Goal: Task Accomplishment & Management: Manage account settings

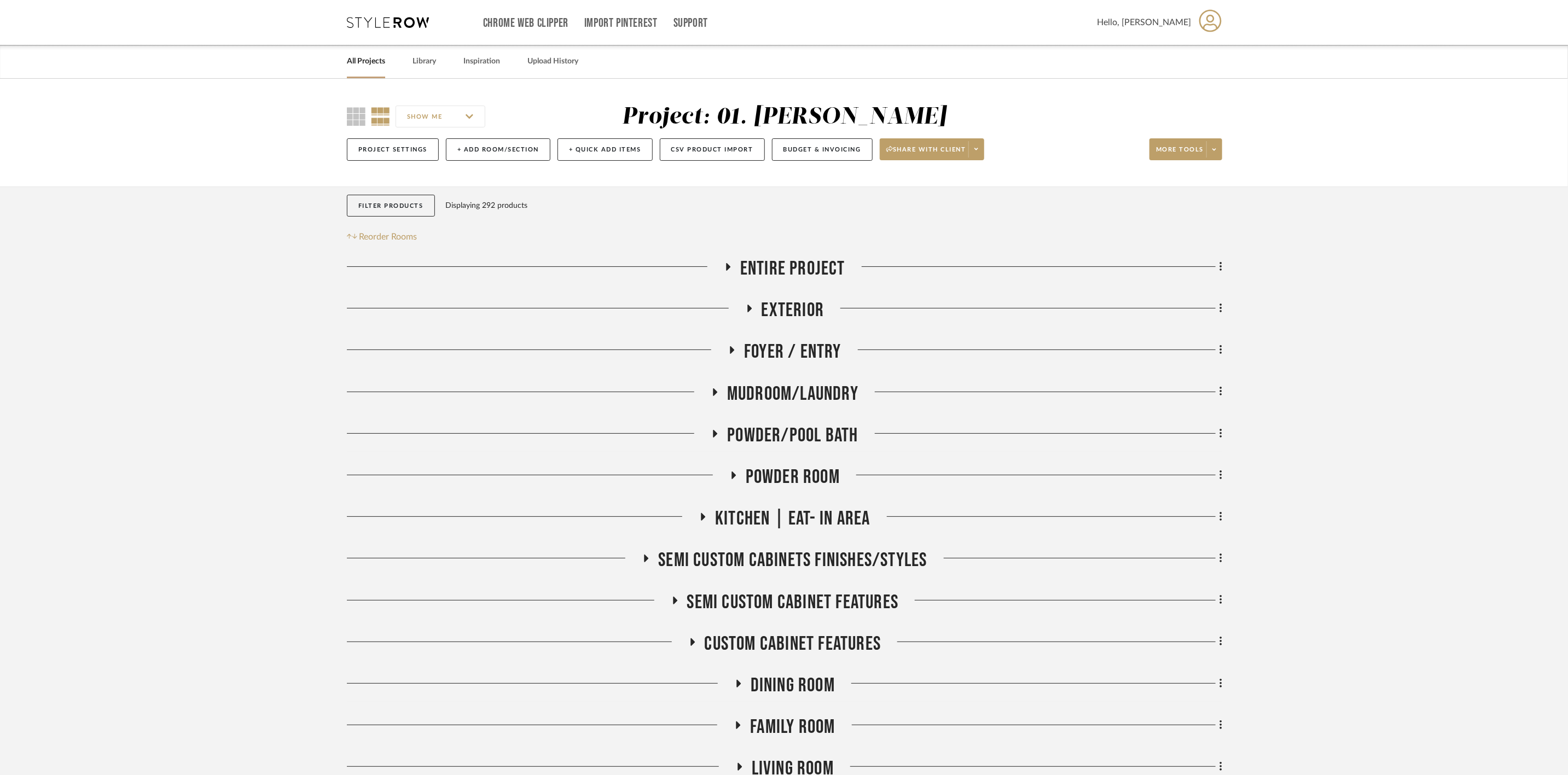
click at [829, 258] on span "Entire Project" at bounding box center [792, 269] width 105 height 24
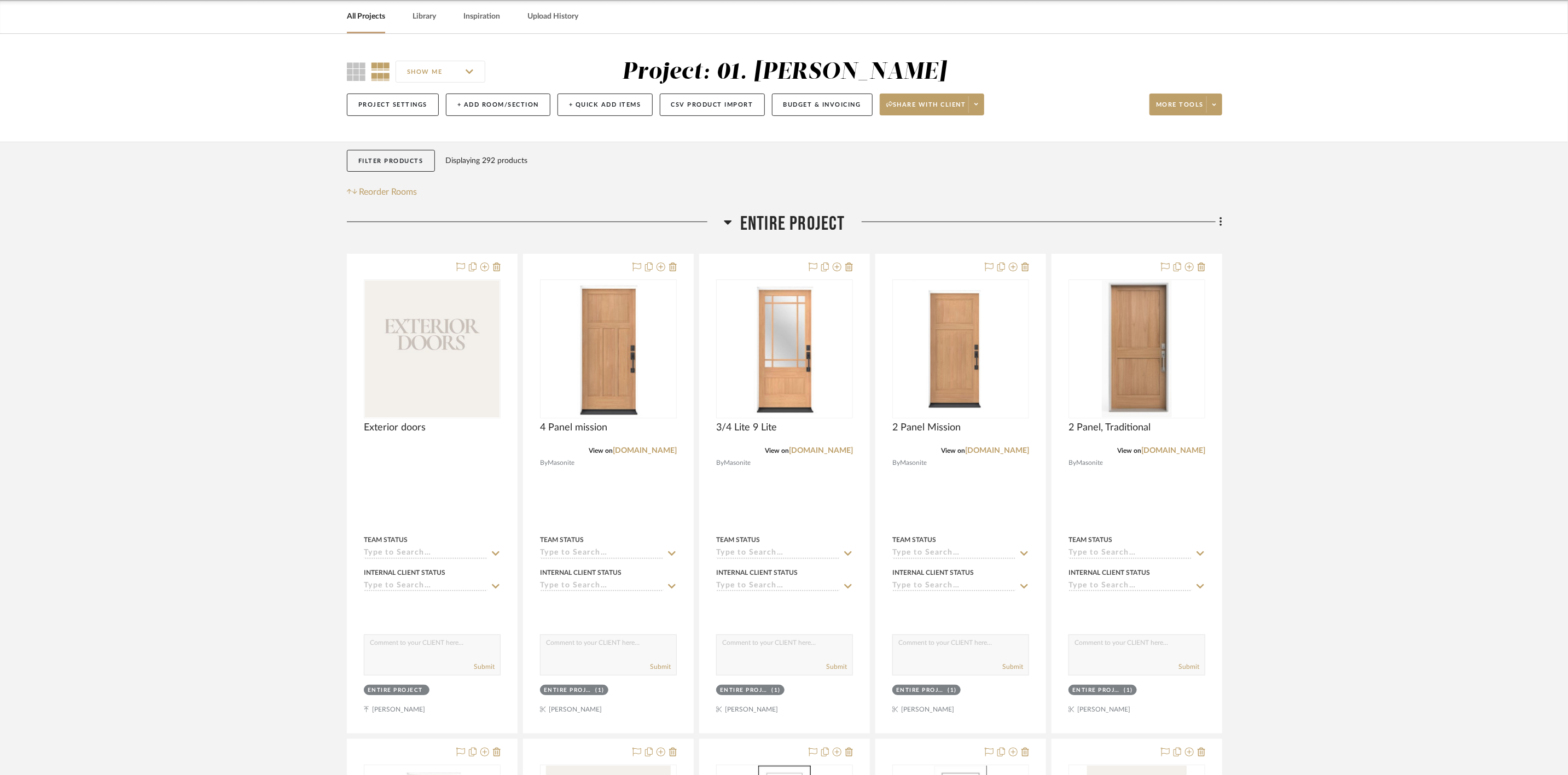
scroll to position [246, 0]
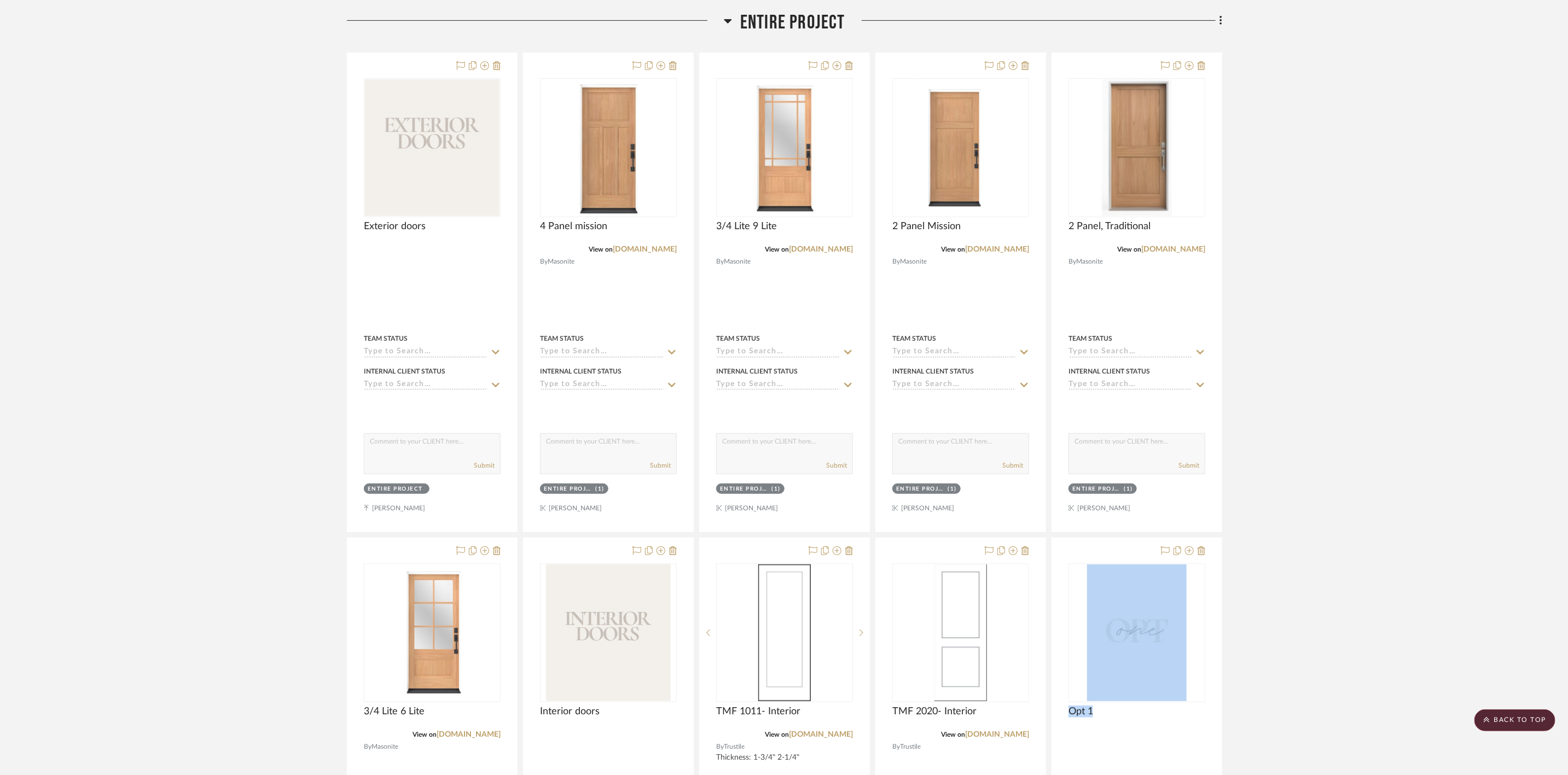
drag, startPoint x: 1230, startPoint y: 649, endPoint x: 1251, endPoint y: 754, distance: 107.1
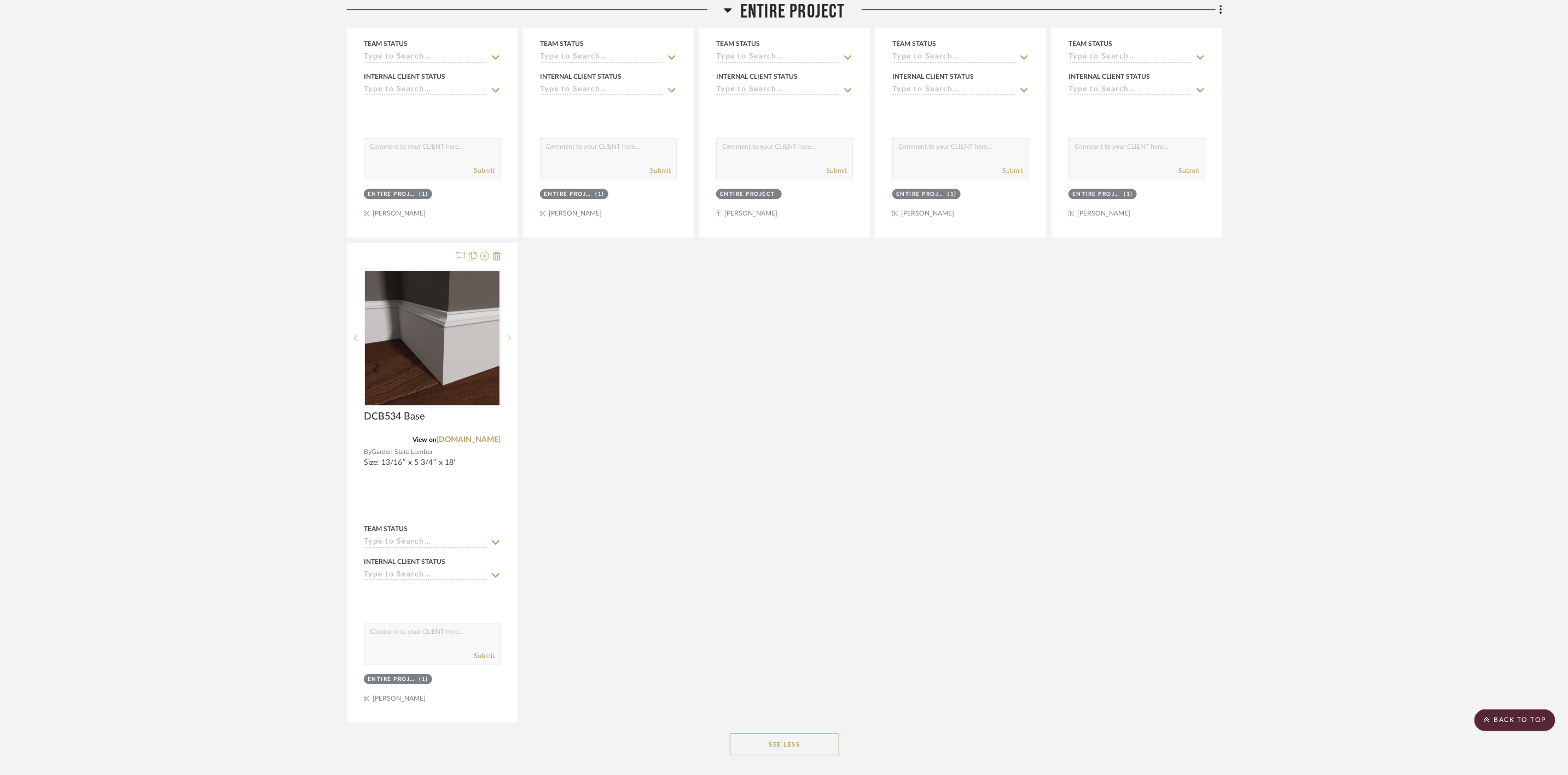
scroll to position [2626, 0]
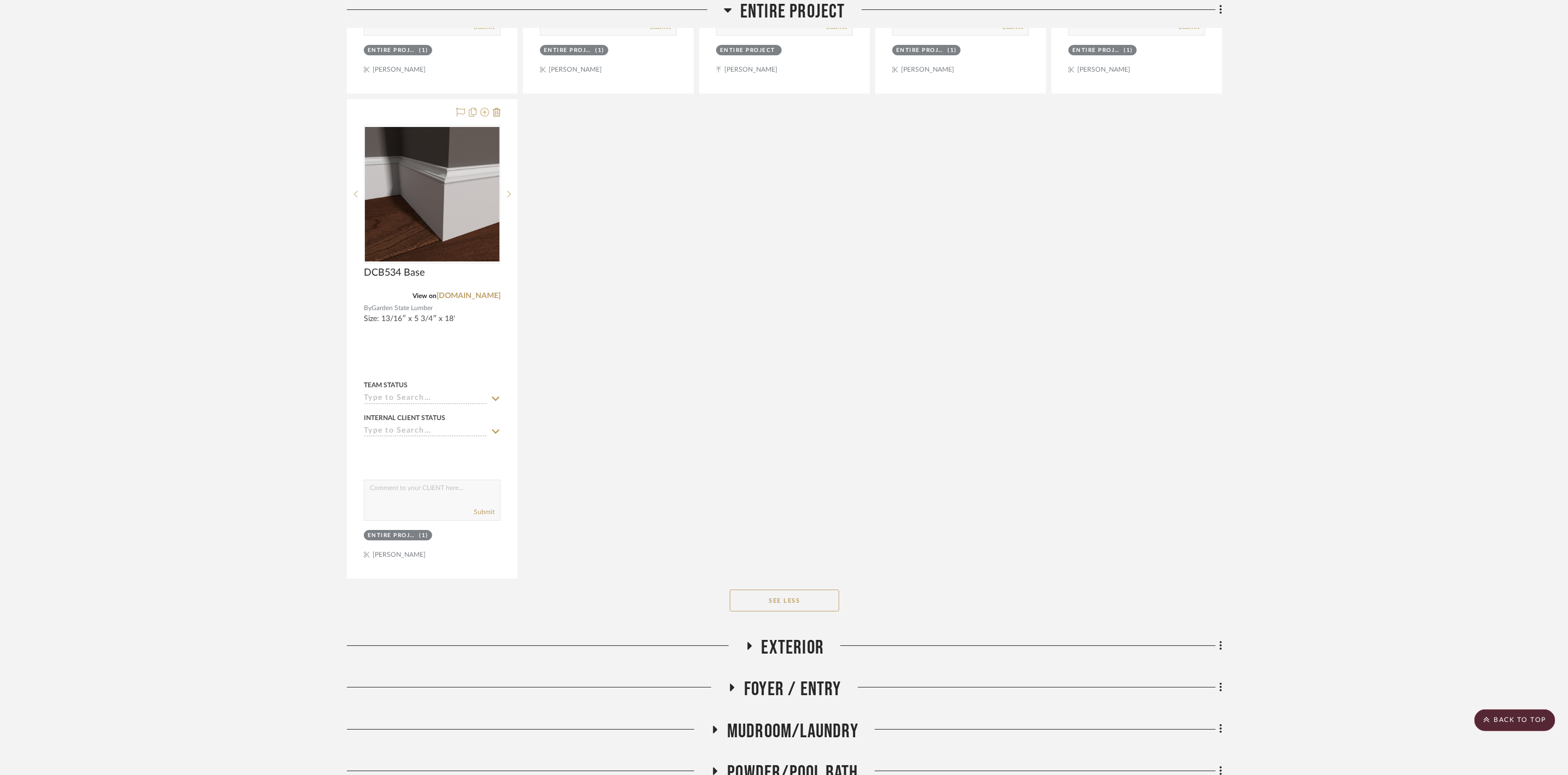
click at [778, 646] on span "Exterior" at bounding box center [792, 647] width 63 height 24
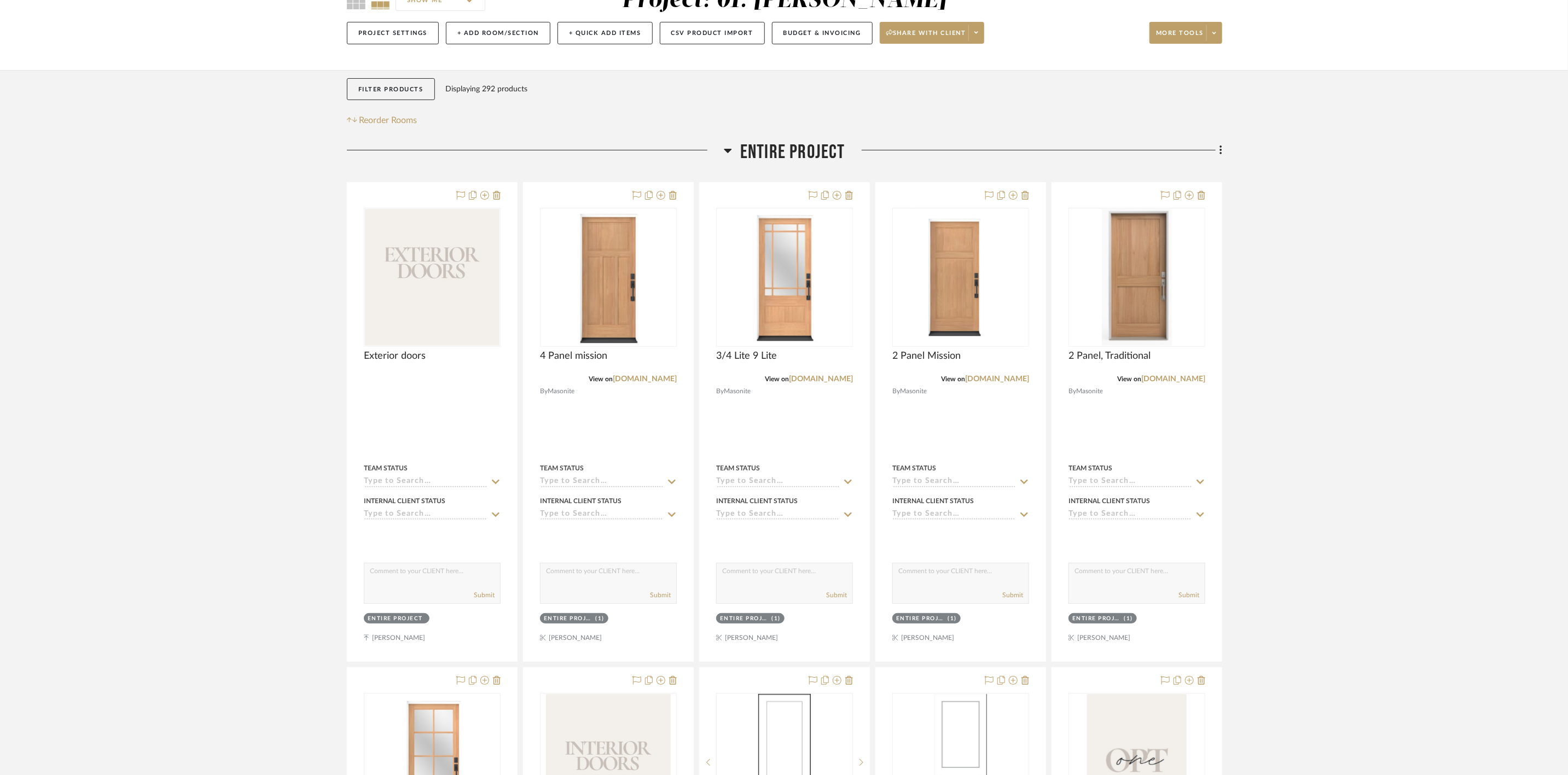
scroll to position [82, 0]
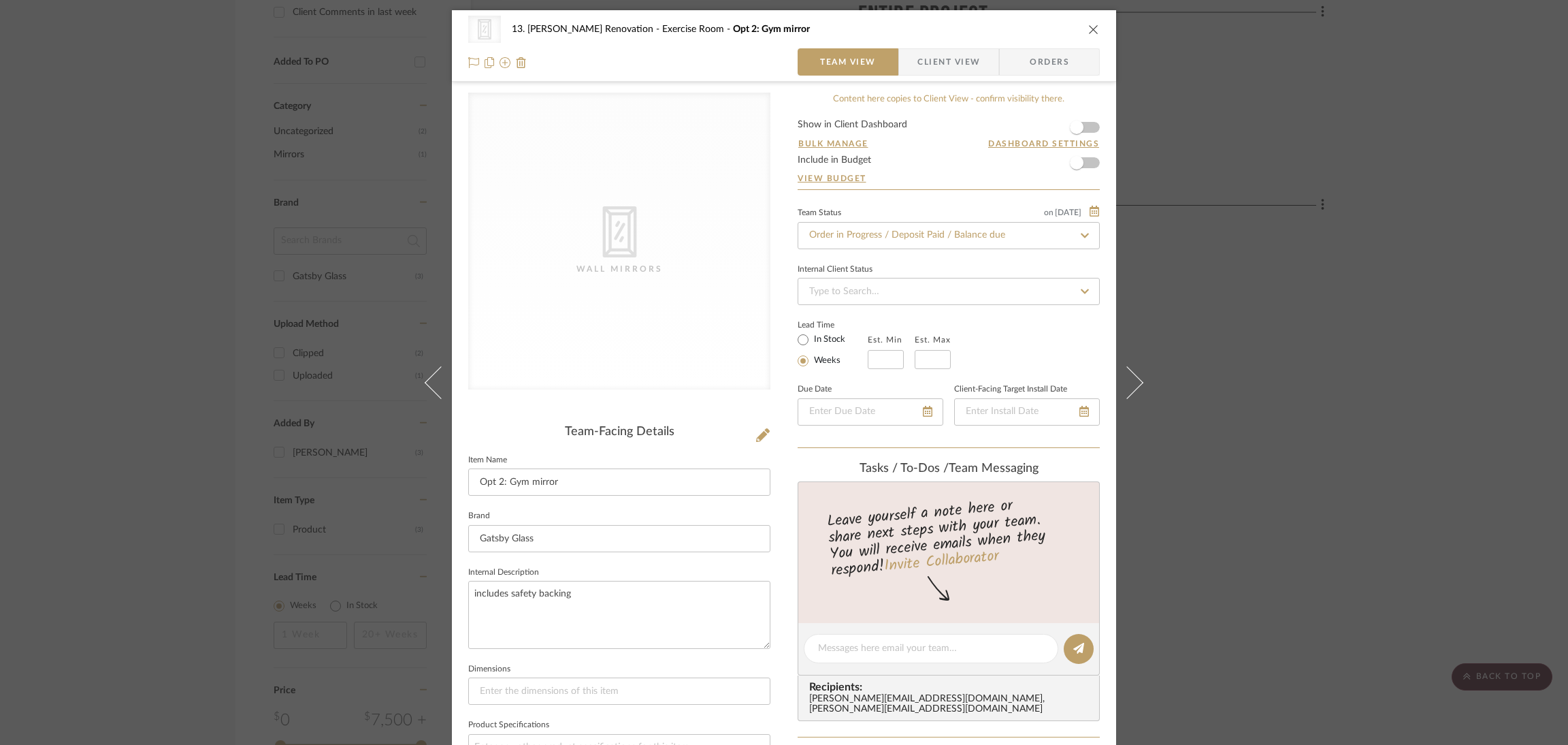
scroll to position [335, 0]
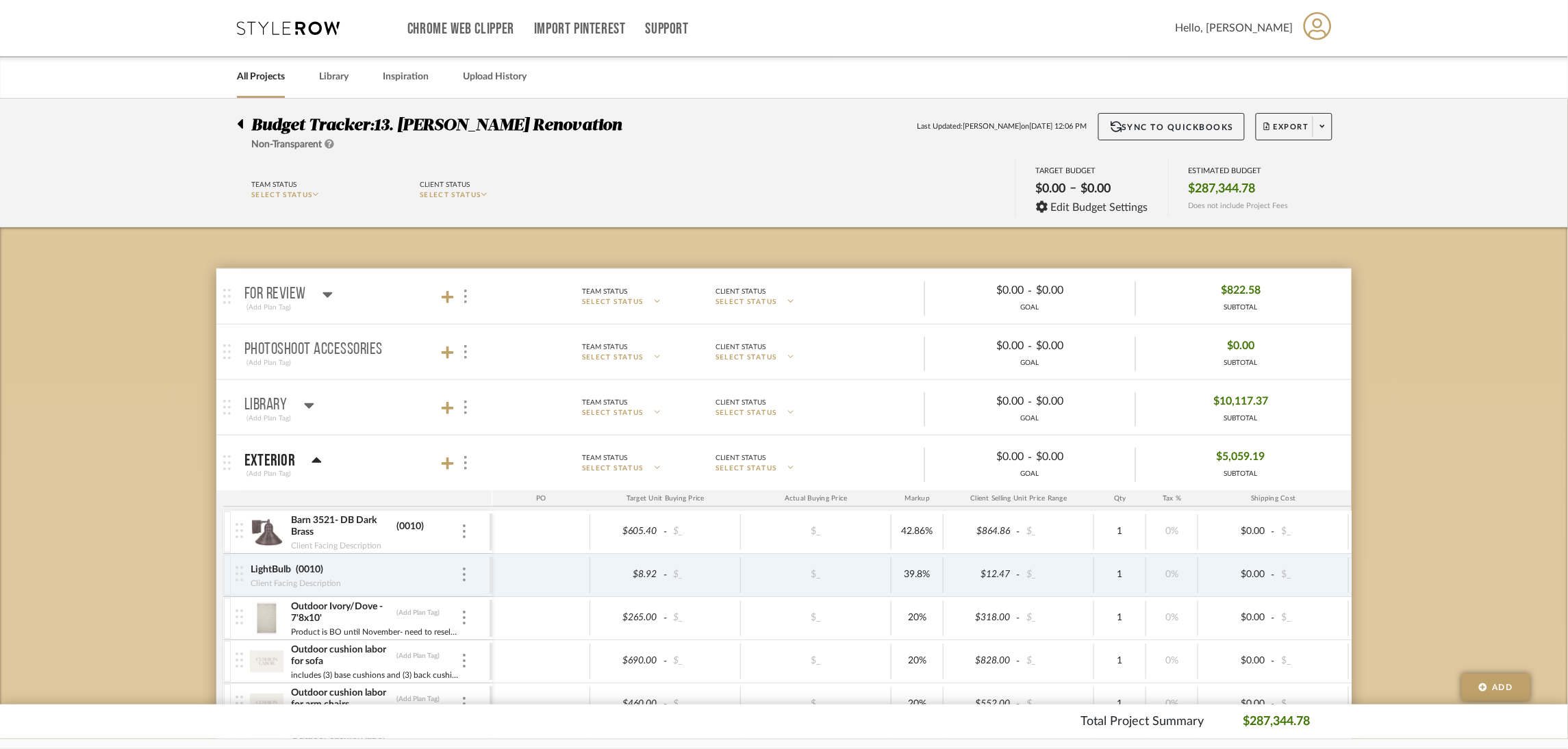
click at [313, 459] on icon at bounding box center [317, 460] width 9 height 6
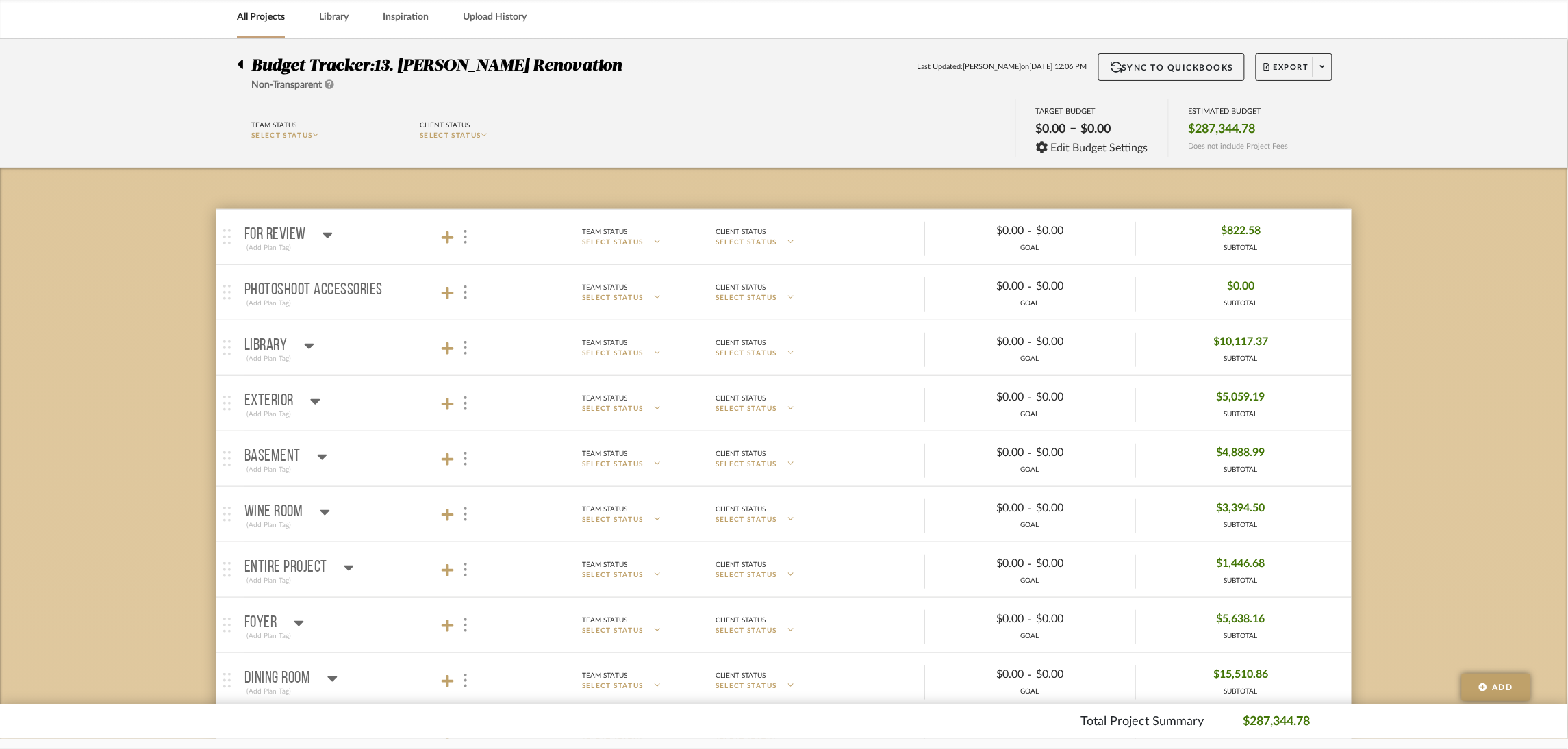
scroll to position [103, 0]
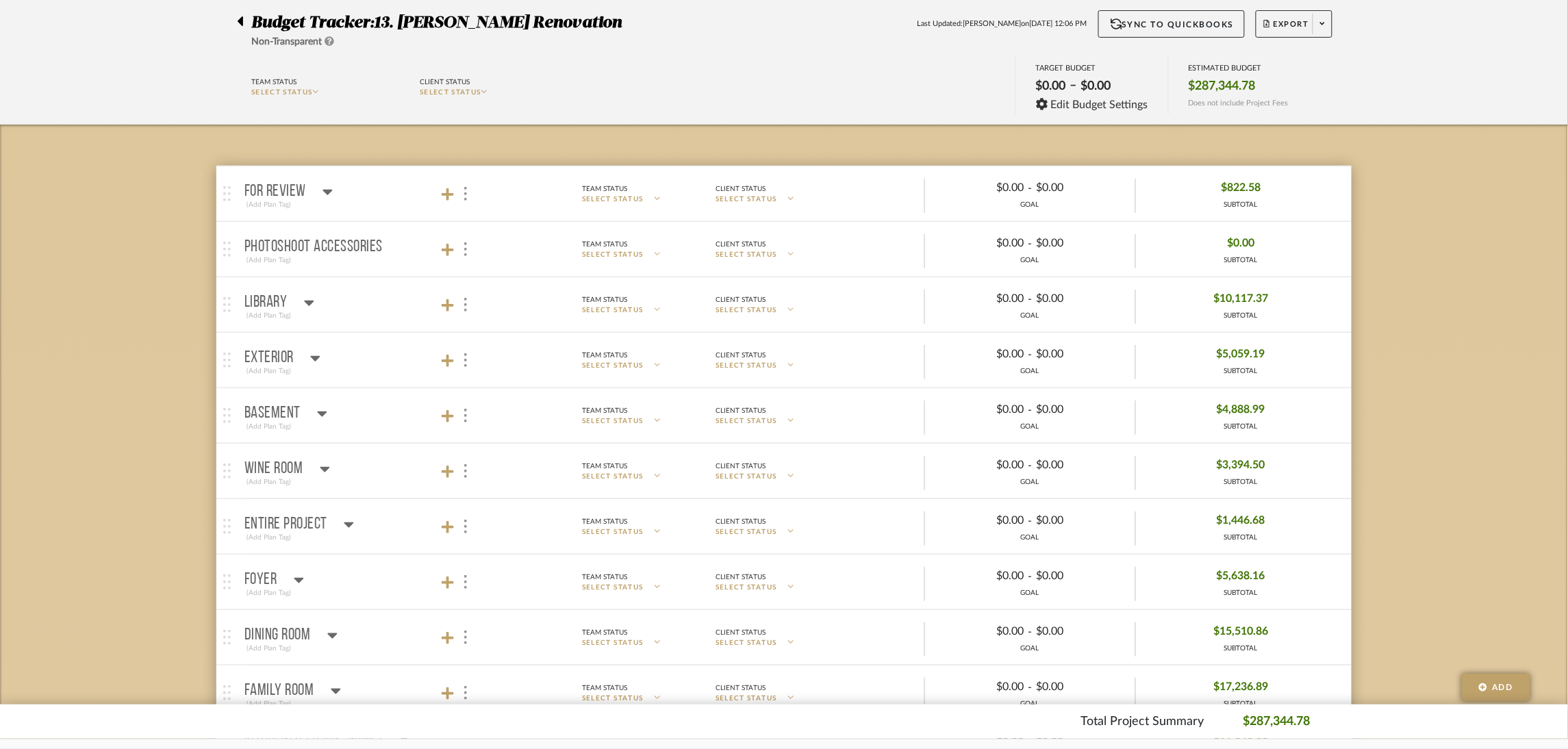
click at [315, 358] on icon at bounding box center [315, 359] width 9 height 6
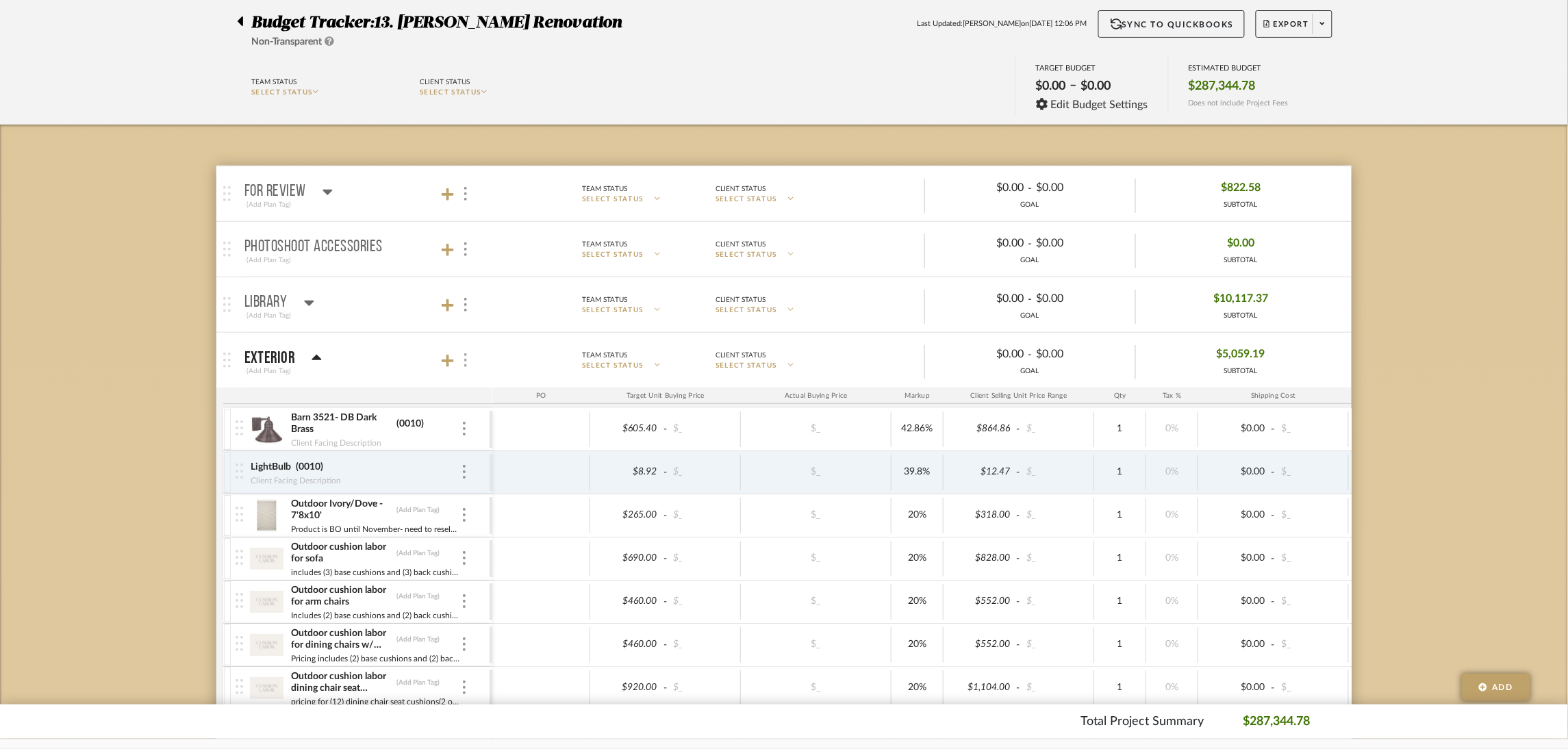
click at [464, 357] on img at bounding box center [465, 360] width 3 height 13
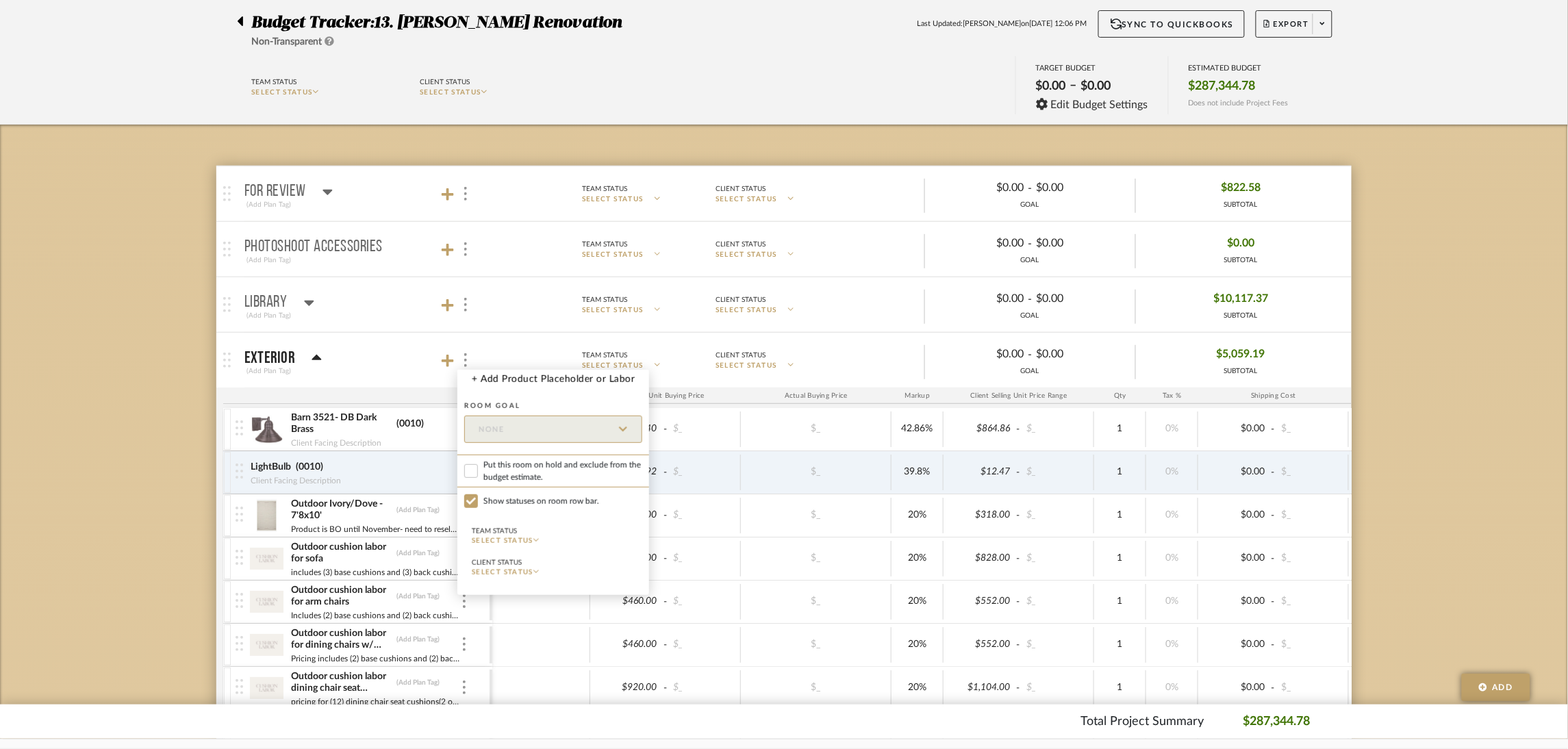
click at [536, 466] on span "Put this room on hold and exclude from the budget estimate." at bounding box center [562, 471] width 159 height 25
click at [478, 466] on input "Put this room on hold and exclude from the budget estimate." at bounding box center [471, 471] width 13 height 13
checkbox input "true"
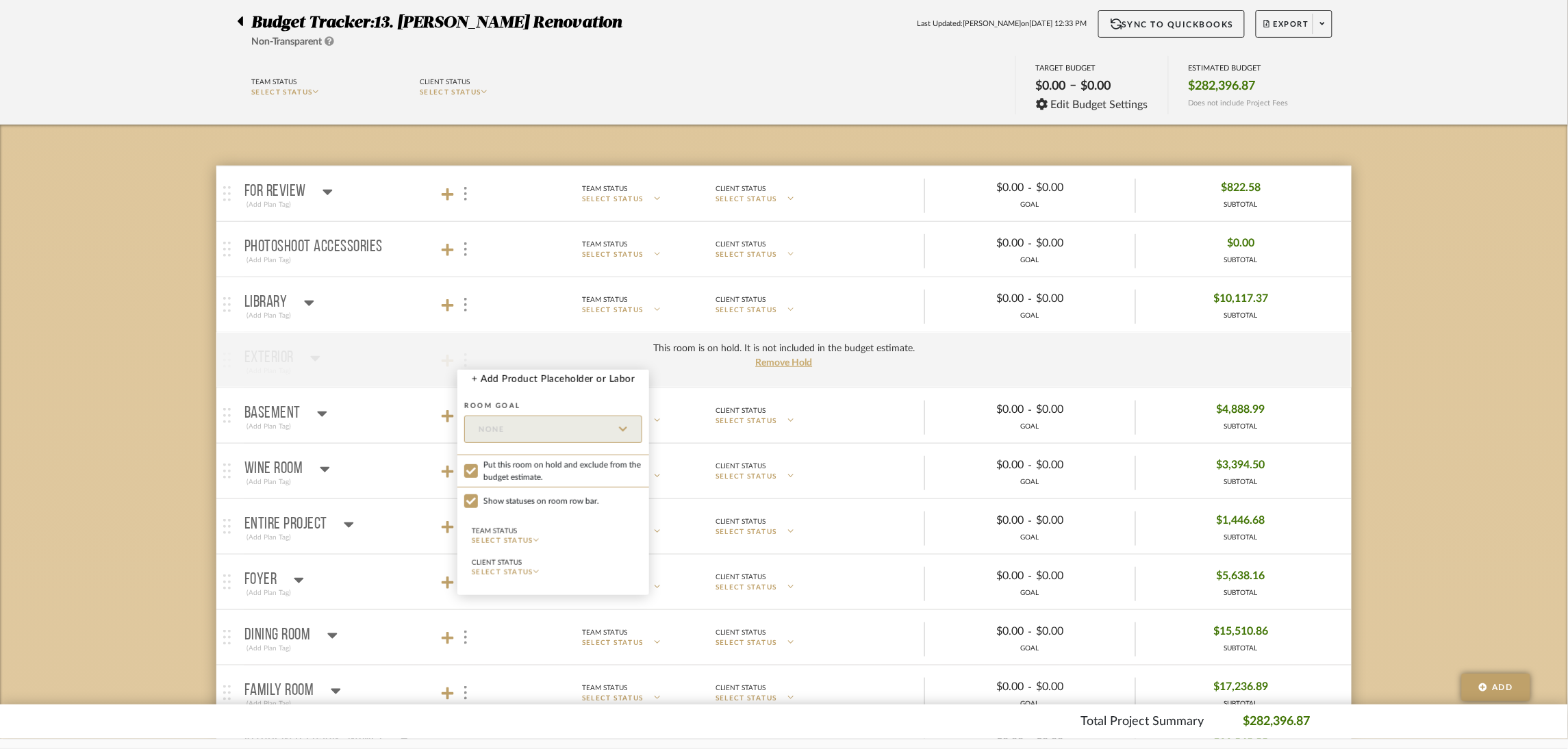
click at [463, 301] on div at bounding box center [784, 374] width 1568 height 749
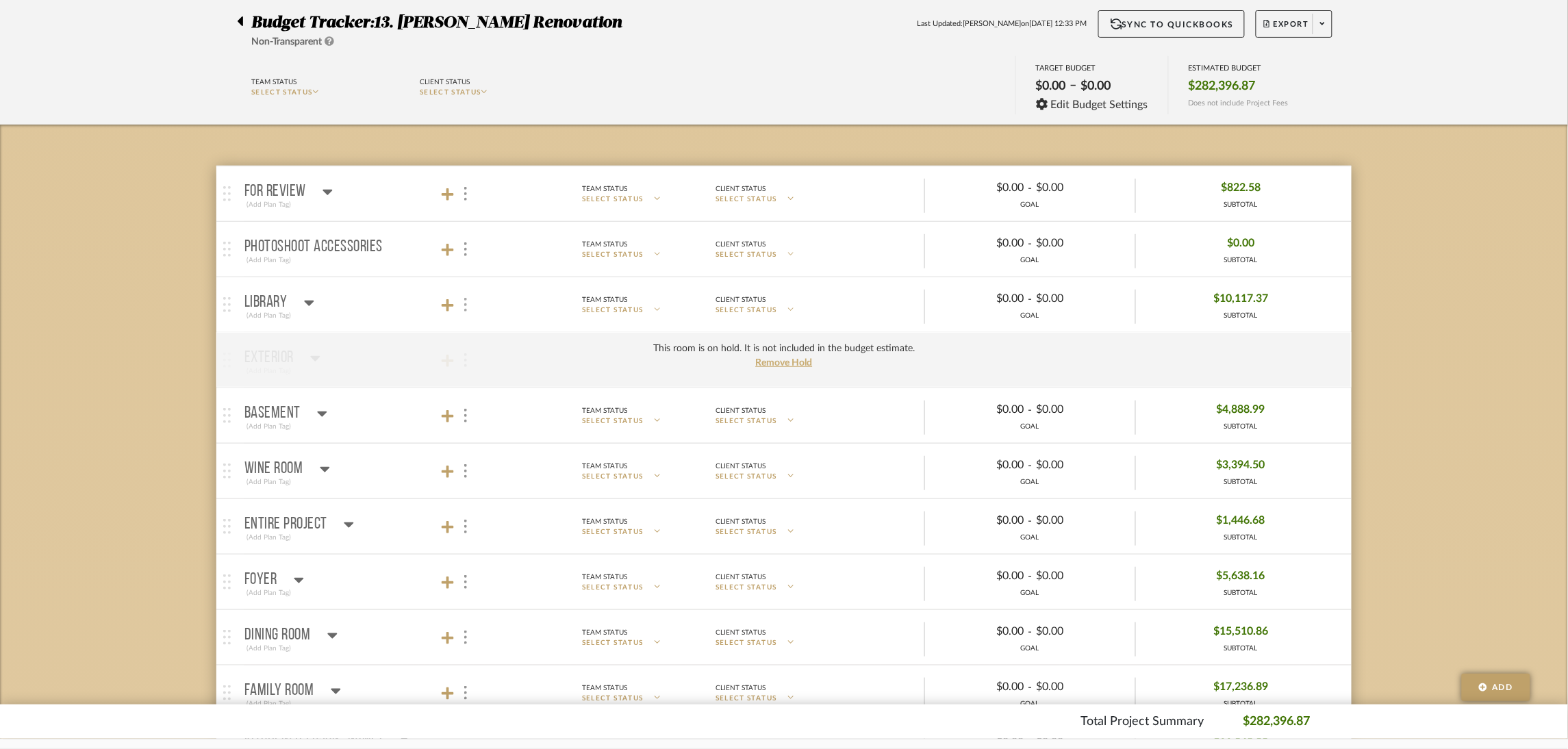
click at [462, 300] on div at bounding box center [464, 304] width 14 height 18
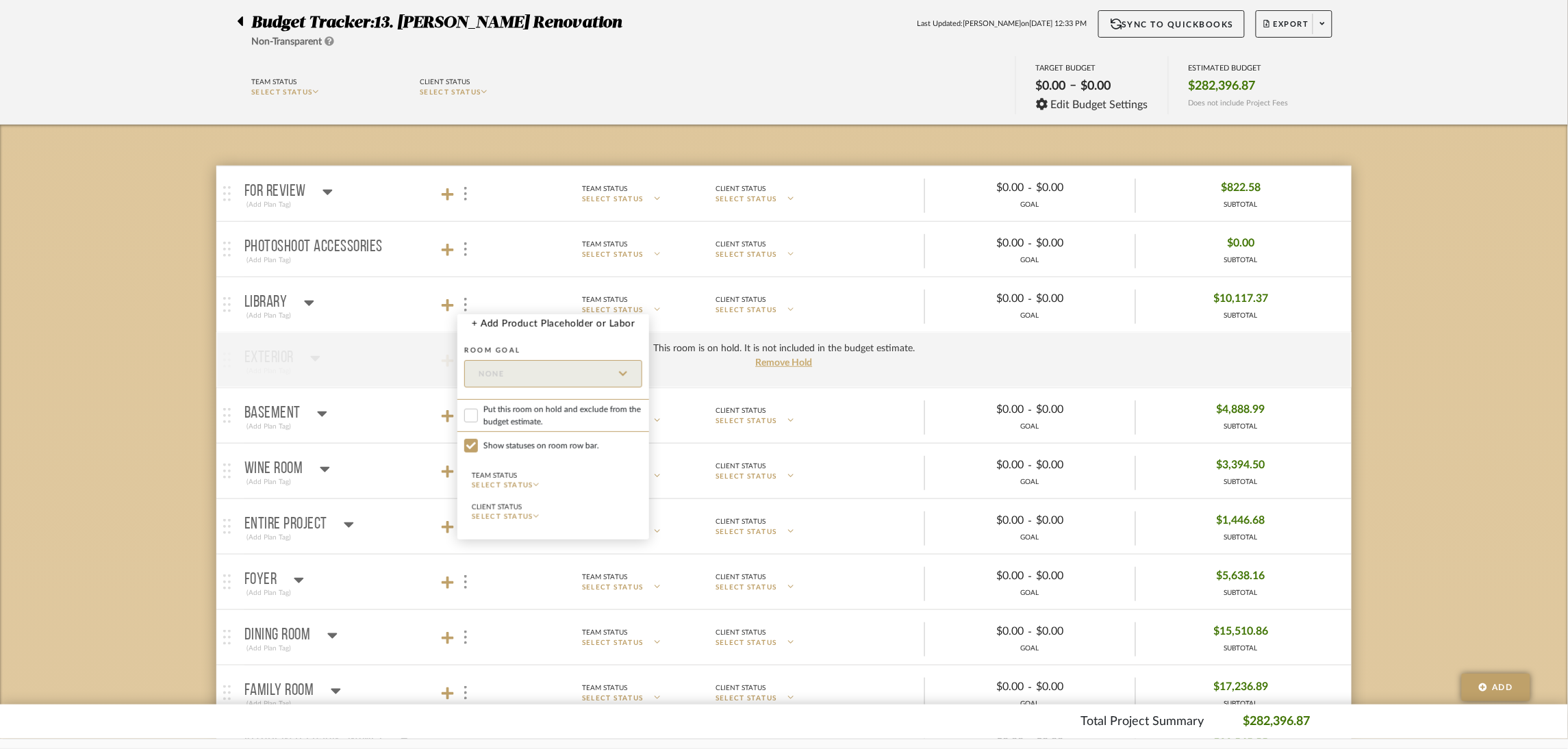
click at [525, 412] on span "Put this room on hold and exclude from the budget estimate." at bounding box center [562, 416] width 159 height 25
click at [478, 412] on input "Put this room on hold and exclude from the budget estimate." at bounding box center [471, 415] width 13 height 13
checkbox input "true"
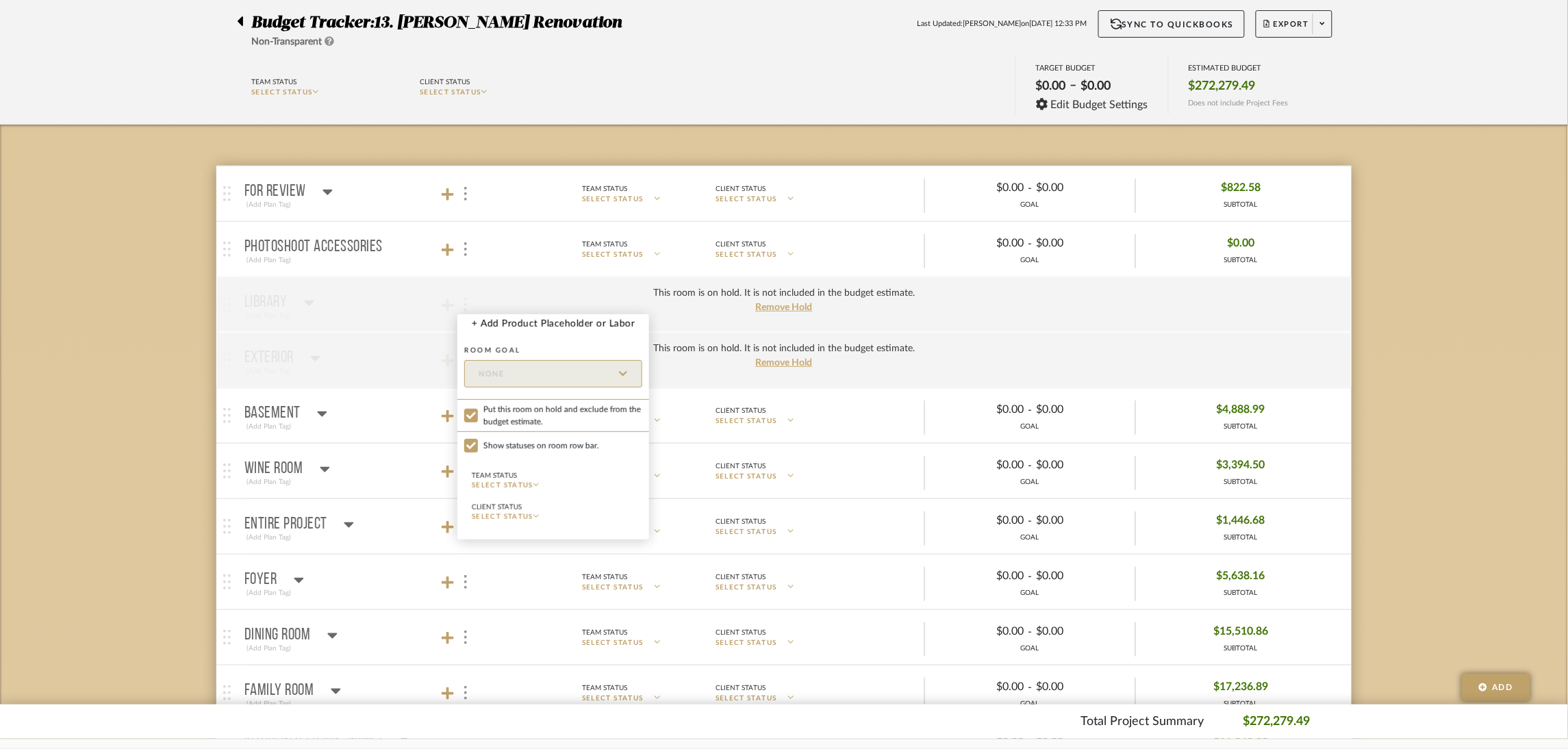
click at [136, 235] on div at bounding box center [784, 374] width 1568 height 749
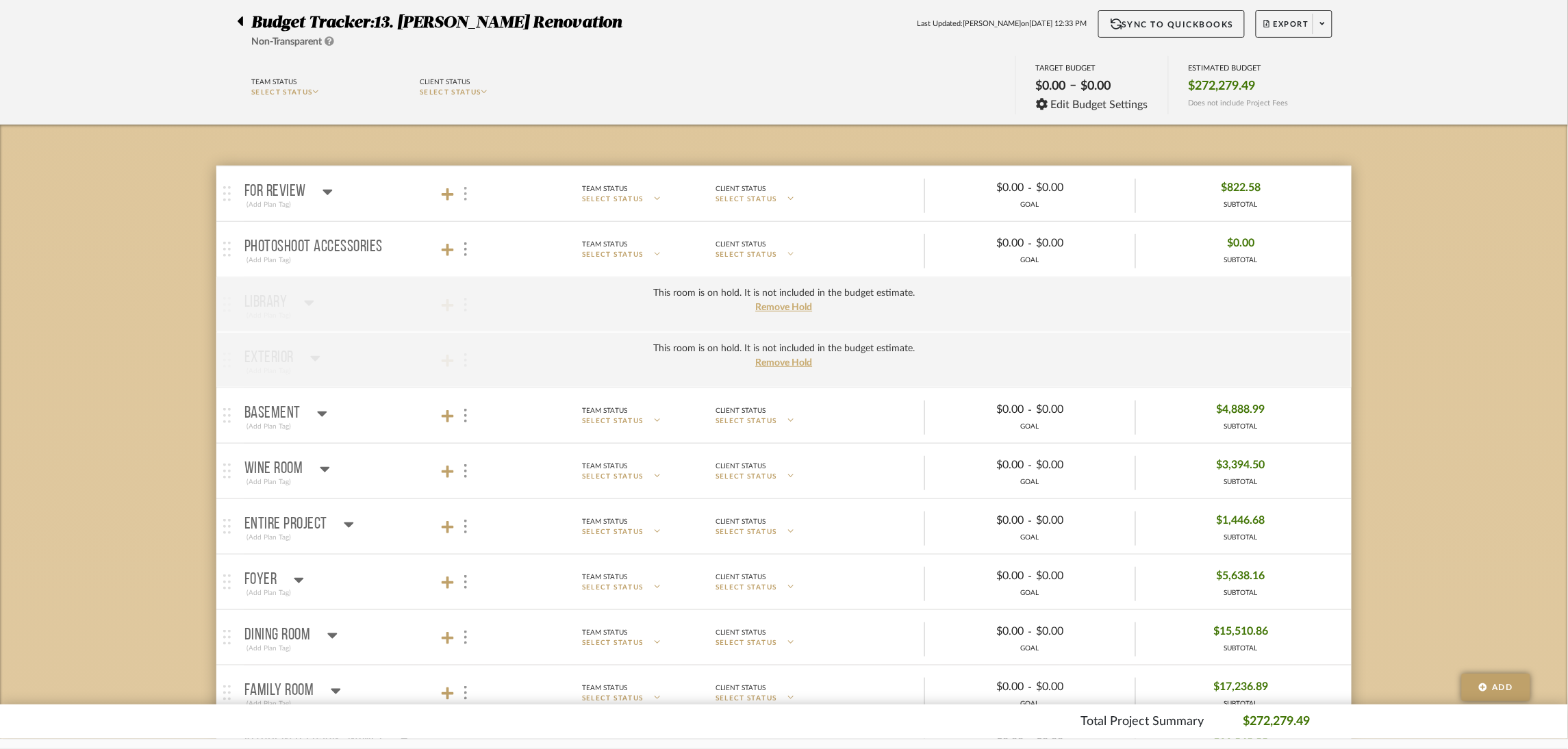
click at [466, 193] on img at bounding box center [465, 194] width 3 height 13
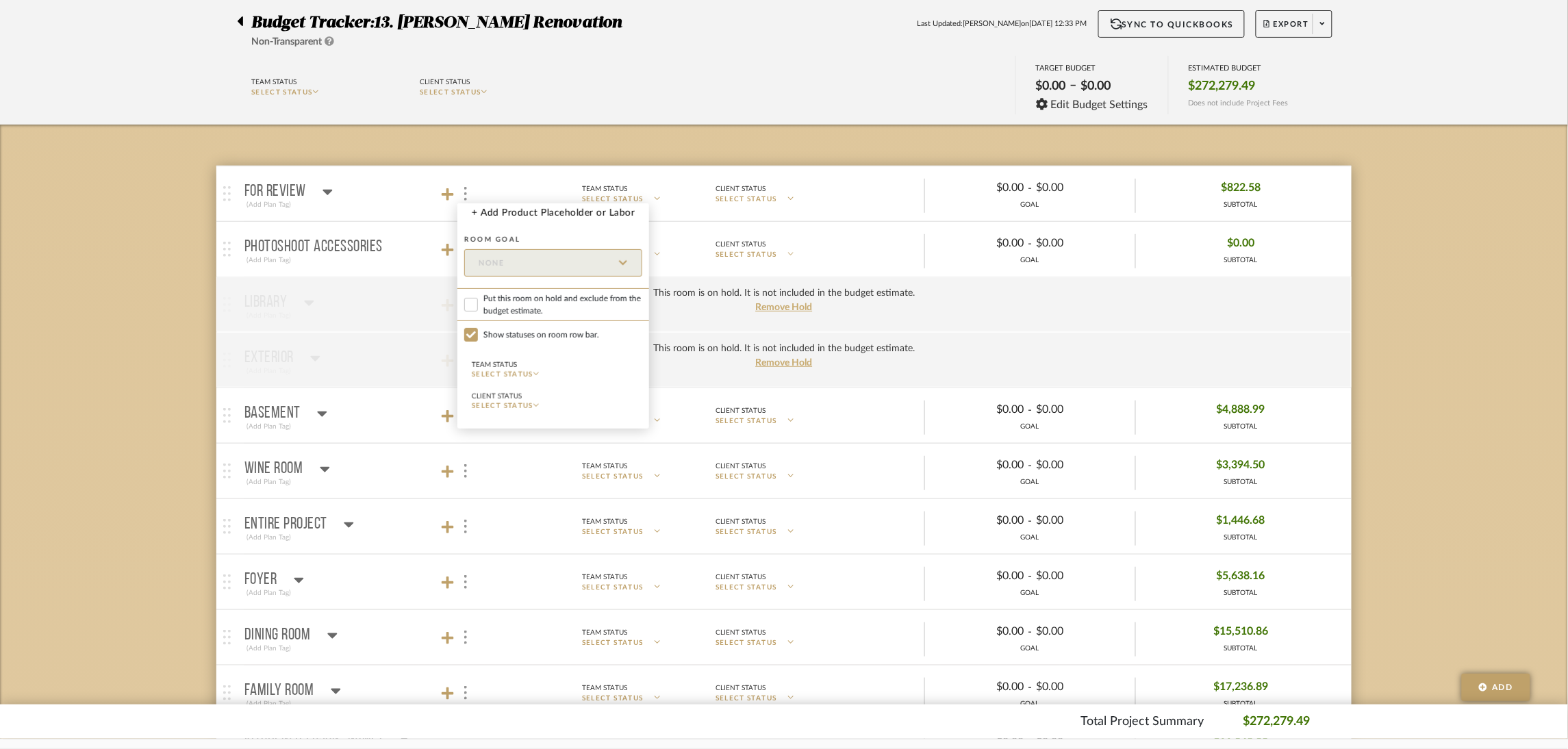
click at [511, 295] on span "Put this room on hold and exclude from the budget estimate." at bounding box center [562, 305] width 159 height 25
click at [478, 298] on input "Put this room on hold and exclude from the budget estimate." at bounding box center [471, 305] width 13 height 13
checkbox input "true"
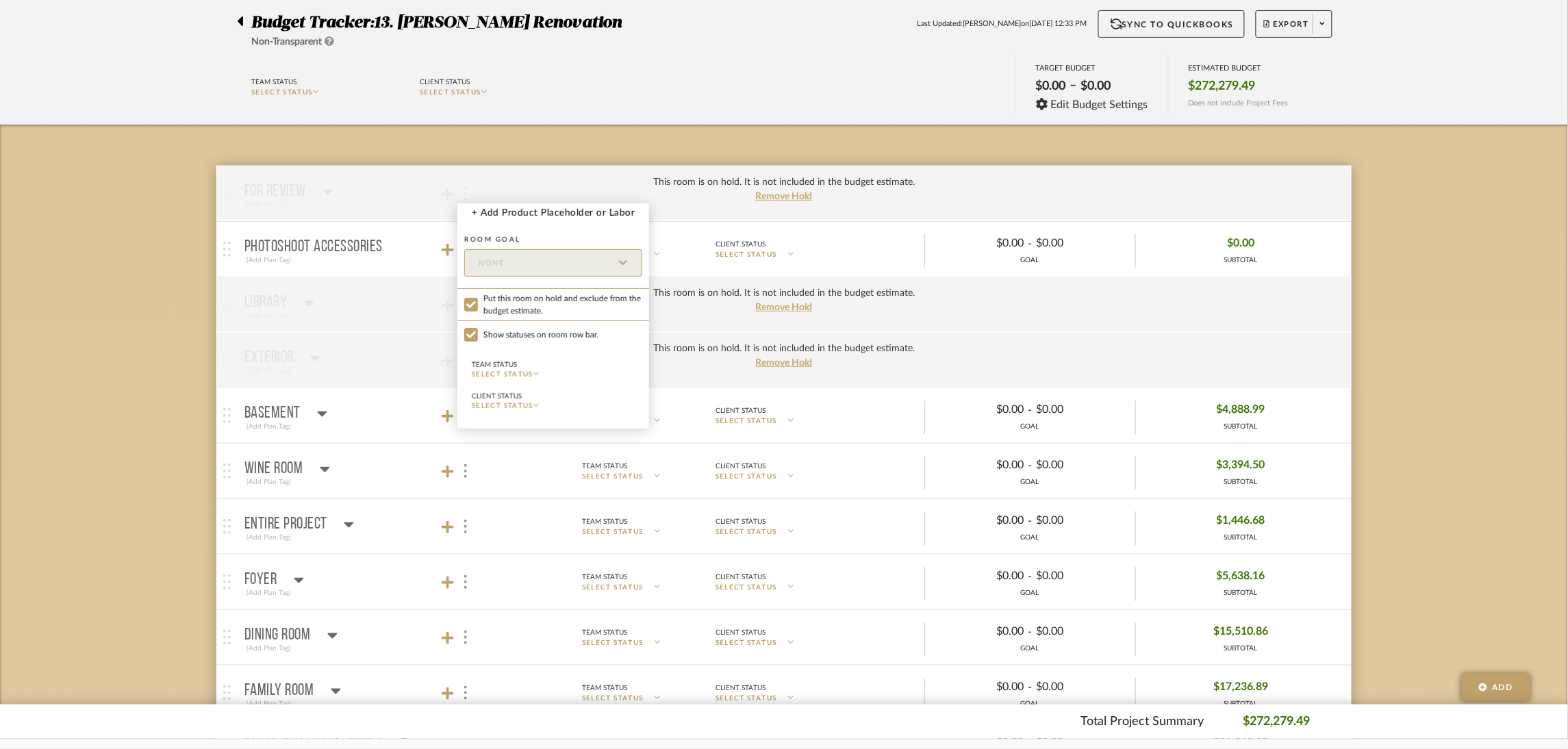
click at [190, 349] on div at bounding box center [784, 374] width 1568 height 749
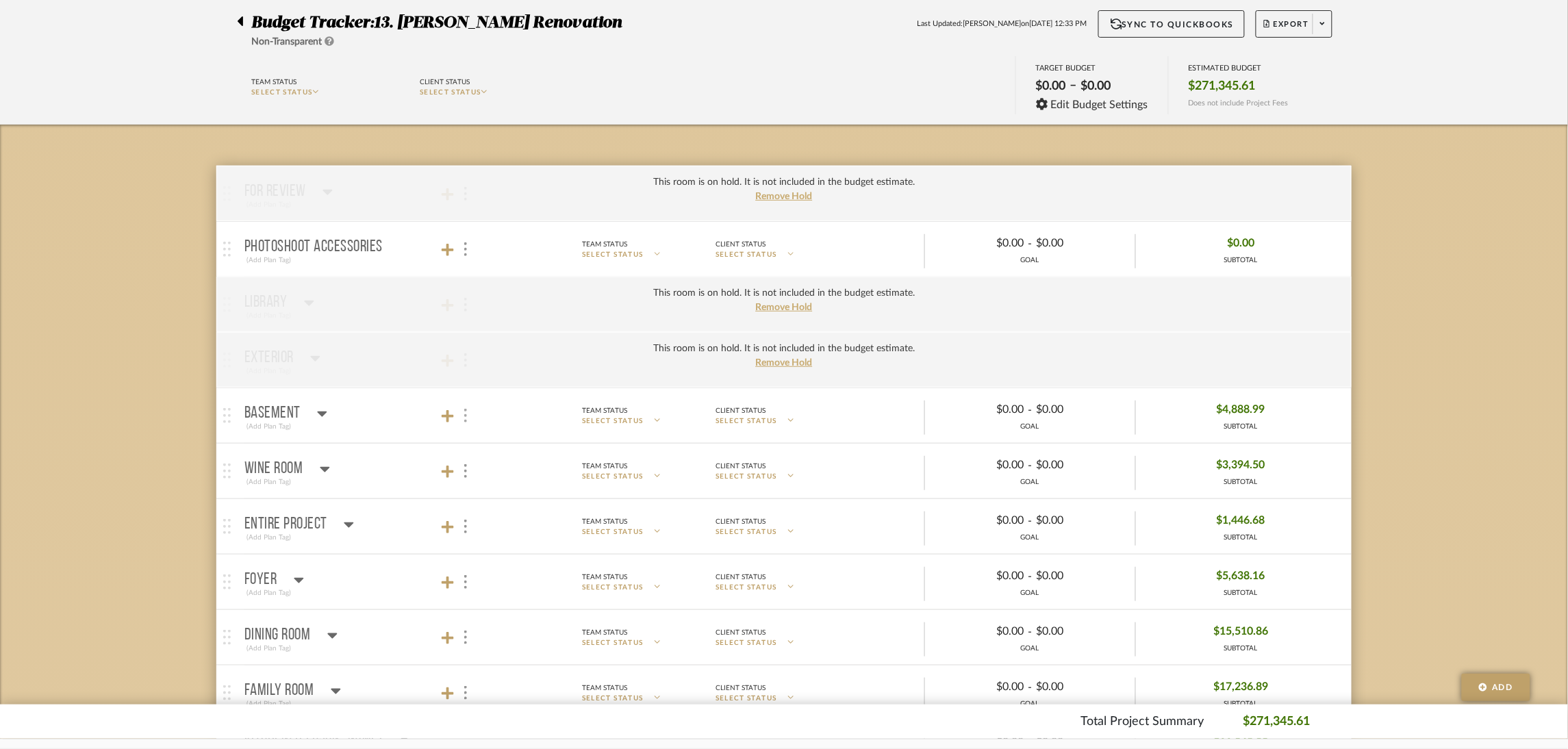
click at [463, 421] on div at bounding box center [464, 415] width 14 height 18
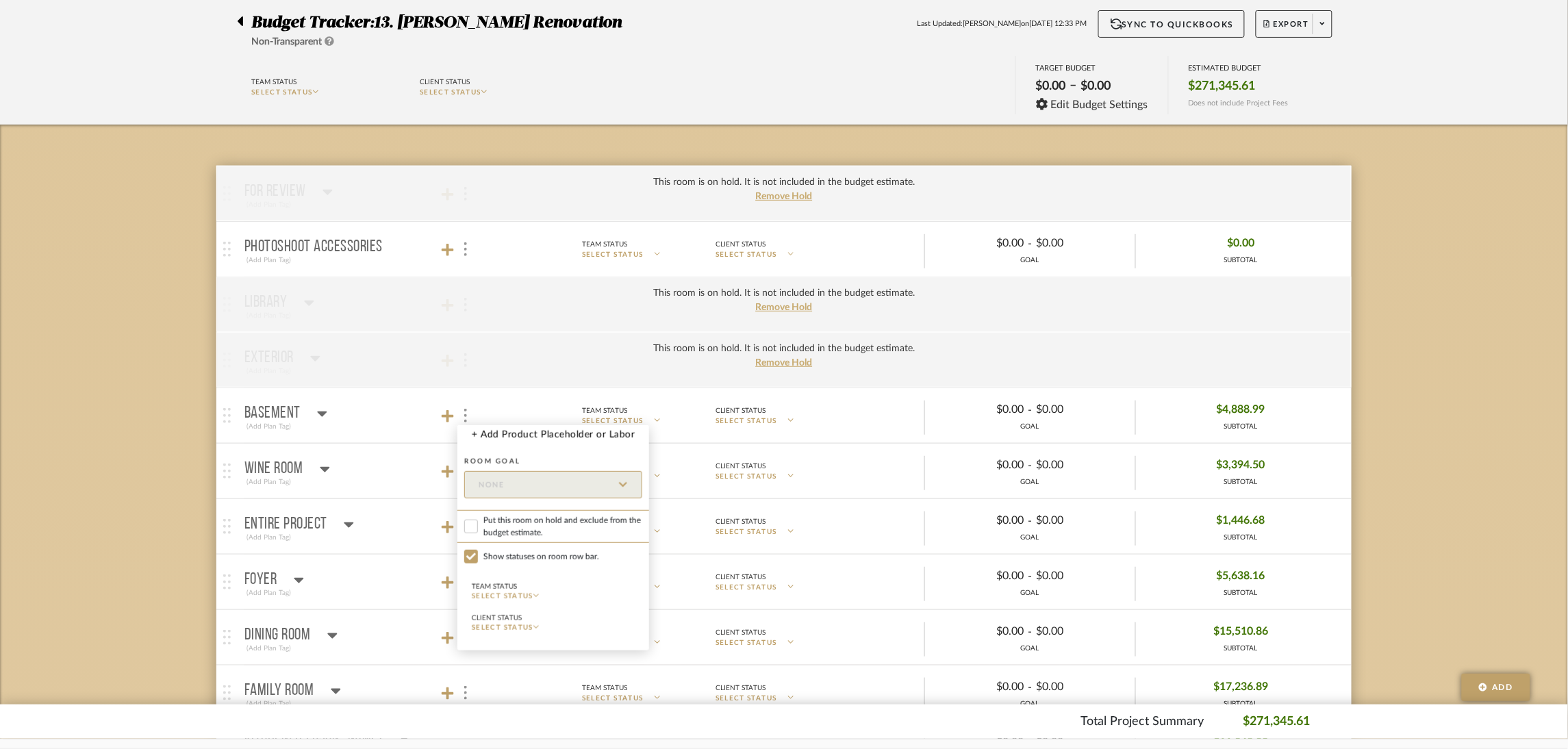
click at [536, 523] on span "Put this room on hold and exclude from the budget estimate." at bounding box center [562, 526] width 159 height 25
click at [478, 523] on input "Put this room on hold and exclude from the budget estimate." at bounding box center [471, 526] width 13 height 13
checkbox input "true"
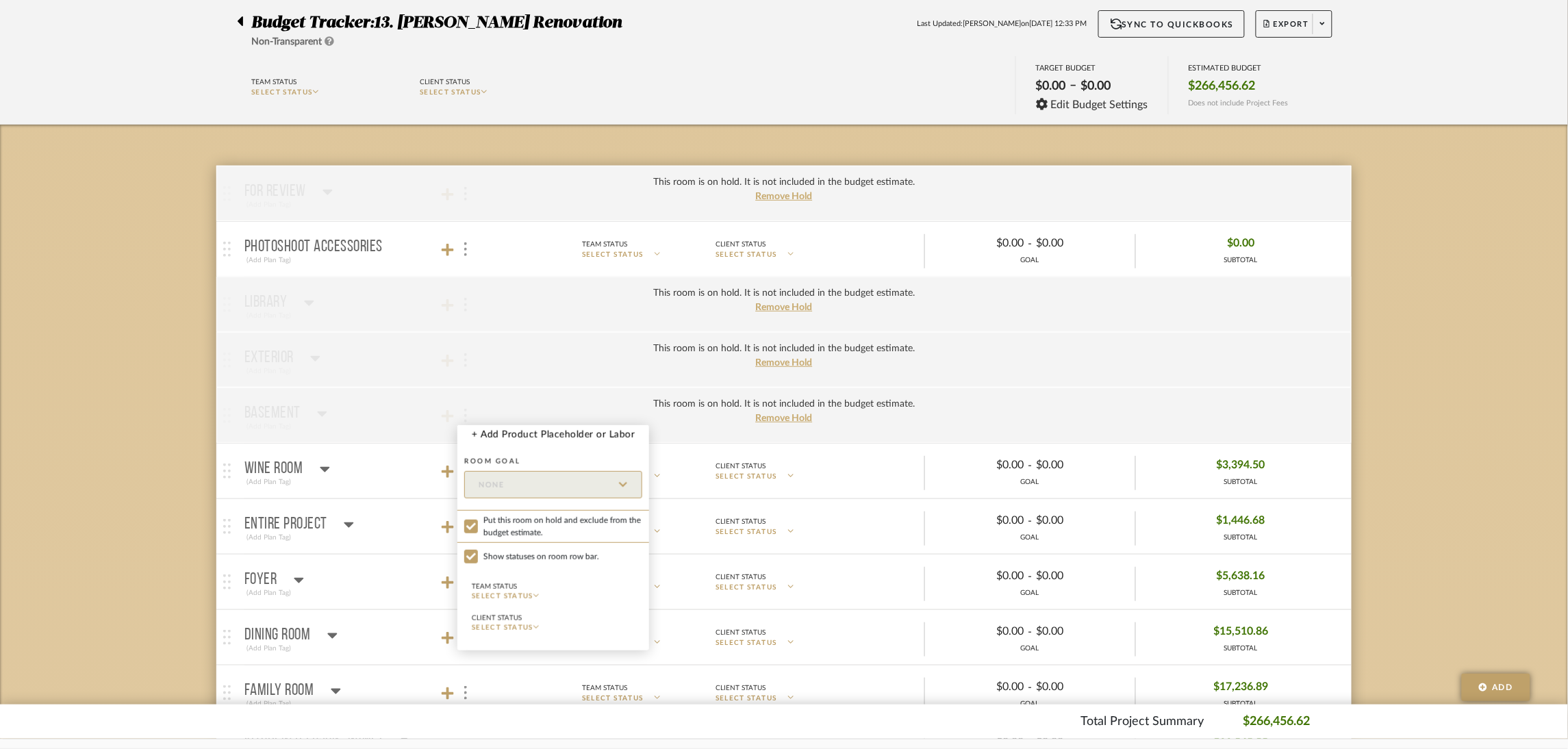
click at [51, 408] on div at bounding box center [784, 374] width 1568 height 749
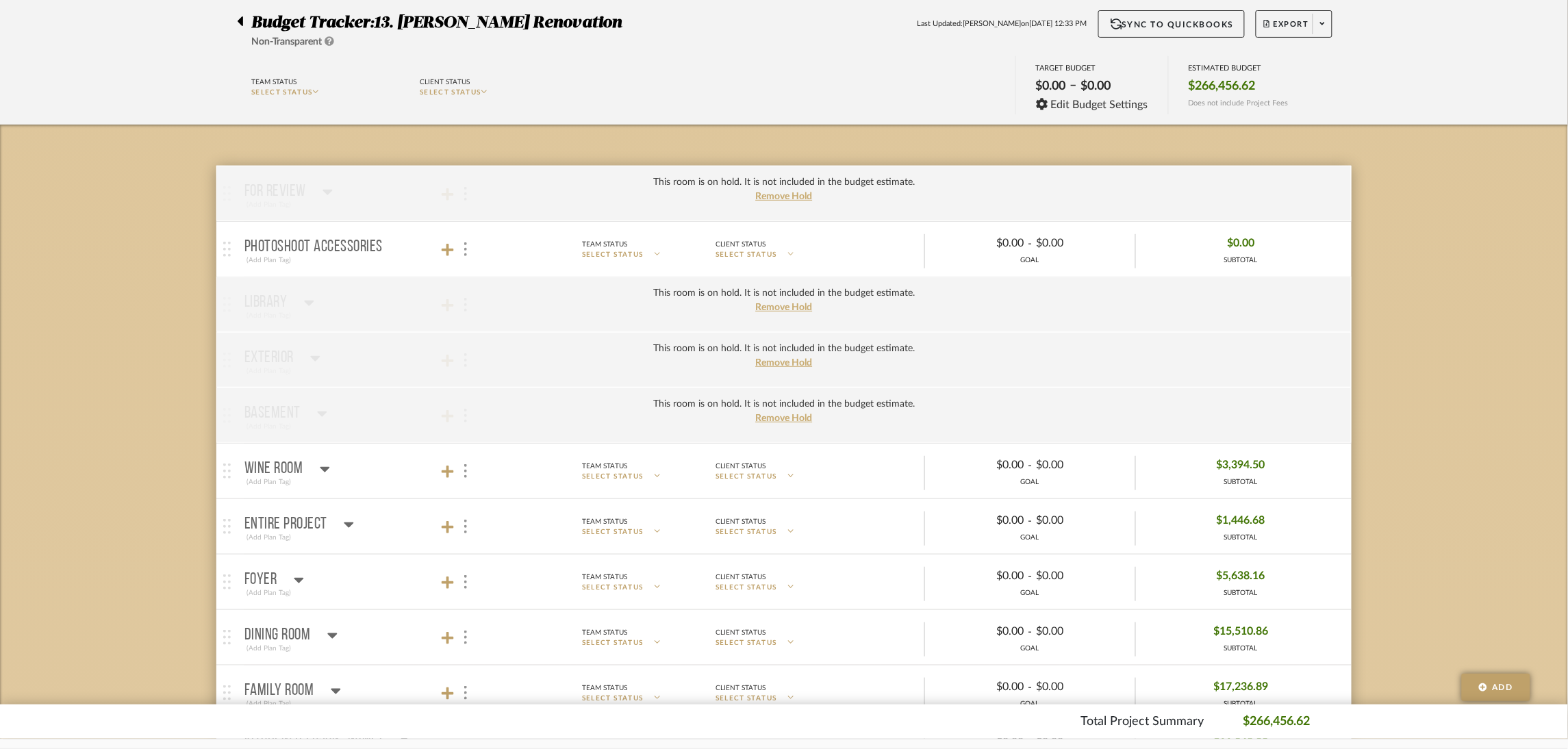
drag, startPoint x: 463, startPoint y: 472, endPoint x: 477, endPoint y: 479, distance: 15.7
click at [463, 472] on div at bounding box center [464, 471] width 14 height 18
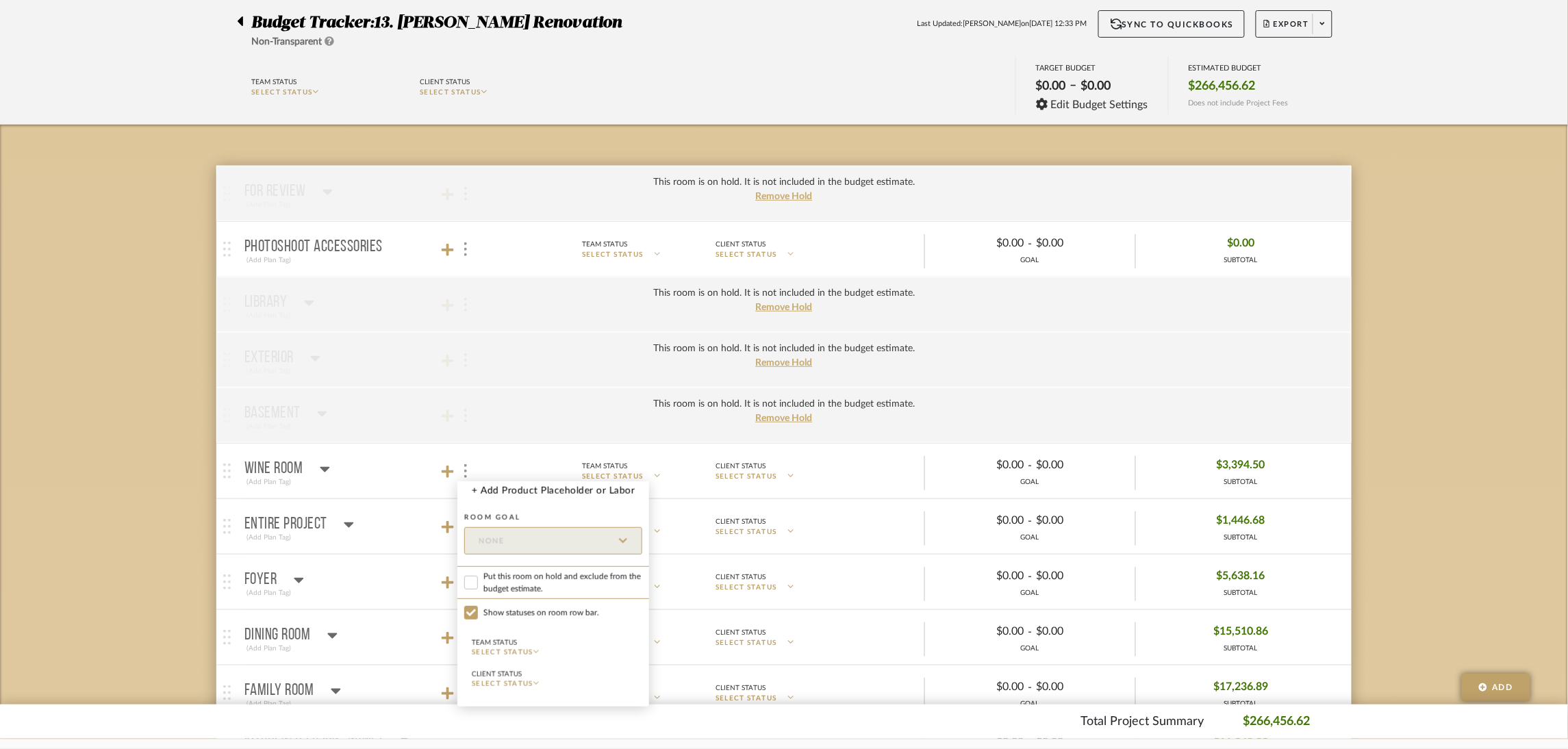
click at [554, 588] on span "Put this room on hold and exclude from the budget estimate." at bounding box center [562, 582] width 159 height 25
click at [478, 588] on input "Put this room on hold and exclude from the budget estimate." at bounding box center [471, 582] width 13 height 13
checkbox input "true"
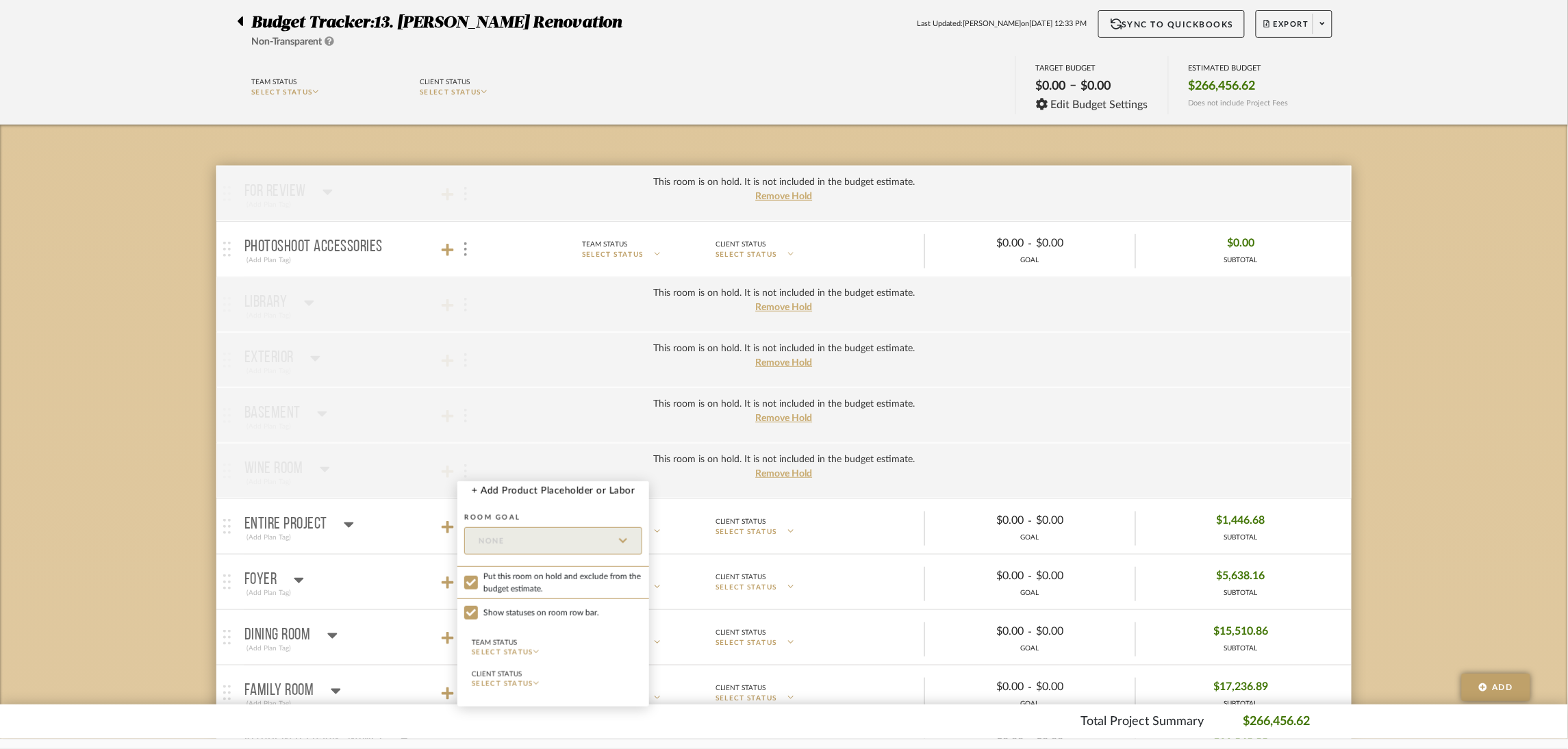
click at [157, 474] on div at bounding box center [784, 374] width 1568 height 749
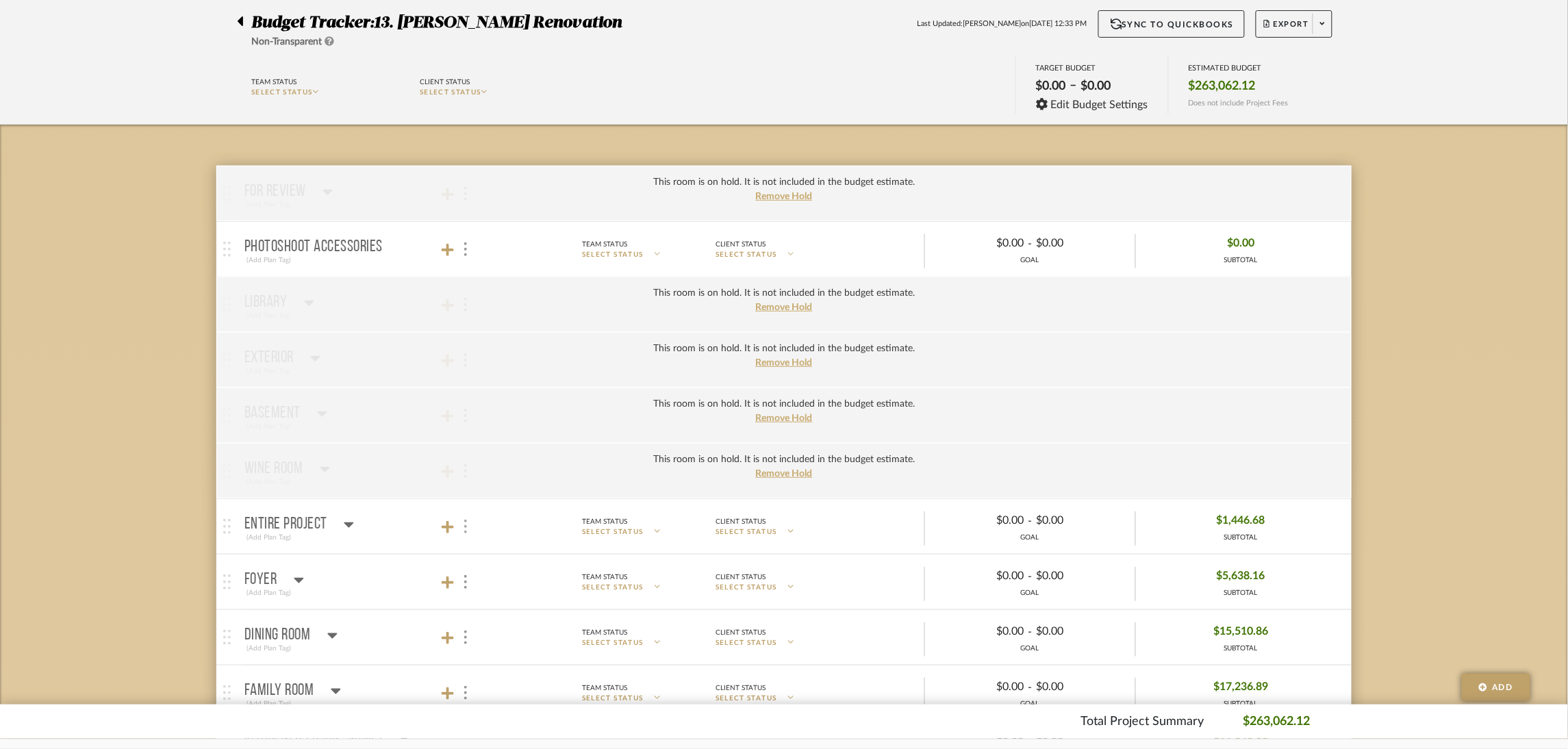
click at [461, 532] on div at bounding box center [464, 526] width 14 height 18
click at [535, 391] on span "Put this room on hold and exclude from the budget estimate." at bounding box center [562, 394] width 159 height 25
click at [478, 391] on input "Put this room on hold and exclude from the budget estimate." at bounding box center [471, 394] width 13 height 13
checkbox input "true"
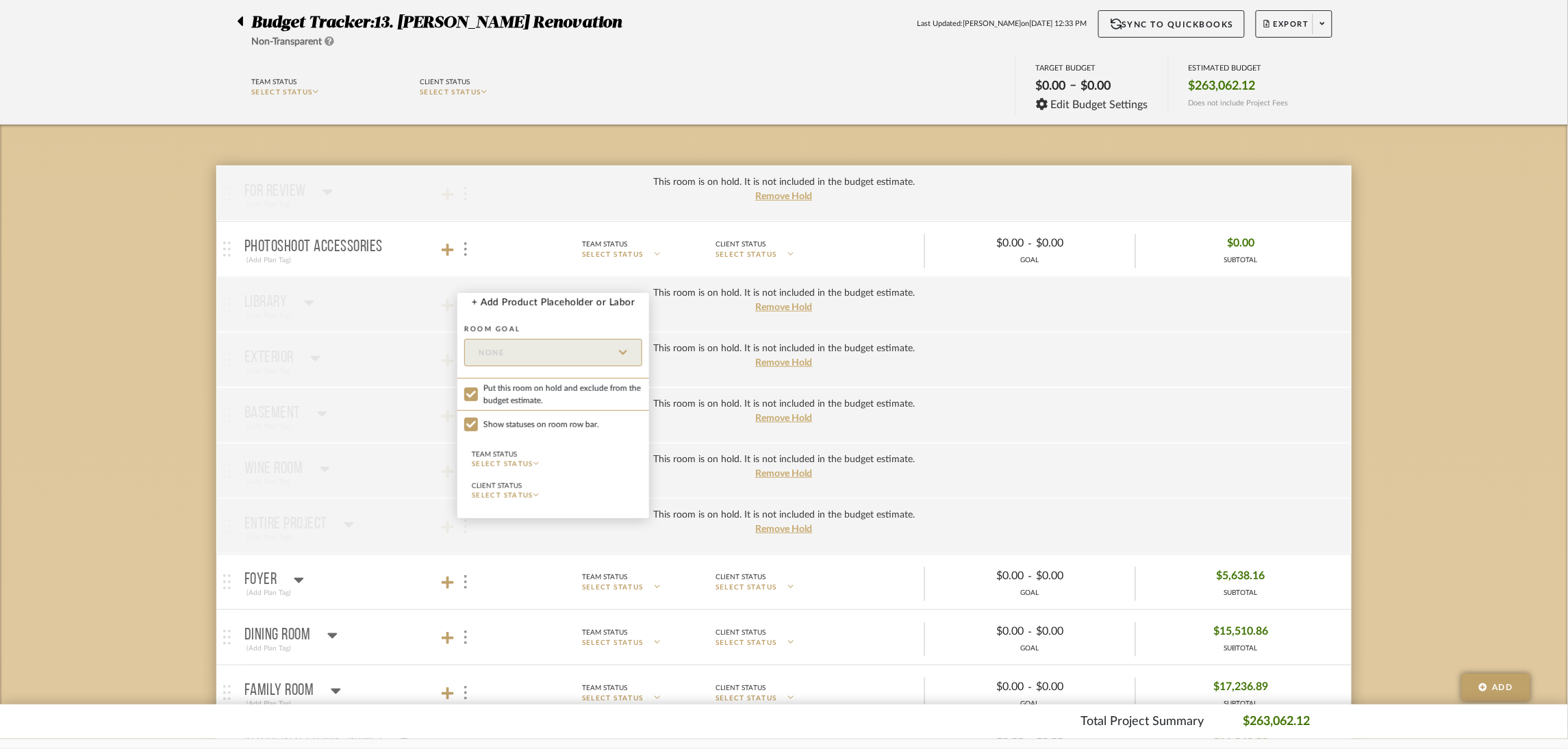
drag, startPoint x: 135, startPoint y: 421, endPoint x: 241, endPoint y: 469, distance: 116.4
click at [135, 421] on div at bounding box center [784, 374] width 1568 height 749
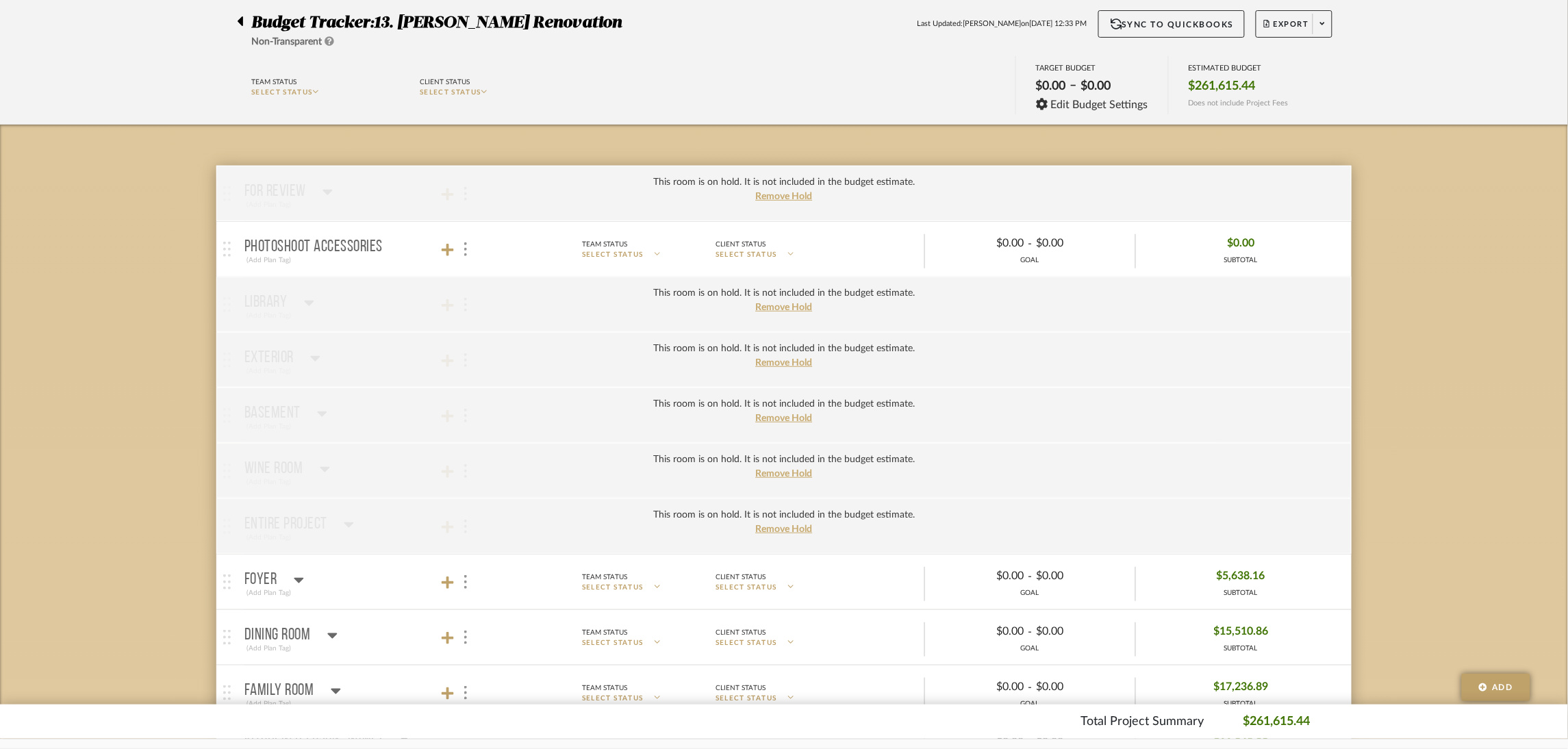
scroll to position [205, 0]
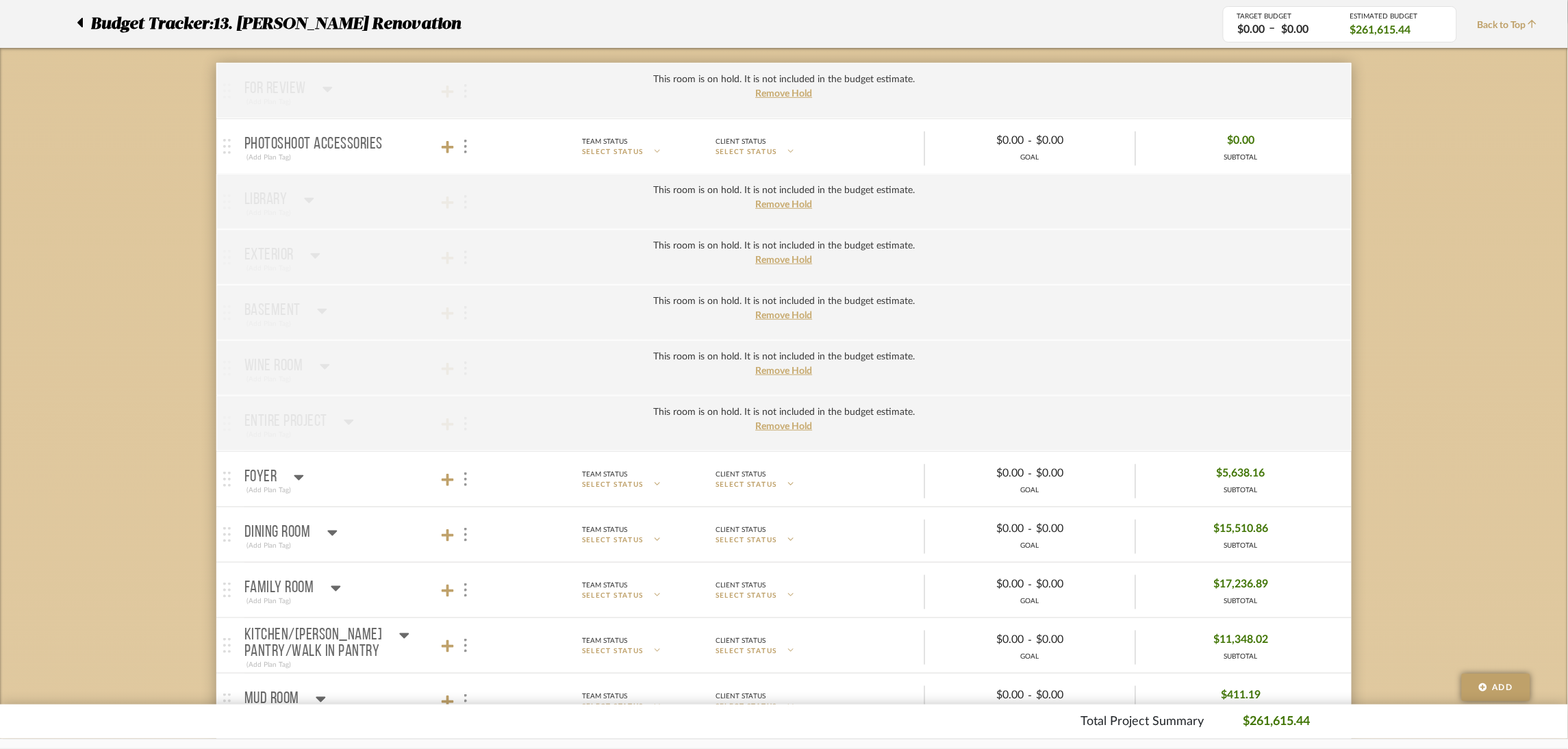
click at [467, 478] on div at bounding box center [464, 478] width 14 height 18
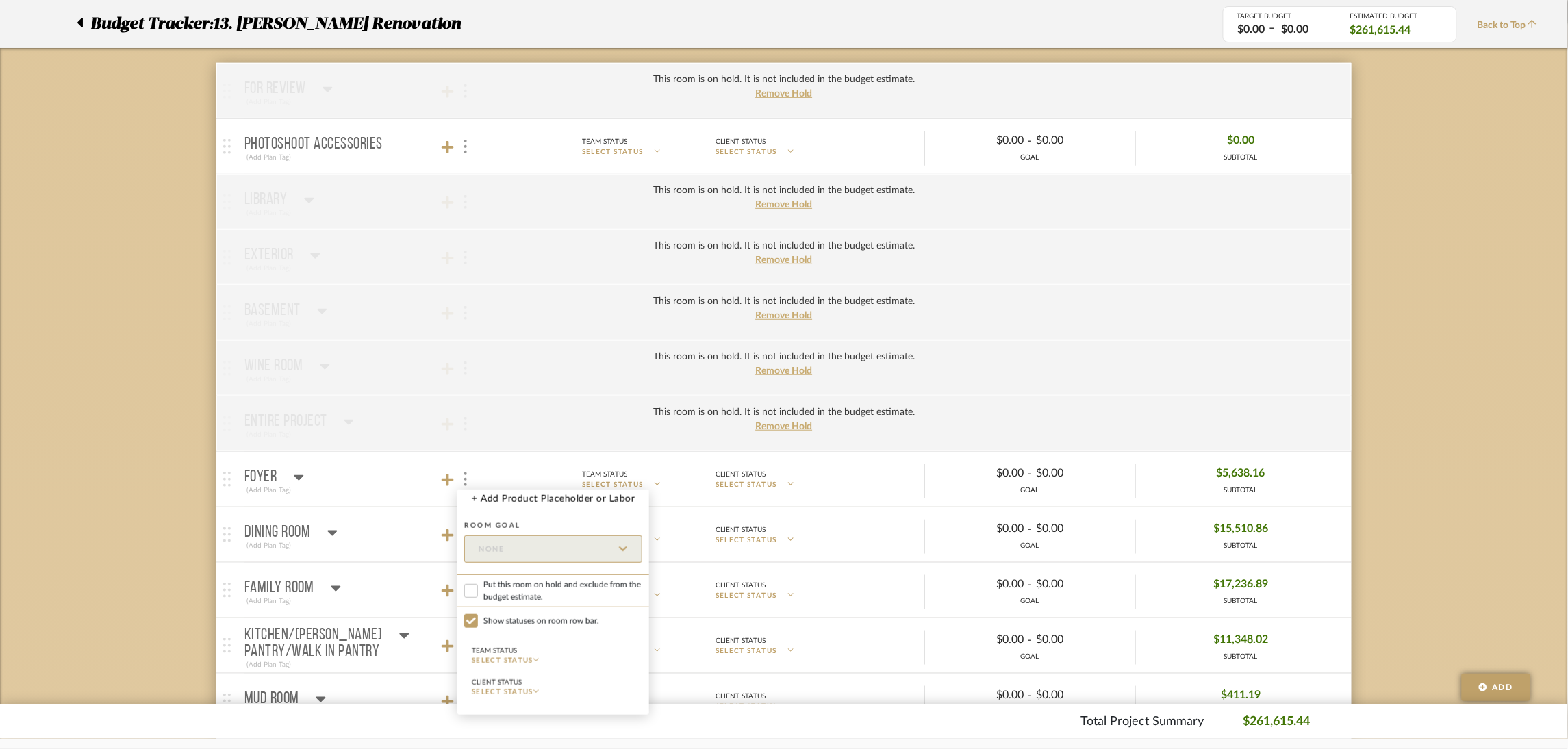
click at [560, 592] on span "Put this room on hold and exclude from the budget estimate." at bounding box center [562, 590] width 159 height 25
click at [478, 592] on input "Put this room on hold and exclude from the budget estimate." at bounding box center [471, 590] width 13 height 13
checkbox input "true"
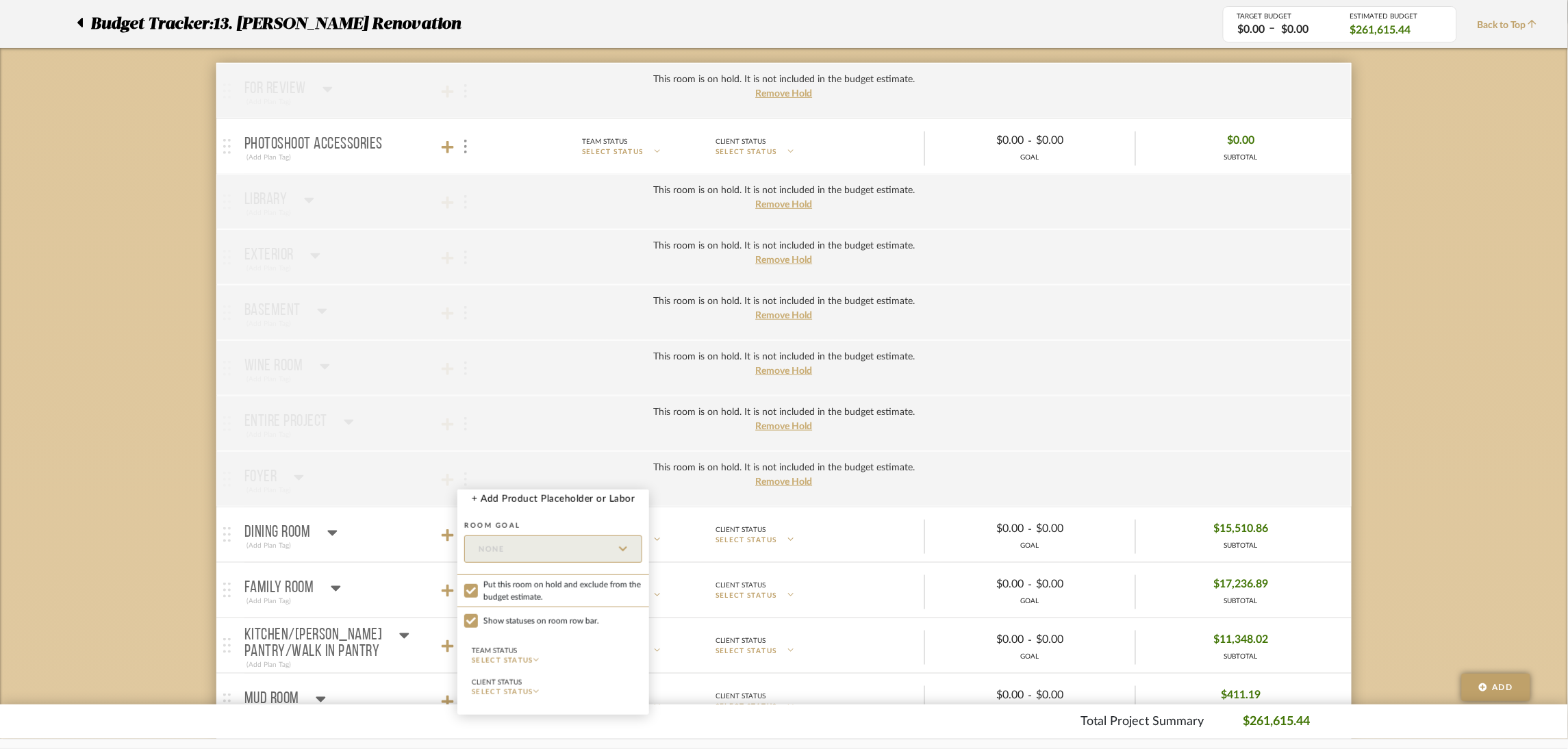
click at [155, 454] on div at bounding box center [784, 374] width 1568 height 749
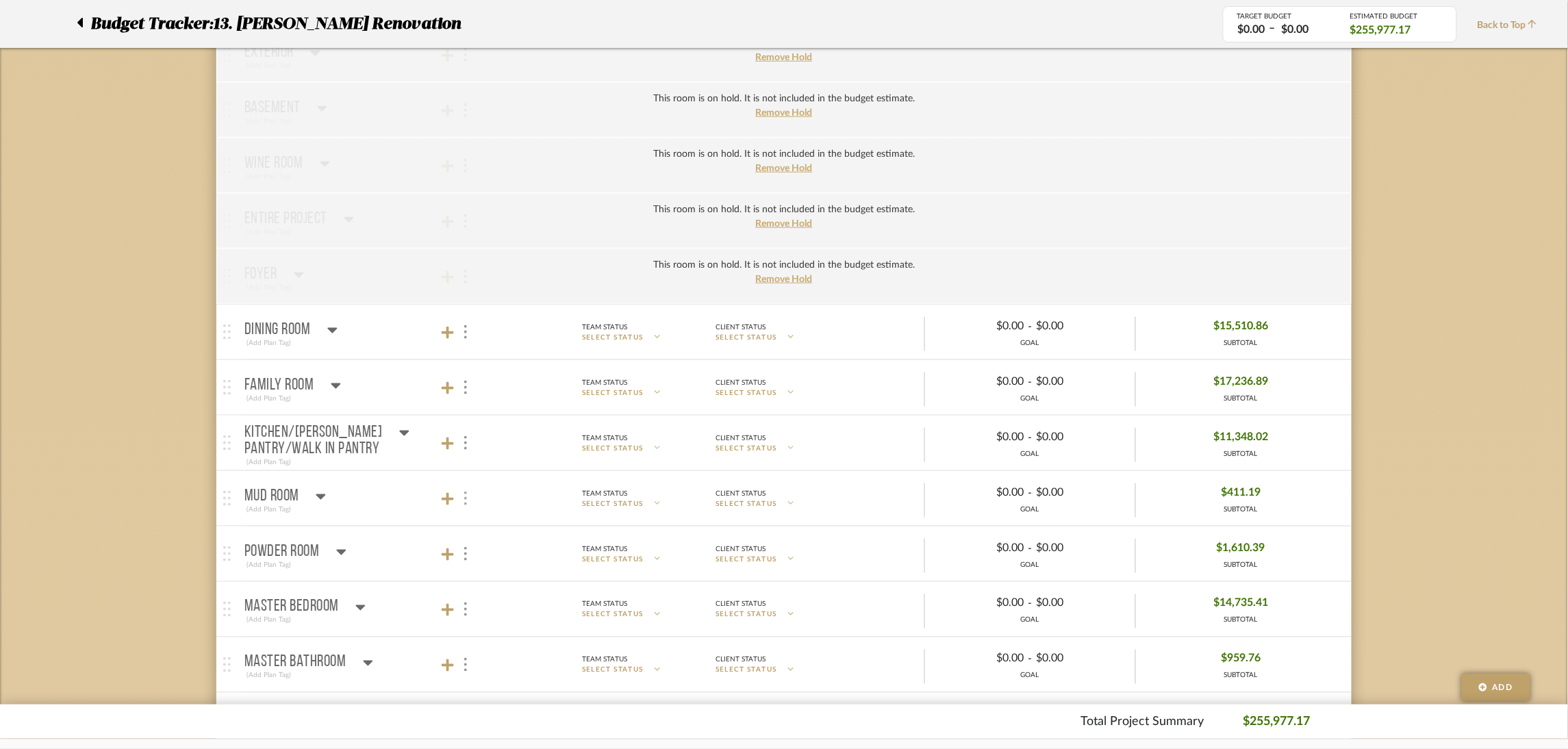
scroll to position [410, 0]
click at [463, 448] on div at bounding box center [464, 440] width 14 height 18
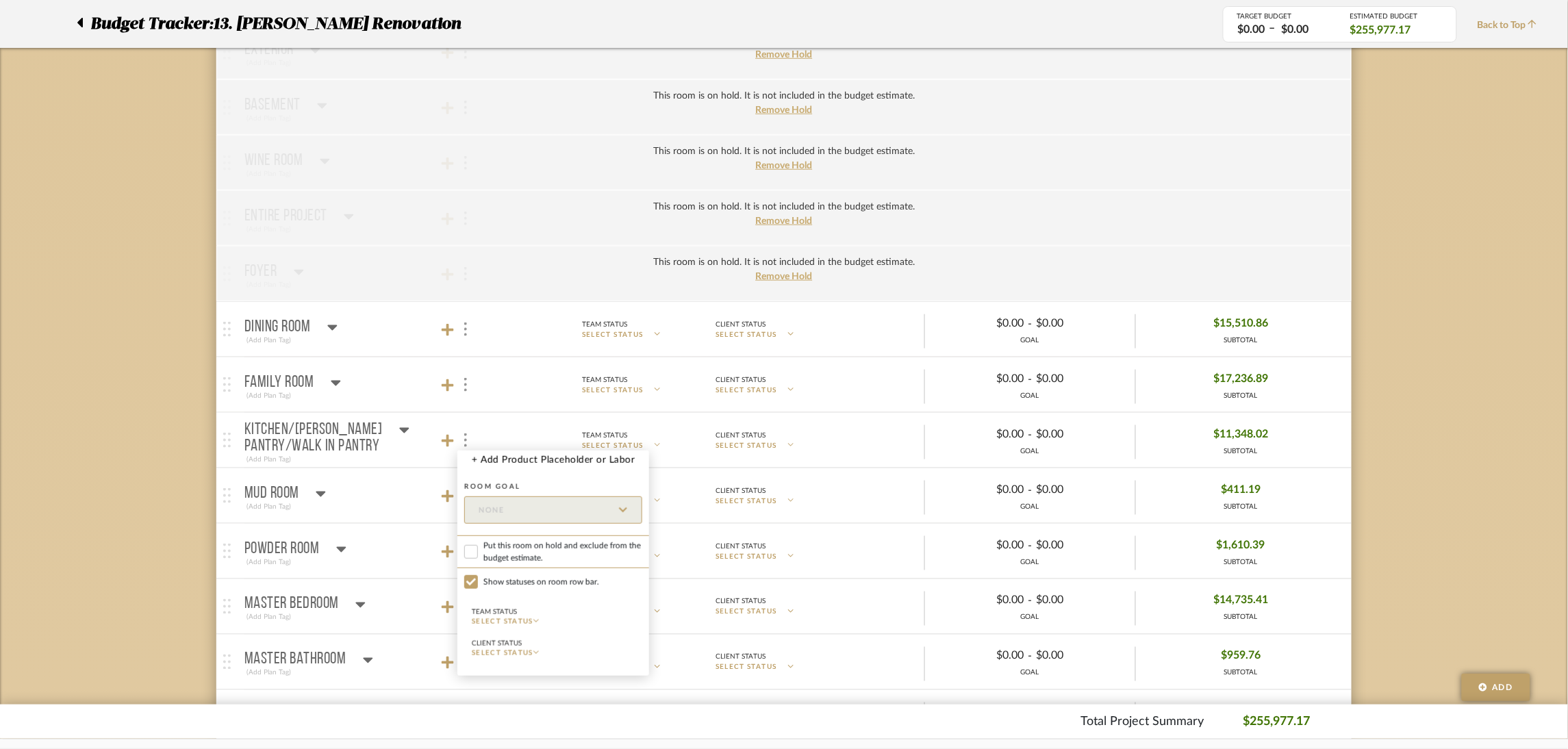
click at [536, 553] on span "Put this room on hold and exclude from the budget estimate." at bounding box center [562, 552] width 159 height 25
click at [478, 553] on input "Put this room on hold and exclude from the budget estimate." at bounding box center [471, 552] width 13 height 13
checkbox input "true"
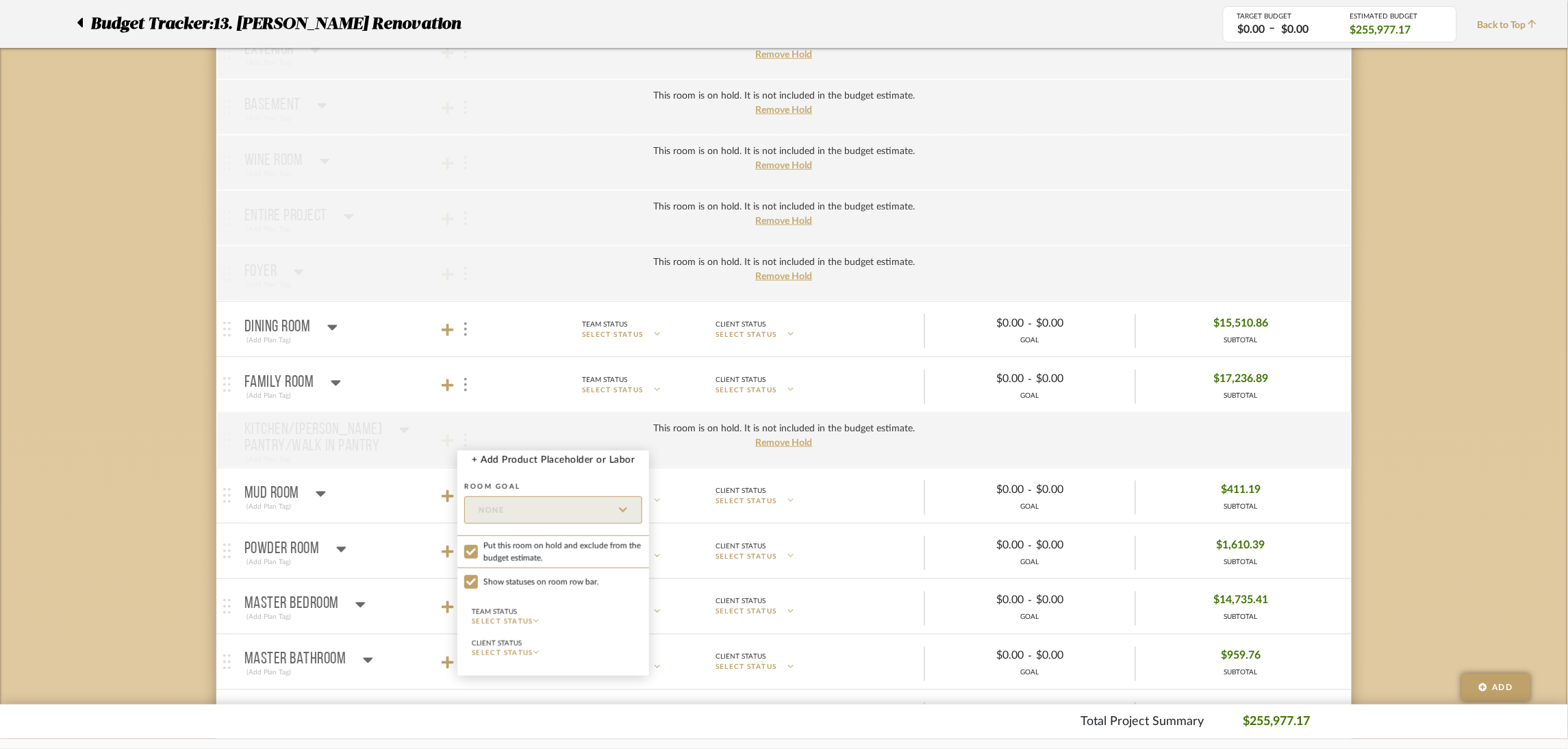
click at [153, 410] on div at bounding box center [784, 374] width 1568 height 749
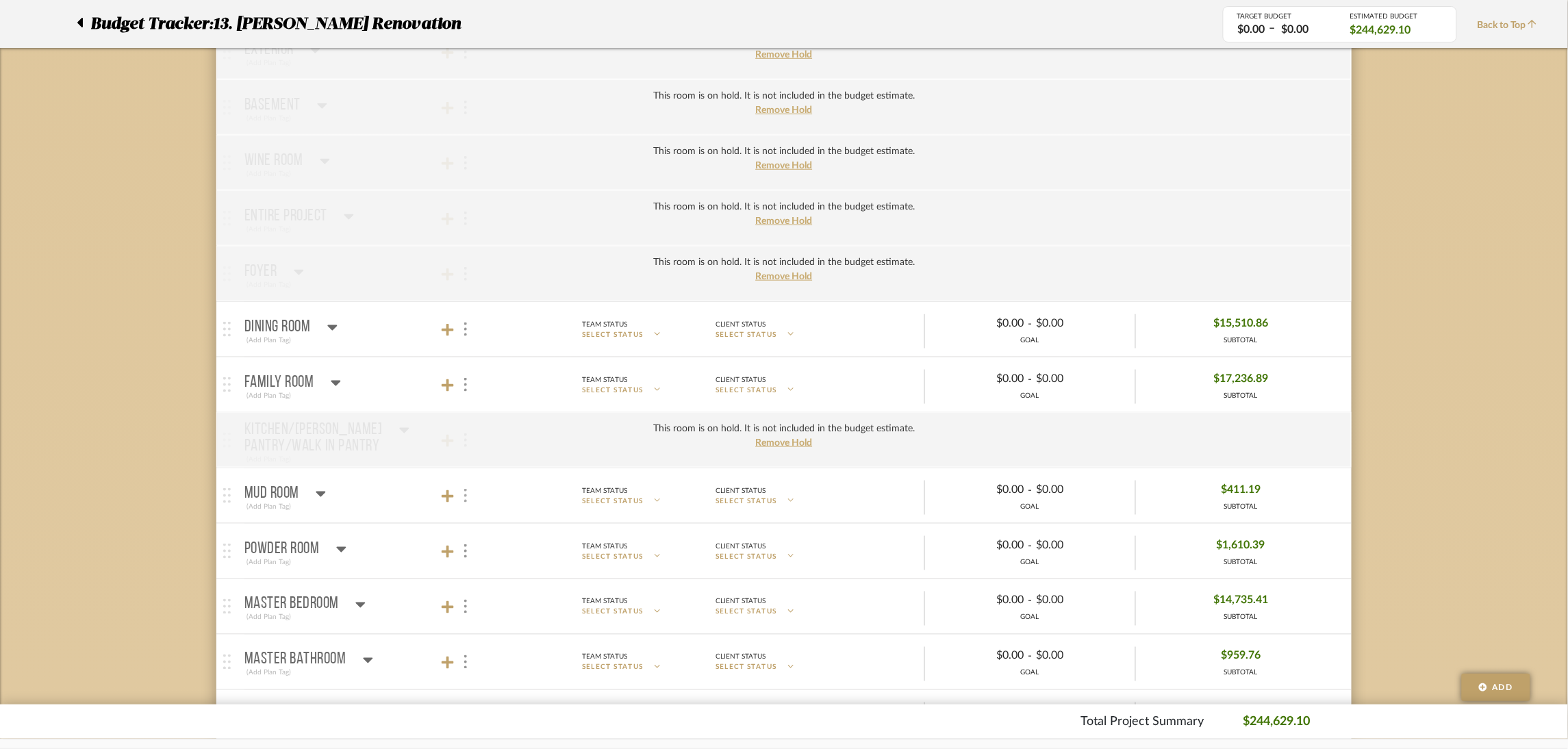
click at [461, 494] on div at bounding box center [464, 496] width 14 height 18
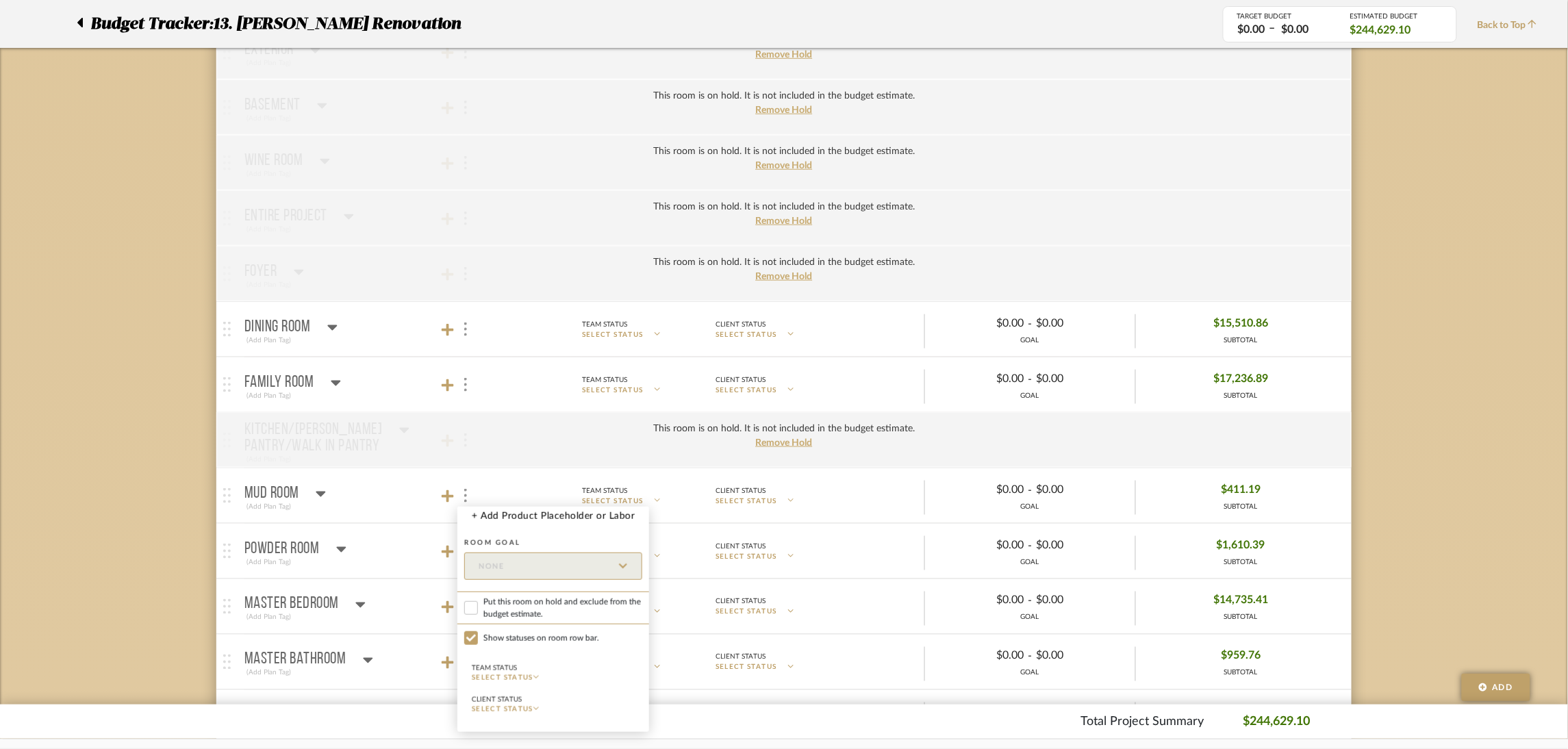
click at [523, 601] on span "Put this room on hold and exclude from the budget estimate." at bounding box center [562, 608] width 159 height 25
click at [478, 601] on input "Put this room on hold and exclude from the budget estimate." at bounding box center [471, 608] width 13 height 13
checkbox input "true"
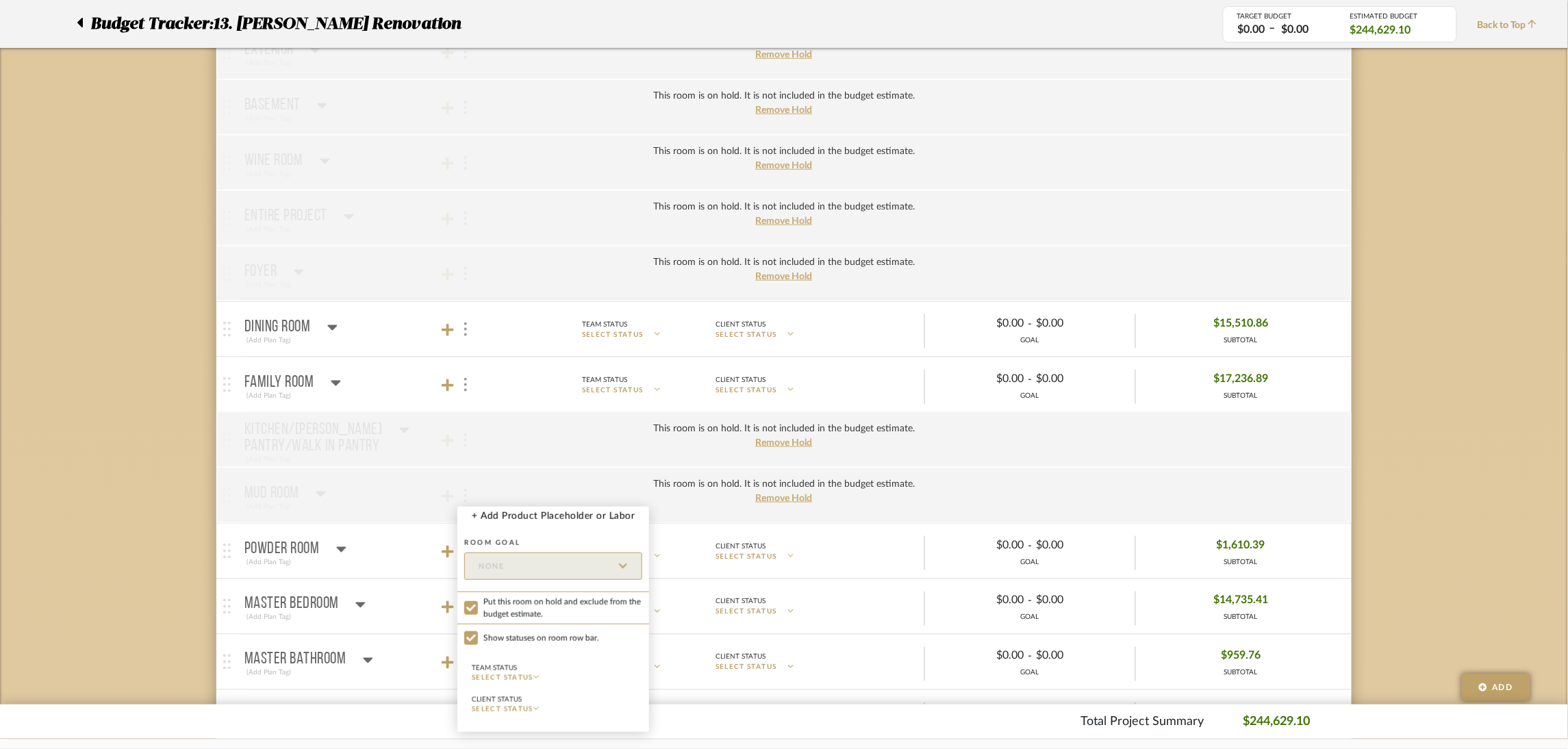
click at [139, 444] on div at bounding box center [784, 374] width 1568 height 749
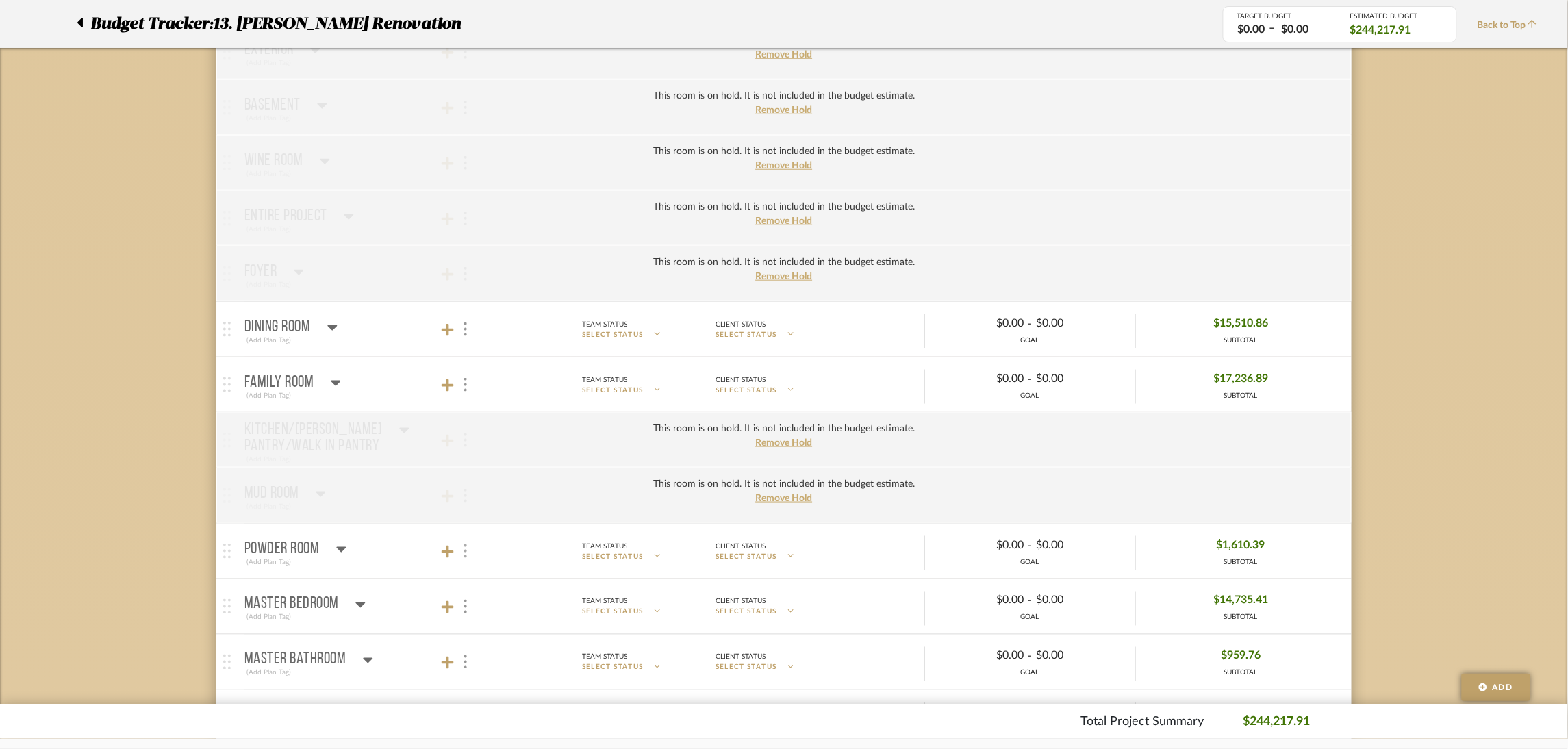
click at [466, 551] on img at bounding box center [465, 551] width 3 height 13
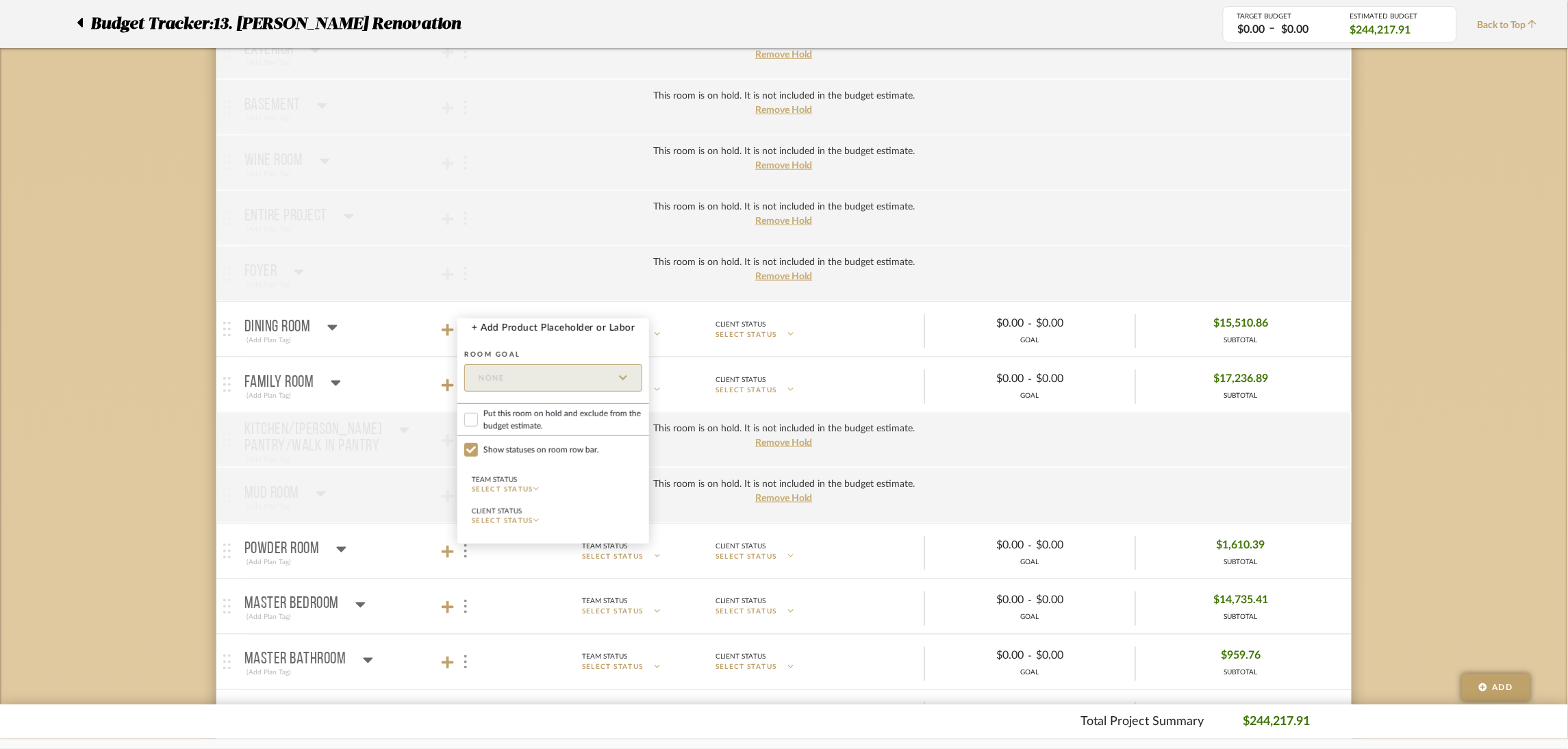
click at [526, 429] on span "Put this room on hold and exclude from the budget estimate." at bounding box center [562, 420] width 159 height 25
click at [478, 426] on input "Put this room on hold and exclude from the budget estimate." at bounding box center [471, 420] width 13 height 13
checkbox input "true"
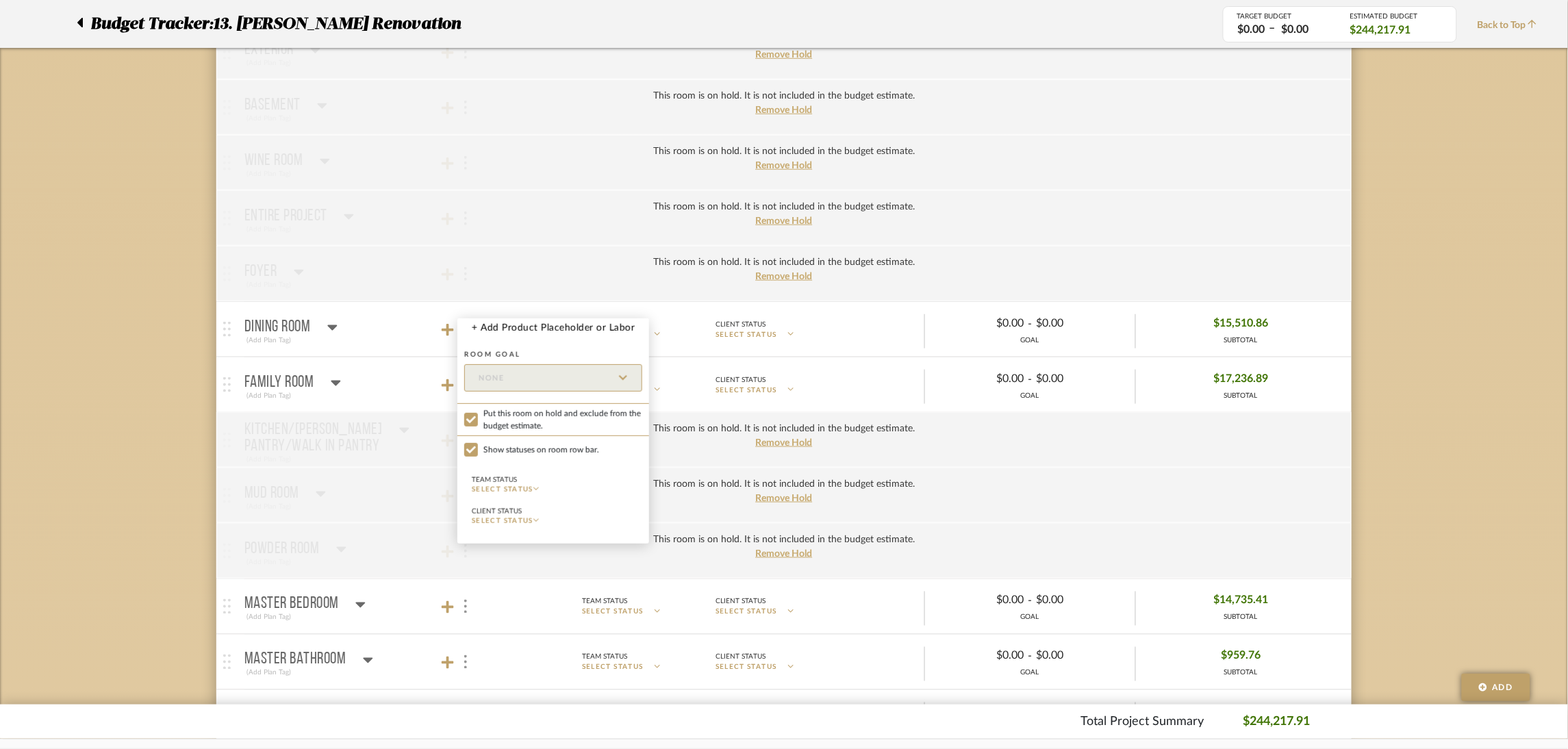
click at [141, 456] on div at bounding box center [784, 374] width 1568 height 749
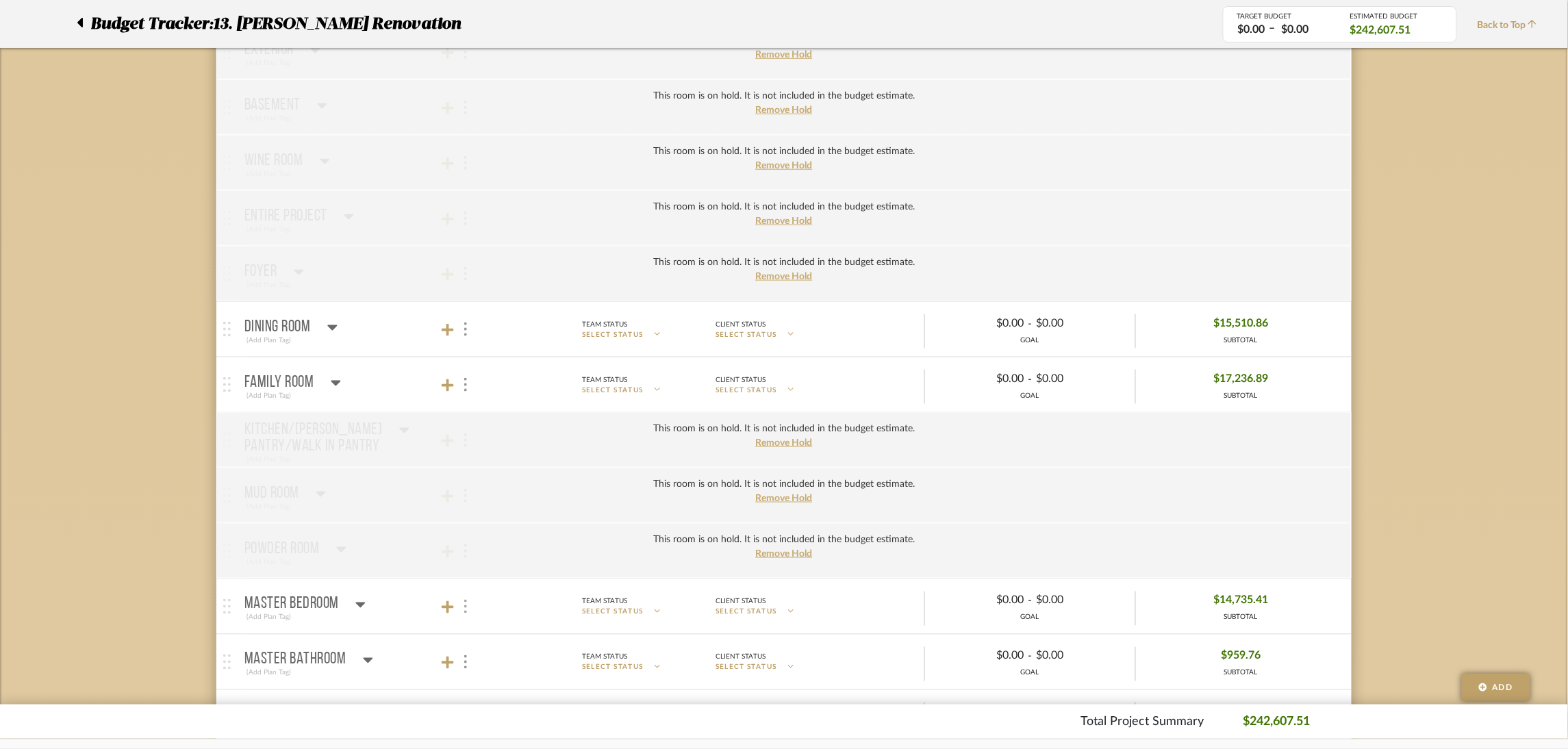
click at [463, 611] on div at bounding box center [464, 606] width 14 height 18
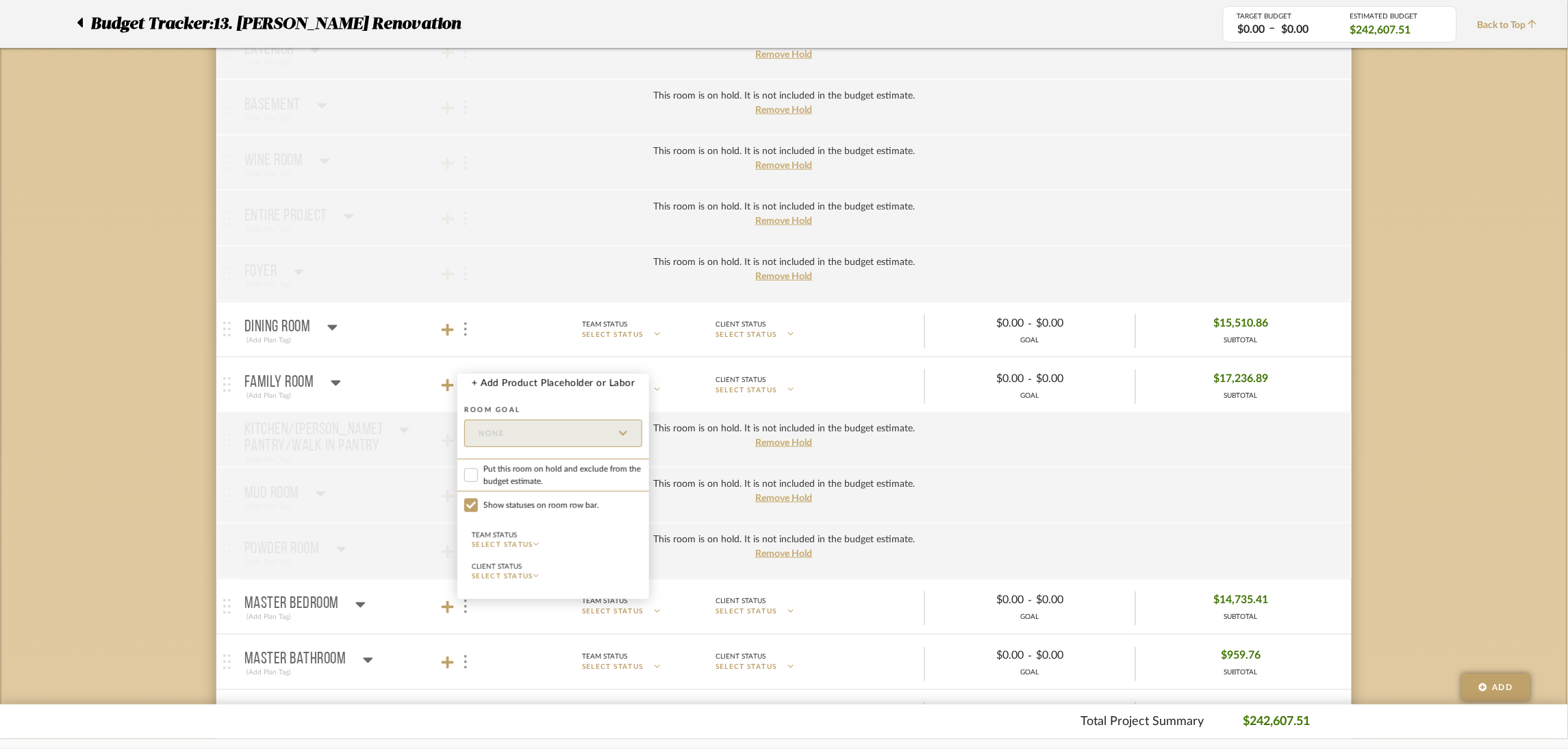
click at [556, 468] on span "Put this room on hold and exclude from the budget estimate." at bounding box center [562, 475] width 159 height 25
click at [478, 468] on input "Put this room on hold and exclude from the budget estimate." at bounding box center [471, 475] width 13 height 13
checkbox input "true"
click at [102, 468] on div at bounding box center [784, 374] width 1568 height 749
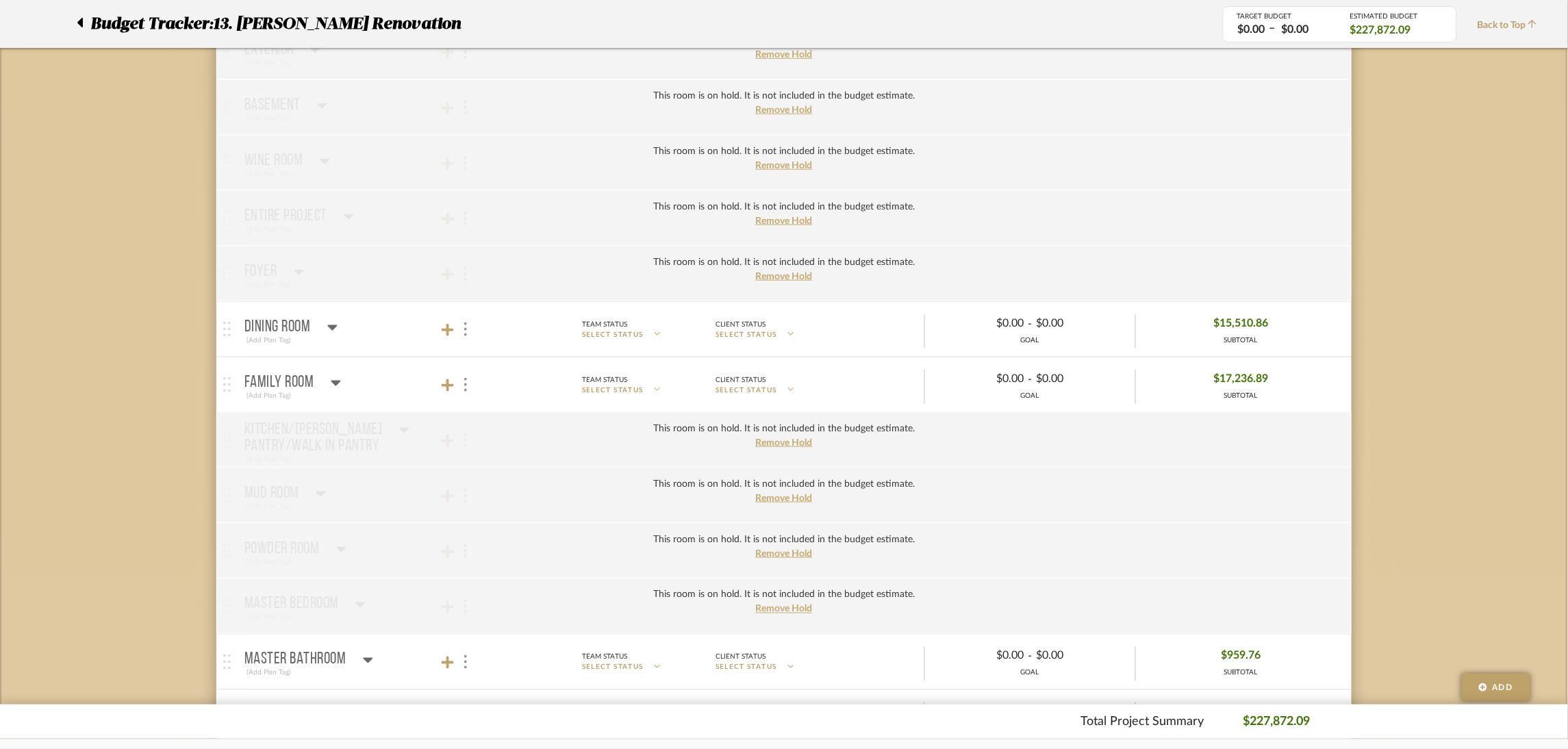
scroll to position [615, 0]
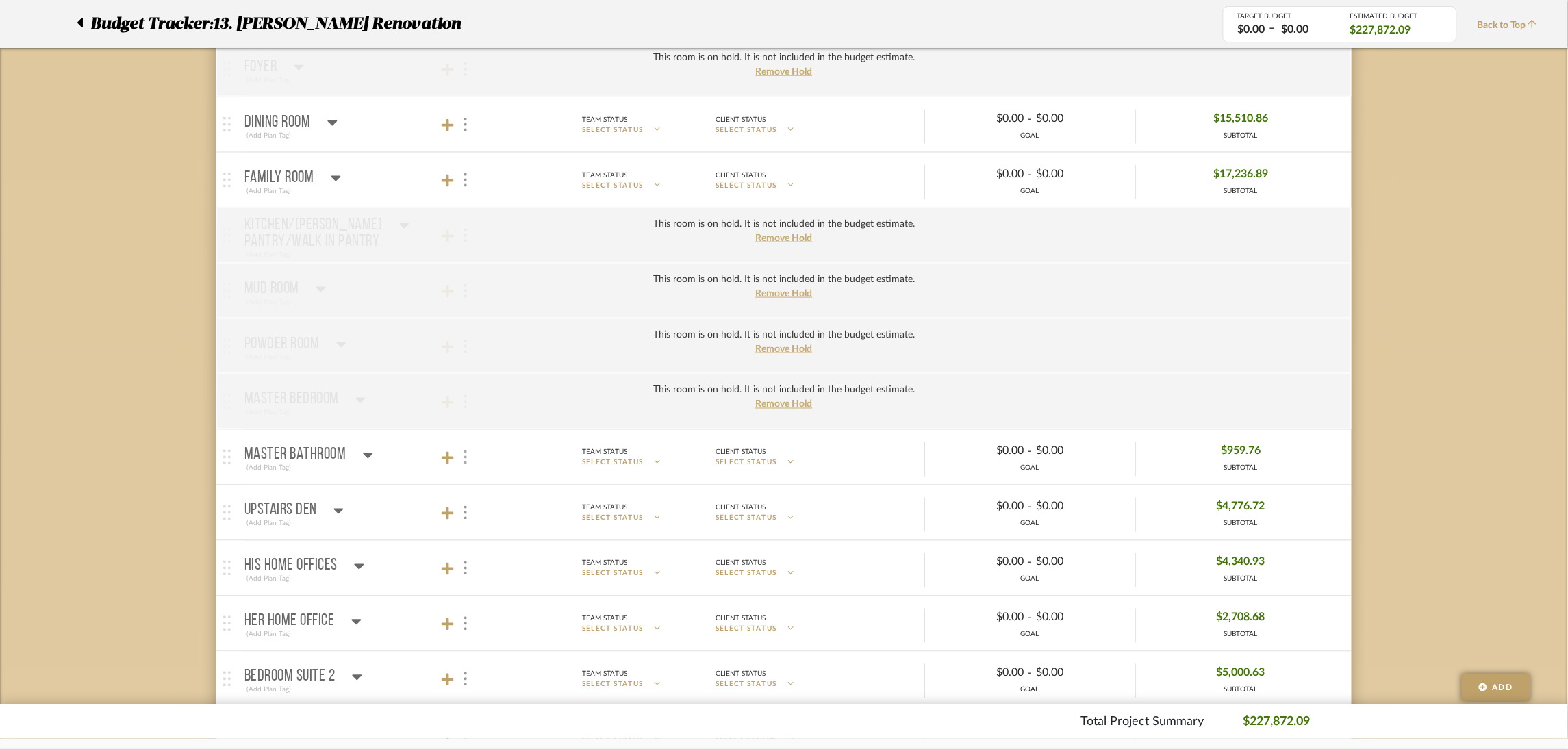
click at [467, 449] on div at bounding box center [464, 457] width 14 height 18
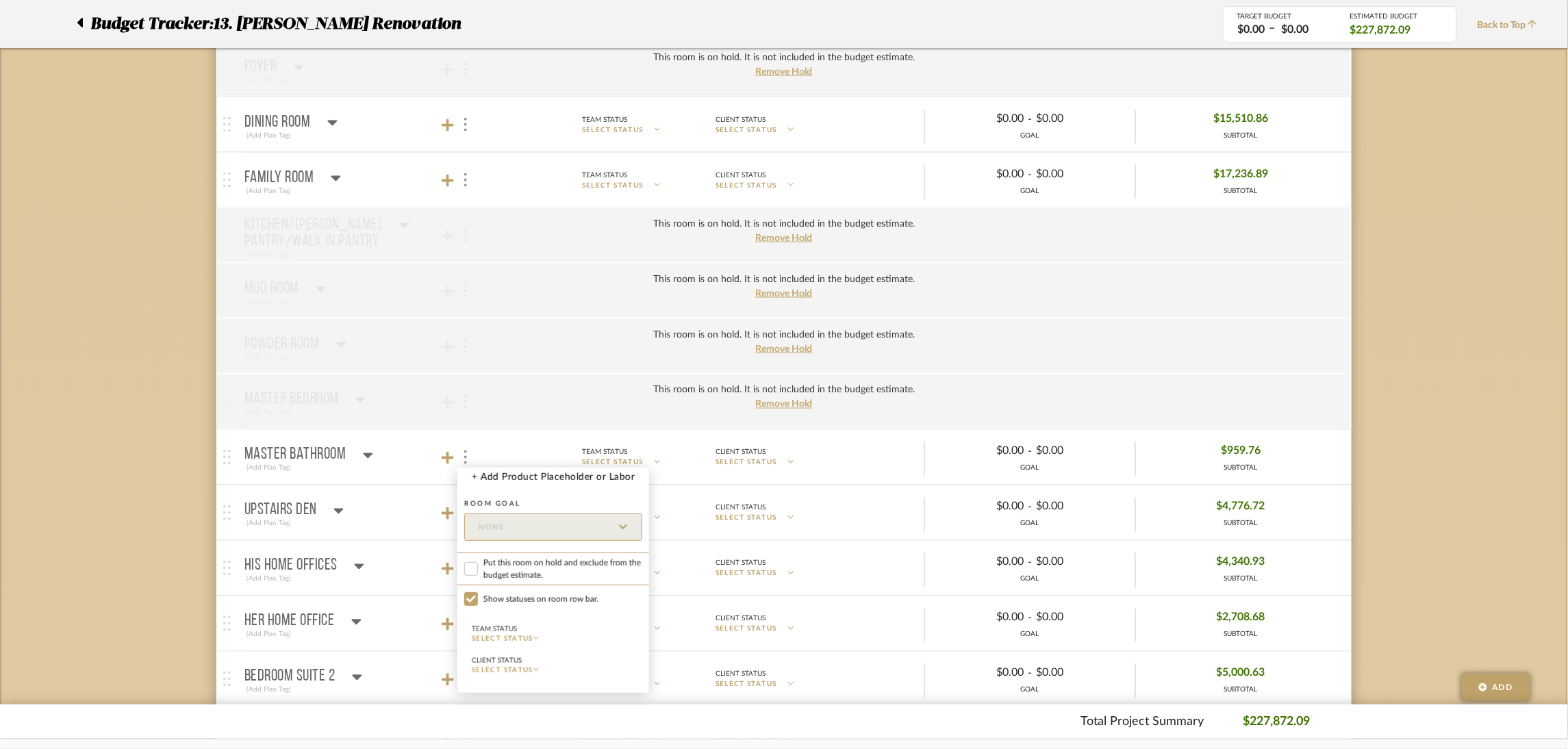
click at [523, 562] on span "Put this room on hold and exclude from the budget estimate." at bounding box center [562, 569] width 159 height 25
click at [478, 562] on input "Put this room on hold and exclude from the budget estimate." at bounding box center [471, 569] width 13 height 13
checkbox input "true"
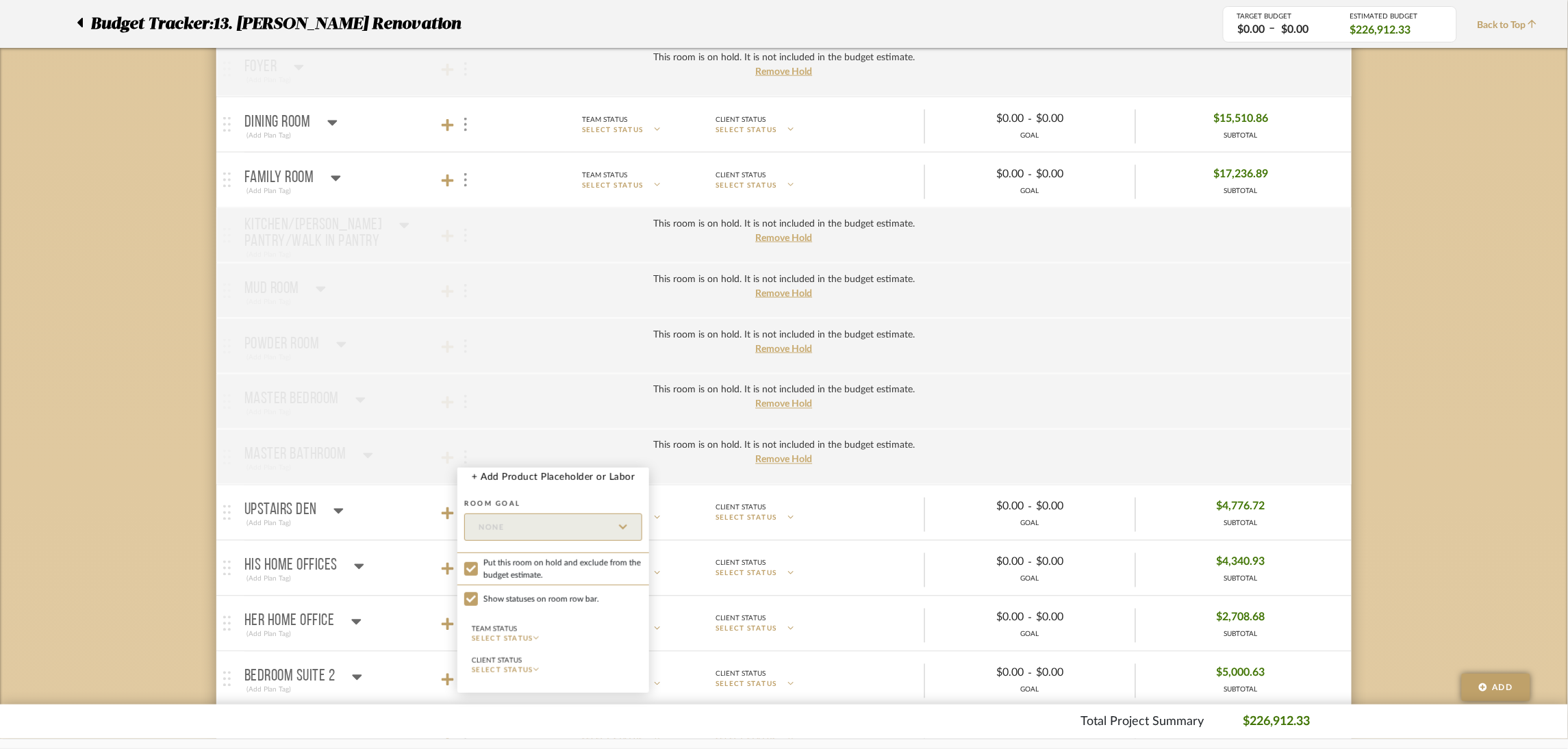
click at [176, 412] on div at bounding box center [784, 374] width 1568 height 749
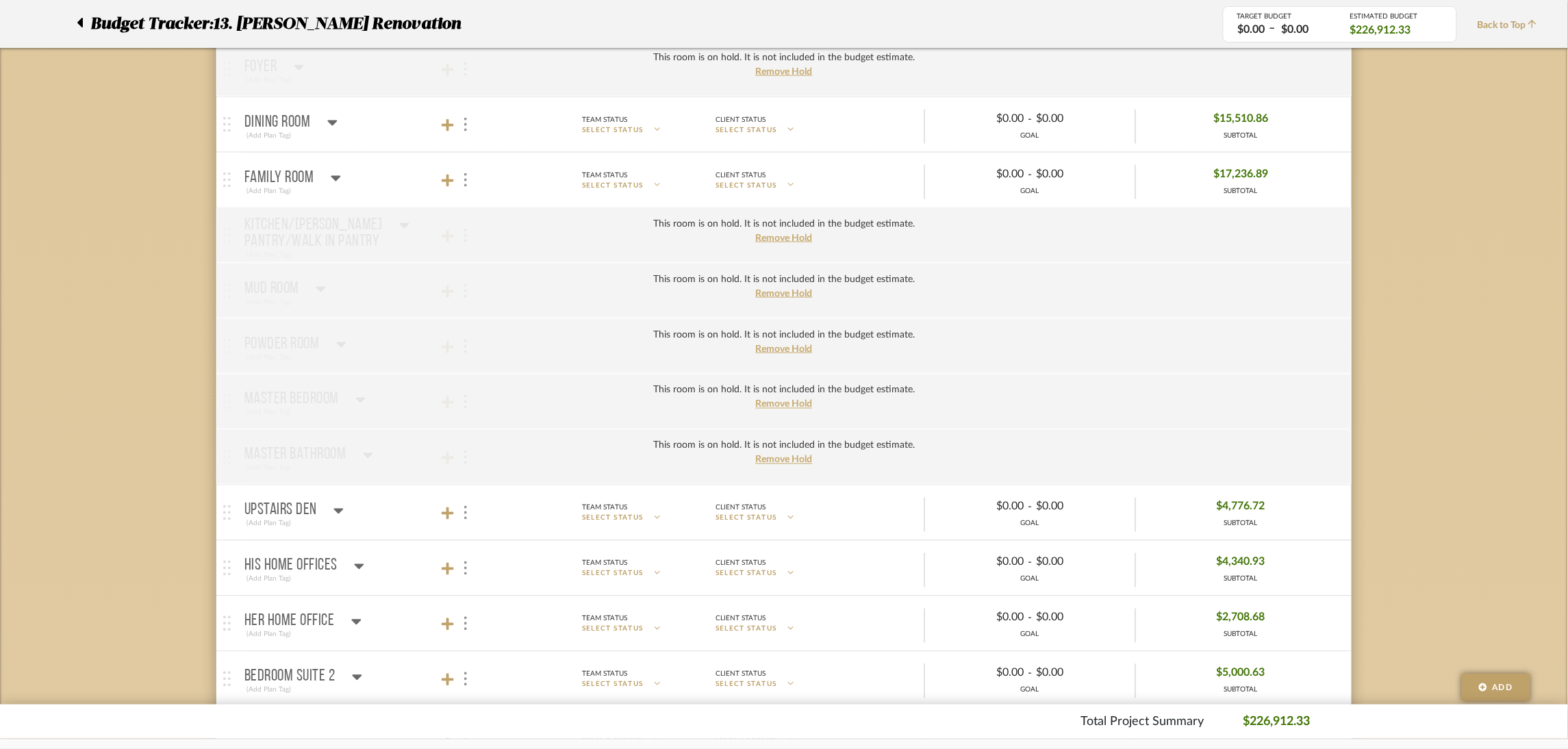
drag, startPoint x: 463, startPoint y: 515, endPoint x: 490, endPoint y: 522, distance: 27.9
click at [464, 515] on img at bounding box center [465, 513] width 3 height 13
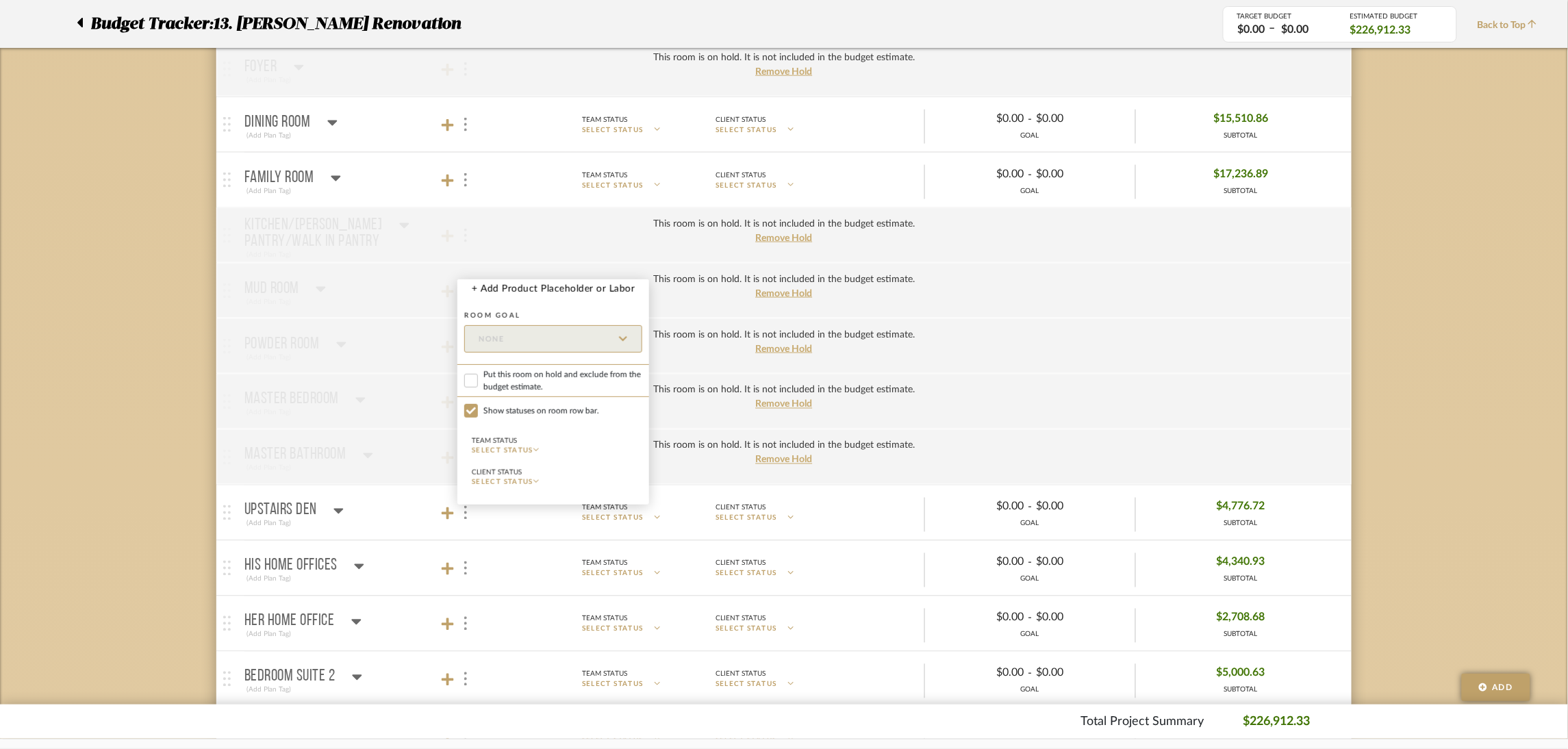
click at [520, 383] on span "Put this room on hold and exclude from the budget estimate." at bounding box center [562, 381] width 159 height 25
click at [478, 383] on input "Put this room on hold and exclude from the budget estimate." at bounding box center [471, 381] width 13 height 13
checkbox input "true"
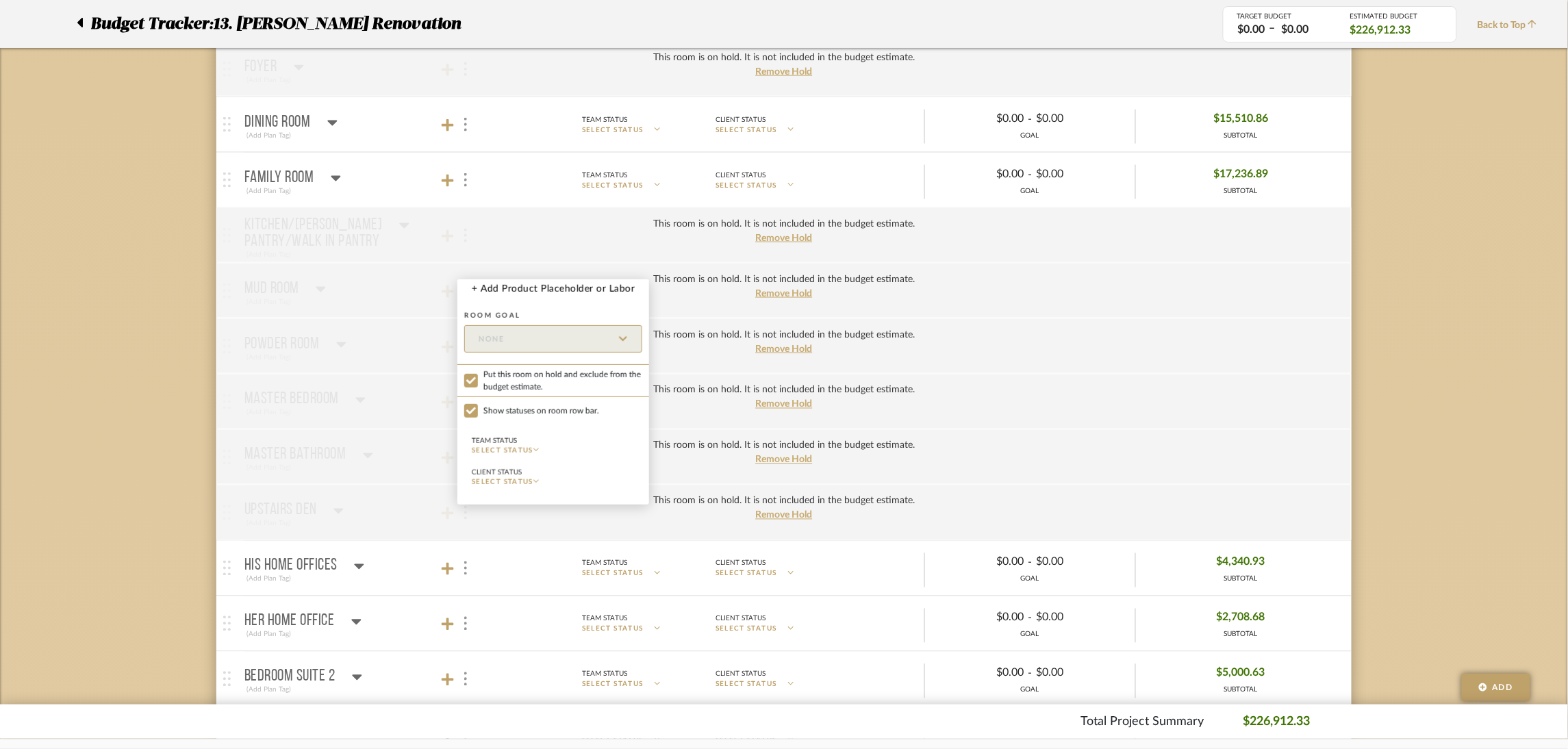
click at [132, 484] on div at bounding box center [784, 374] width 1568 height 749
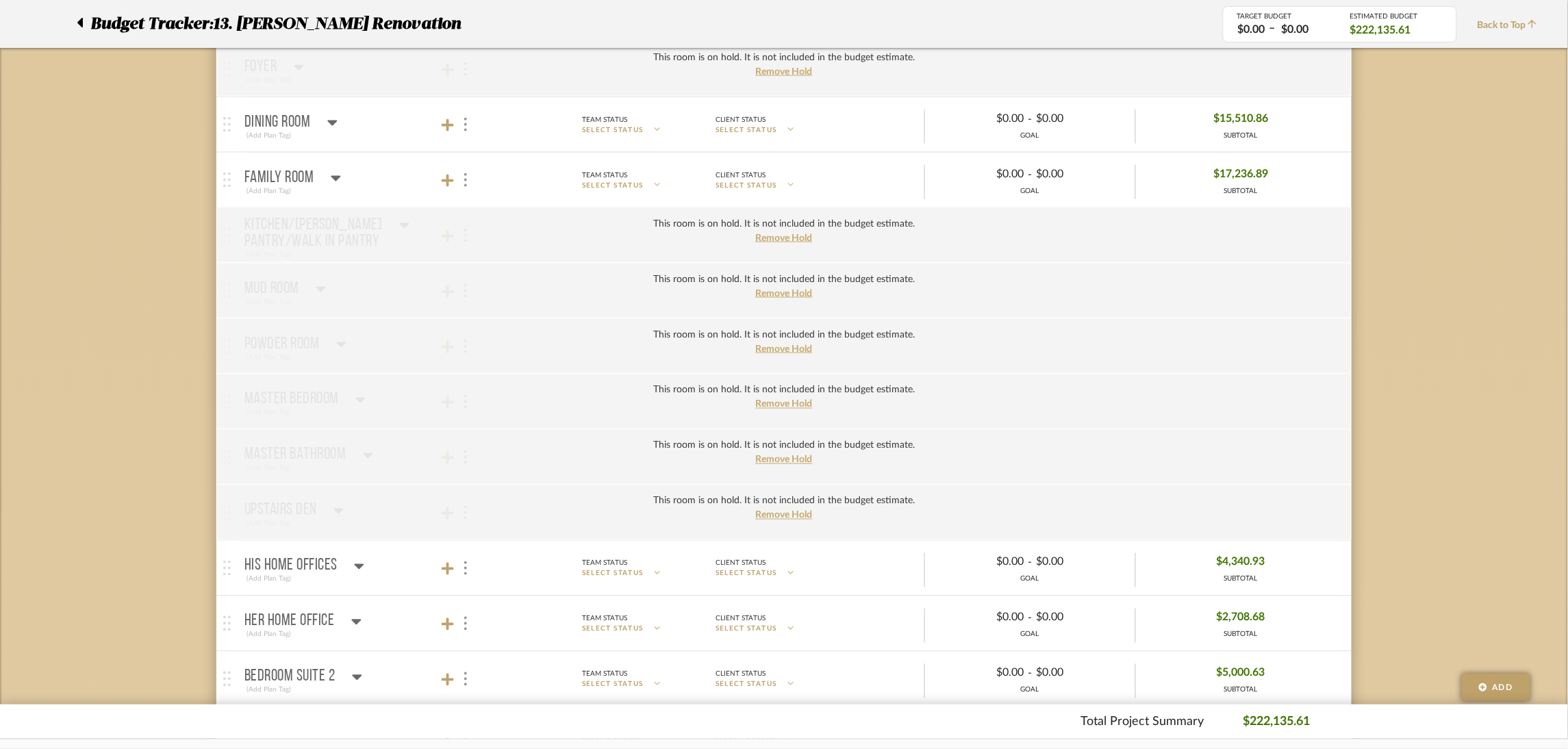
click at [465, 568] on img at bounding box center [465, 568] width 3 height 13
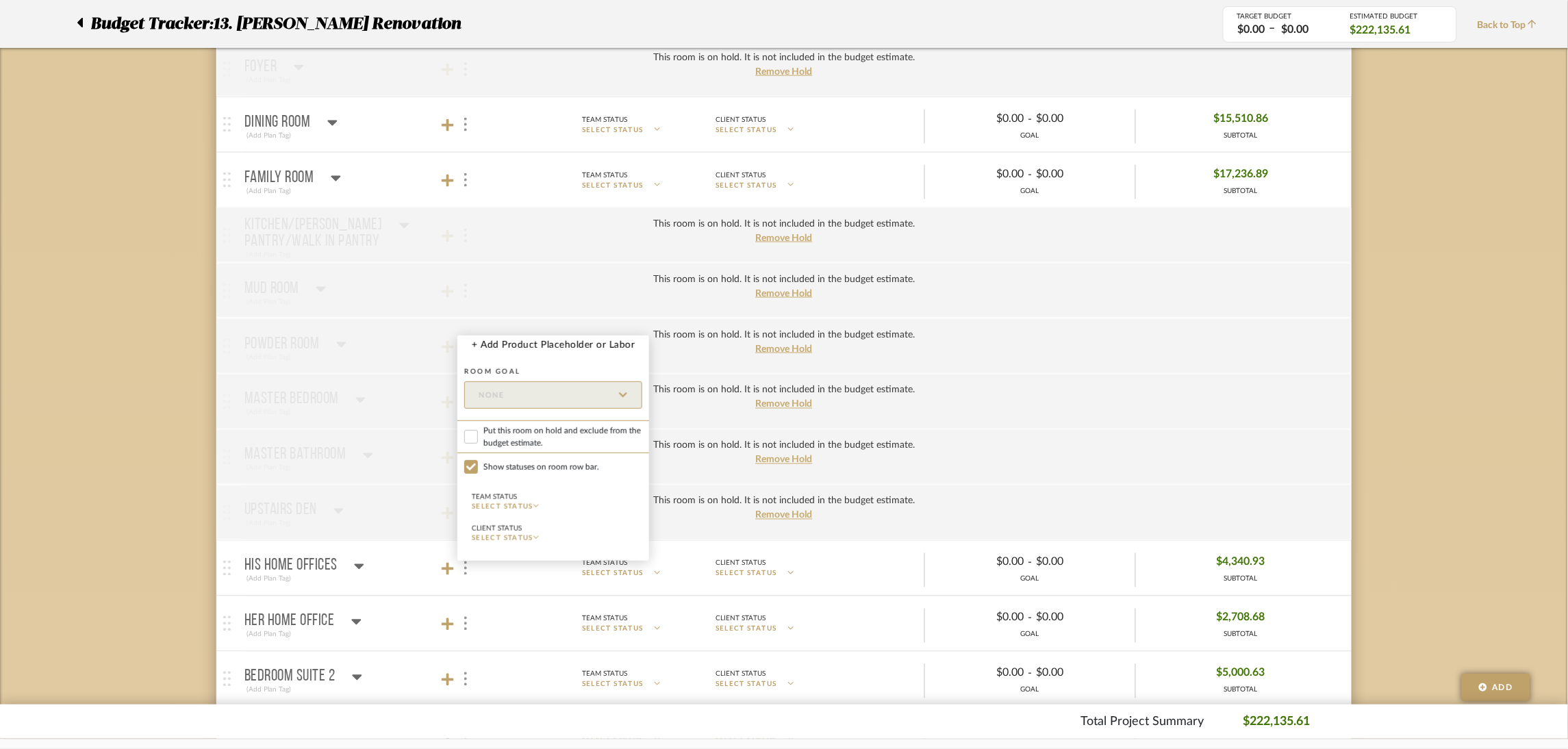
click at [511, 440] on span "Put this room on hold and exclude from the budget estimate." at bounding box center [562, 437] width 159 height 25
click at [478, 440] on input "Put this room on hold and exclude from the budget estimate." at bounding box center [471, 437] width 13 height 13
checkbox input "true"
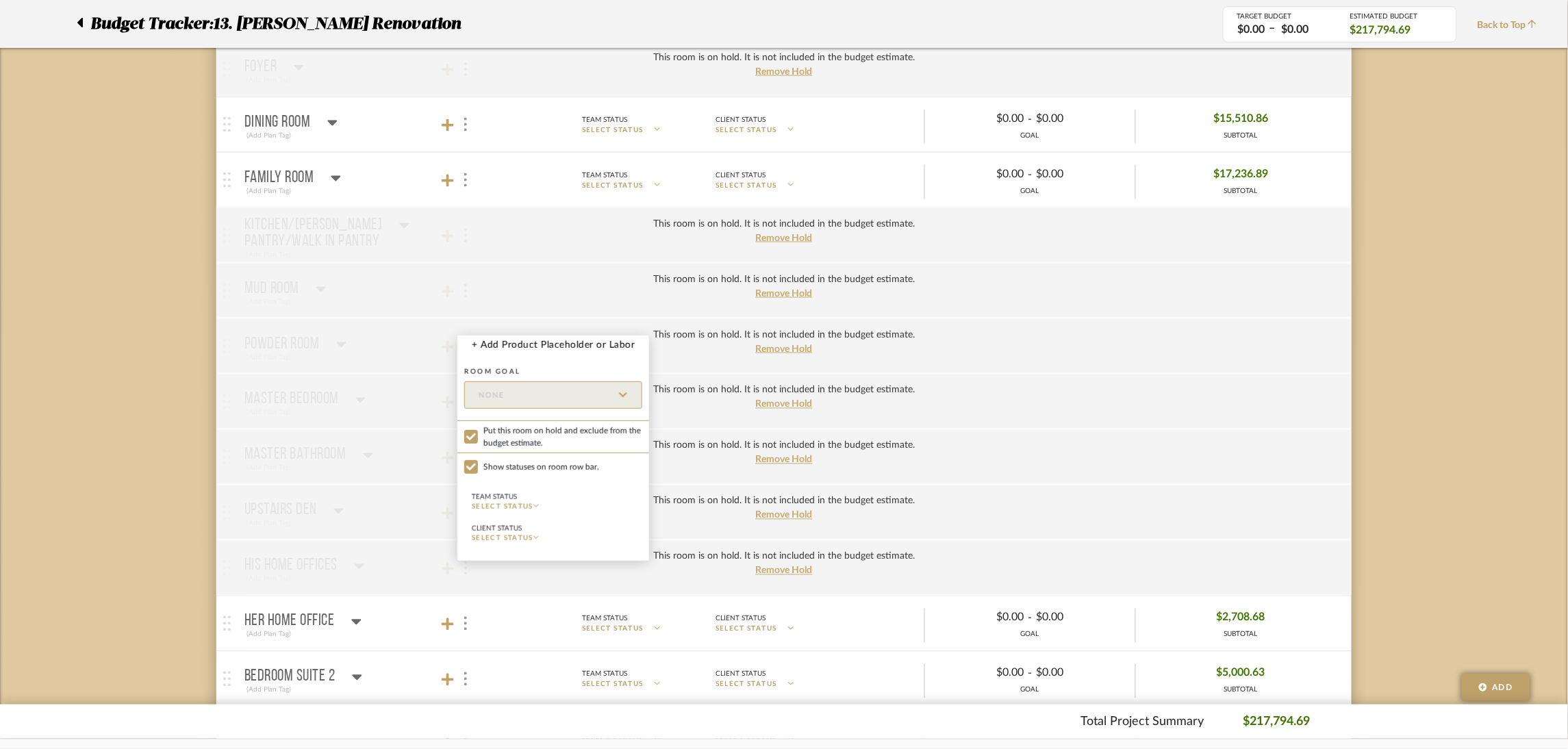
click at [466, 627] on div at bounding box center [784, 374] width 1568 height 749
click at [464, 627] on img at bounding box center [465, 623] width 3 height 13
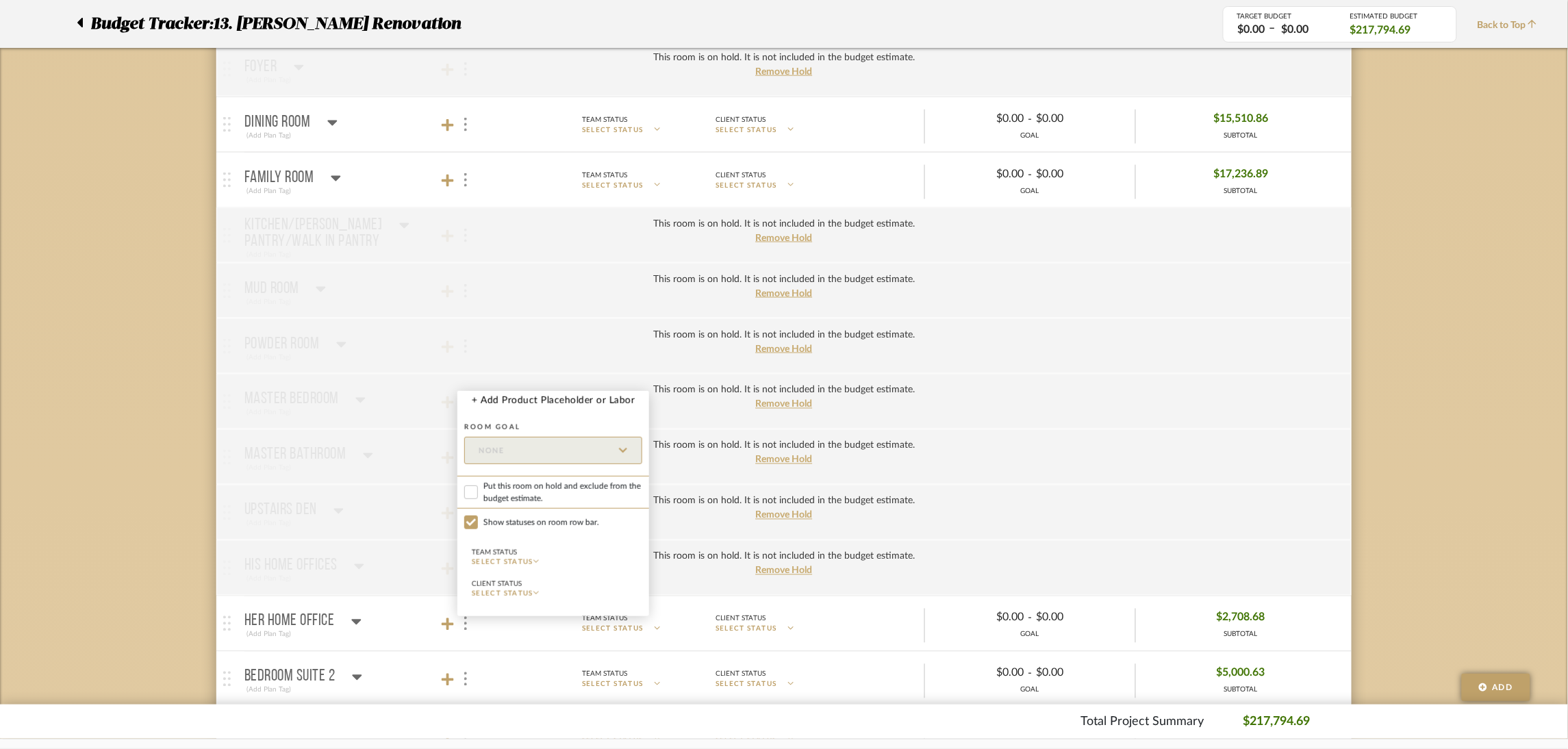
click at [521, 480] on span "Put this room on hold and exclude from the budget estimate." at bounding box center [562, 492] width 159 height 25
click at [478, 485] on input "Put this room on hold and exclude from the budget estimate." at bounding box center [471, 492] width 13 height 13
checkbox input "true"
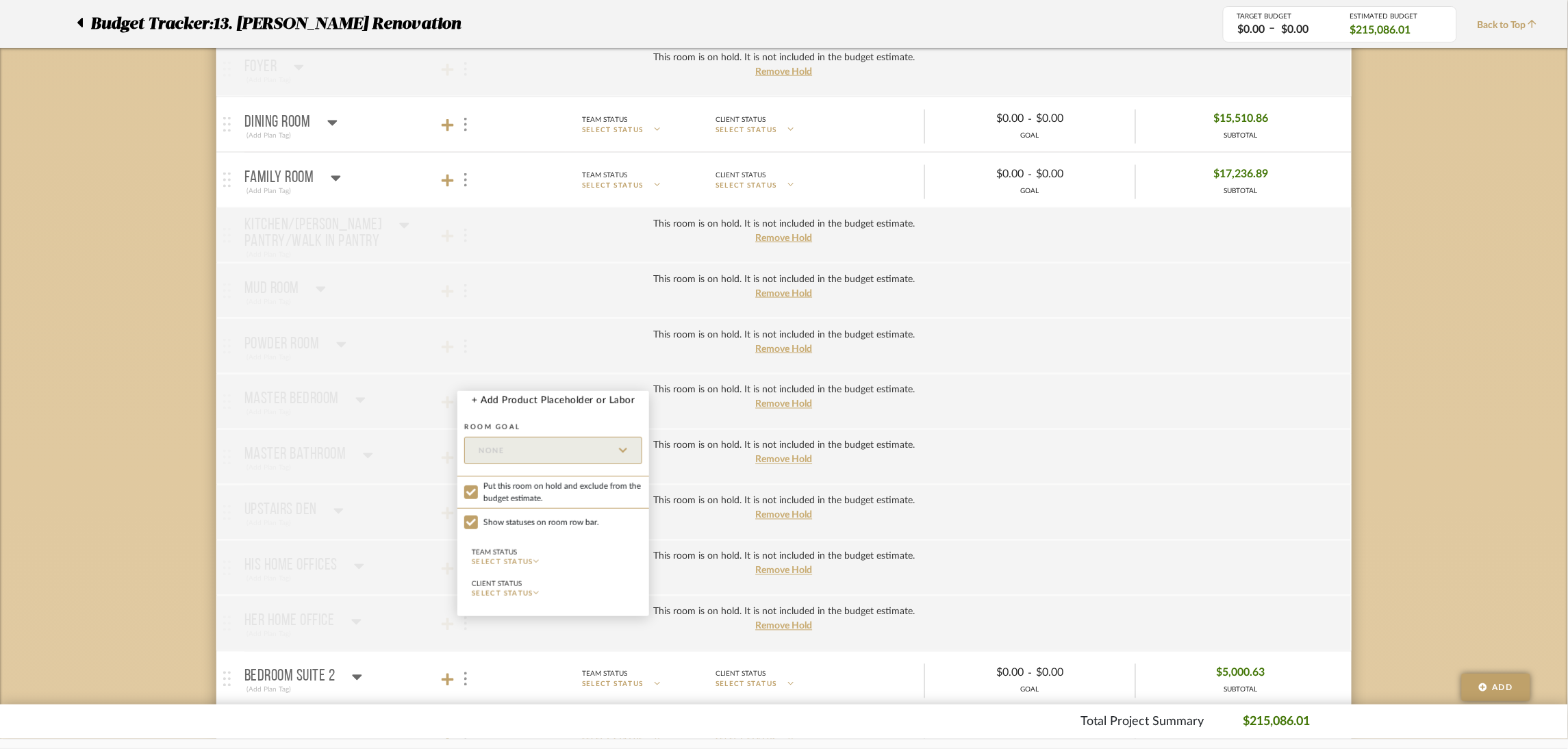
click at [466, 683] on div at bounding box center [784, 374] width 1568 height 749
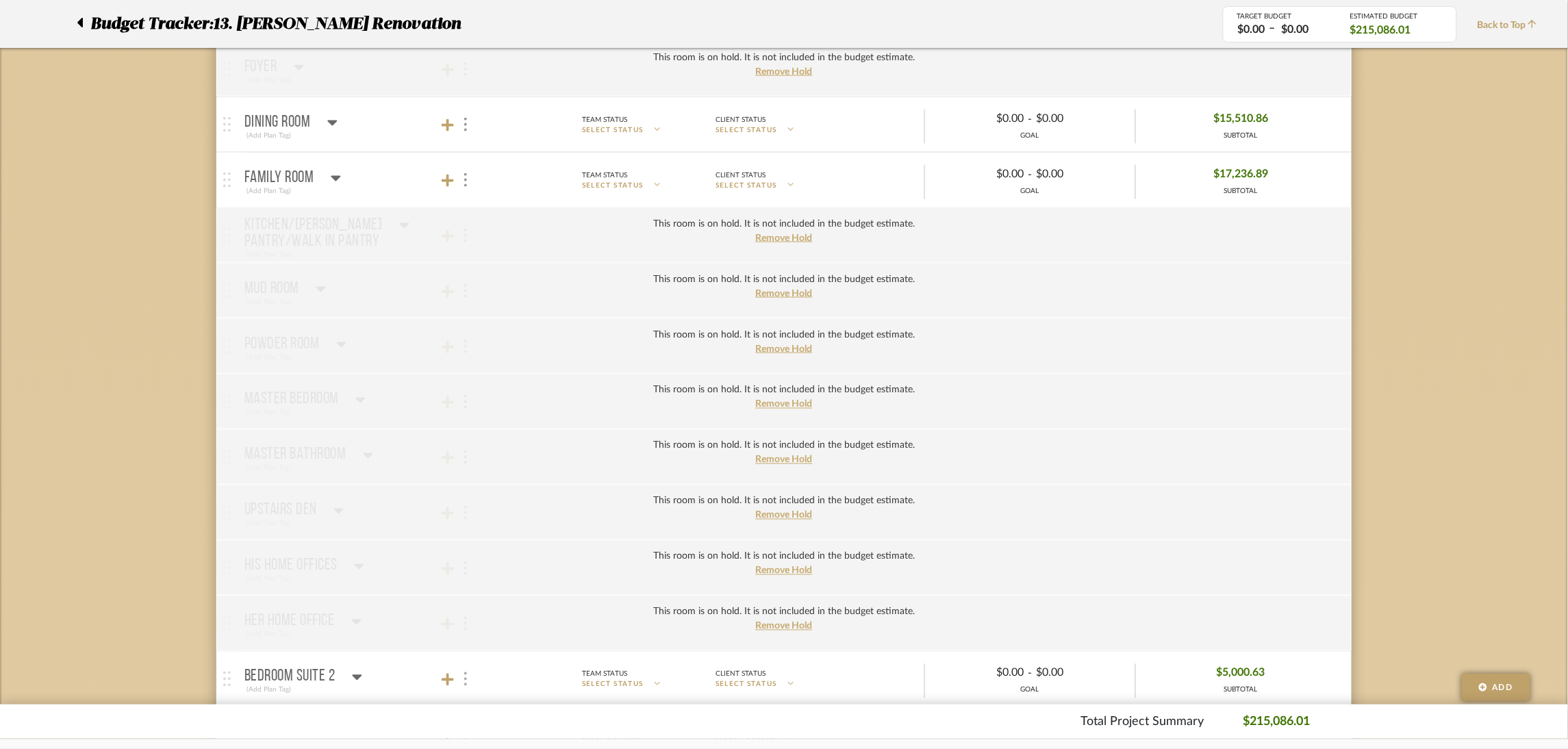
click at [467, 683] on div at bounding box center [464, 679] width 14 height 18
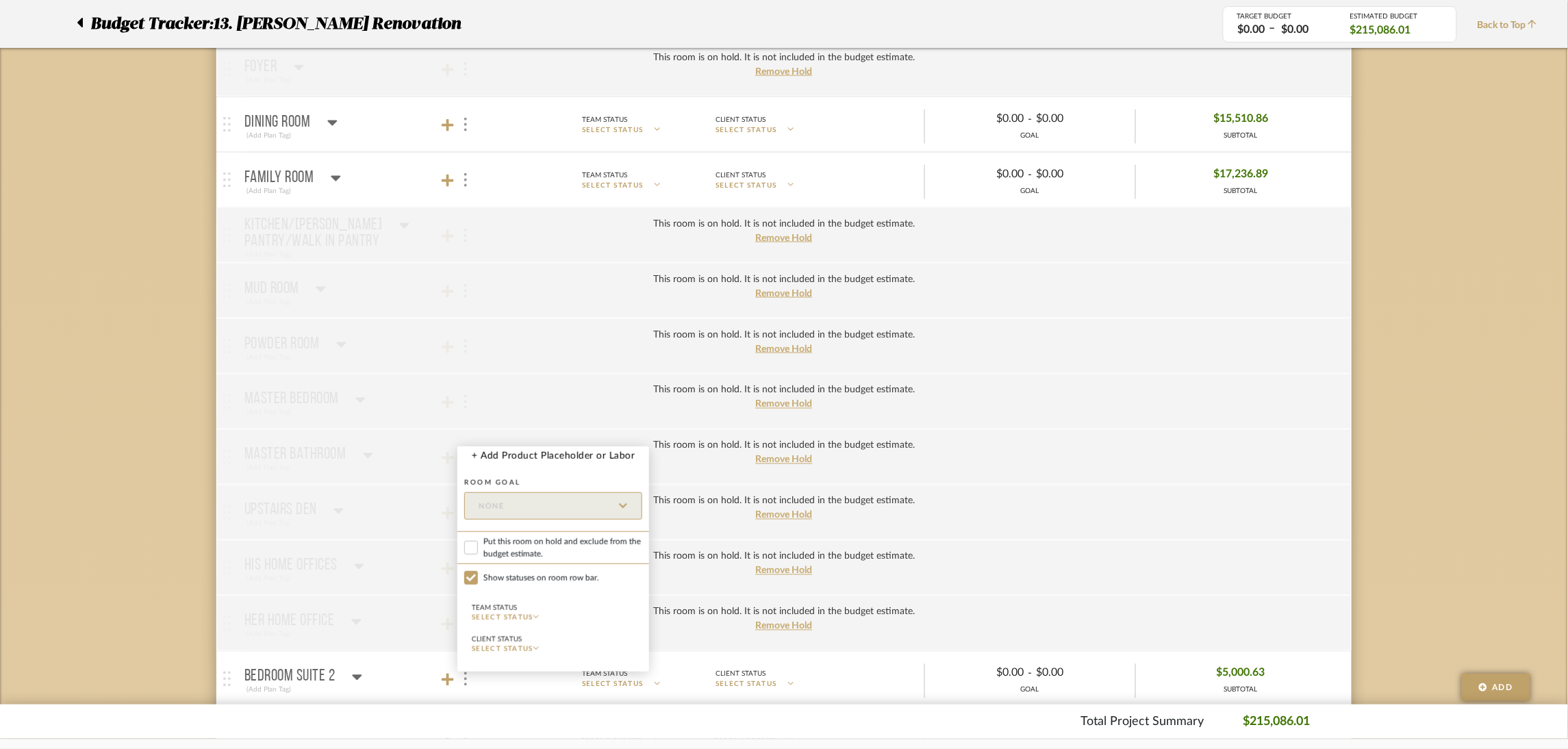
click at [523, 540] on span "Put this room on hold and exclude from the budget estimate." at bounding box center [562, 548] width 159 height 25
click at [478, 540] on input "Put this room on hold and exclude from the budget estimate." at bounding box center [471, 547] width 13 height 13
checkbox input "true"
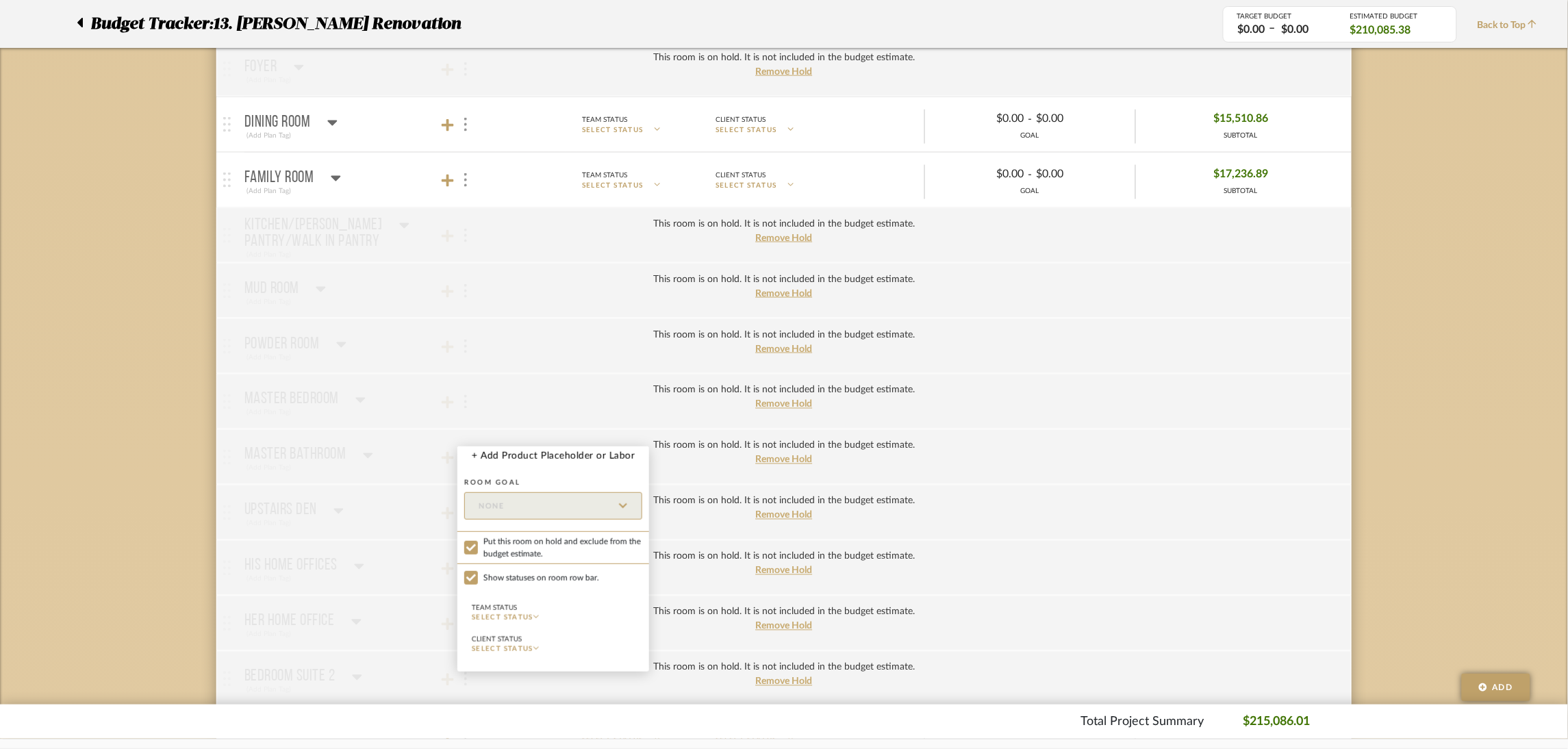
click at [129, 492] on div at bounding box center [784, 374] width 1568 height 749
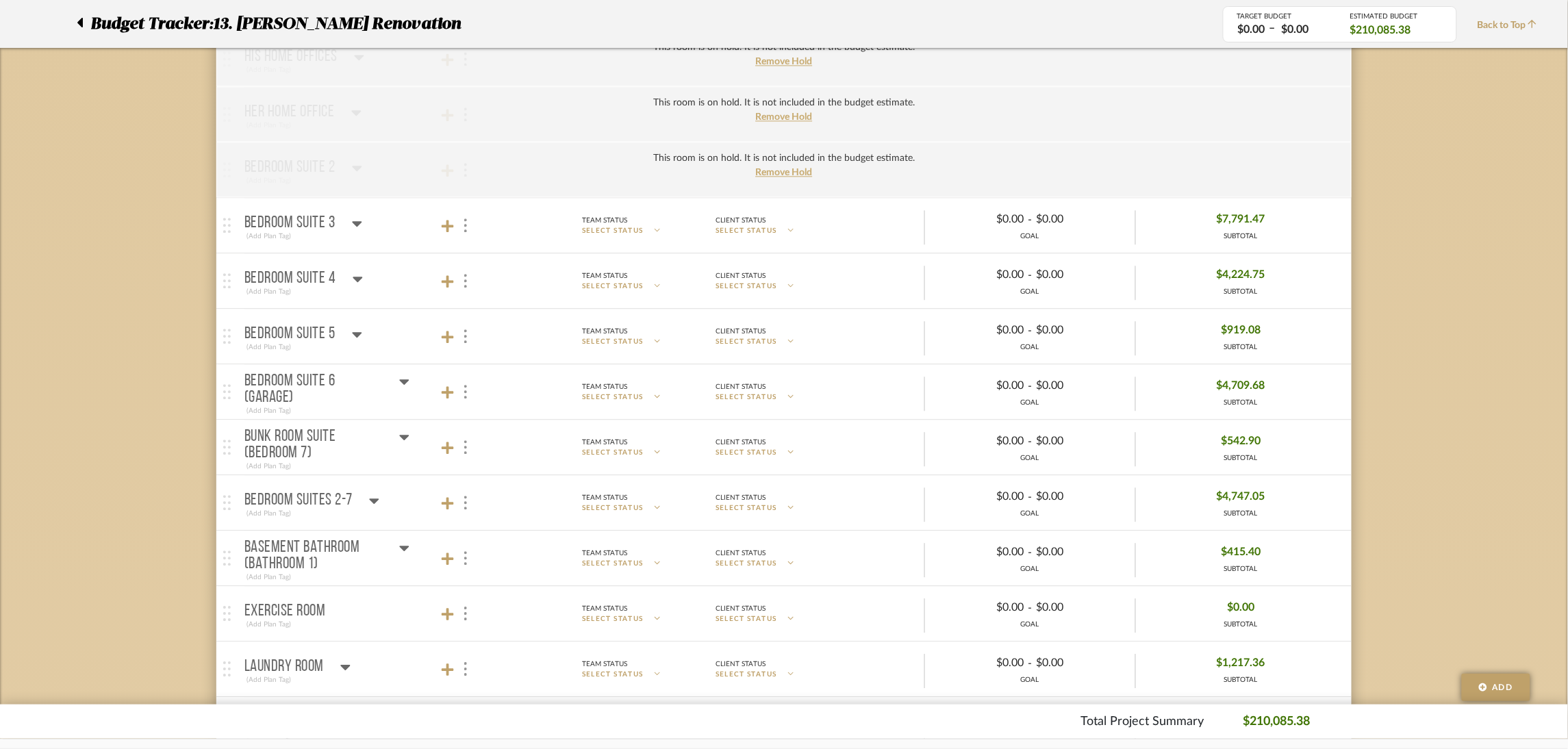
scroll to position [1129, 0]
click at [463, 221] on div at bounding box center [464, 220] width 14 height 18
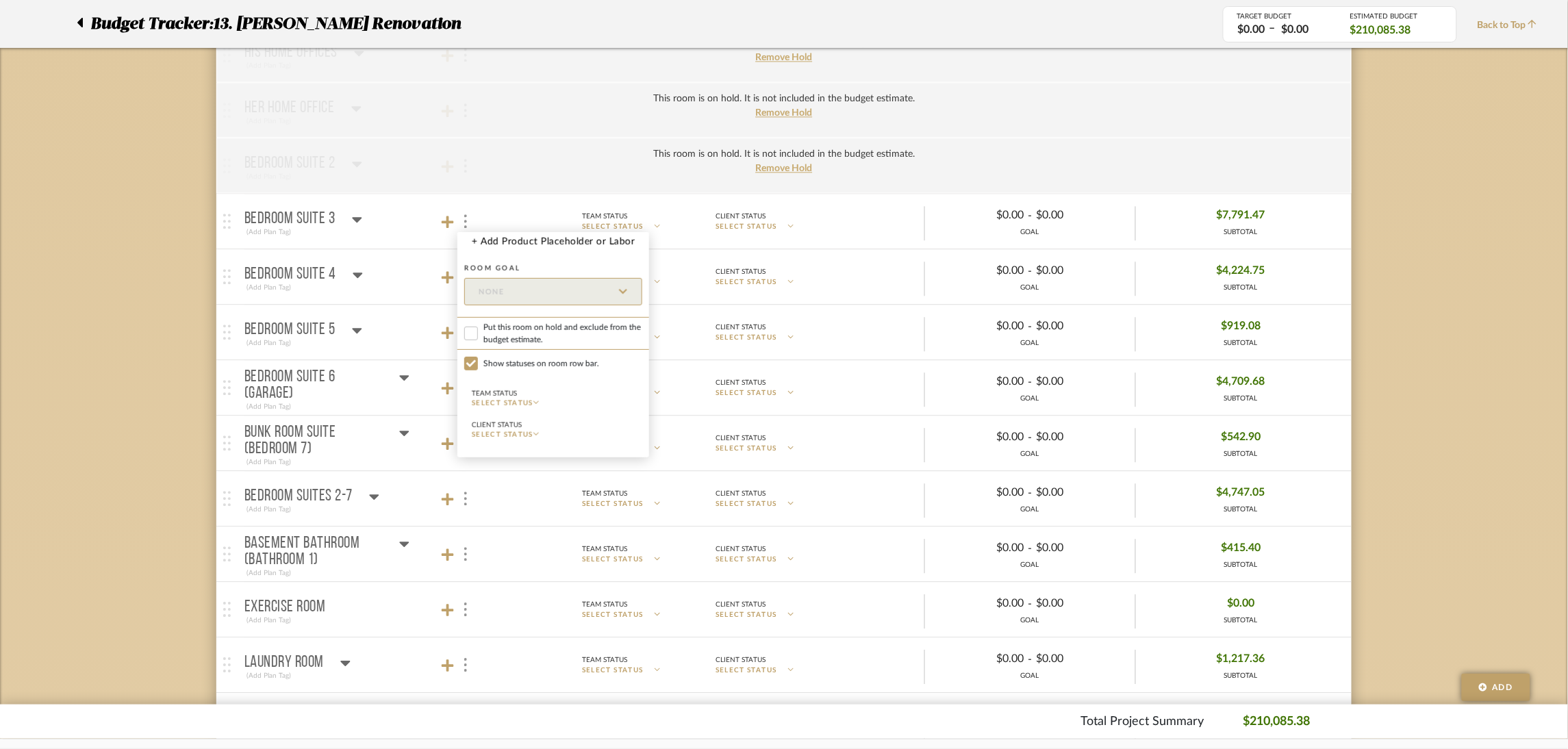
click at [508, 332] on span "Put this room on hold and exclude from the budget estimate." at bounding box center [562, 333] width 159 height 25
click at [478, 332] on input "Put this room on hold and exclude from the budget estimate." at bounding box center [471, 333] width 13 height 13
checkbox input "true"
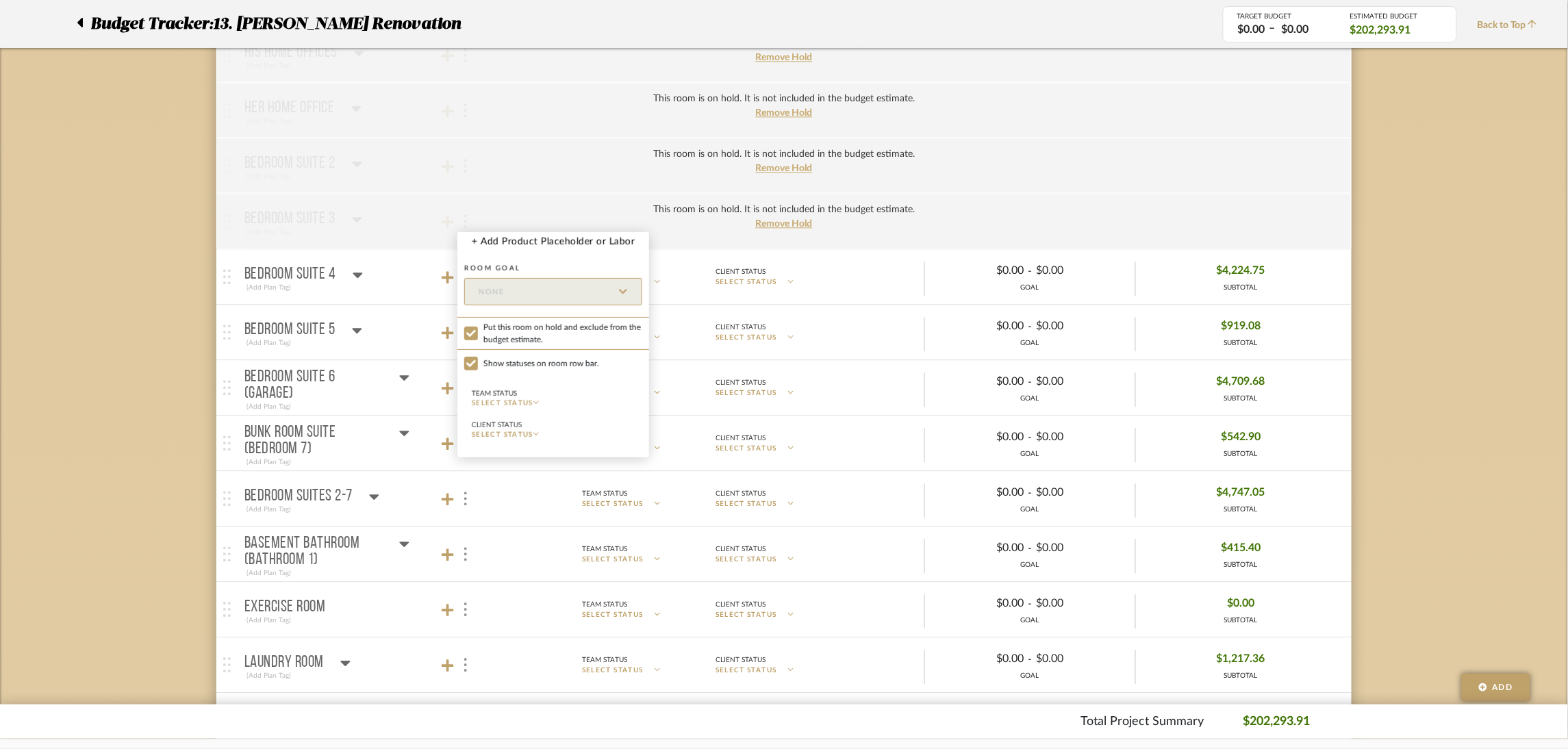
click at [463, 551] on div at bounding box center [784, 374] width 1568 height 749
click at [464, 555] on img at bounding box center [465, 553] width 3 height 13
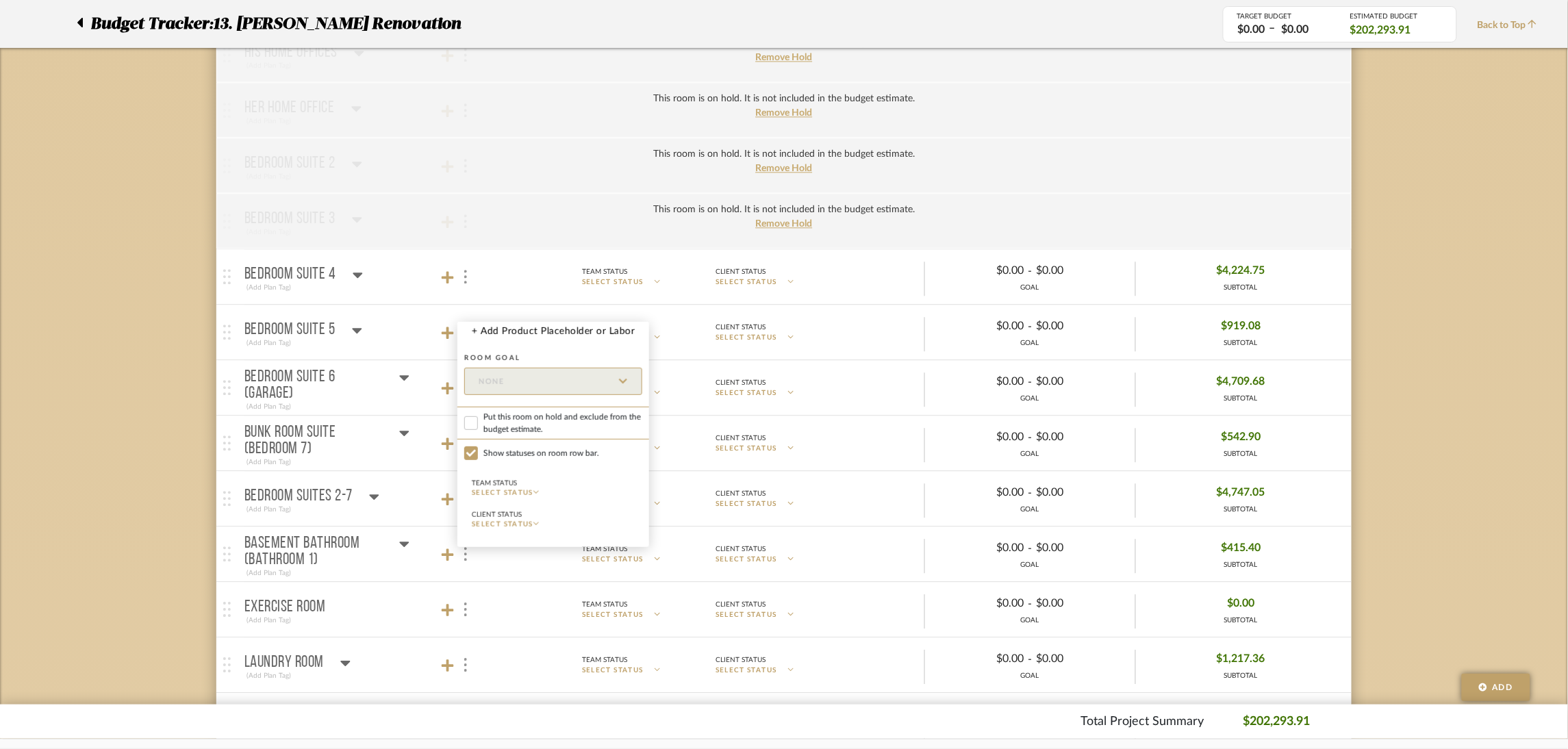
click at [528, 427] on span "Put this room on hold and exclude from the budget estimate." at bounding box center [562, 422] width 159 height 25
click at [478, 427] on input "Put this room on hold and exclude from the budget estimate." at bounding box center [471, 422] width 13 height 13
checkbox input "true"
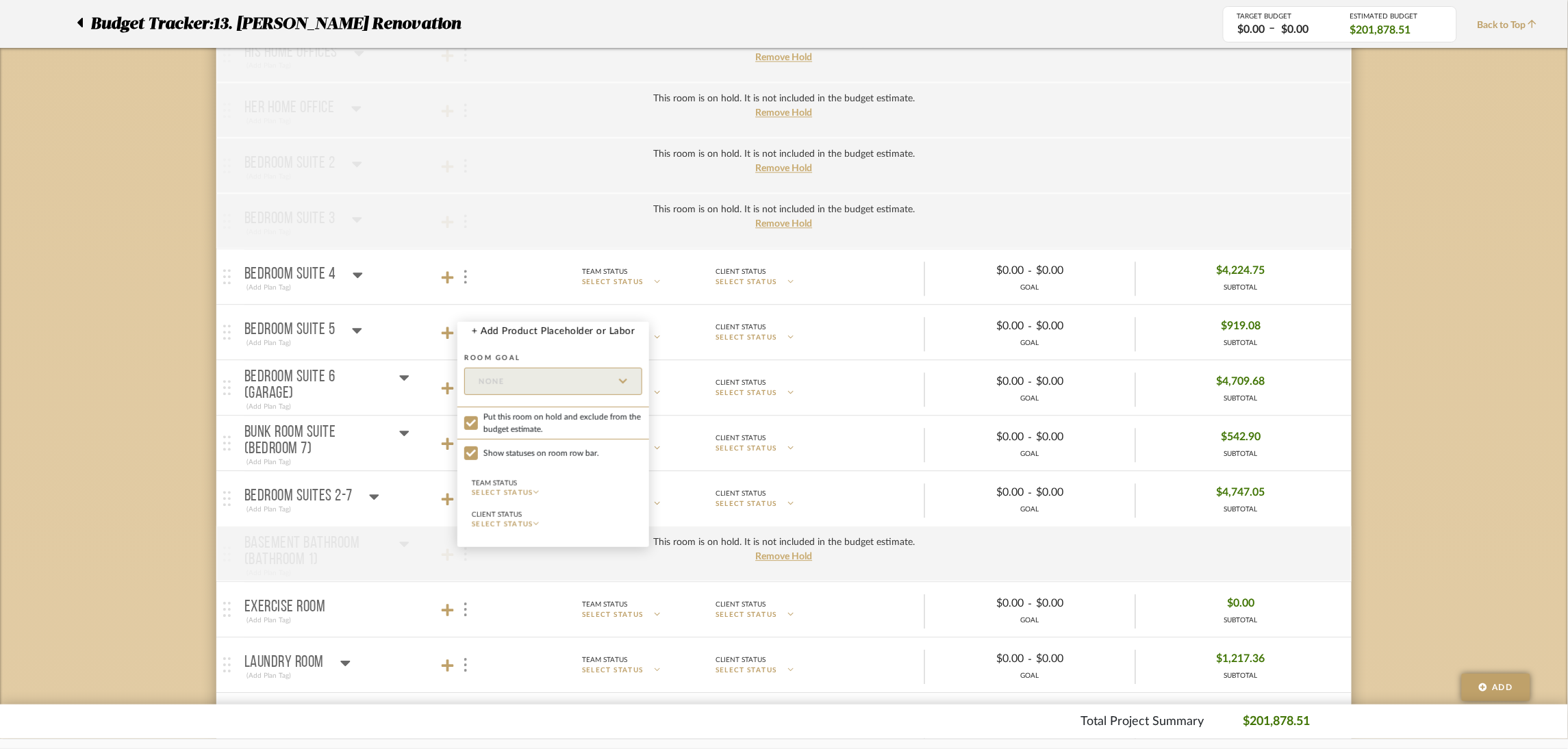
click at [144, 438] on div at bounding box center [784, 374] width 1568 height 749
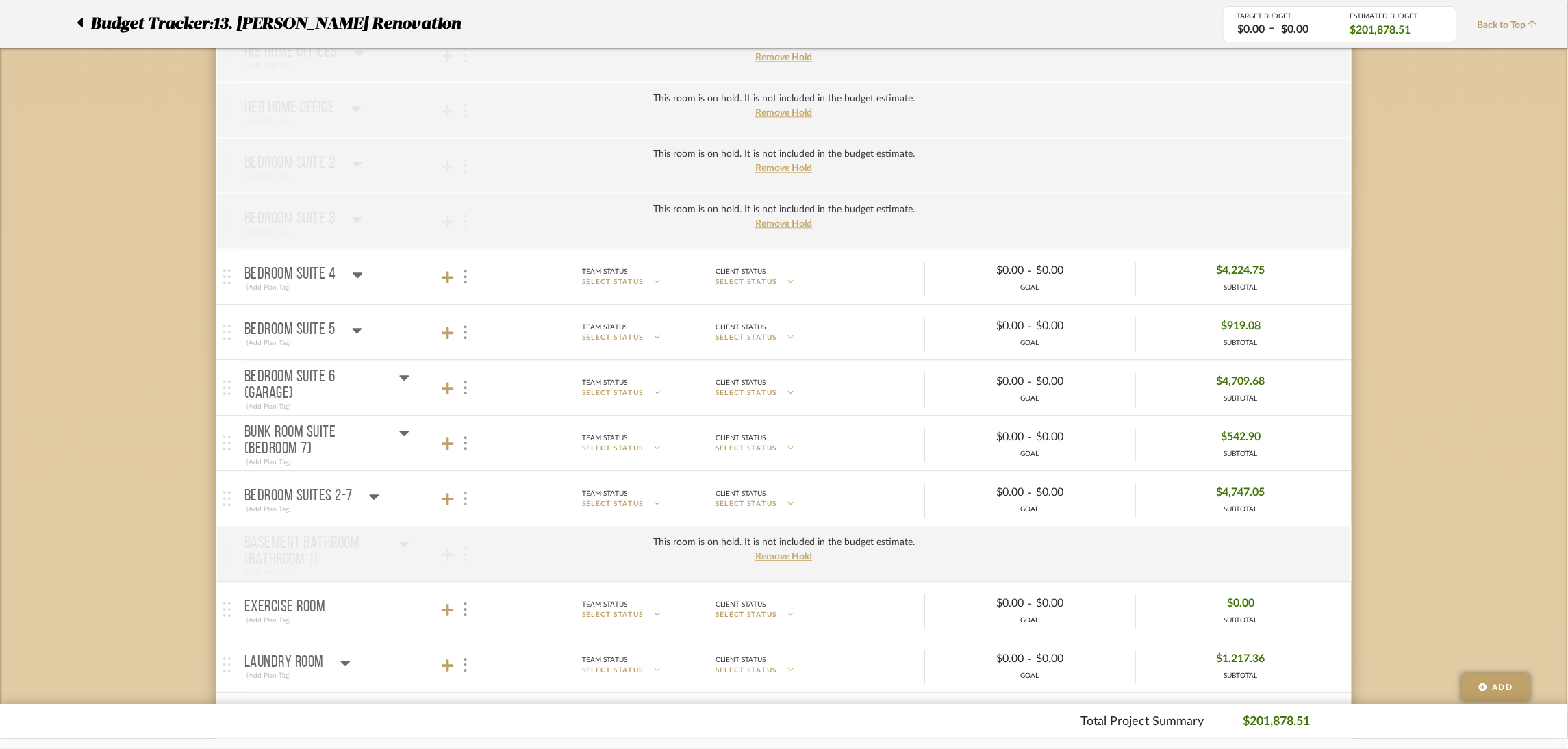
click at [466, 500] on img at bounding box center [465, 498] width 3 height 13
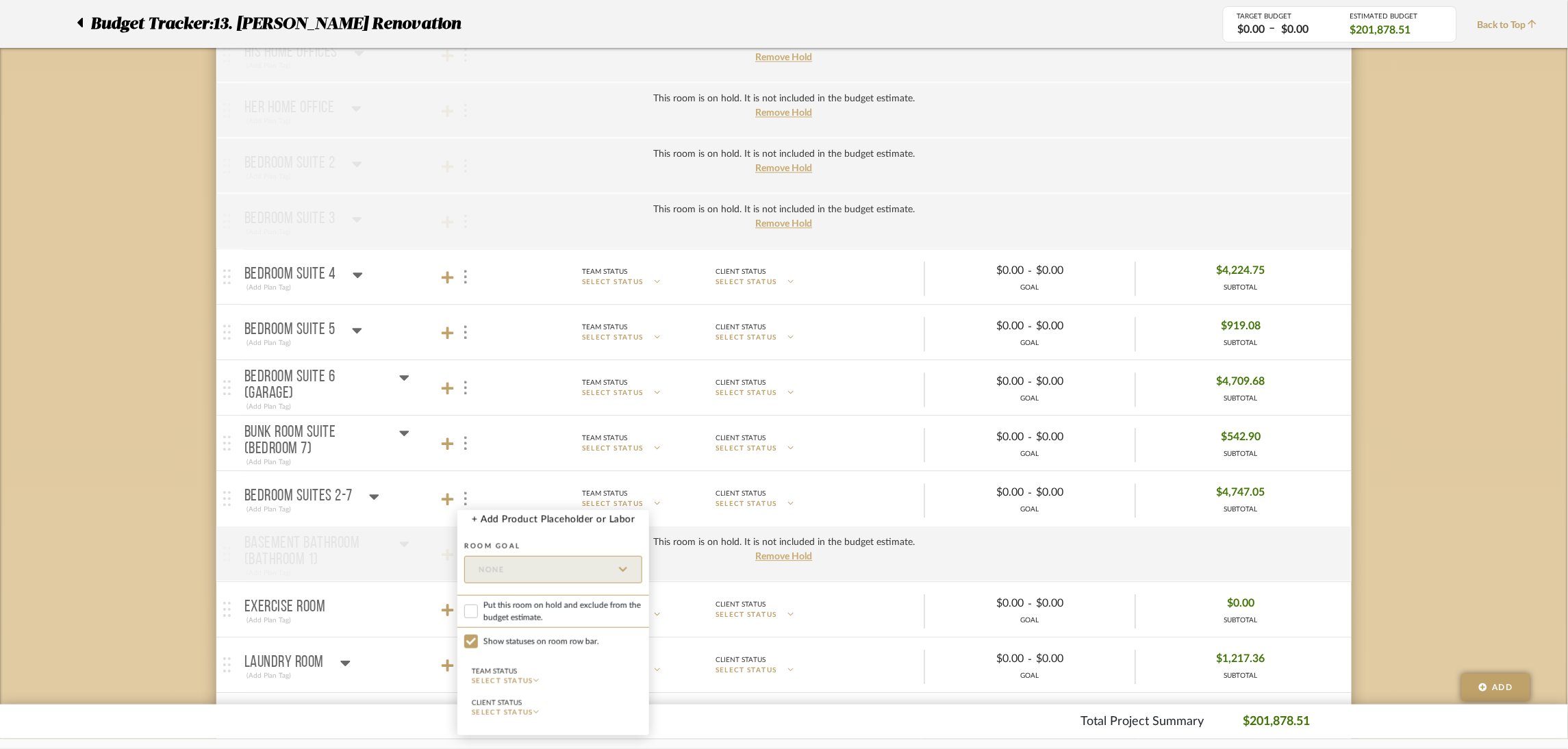
drag, startPoint x: 547, startPoint y: 615, endPoint x: 485, endPoint y: 442, distance: 183.8
click at [545, 615] on span "Put this room on hold and exclude from the budget estimate." at bounding box center [562, 611] width 159 height 25
click at [478, 615] on input "Put this room on hold and exclude from the budget estimate." at bounding box center [471, 610] width 13 height 13
checkbox input "true"
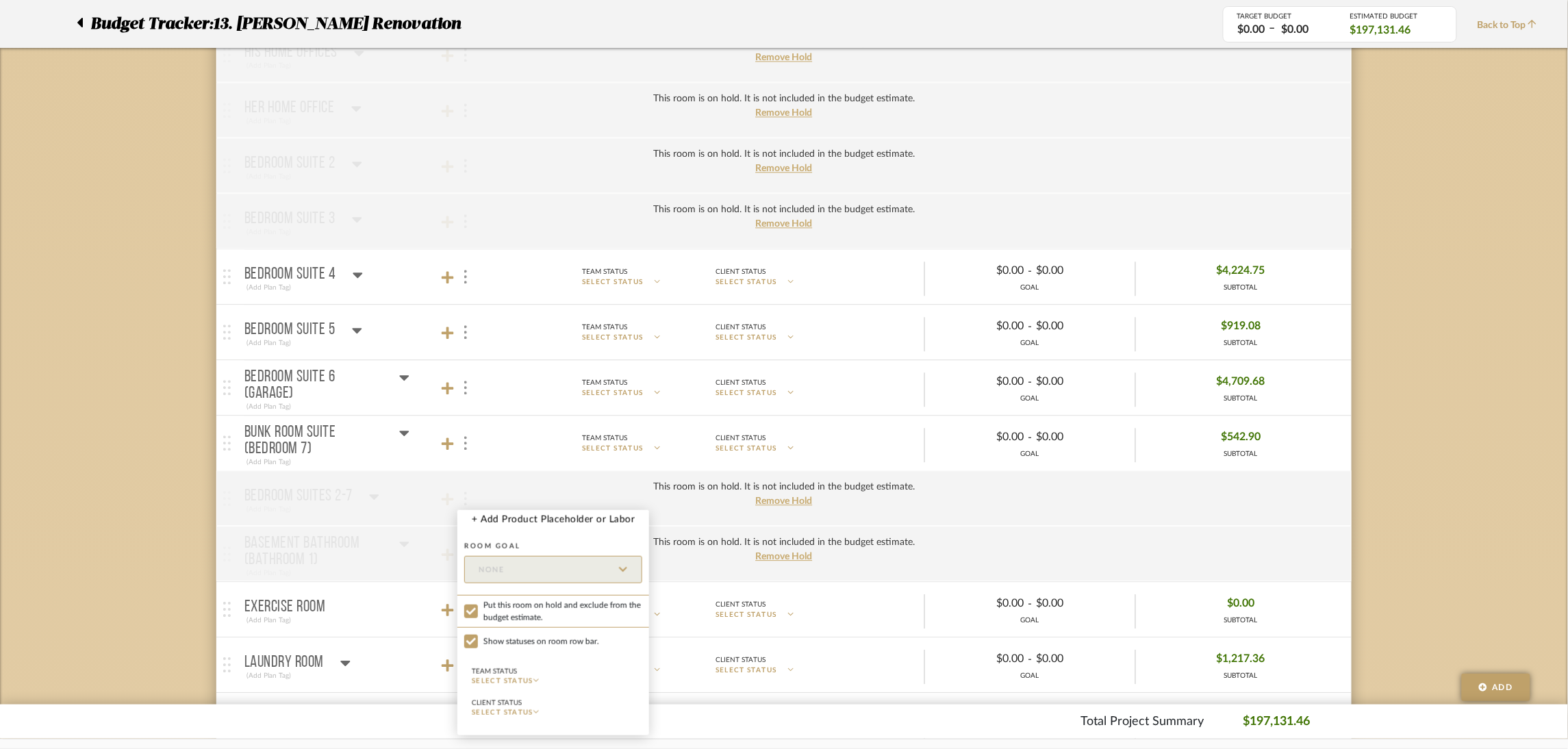
click at [467, 440] on div at bounding box center [784, 374] width 1568 height 749
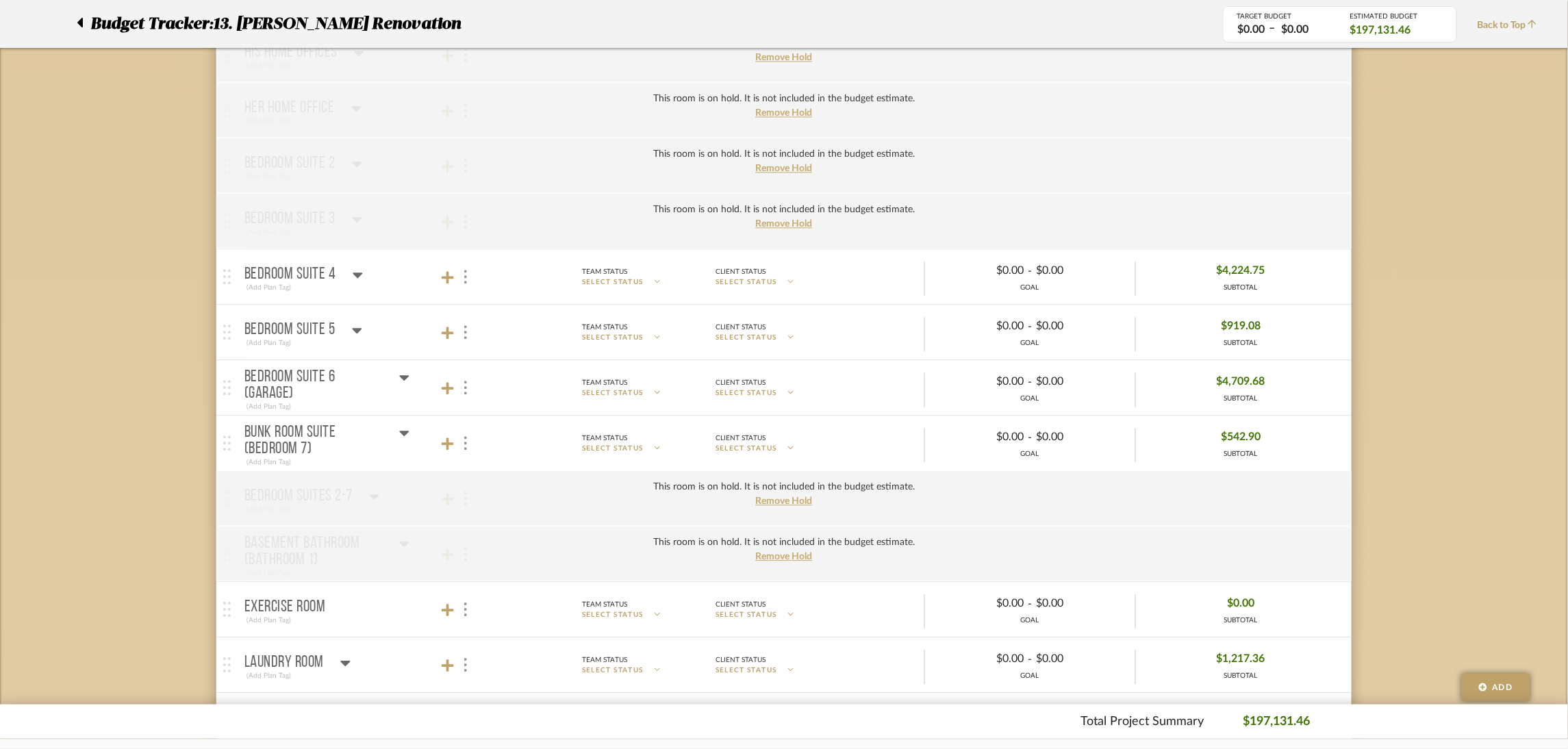
click at [464, 445] on img at bounding box center [465, 442] width 3 height 13
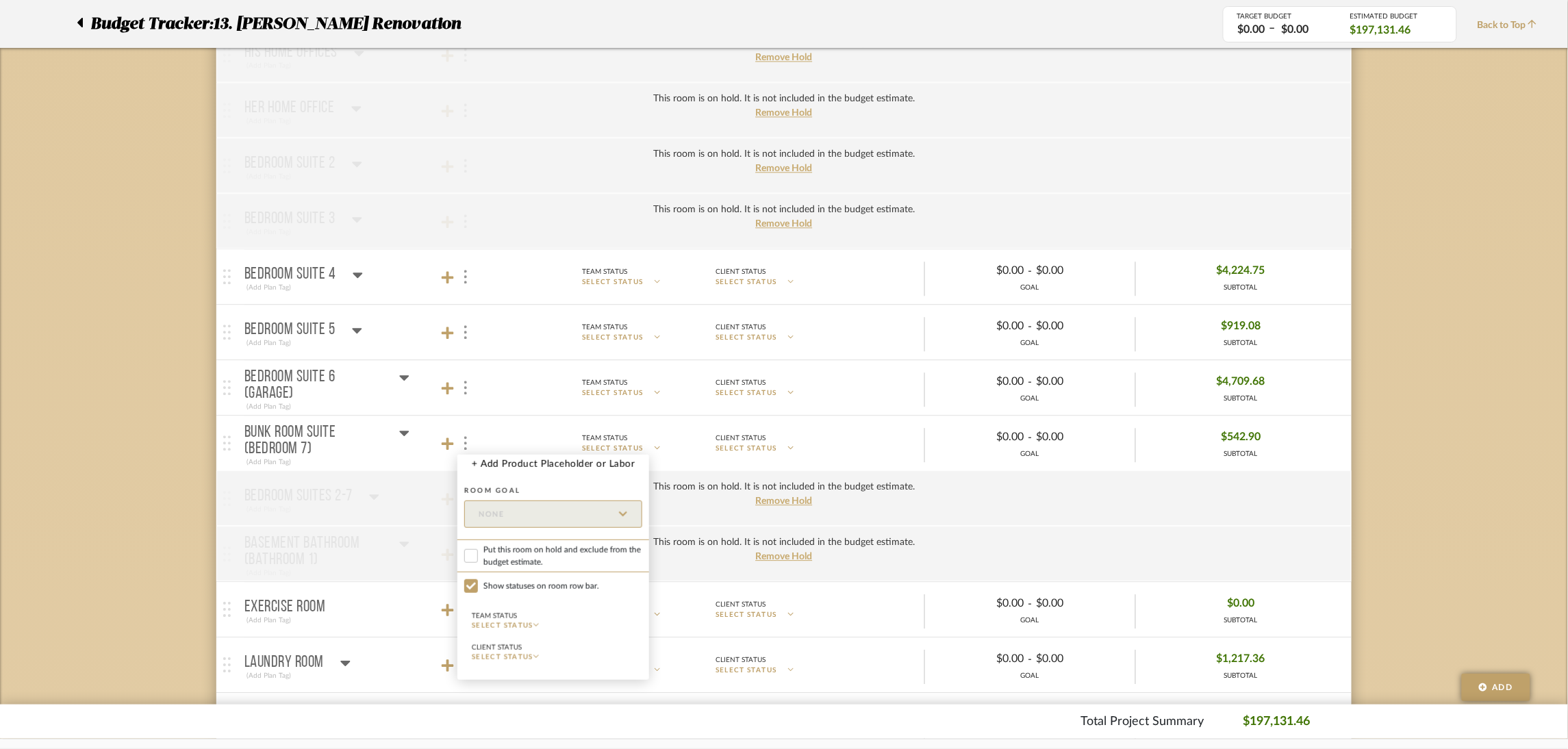
click at [553, 544] on span "Put this room on hold and exclude from the budget estimate." at bounding box center [562, 555] width 159 height 25
click at [478, 549] on input "Put this room on hold and exclude from the budget estimate." at bounding box center [471, 555] width 13 height 13
checkbox input "true"
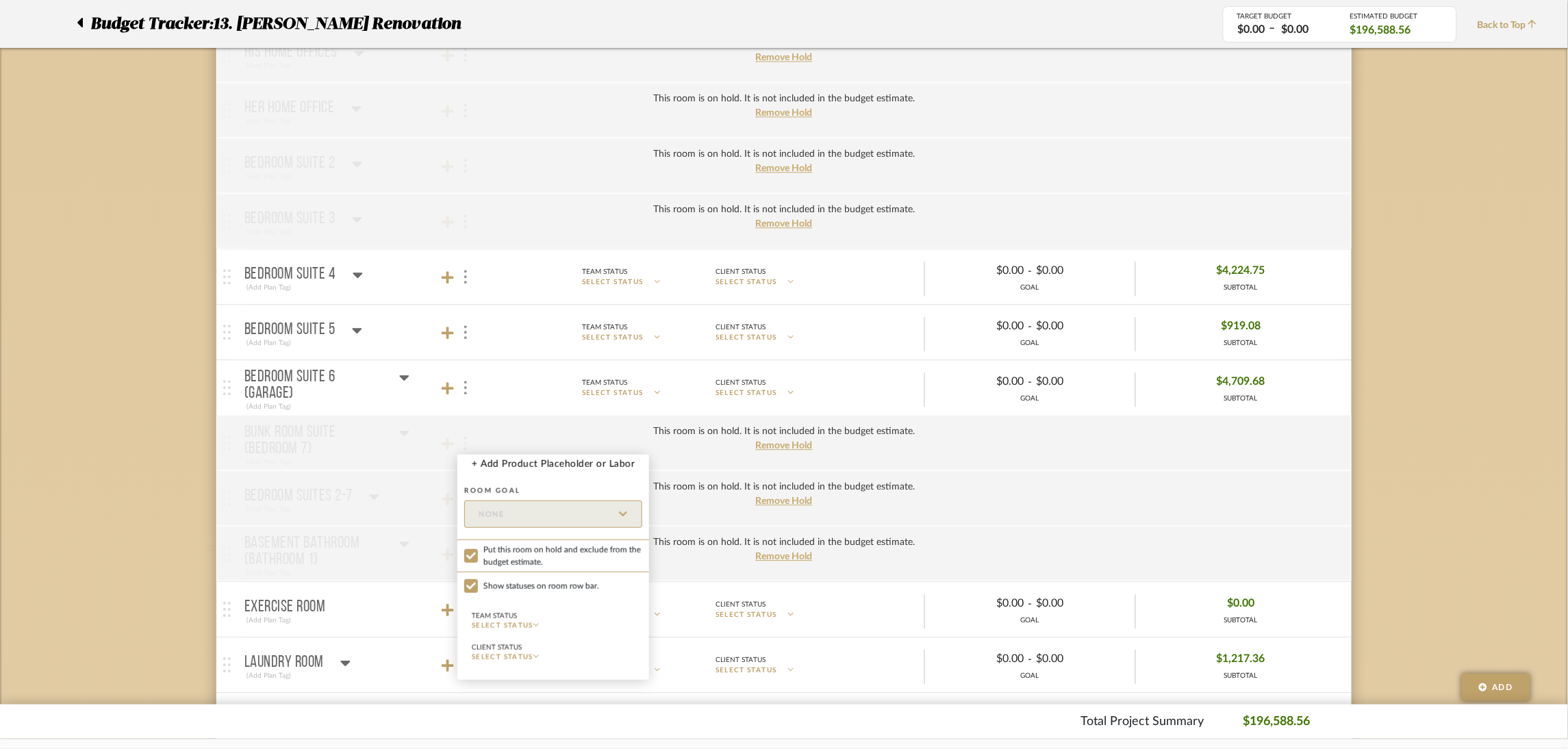
click at [465, 383] on div at bounding box center [784, 374] width 1568 height 749
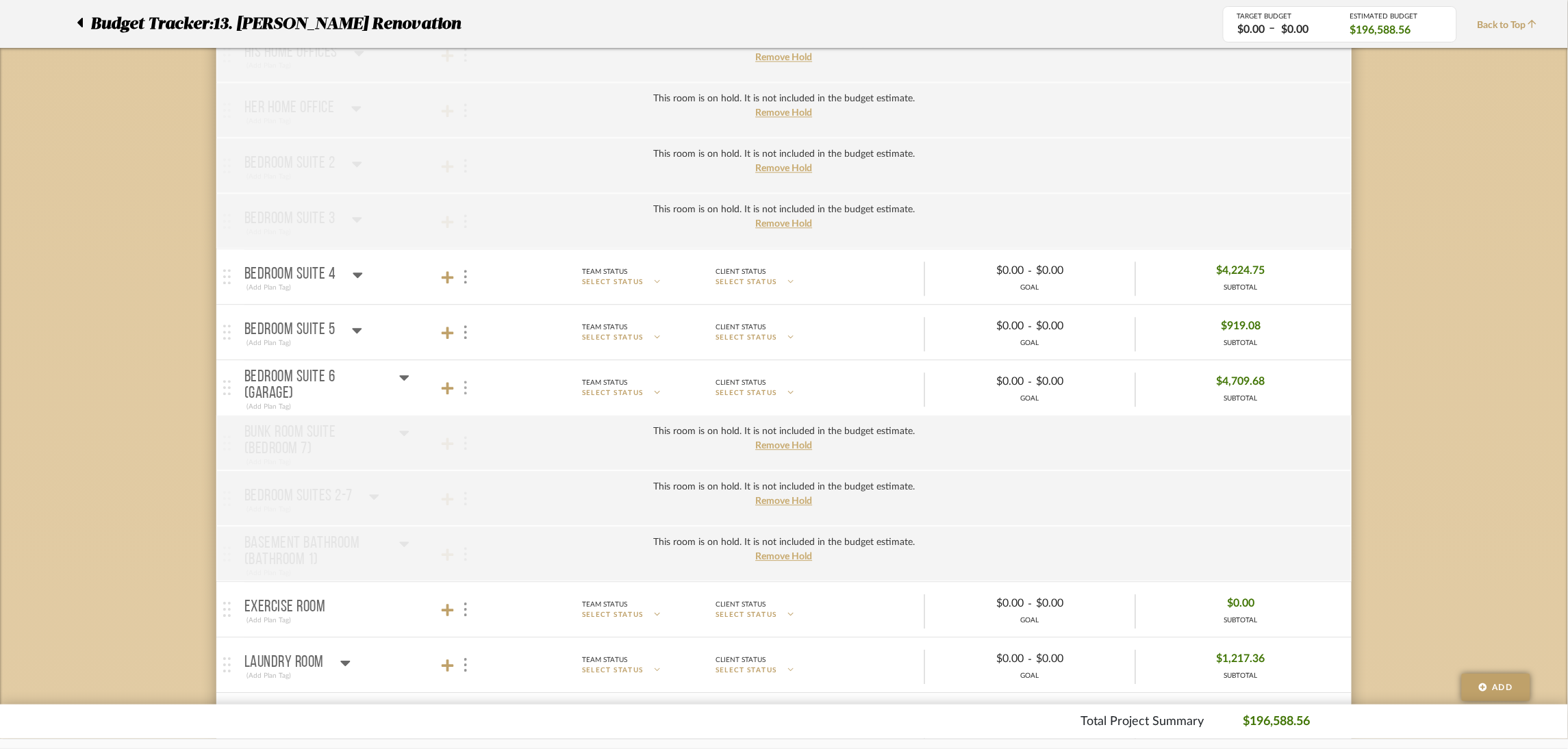
click at [469, 396] on div at bounding box center [464, 387] width 14 height 18
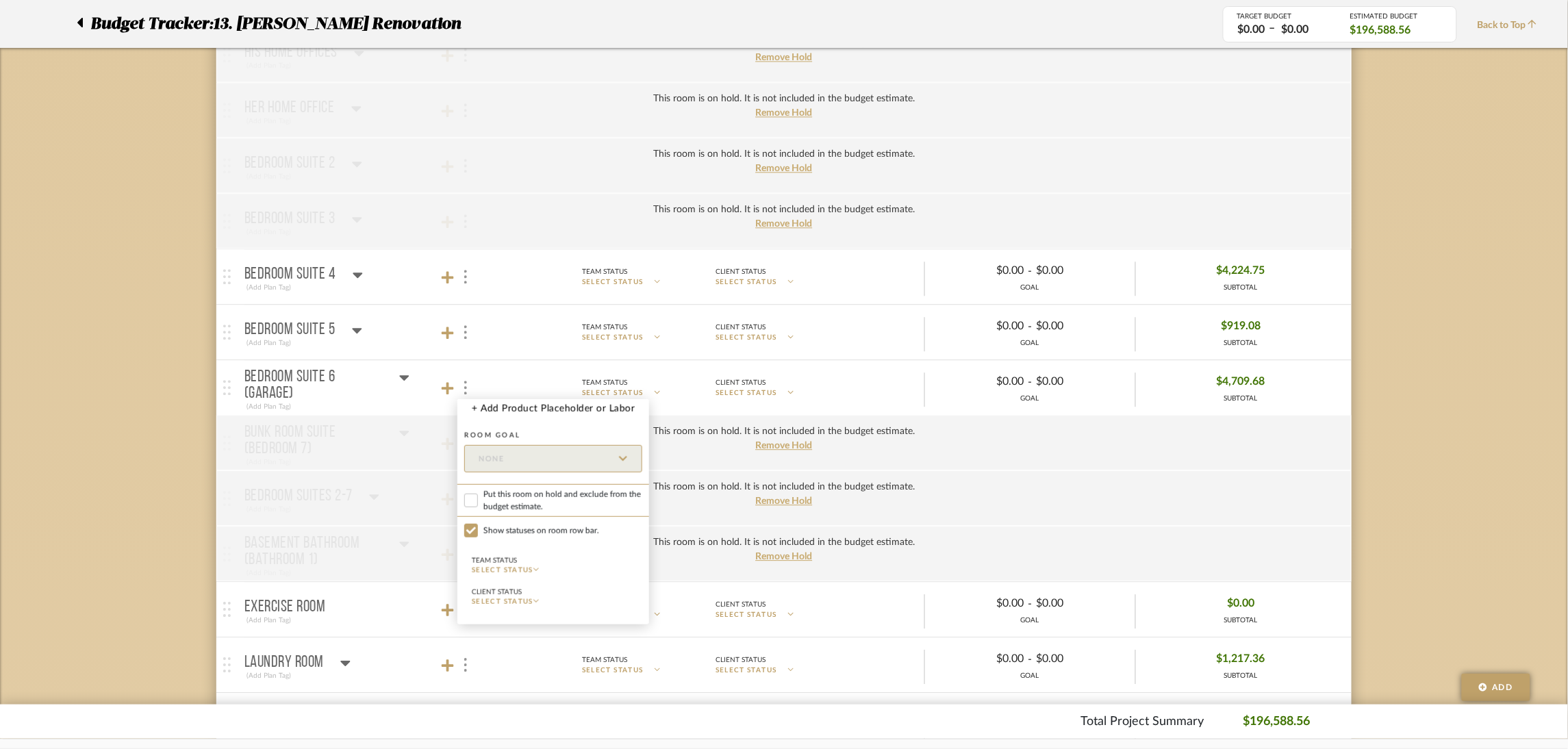
click at [557, 506] on span "Put this room on hold and exclude from the budget estimate." at bounding box center [562, 500] width 159 height 25
click at [478, 506] on input "Put this room on hold and exclude from the budget estimate." at bounding box center [471, 500] width 13 height 13
checkbox input "true"
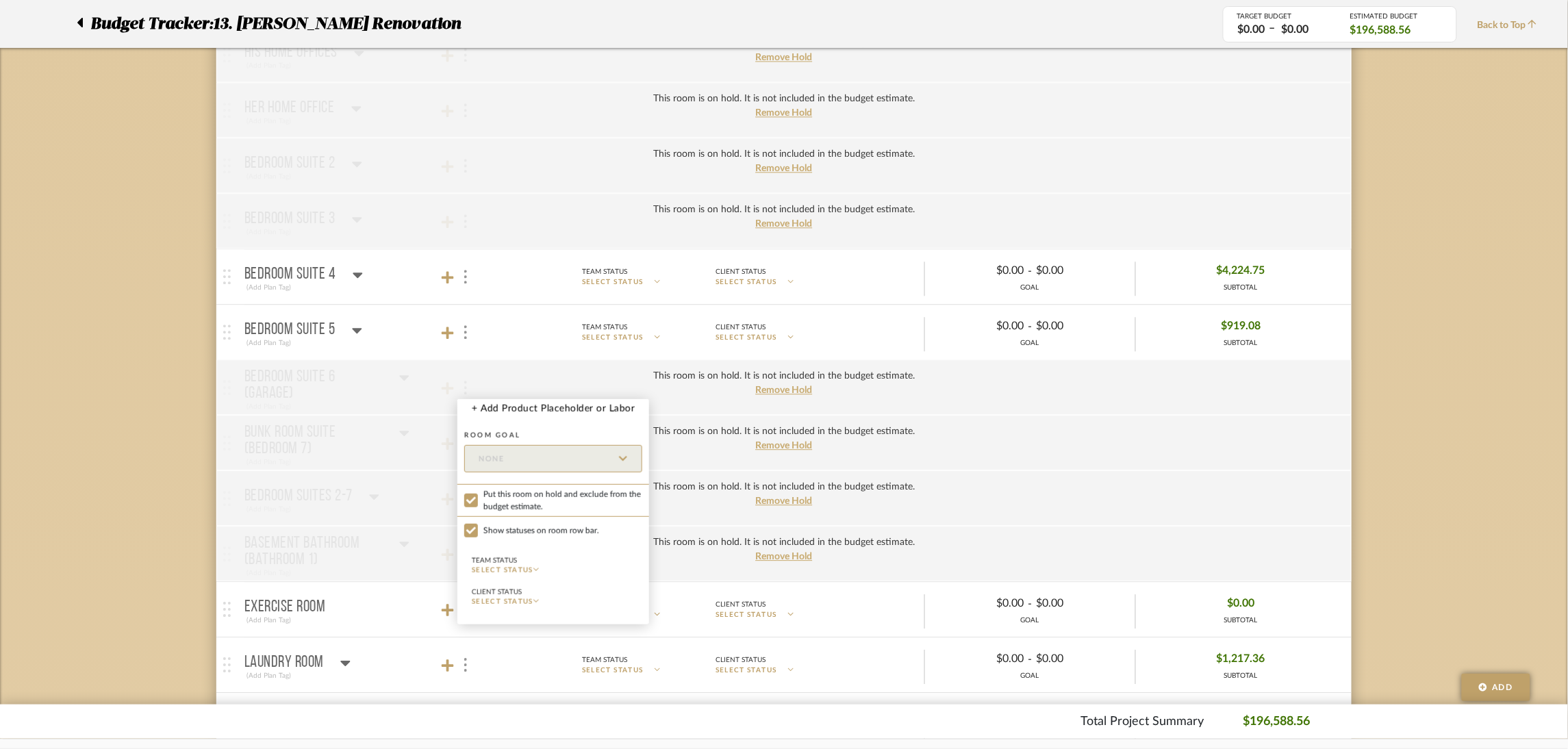
click at [458, 328] on div at bounding box center [784, 374] width 1568 height 749
click at [464, 329] on img at bounding box center [465, 331] width 3 height 13
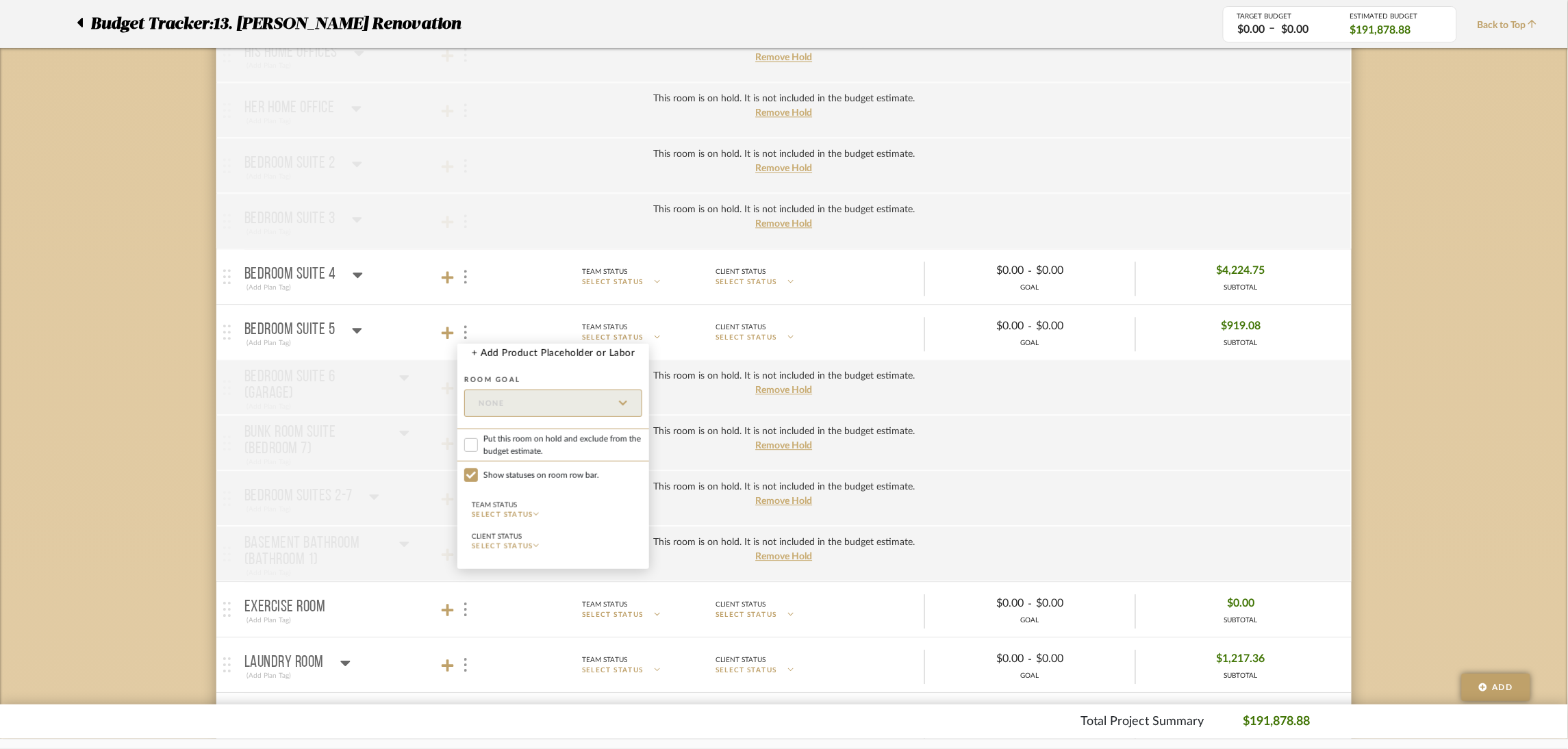
click at [538, 438] on span "Put this room on hold and exclude from the budget estimate." at bounding box center [562, 445] width 159 height 25
click at [478, 438] on input "Put this room on hold and exclude from the budget estimate." at bounding box center [471, 444] width 13 height 13
checkbox input "true"
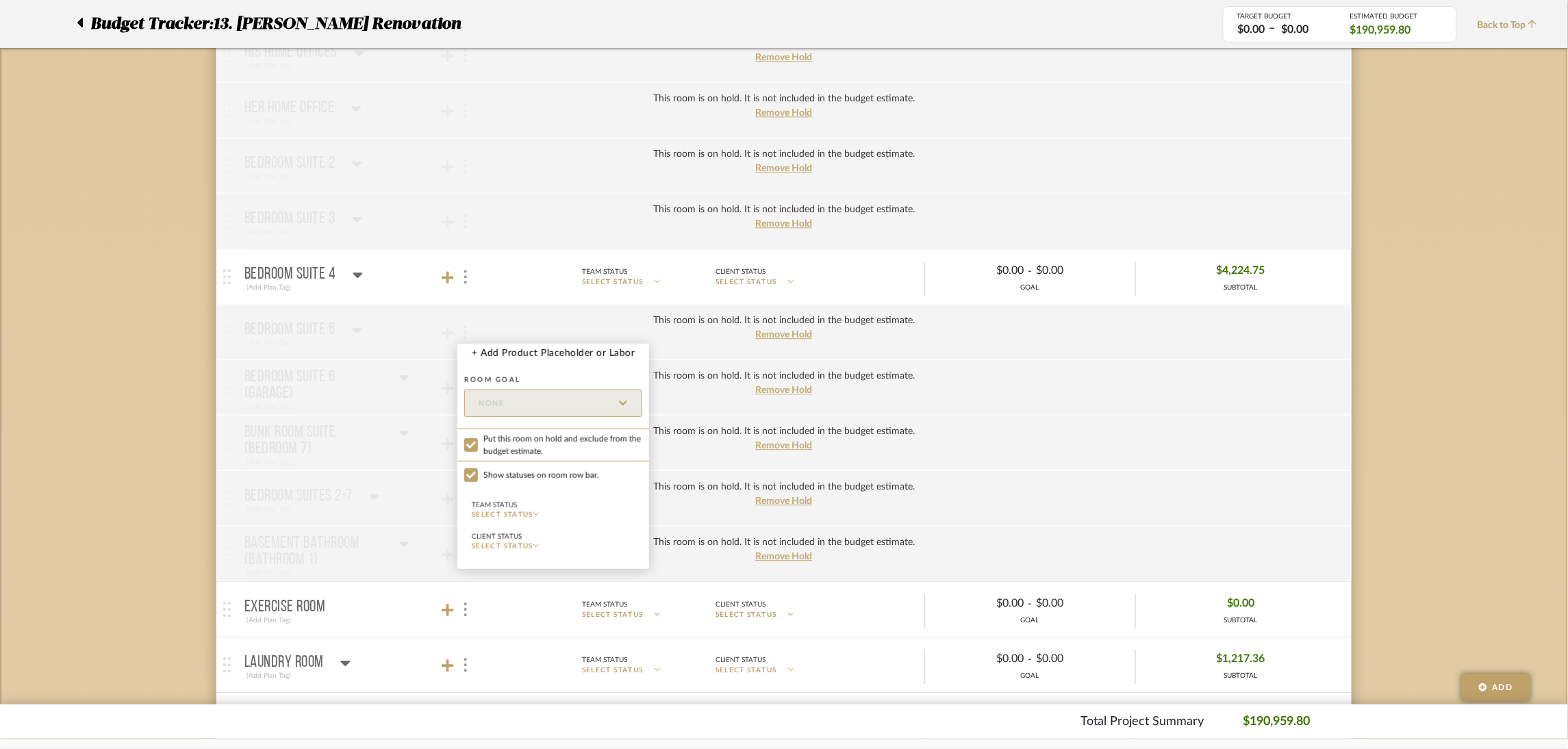
click at [466, 275] on div at bounding box center [784, 374] width 1568 height 749
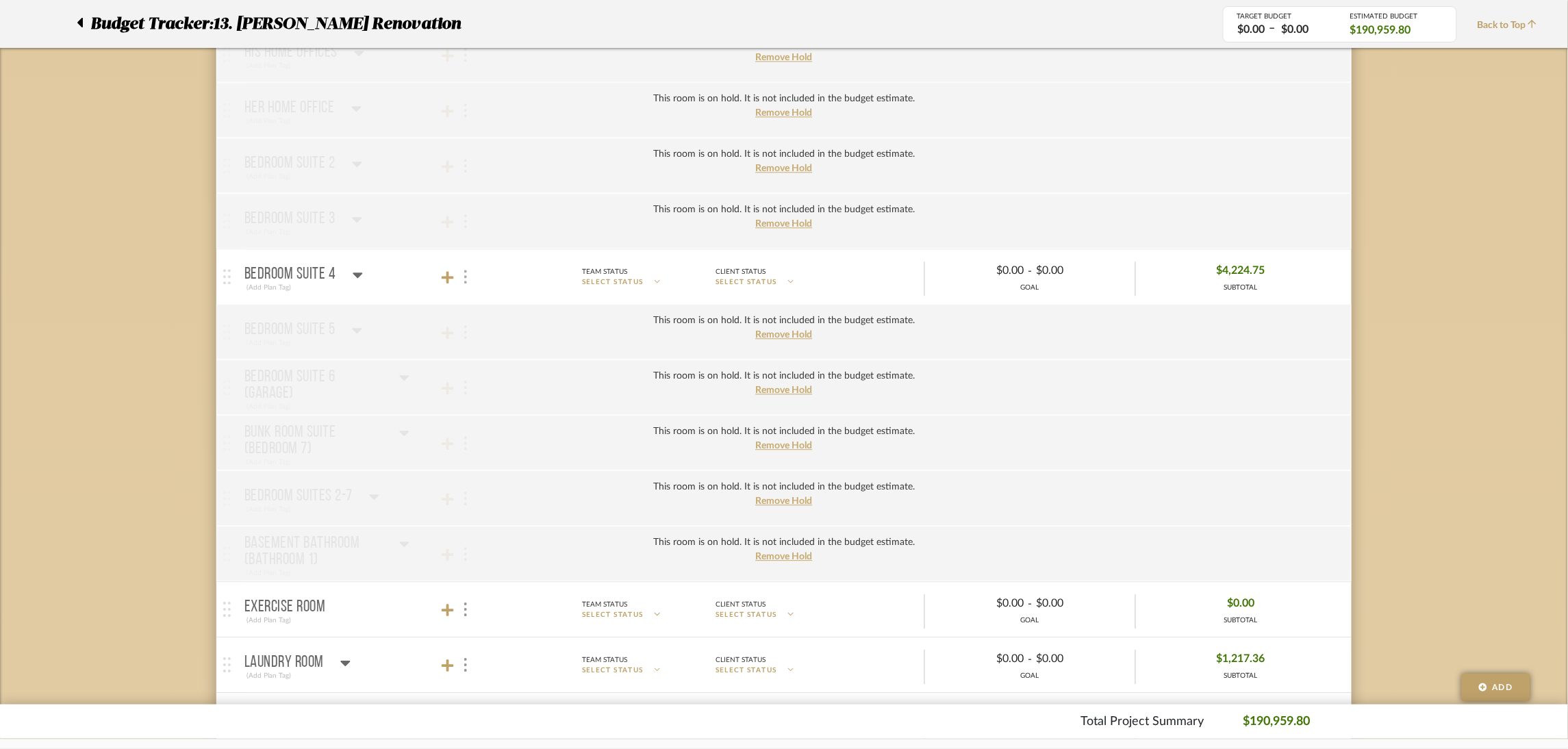
click at [464, 275] on img at bounding box center [465, 276] width 3 height 13
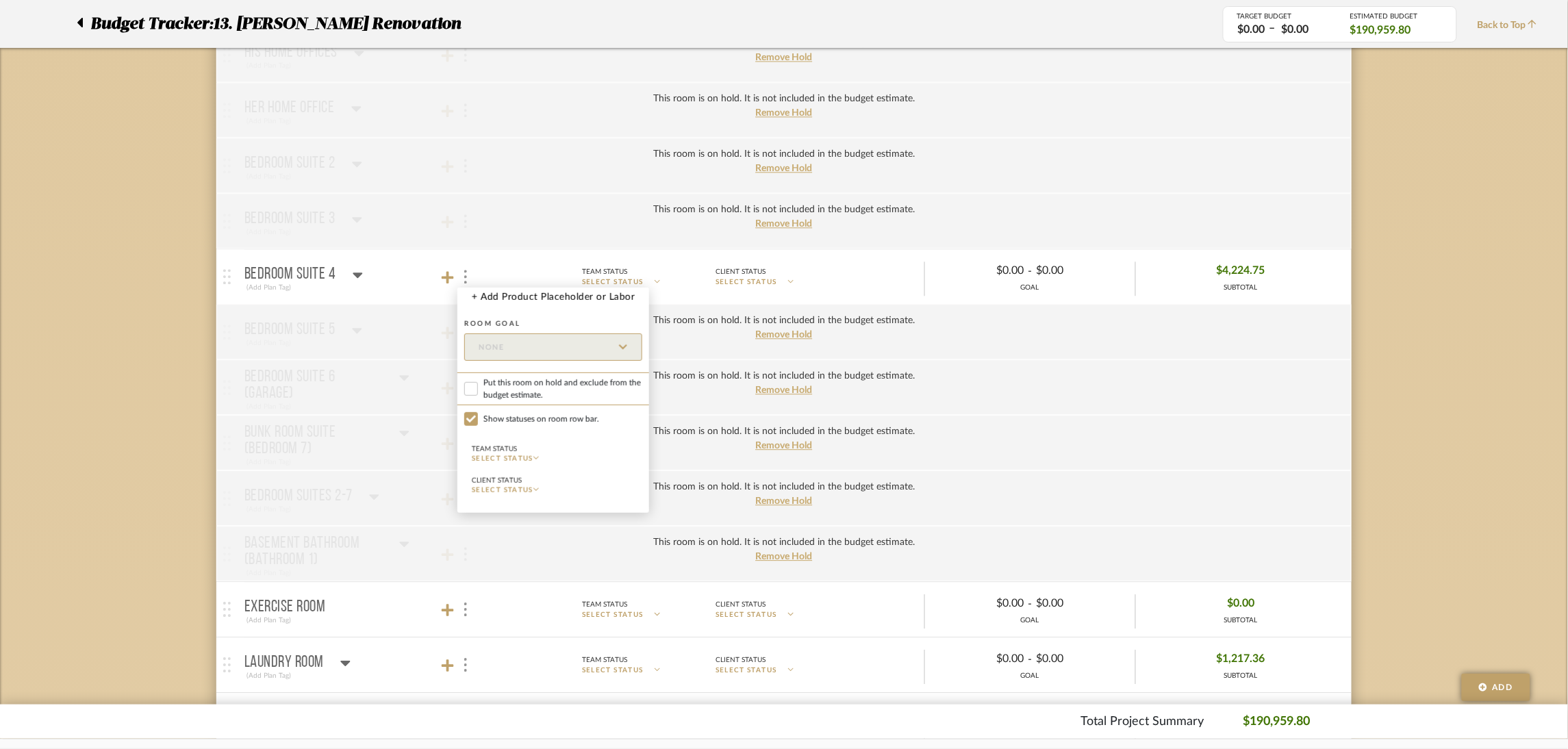
click at [545, 384] on span "Put this room on hold and exclude from the budget estimate." at bounding box center [562, 388] width 159 height 25
click at [478, 384] on input "Put this room on hold and exclude from the budget estimate." at bounding box center [471, 388] width 13 height 13
checkbox input "true"
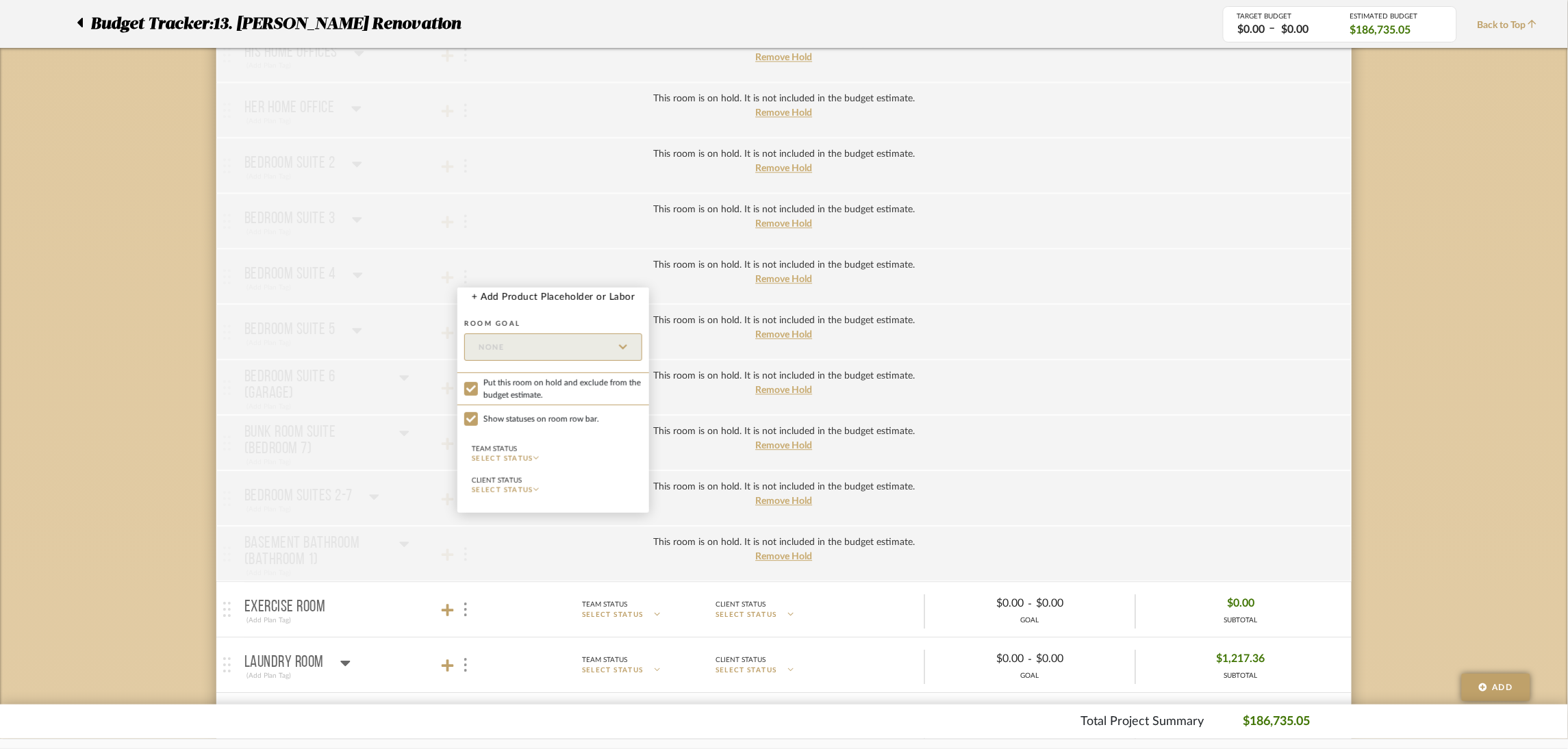
click at [467, 609] on div at bounding box center [784, 374] width 1568 height 749
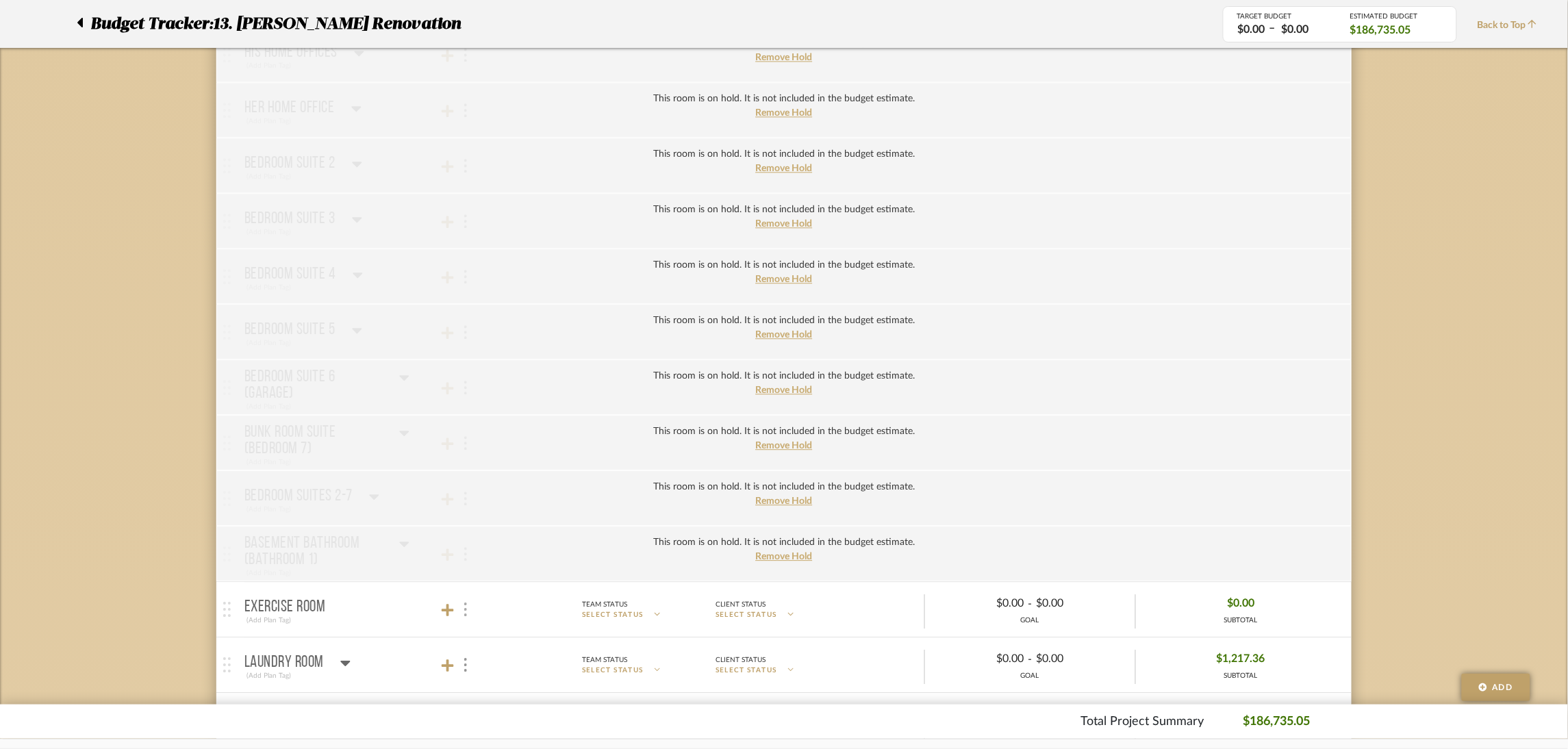
click at [467, 614] on div at bounding box center [464, 609] width 14 height 18
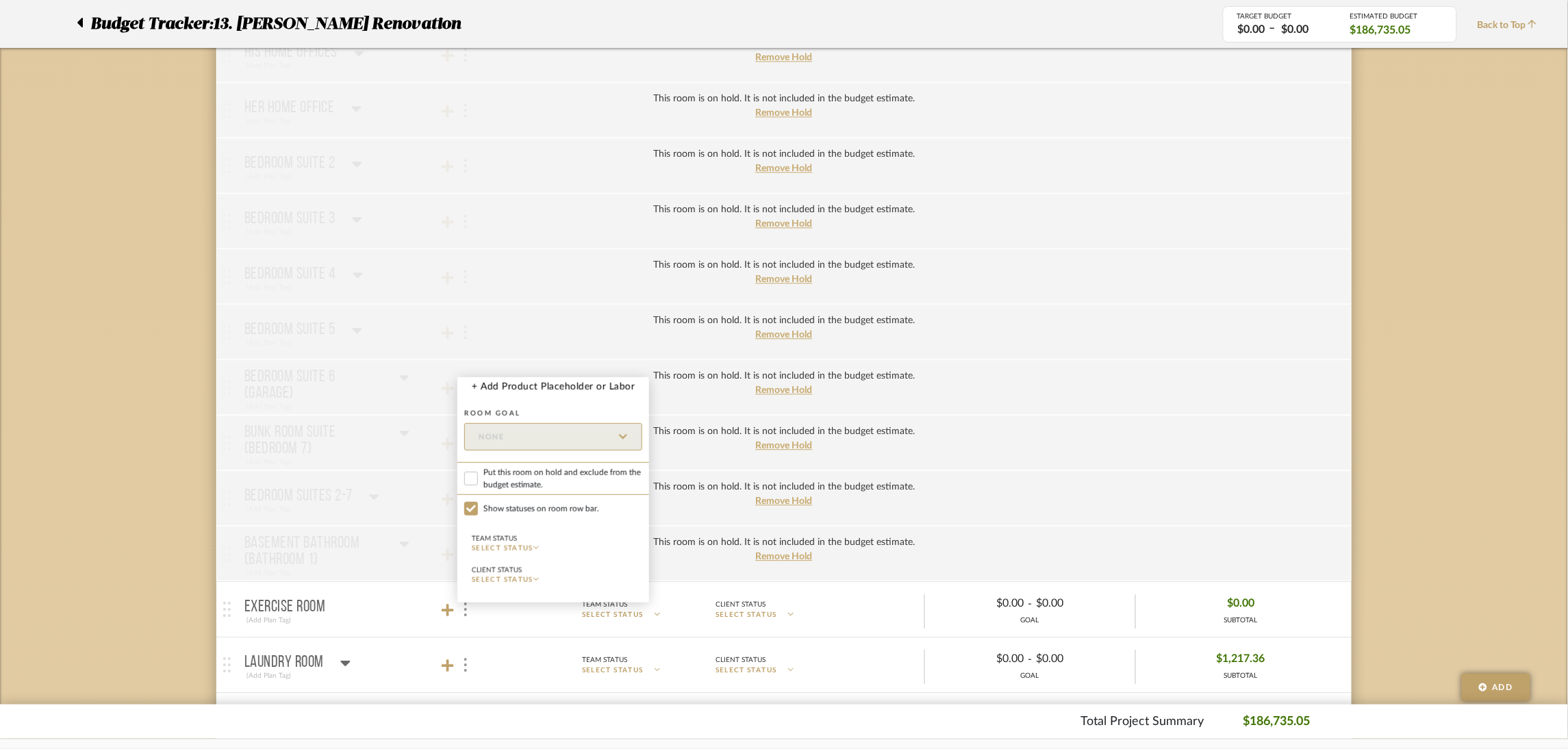
click at [531, 475] on span "Put this room on hold and exclude from the budget estimate." at bounding box center [562, 478] width 159 height 25
click at [478, 475] on input "Put this room on hold and exclude from the budget estimate." at bounding box center [471, 478] width 13 height 13
checkbox input "true"
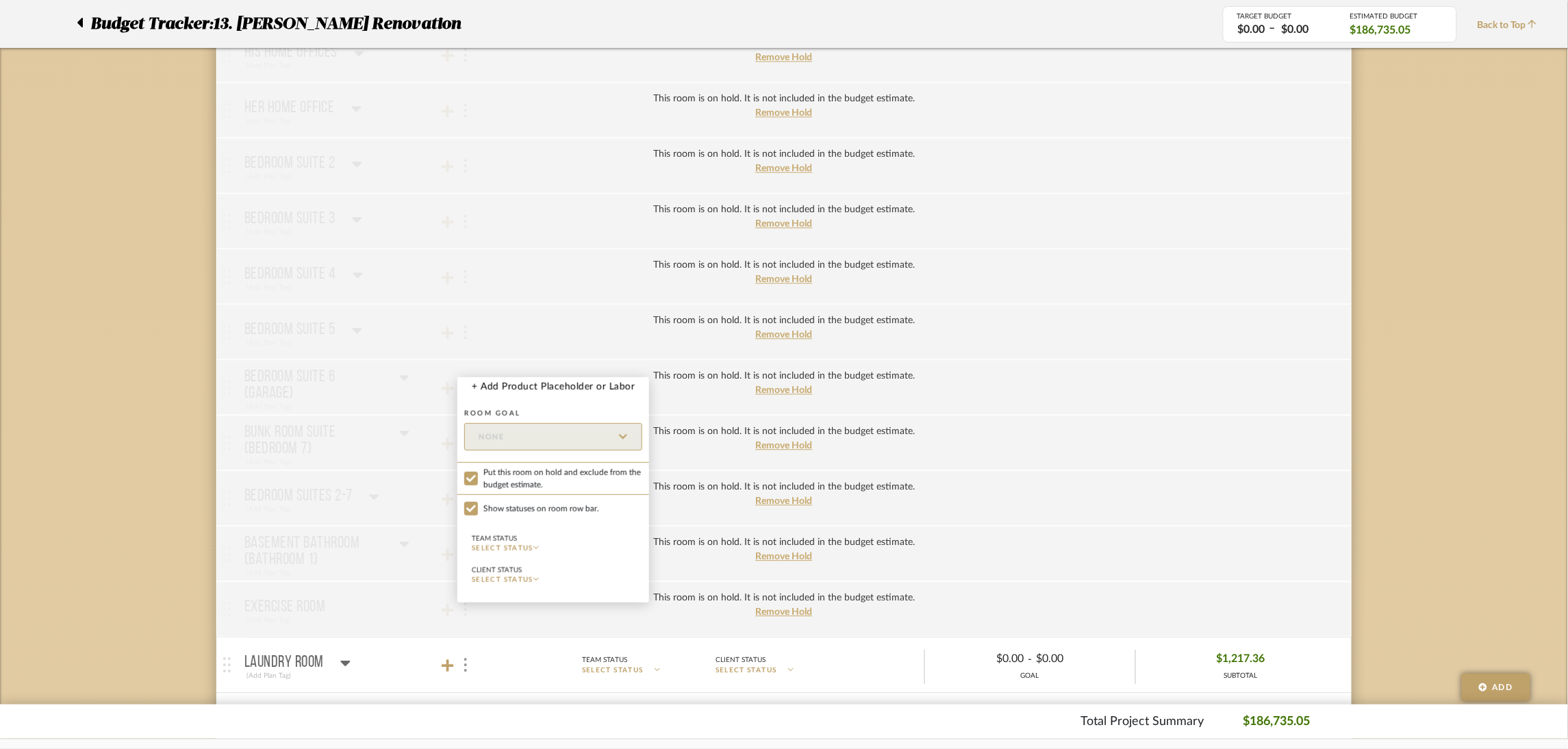
click at [114, 507] on div at bounding box center [784, 374] width 1568 height 749
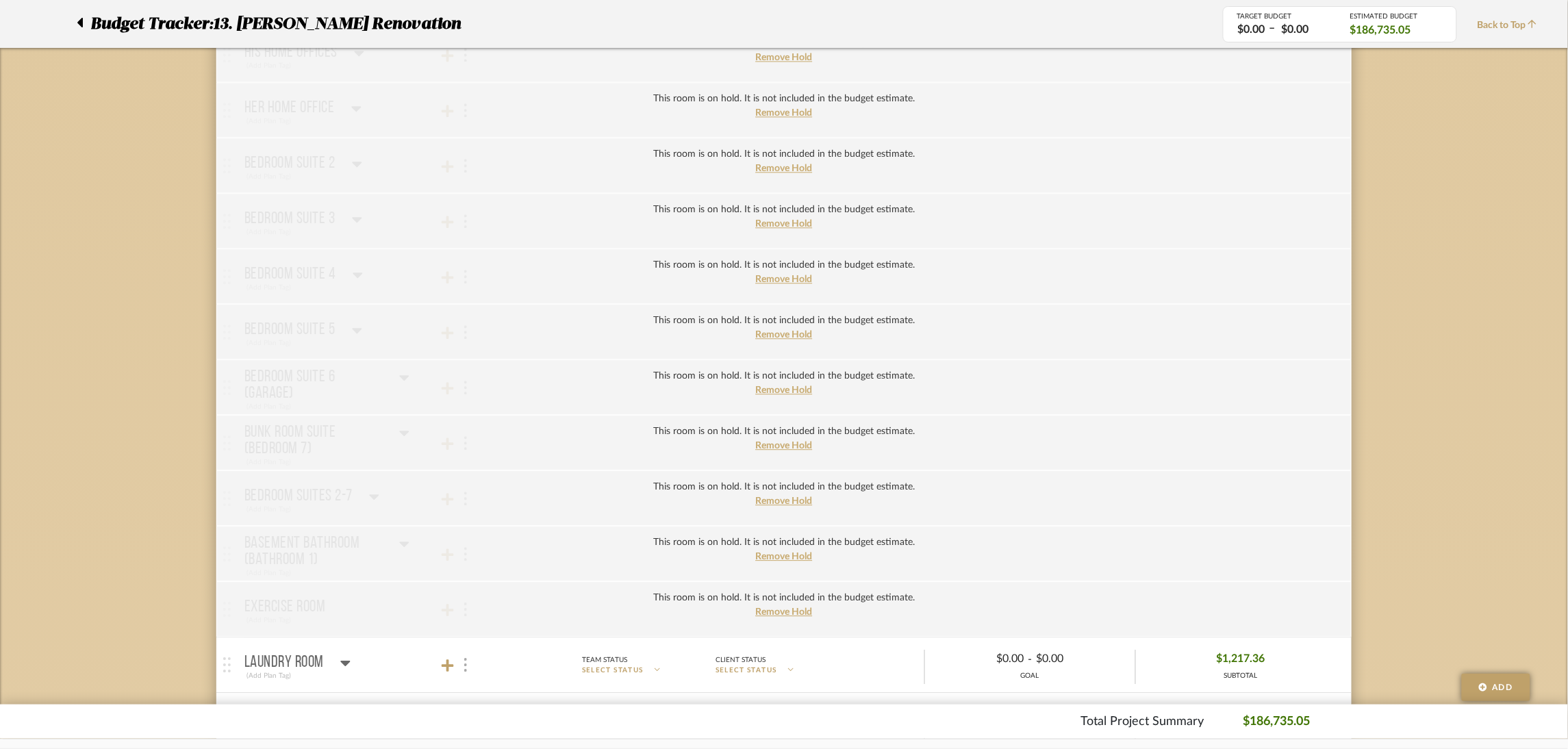
click at [466, 667] on img at bounding box center [465, 665] width 3 height 13
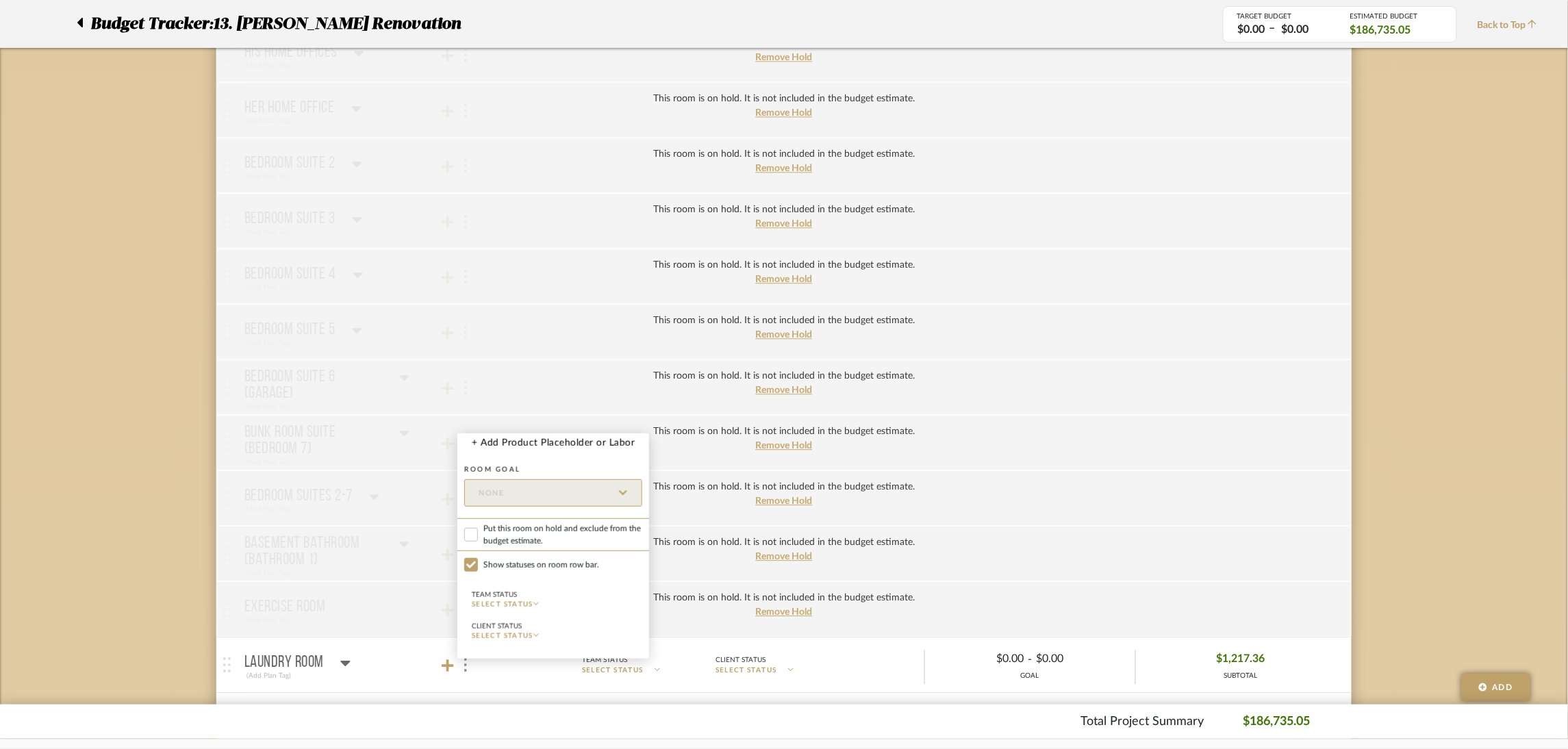
click at [510, 526] on span "Put this room on hold and exclude from the budget estimate." at bounding box center [562, 534] width 159 height 25
click at [478, 528] on input "Put this room on hold and exclude from the budget estimate." at bounding box center [471, 534] width 13 height 13
checkbox input "true"
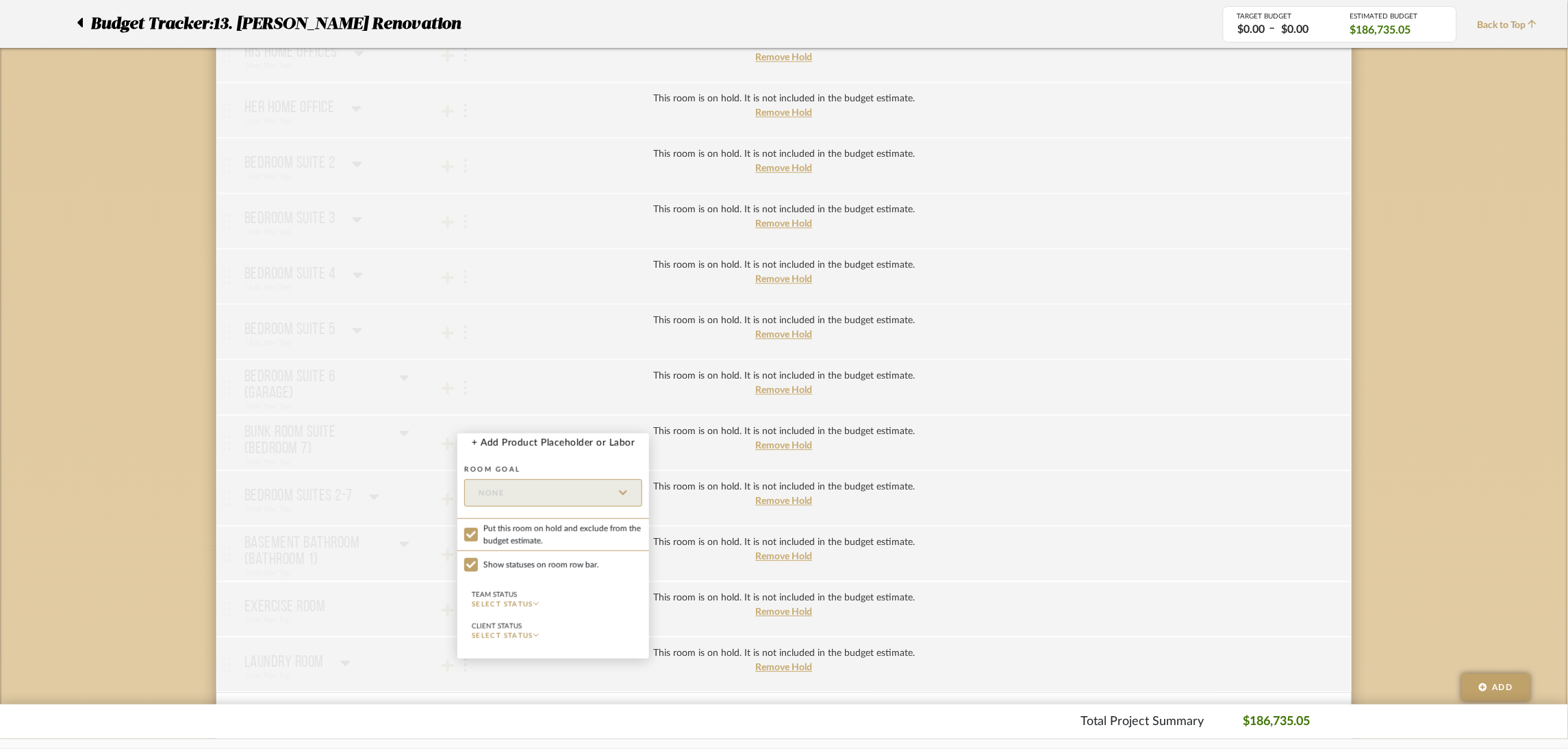
click at [114, 472] on div at bounding box center [784, 374] width 1568 height 749
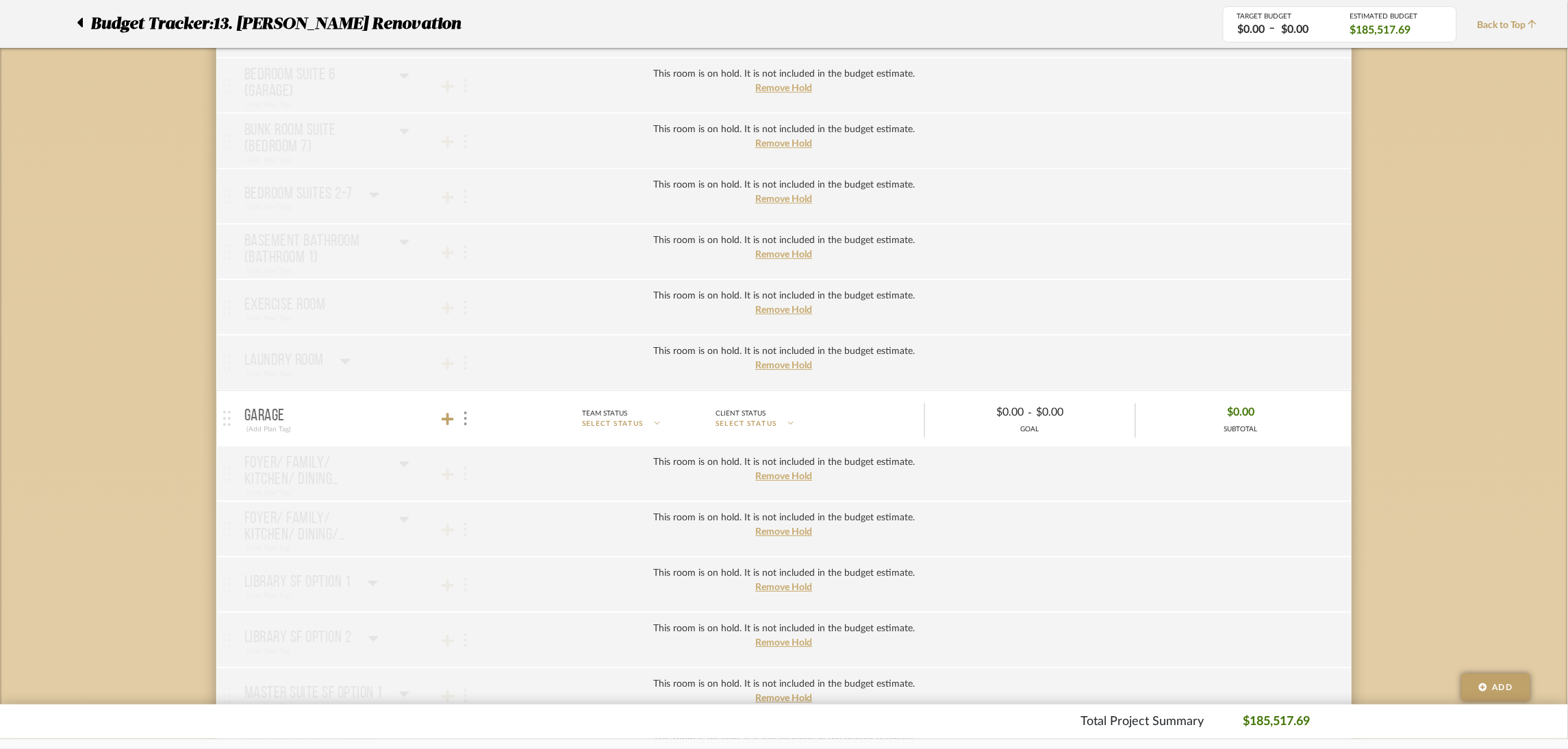
scroll to position [1437, 0]
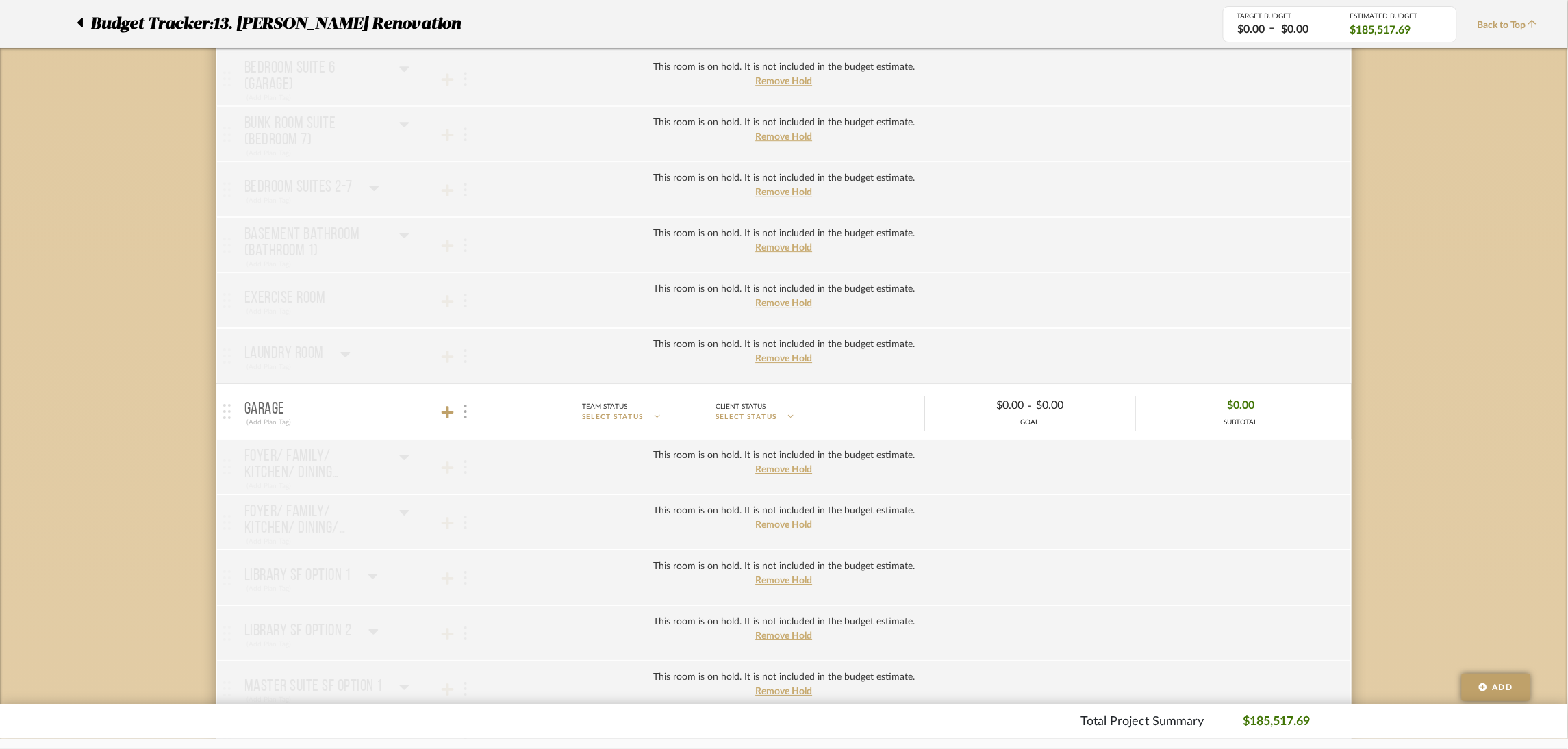
click at [466, 418] on img at bounding box center [465, 411] width 3 height 13
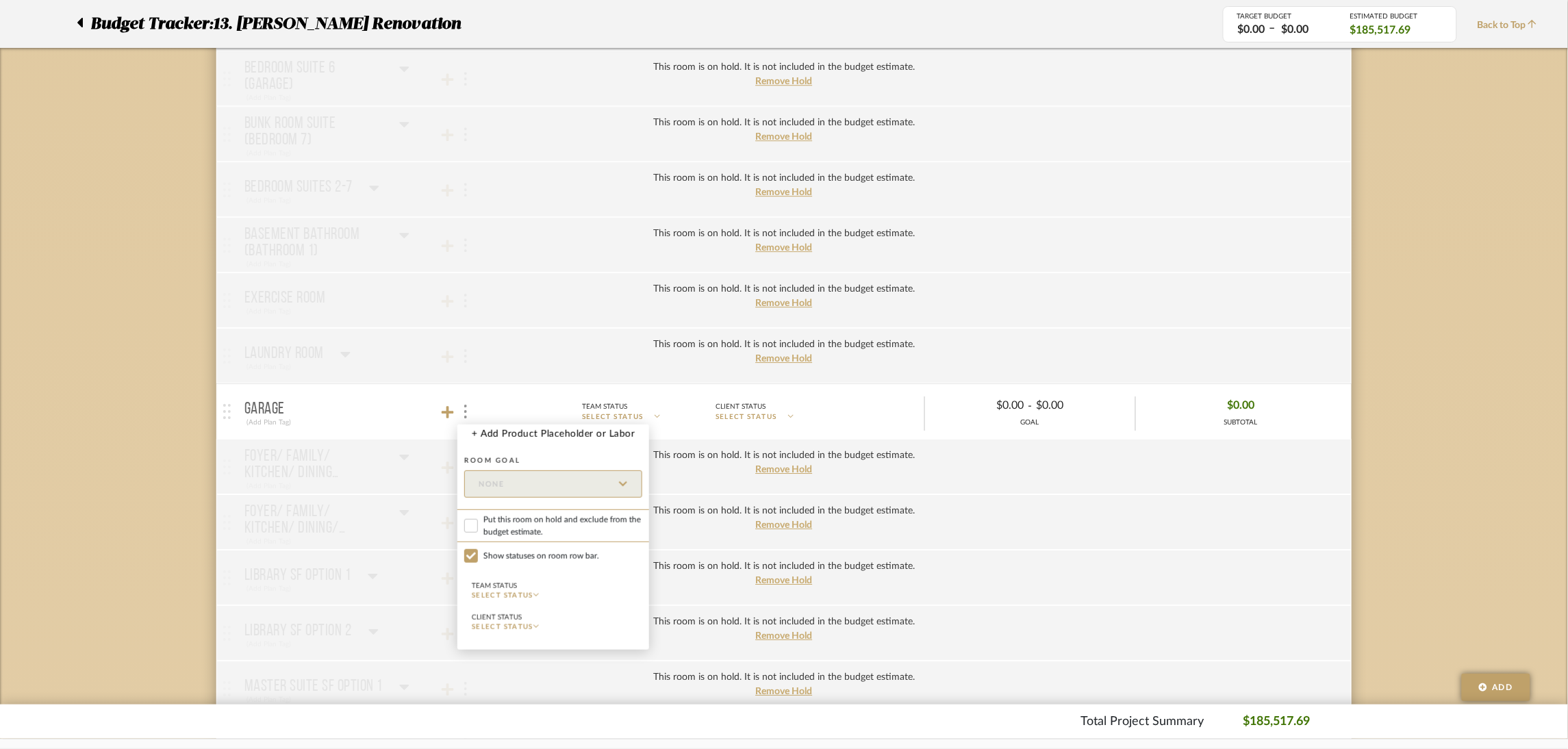
click at [510, 514] on span "Put this room on hold and exclude from the budget estimate." at bounding box center [562, 526] width 159 height 25
click at [478, 518] on input "Put this room on hold and exclude from the budget estimate." at bounding box center [471, 525] width 13 height 13
checkbox input "true"
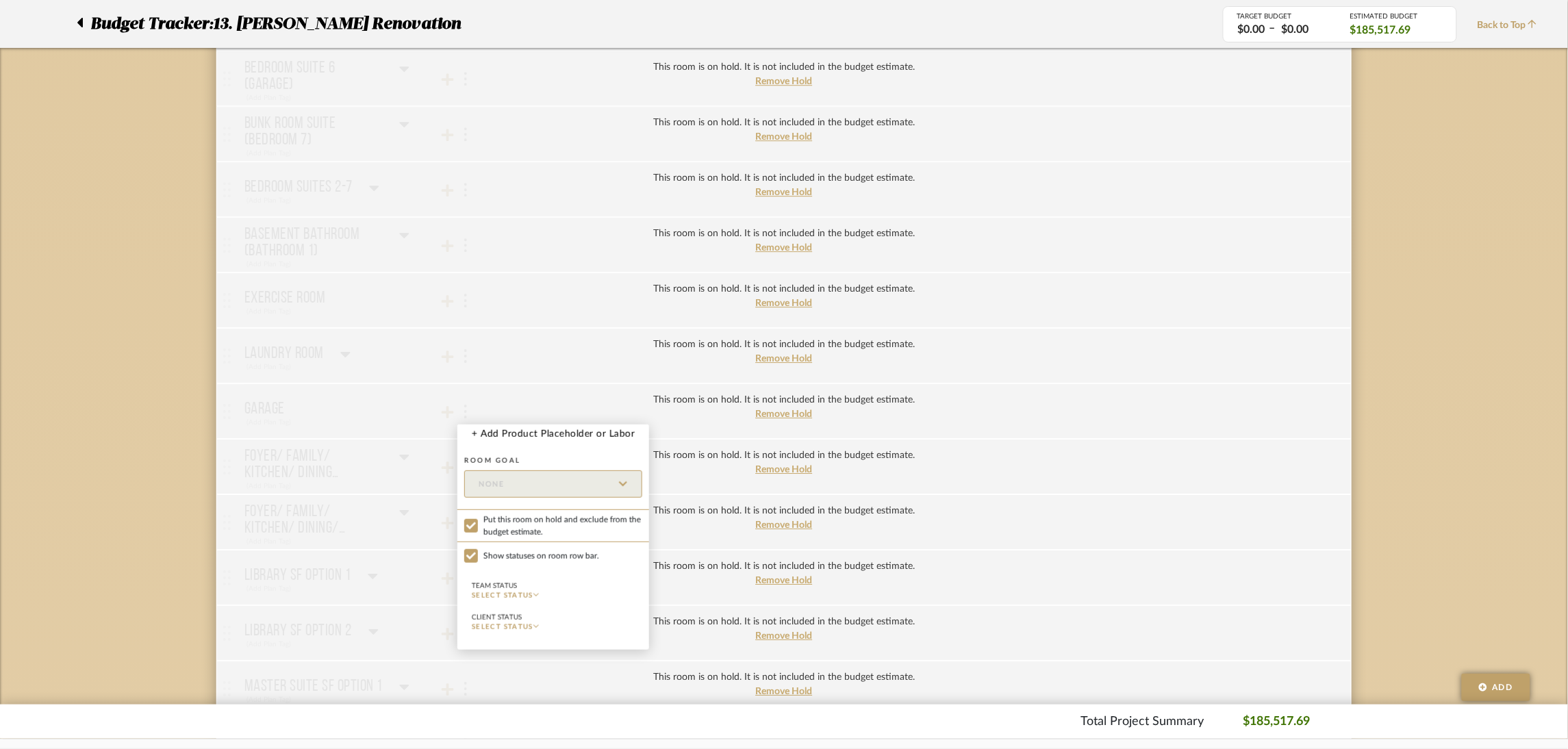
click at [136, 362] on div at bounding box center [784, 374] width 1568 height 749
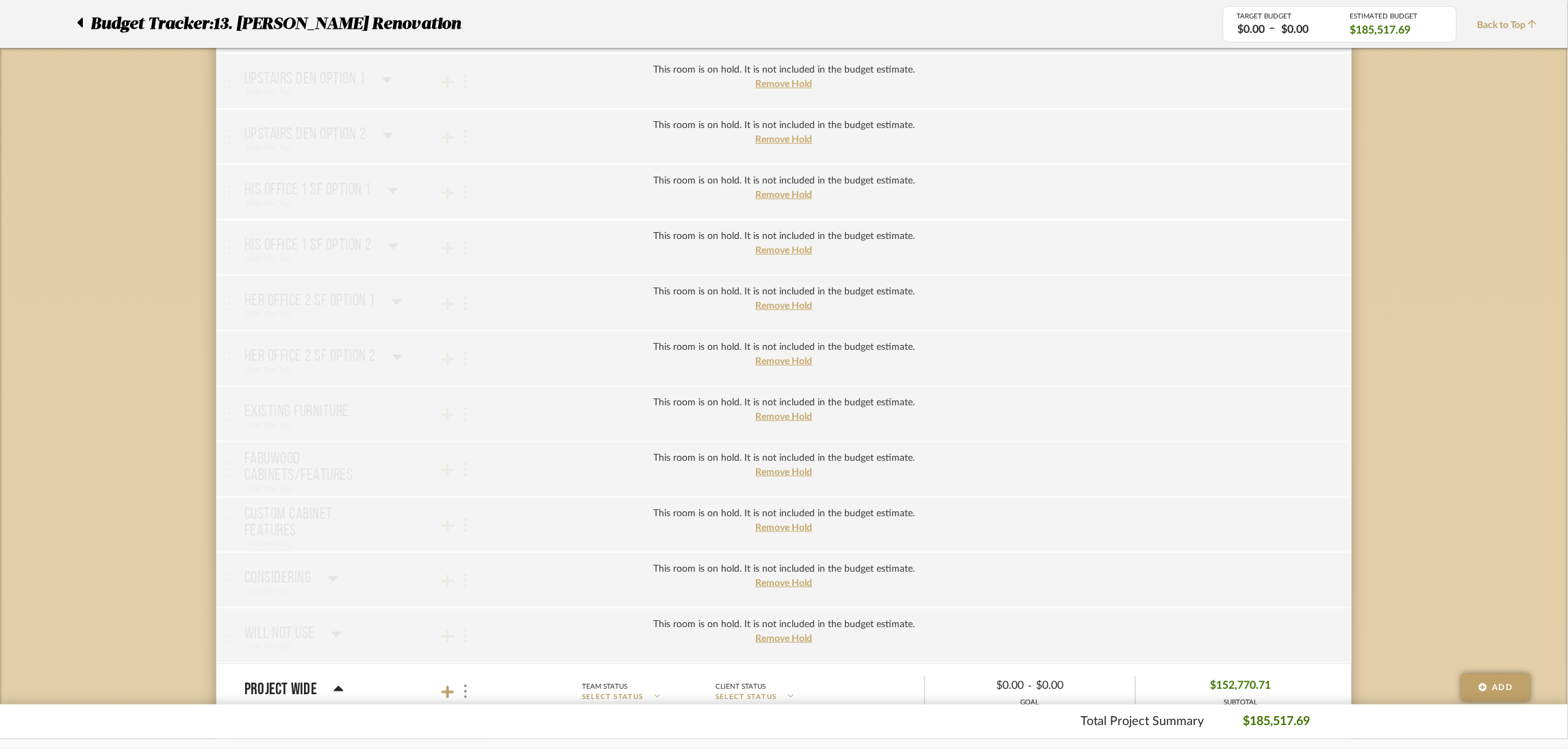
scroll to position [2462, 0]
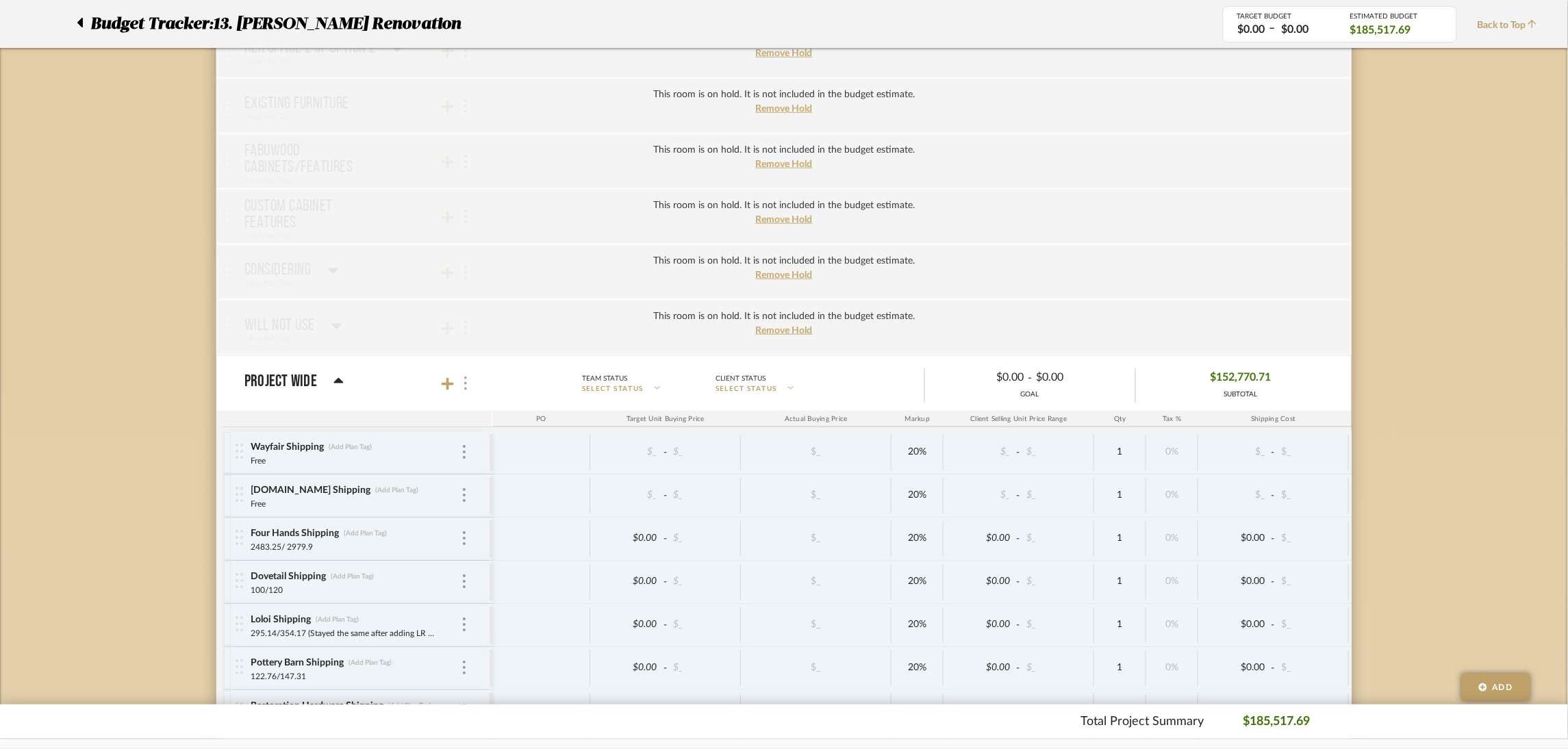
click at [464, 388] on img at bounding box center [465, 383] width 3 height 13
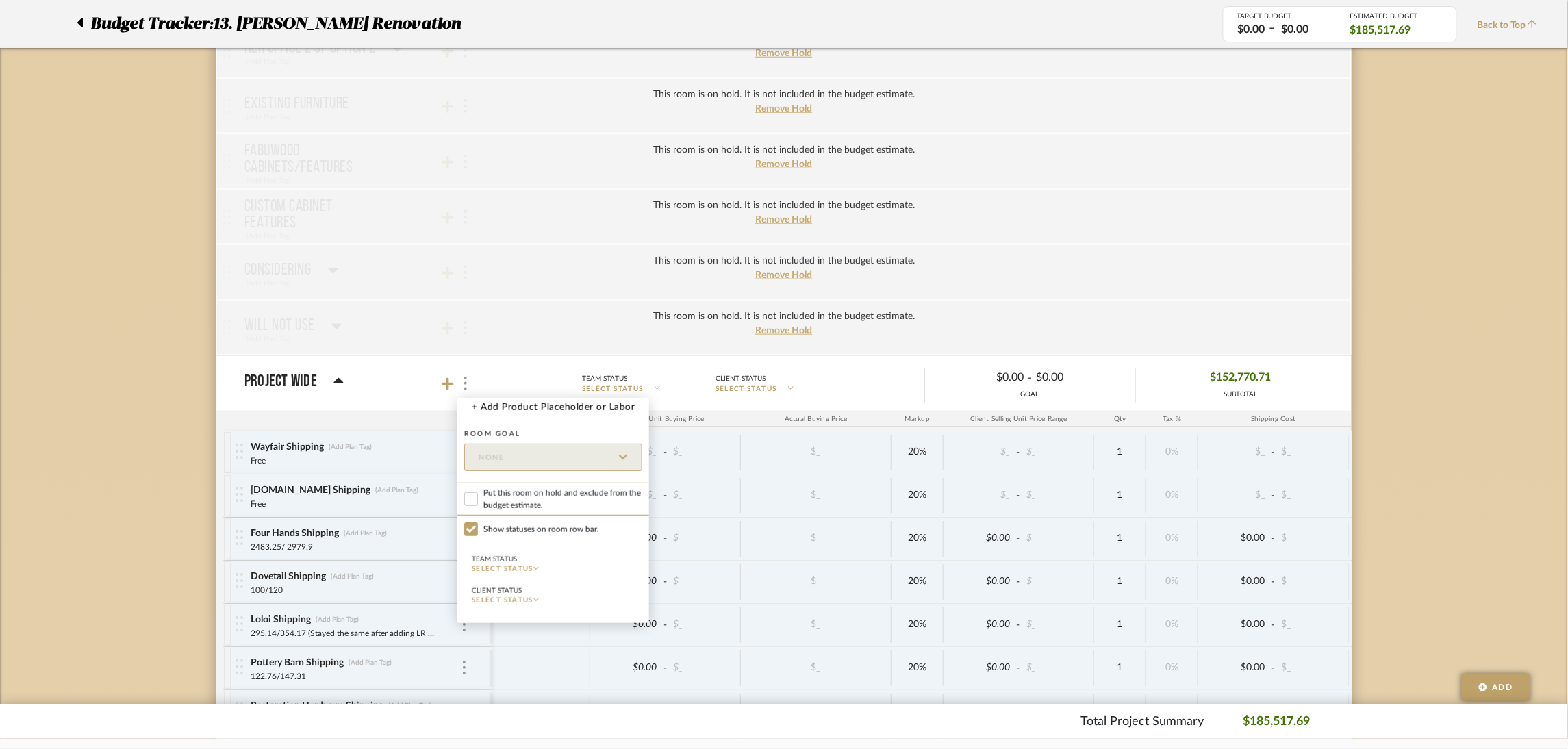
click at [536, 495] on span "Put this room on hold and exclude from the budget estimate." at bounding box center [562, 499] width 159 height 25
click at [478, 495] on input "Put this room on hold and exclude from the budget estimate." at bounding box center [471, 498] width 13 height 13
checkbox input "true"
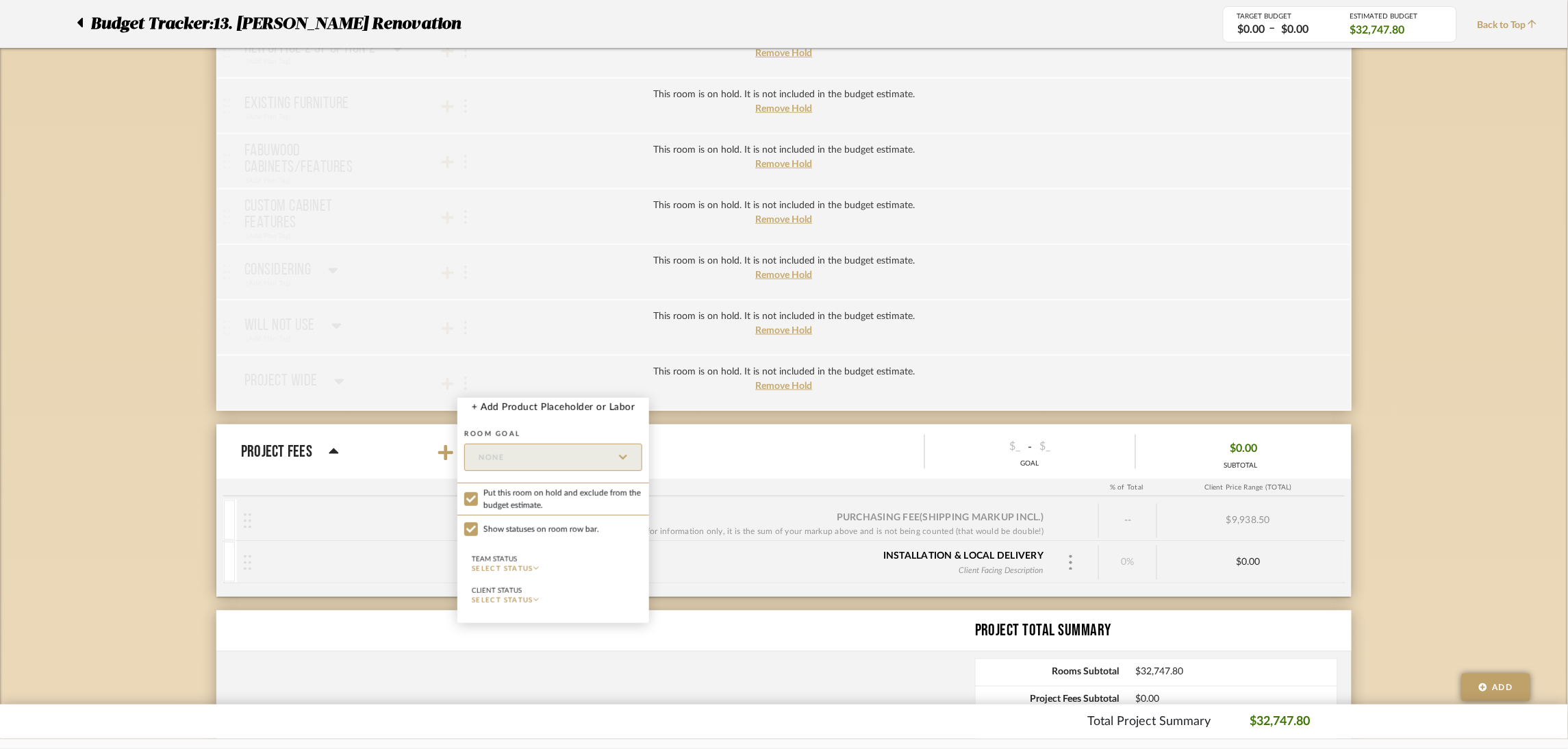
click at [158, 458] on div at bounding box center [784, 374] width 1568 height 749
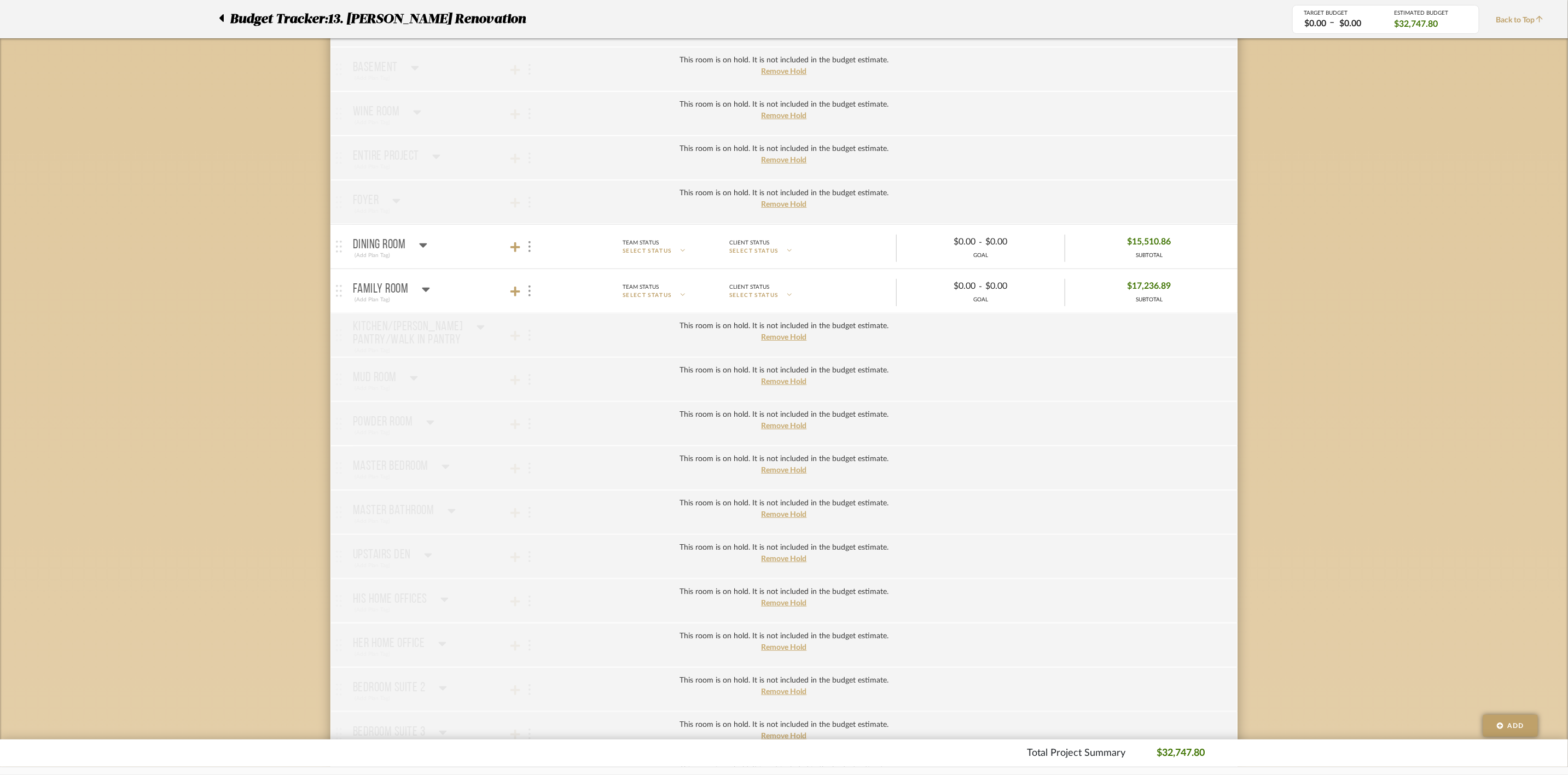
scroll to position [0, 0]
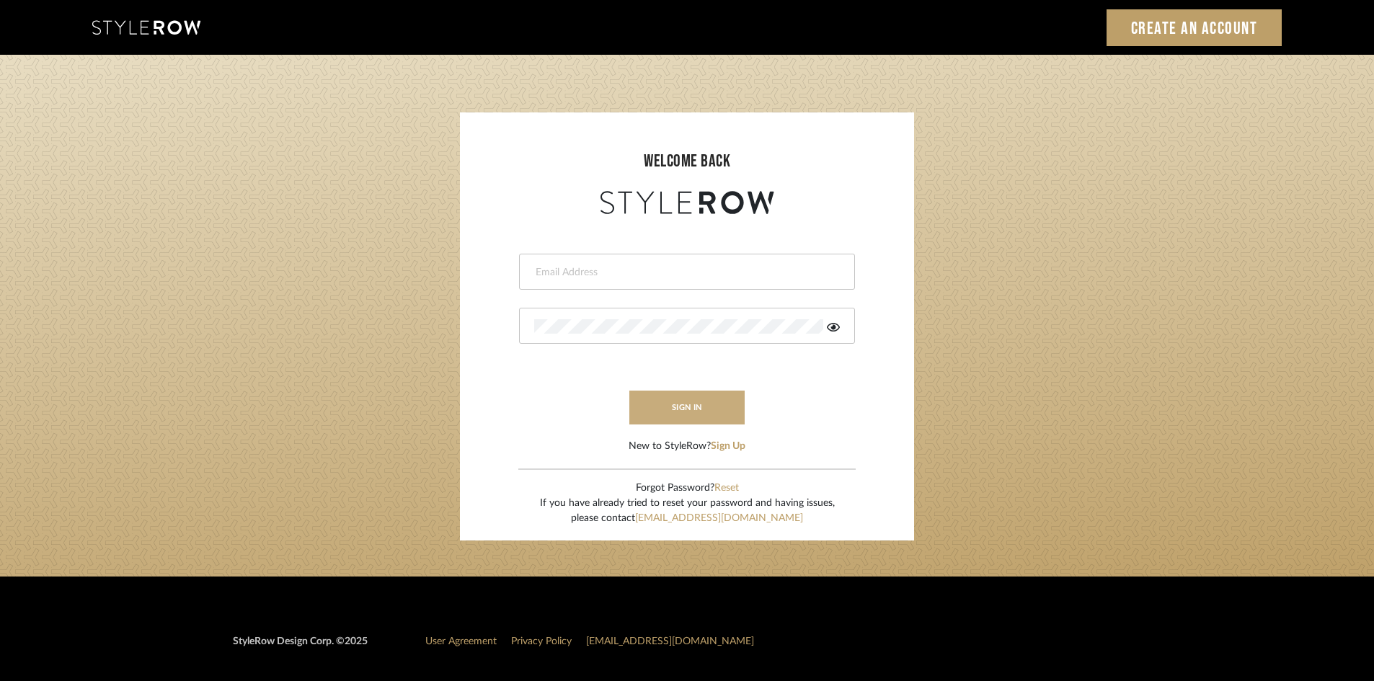
type input "katherine@mooseinteriordesigns.com"
click at [701, 399] on button "sign in" at bounding box center [686, 408] width 115 height 34
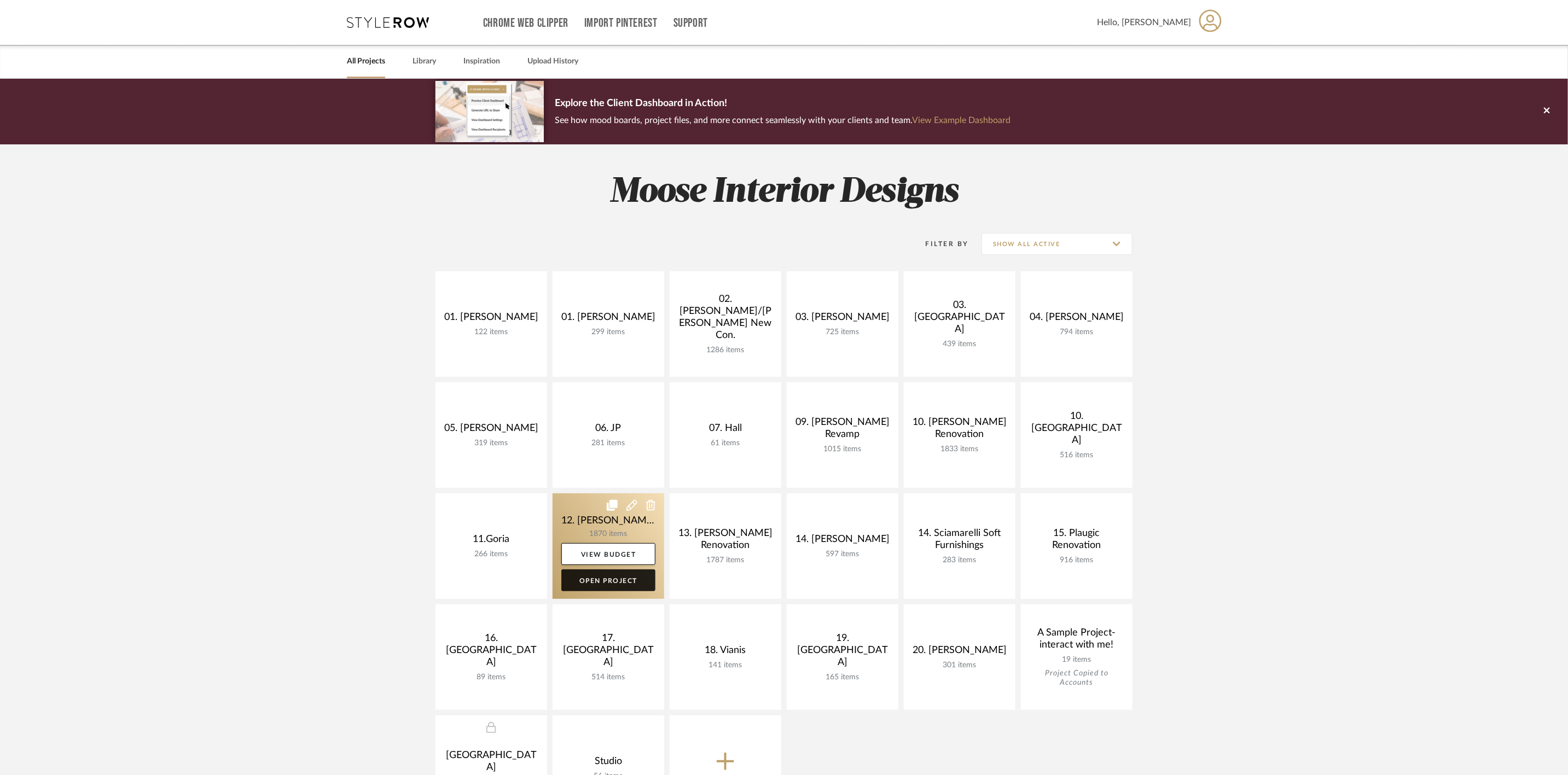
click at [621, 575] on link "Open Project" at bounding box center [609, 580] width 94 height 22
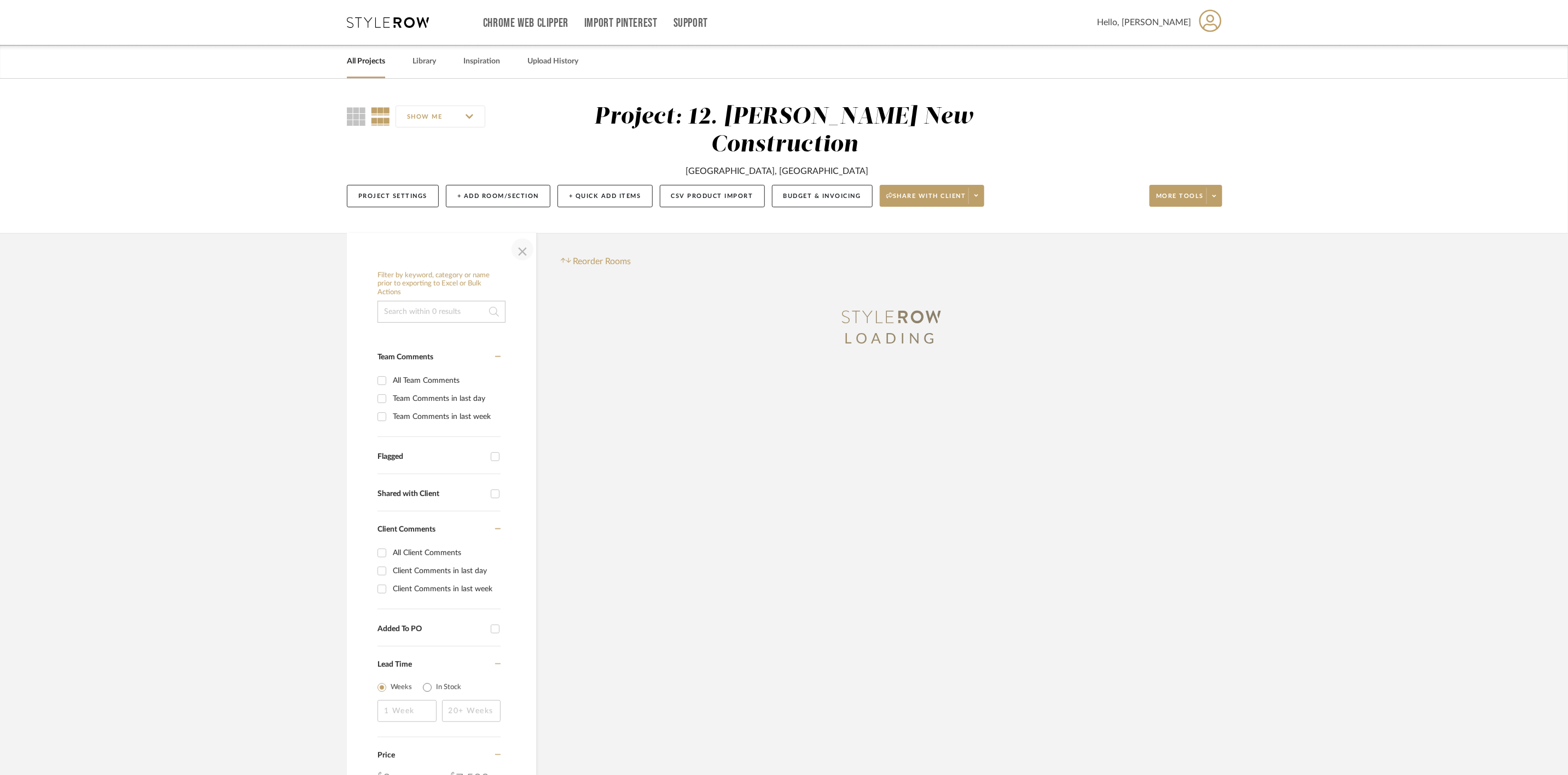
click at [519, 236] on span "button" at bounding box center [522, 249] width 27 height 27
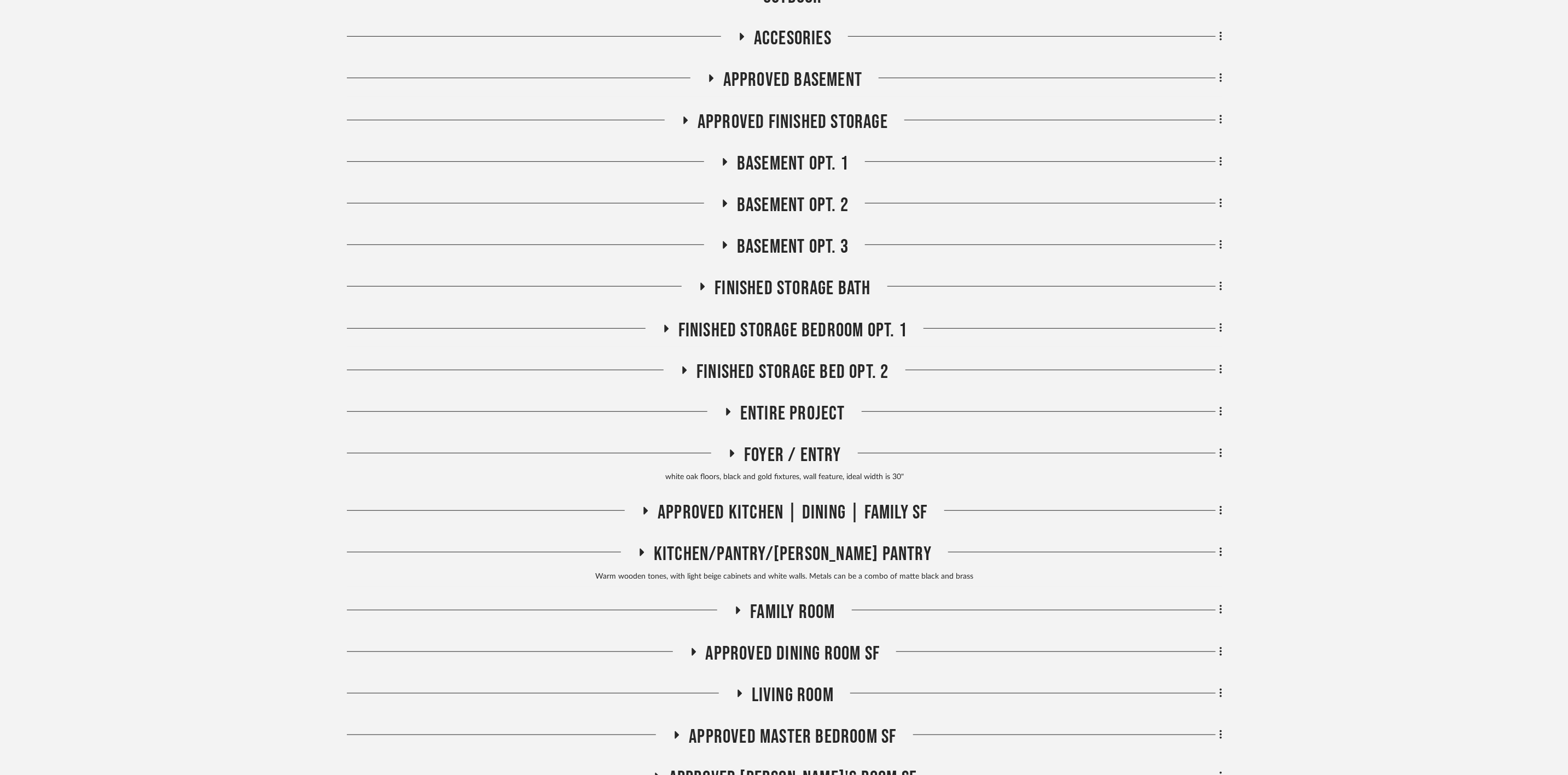
scroll to position [328, 0]
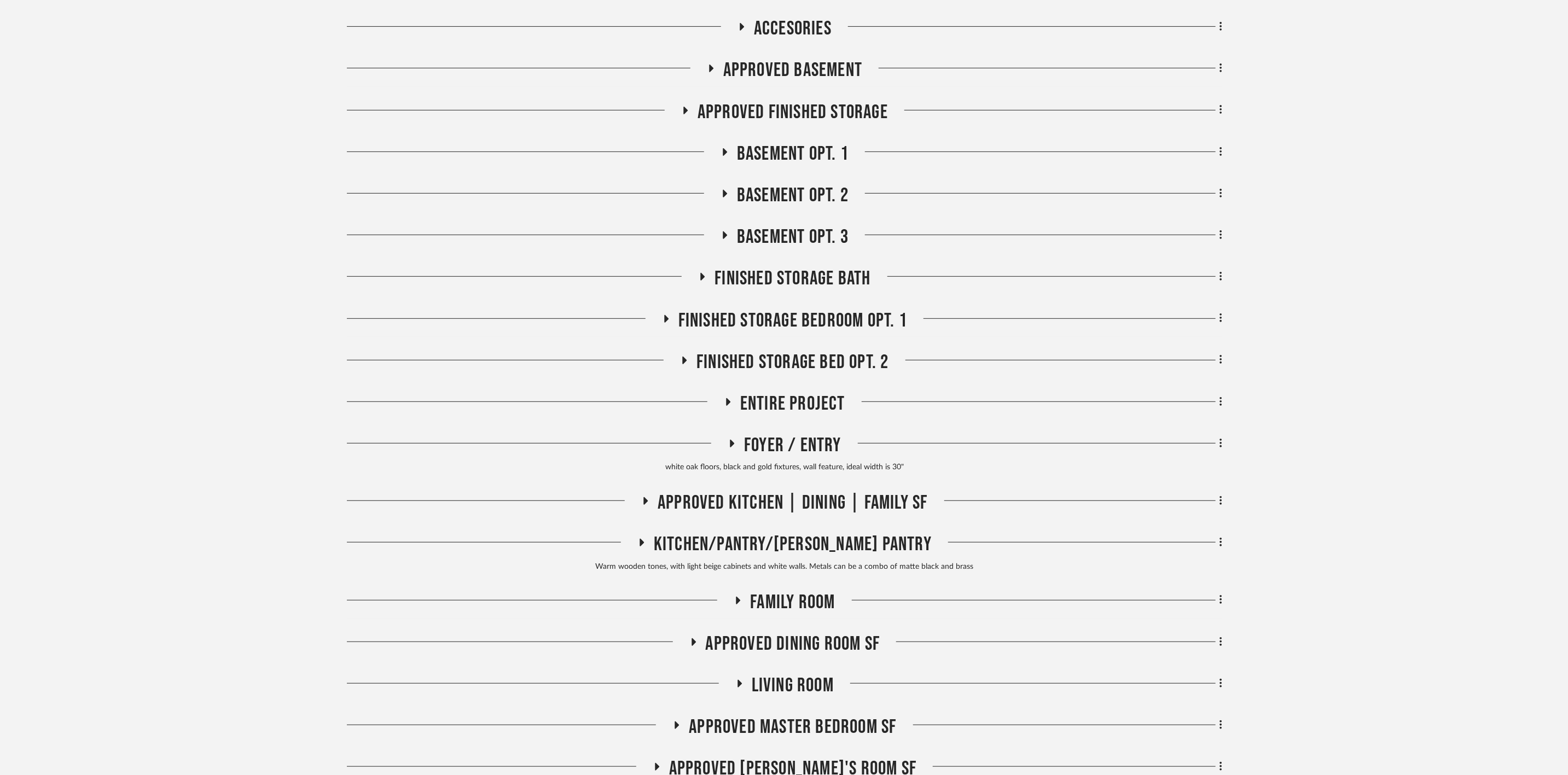
click at [826, 533] on span "Kitchen/Pantry/Butler's Pantry" at bounding box center [792, 544] width 278 height 24
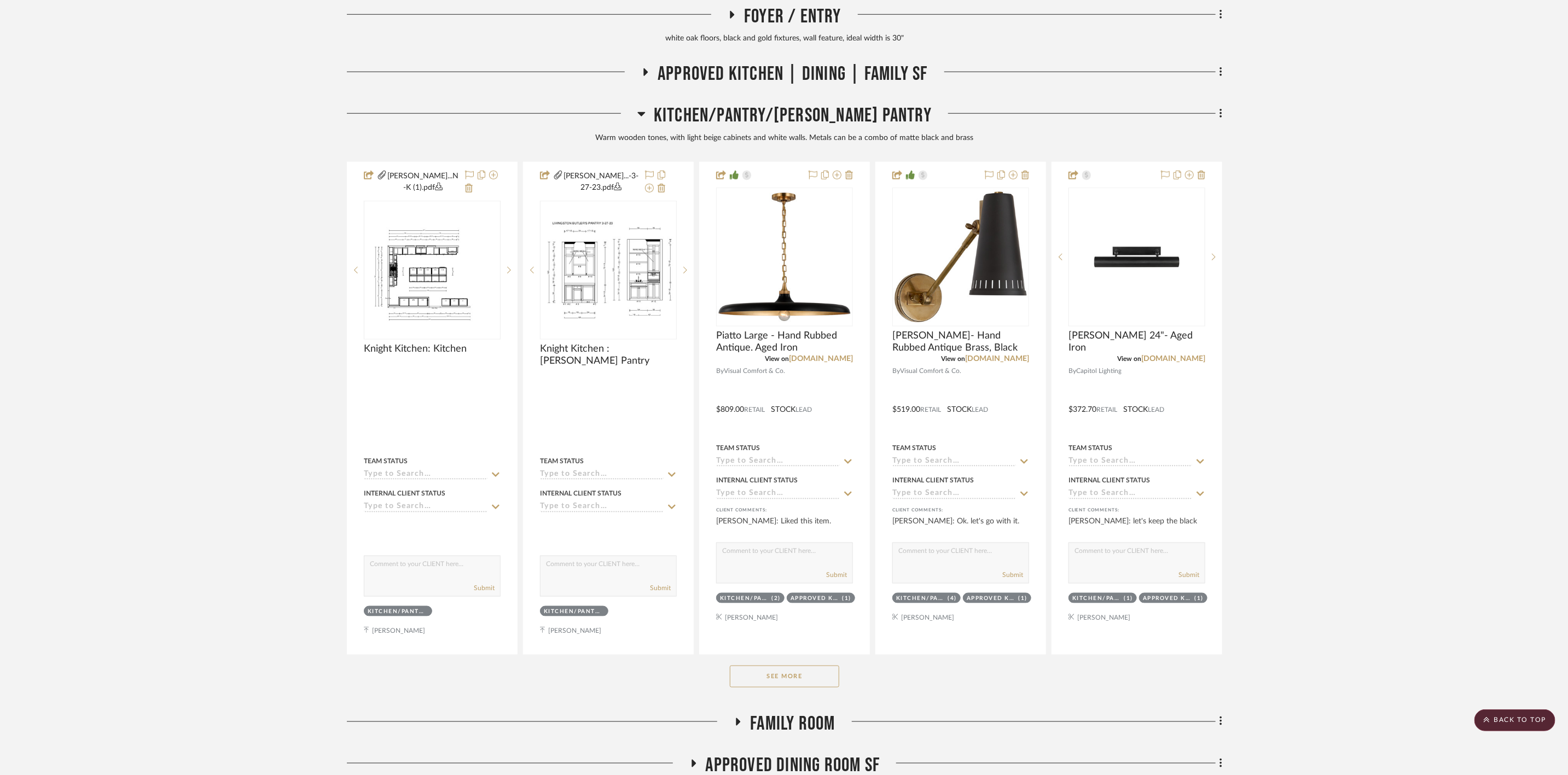
scroll to position [903, 0]
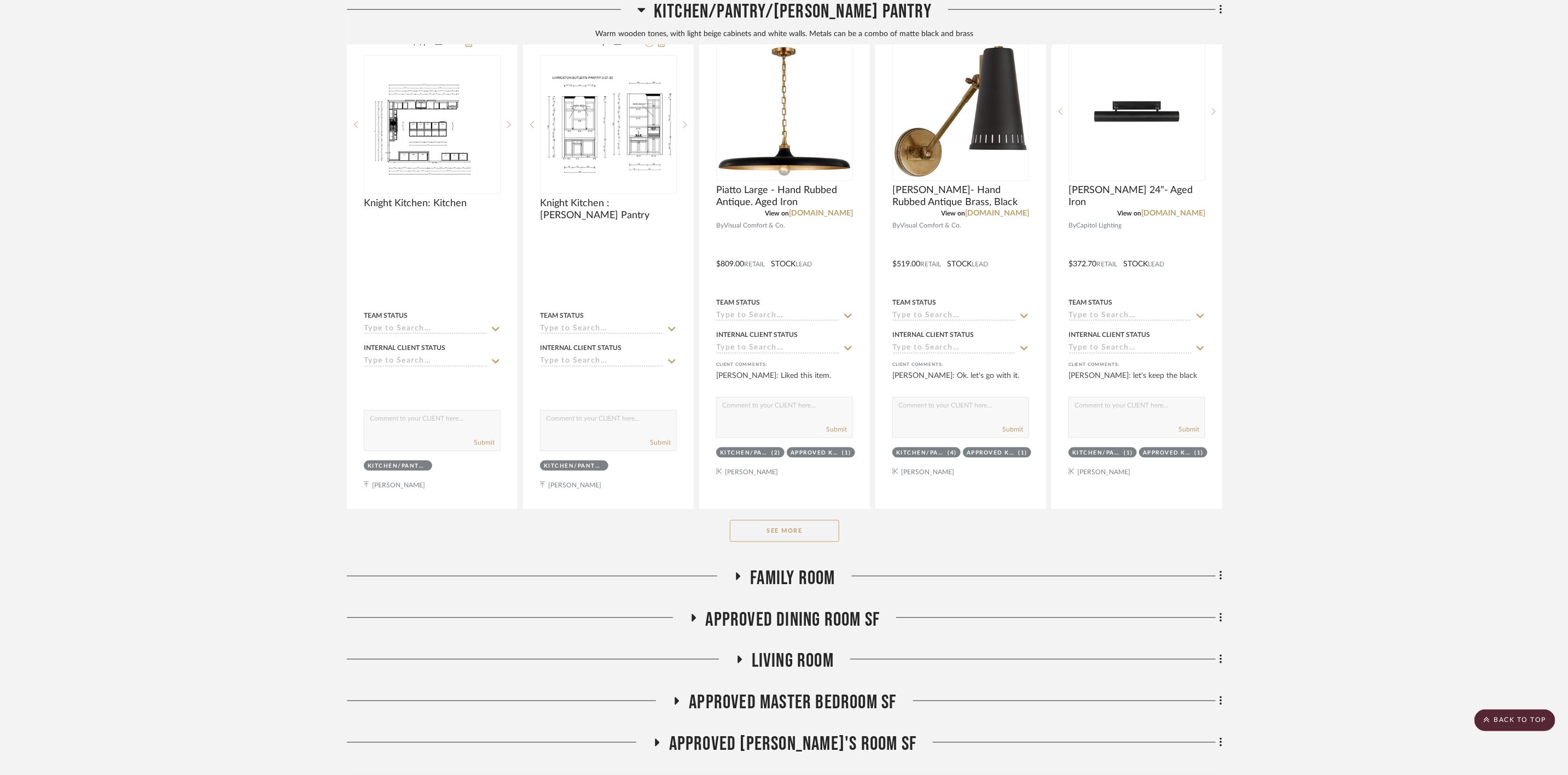
click at [820, 521] on button "See More" at bounding box center [785, 531] width 109 height 22
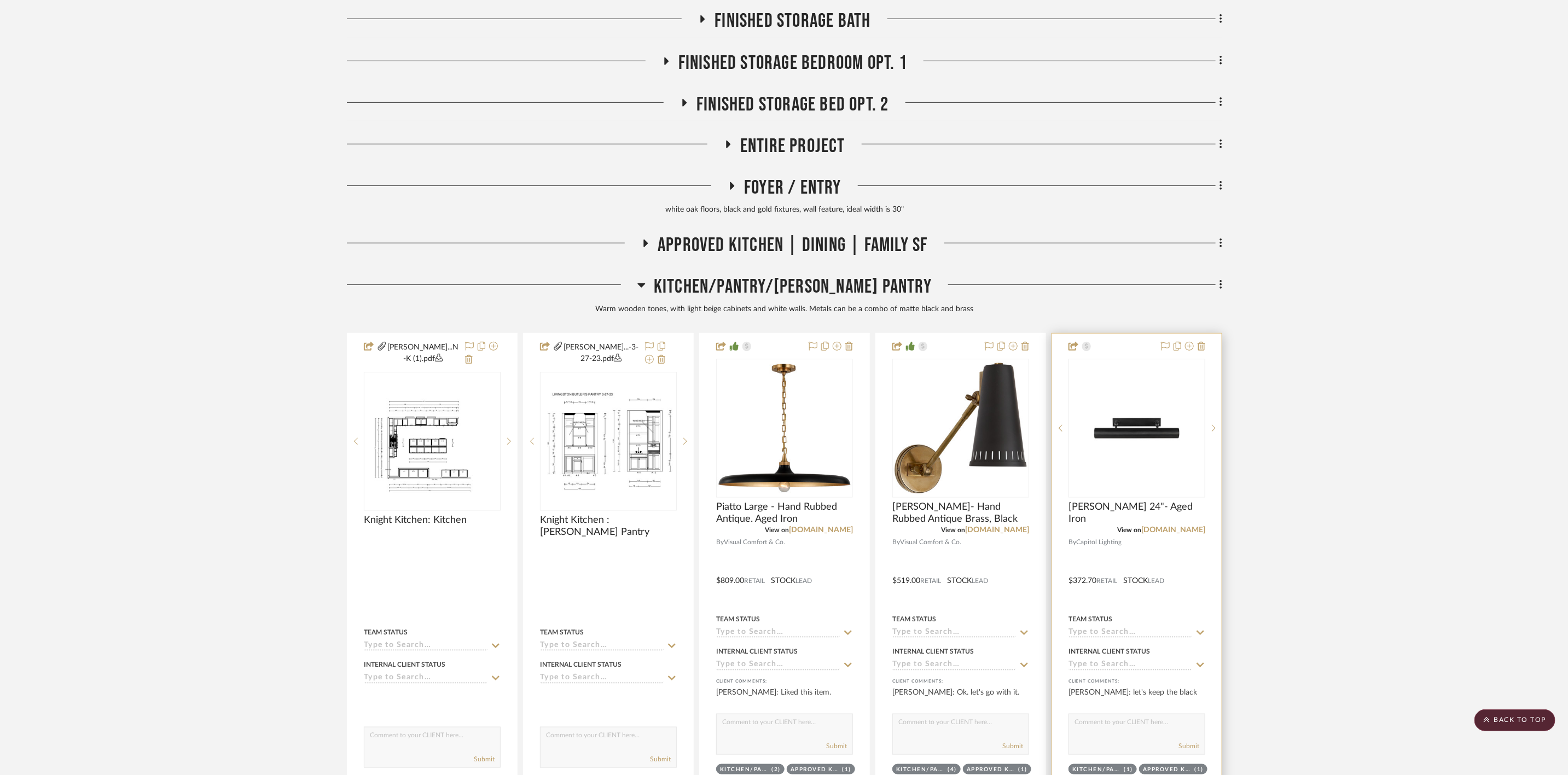
scroll to position [575, 0]
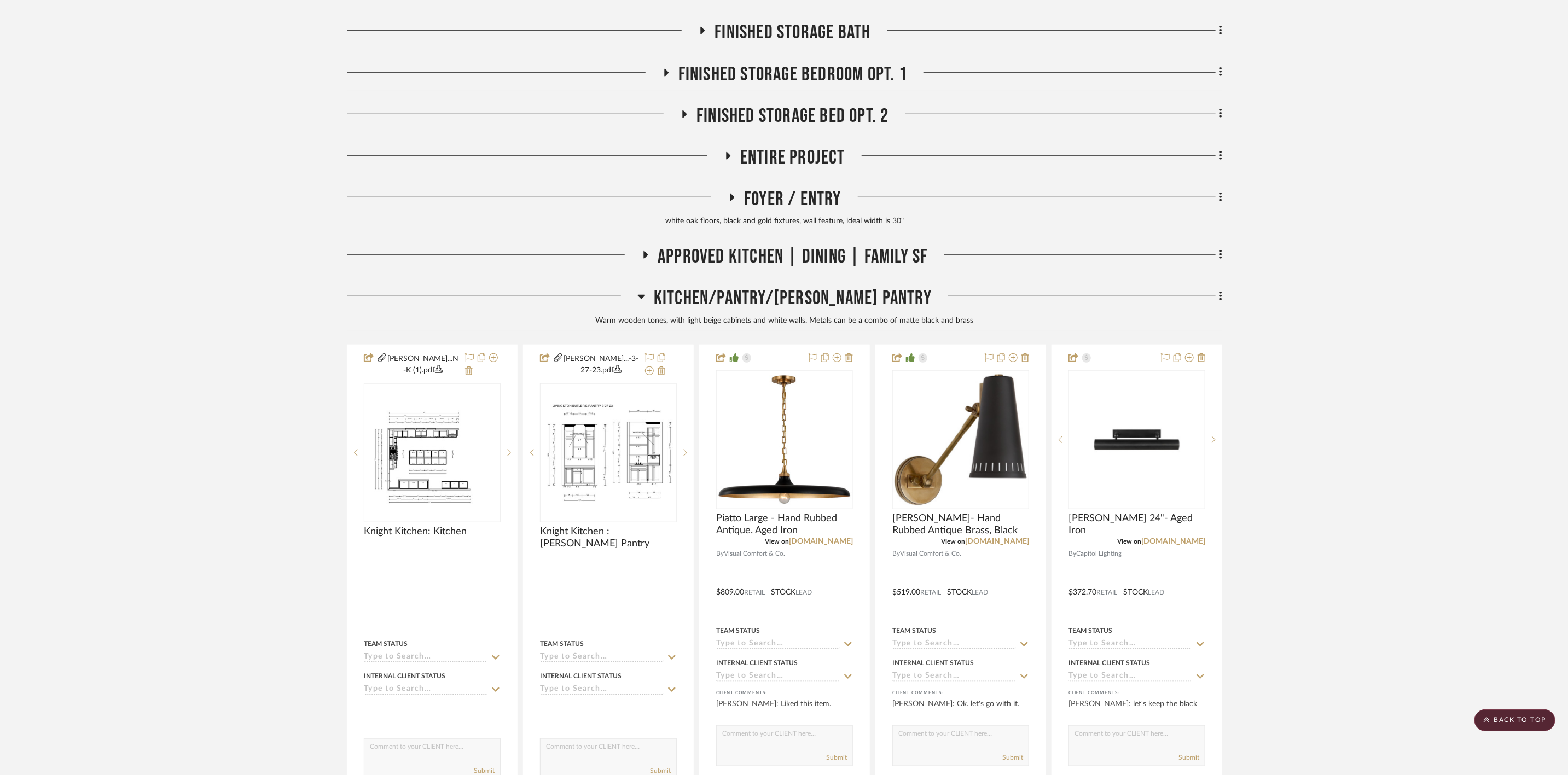
click at [816, 287] on span "Kitchen/Pantry/Butler's Pantry" at bounding box center [792, 298] width 278 height 24
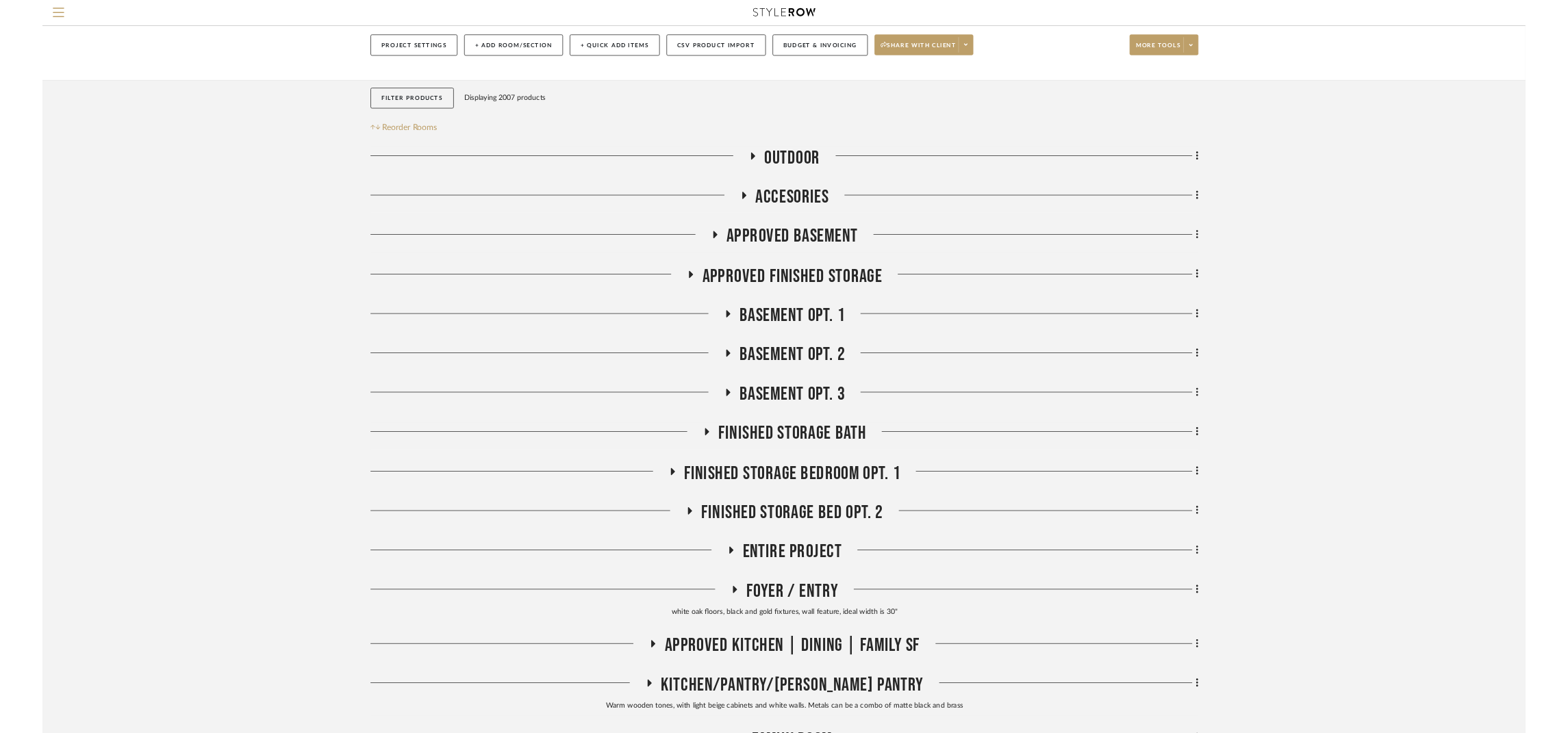
scroll to position [122, 0]
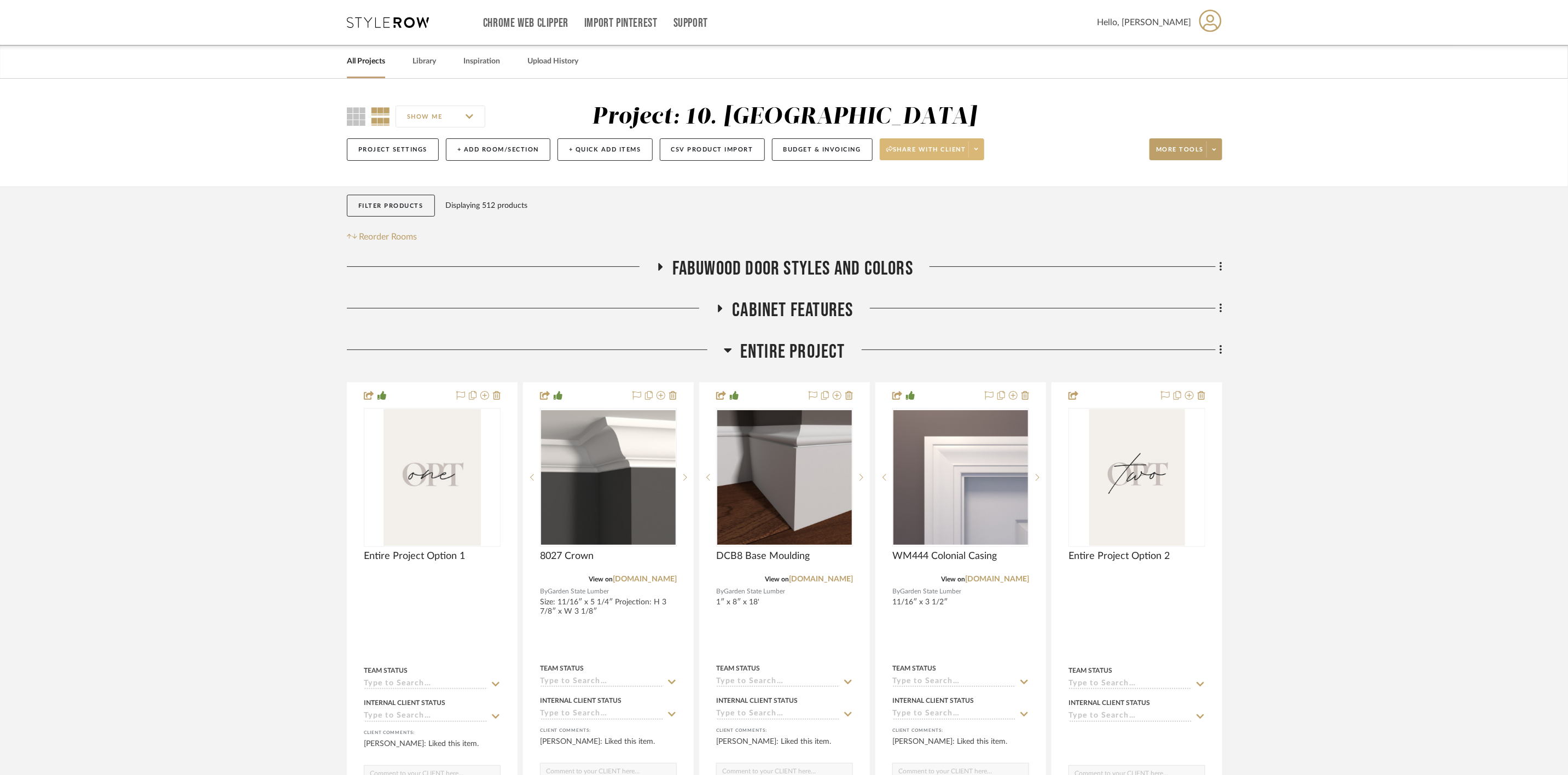
click at [952, 148] on span "Share with client" at bounding box center [926, 154] width 80 height 17
click at [967, 178] on span "Preview Client Dashboard" at bounding box center [939, 180] width 93 height 9
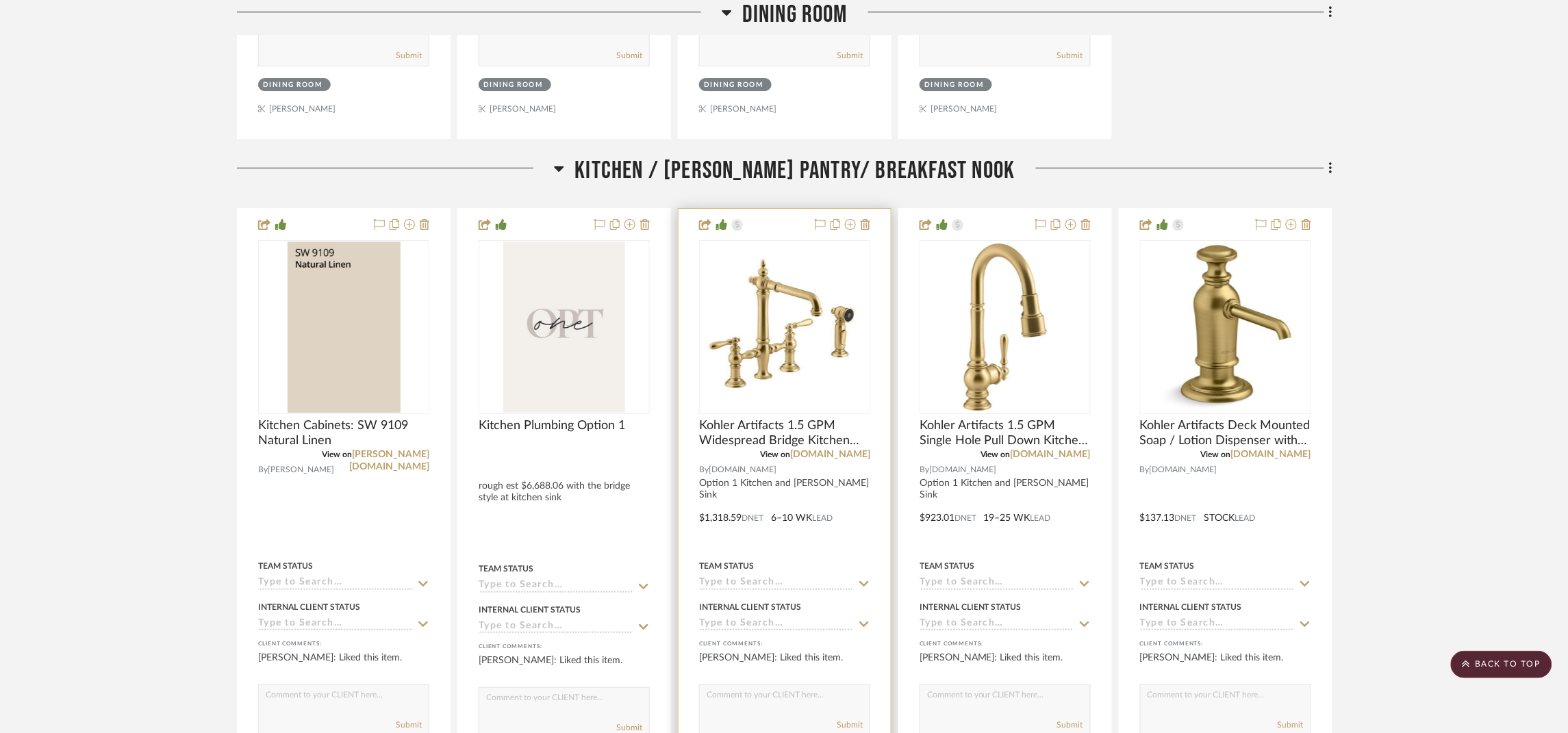
scroll to position [4003, 0]
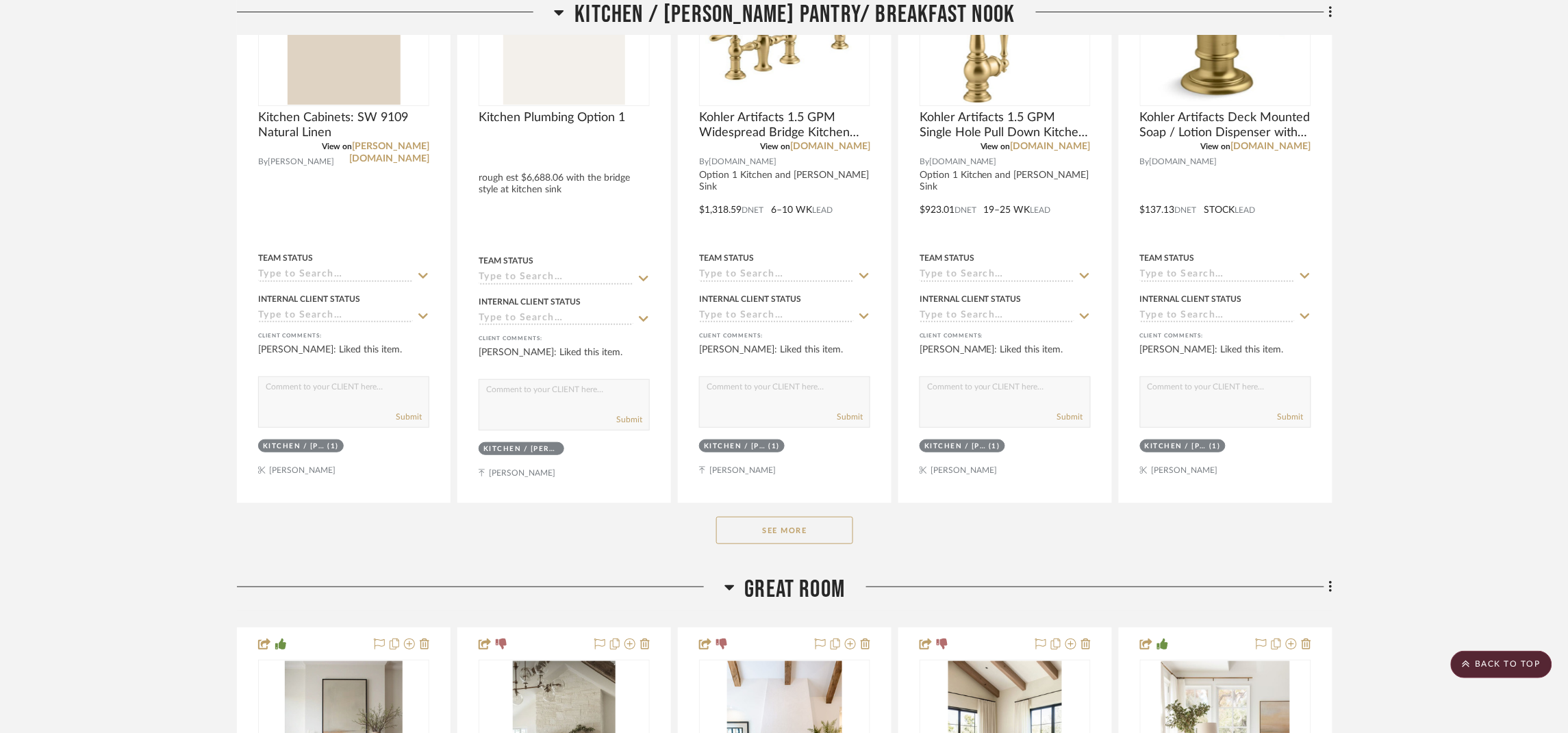
click at [786, 540] on button "See More" at bounding box center [784, 530] width 137 height 28
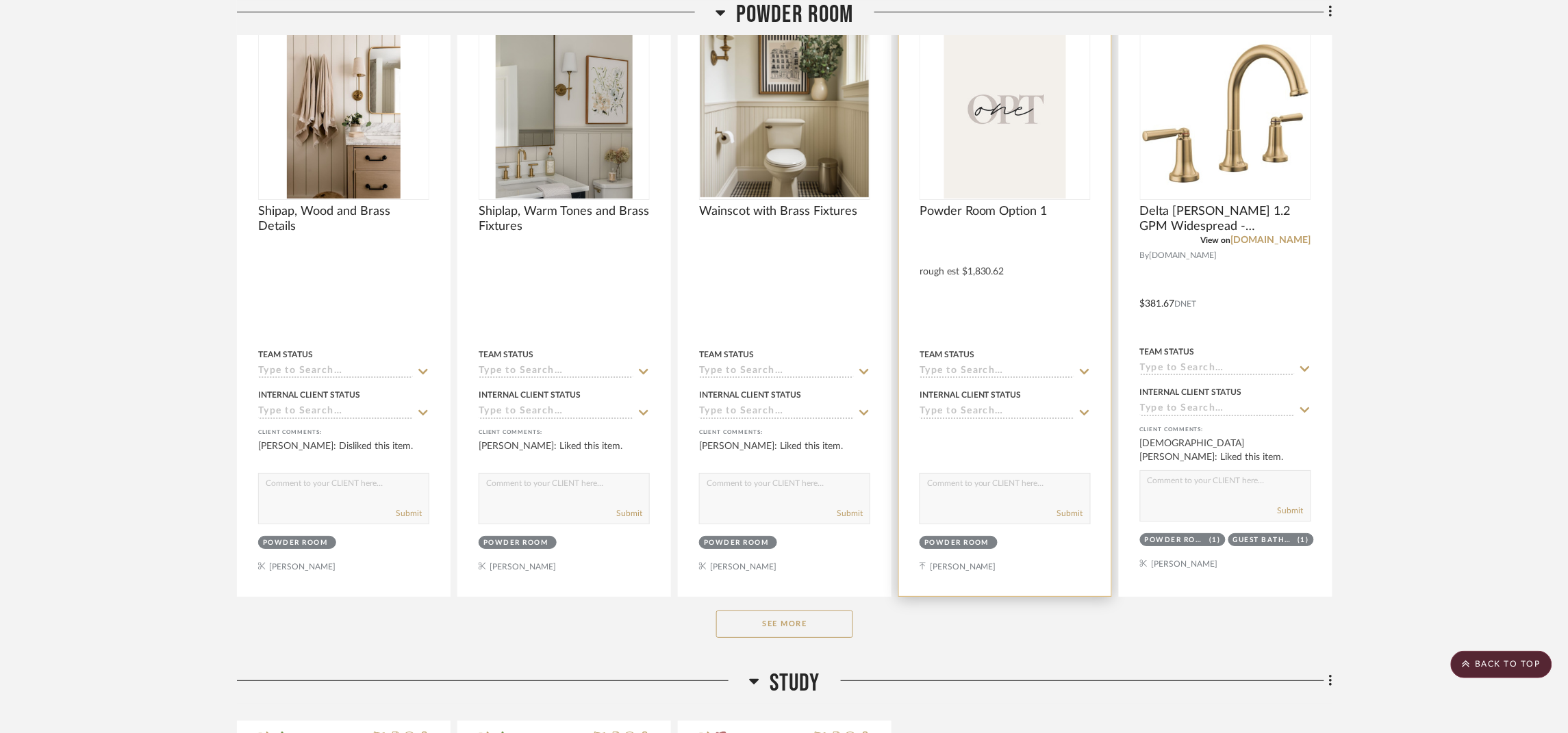
scroll to position [11498, 0]
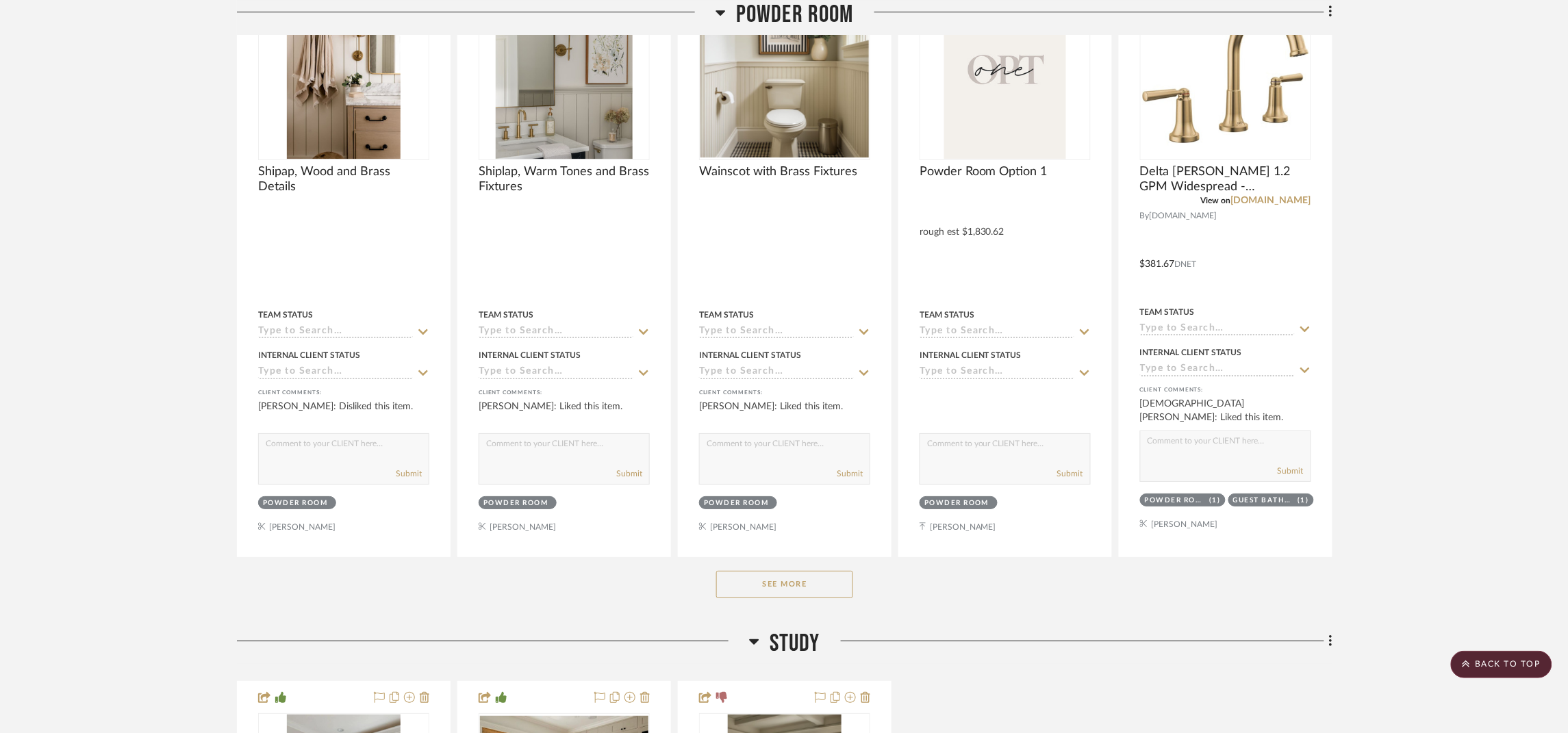
click at [811, 598] on button "See More" at bounding box center [784, 584] width 137 height 28
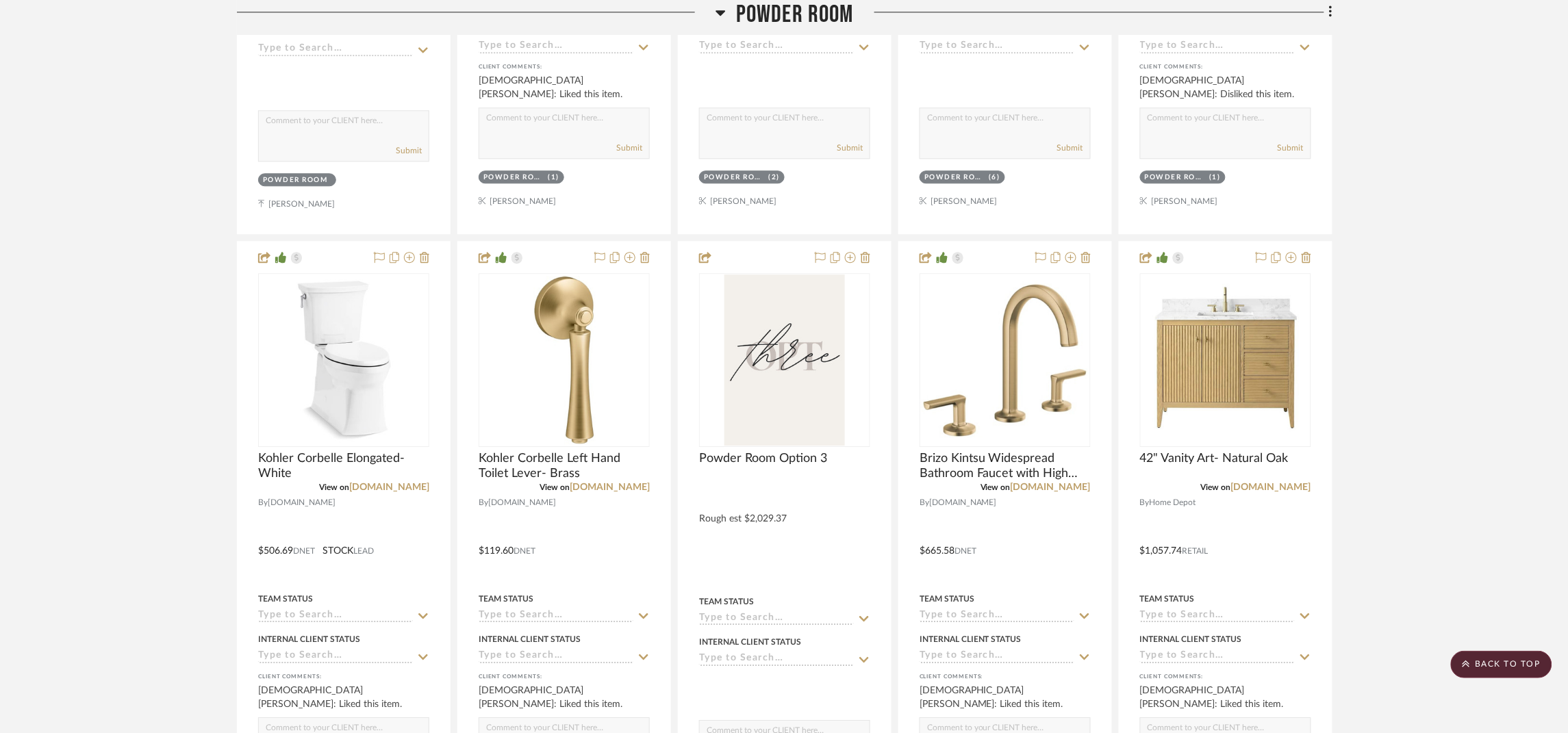
scroll to position [13243, 0]
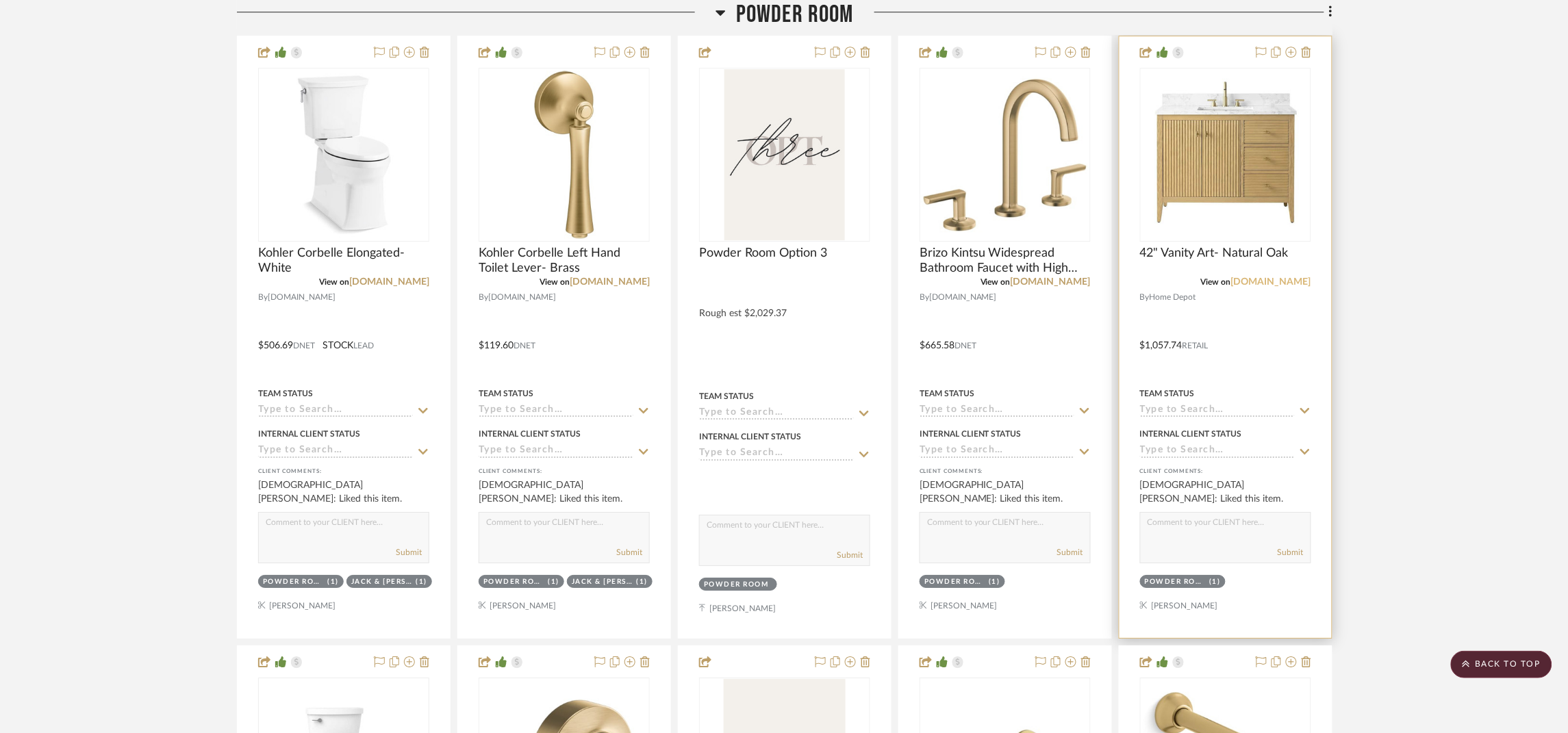
click at [1298, 287] on link "homedepot.com" at bounding box center [1271, 282] width 80 height 9
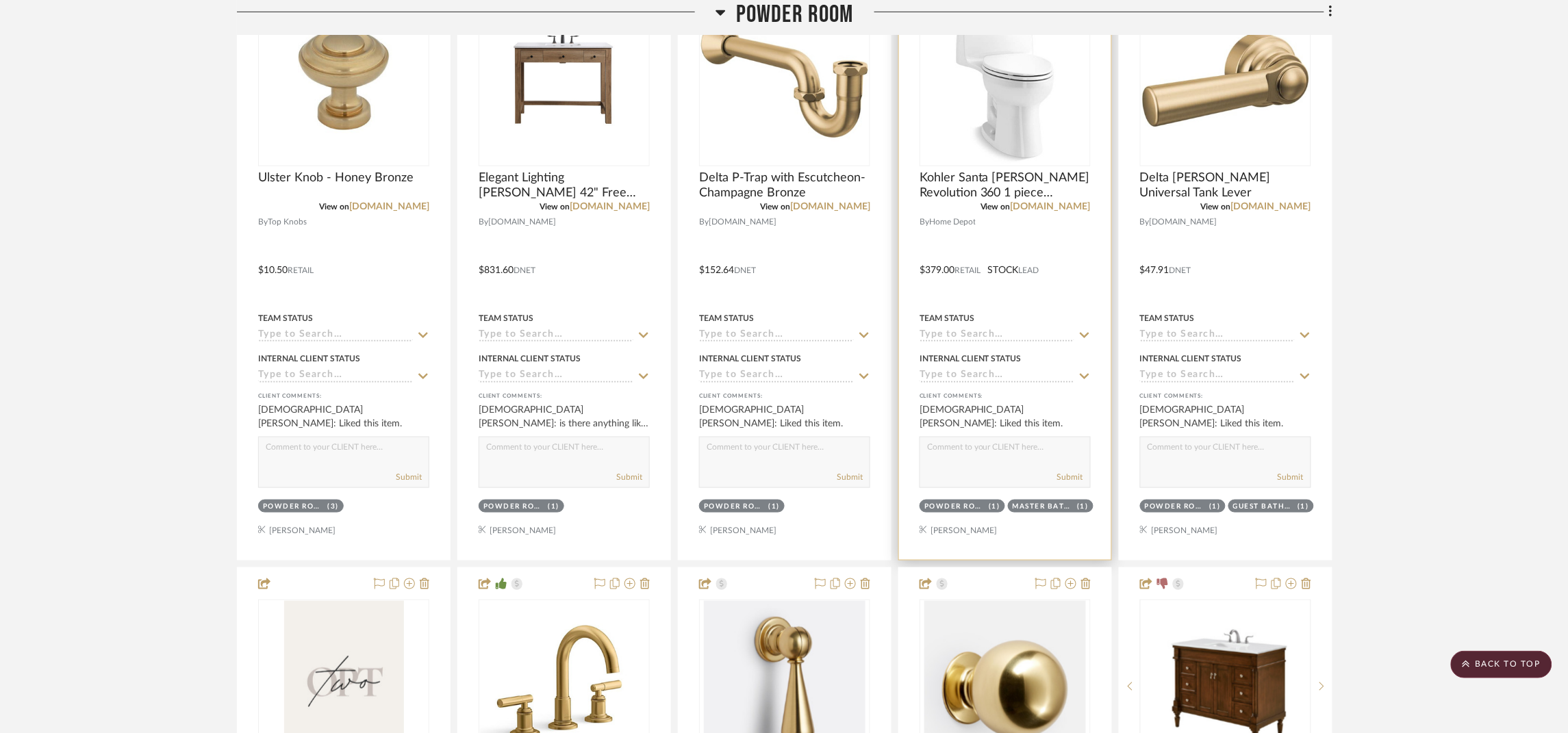
scroll to position [11908, 0]
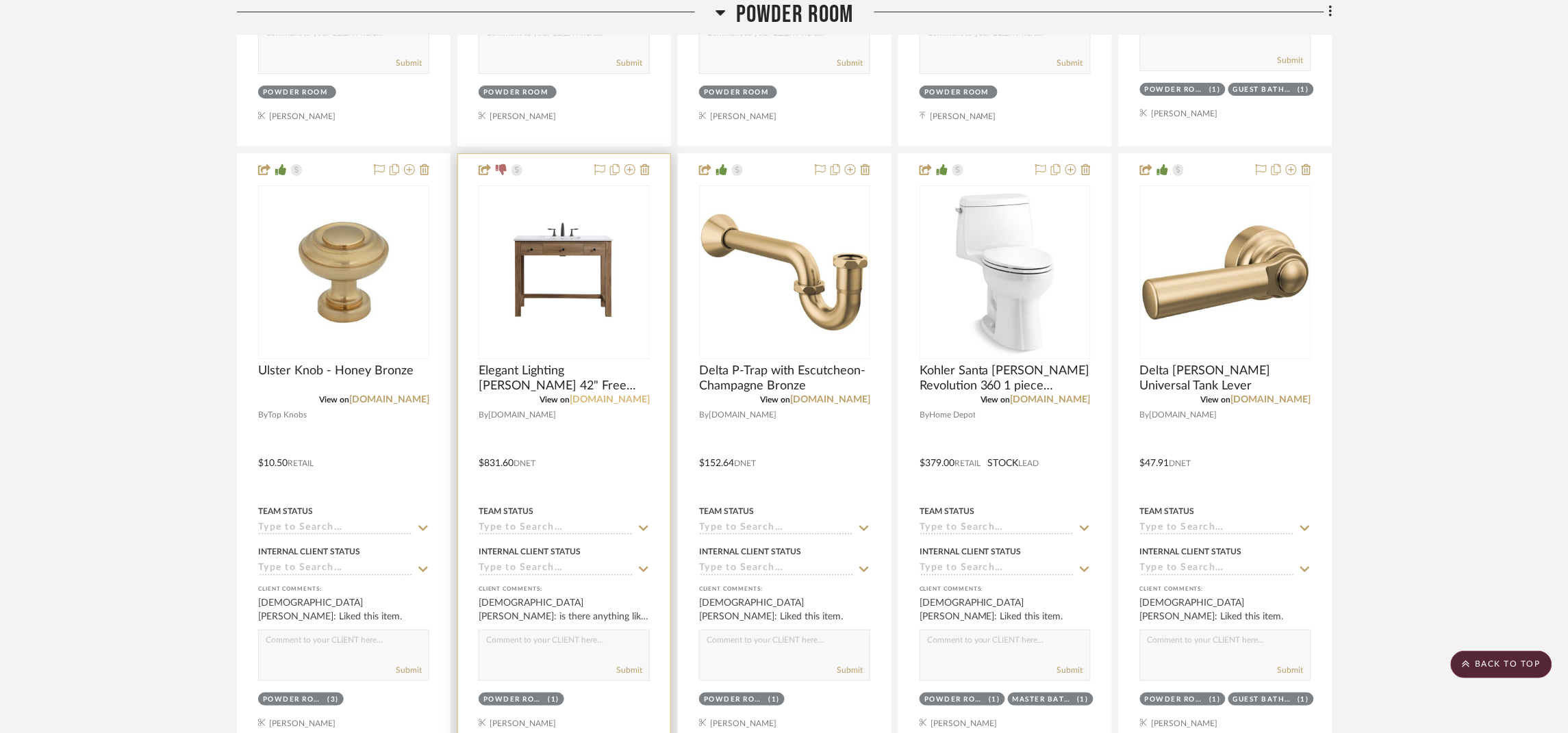
click at [639, 404] on link "build.com" at bounding box center [610, 400] width 80 height 9
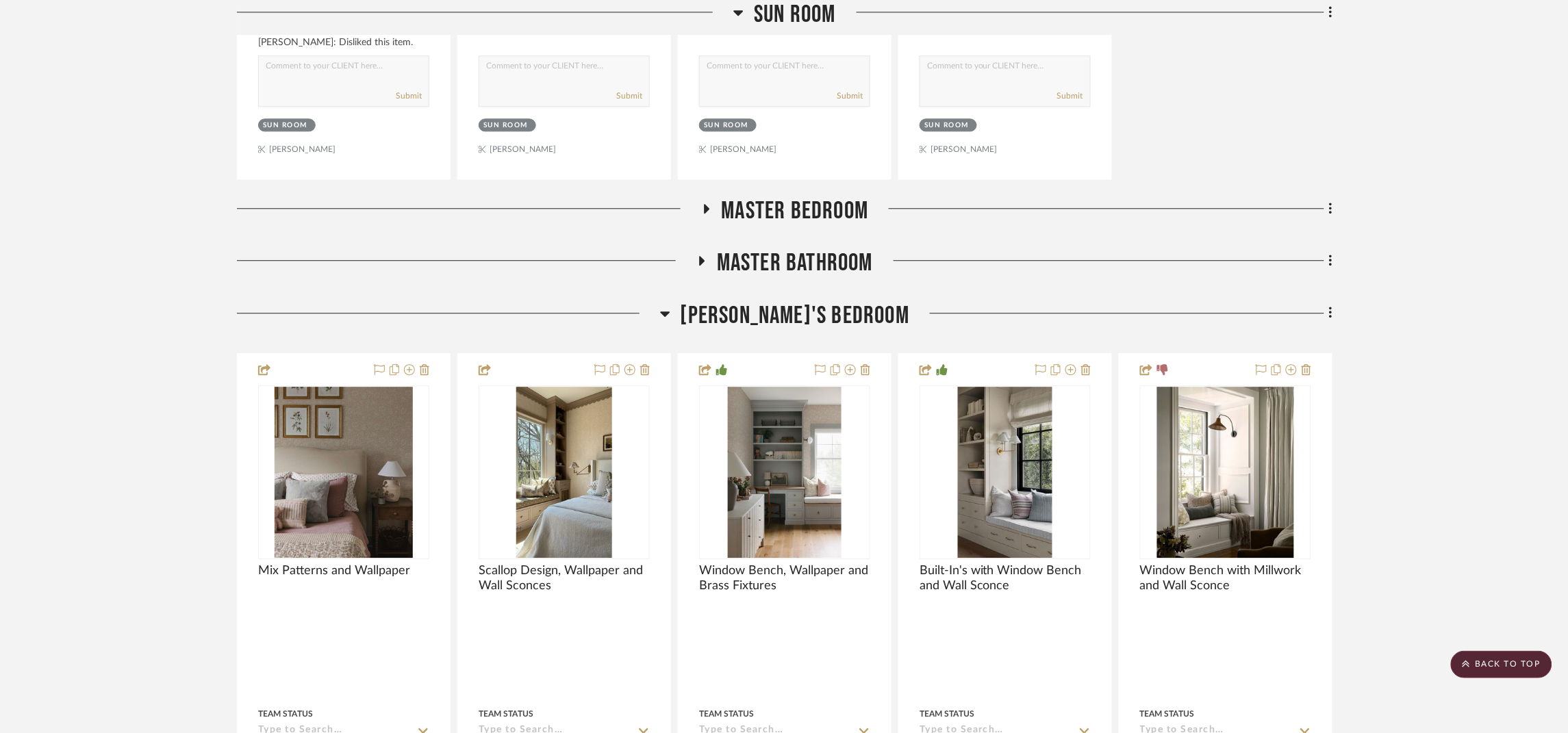
scroll to position [16939, 0]
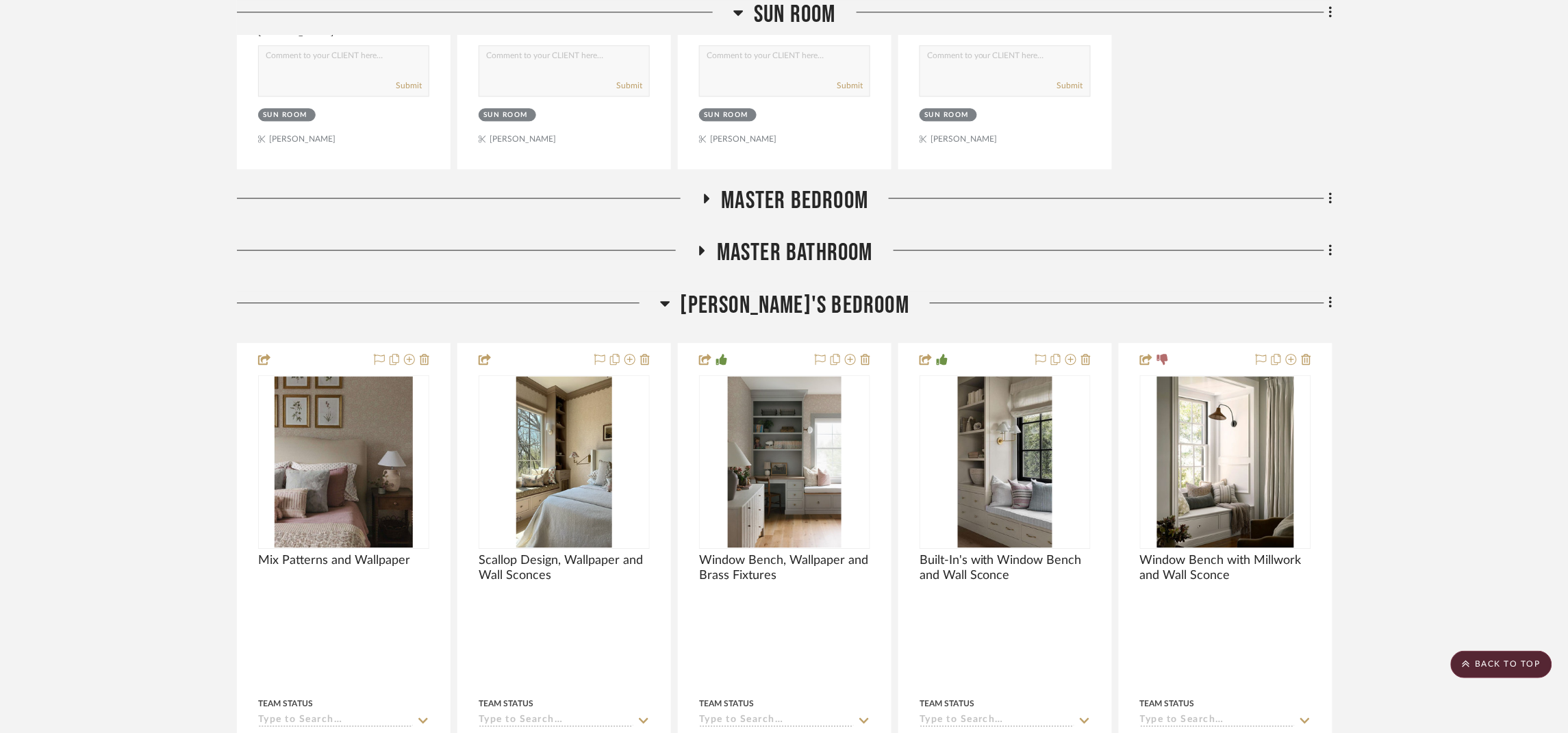
click at [801, 216] on span "Master Bedroom" at bounding box center [795, 200] width 147 height 29
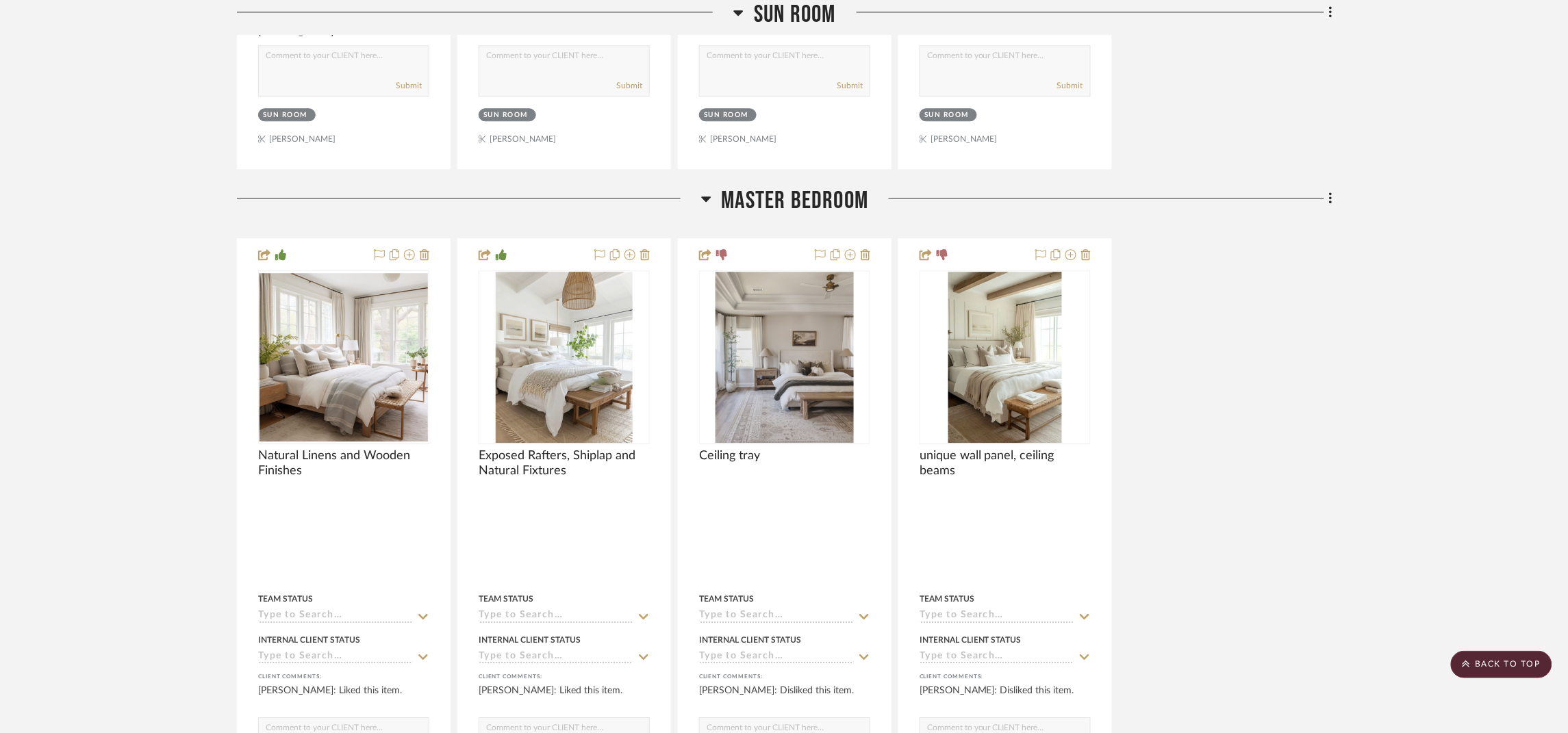
click at [861, 216] on span "Master Bedroom" at bounding box center [795, 200] width 147 height 29
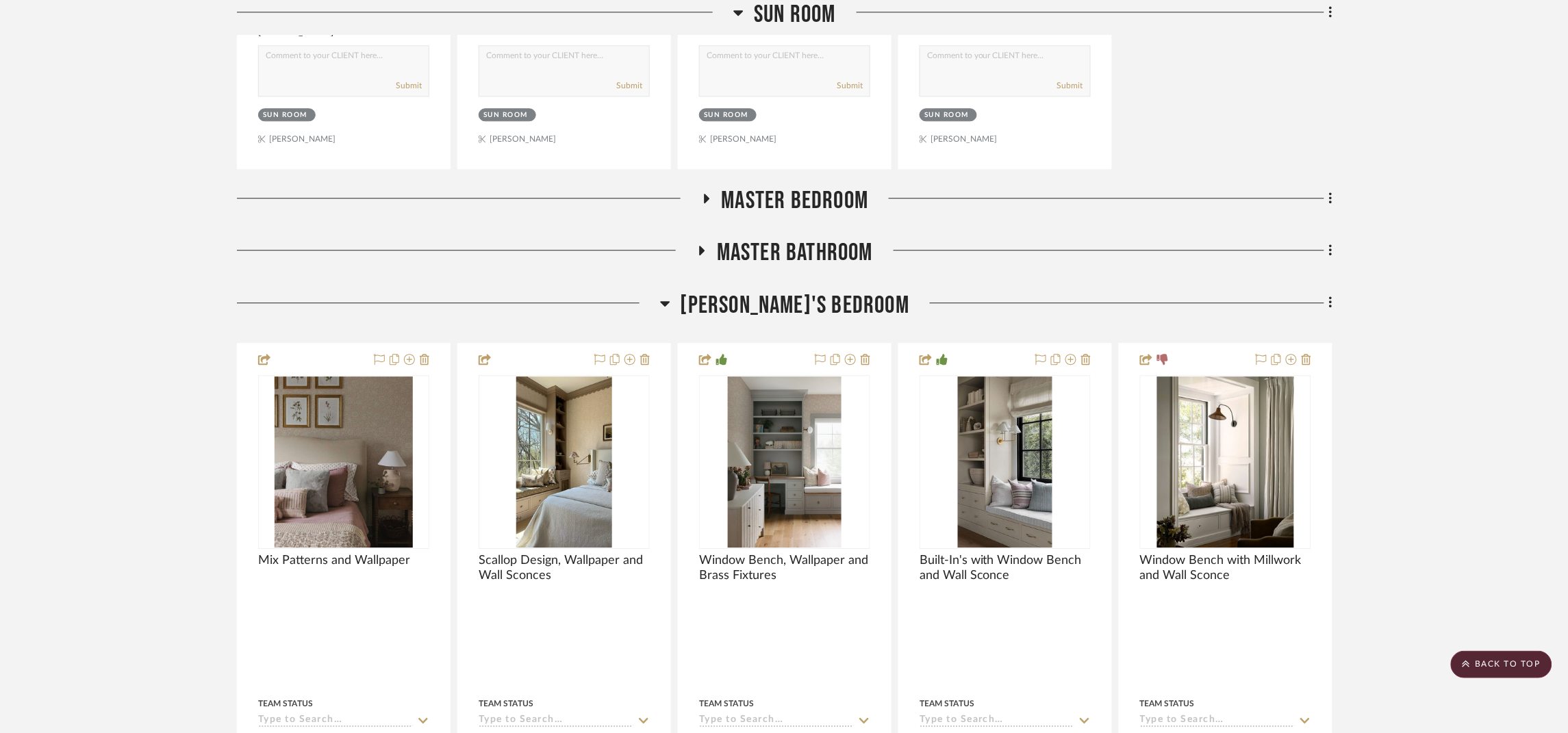
click at [851, 268] on span "Master Bathroom" at bounding box center [795, 253] width 156 height 29
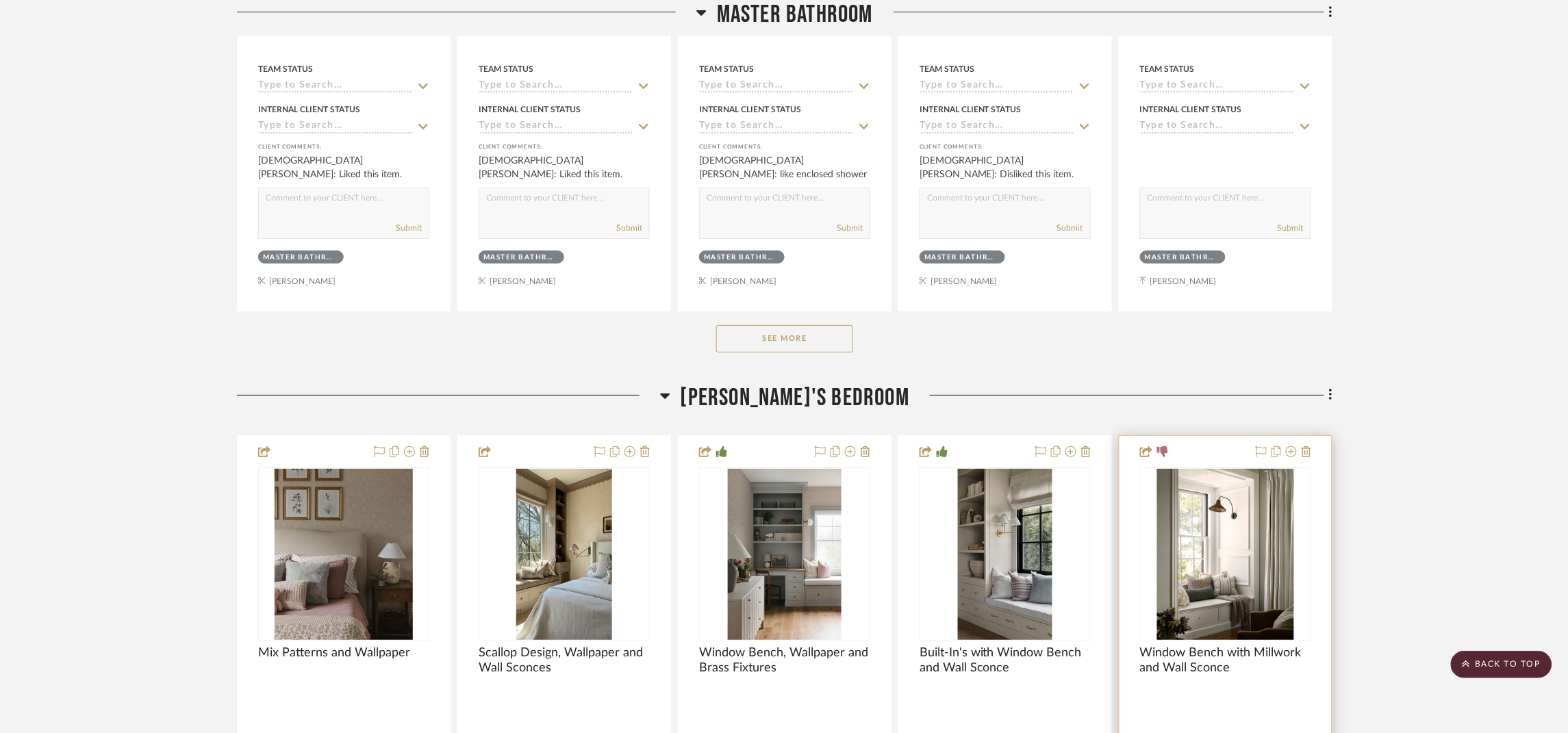
scroll to position [17555, 0]
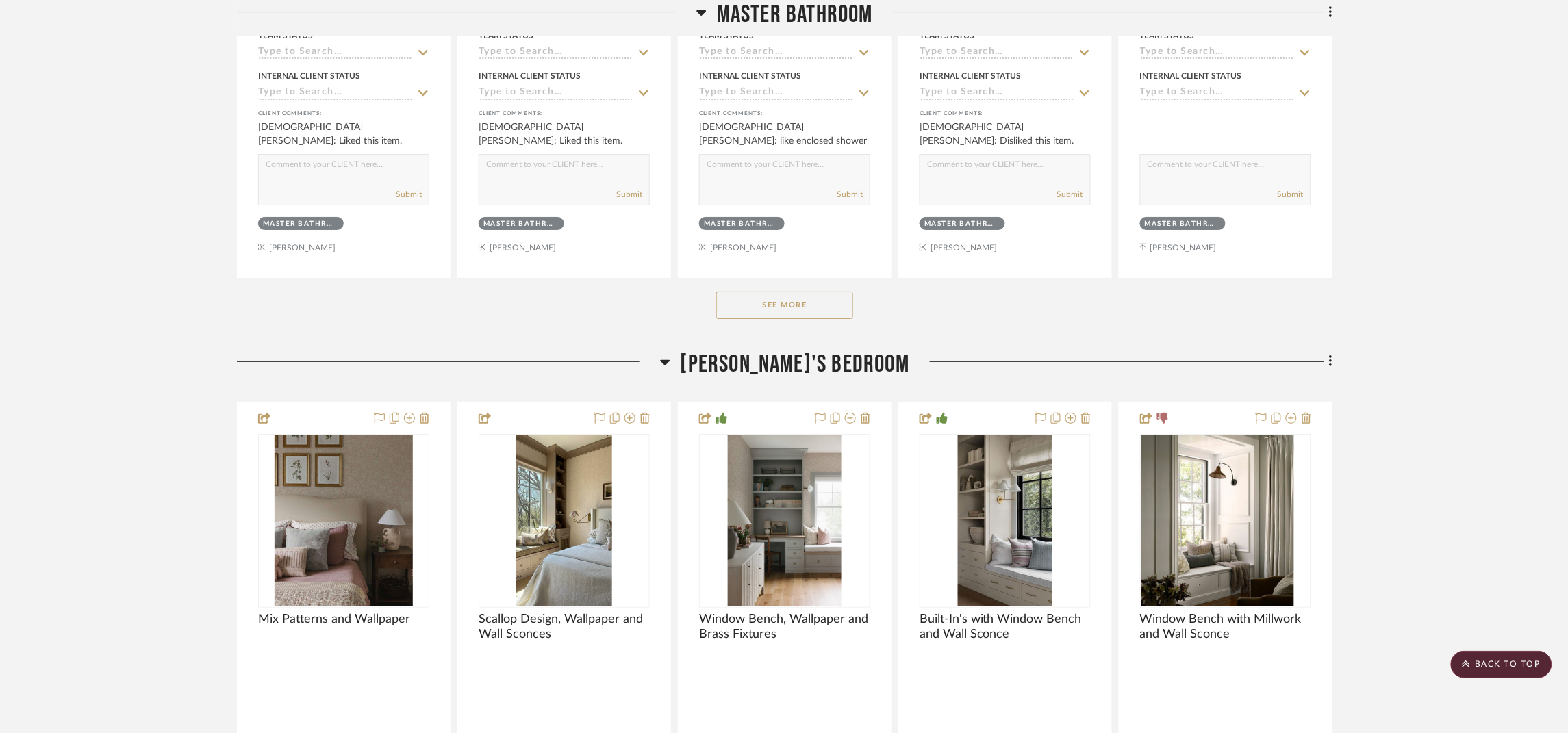
click at [740, 323] on div "See More" at bounding box center [784, 306] width 1095 height 55
click at [748, 319] on button "See More" at bounding box center [784, 305] width 137 height 28
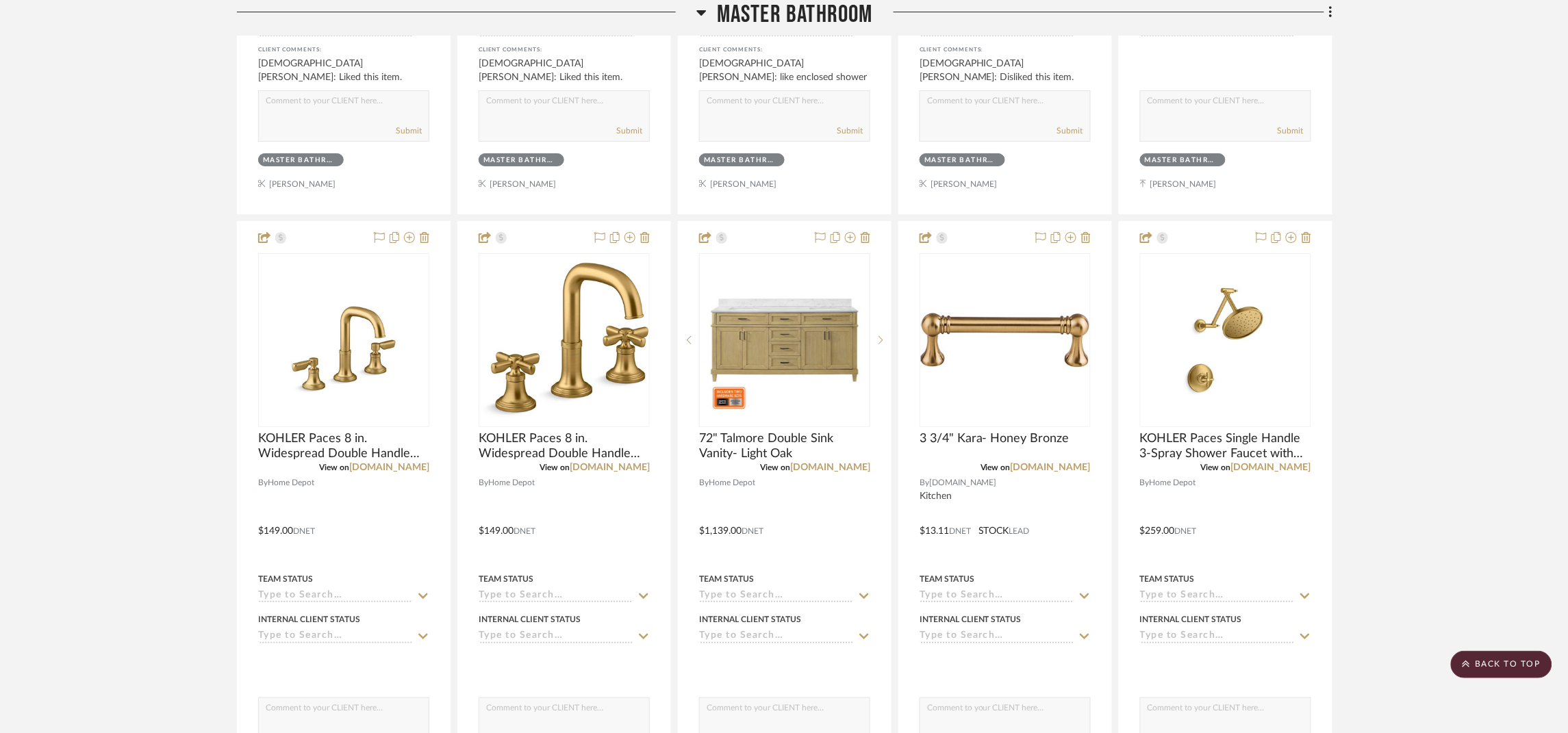
scroll to position [17658, 0]
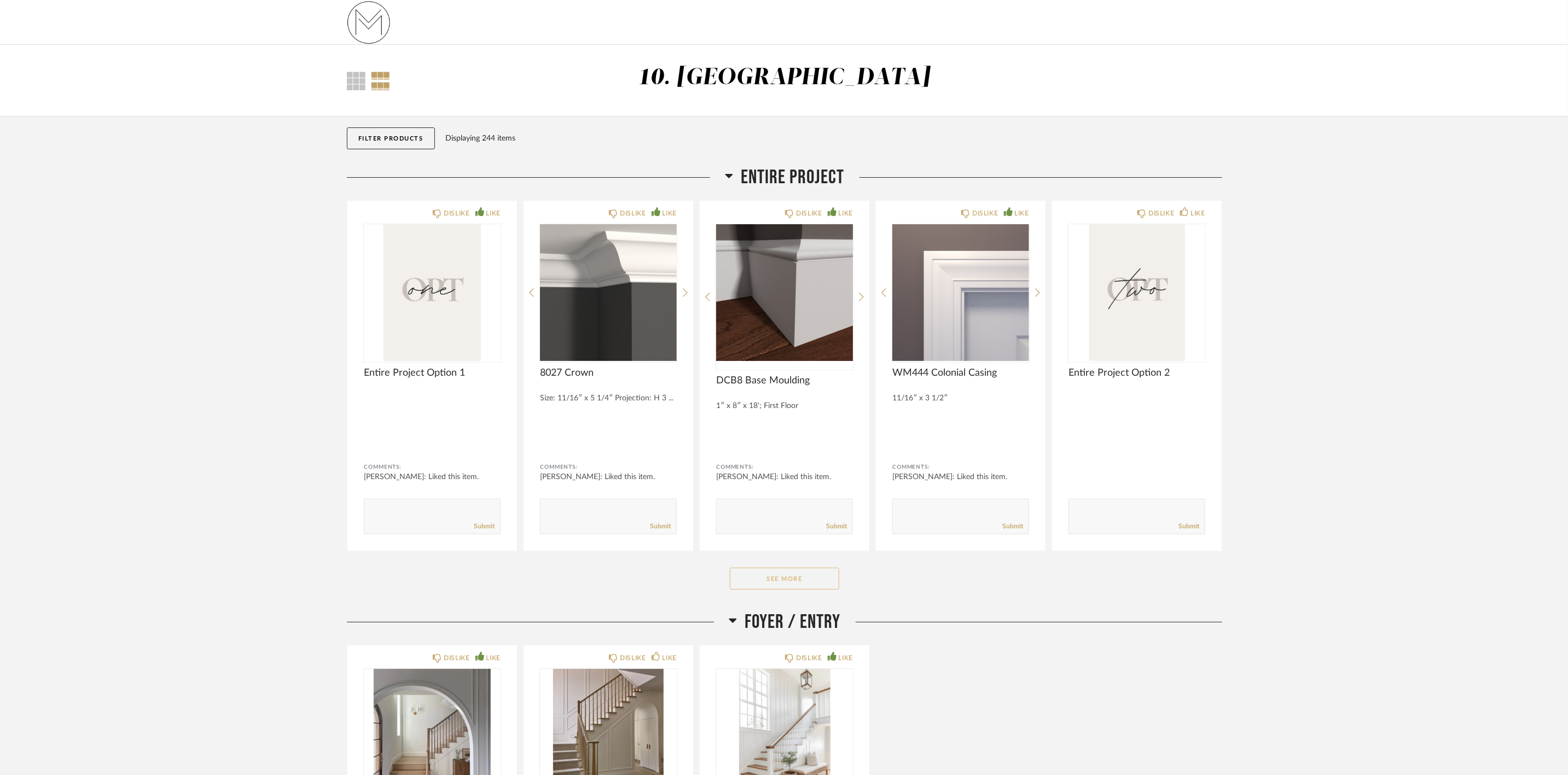
click at [816, 584] on button "See More" at bounding box center [785, 578] width 109 height 22
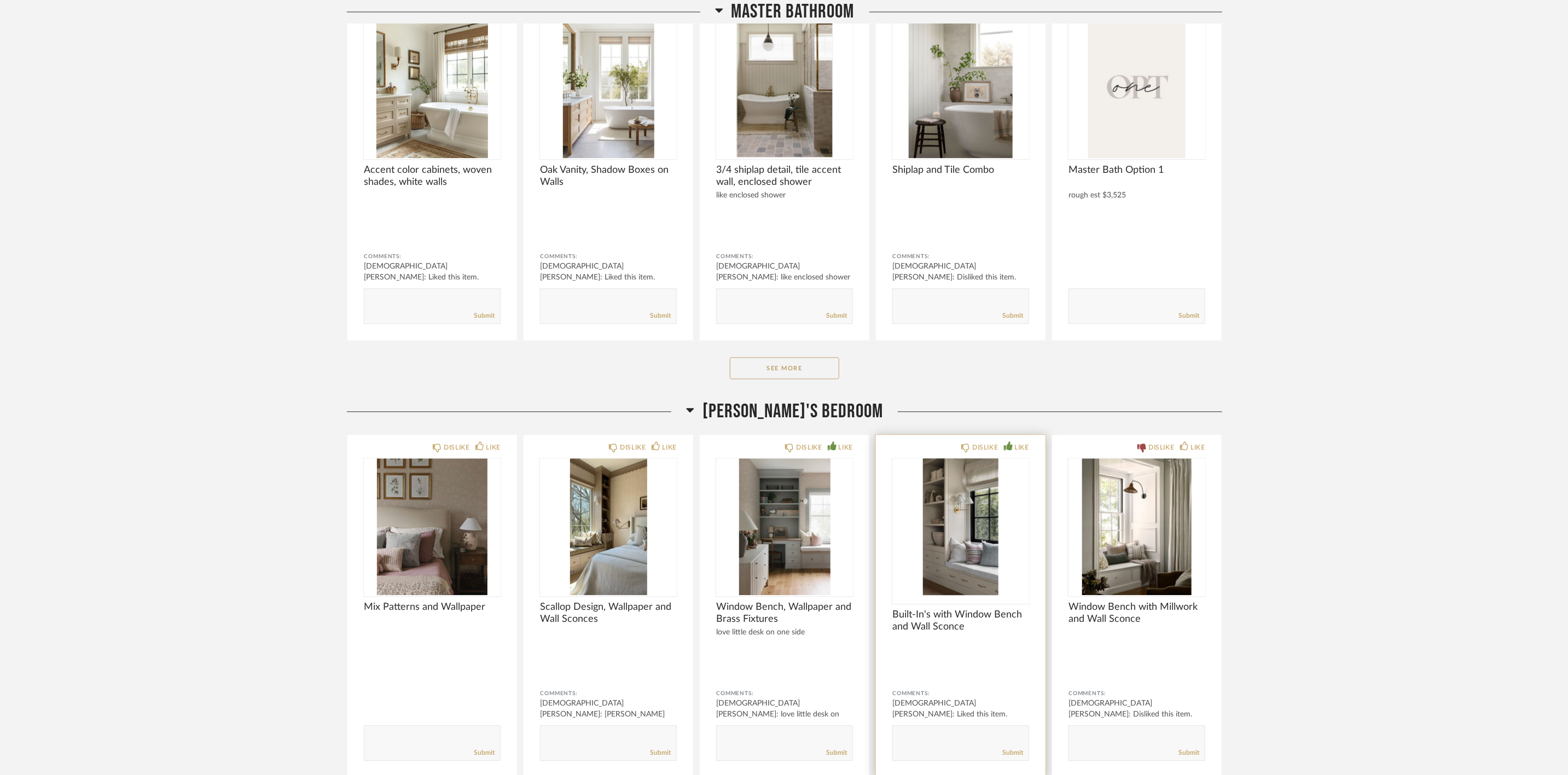
scroll to position [5171, 0]
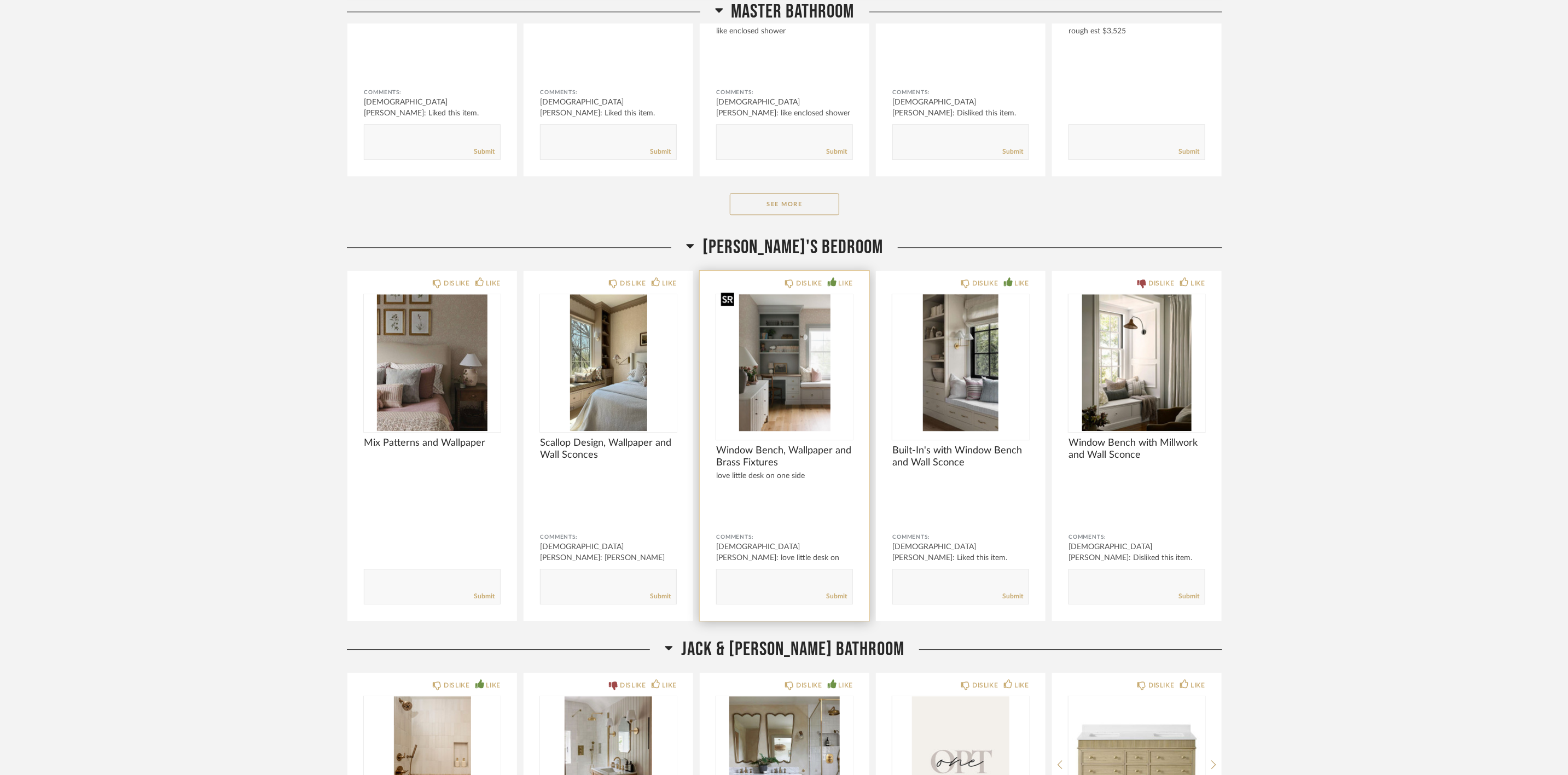
click at [788, 351] on div at bounding box center [785, 367] width 137 height 146
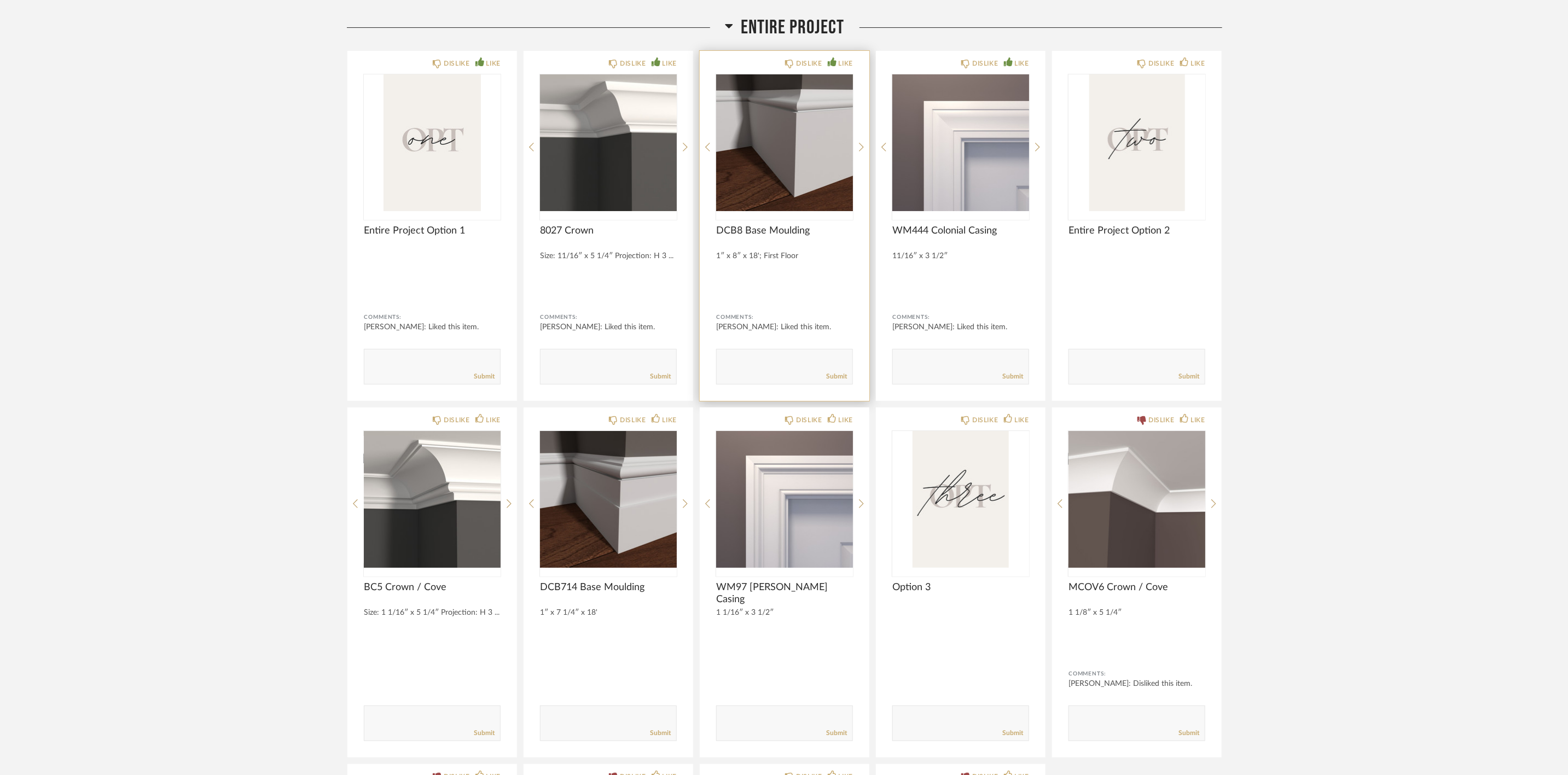
scroll to position [82, 0]
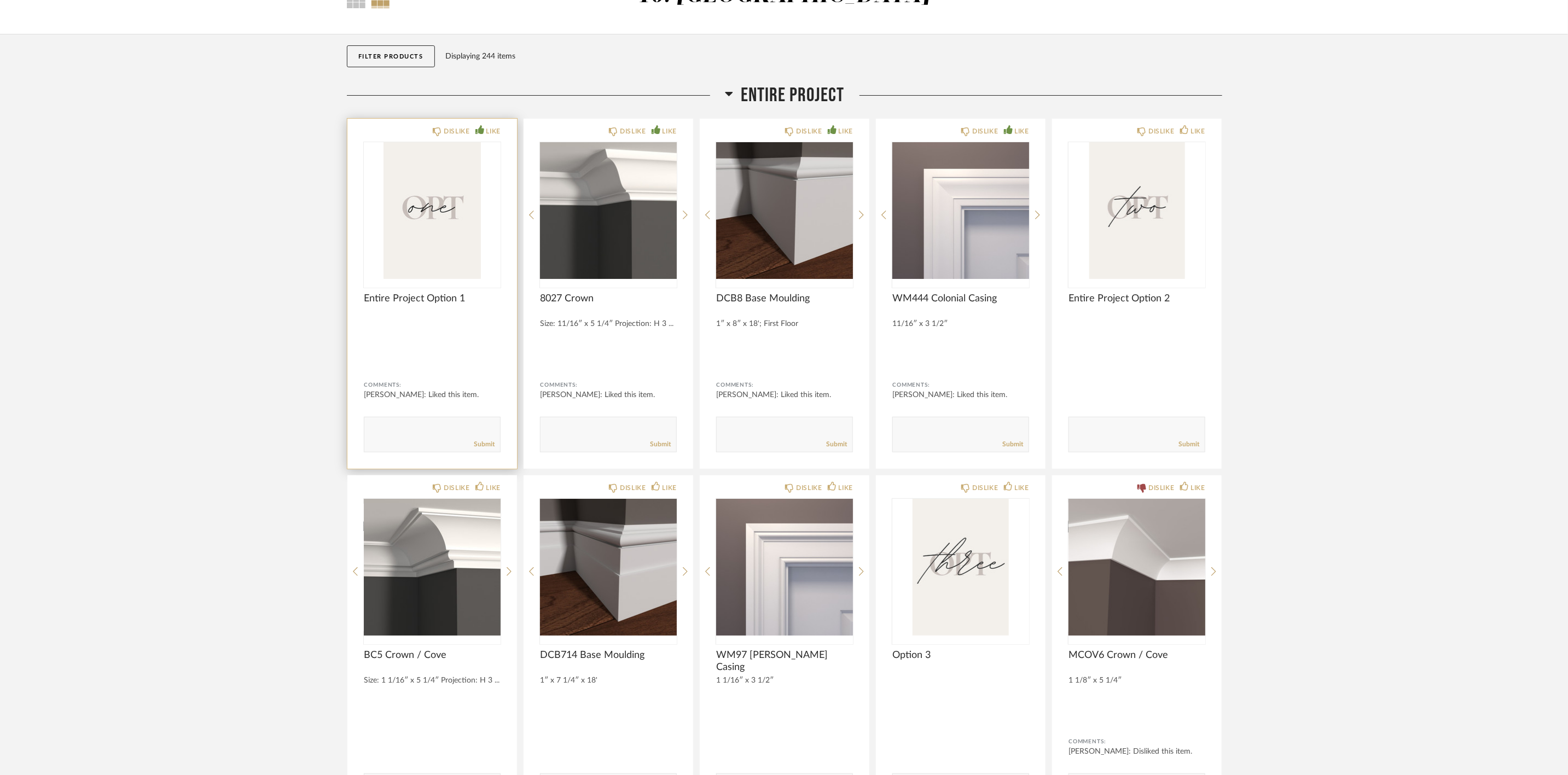
click at [440, 427] on textarea at bounding box center [432, 429] width 136 height 14
paste textarea "[URL][DOMAIN_NAME]"
type textarea "INTERIOR DOOR, [URL][DOMAIN_NAME]"
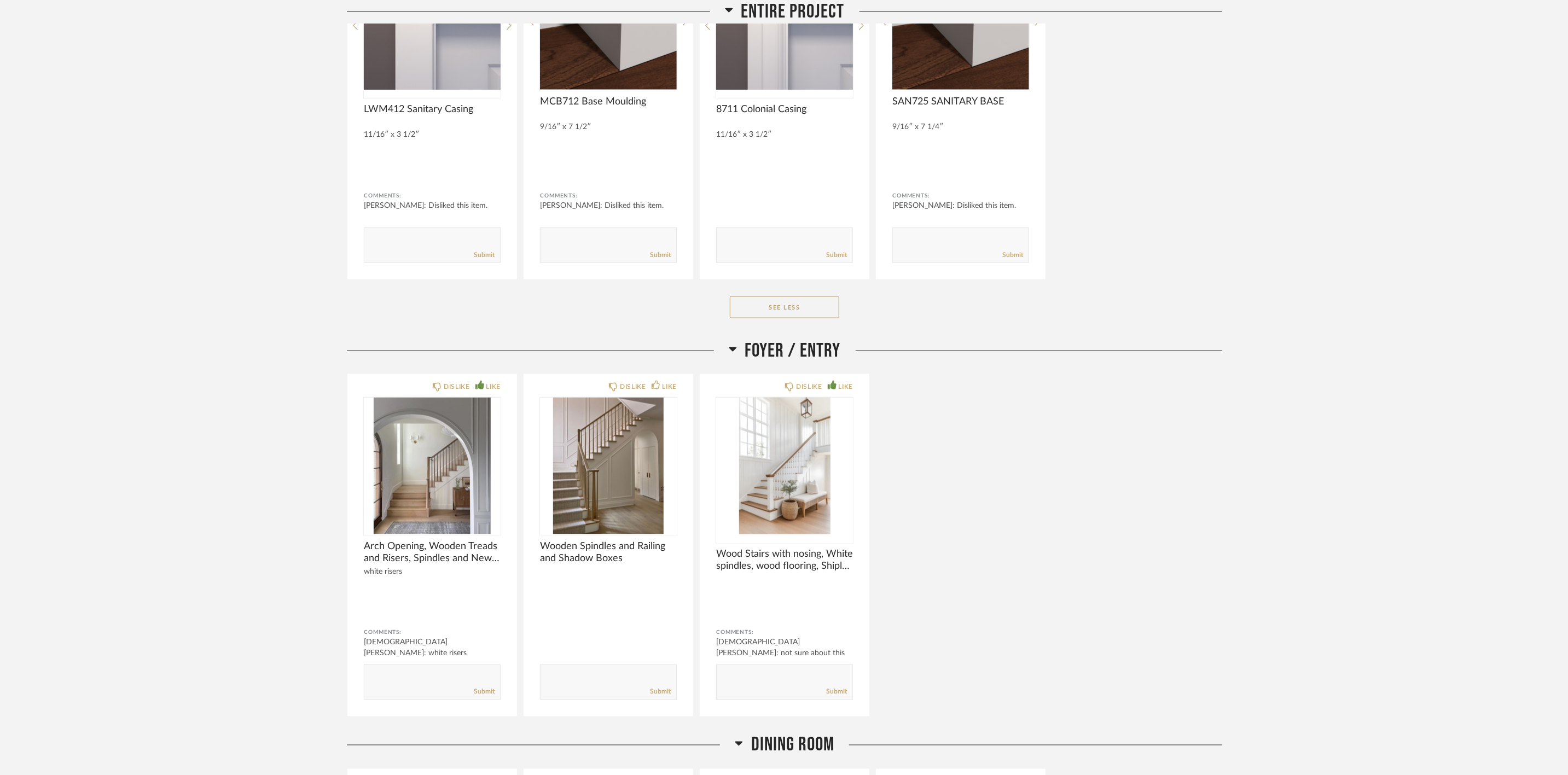
scroll to position [1149, 0]
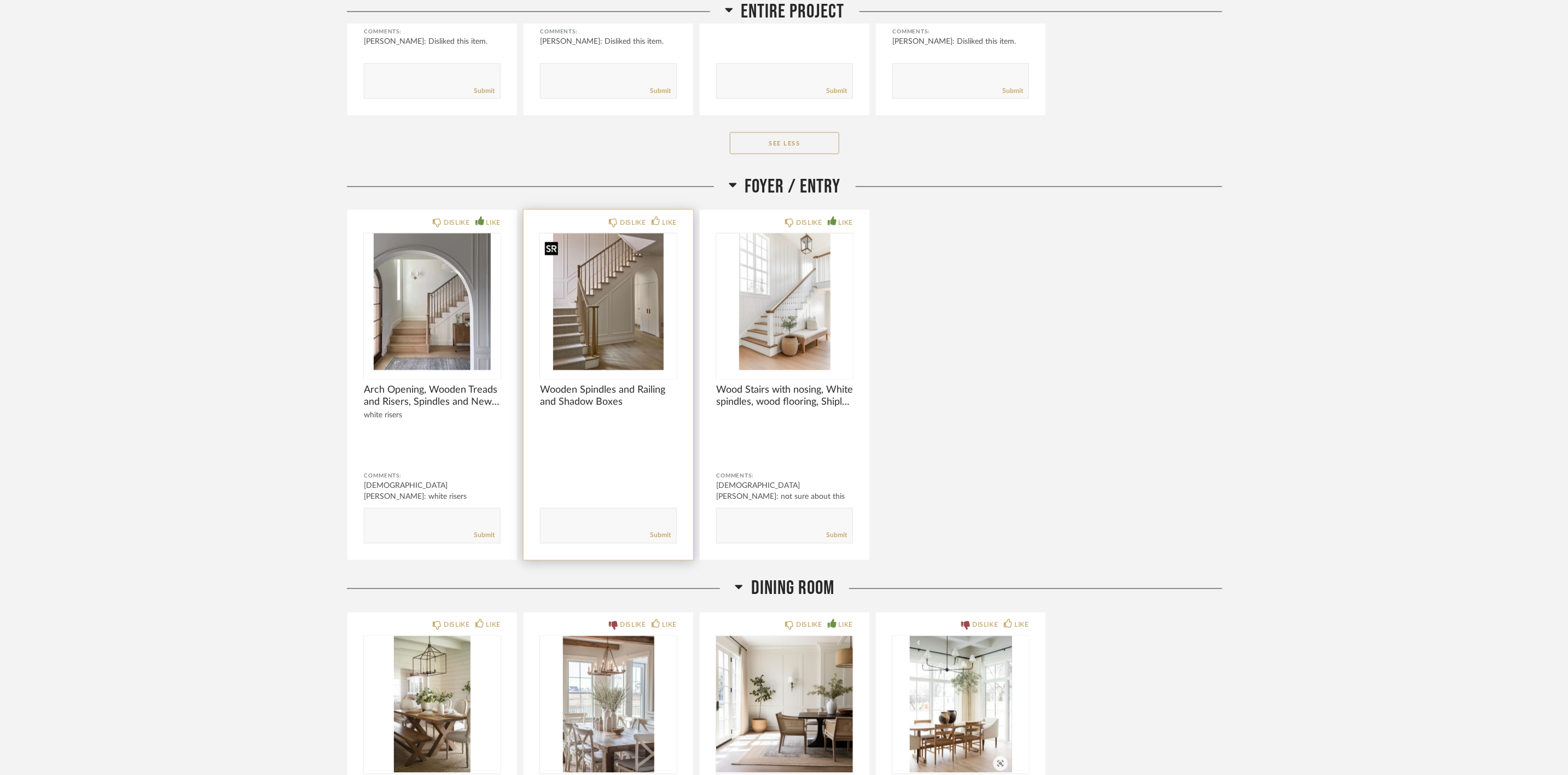
click at [586, 323] on img "0" at bounding box center [608, 302] width 137 height 137
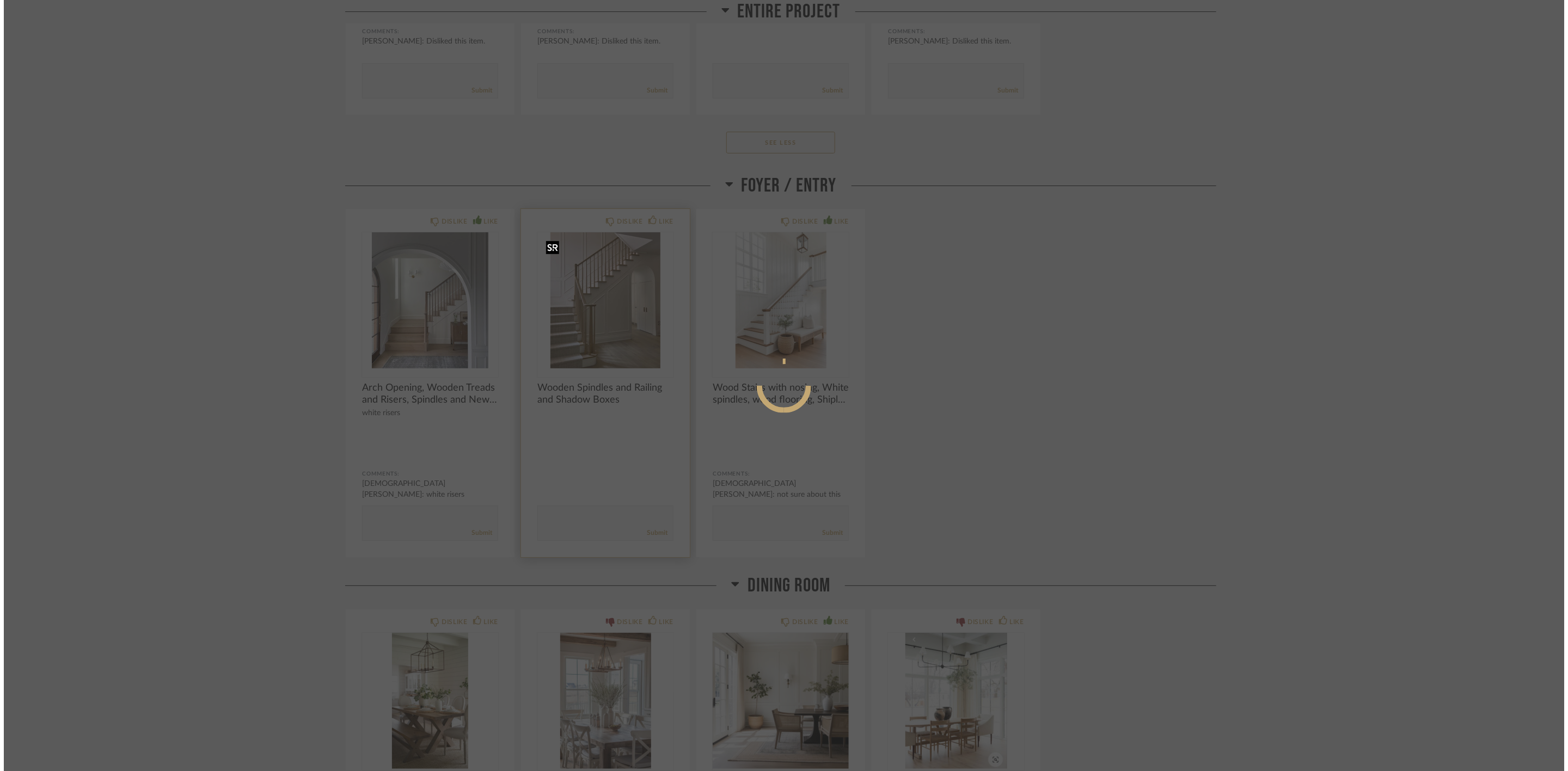
scroll to position [0, 0]
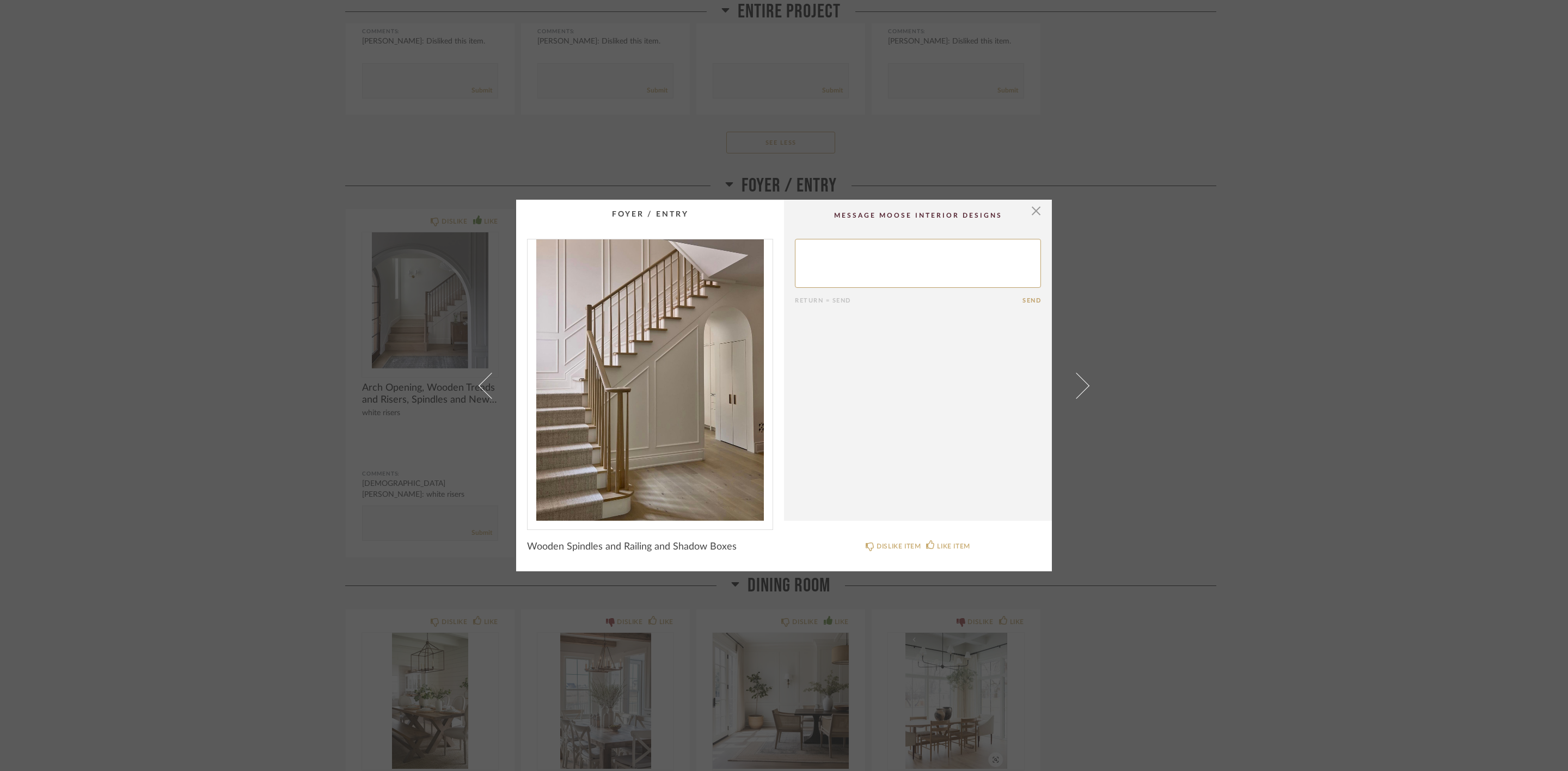
click at [625, 418] on img "0" at bounding box center [650, 380] width 245 height 282
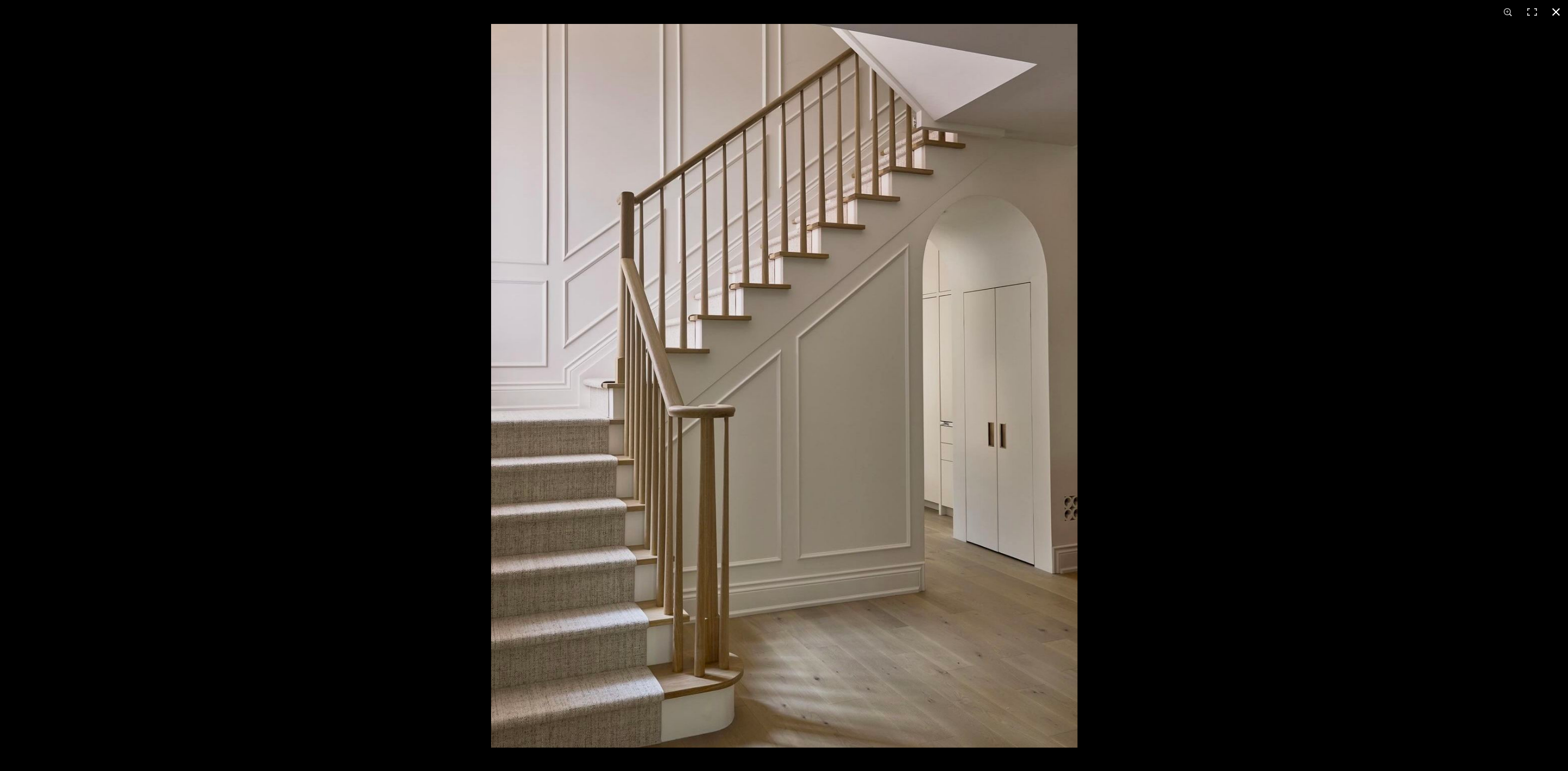
click at [1557, 11] on button at bounding box center [1556, 12] width 24 height 24
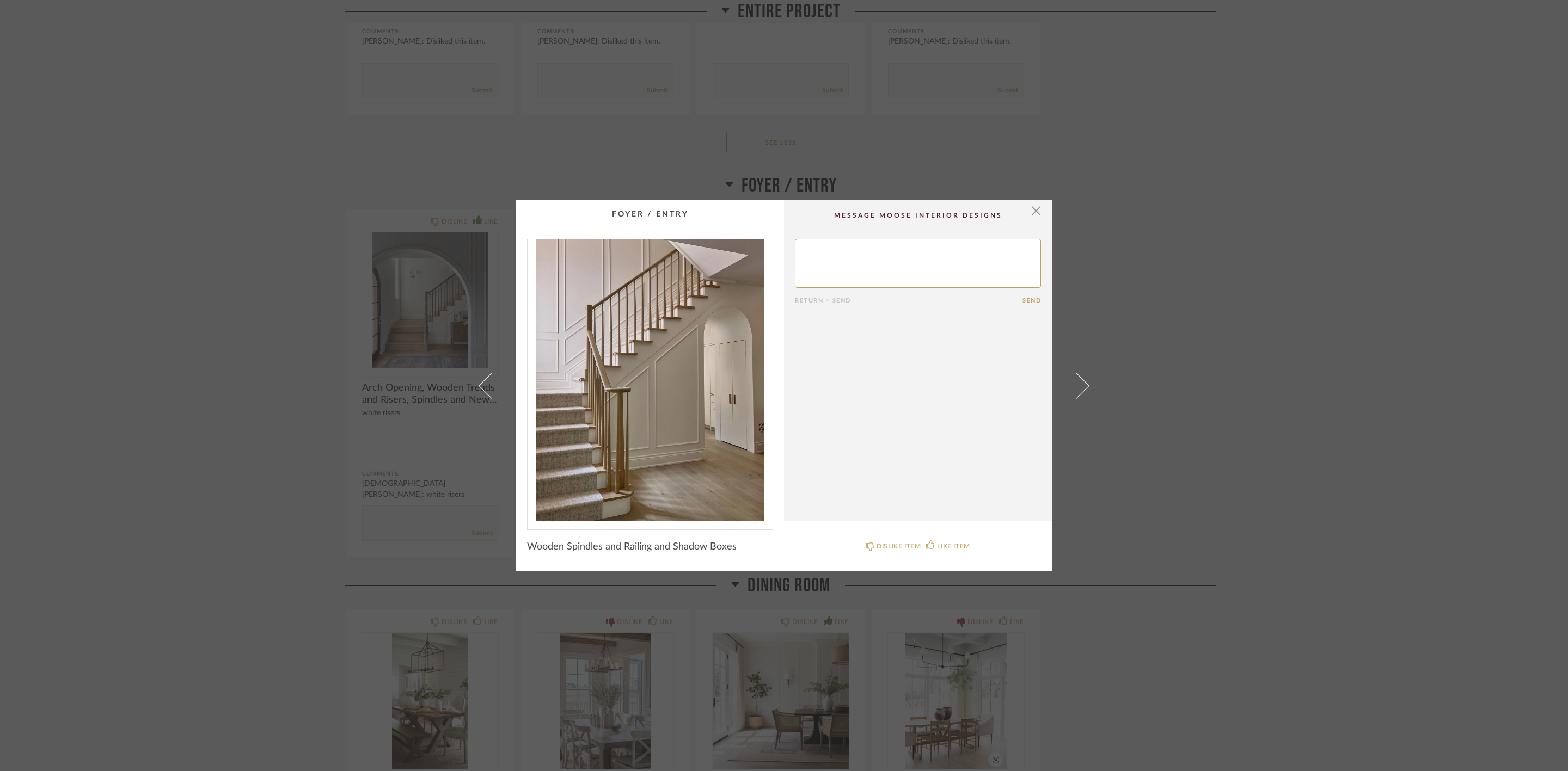
click at [444, 322] on div "× Return = Send Send Wooden Spindles and Railing and Shadow Boxes DISLIKE ITEM …" at bounding box center [784, 385] width 1568 height 771
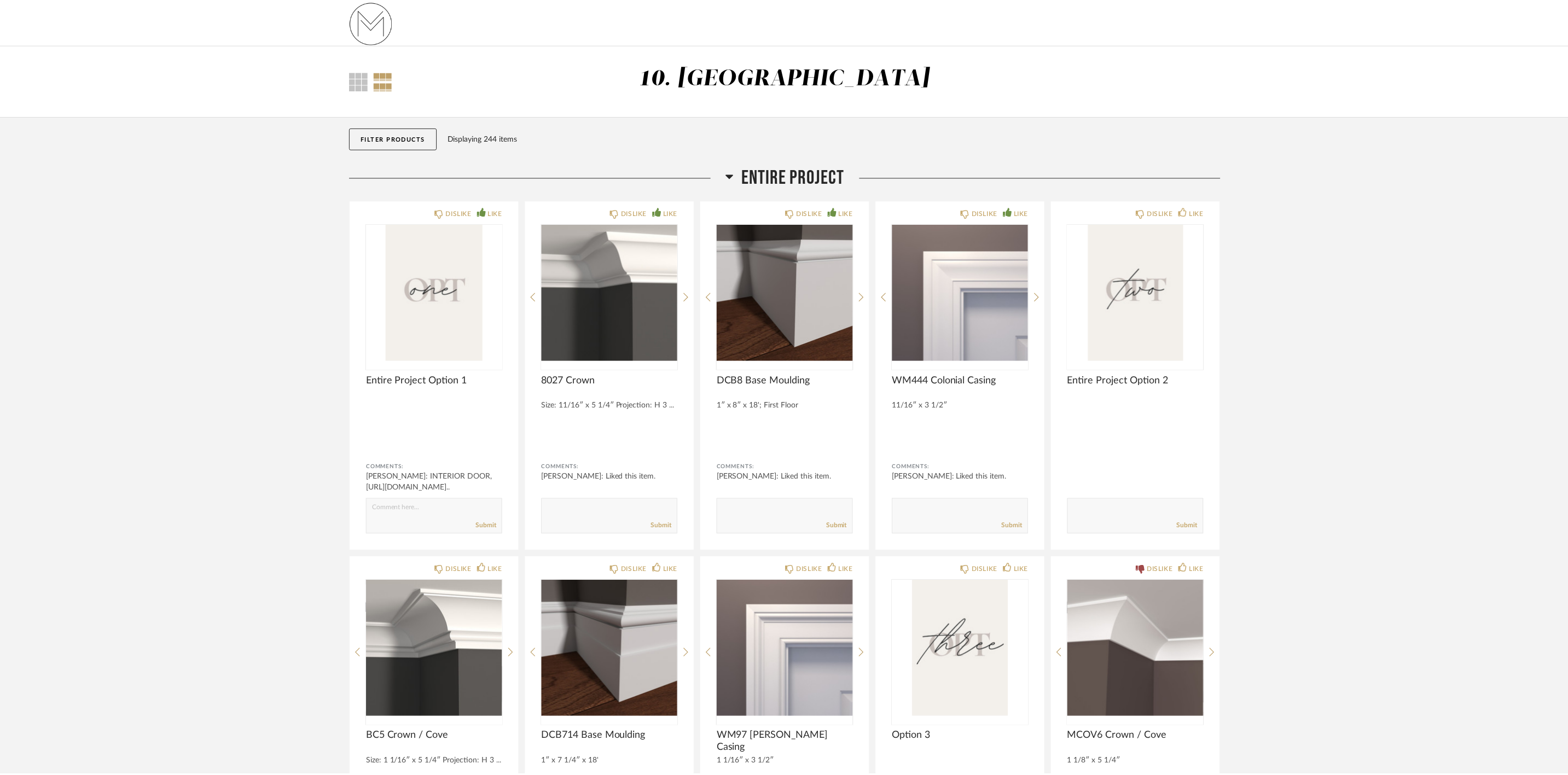
scroll to position [1149, 0]
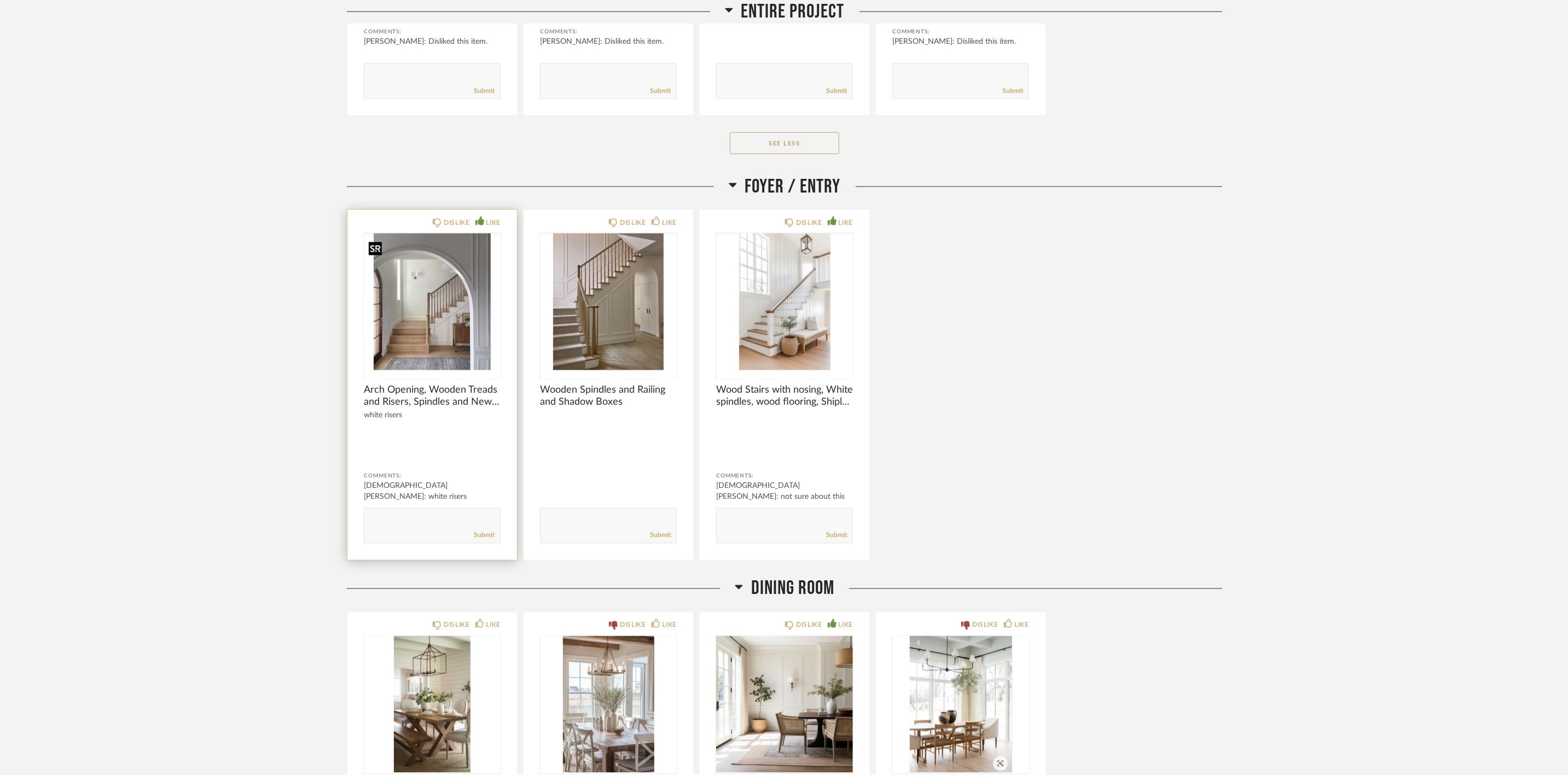
click at [449, 314] on img "0" at bounding box center [432, 302] width 137 height 137
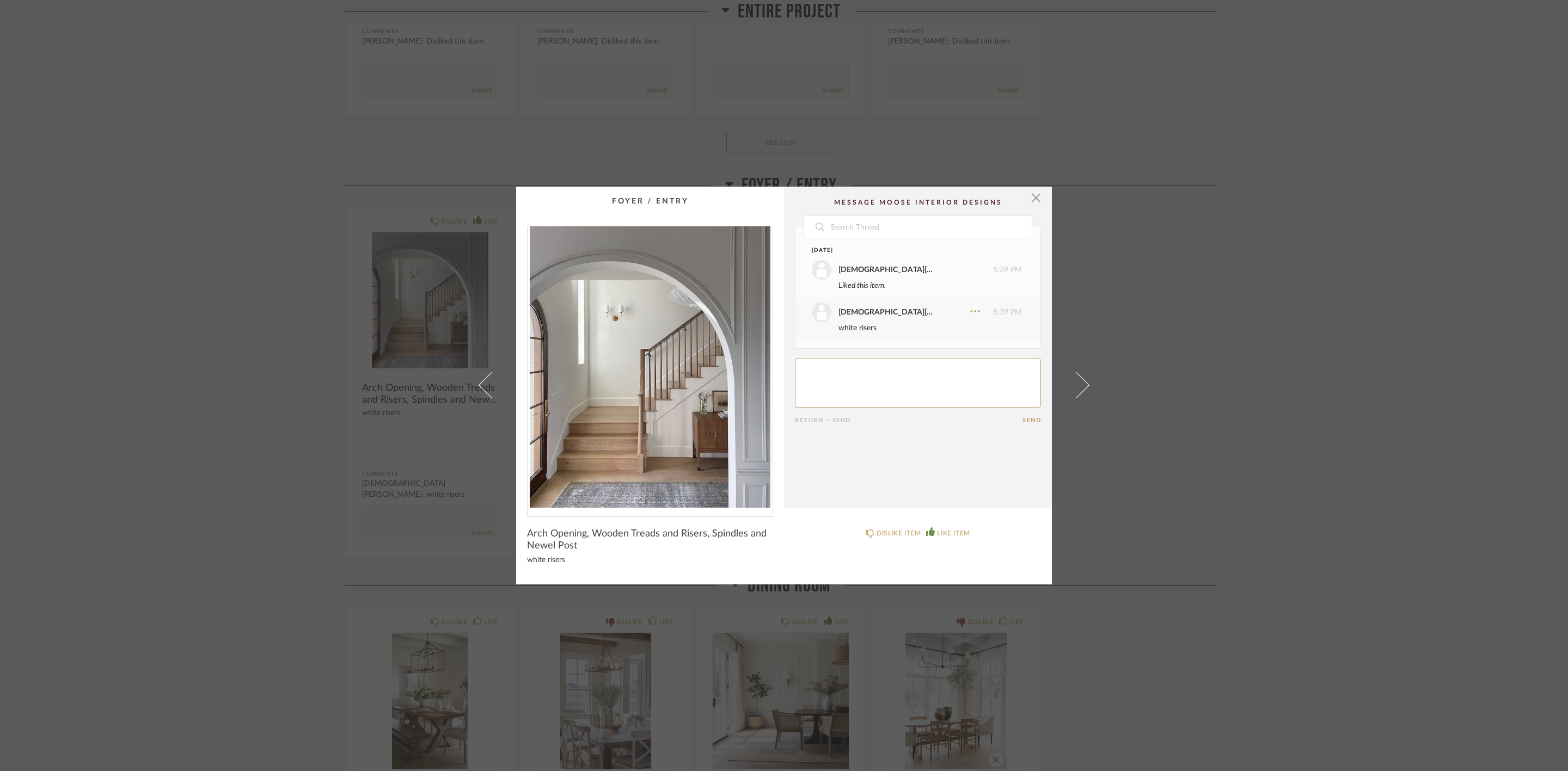
click at [643, 362] on img "0" at bounding box center [650, 367] width 245 height 282
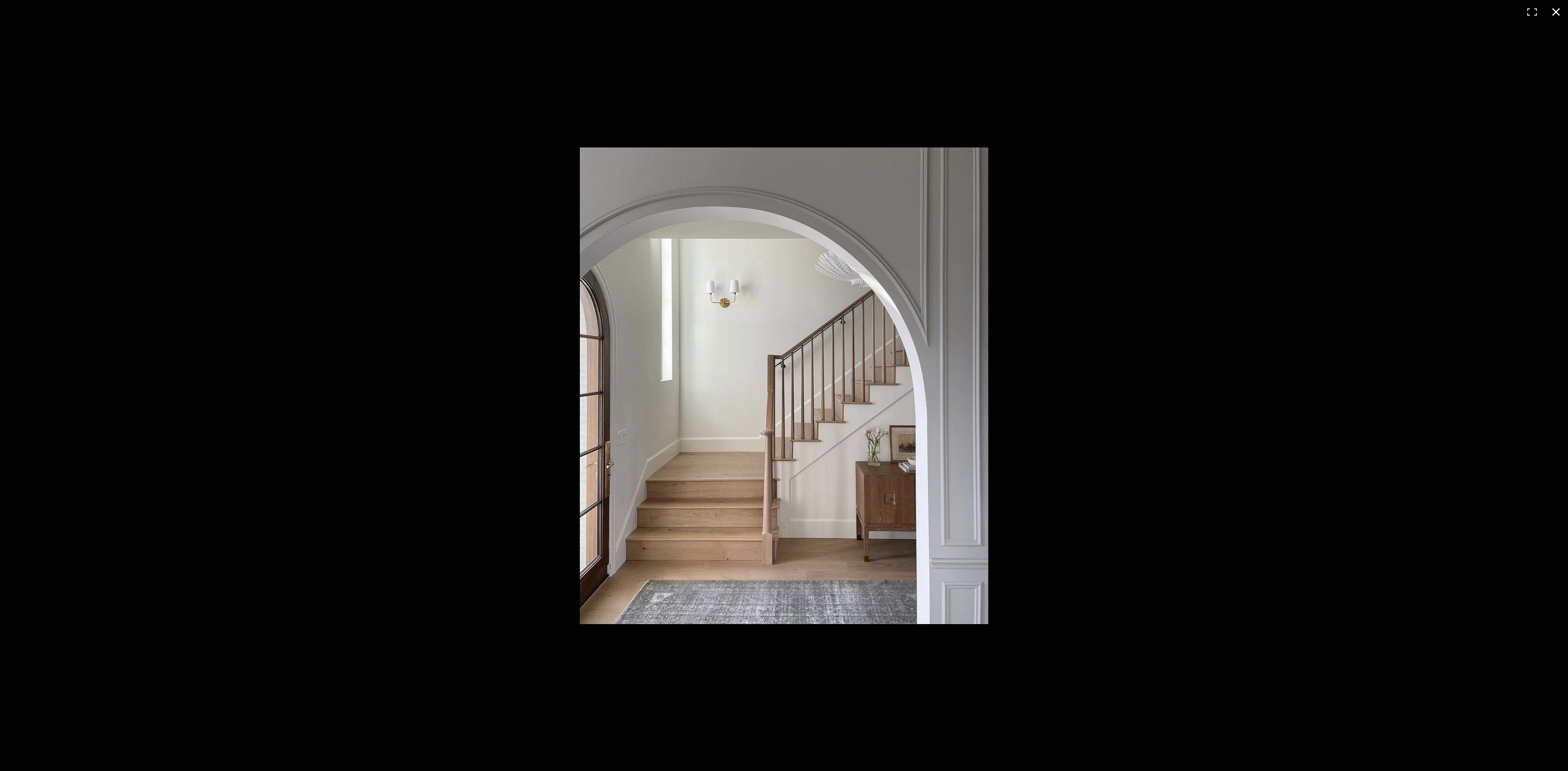
click at [1554, 8] on button at bounding box center [1556, 12] width 24 height 24
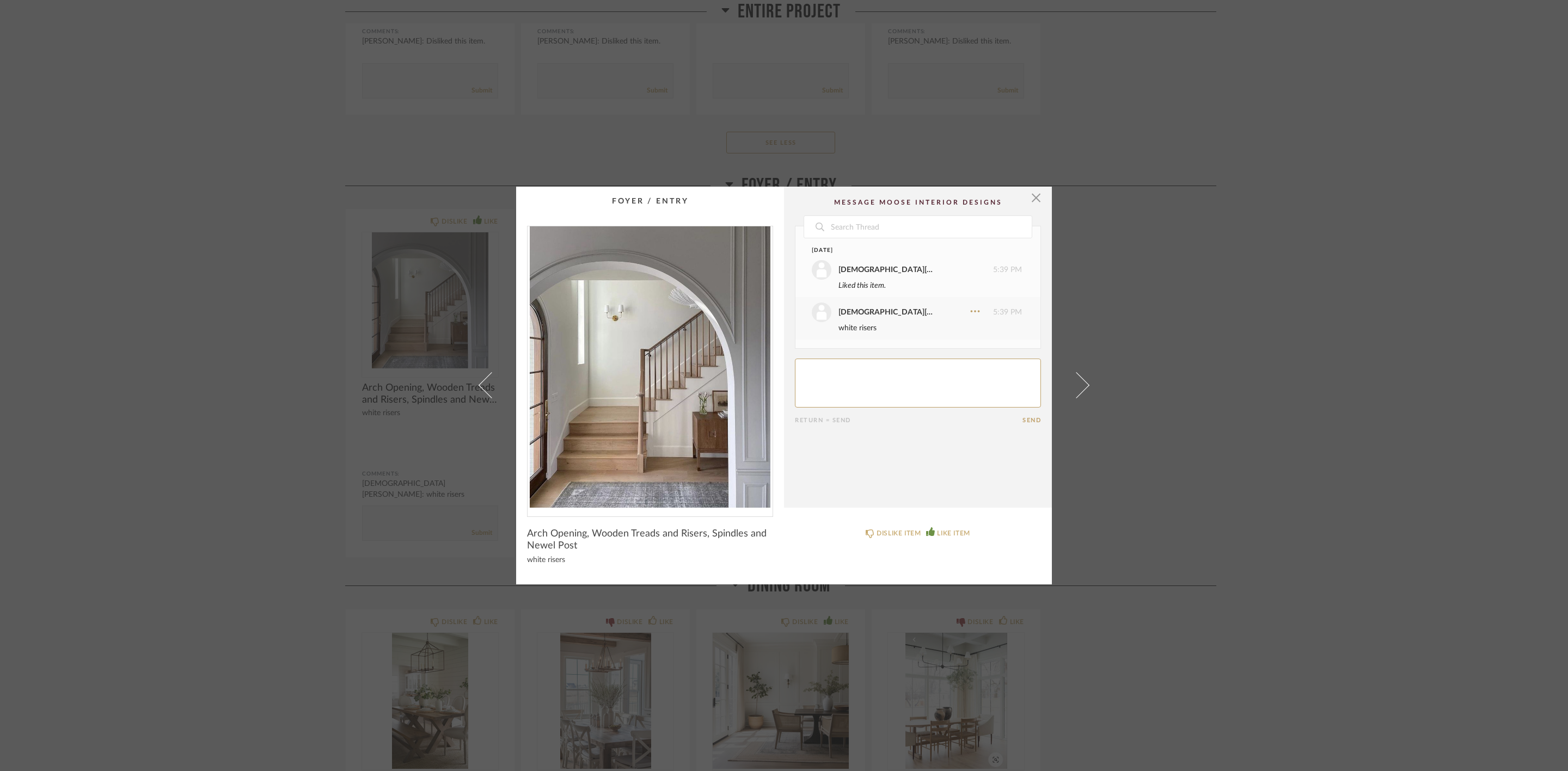
click at [1261, 407] on div "× Date August 29th Christiana Vignola 5:39 PM Liked this item. Christiana Vigno…" at bounding box center [784, 385] width 1568 height 771
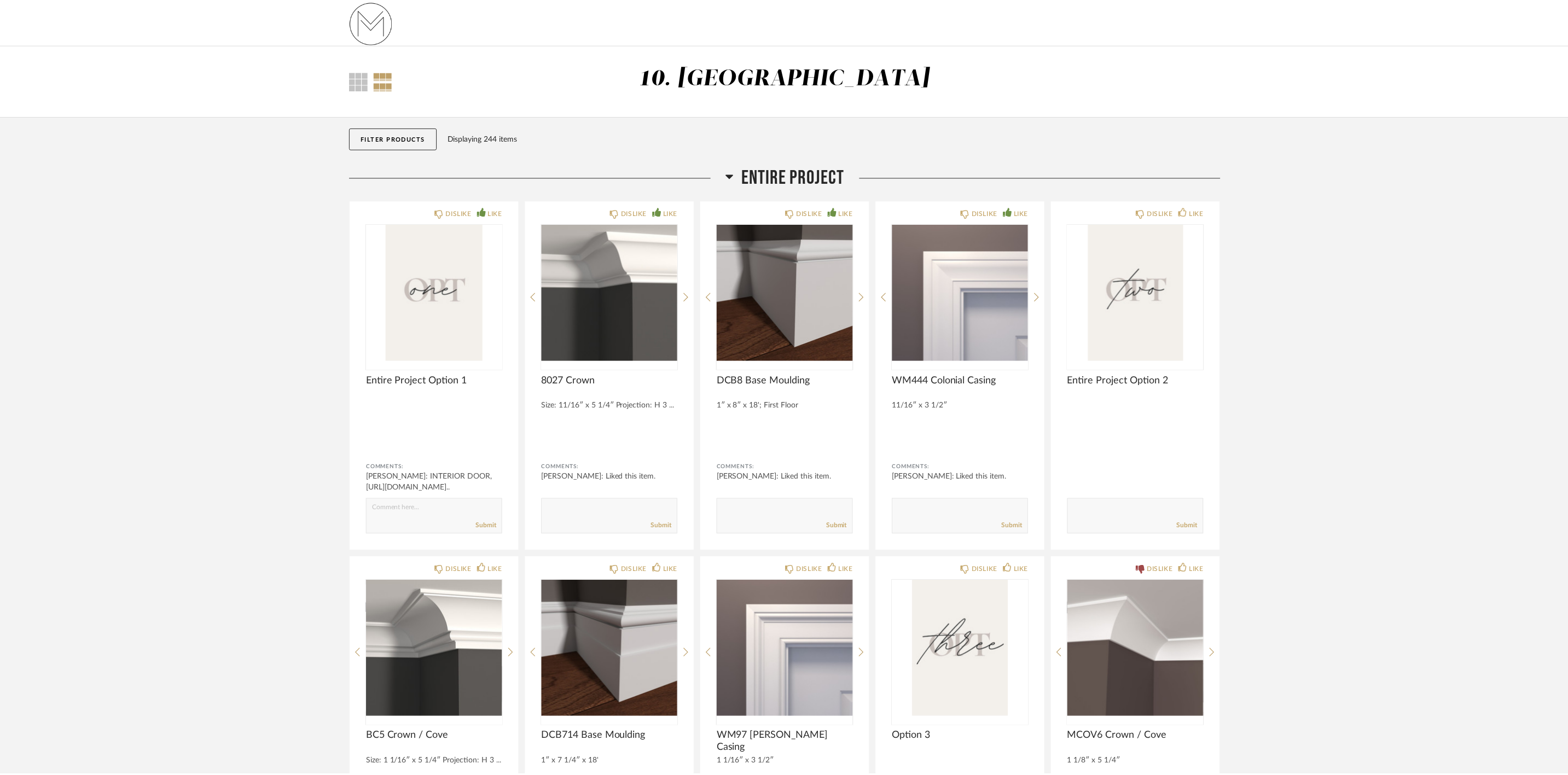
scroll to position [1149, 0]
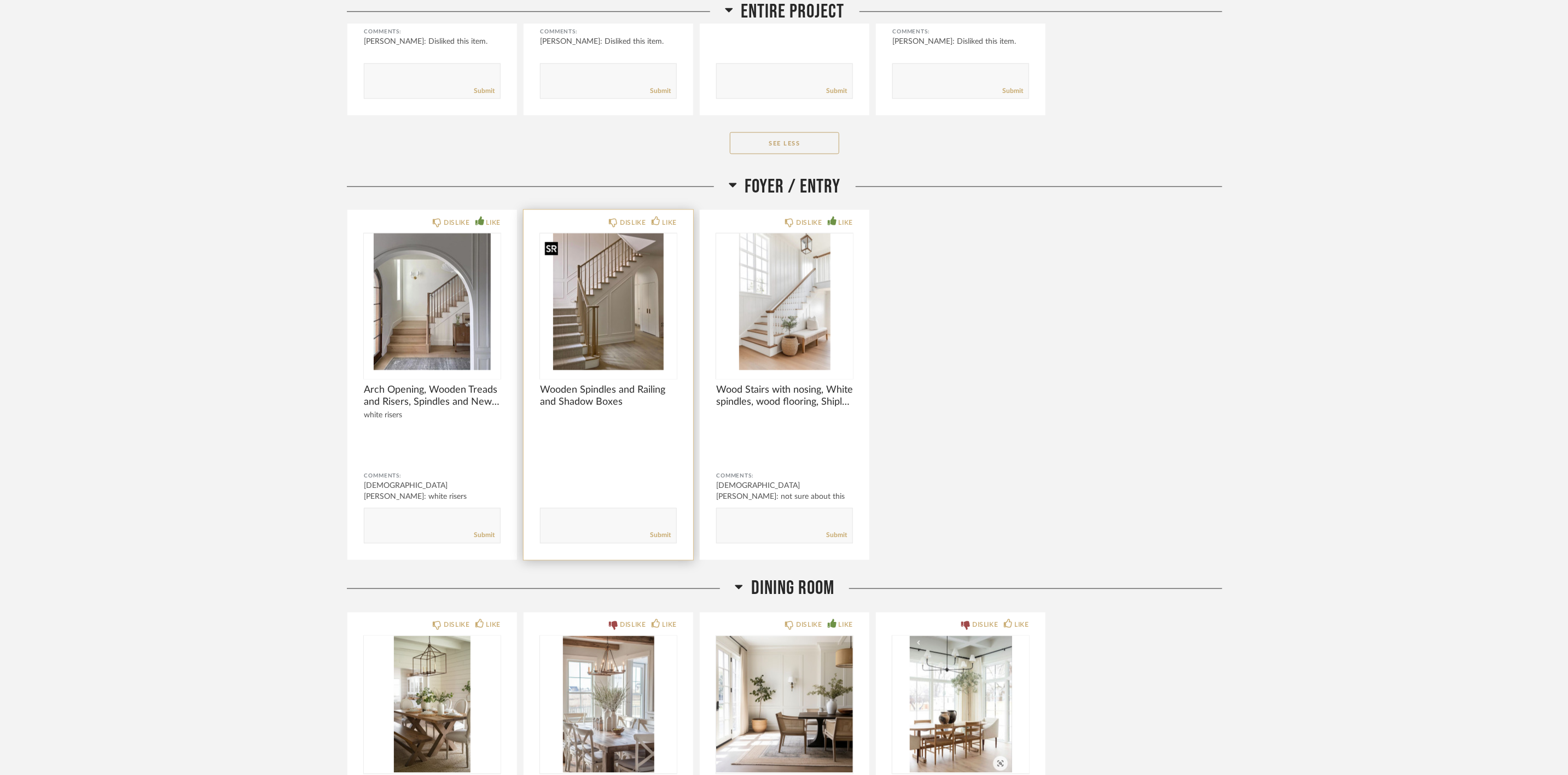
click at [630, 310] on img "0" at bounding box center [608, 302] width 137 height 137
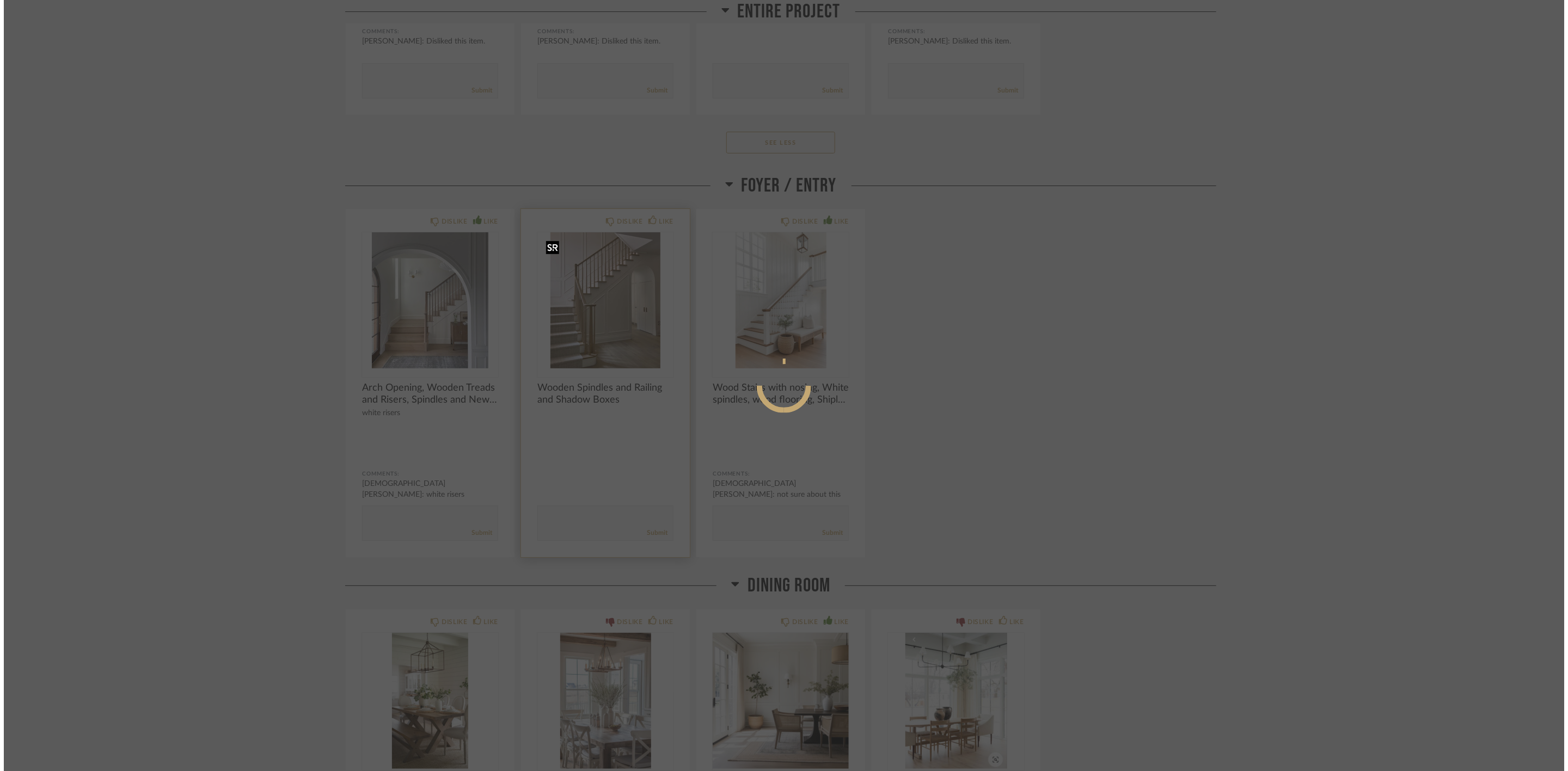
scroll to position [0, 0]
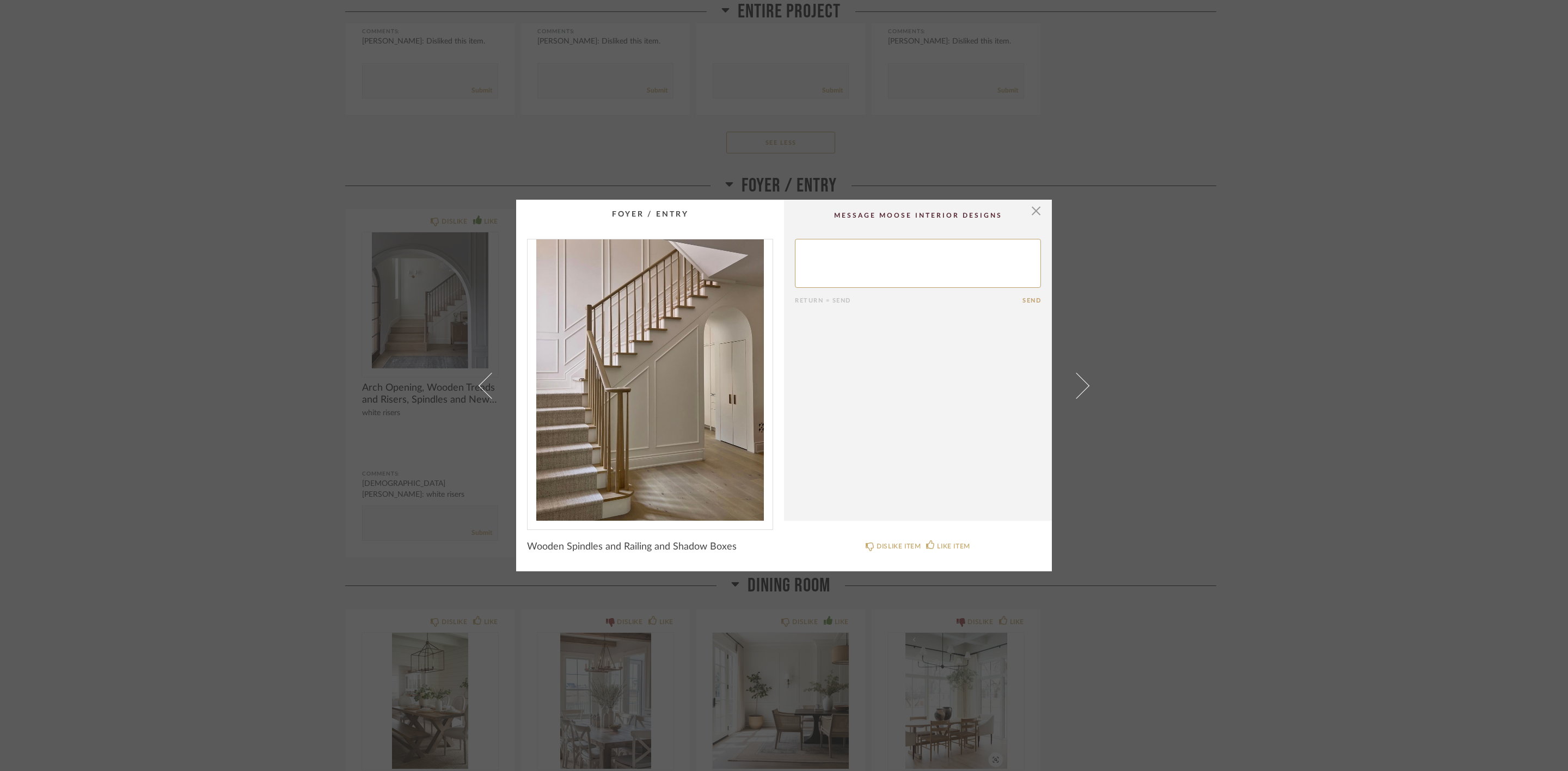
click at [608, 415] on img "0" at bounding box center [650, 380] width 245 height 282
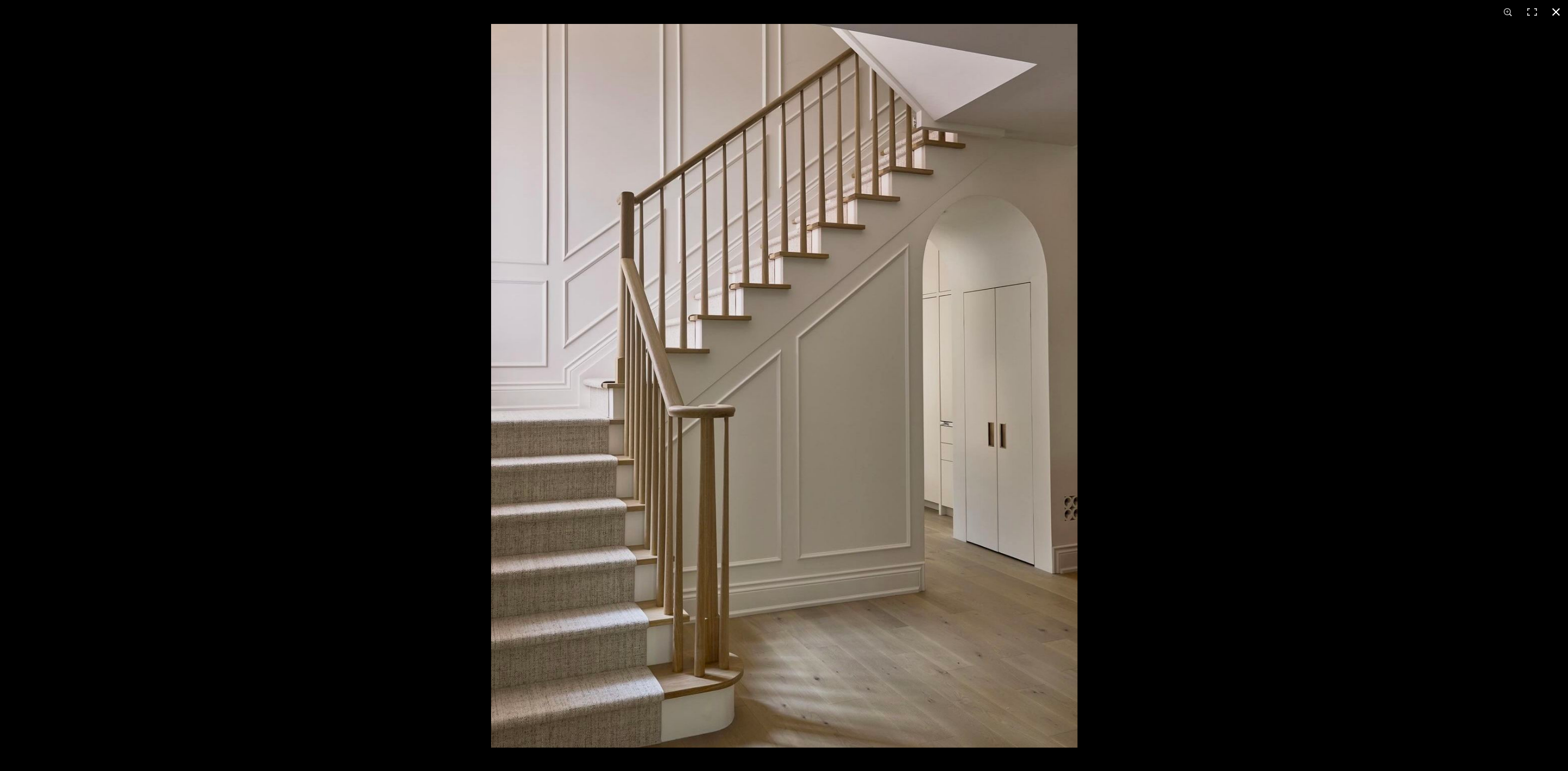
click at [1415, 215] on div at bounding box center [1275, 409] width 1568 height 771
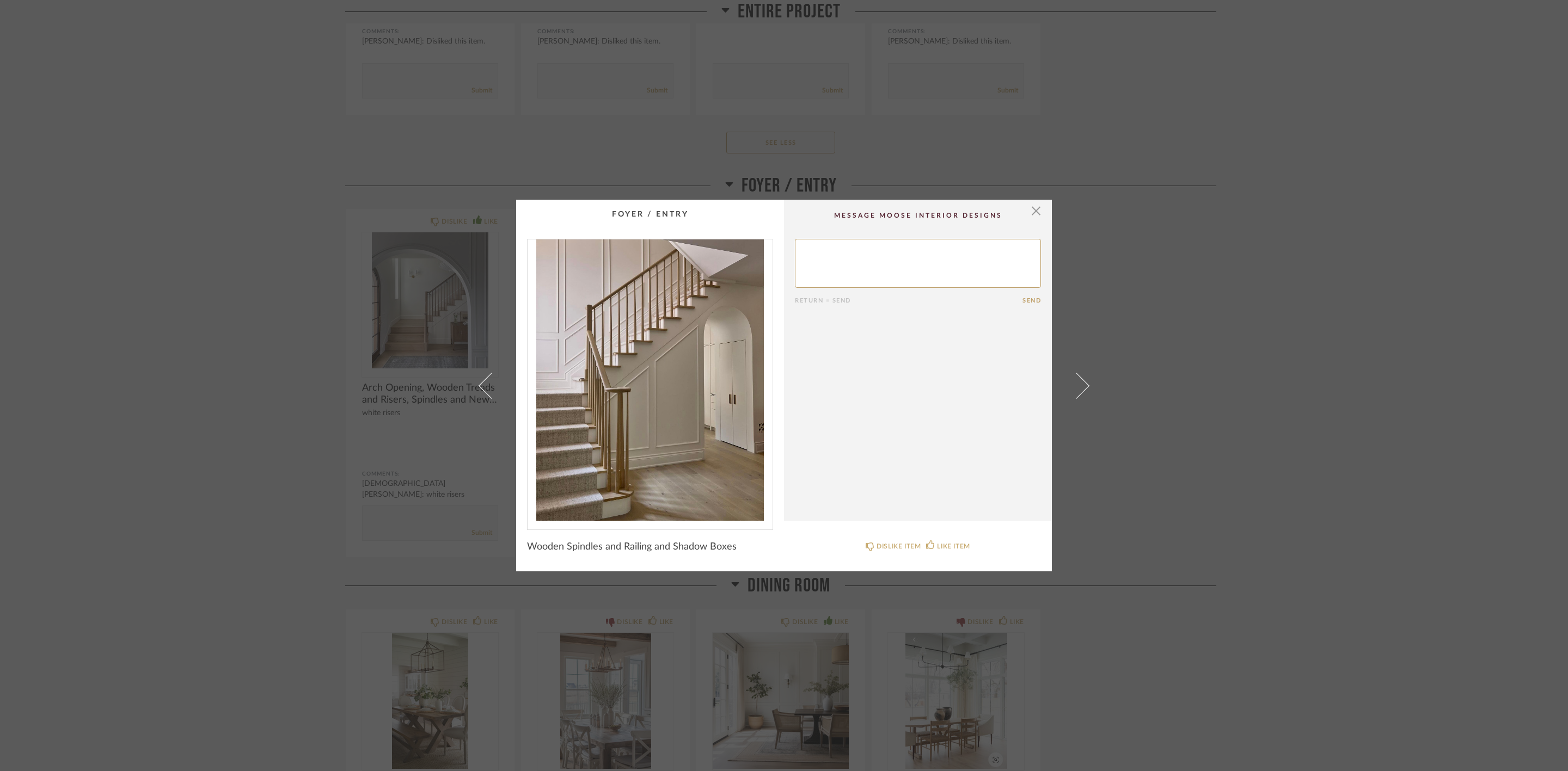
click at [1416, 214] on div "× Return = Send Send Wooden Spindles and Railing and Shadow Boxes DISLIKE ITEM …" at bounding box center [784, 385] width 1568 height 771
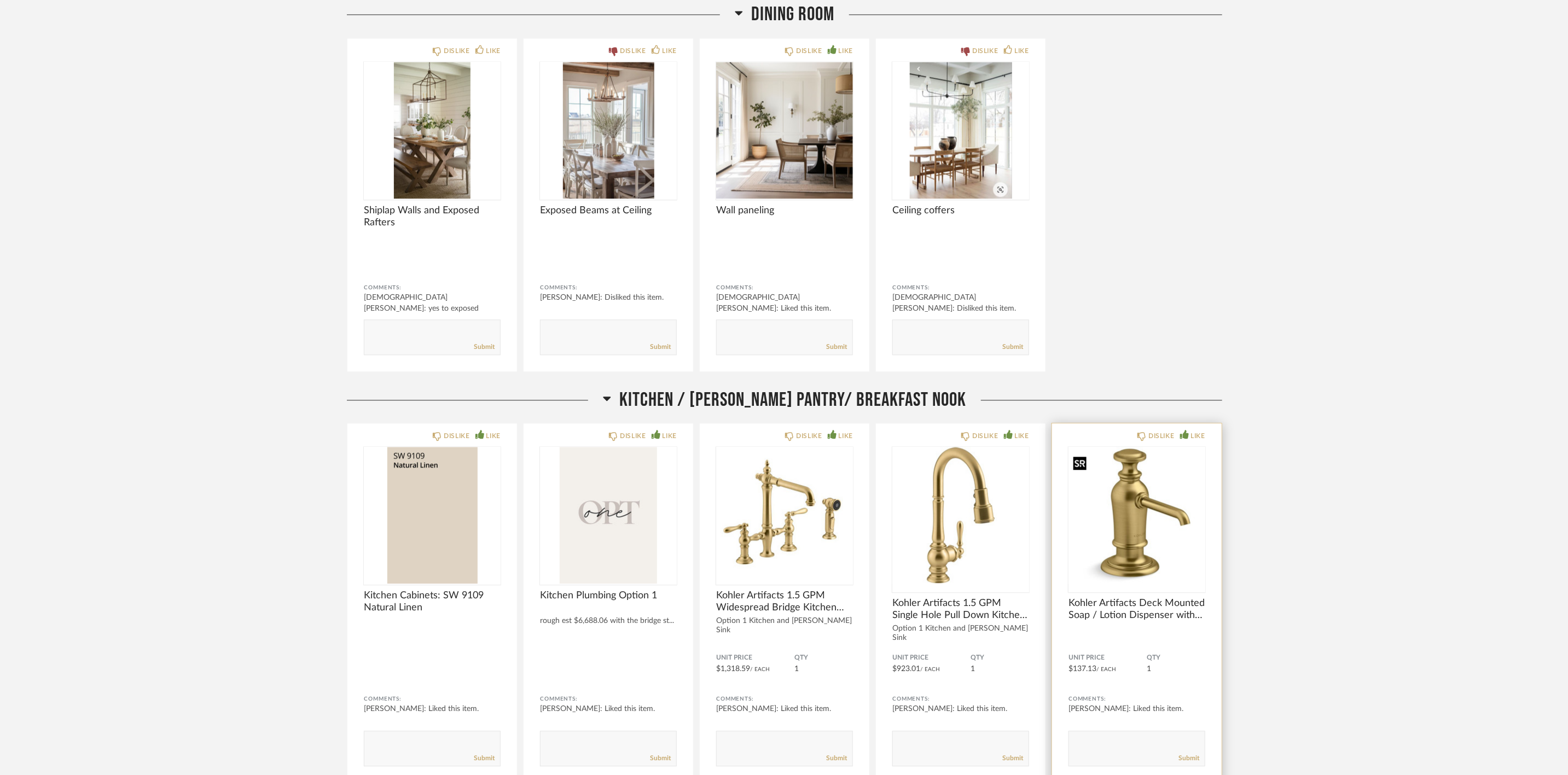
scroll to position [1806, 0]
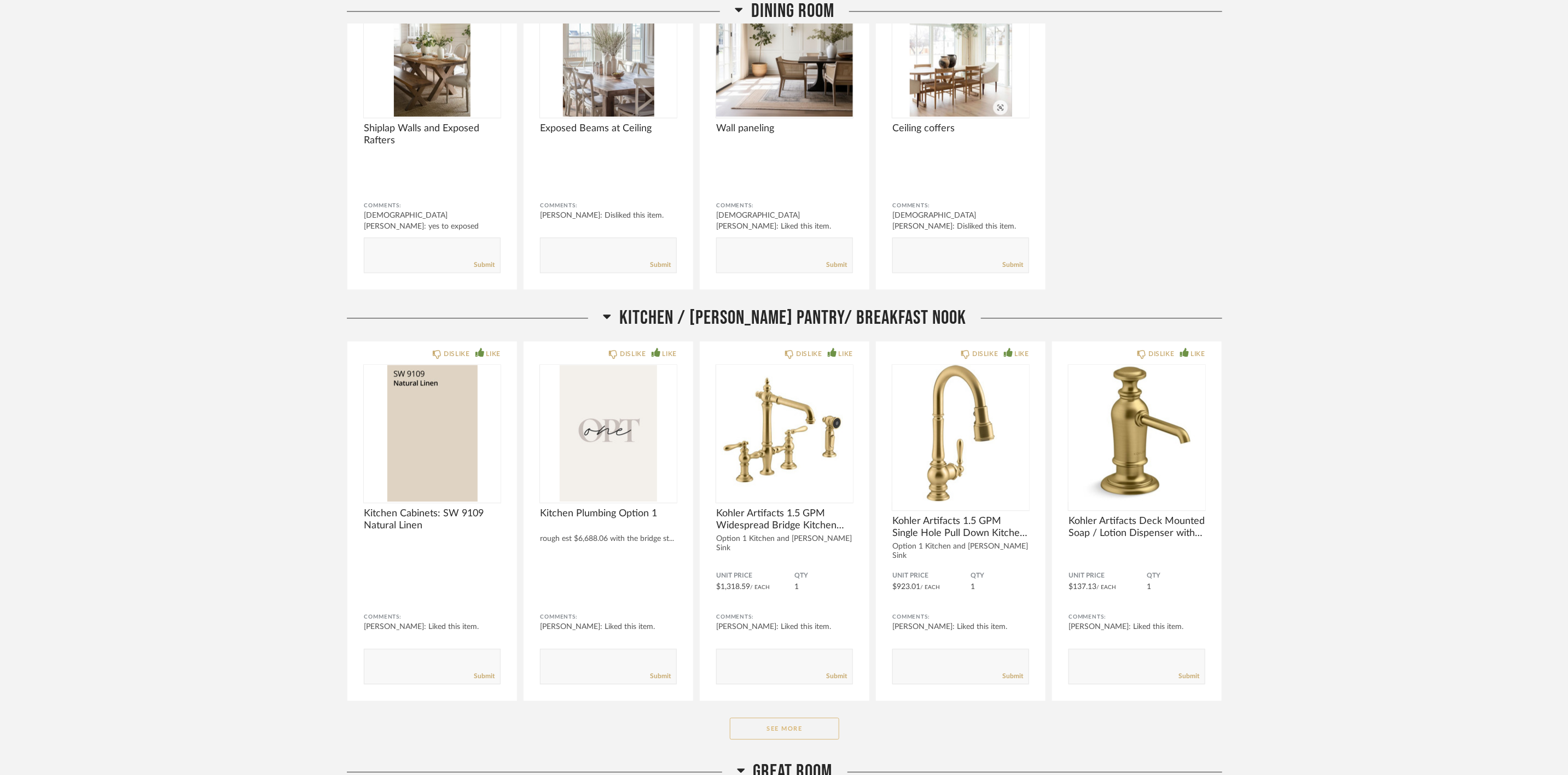
click at [820, 720] on button "See More" at bounding box center [785, 729] width 109 height 22
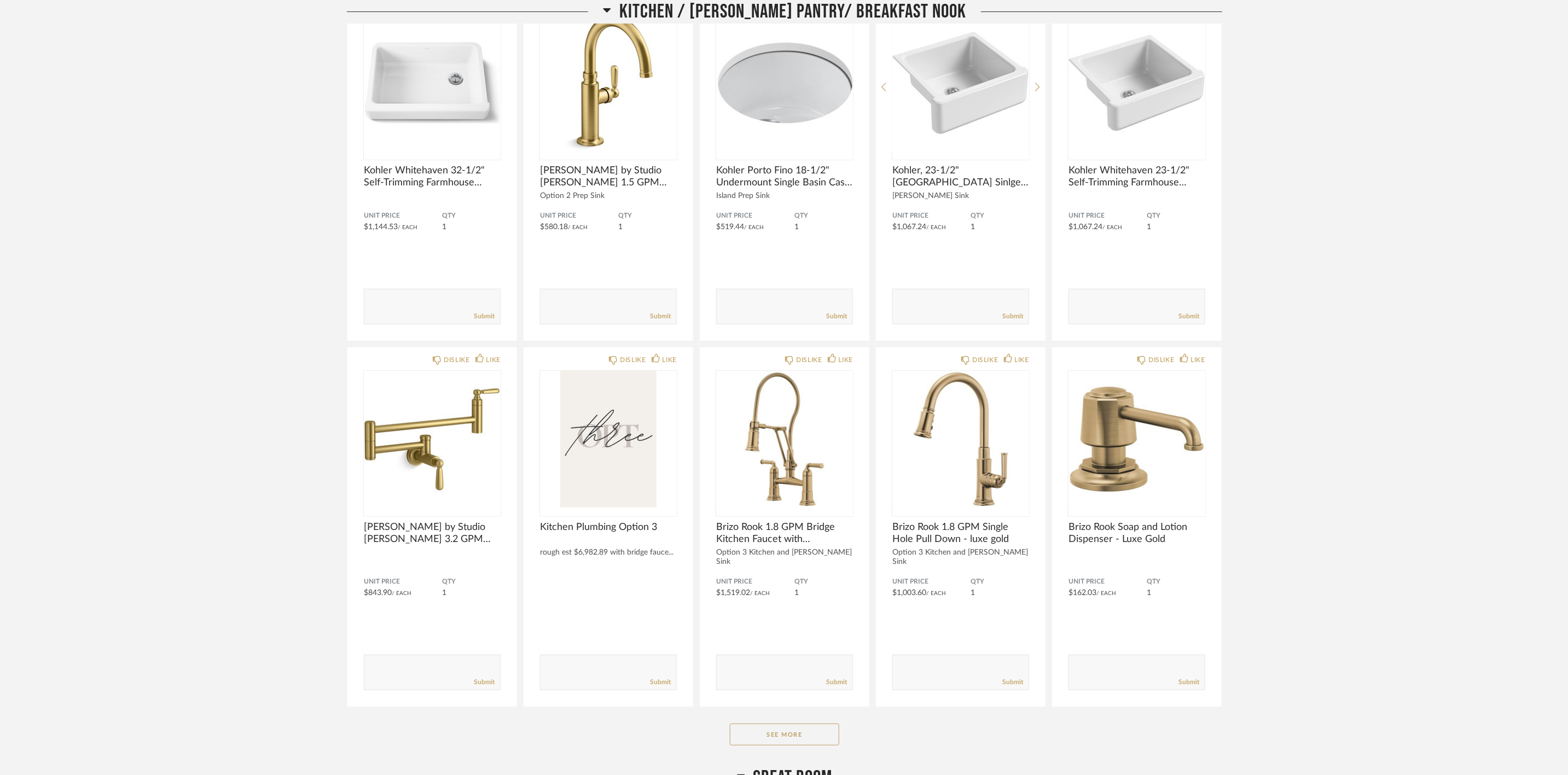
scroll to position [3283, 0]
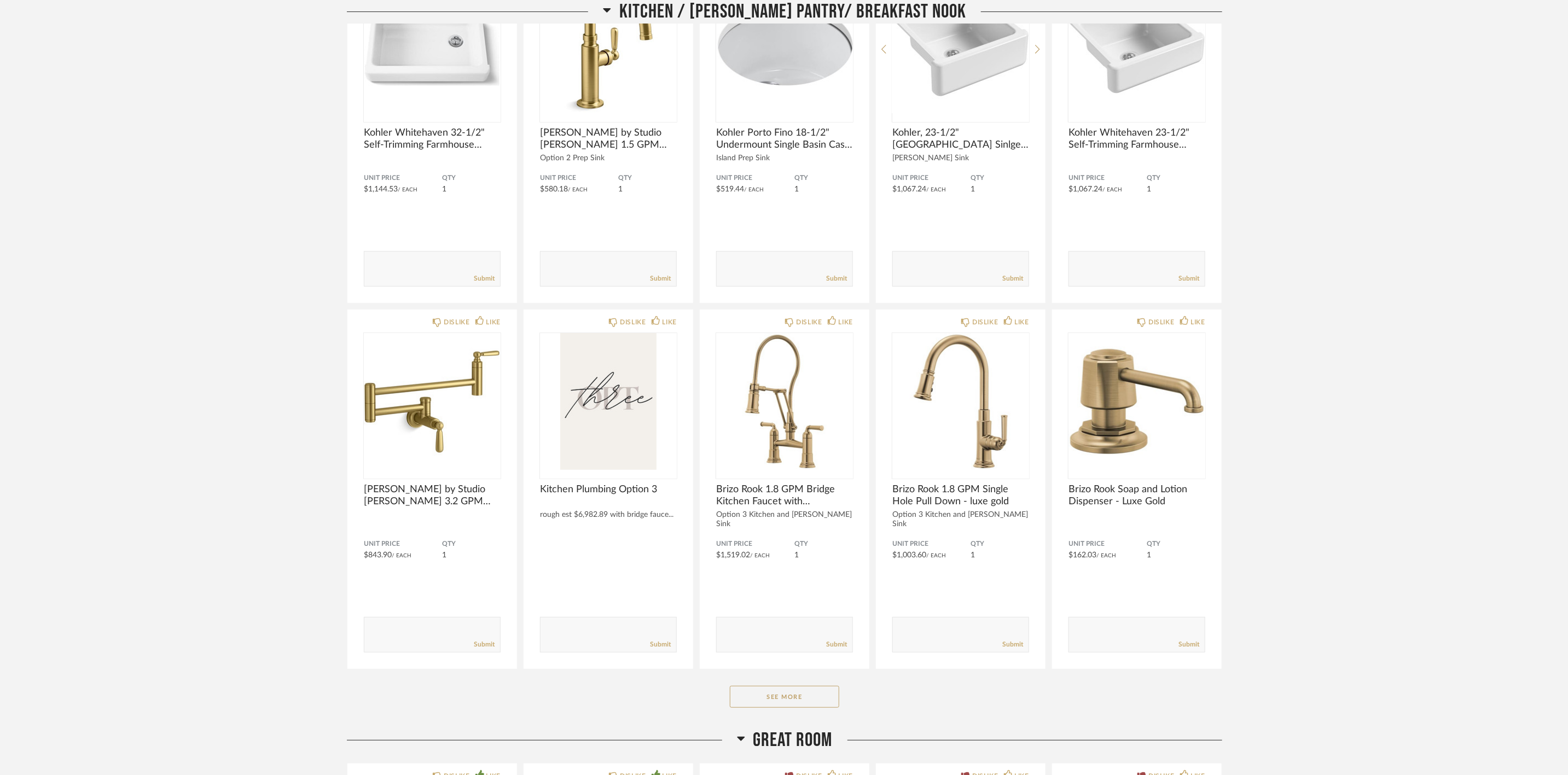
drag, startPoint x: 824, startPoint y: 679, endPoint x: 1267, endPoint y: 559, distance: 459.0
click at [824, 686] on button "See More" at bounding box center [785, 697] width 109 height 22
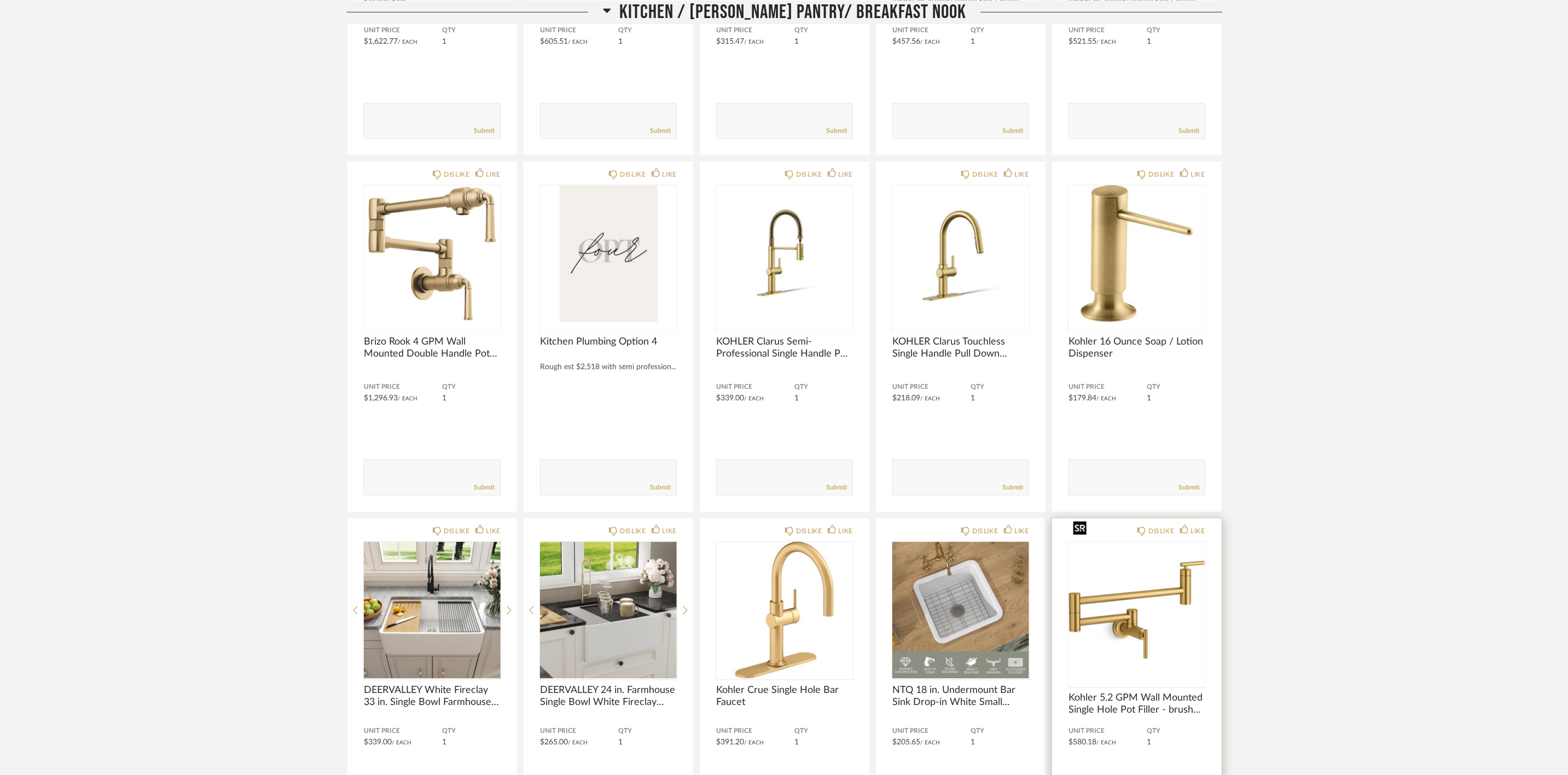
scroll to position [4185, 0]
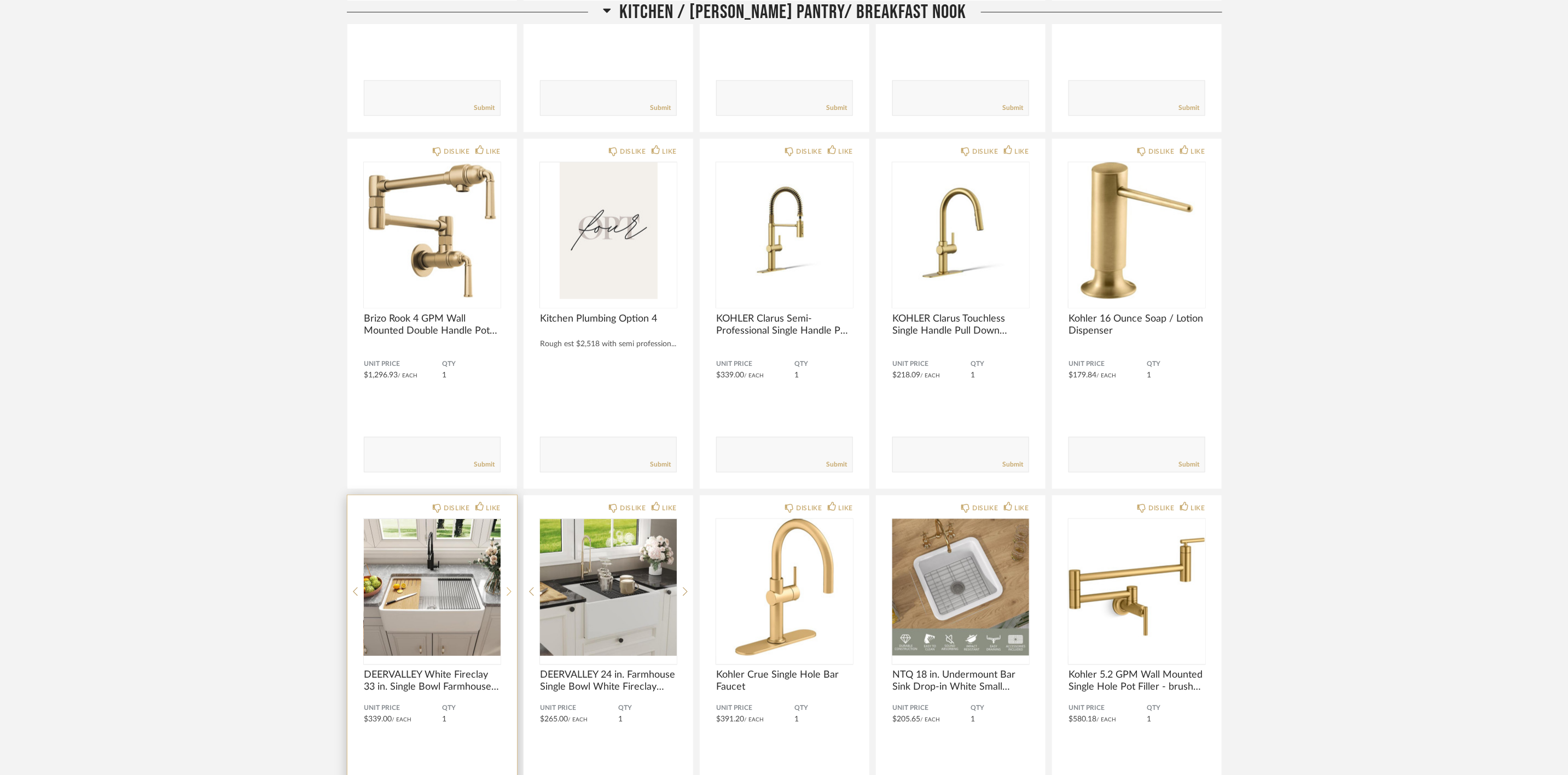
click at [507, 587] on icon at bounding box center [508, 591] width 5 height 10
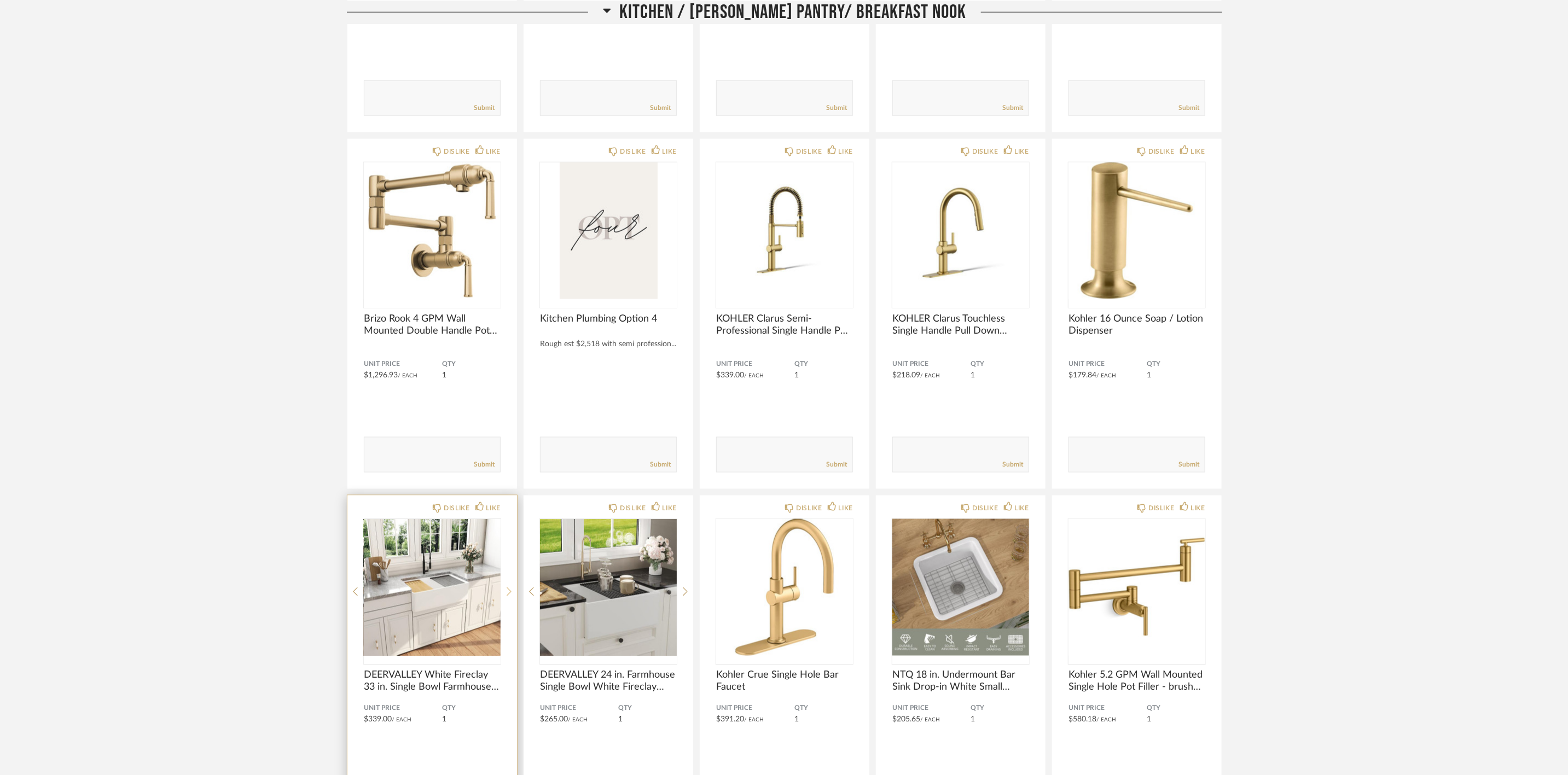
click at [508, 587] on icon at bounding box center [508, 591] width 5 height 10
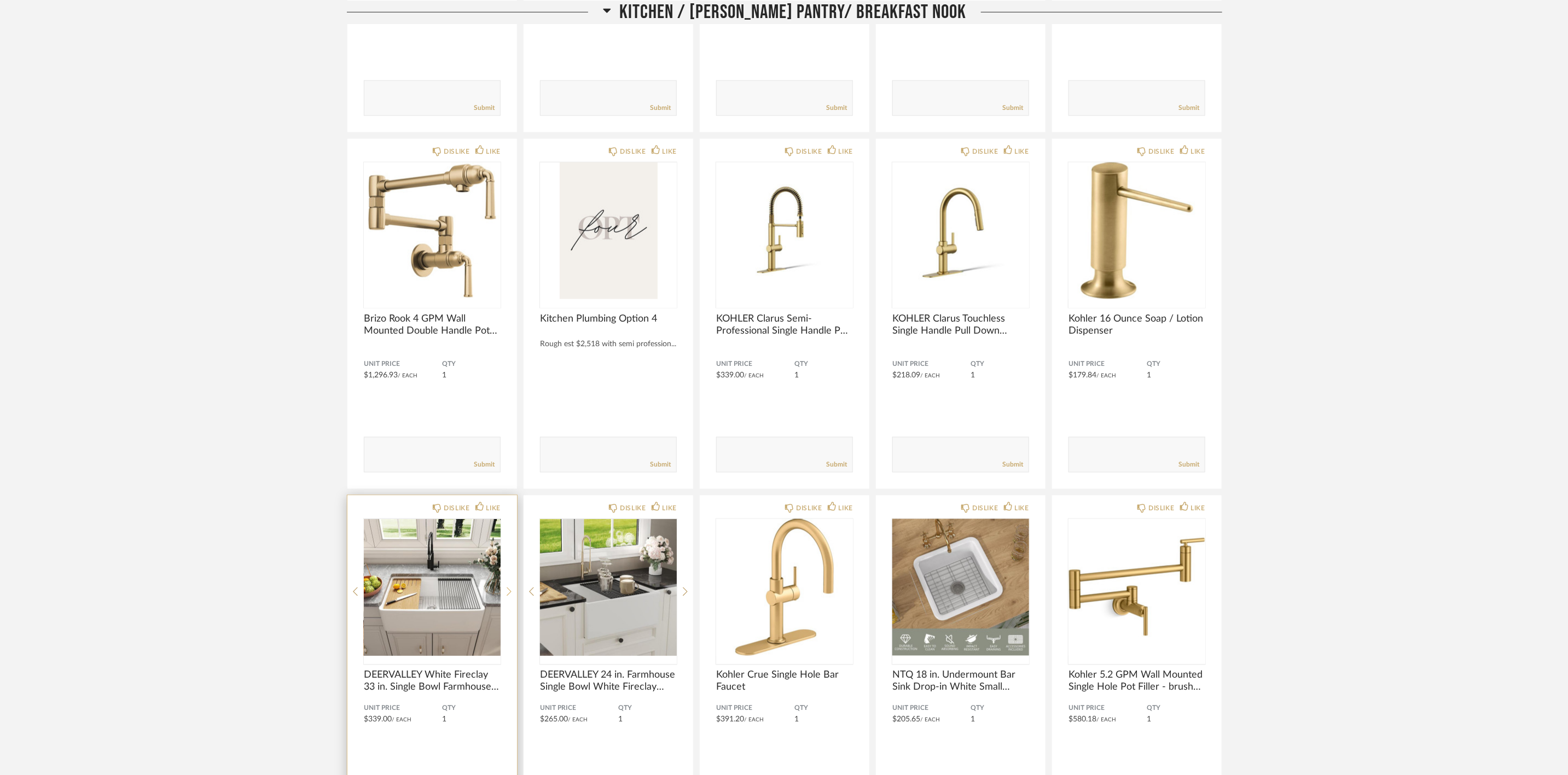
click at [508, 587] on icon at bounding box center [508, 591] width 5 height 10
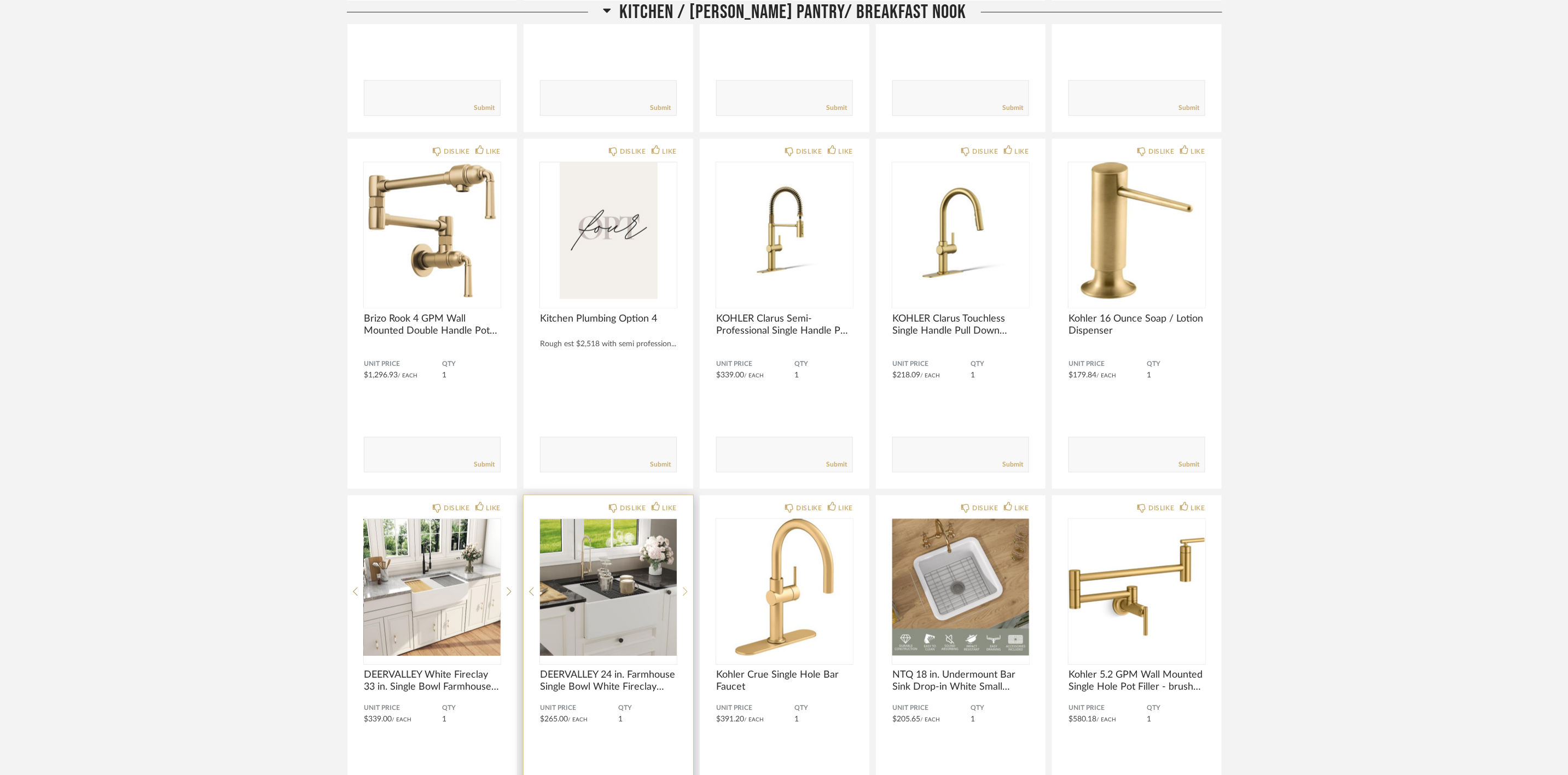
click at [685, 587] on icon at bounding box center [685, 591] width 5 height 10
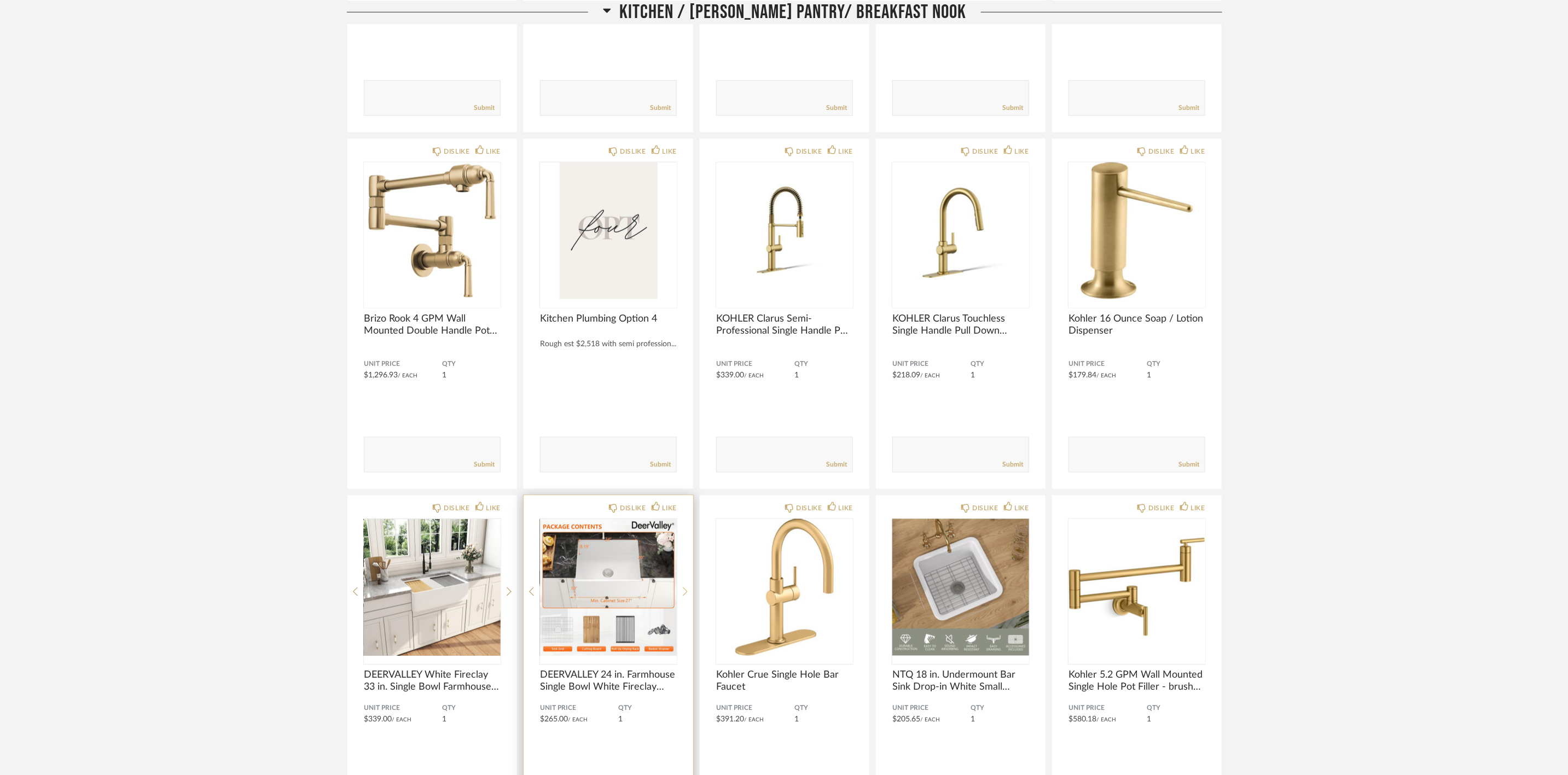
click at [685, 587] on icon at bounding box center [685, 591] width 5 height 10
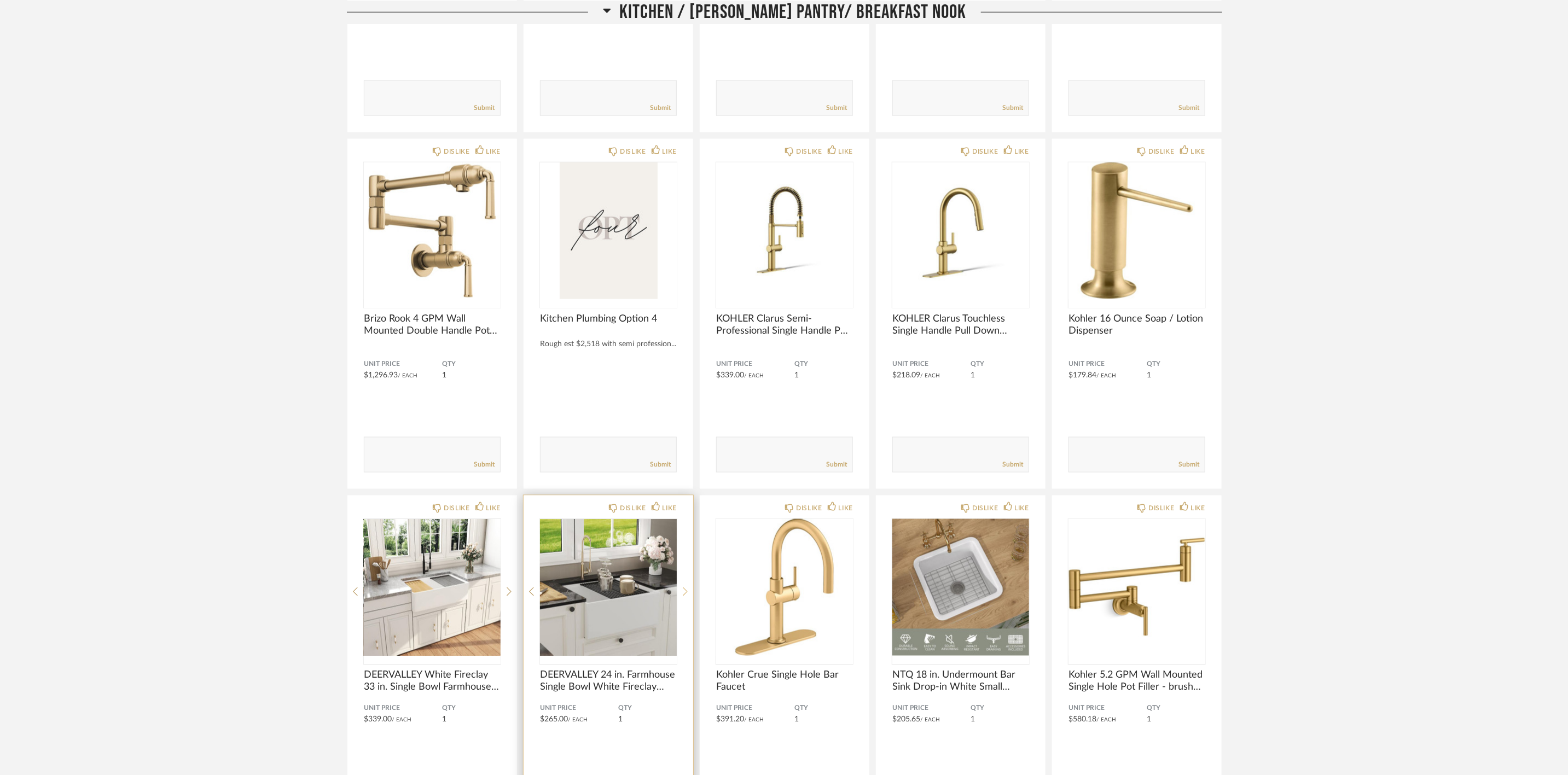
click at [685, 587] on icon at bounding box center [685, 591] width 5 height 10
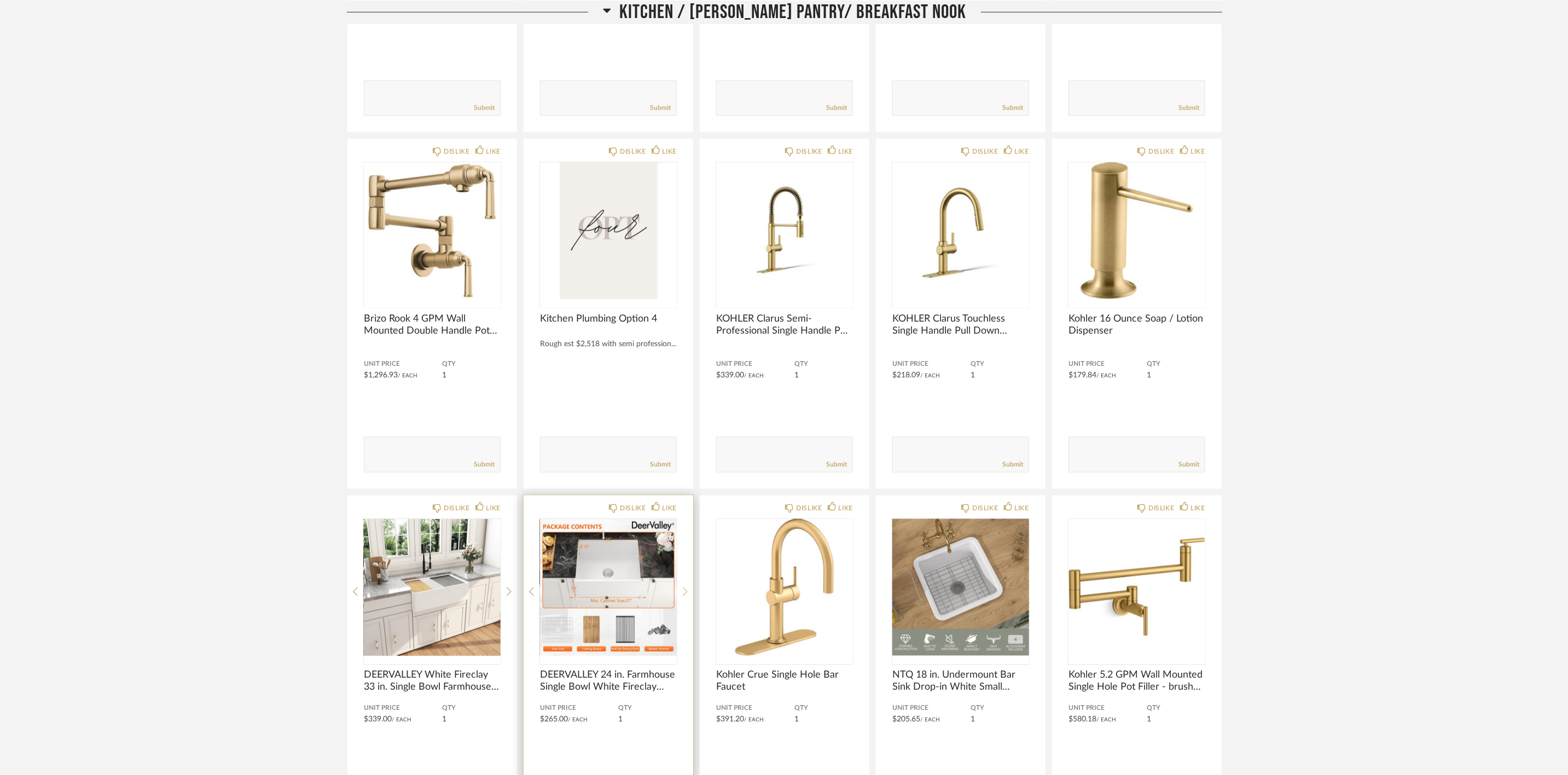
click at [685, 587] on icon at bounding box center [685, 591] width 5 height 10
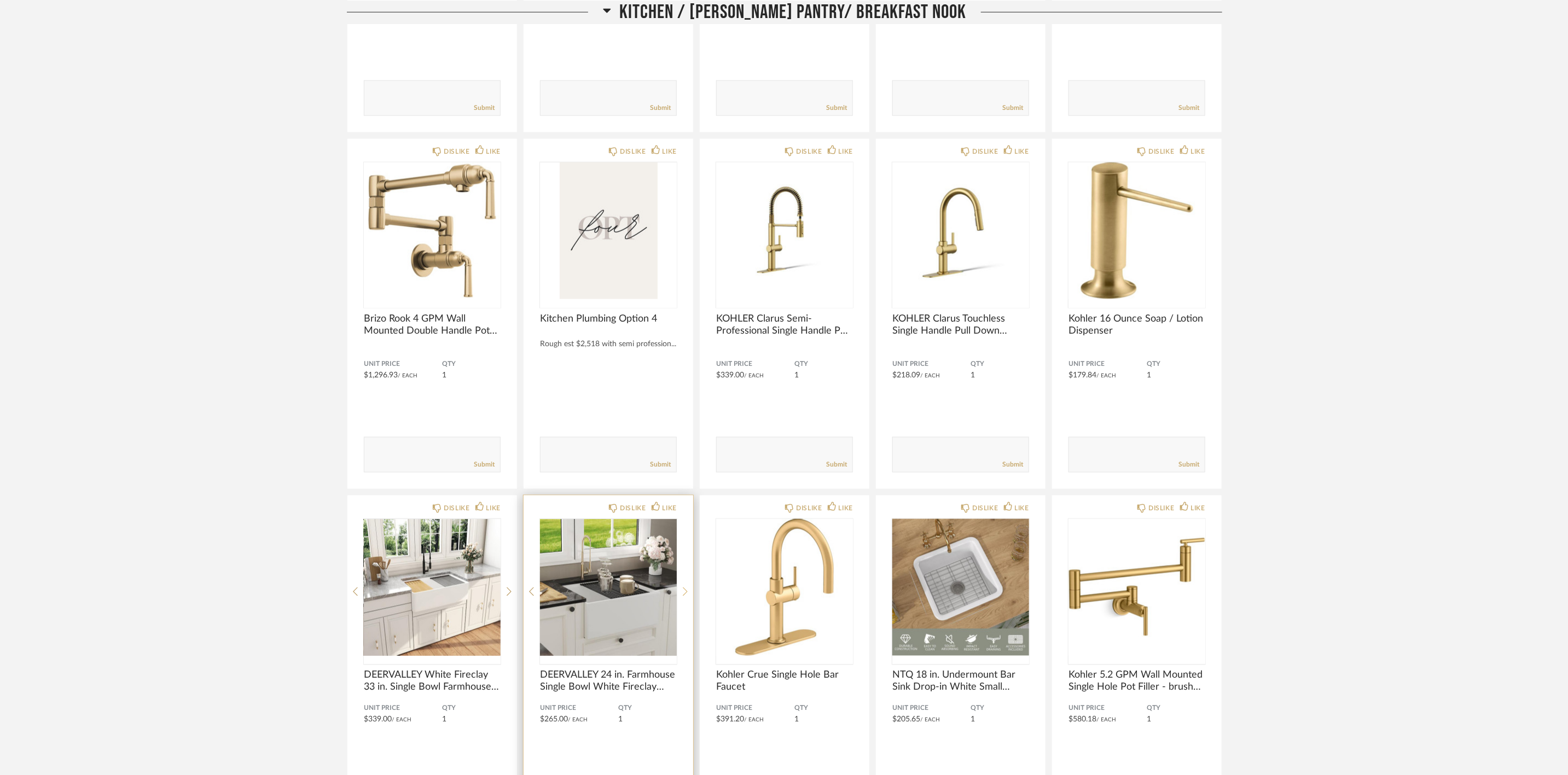
click at [685, 587] on icon at bounding box center [685, 591] width 5 height 10
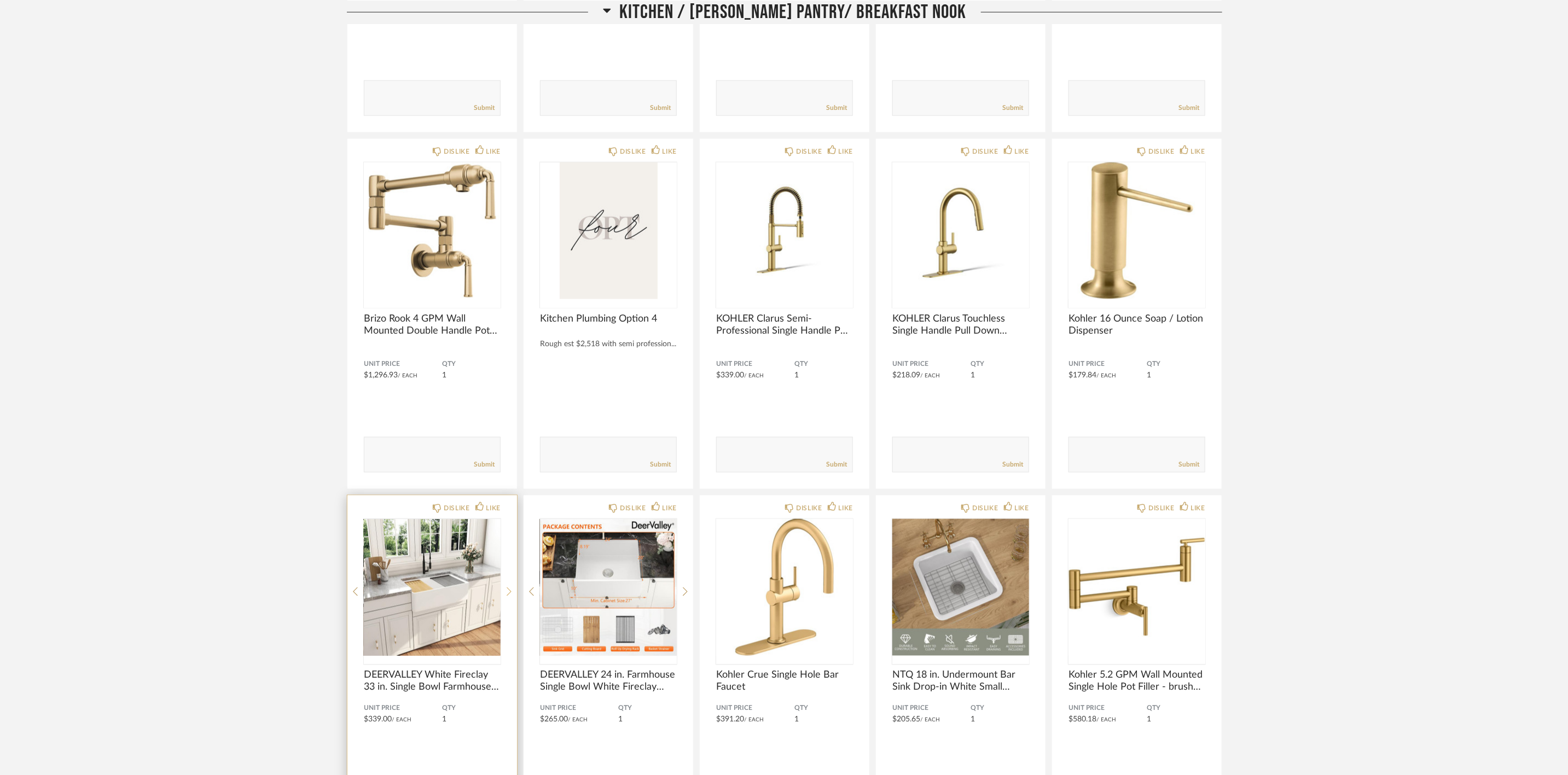
click at [509, 587] on icon at bounding box center [508, 591] width 5 height 10
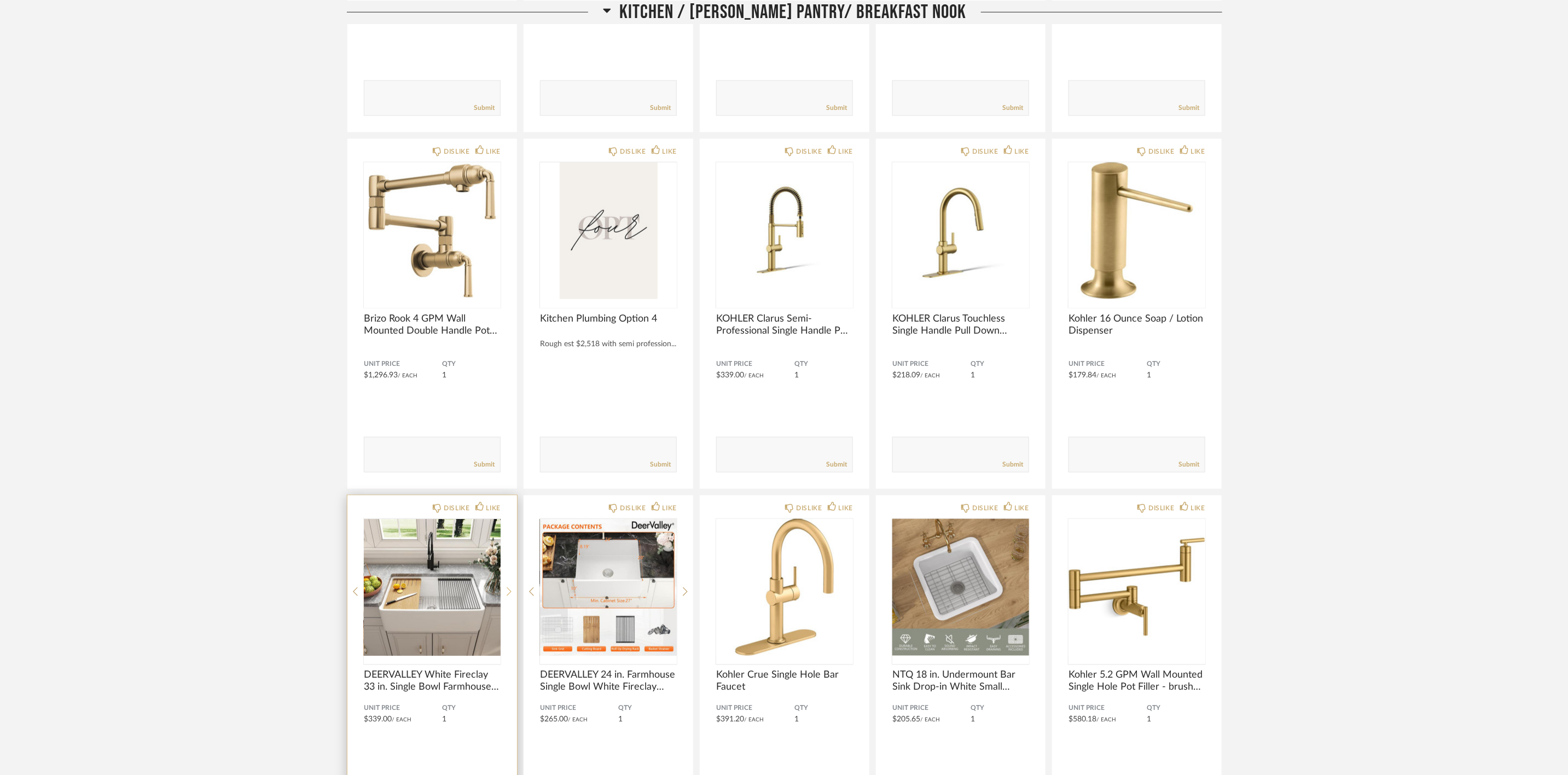
click at [509, 587] on icon at bounding box center [508, 591] width 5 height 10
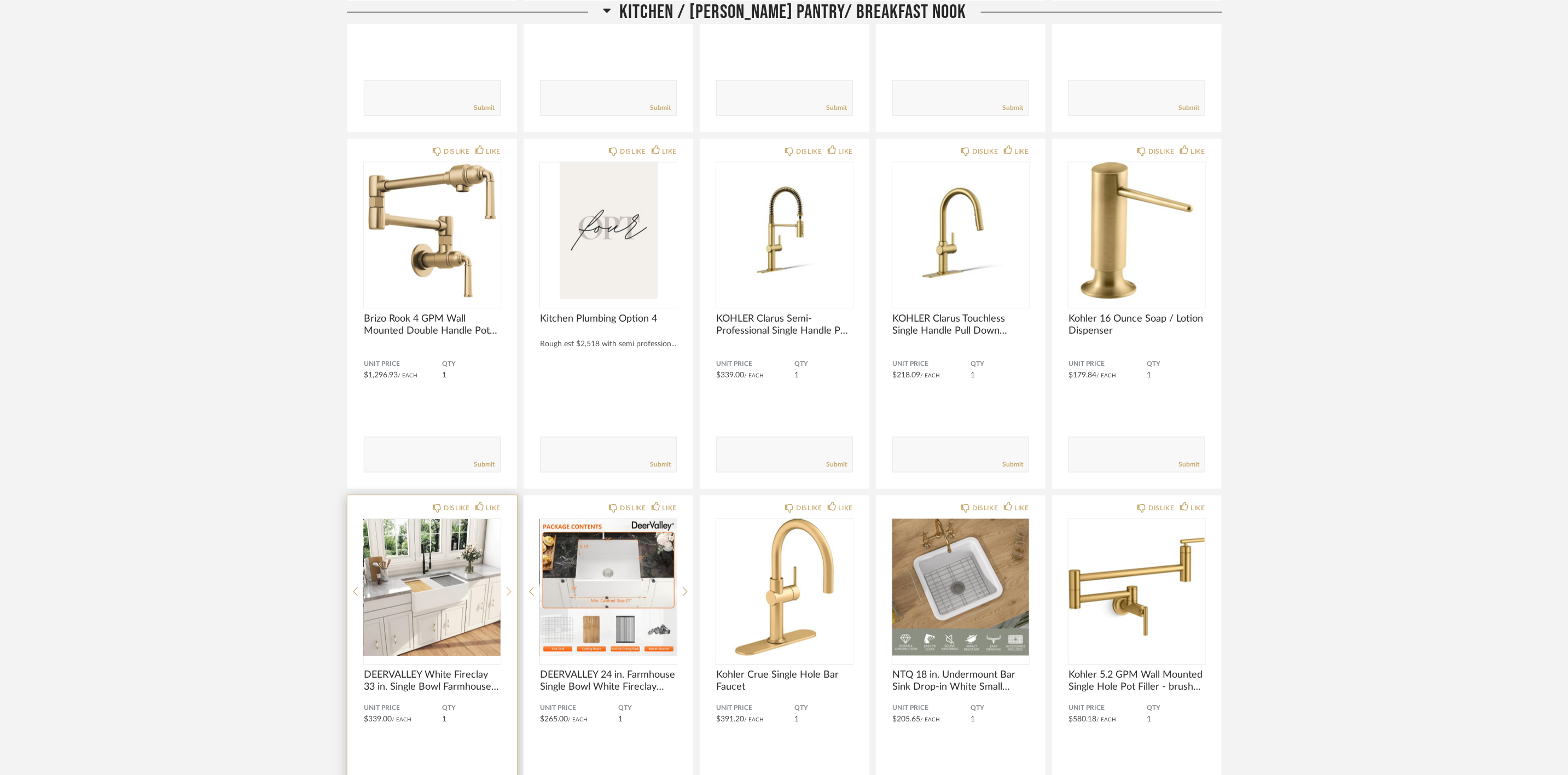
click at [509, 587] on icon at bounding box center [508, 591] width 5 height 10
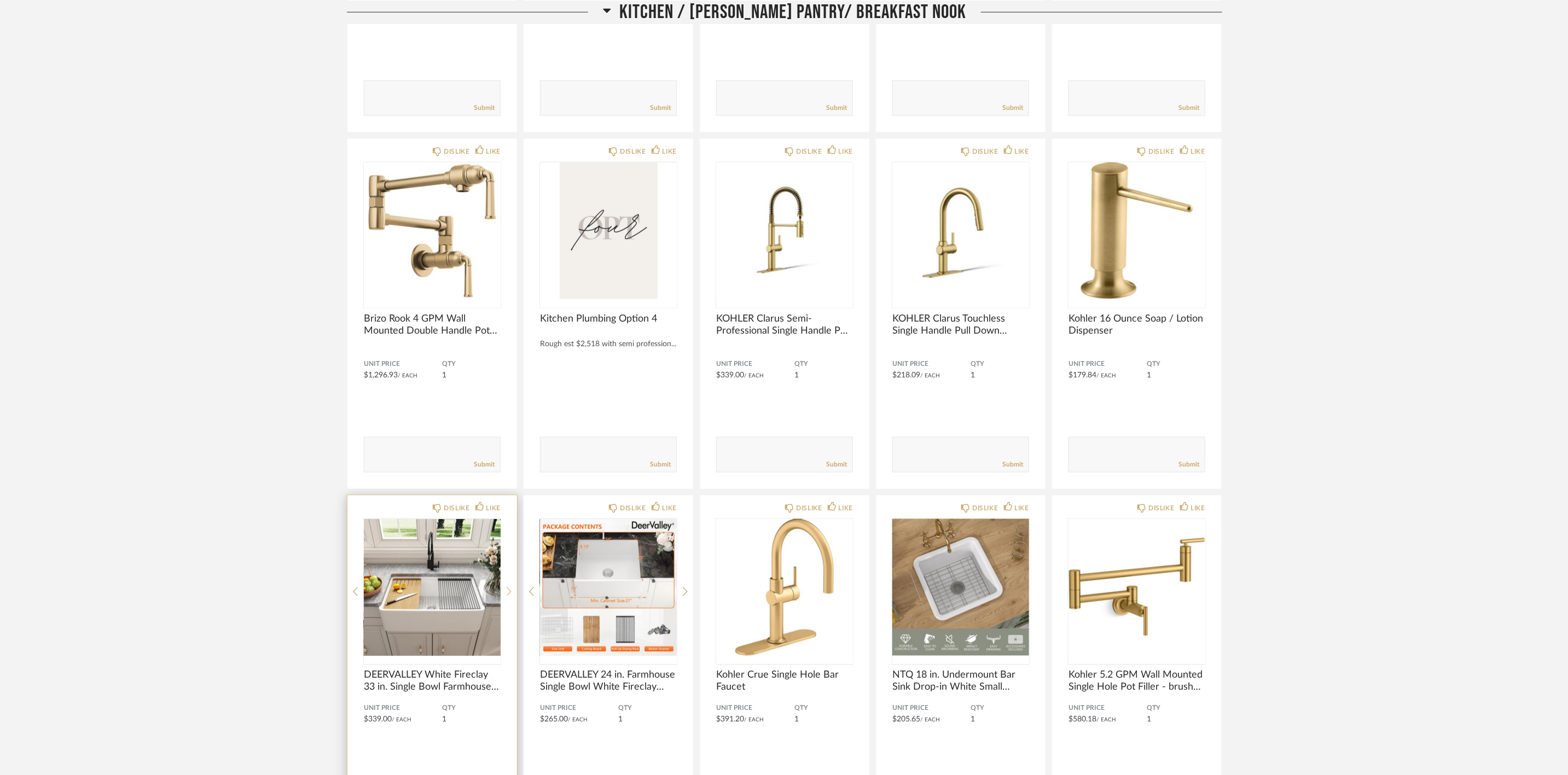
click at [509, 587] on icon at bounding box center [508, 591] width 5 height 10
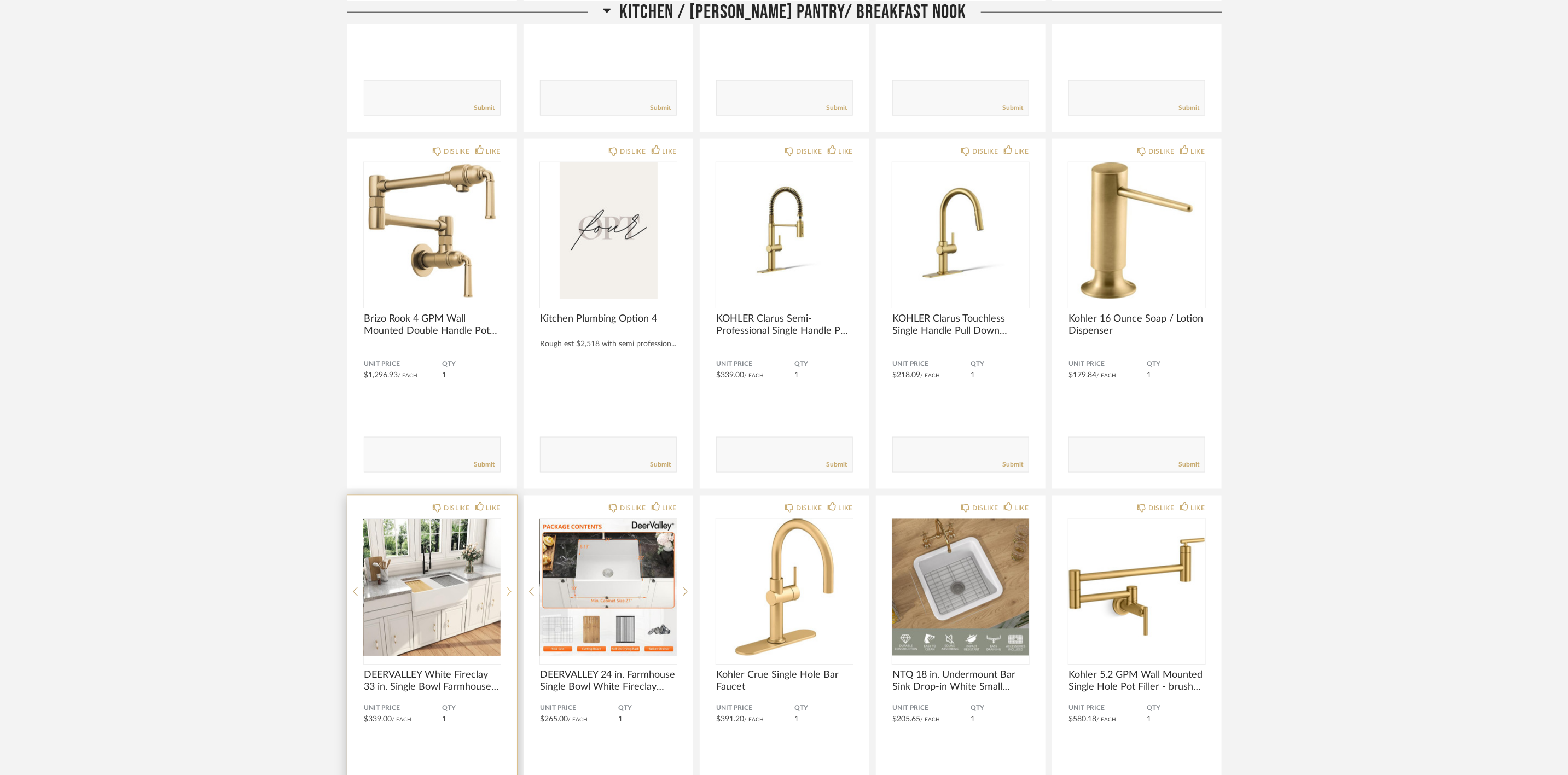
click at [509, 587] on icon at bounding box center [508, 591] width 5 height 10
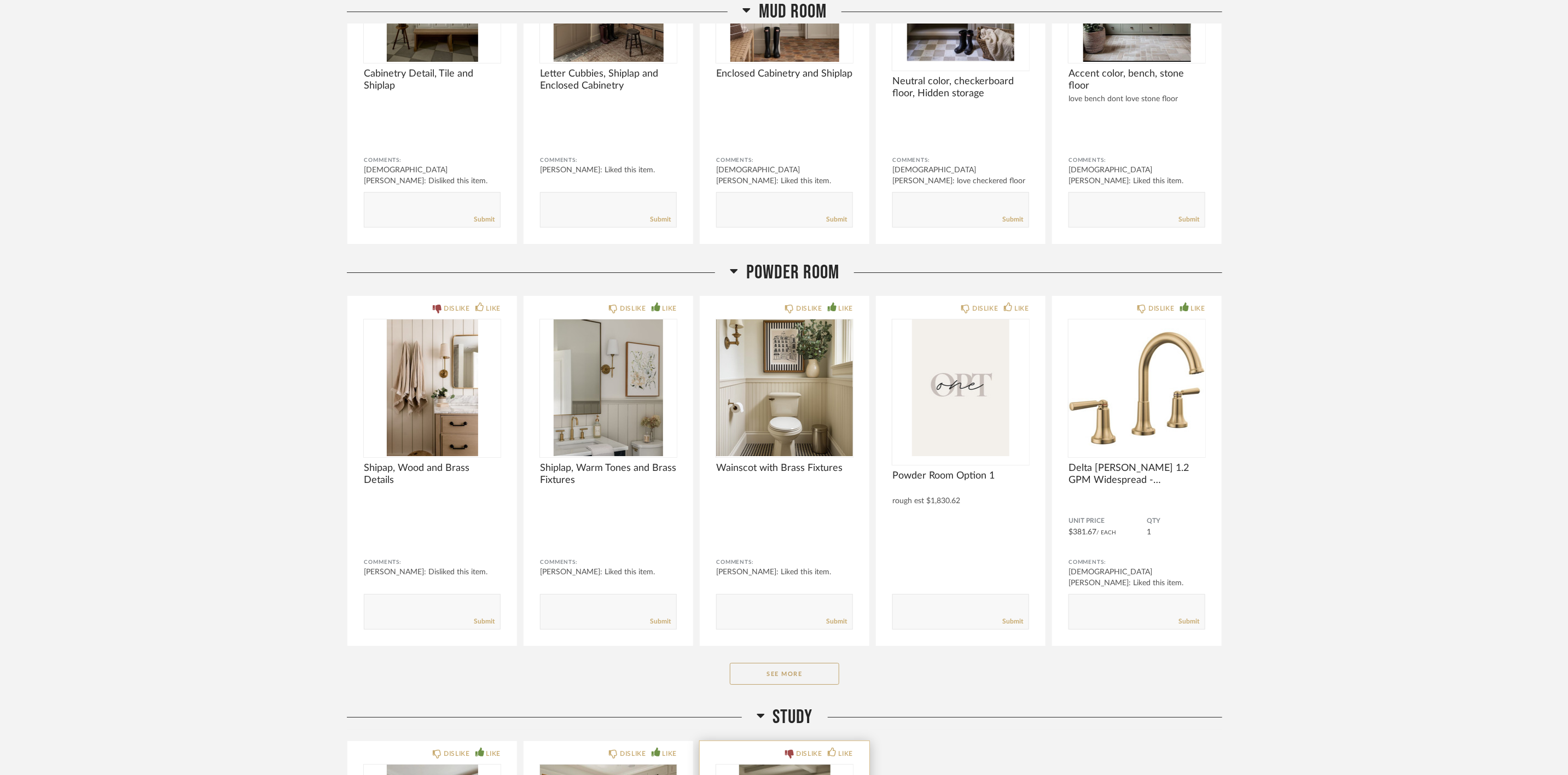
scroll to position [6073, 0]
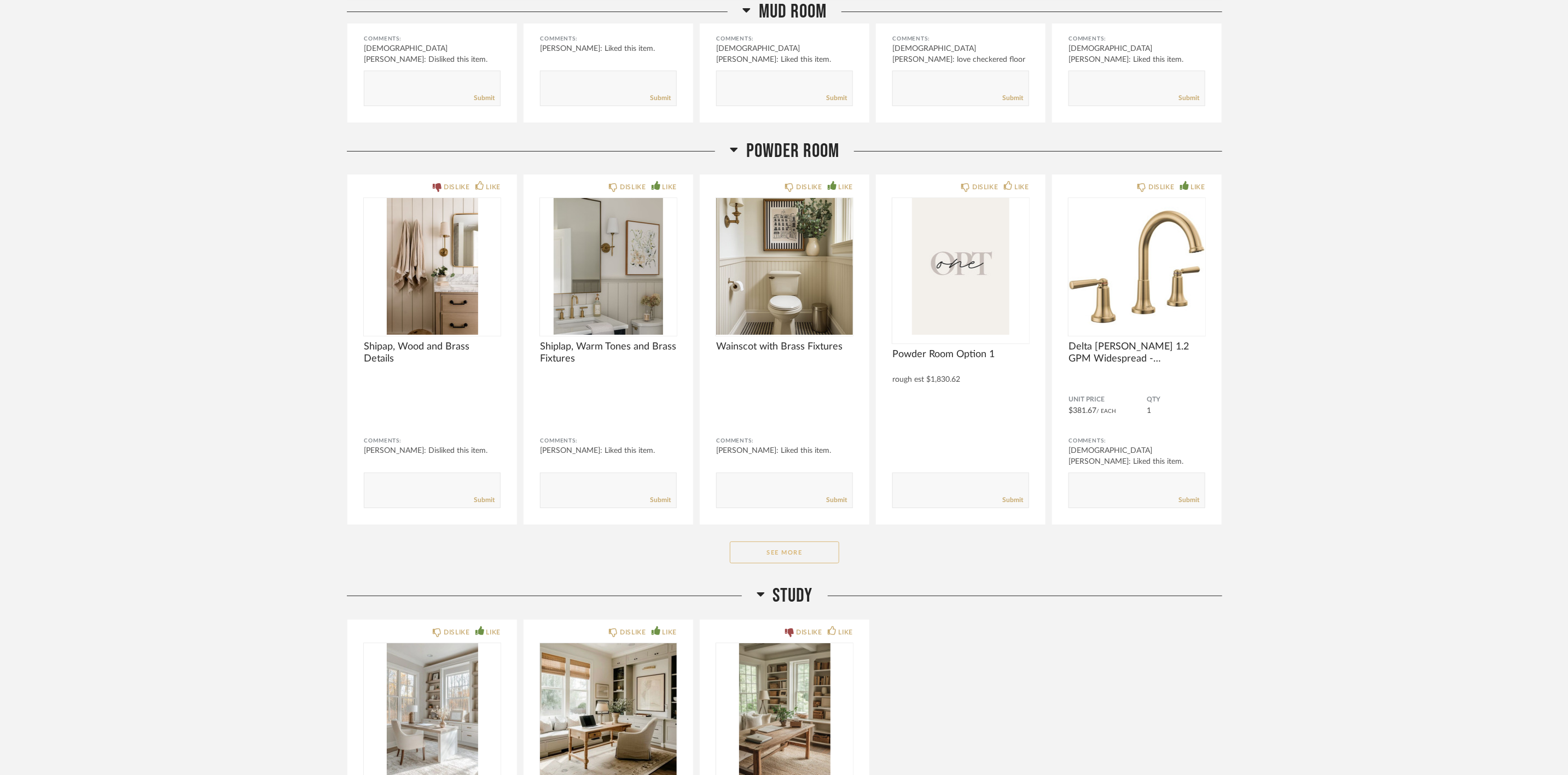
click at [816, 542] on button "See More" at bounding box center [785, 553] width 109 height 22
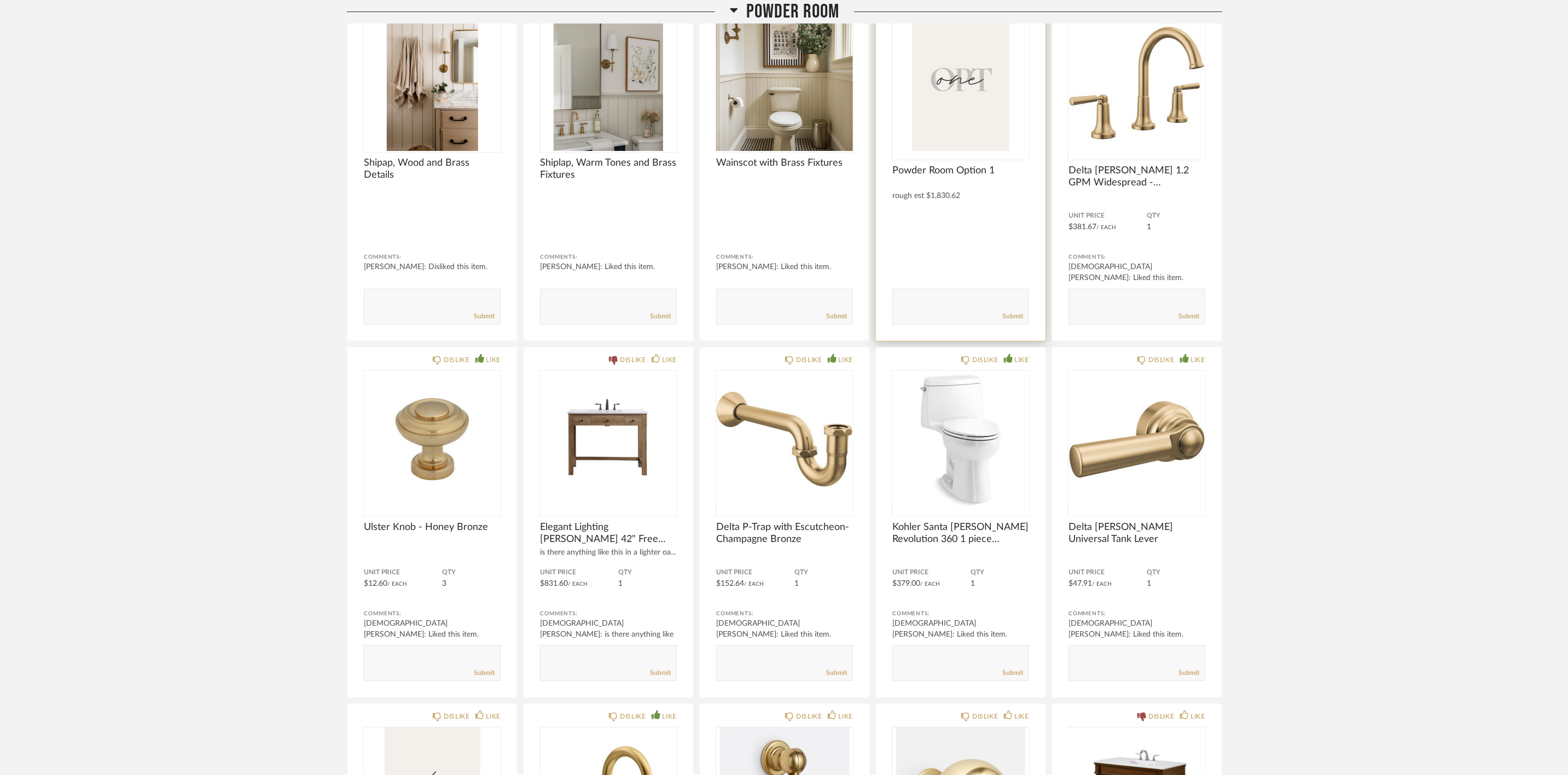
scroll to position [6155, 0]
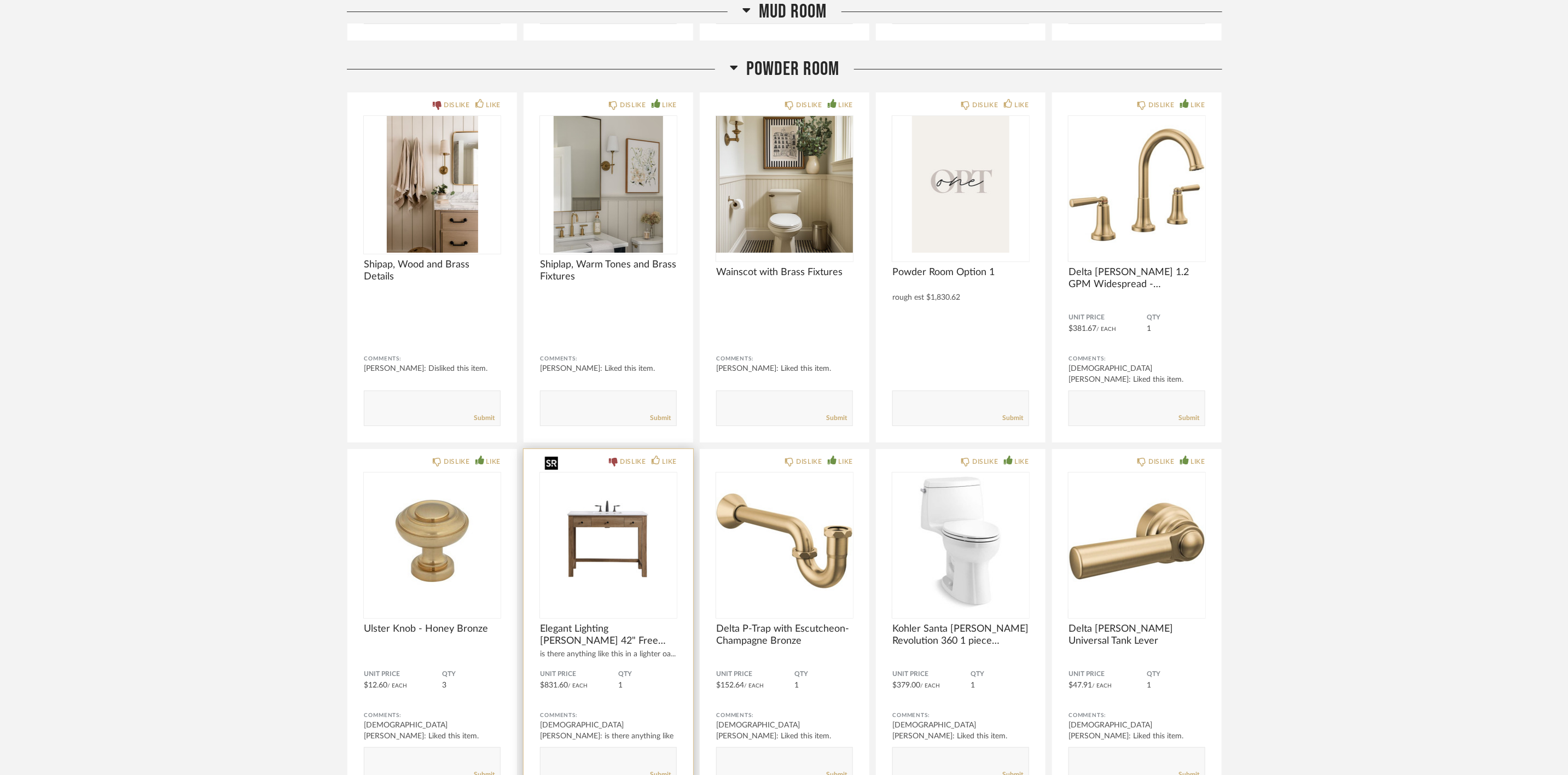
click at [590, 506] on img "0" at bounding box center [608, 541] width 137 height 137
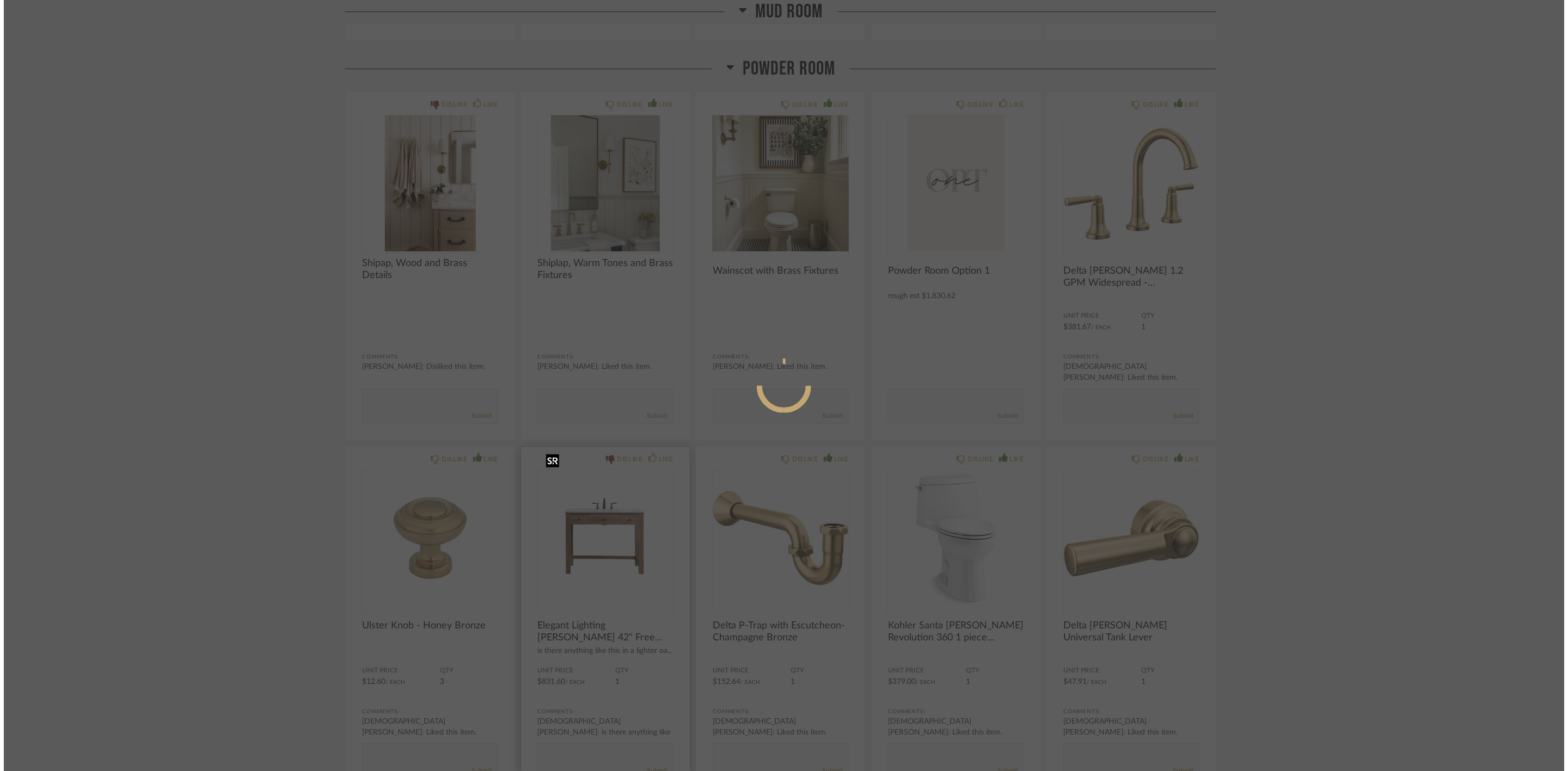
scroll to position [0, 0]
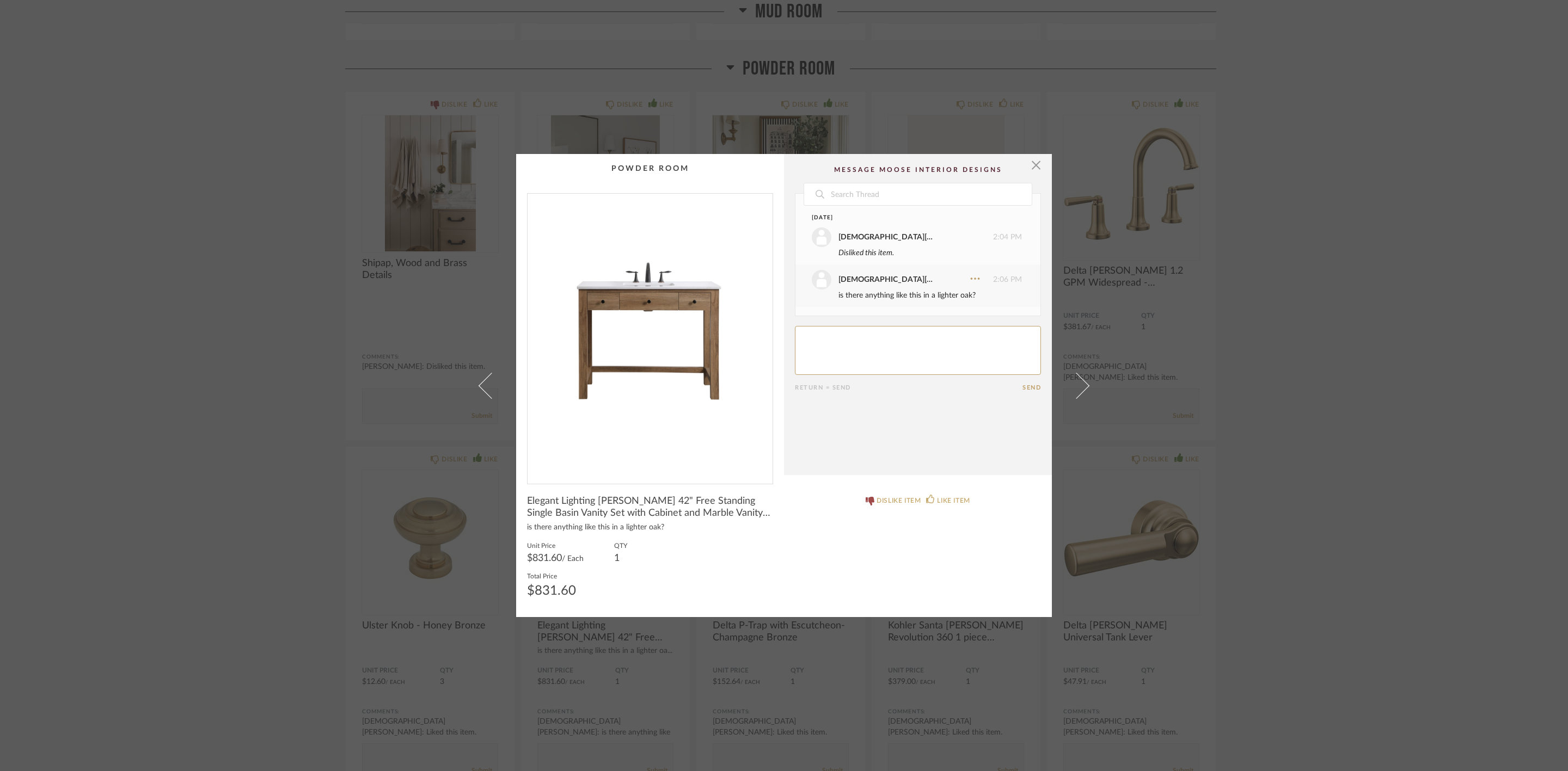
click at [650, 322] on img "0" at bounding box center [650, 335] width 245 height 282
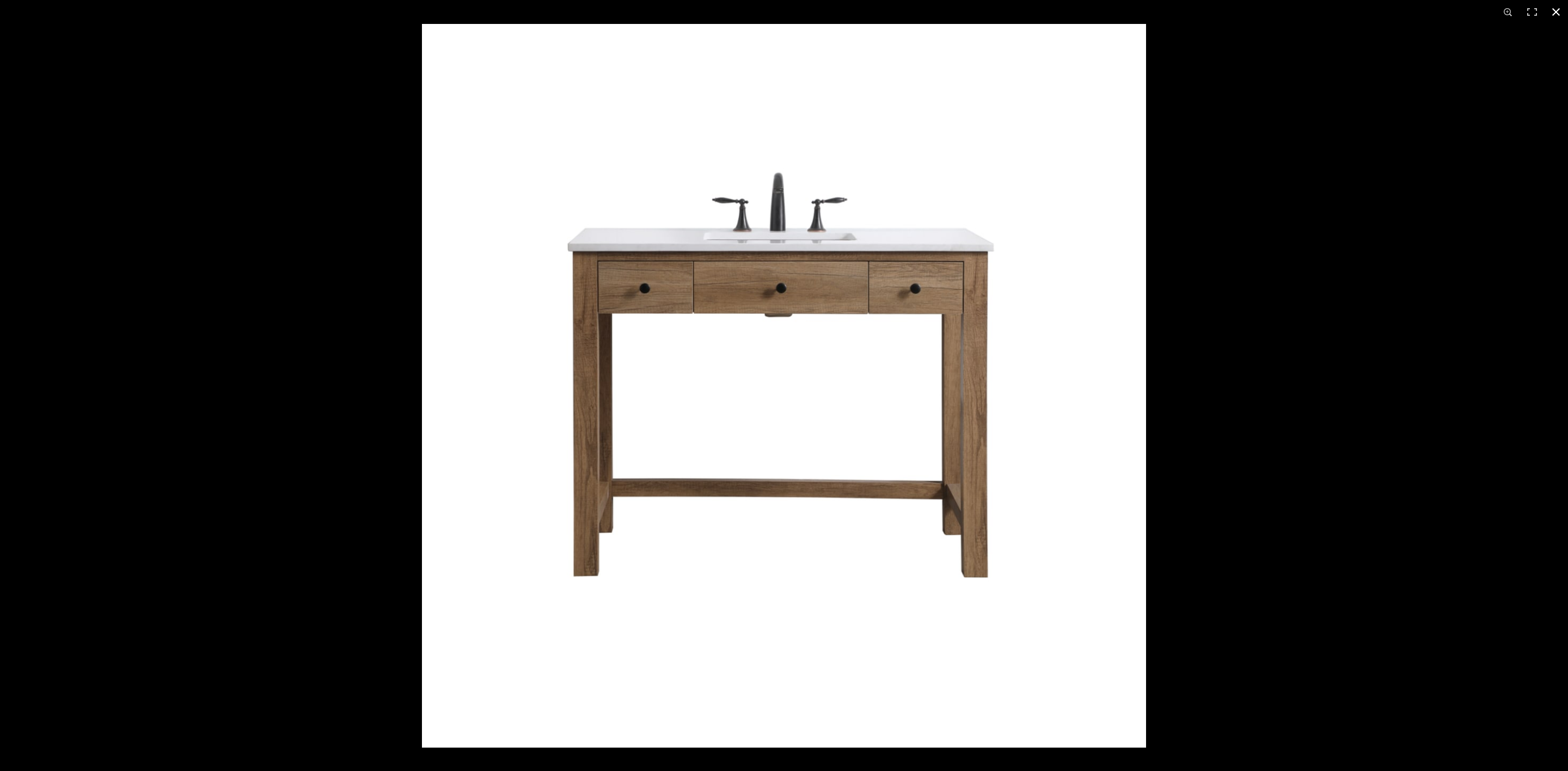
click at [1558, 12] on button at bounding box center [1556, 12] width 24 height 24
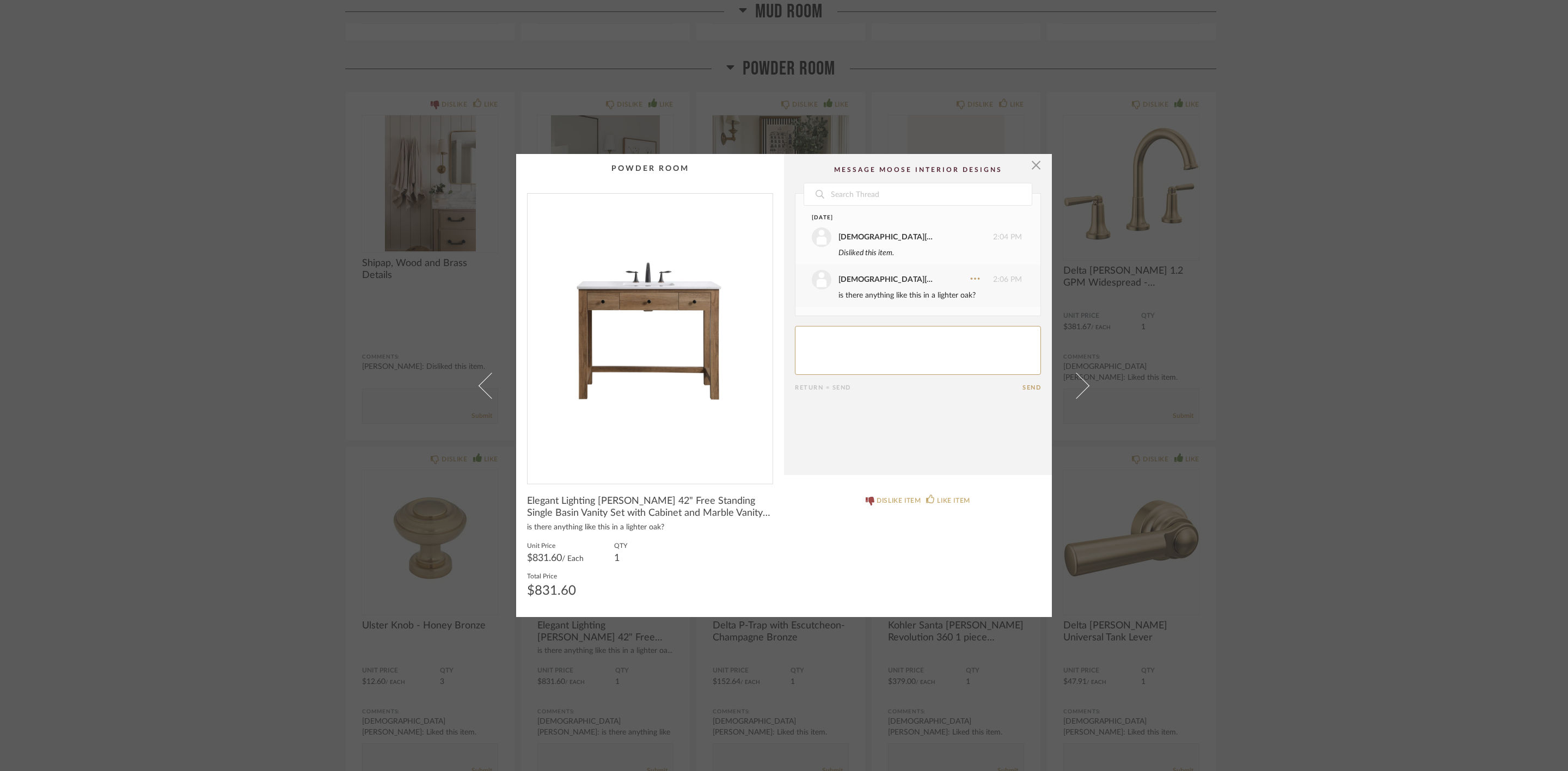
click at [1467, 283] on div "× Date August 29th Christiana Vignola 2:04 PM Disliked this item. Christiana Vi…" at bounding box center [784, 385] width 1568 height 771
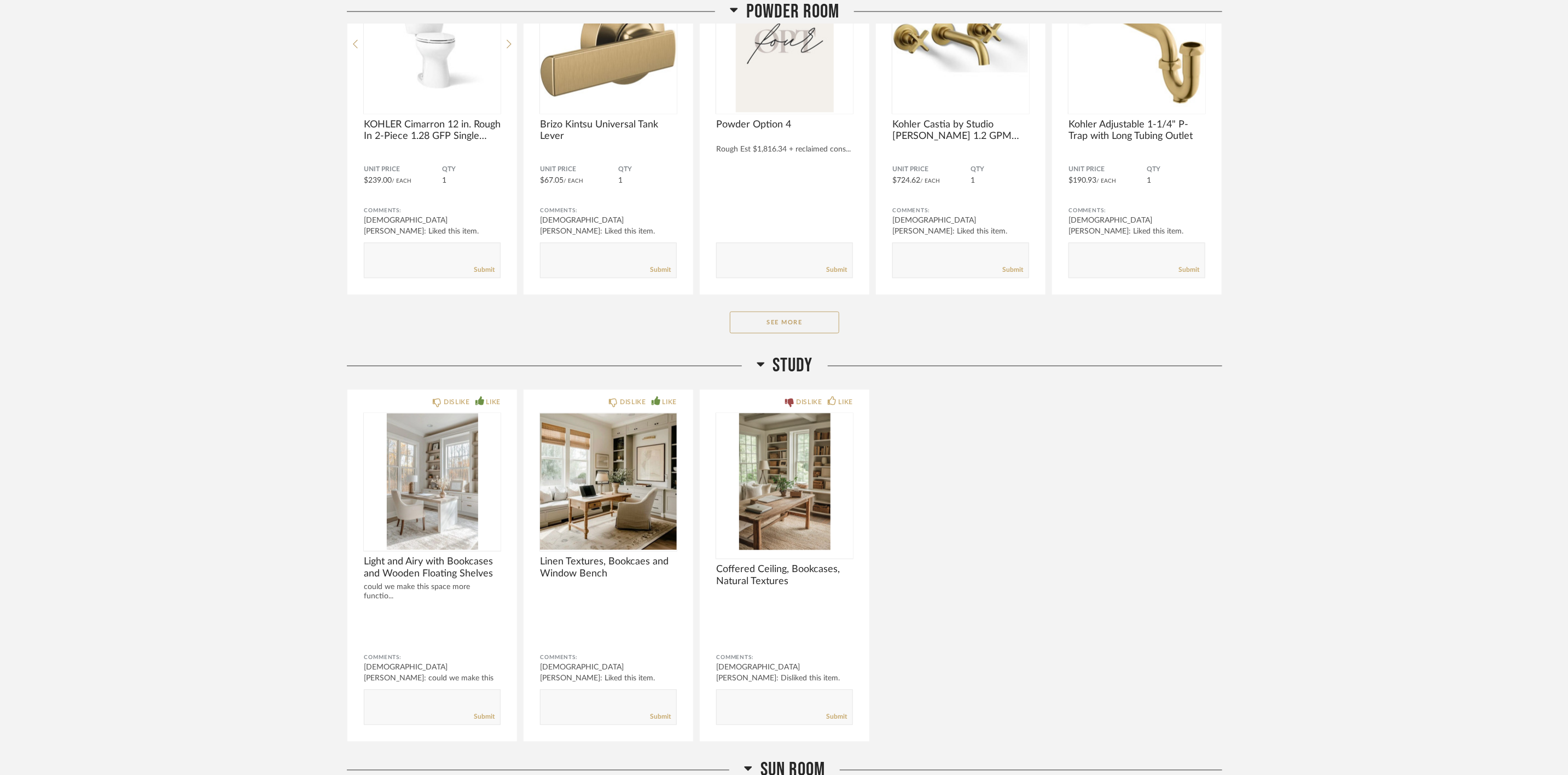
scroll to position [7633, 0]
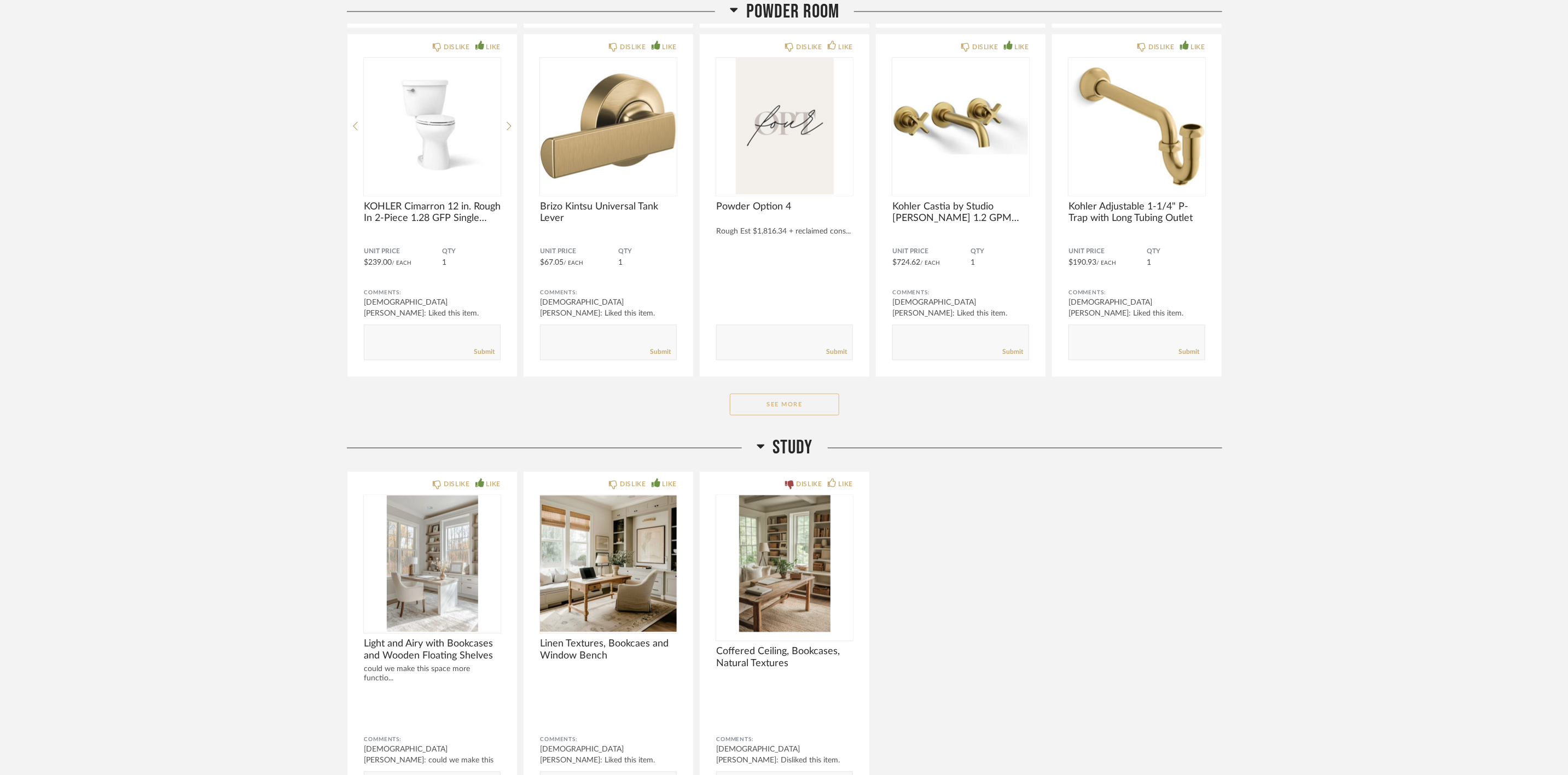
click at [764, 394] on button "See More" at bounding box center [785, 405] width 109 height 22
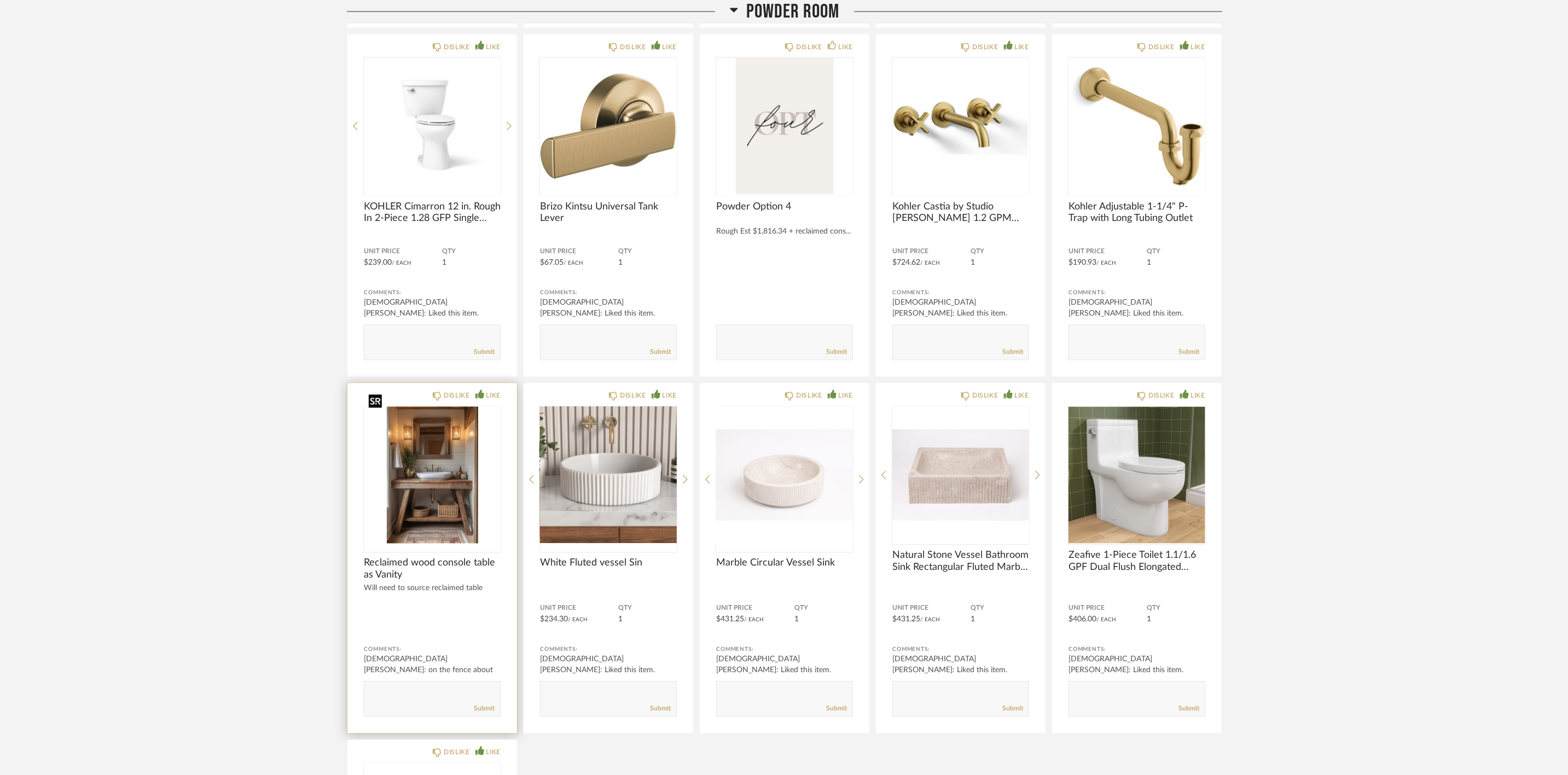
click at [447, 454] on img "0" at bounding box center [432, 475] width 137 height 137
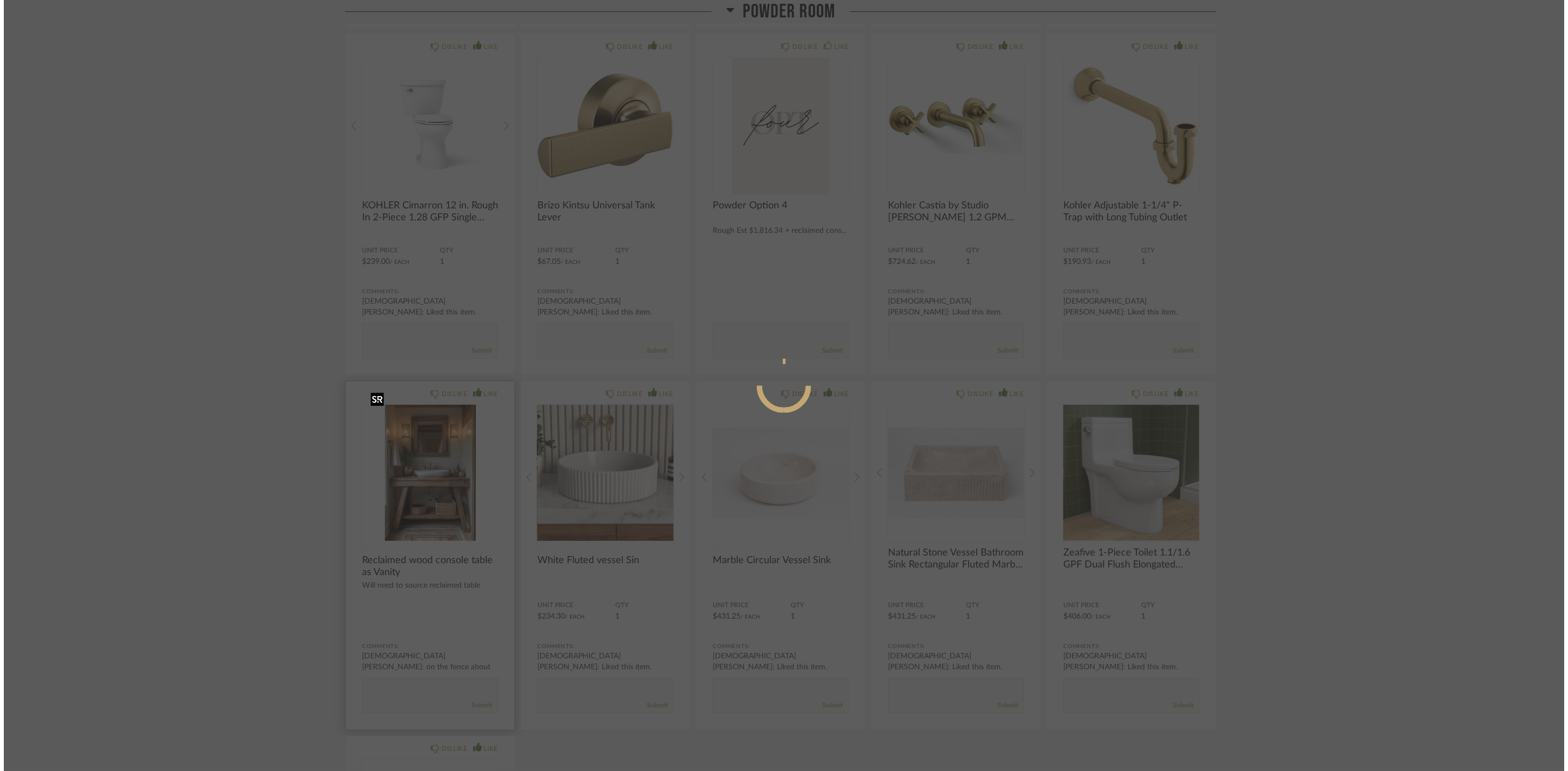
scroll to position [0, 0]
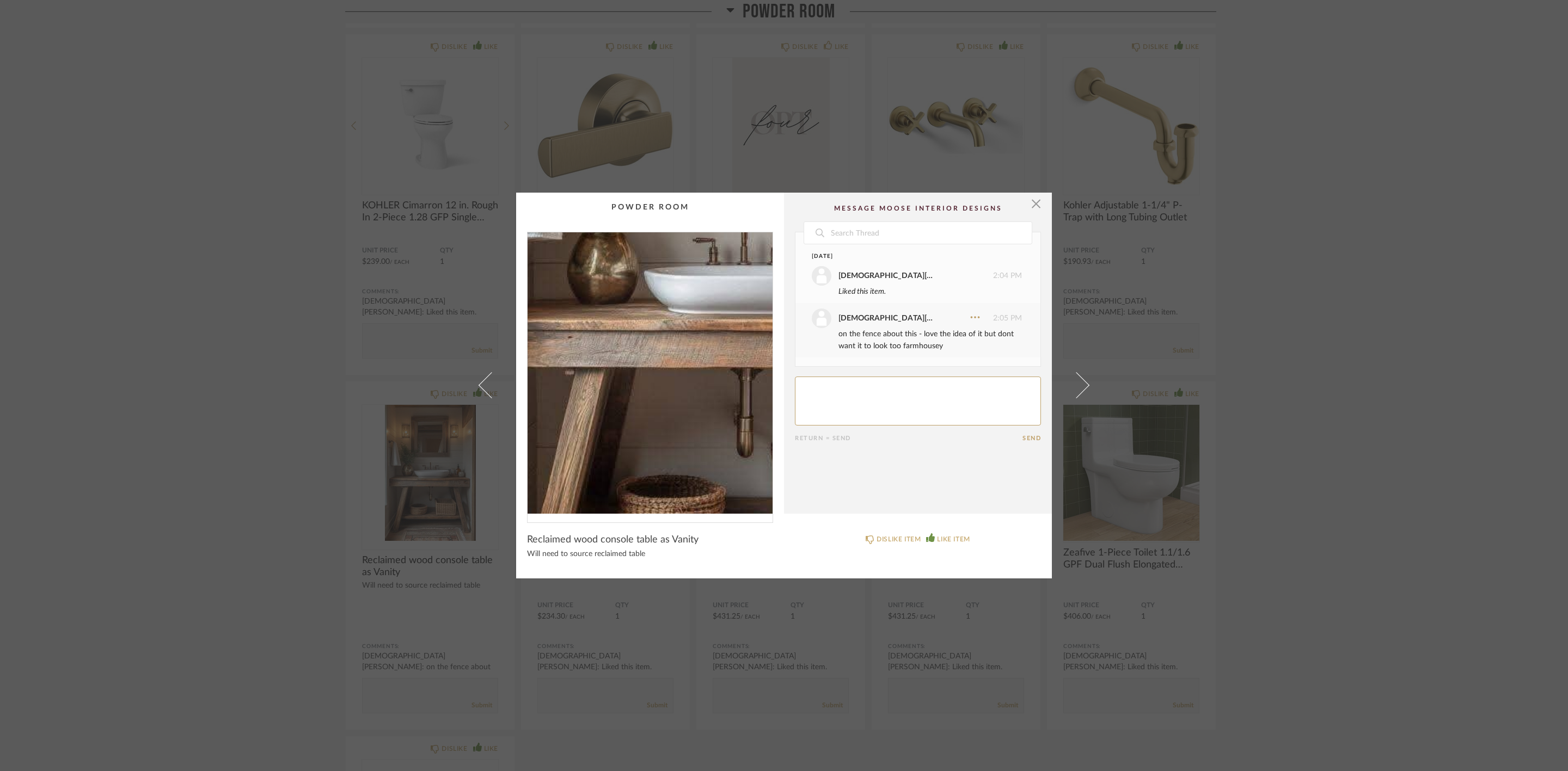
click at [615, 403] on img "0" at bounding box center [650, 373] width 245 height 282
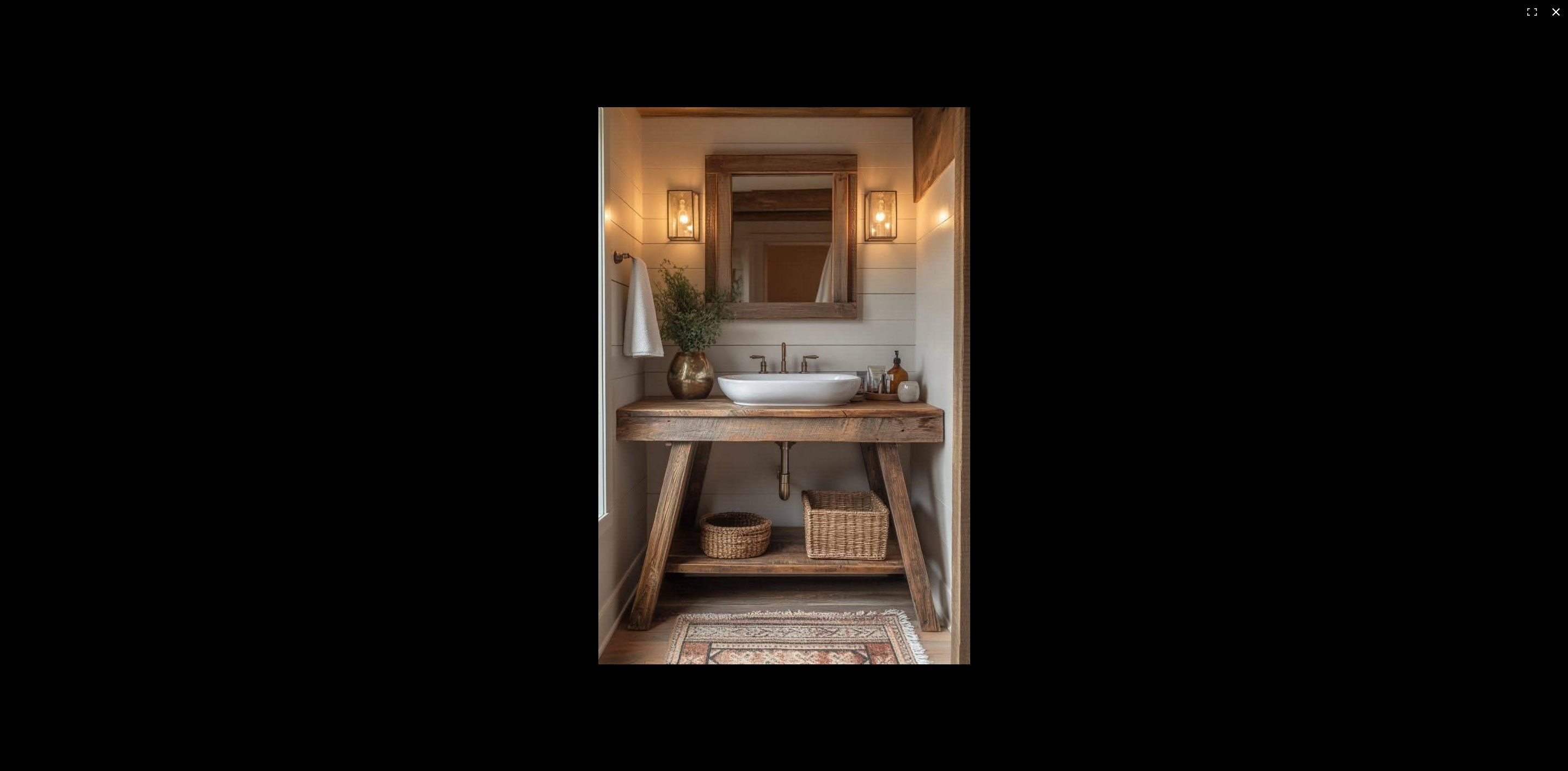
click at [1178, 270] on div at bounding box center [1202, 404] width 1207 height 594
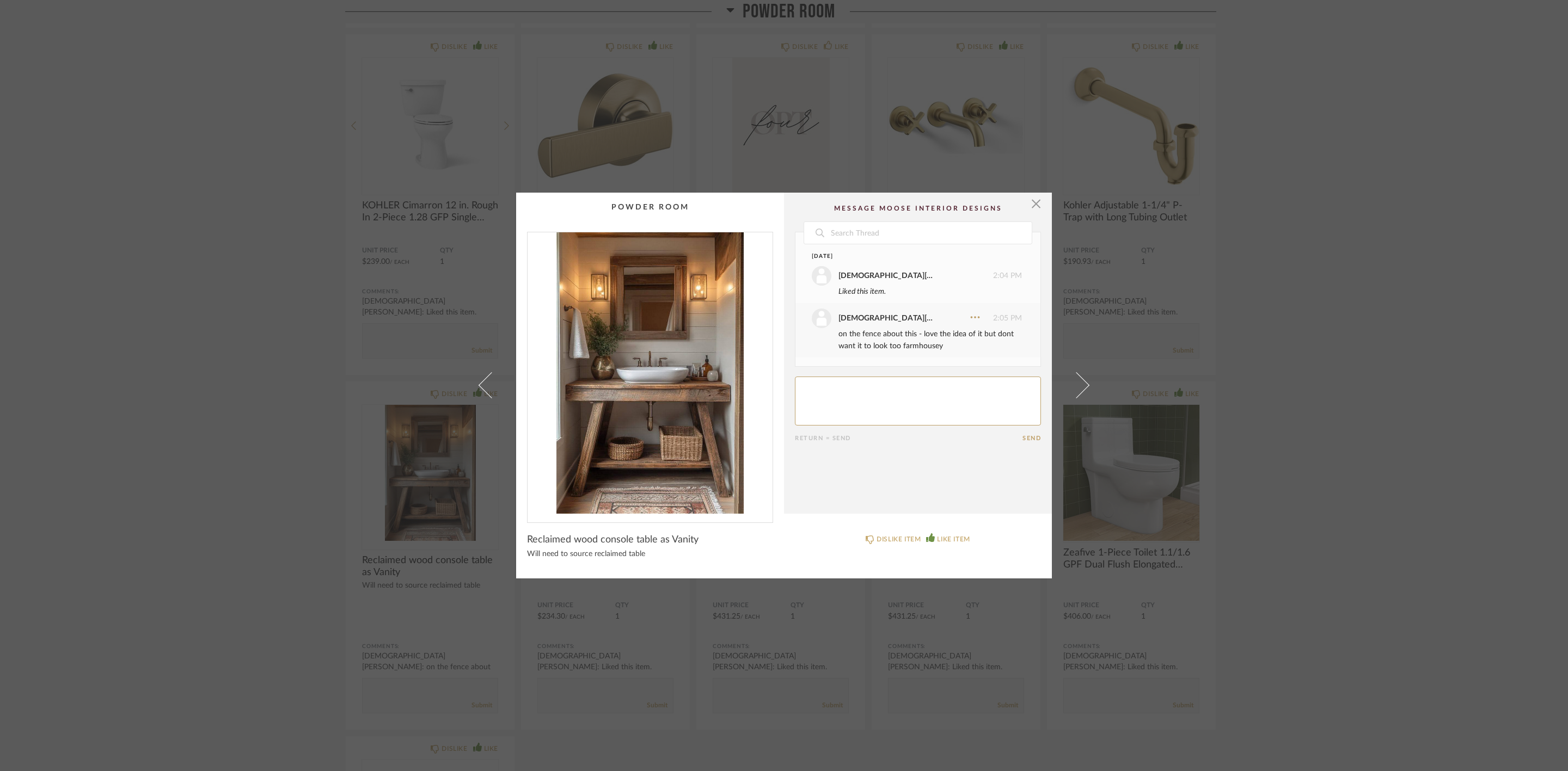
click at [1468, 391] on div "× Date August 29th Christiana Vignola 2:04 PM Liked this item. Christiana Vigno…" at bounding box center [784, 385] width 1568 height 771
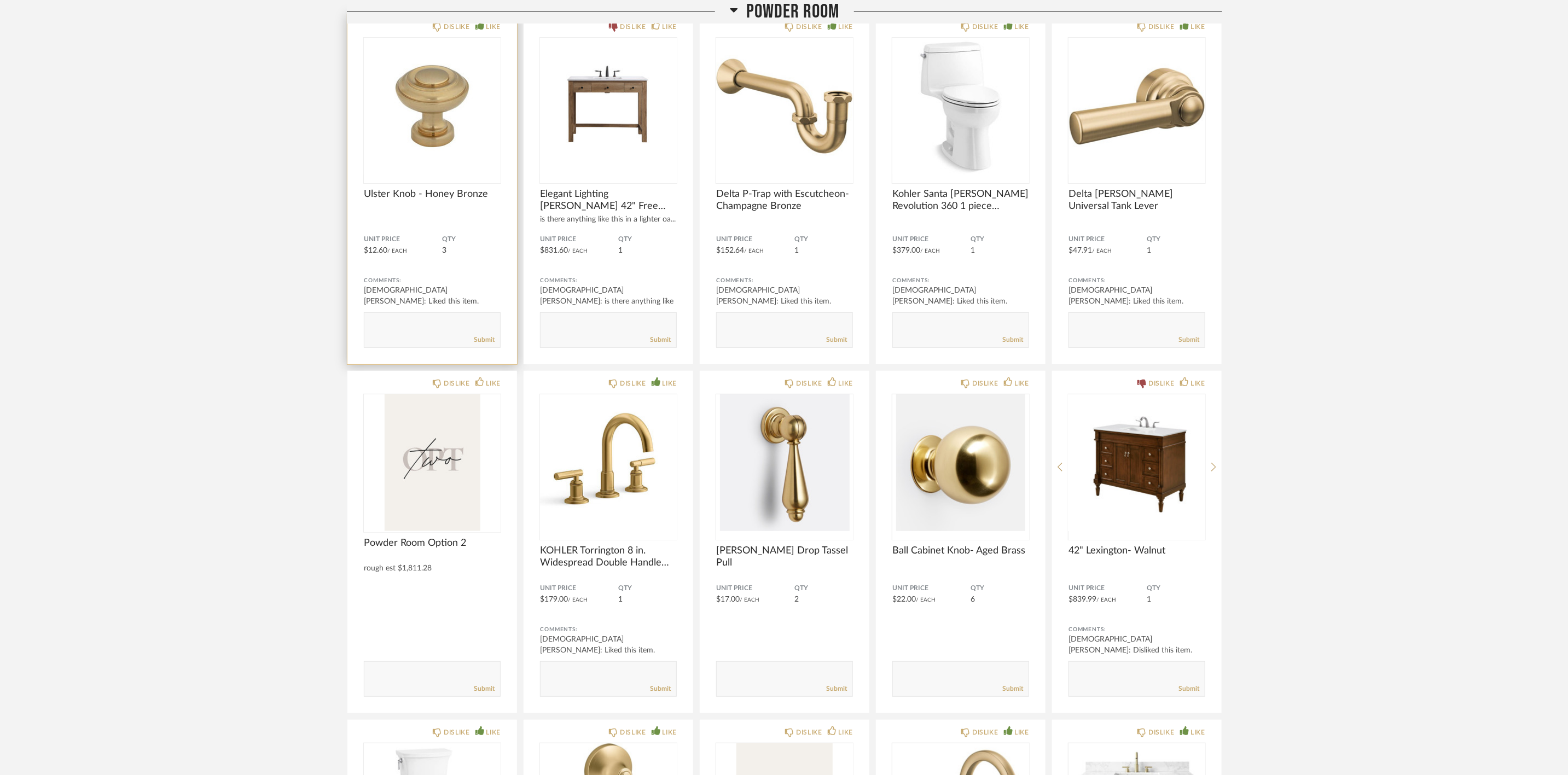
scroll to position [6402, 0]
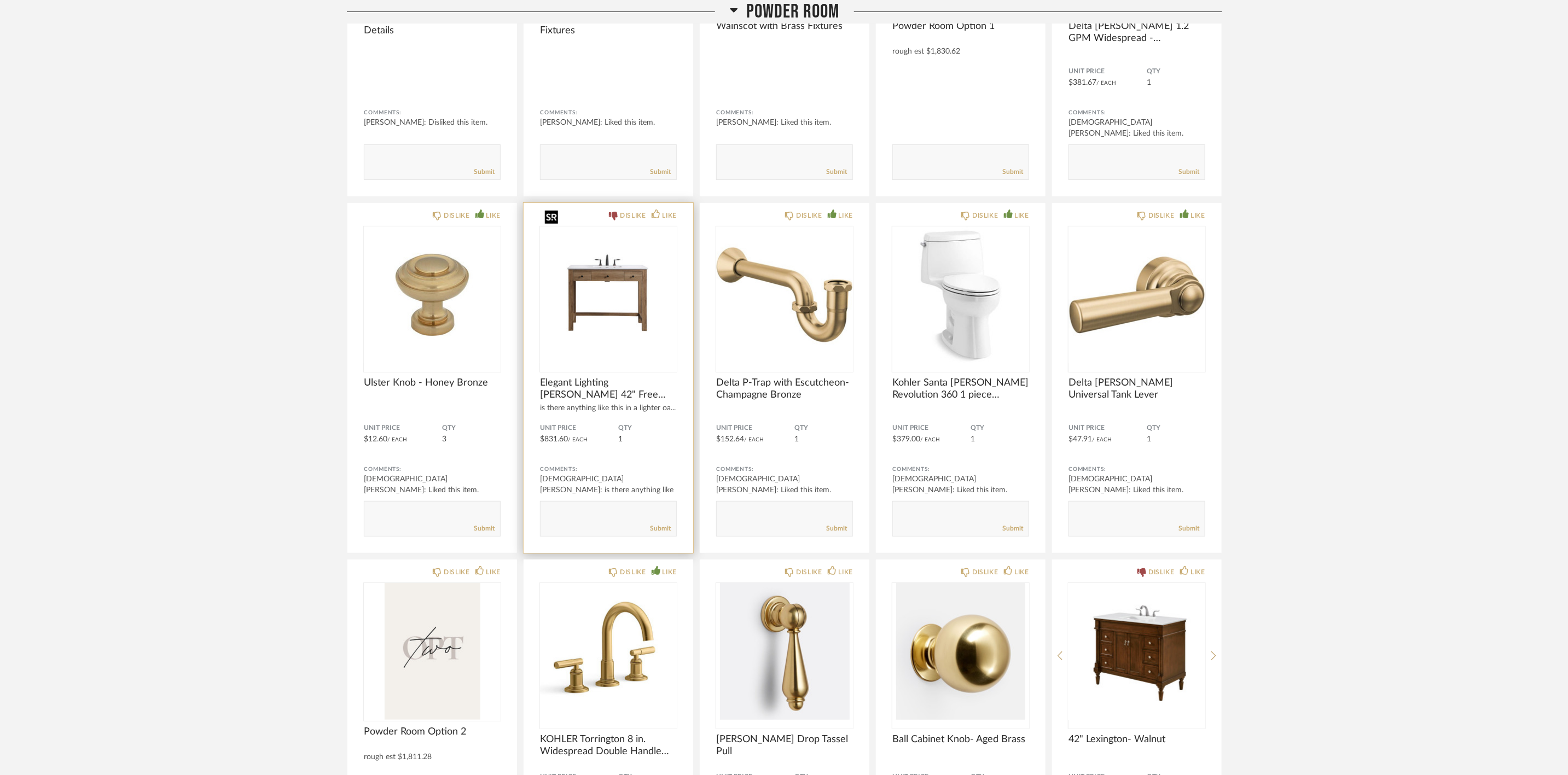
click at [616, 256] on img "0" at bounding box center [608, 295] width 137 height 137
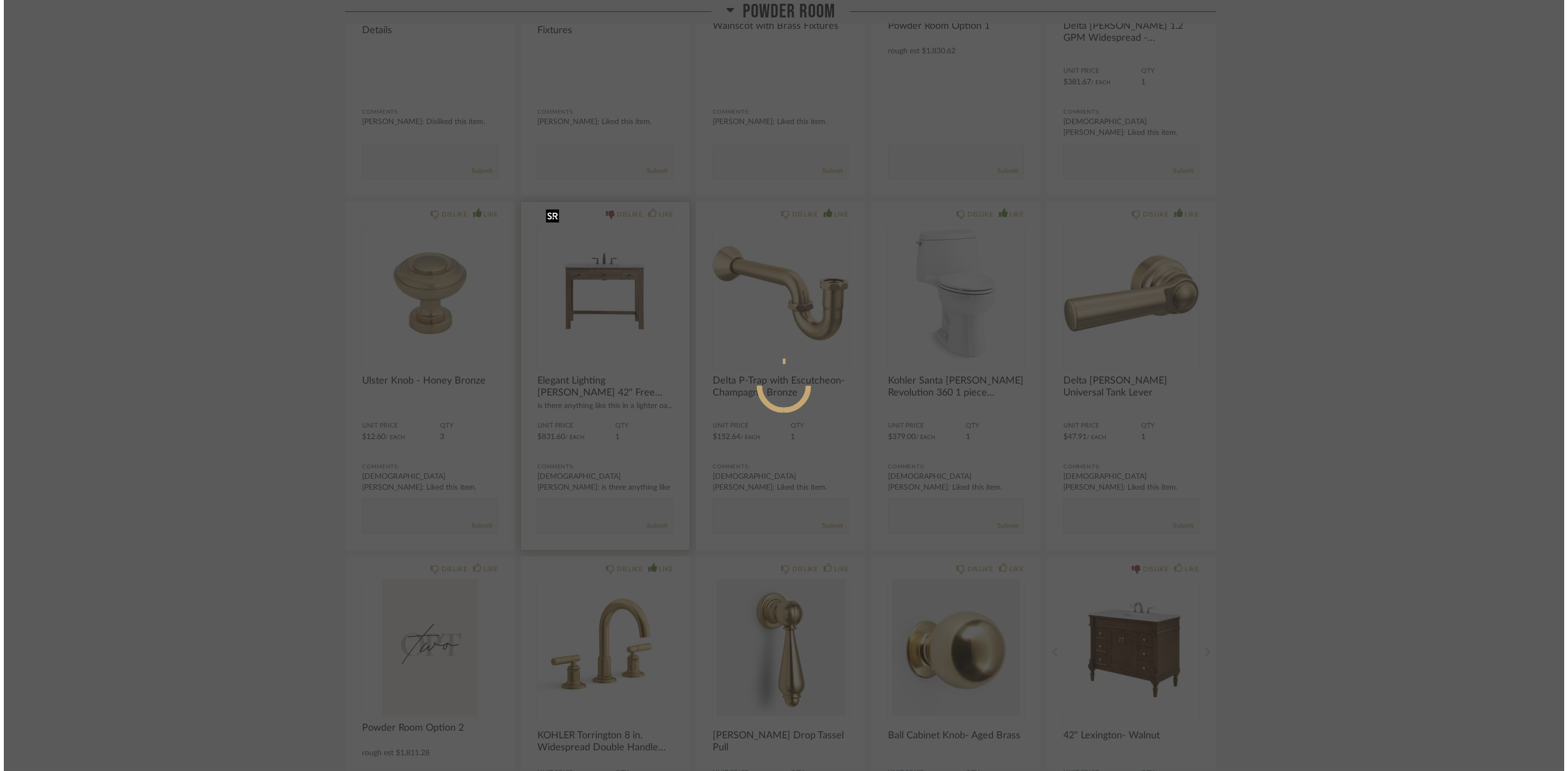
scroll to position [0, 0]
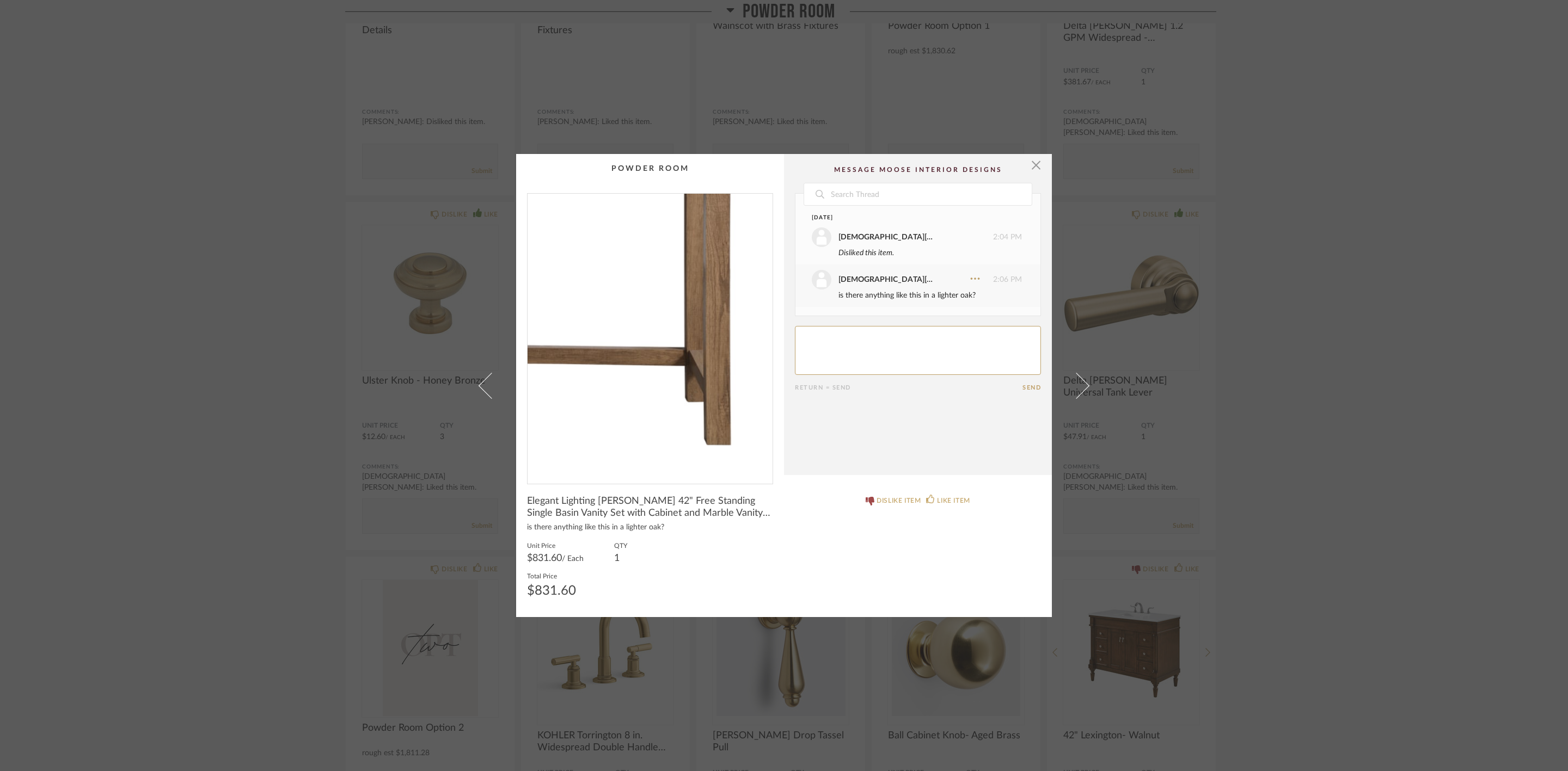
click at [688, 363] on img "0" at bounding box center [650, 335] width 245 height 282
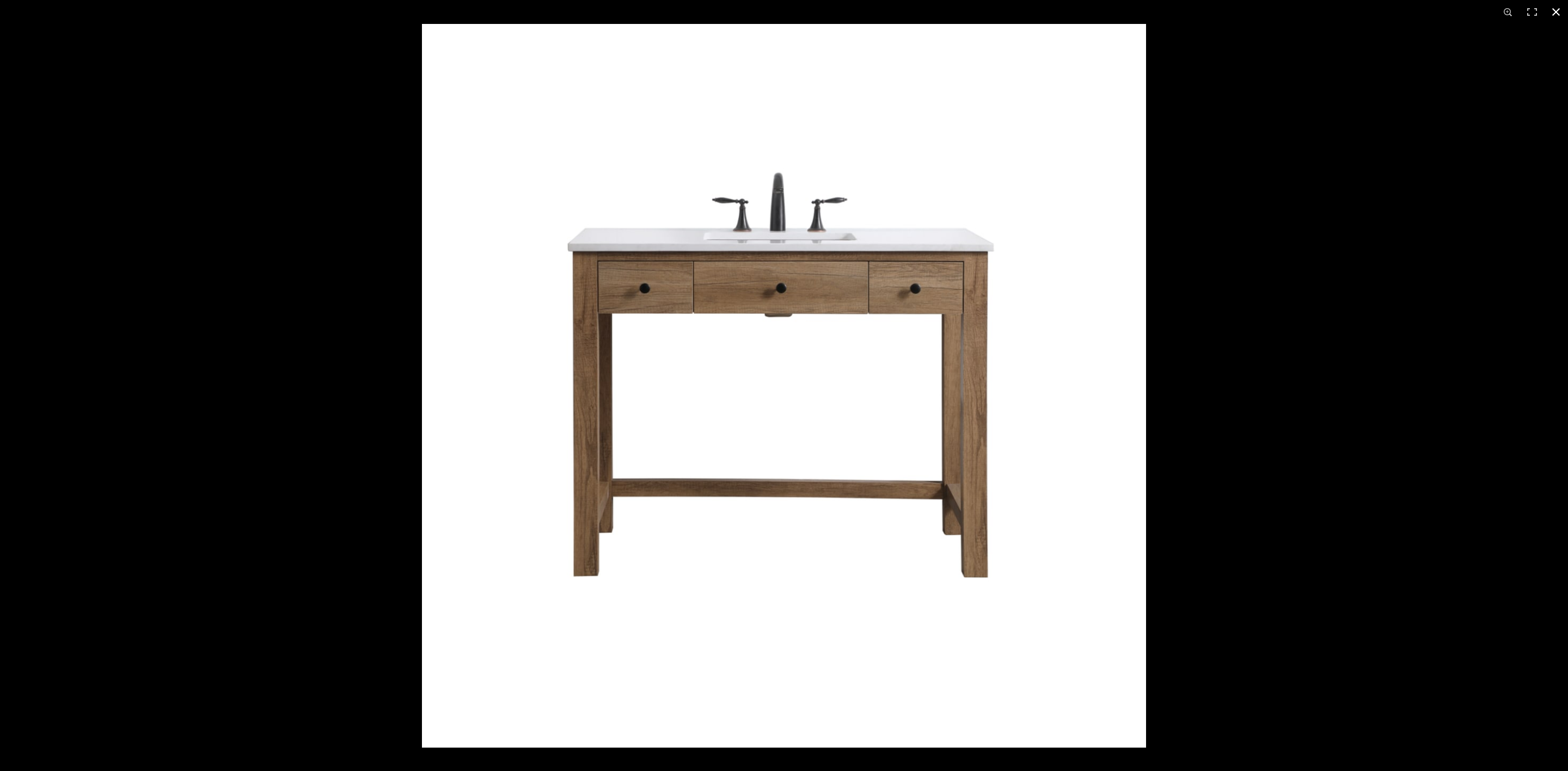
click at [1431, 427] on div at bounding box center [1206, 409] width 1568 height 771
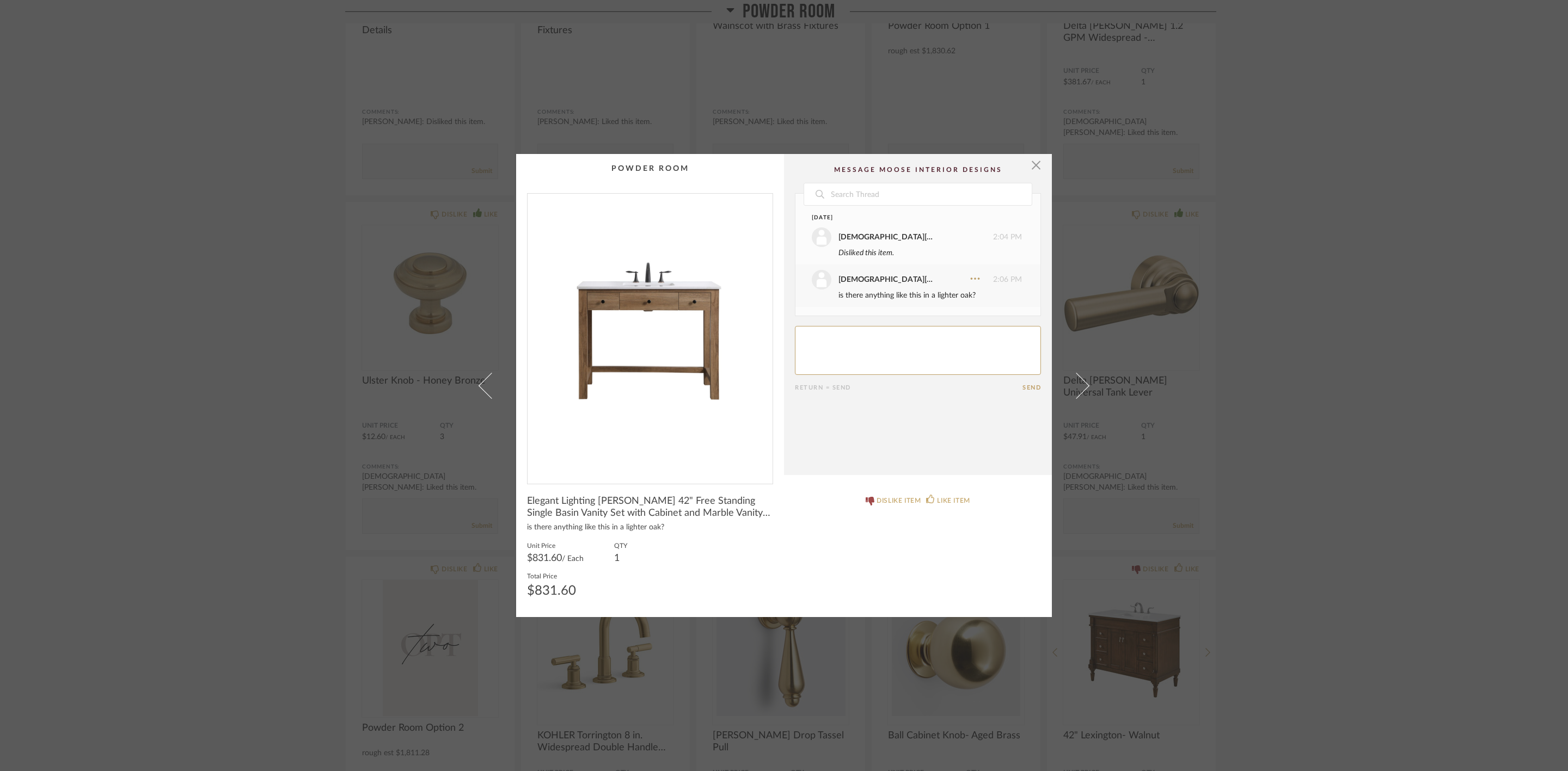
click at [1406, 289] on div "× Date August 29th Christiana Vignola 2:04 PM Disliked this item. Christiana Vi…" at bounding box center [784, 385] width 1568 height 771
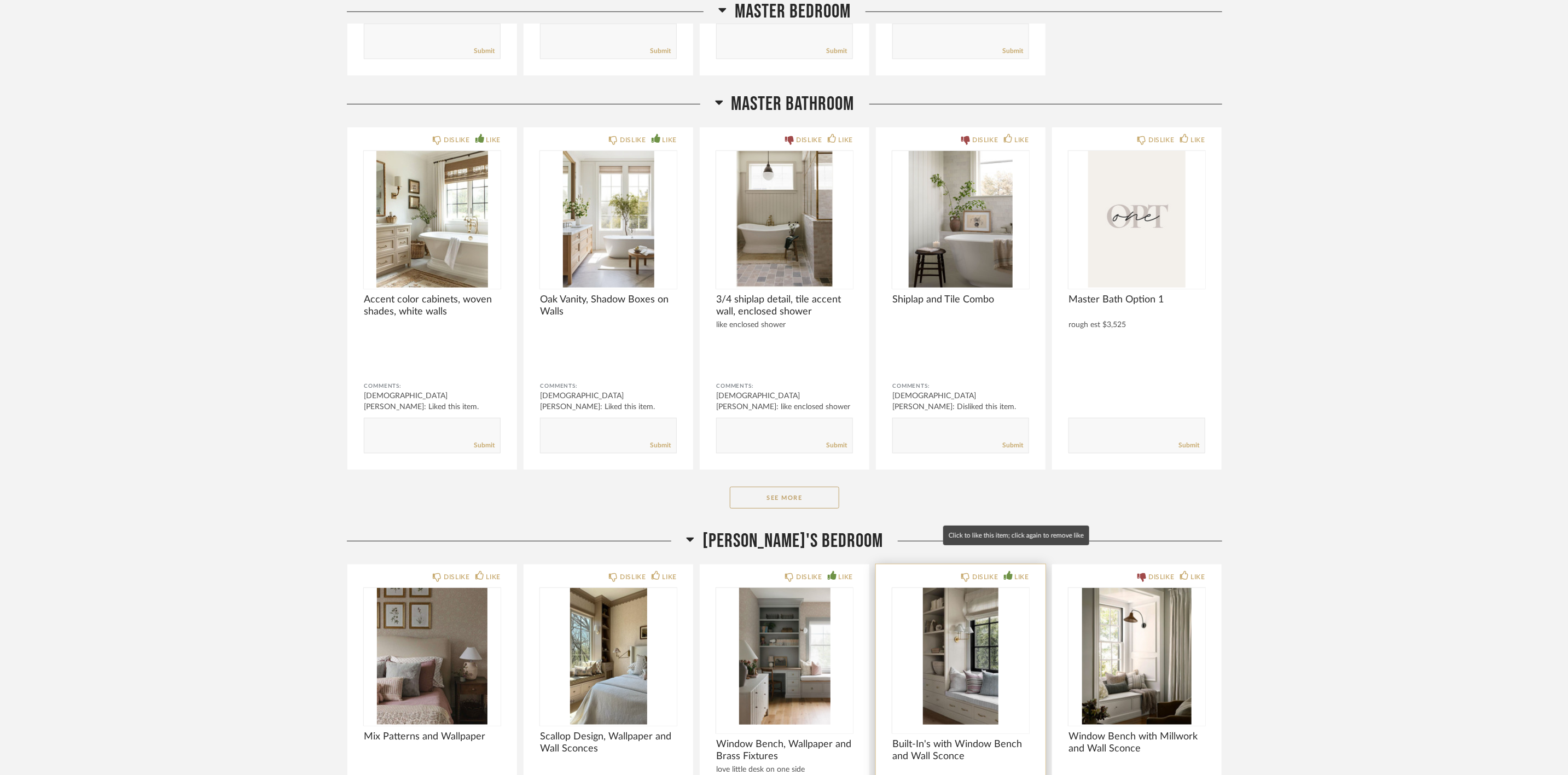
scroll to position [9849, 0]
drag, startPoint x: 814, startPoint y: 480, endPoint x: 1400, endPoint y: 466, distance: 586.2
click at [814, 486] on button "See More" at bounding box center [785, 496] width 109 height 22
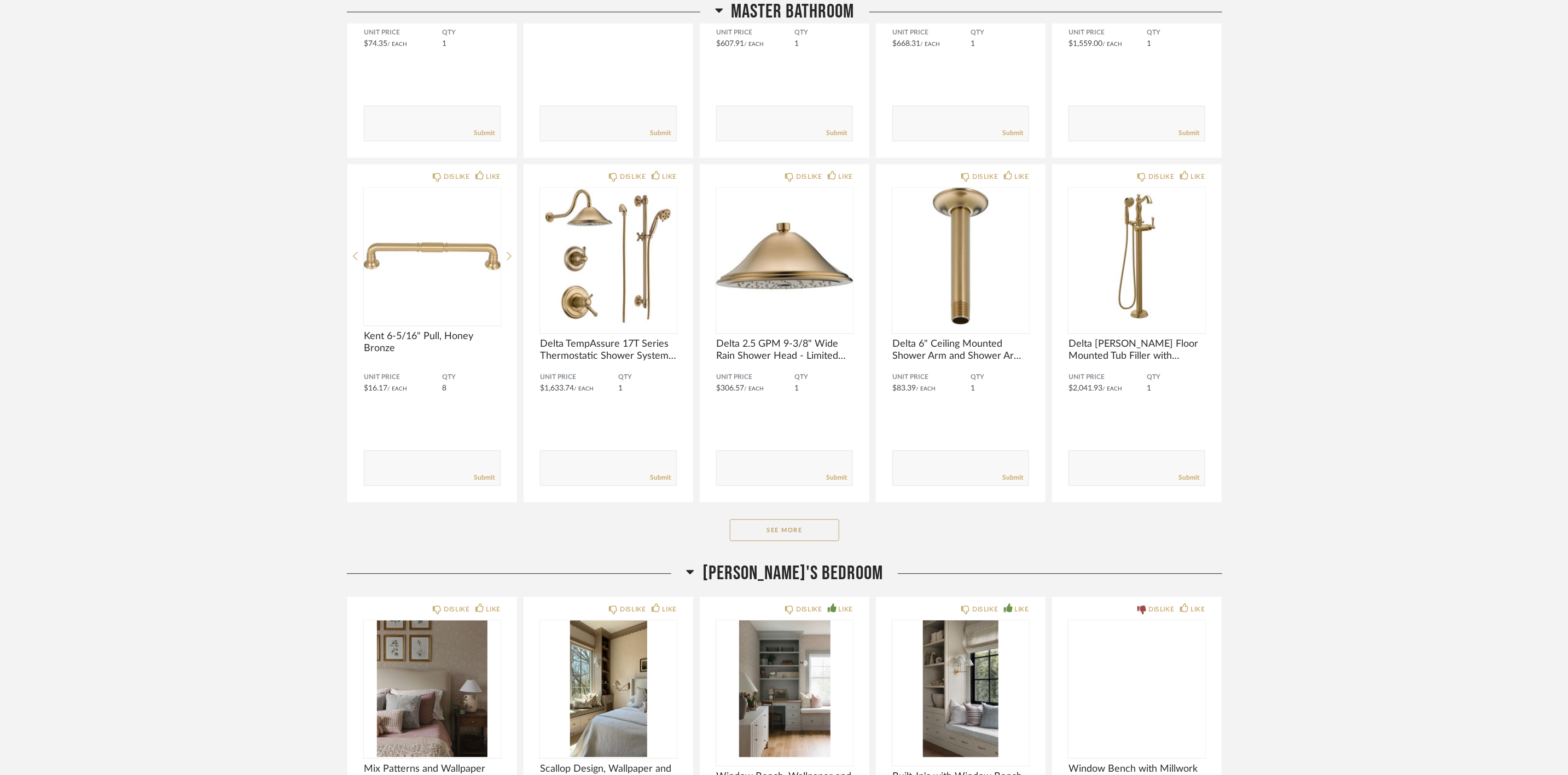
scroll to position [11244, 0]
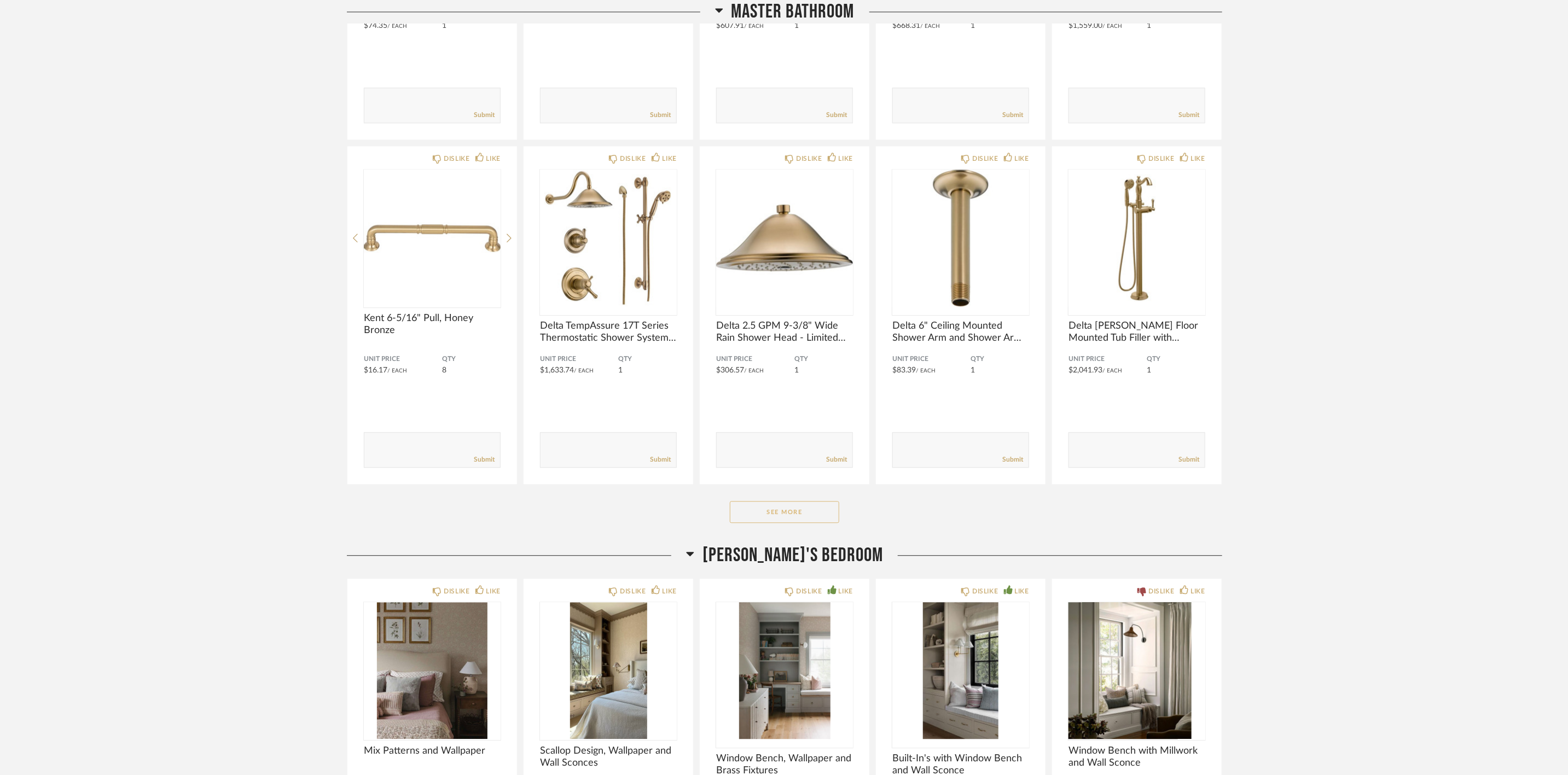
click at [752, 501] on button "See More" at bounding box center [785, 512] width 109 height 22
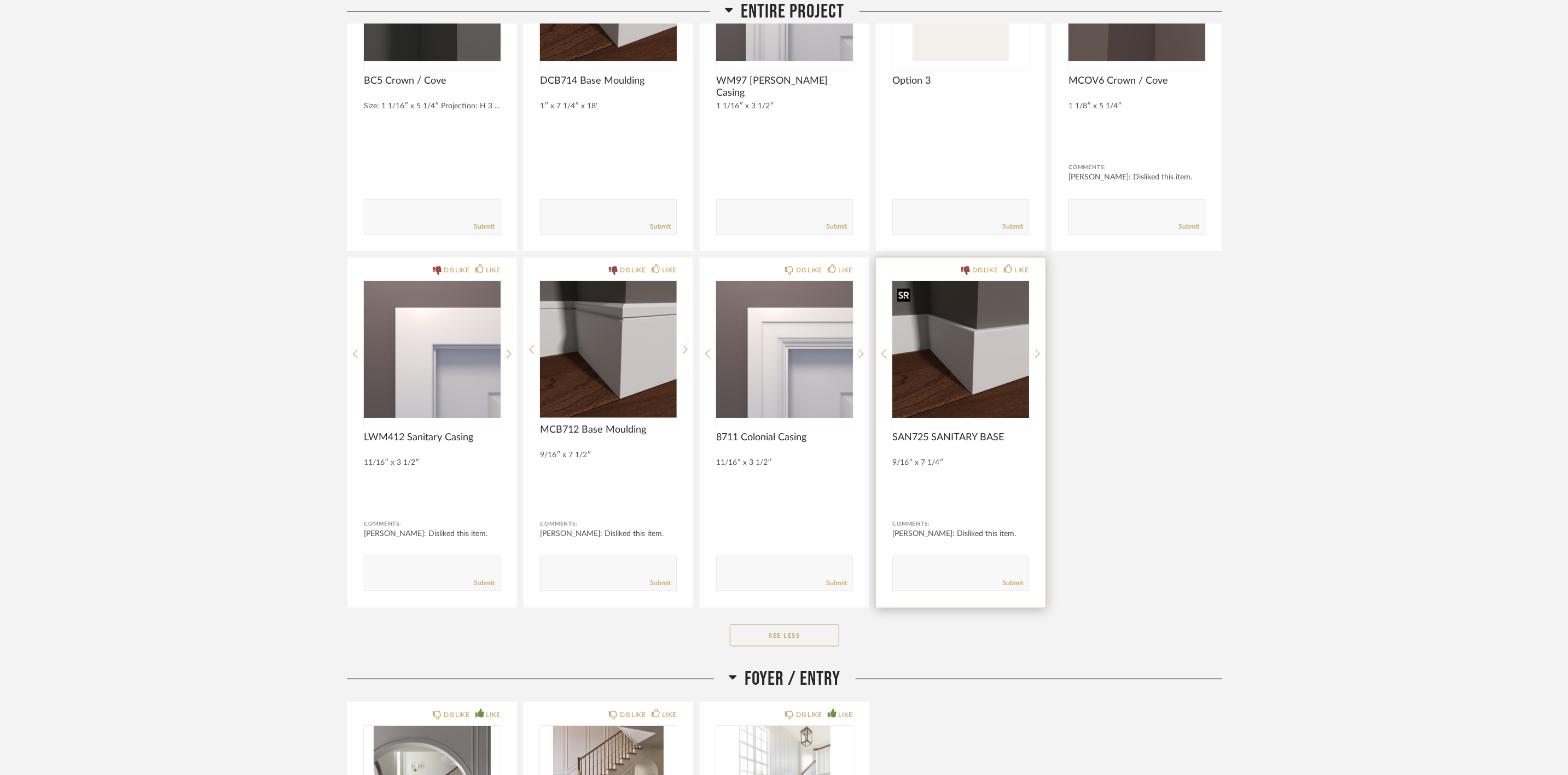
scroll to position [0, 0]
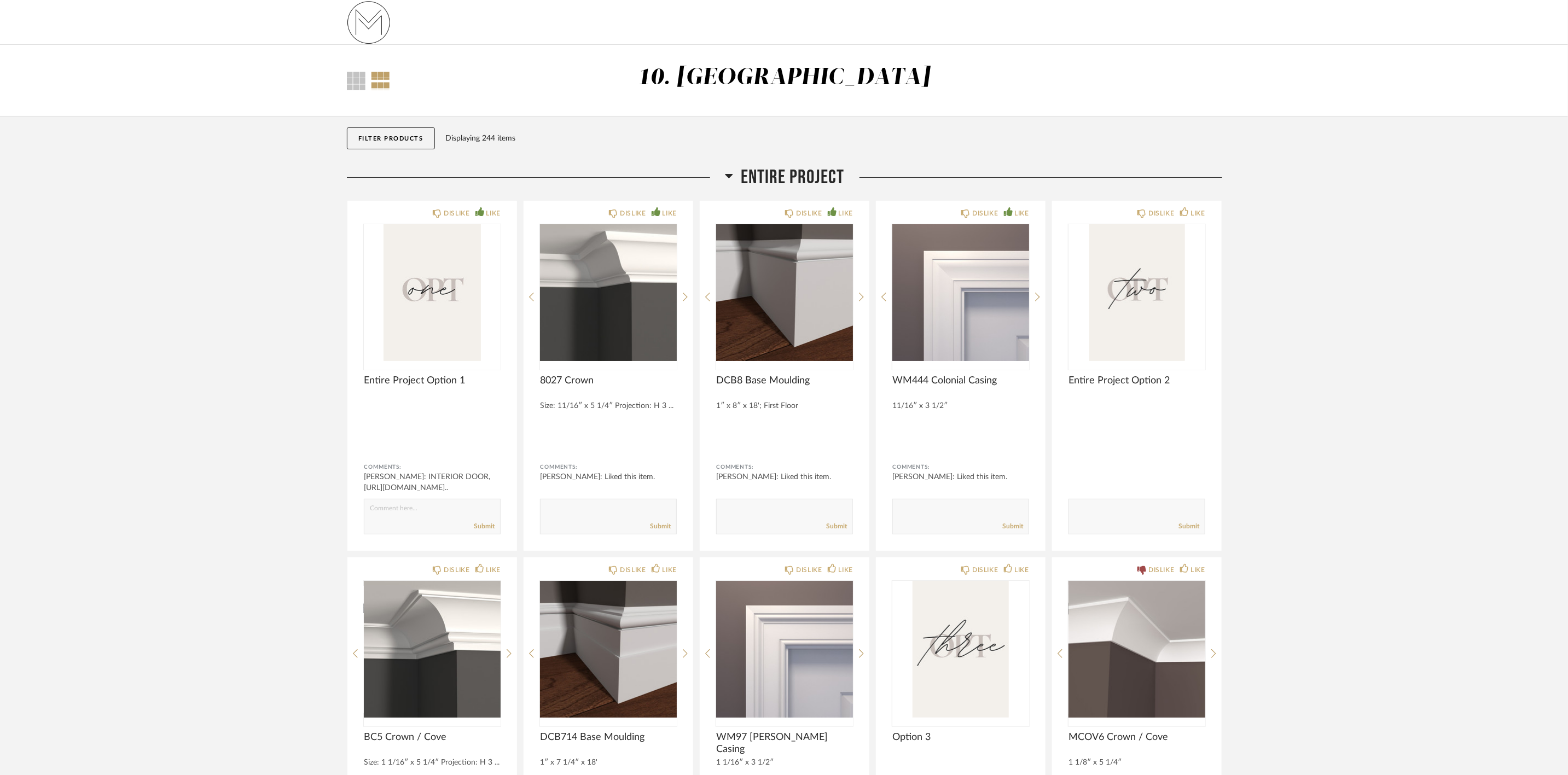
click at [818, 172] on span "Entire Project" at bounding box center [793, 177] width 103 height 24
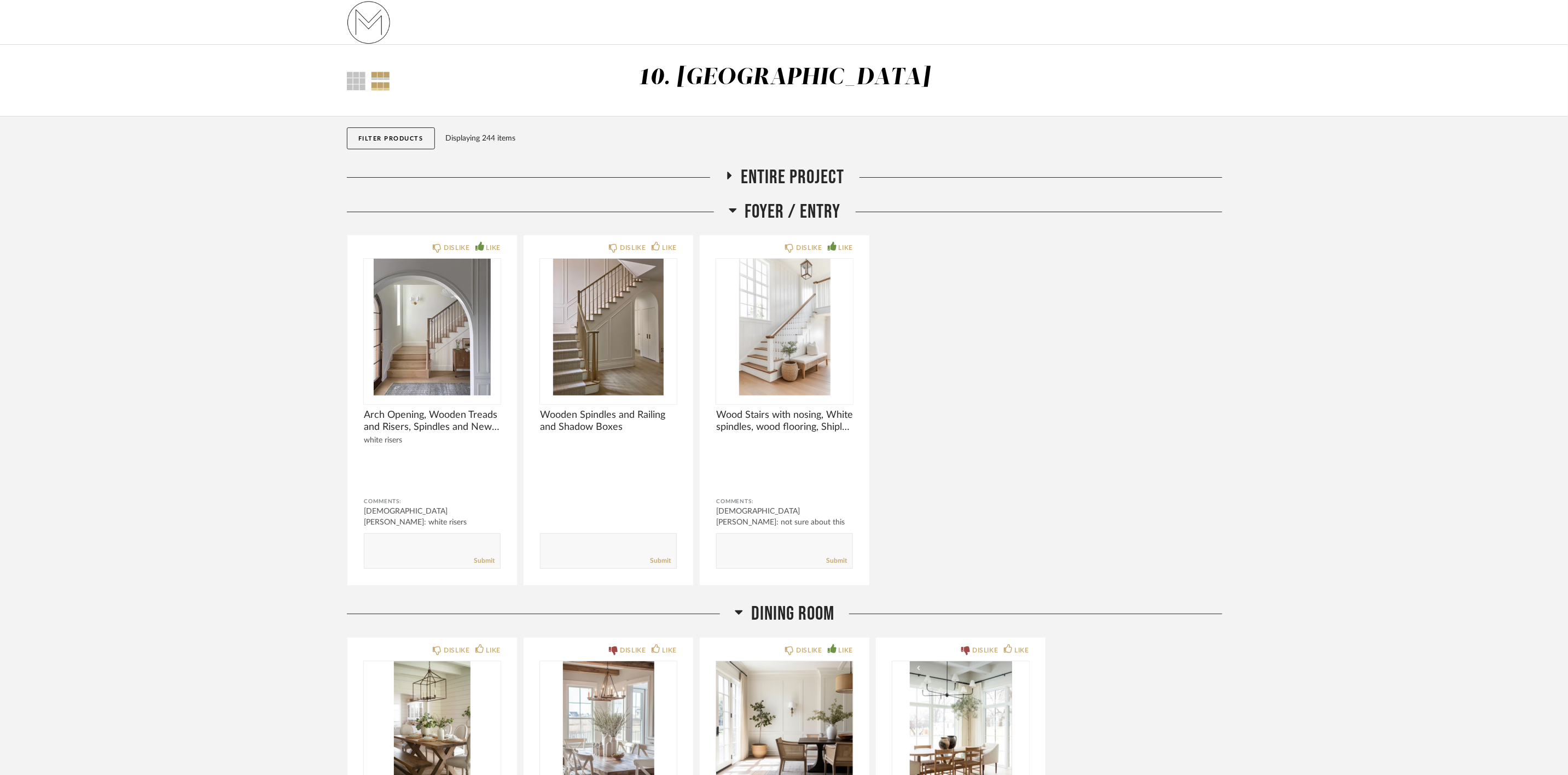
click at [832, 209] on span "Foyer / Entry" at bounding box center [793, 212] width 96 height 24
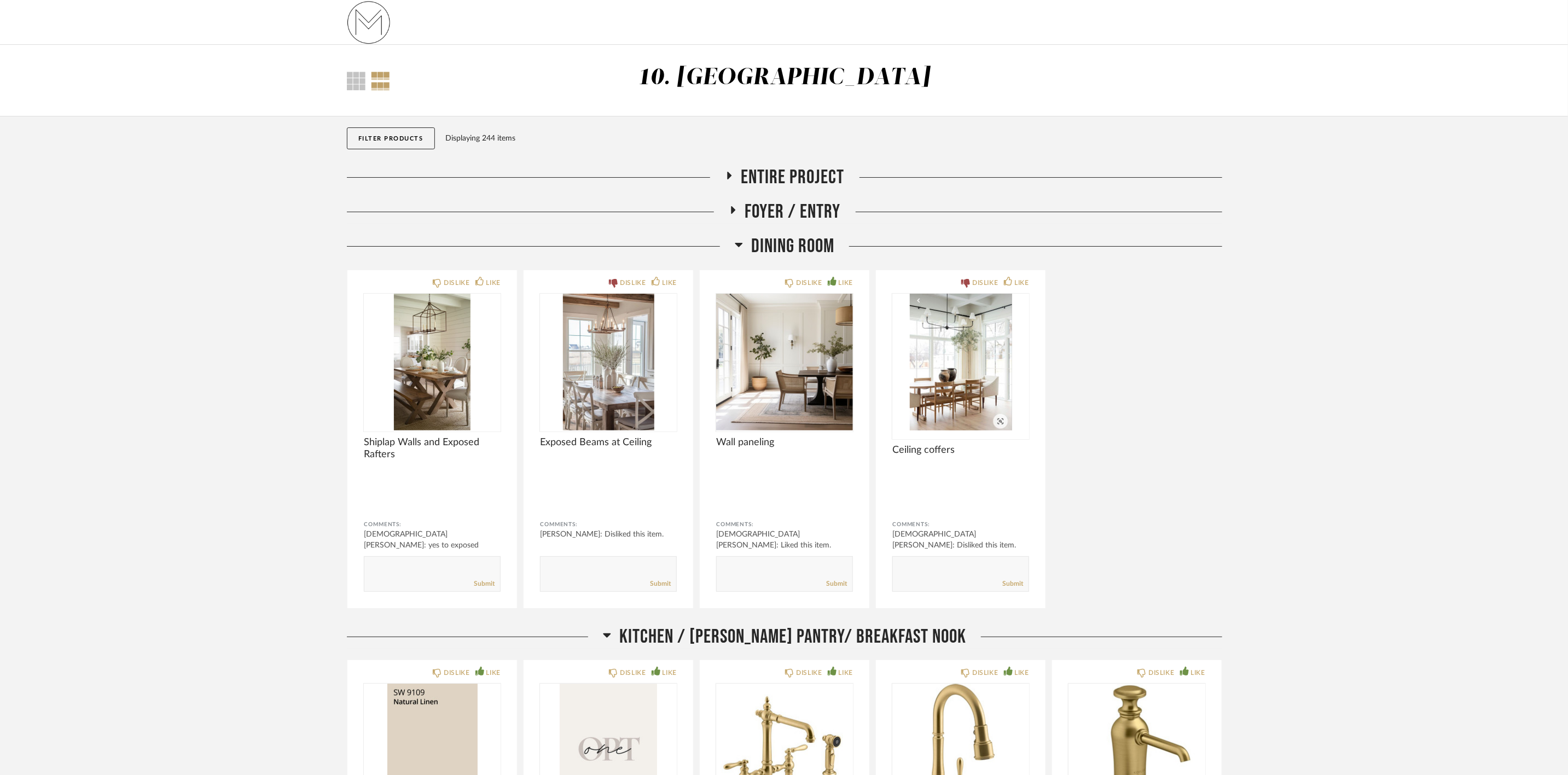
click at [823, 245] on span "Dining Room" at bounding box center [793, 246] width 83 height 24
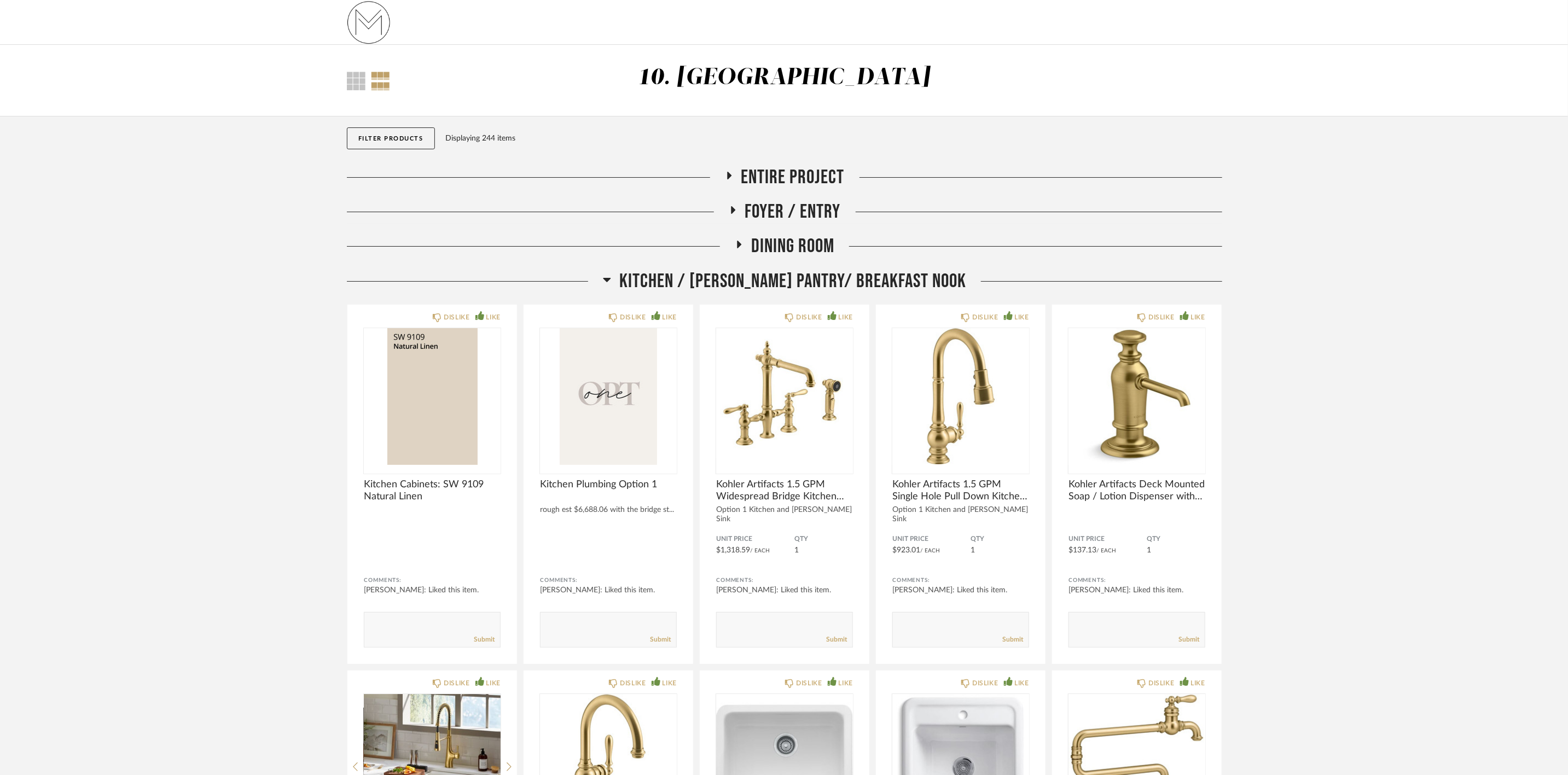
click at [823, 275] on span "Kitchen / [PERSON_NAME] Pantry/ Breakfast Nook" at bounding box center [792, 281] width 347 height 24
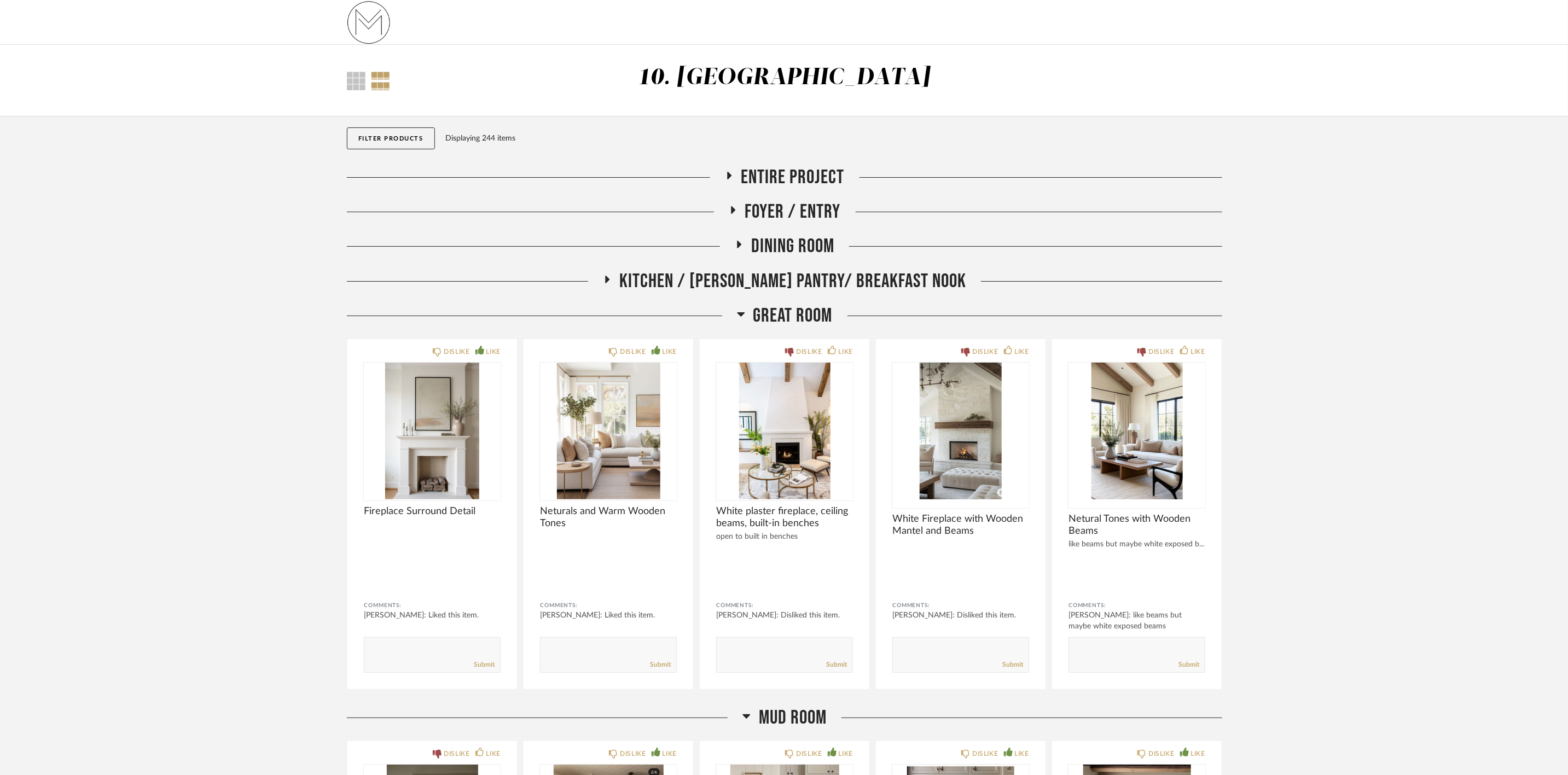
click at [813, 310] on span "Great Room" at bounding box center [793, 316] width 80 height 24
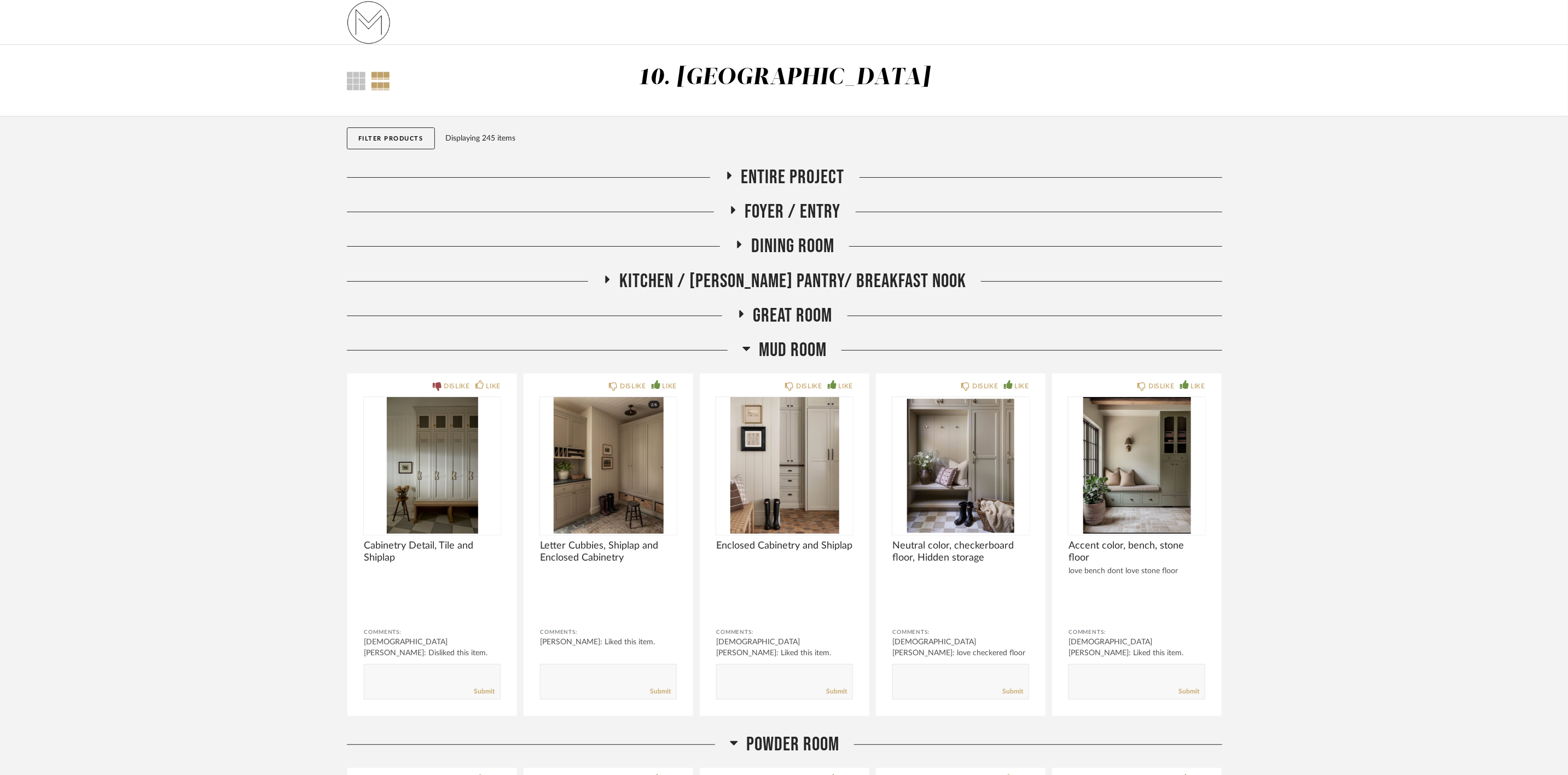
click at [792, 346] on span "Mud Room" at bounding box center [792, 350] width 68 height 24
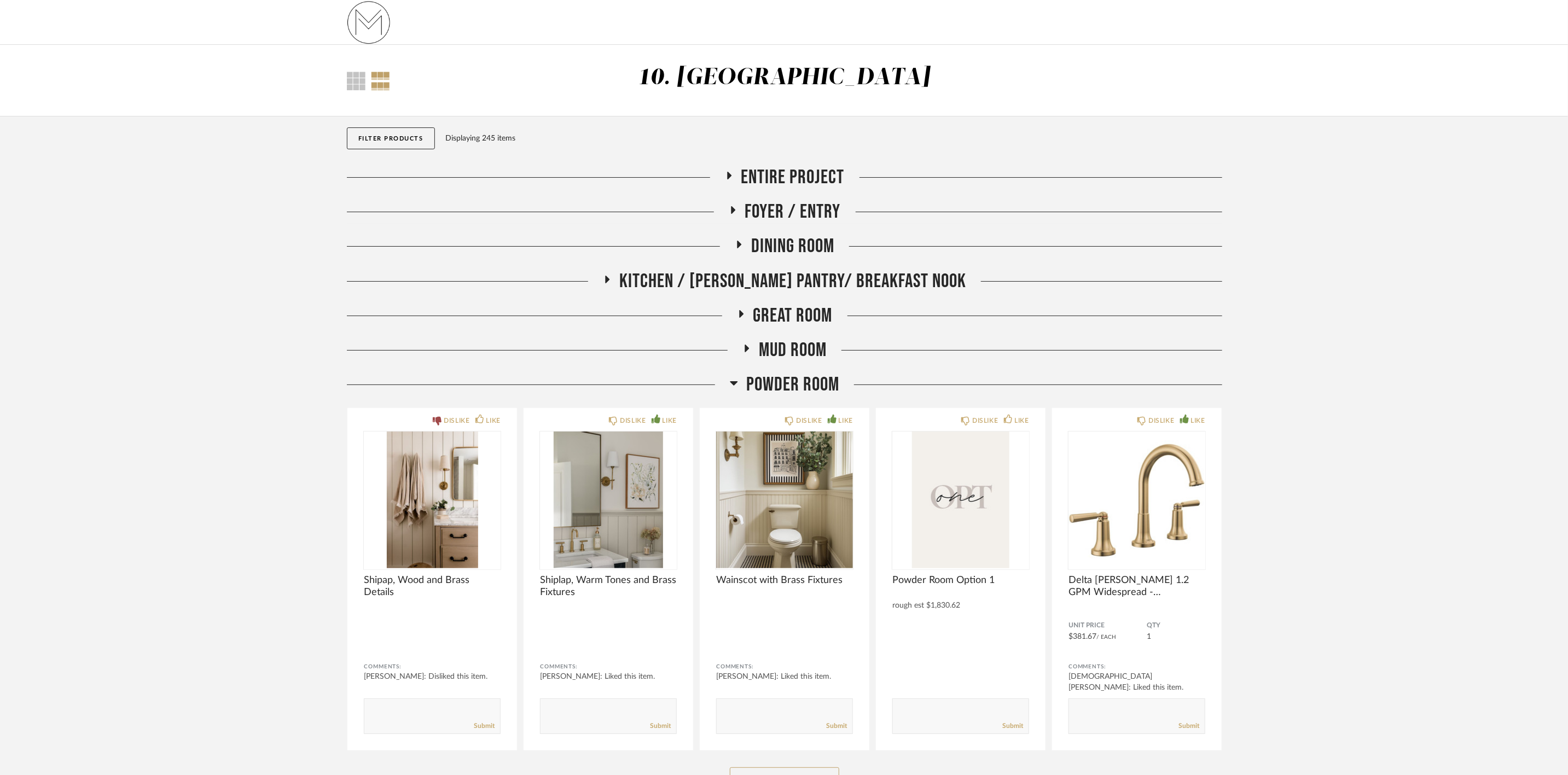
click at [779, 388] on span "Powder Room" at bounding box center [792, 385] width 93 height 24
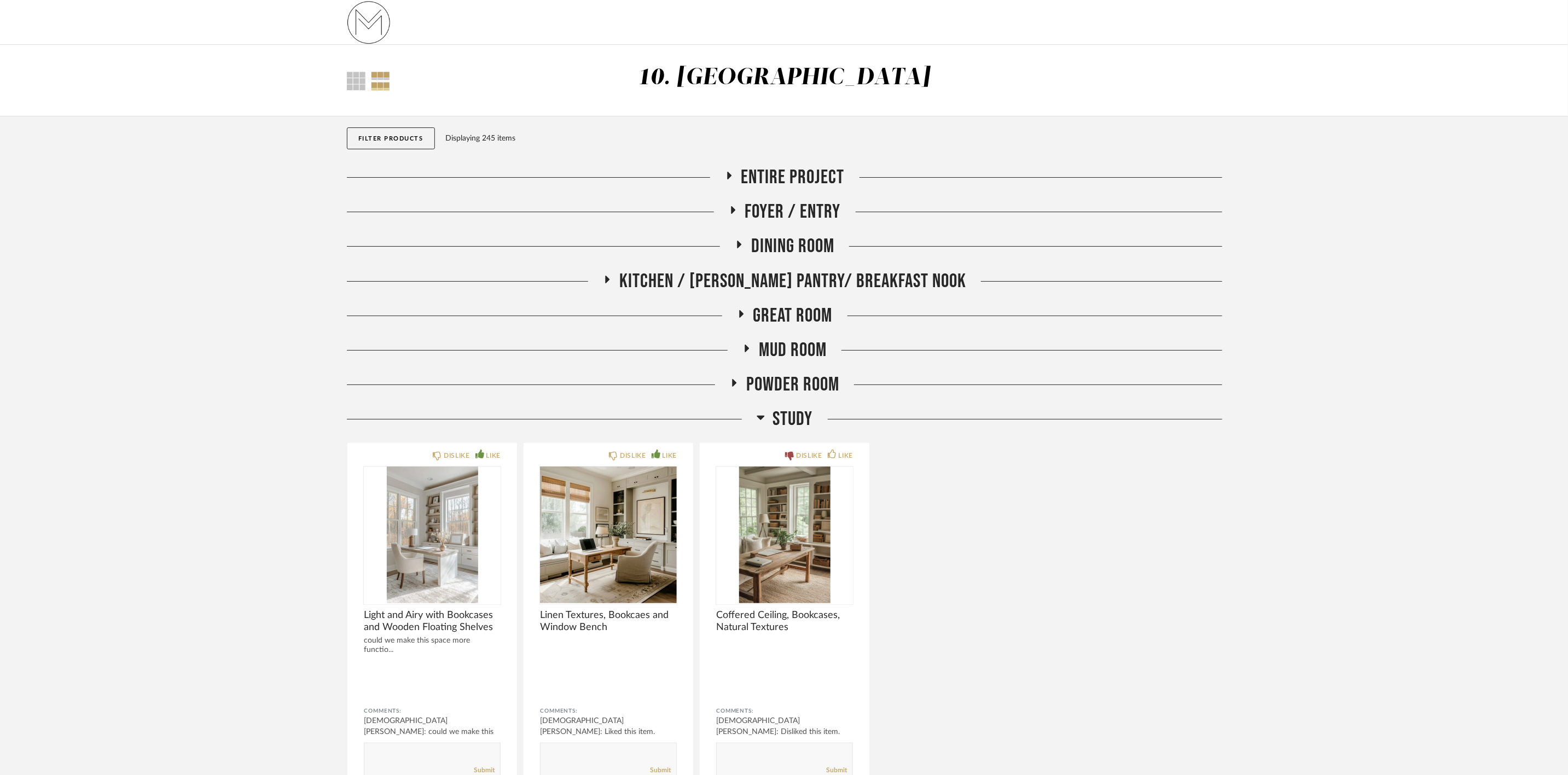
click at [792, 415] on span "Study" at bounding box center [793, 419] width 40 height 24
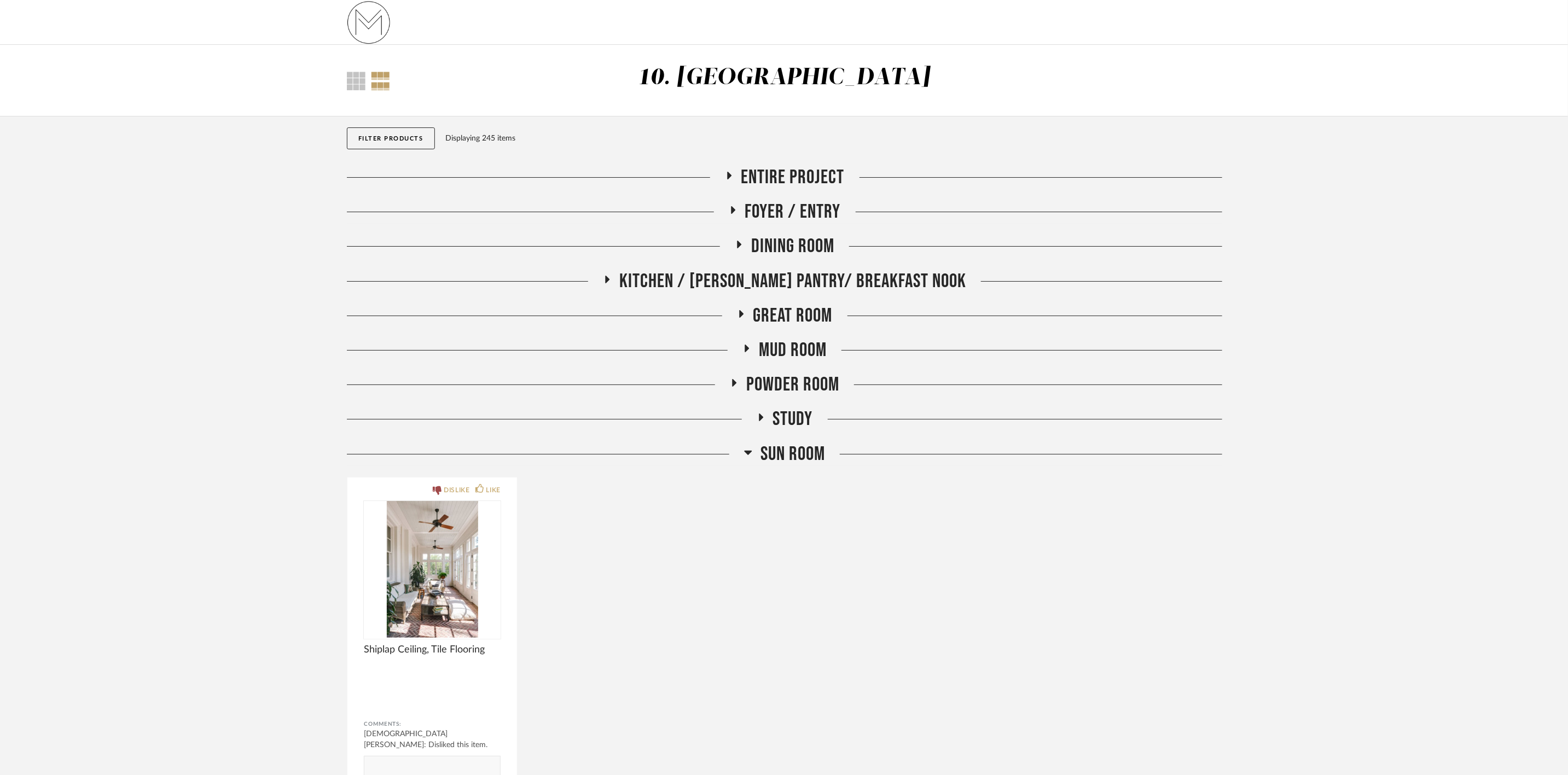
click at [804, 446] on span "Sun Room" at bounding box center [792, 454] width 65 height 24
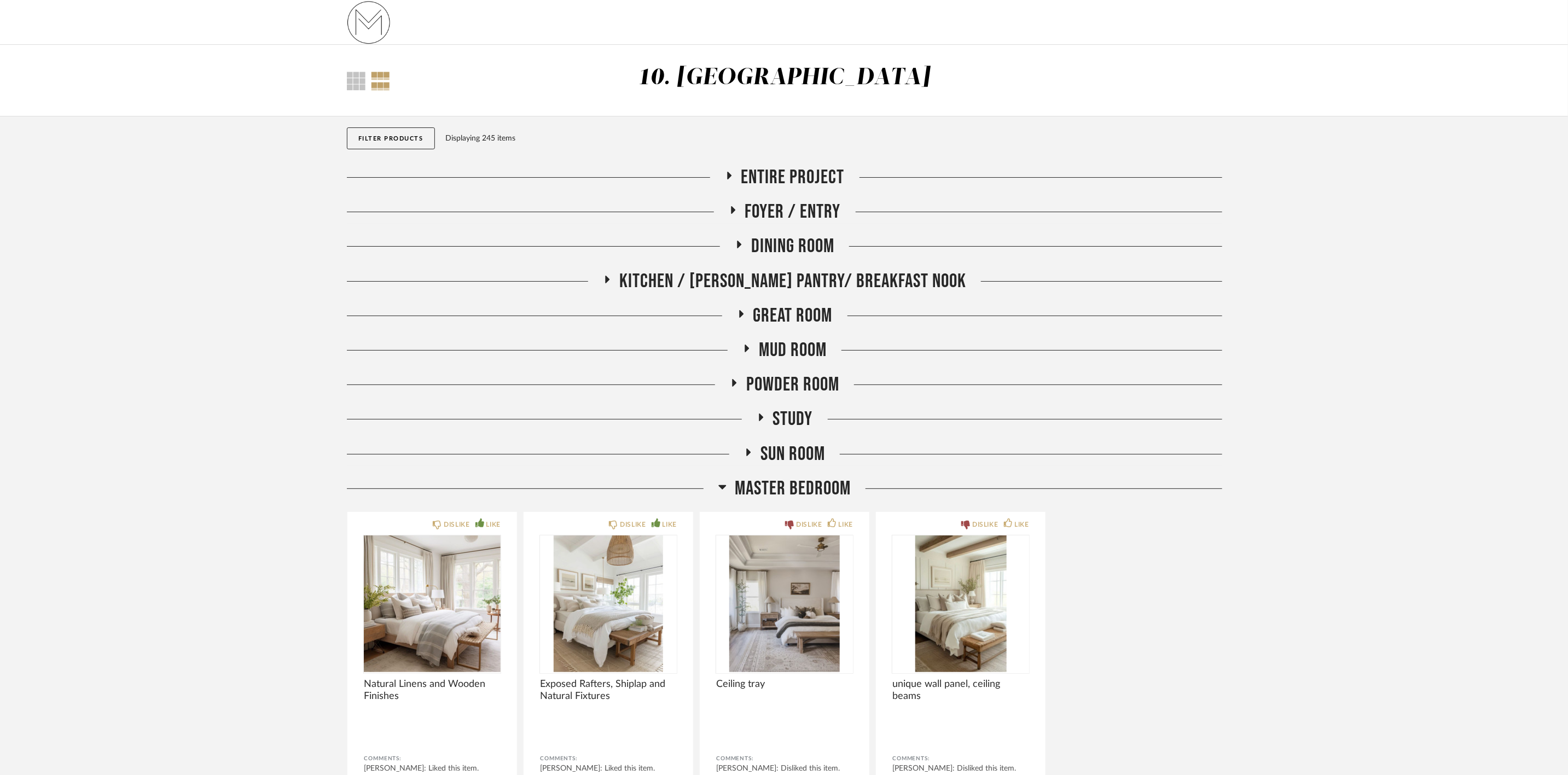
click at [816, 487] on span "Master Bedroom" at bounding box center [792, 489] width 116 height 24
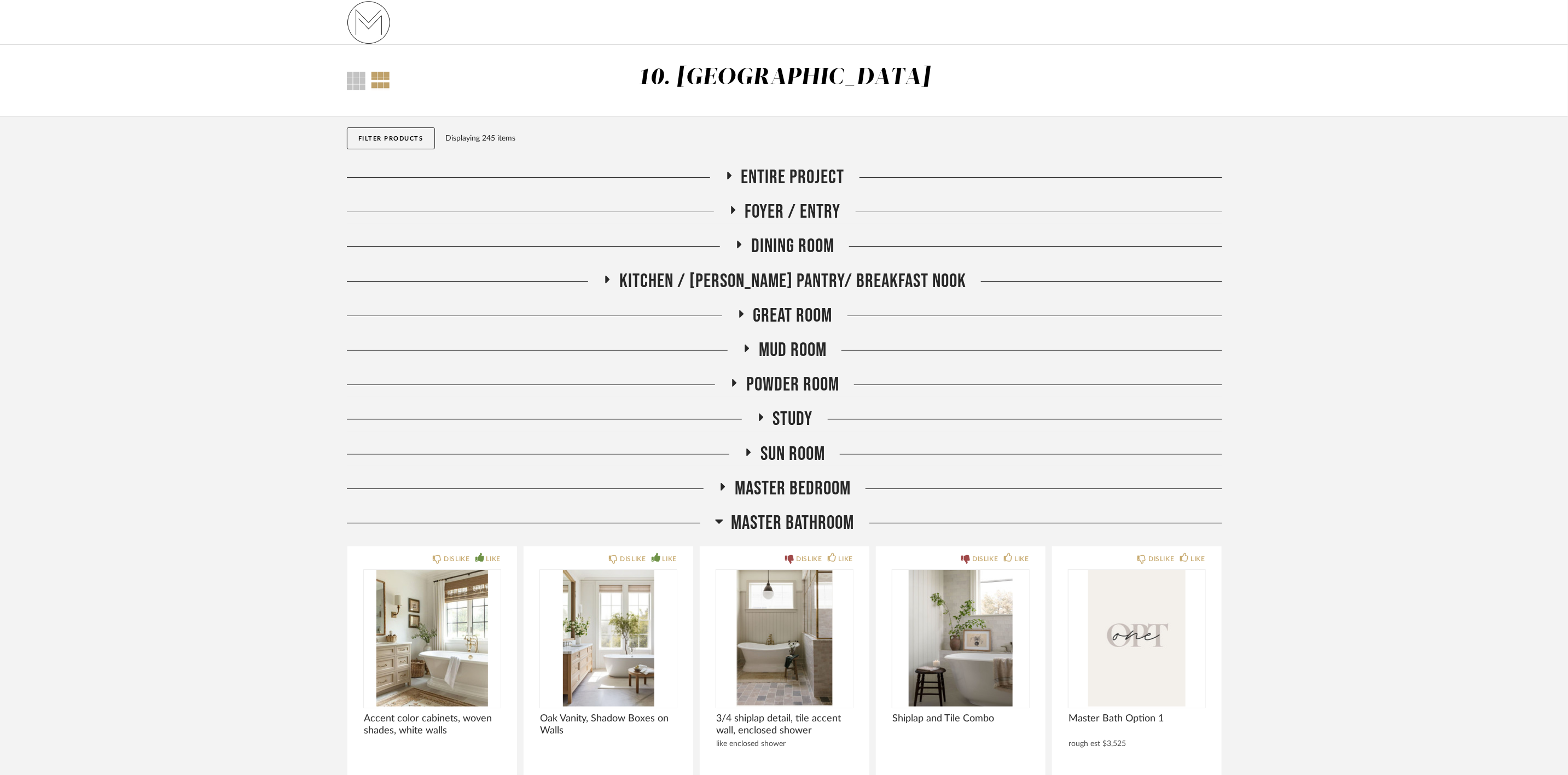
click at [823, 517] on span "Master Bathroom" at bounding box center [793, 523] width 123 height 24
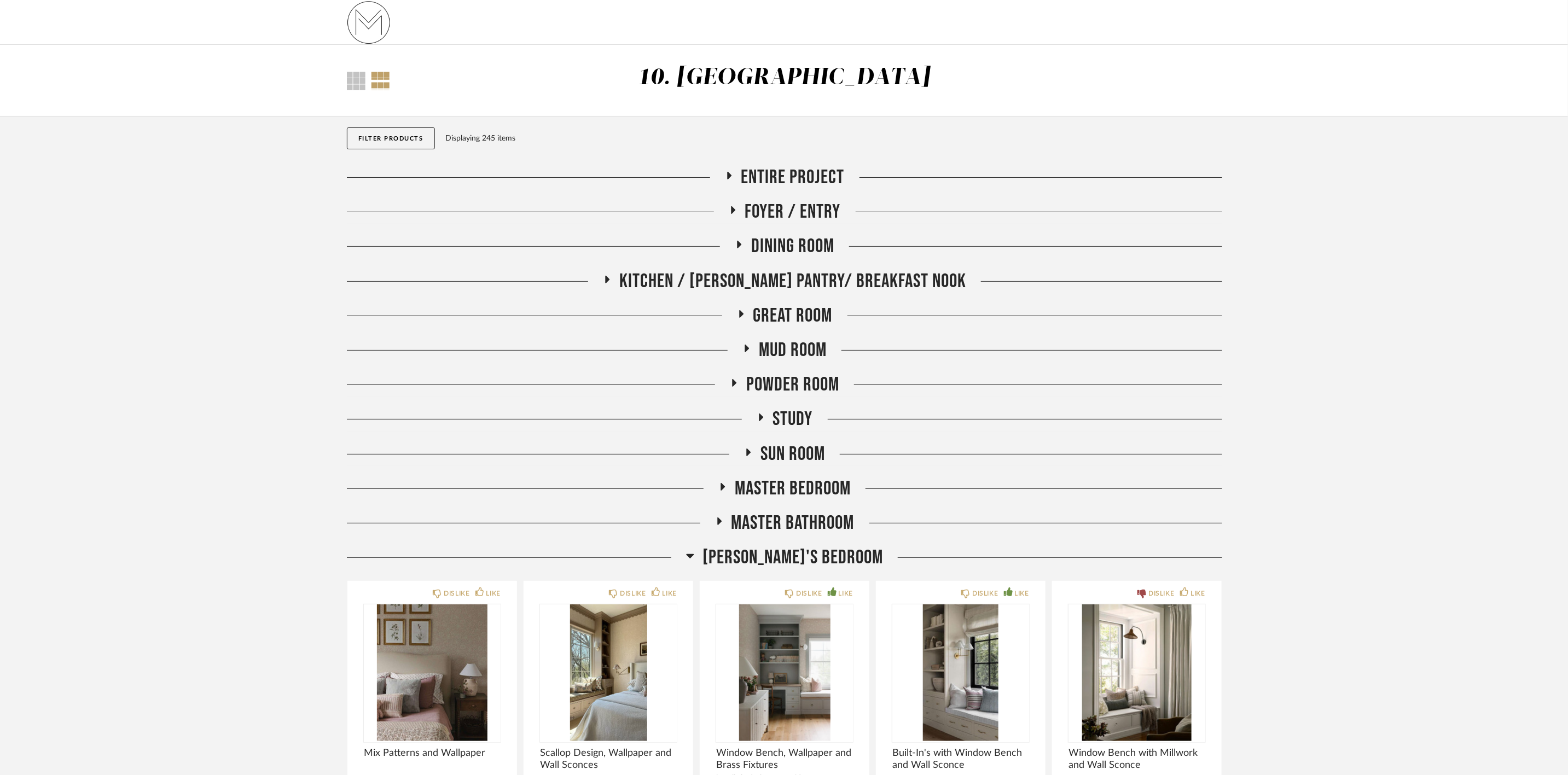
click at [814, 560] on span "[PERSON_NAME]'s Bedroom" at bounding box center [793, 557] width 181 height 24
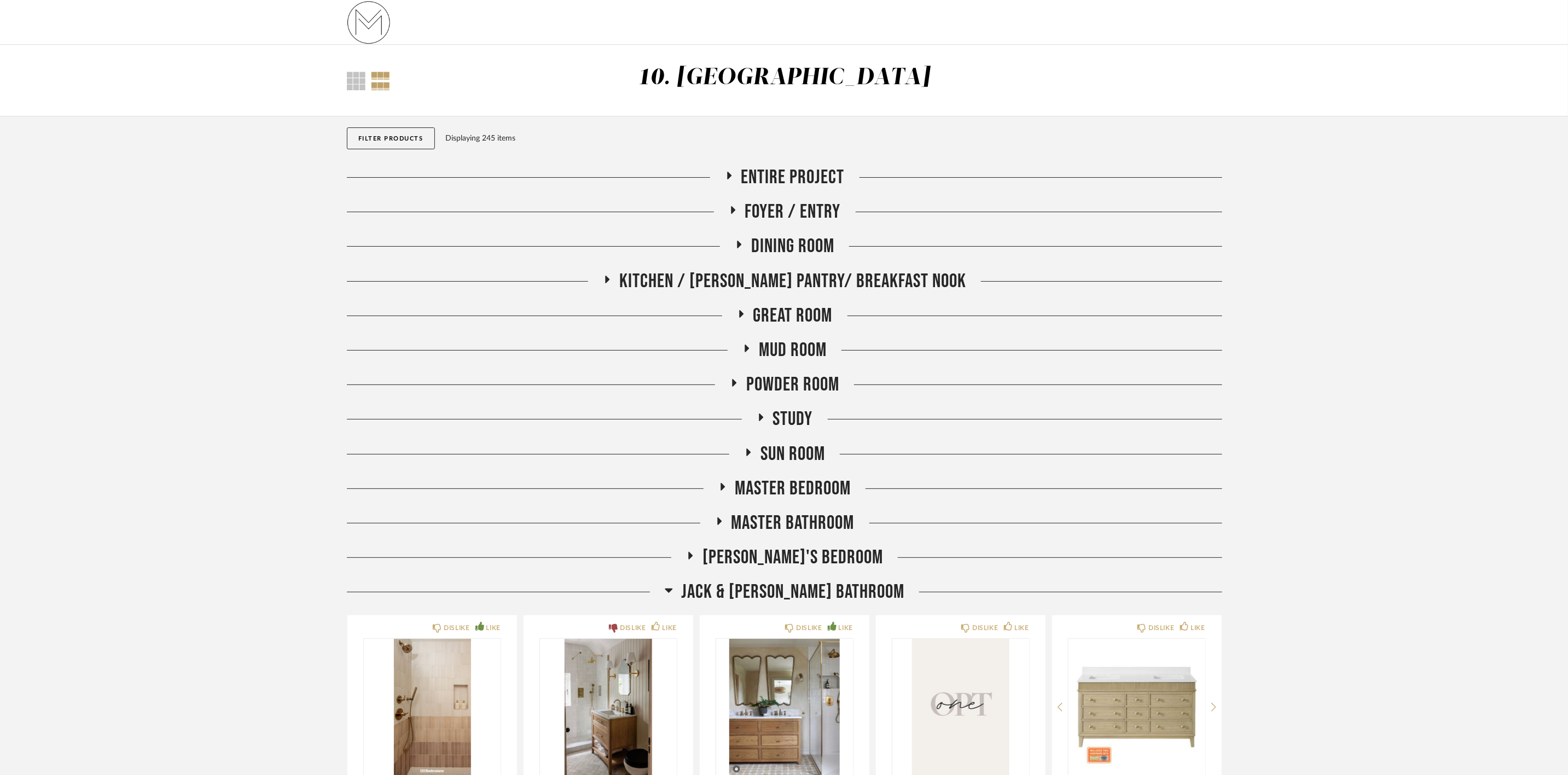
drag, startPoint x: 811, startPoint y: 519, endPoint x: 830, endPoint y: 518, distance: 19.0
click at [812, 519] on span "Master Bathroom" at bounding box center [793, 523] width 123 height 24
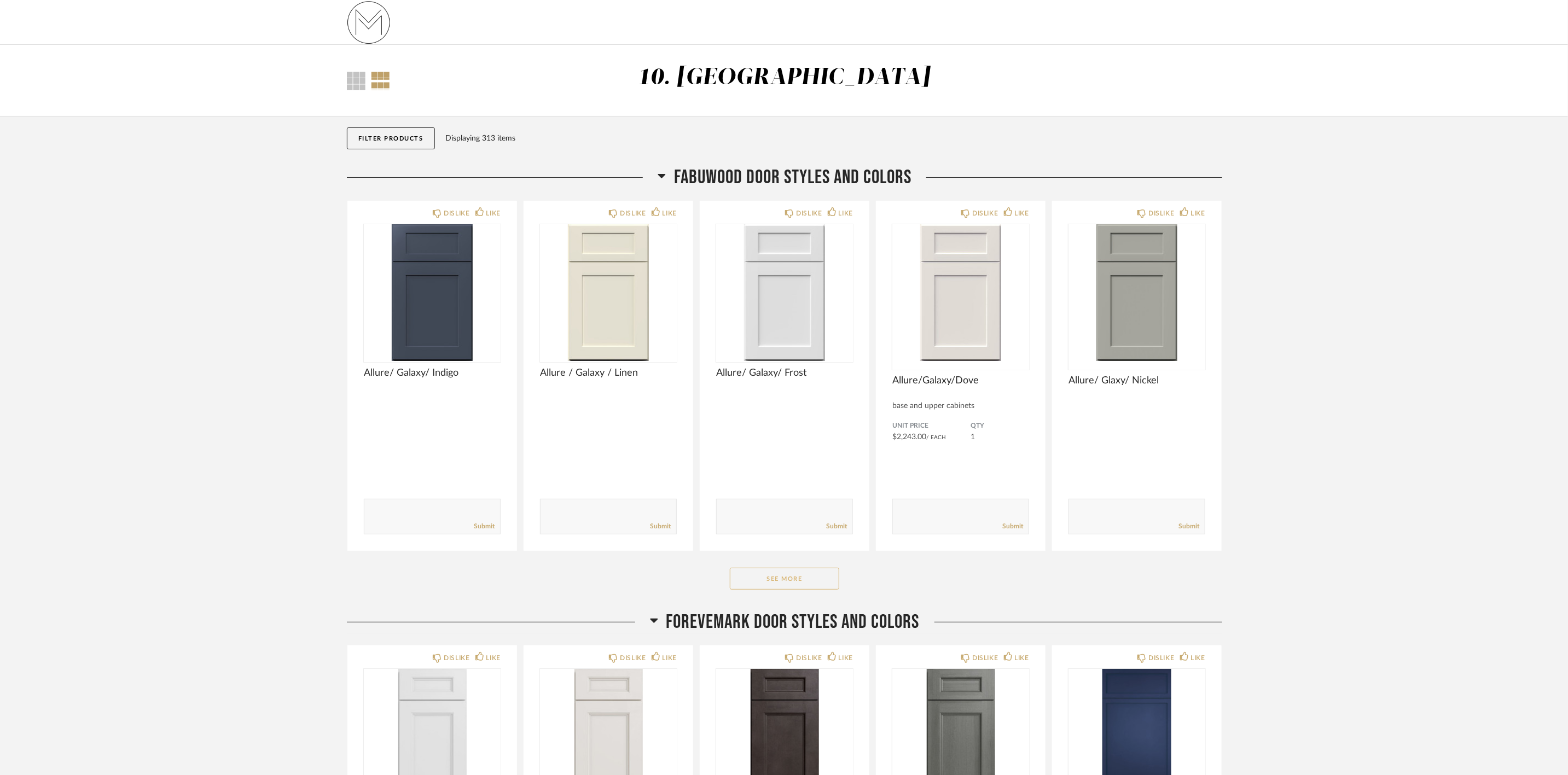
click at [801, 577] on button "See More" at bounding box center [785, 578] width 109 height 22
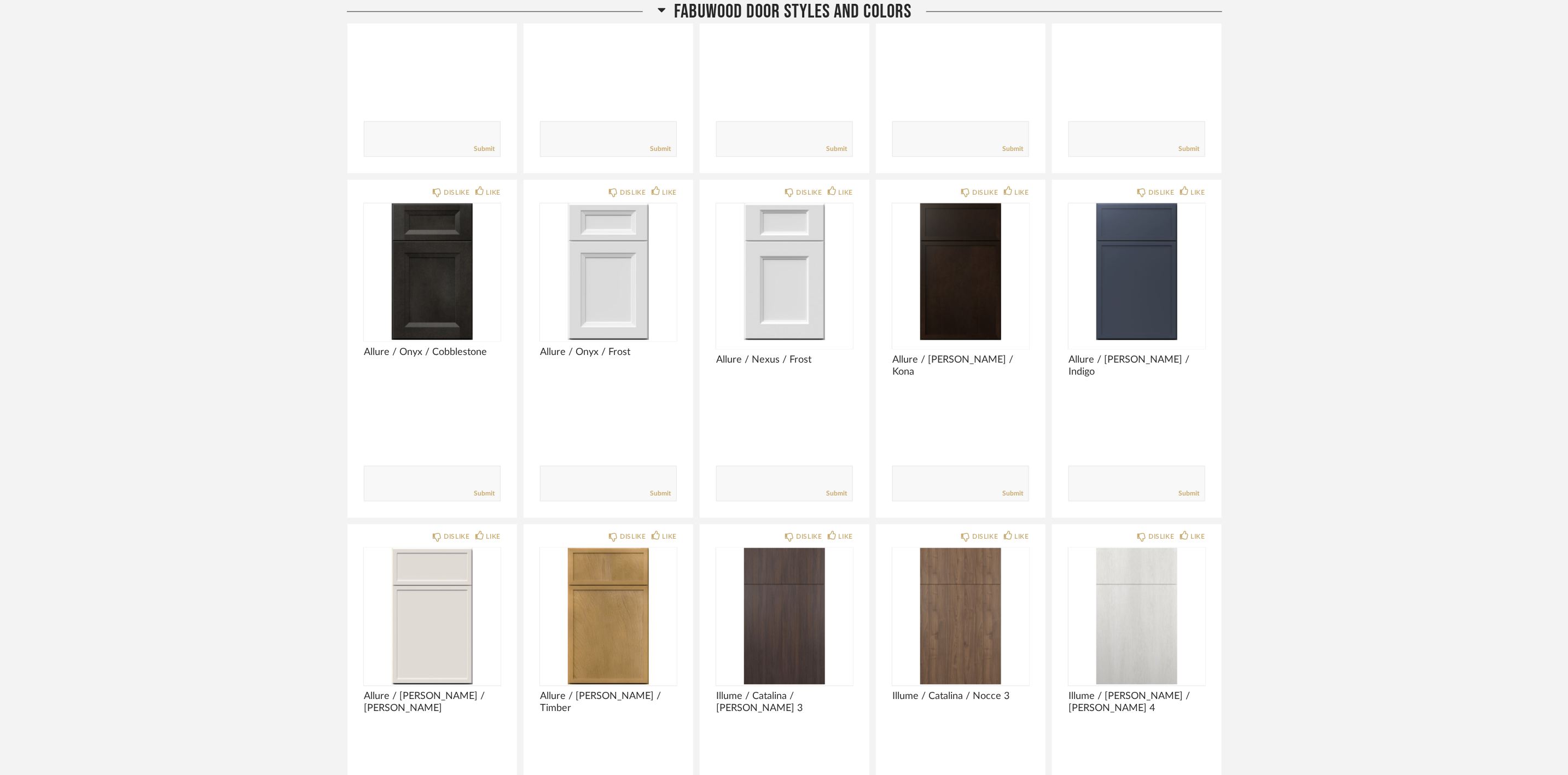
scroll to position [1313, 0]
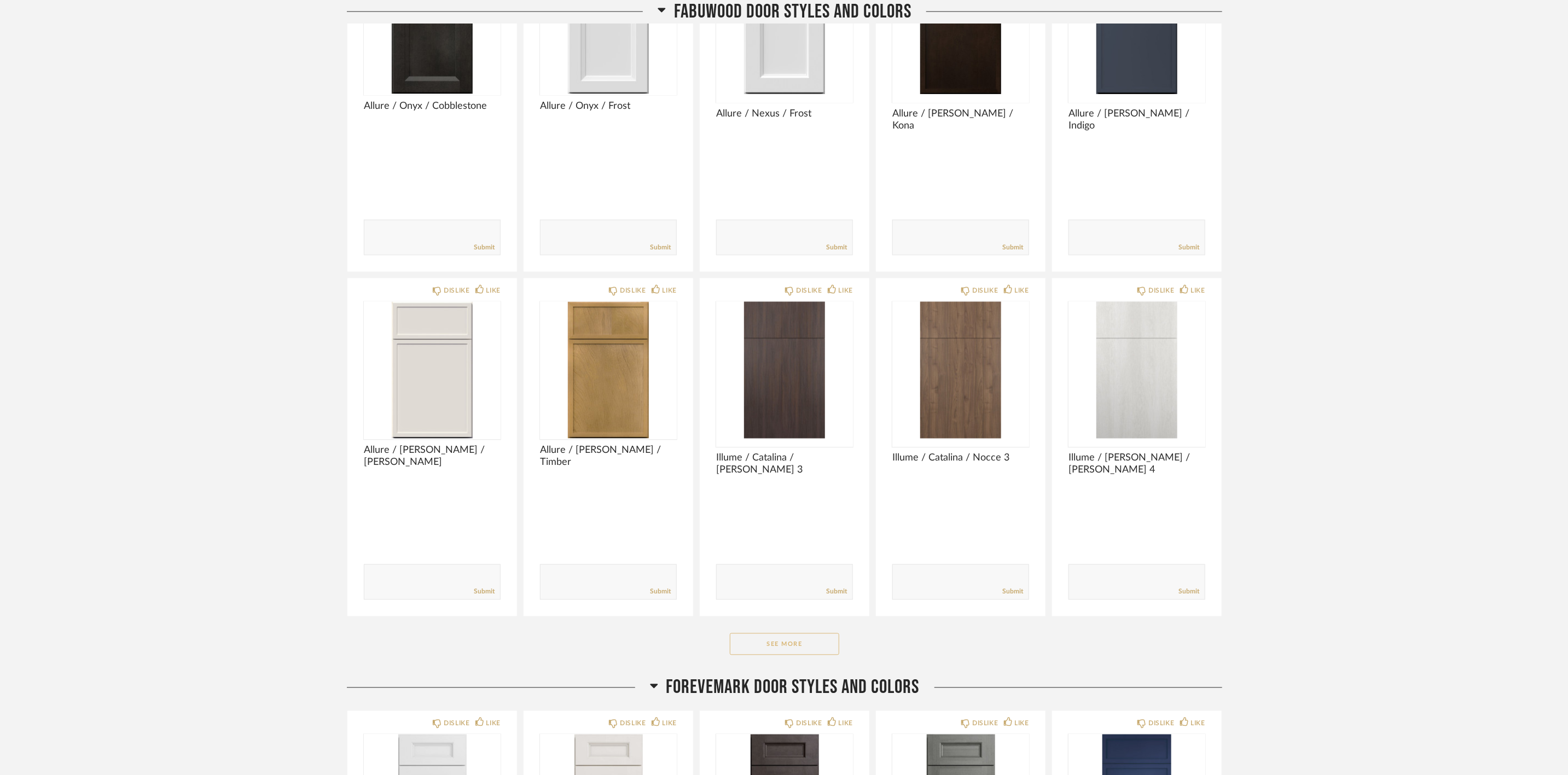
click at [792, 647] on button "See More" at bounding box center [785, 644] width 109 height 22
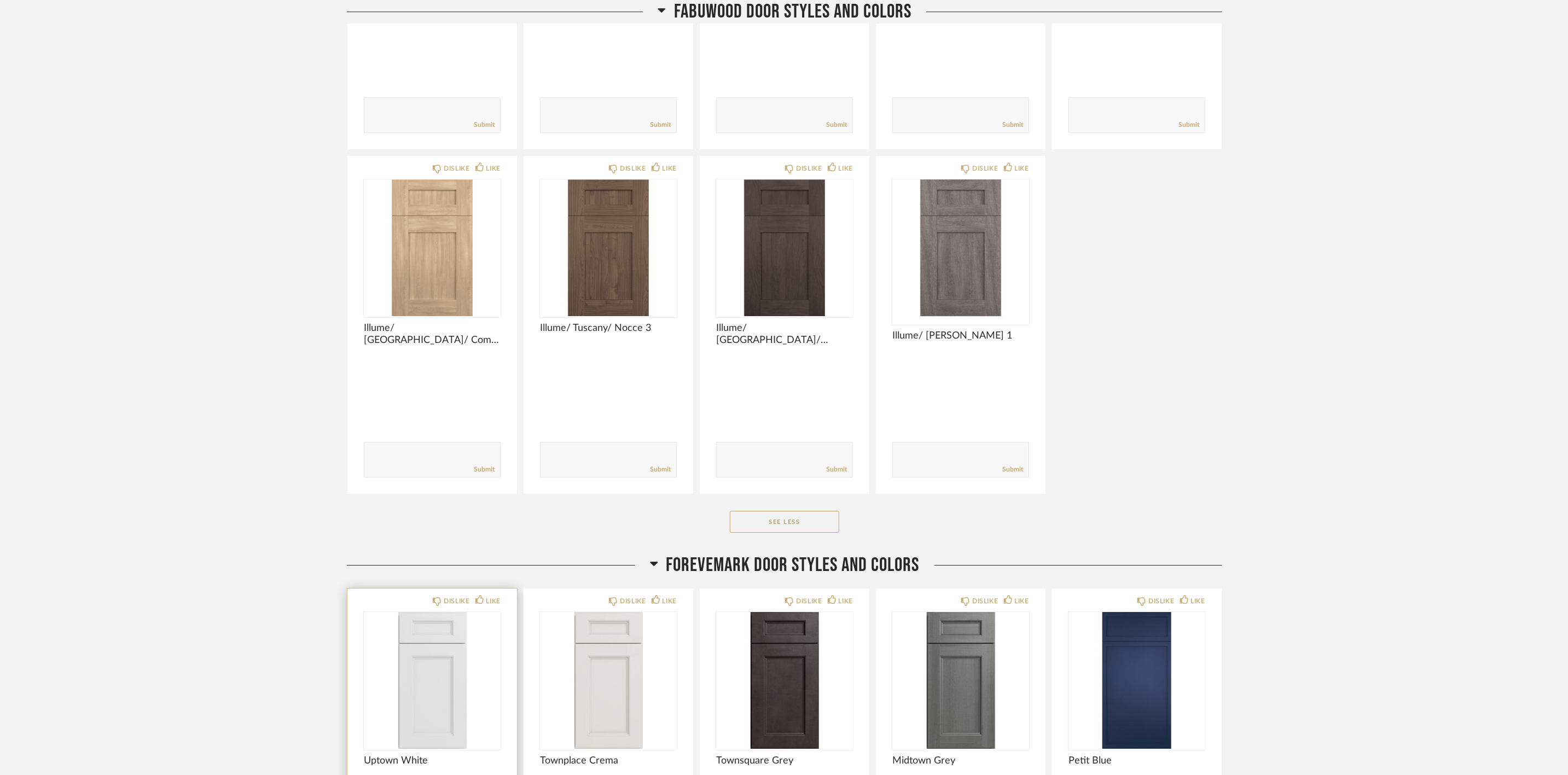
scroll to position [2708, 0]
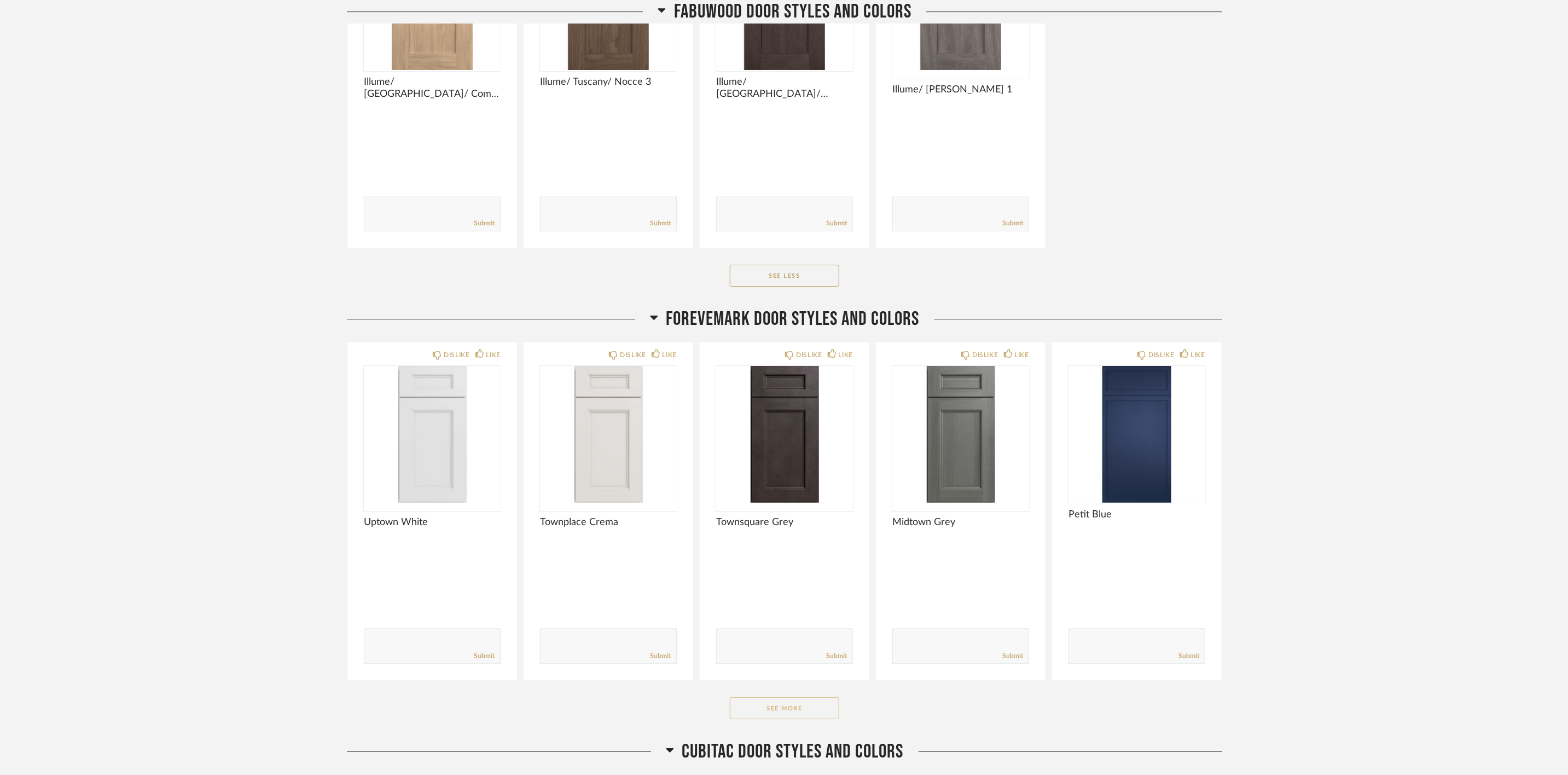
click at [781, 703] on button "See More" at bounding box center [785, 708] width 109 height 22
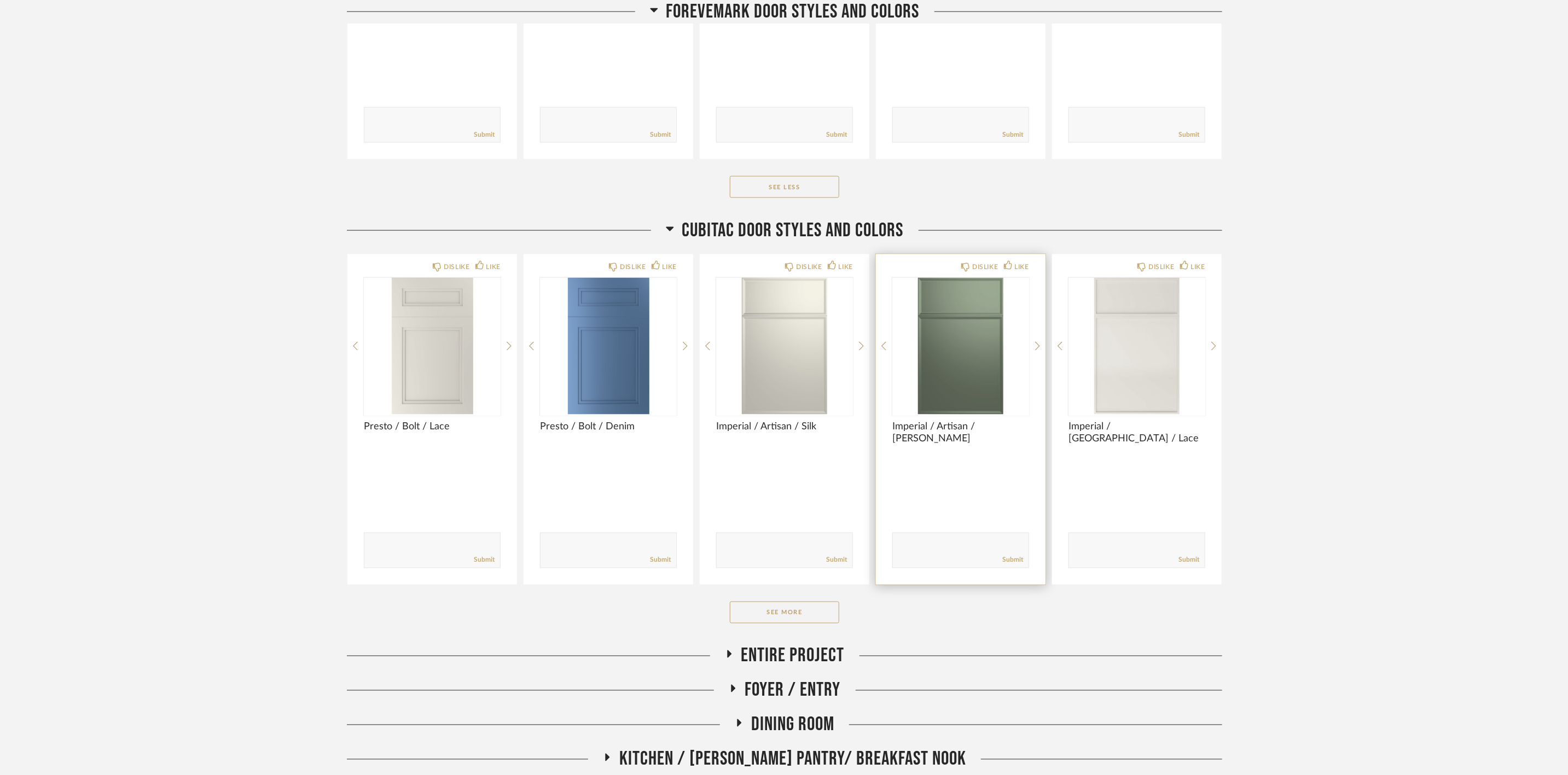
scroll to position [4267, 0]
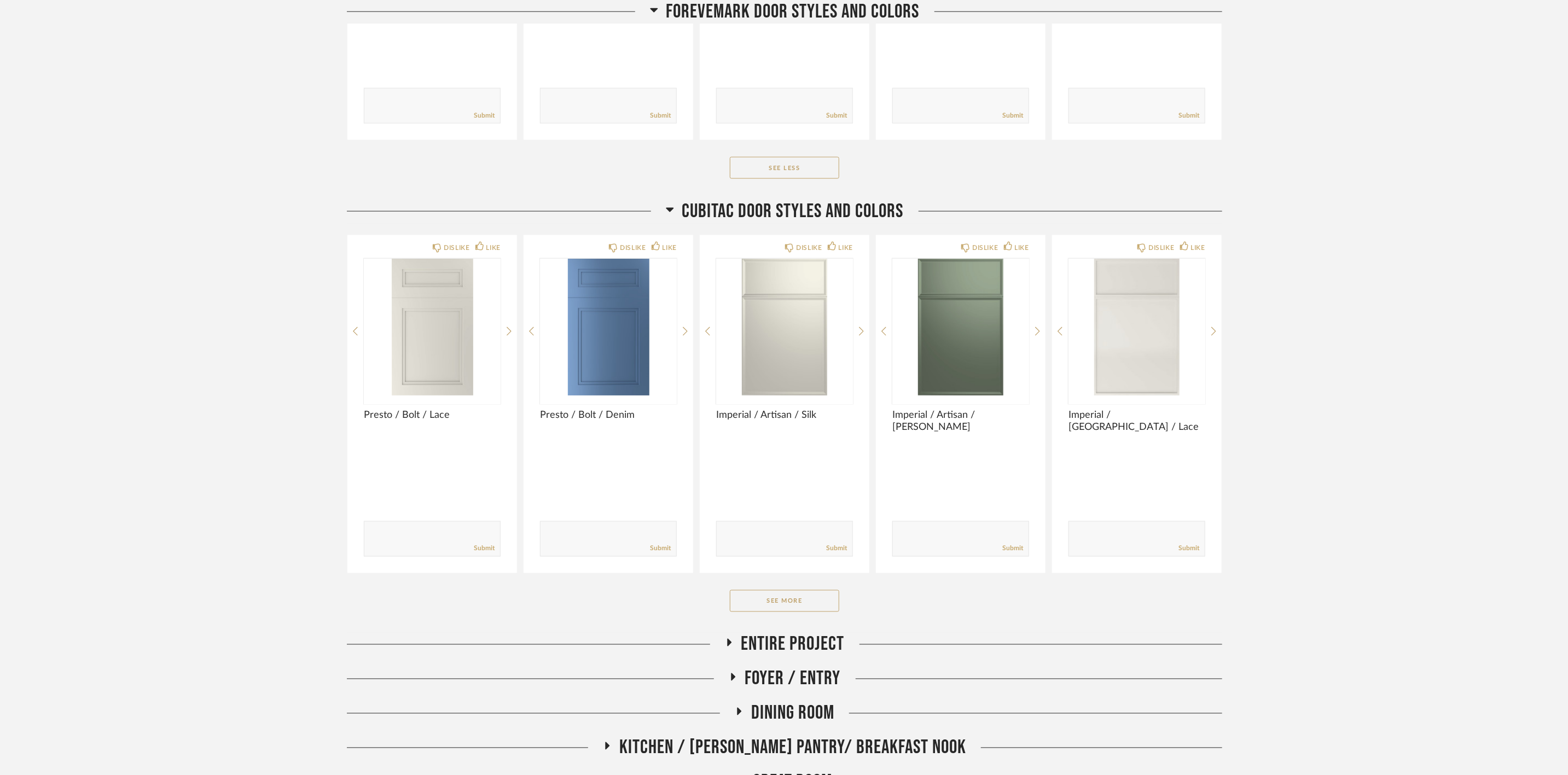
click at [820, 8] on span "FOREVEMARK DOOR STYLES AND COLORS" at bounding box center [793, 11] width 253 height 24
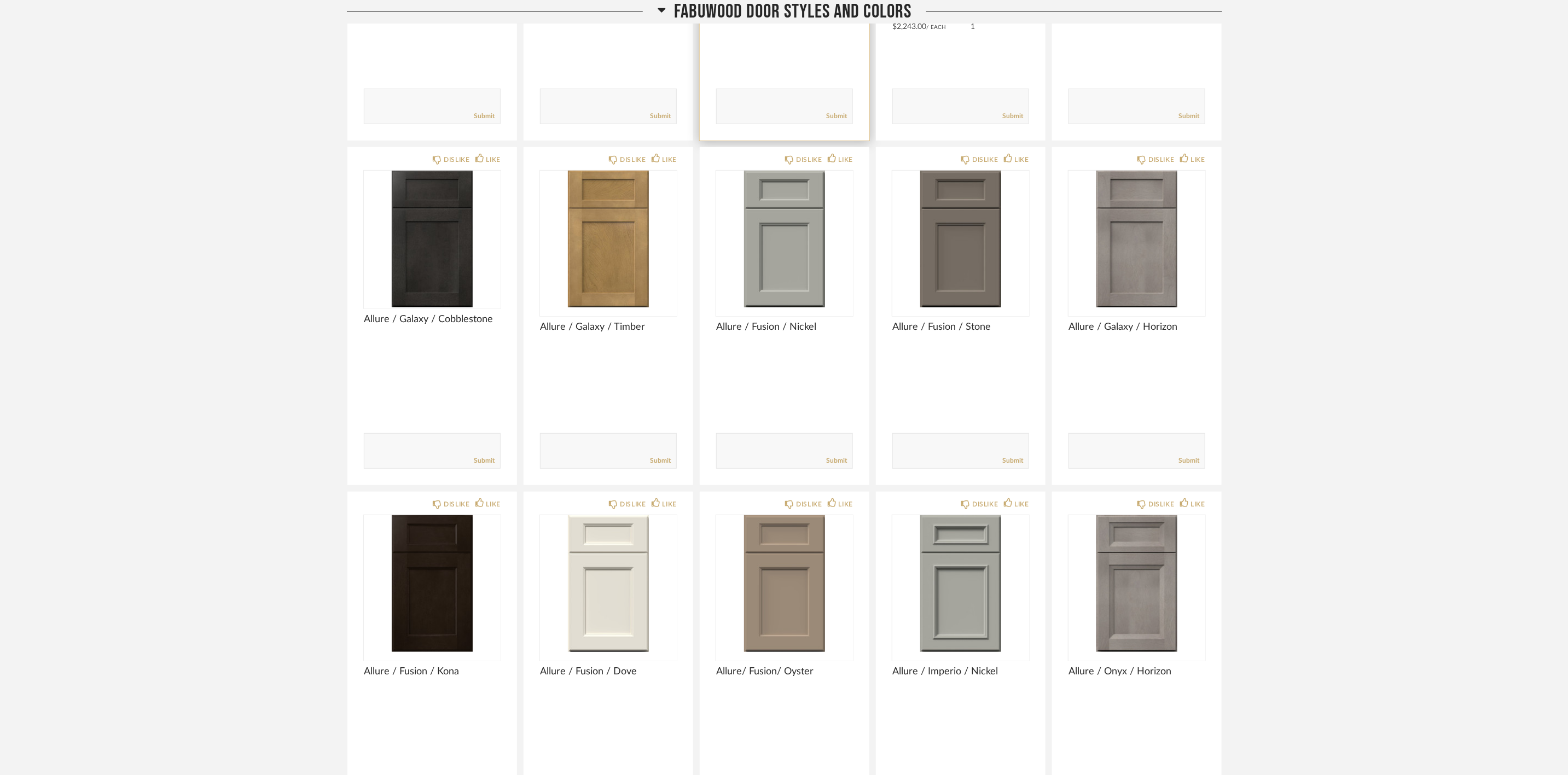
scroll to position [0, 0]
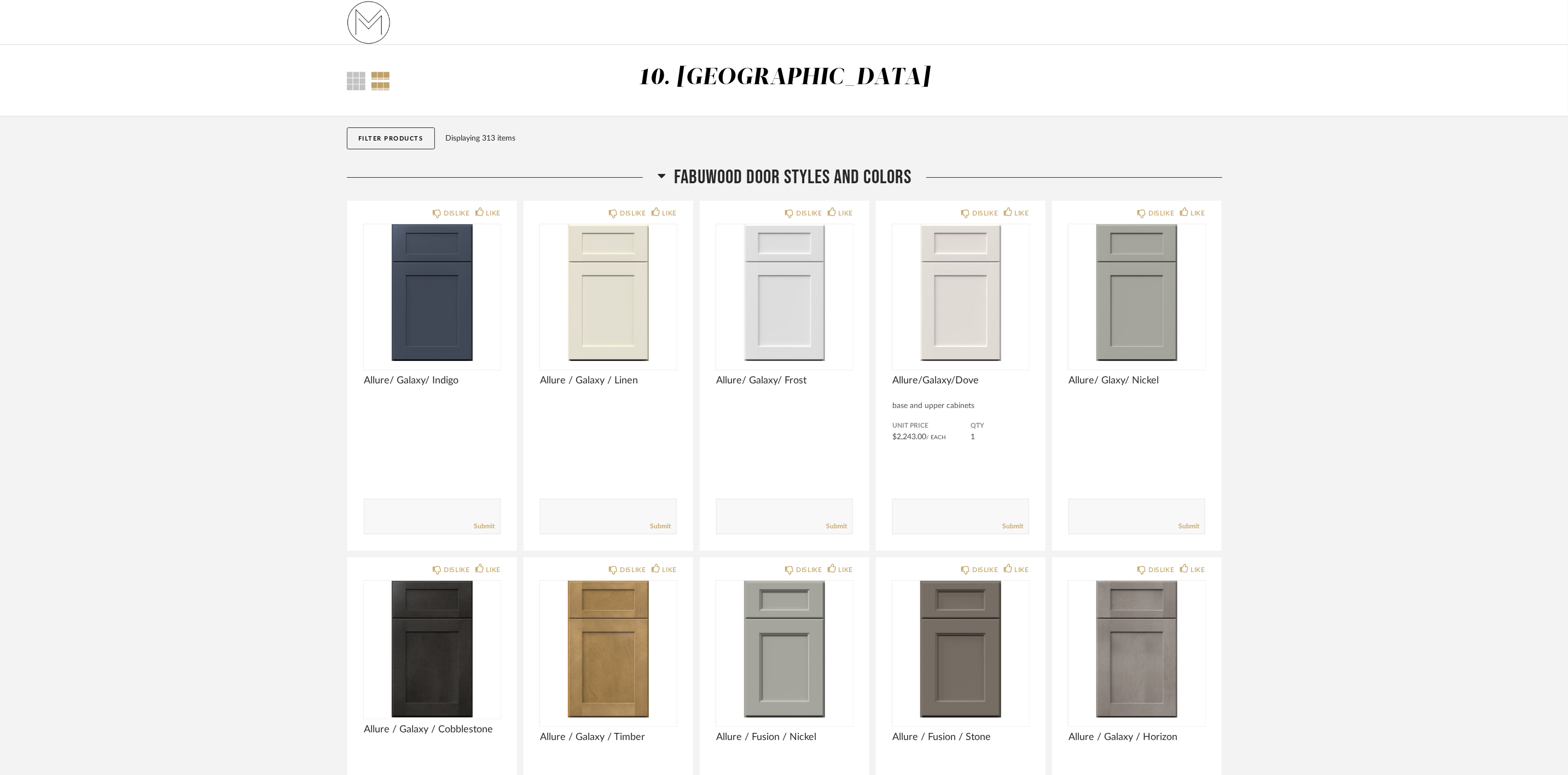
click at [827, 168] on span "FABUWOOD DOOR STYLES AND COLORS" at bounding box center [792, 177] width 238 height 24
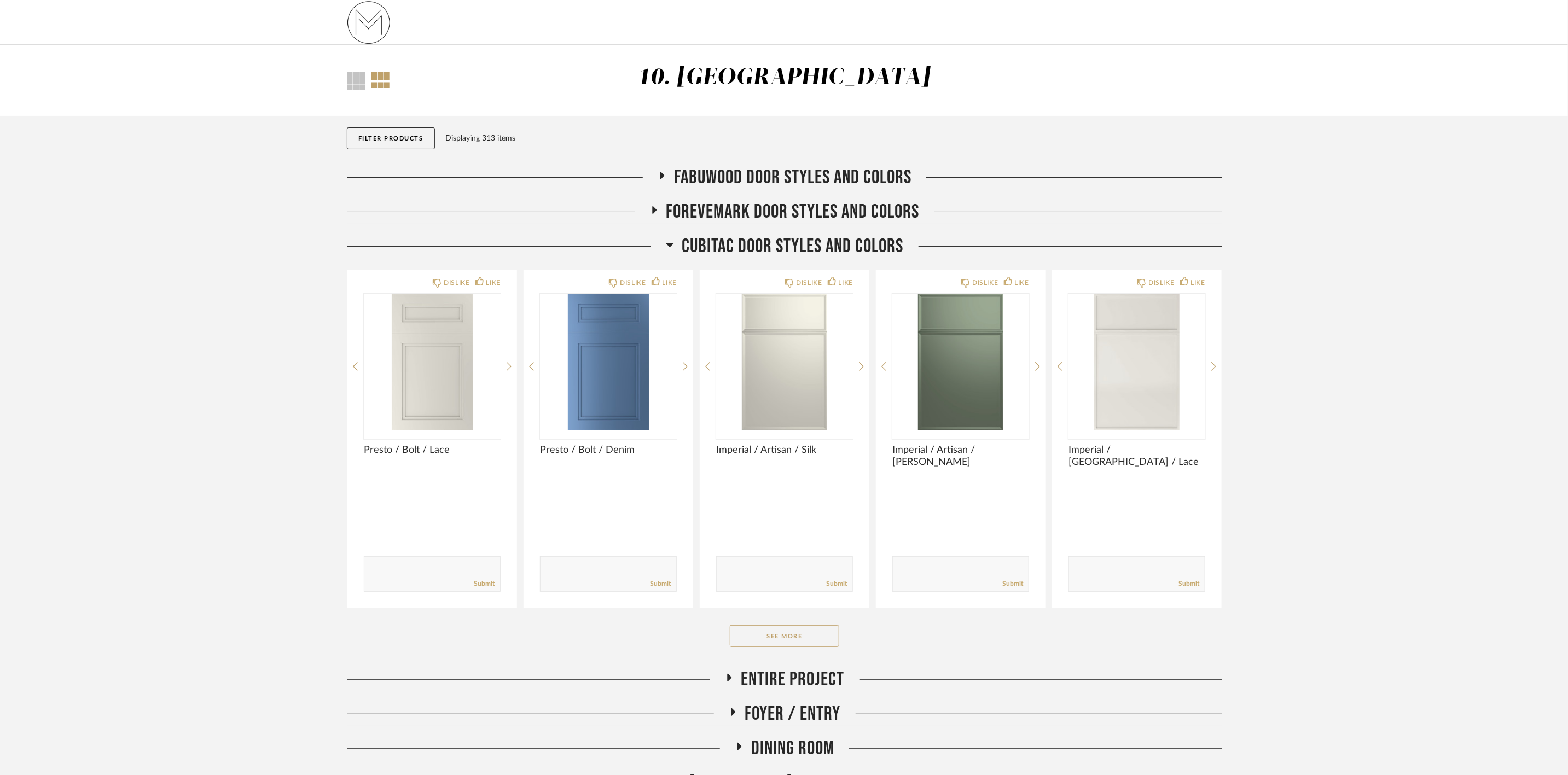
click at [804, 243] on span "CUBITAC DOOR STYLES AND COLORS" at bounding box center [793, 246] width 222 height 24
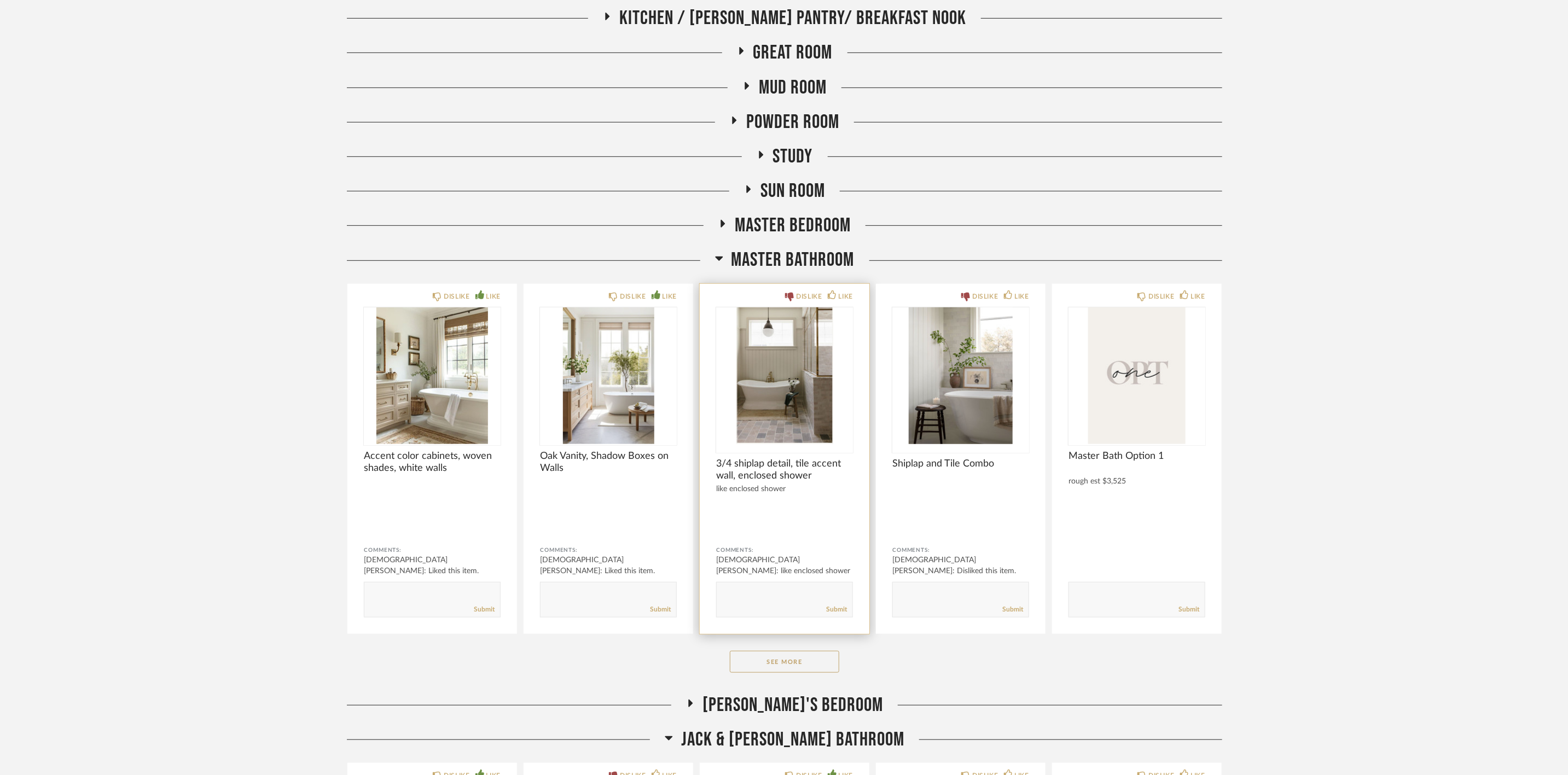
scroll to position [411, 0]
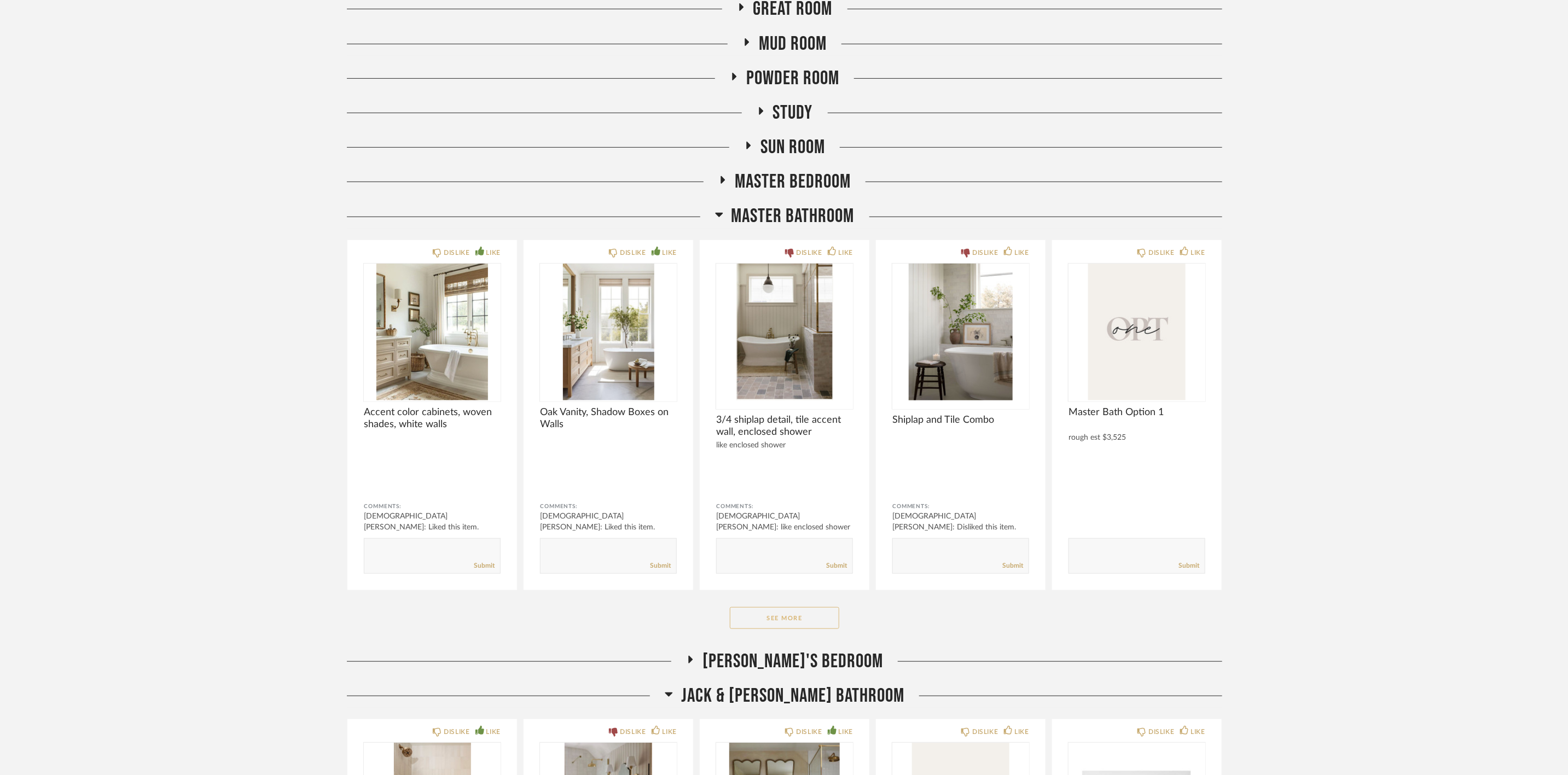
click at [818, 617] on button "See More" at bounding box center [785, 618] width 109 height 22
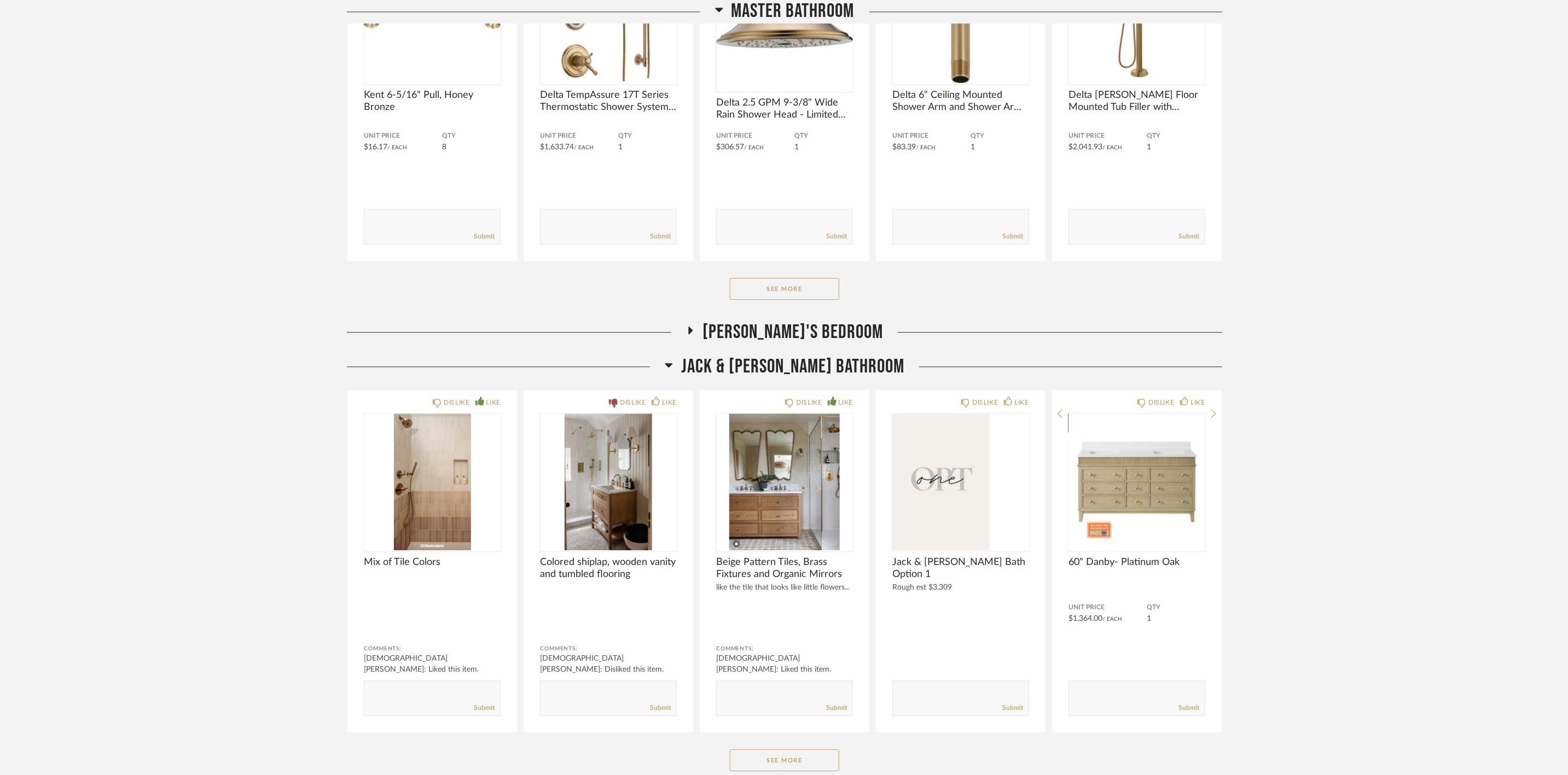
scroll to position [2134, 0]
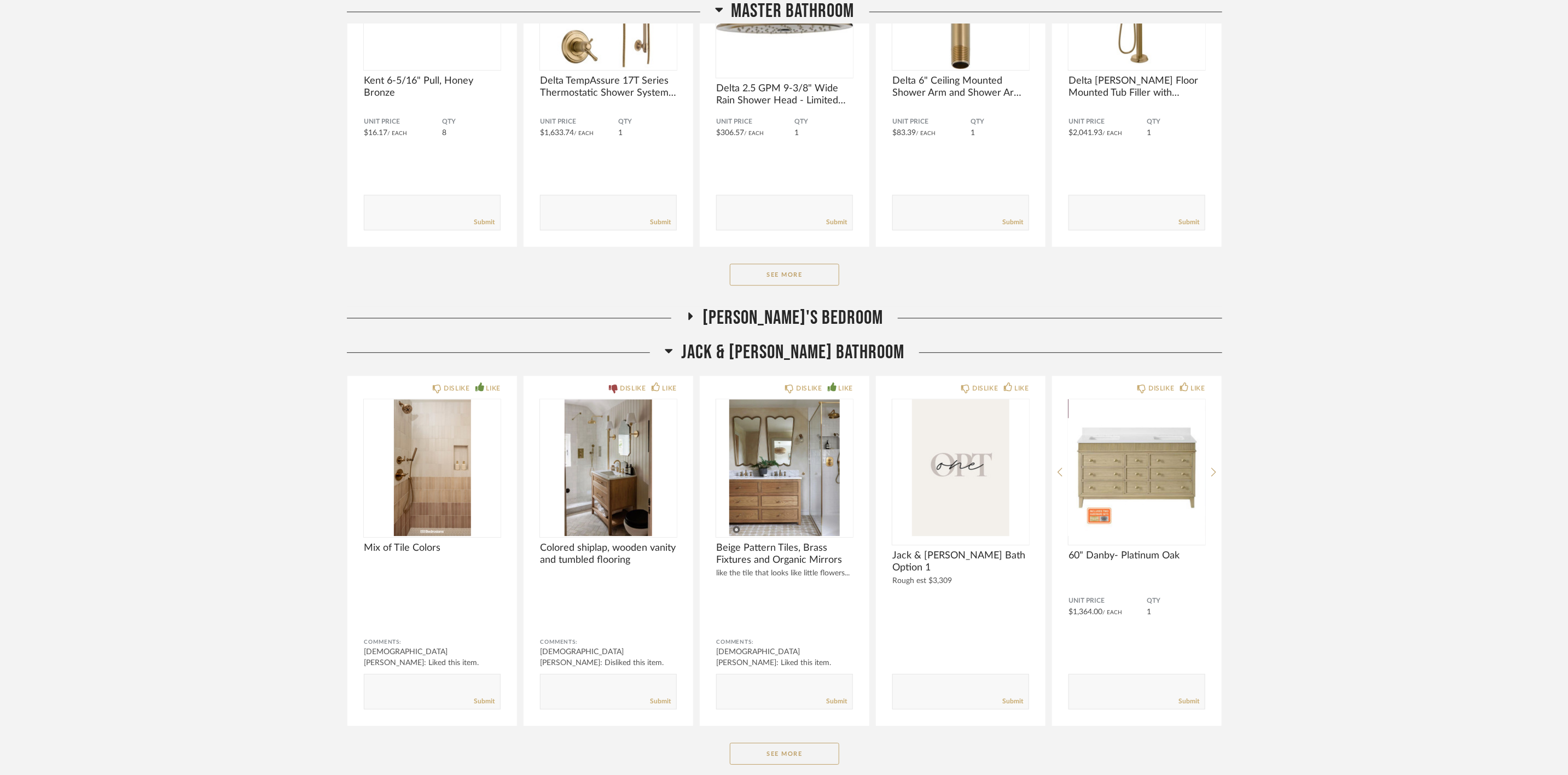
click at [782, 312] on span "[PERSON_NAME]'s Bedroom" at bounding box center [793, 318] width 181 height 24
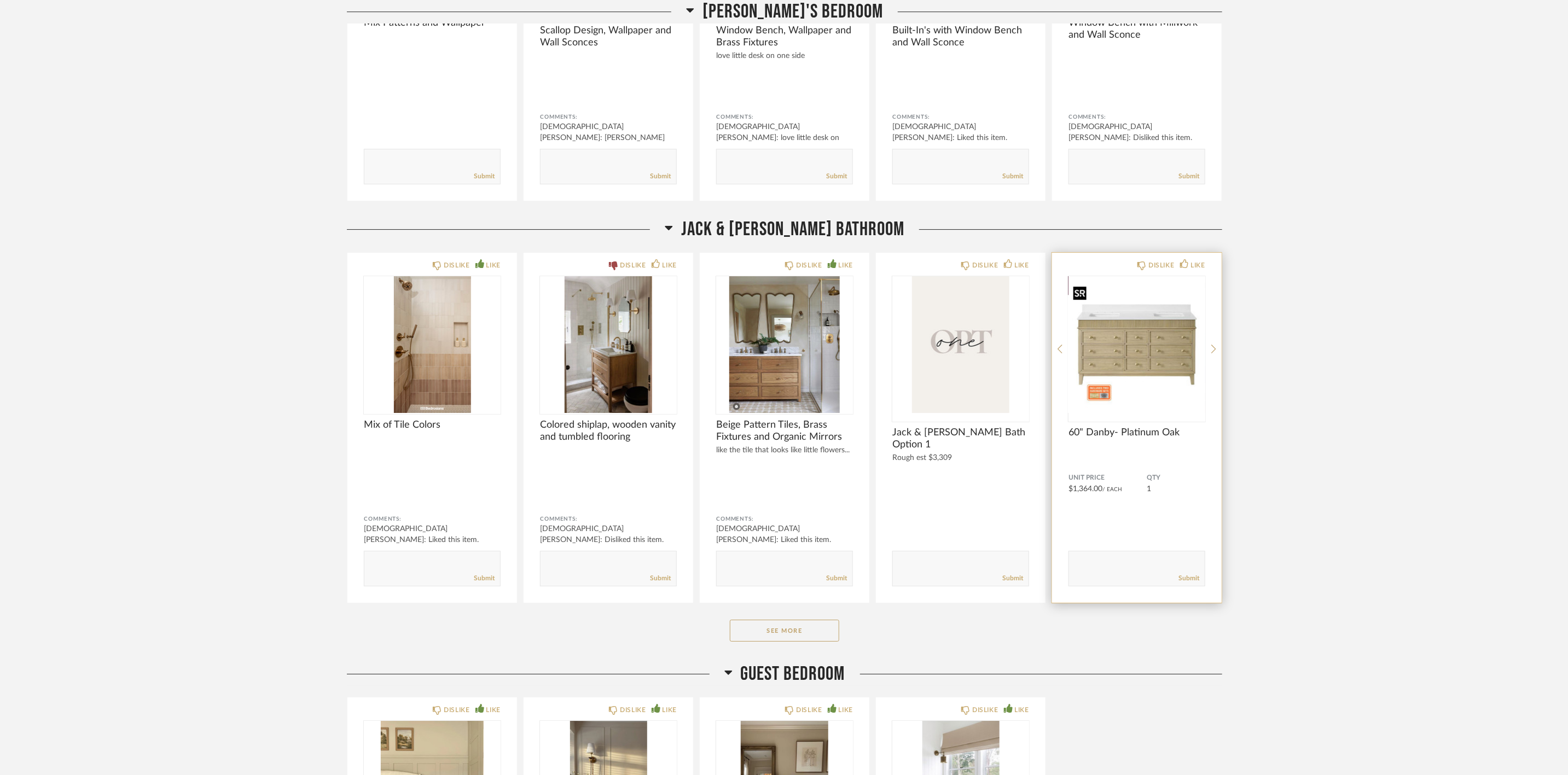
scroll to position [2626, 0]
click at [824, 640] on button "See More" at bounding box center [785, 629] width 109 height 22
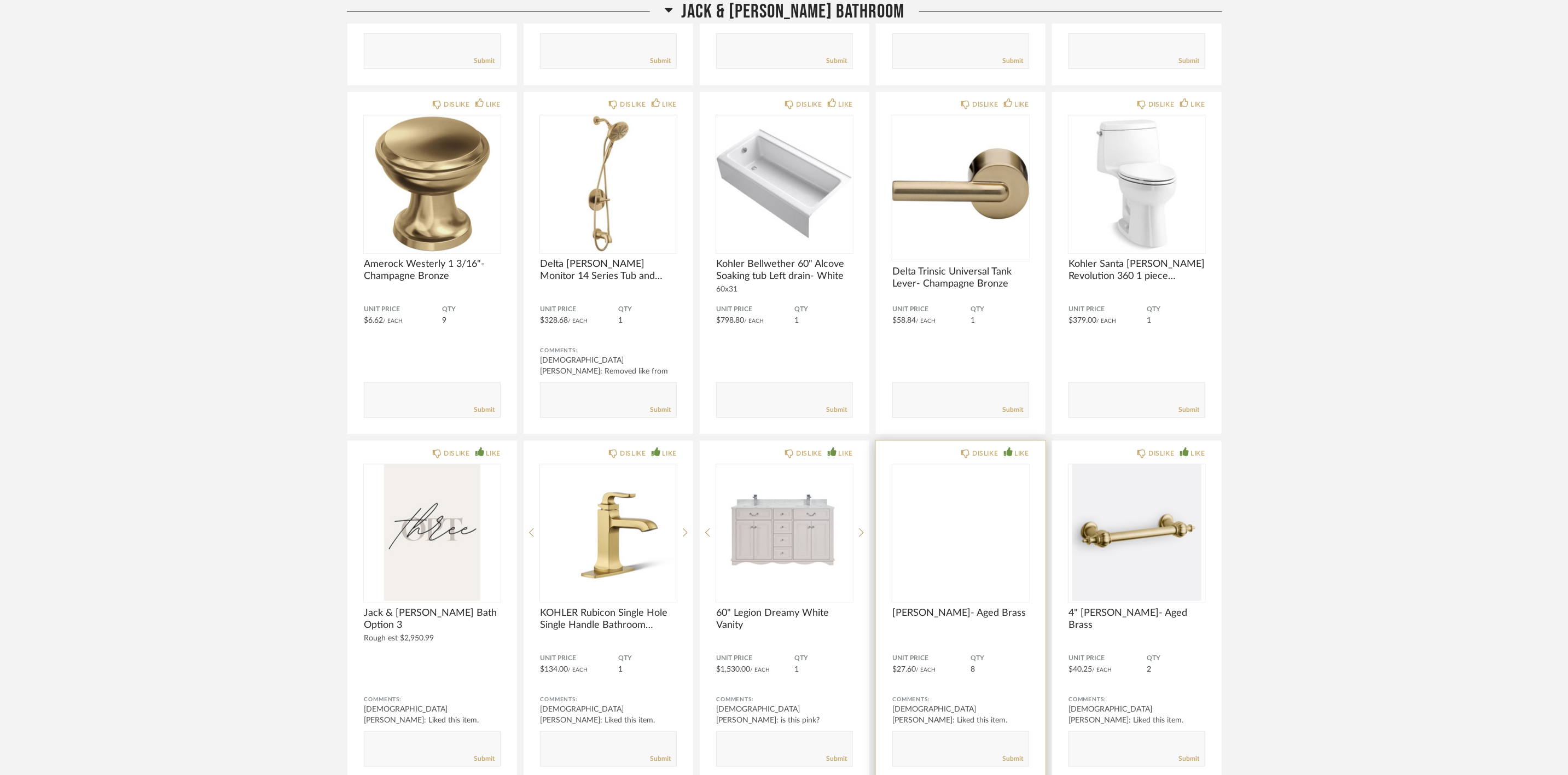
scroll to position [3940, 0]
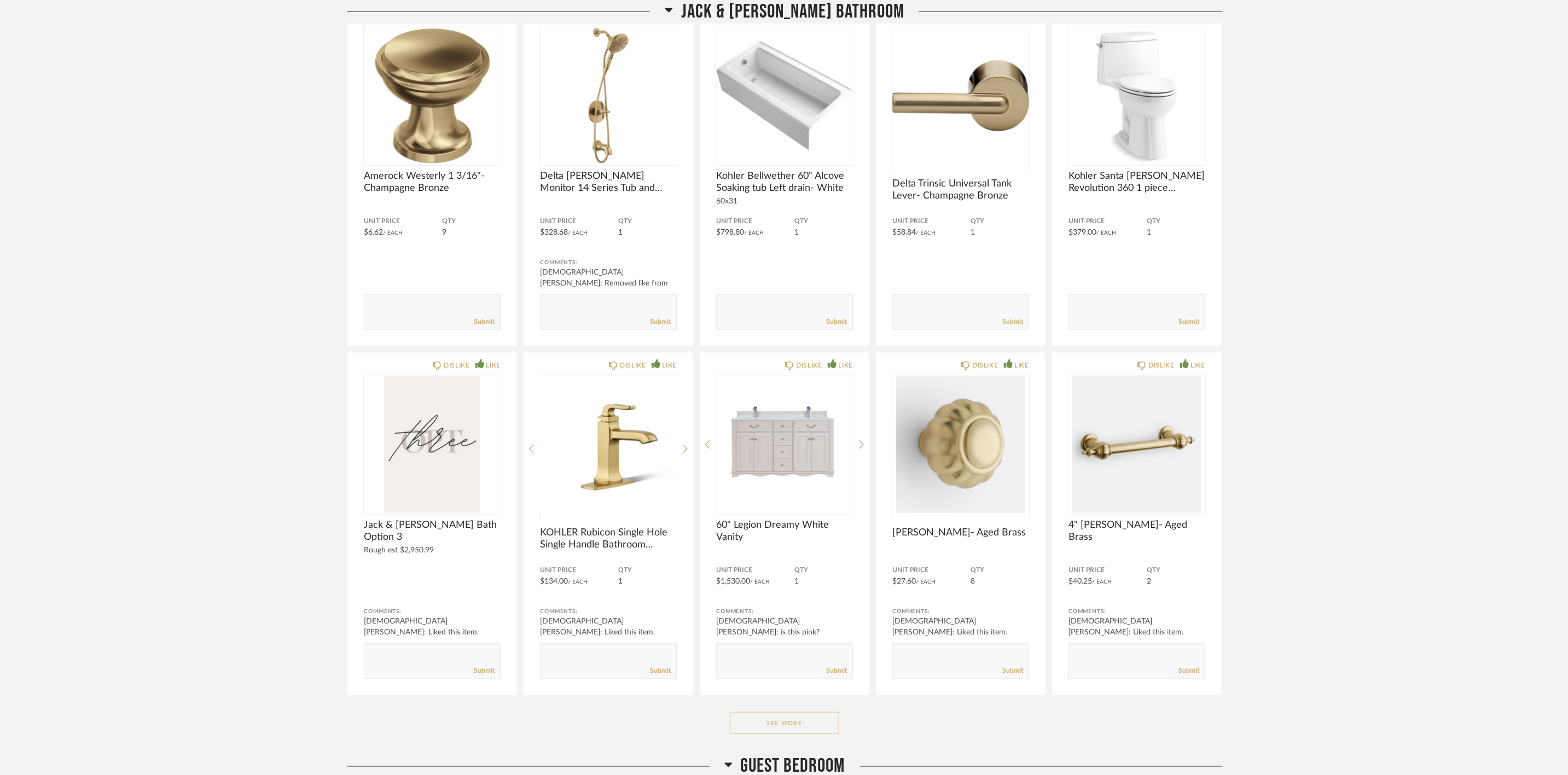
click at [778, 734] on button "See More" at bounding box center [785, 723] width 109 height 22
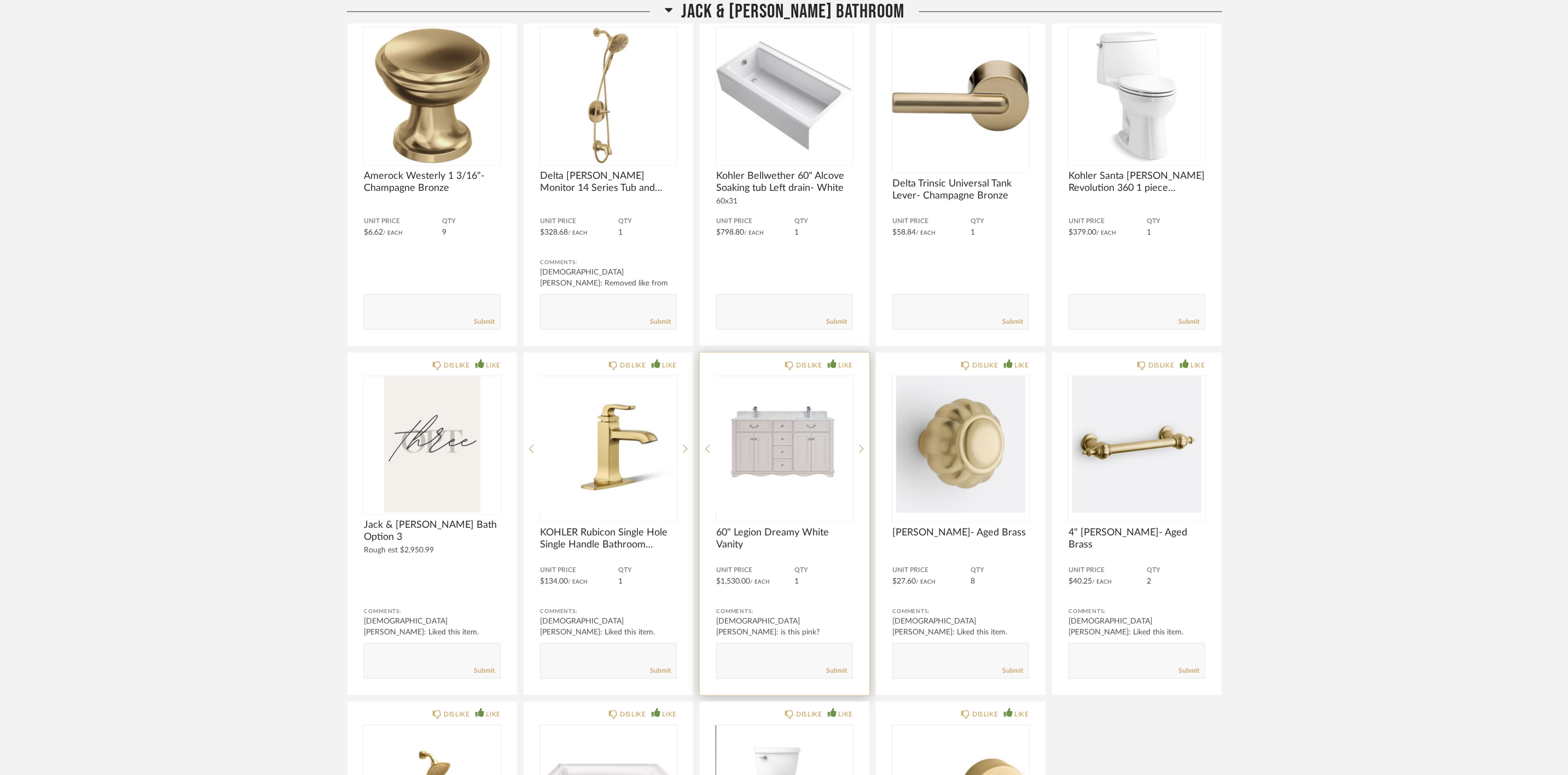
click at [858, 455] on div "DISLIKE LIKE 60" Legion Dreamy White Vanity Unit Price $1,530.00 / Each QTY 1 C…" at bounding box center [784, 524] width 169 height 342
click at [776, 455] on img "0" at bounding box center [785, 445] width 137 height 137
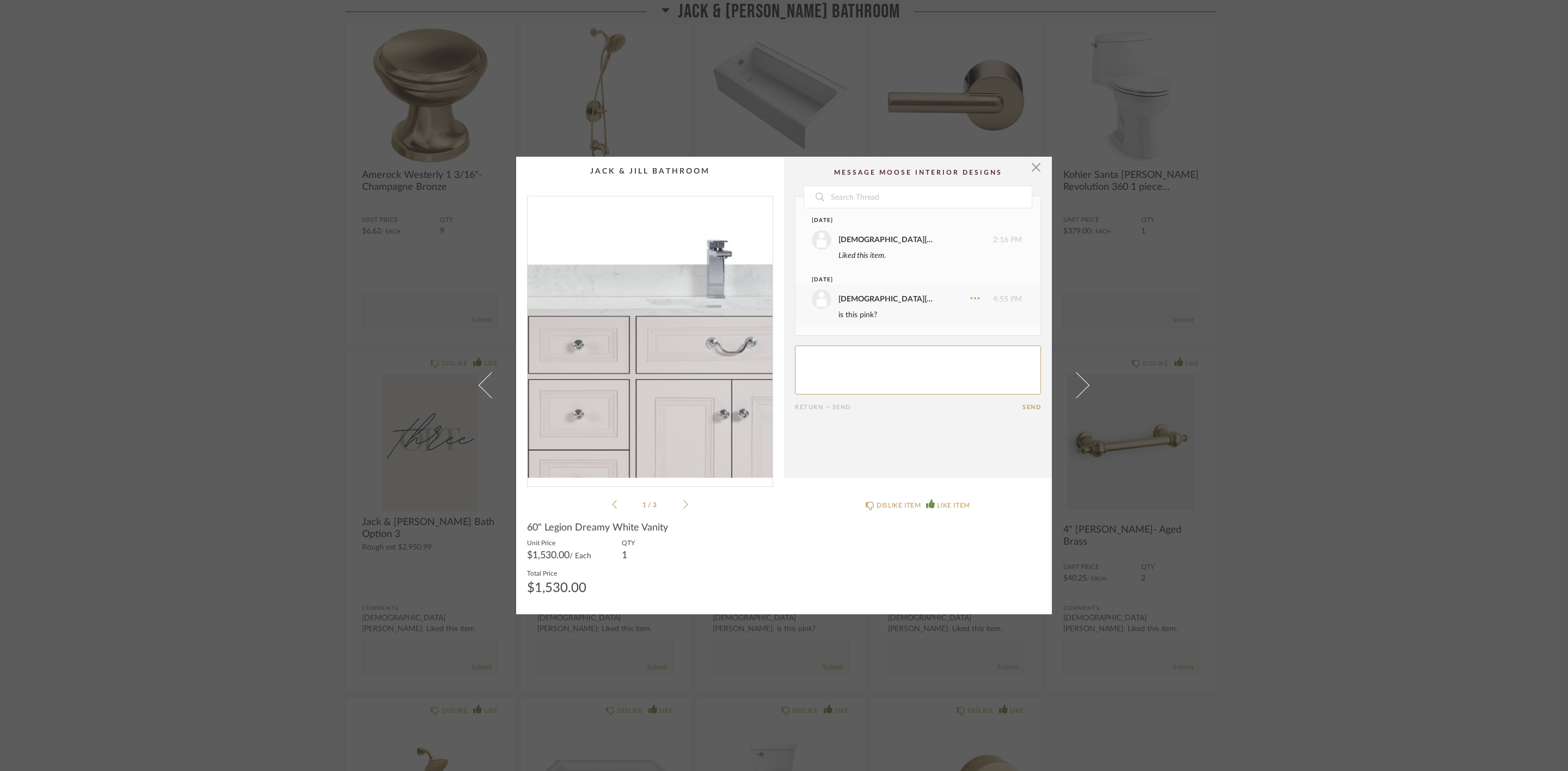
click at [667, 302] on img "0" at bounding box center [650, 337] width 245 height 282
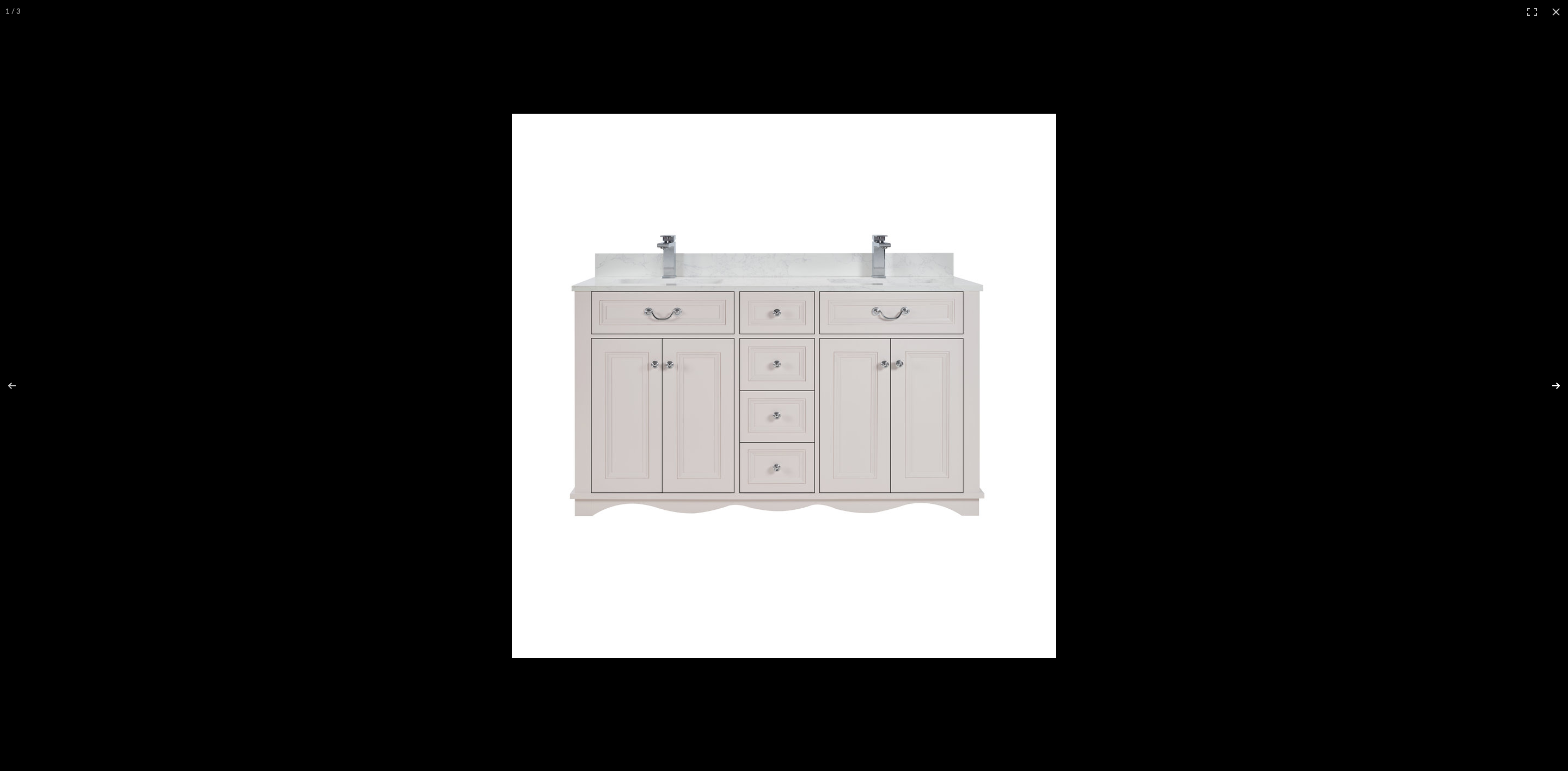
click at [1554, 390] on button at bounding box center [1549, 386] width 38 height 54
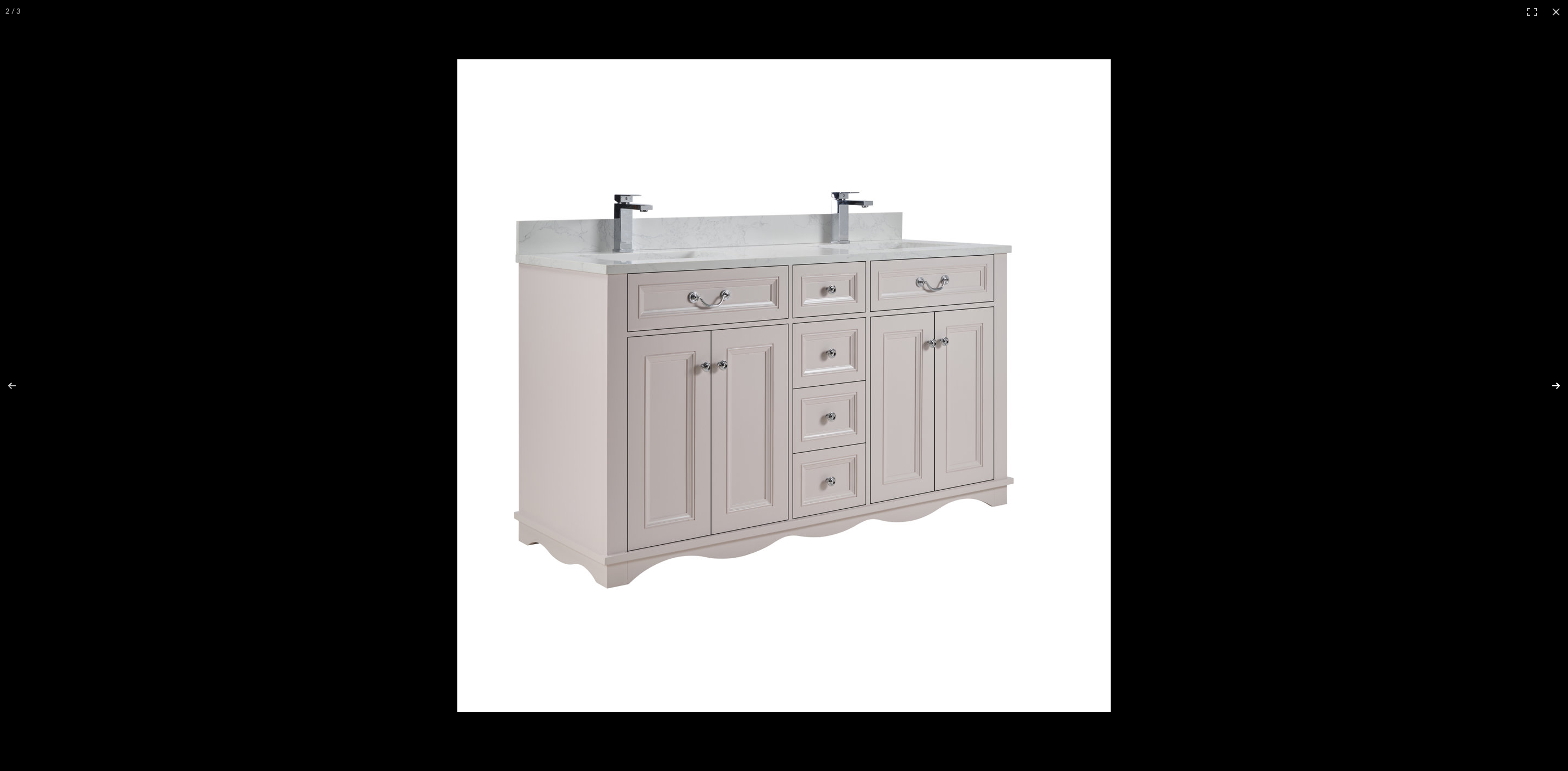
click at [1555, 387] on button at bounding box center [1549, 386] width 38 height 54
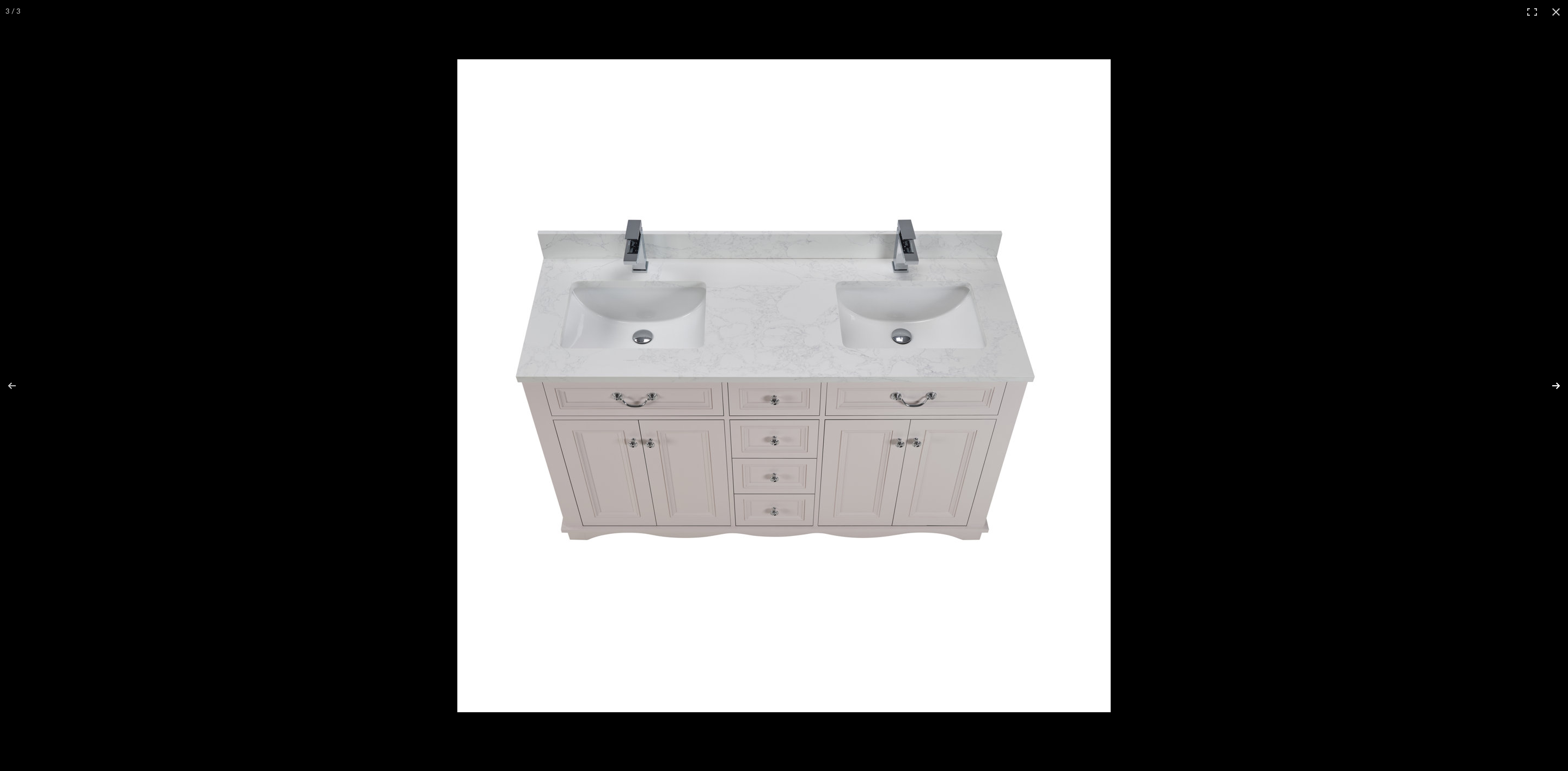
click at [1555, 387] on button at bounding box center [1549, 386] width 38 height 54
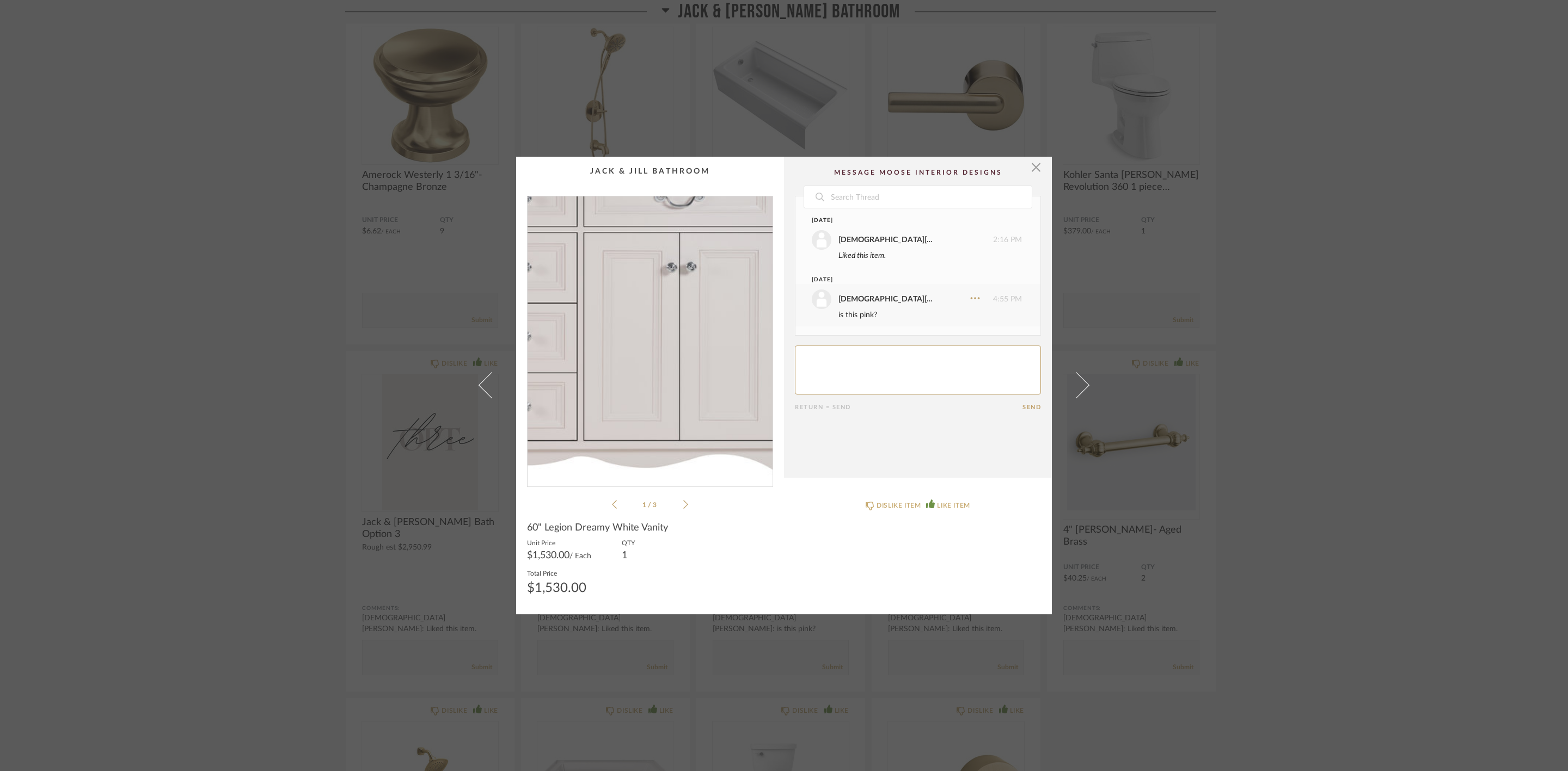
click at [684, 350] on img "0" at bounding box center [650, 337] width 245 height 282
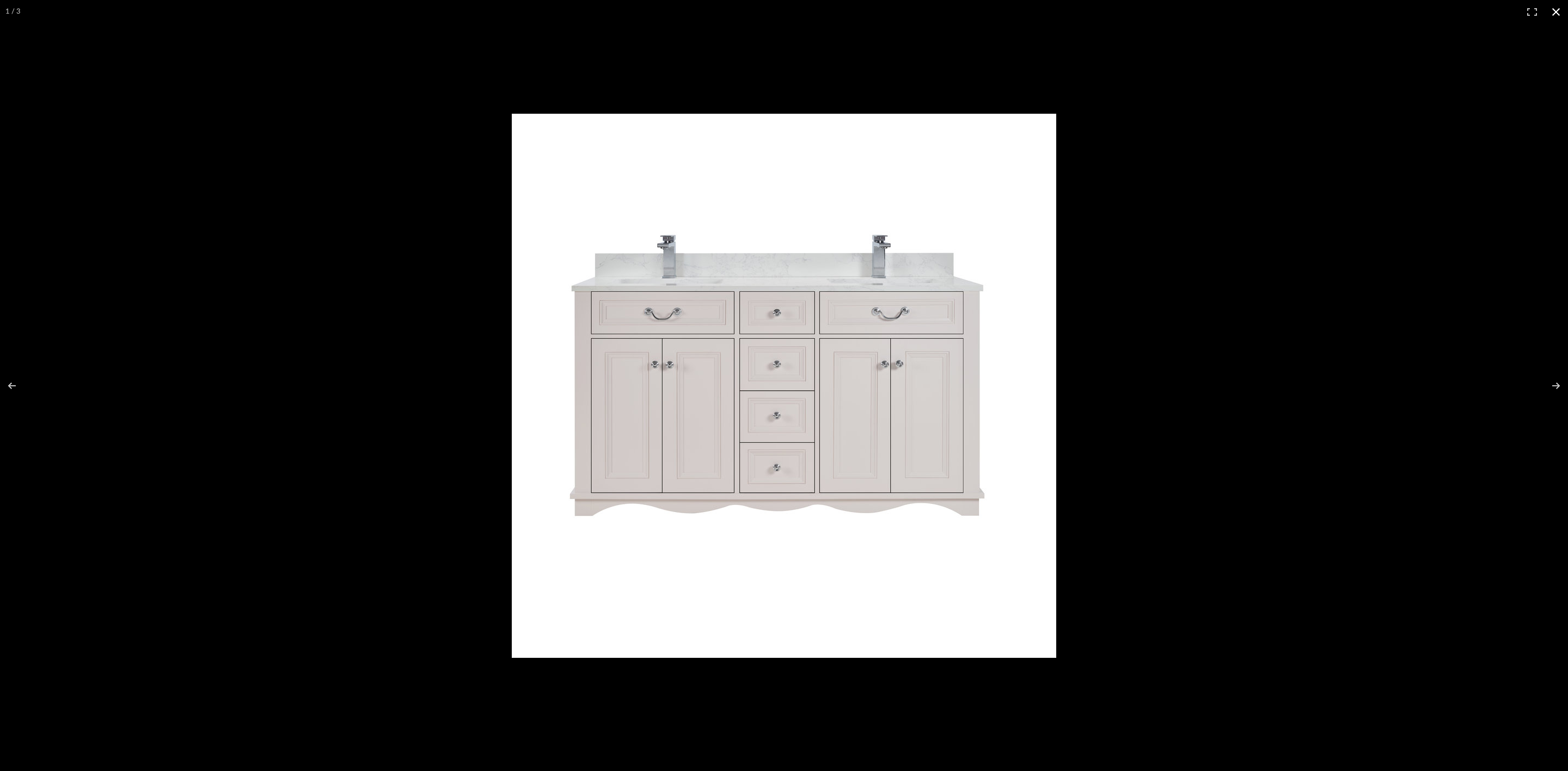
click at [1557, 17] on button at bounding box center [1556, 12] width 24 height 24
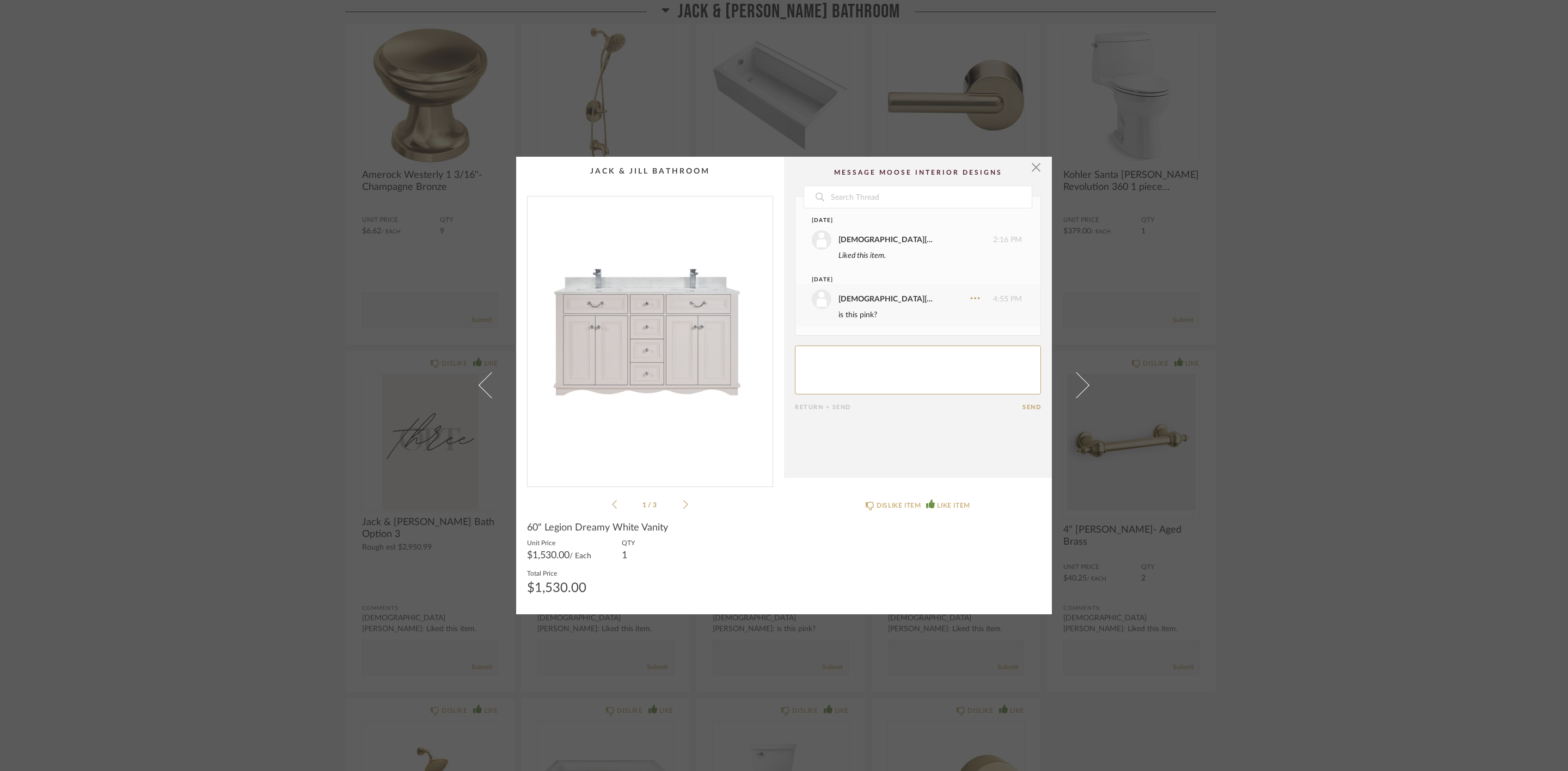
click at [1510, 288] on div "× 1 / 3 Date [DATE] [DEMOGRAPHIC_DATA][PERSON_NAME] 2:16 PM Liked this item. [D…" at bounding box center [784, 385] width 1568 height 771
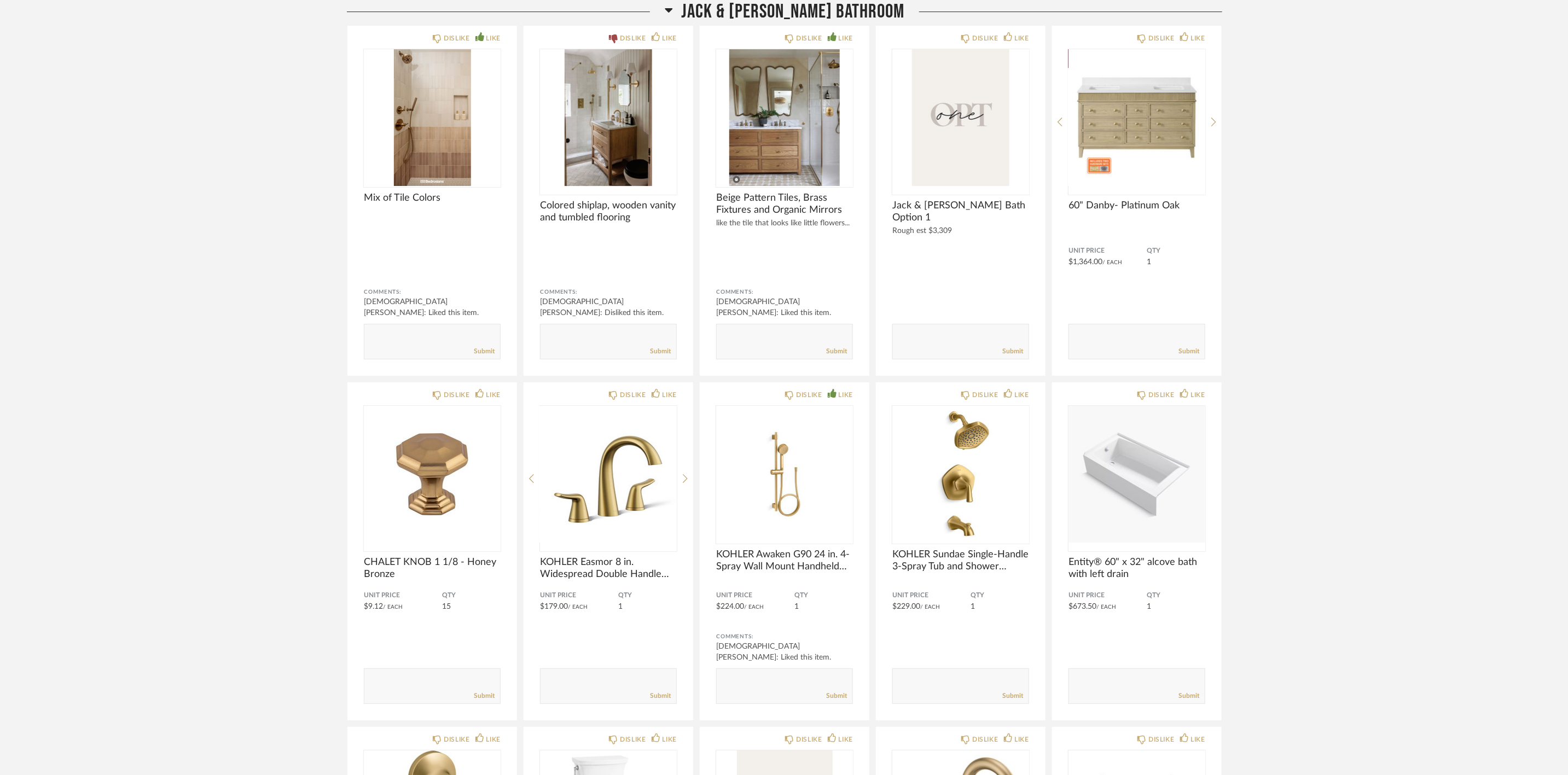
scroll to position [2790, 0]
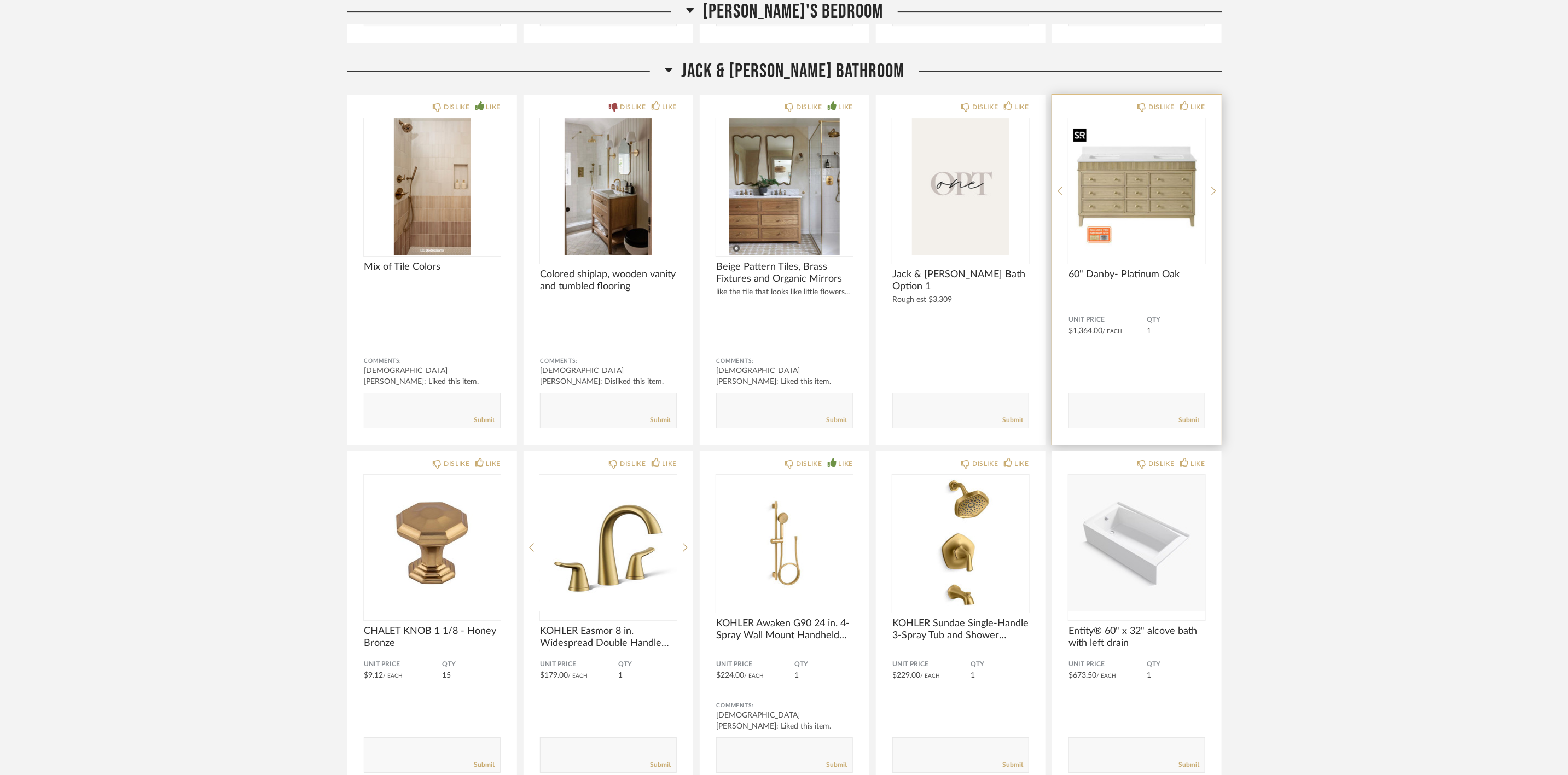
click at [1152, 212] on img "0" at bounding box center [1137, 187] width 137 height 137
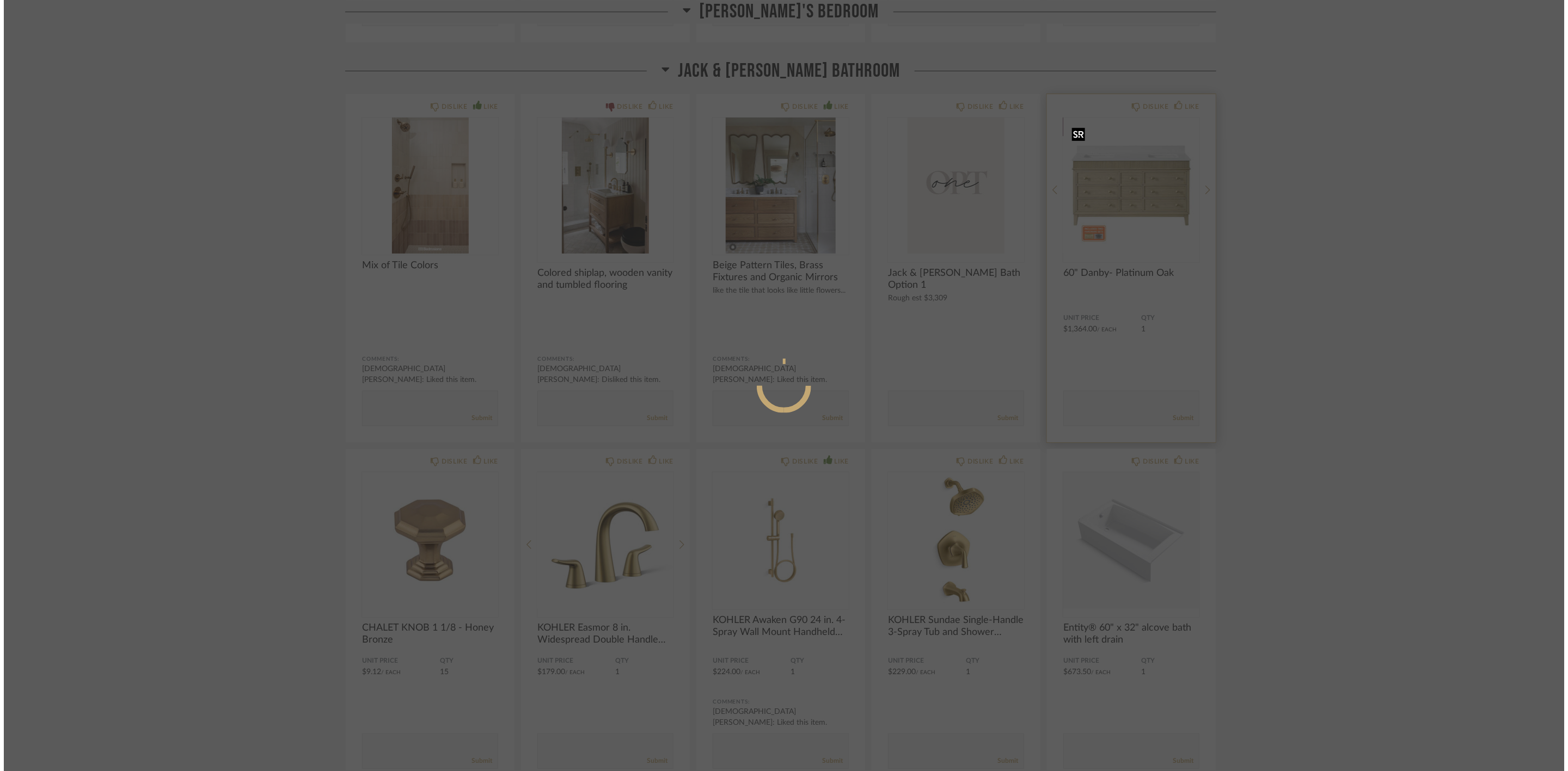
scroll to position [0, 0]
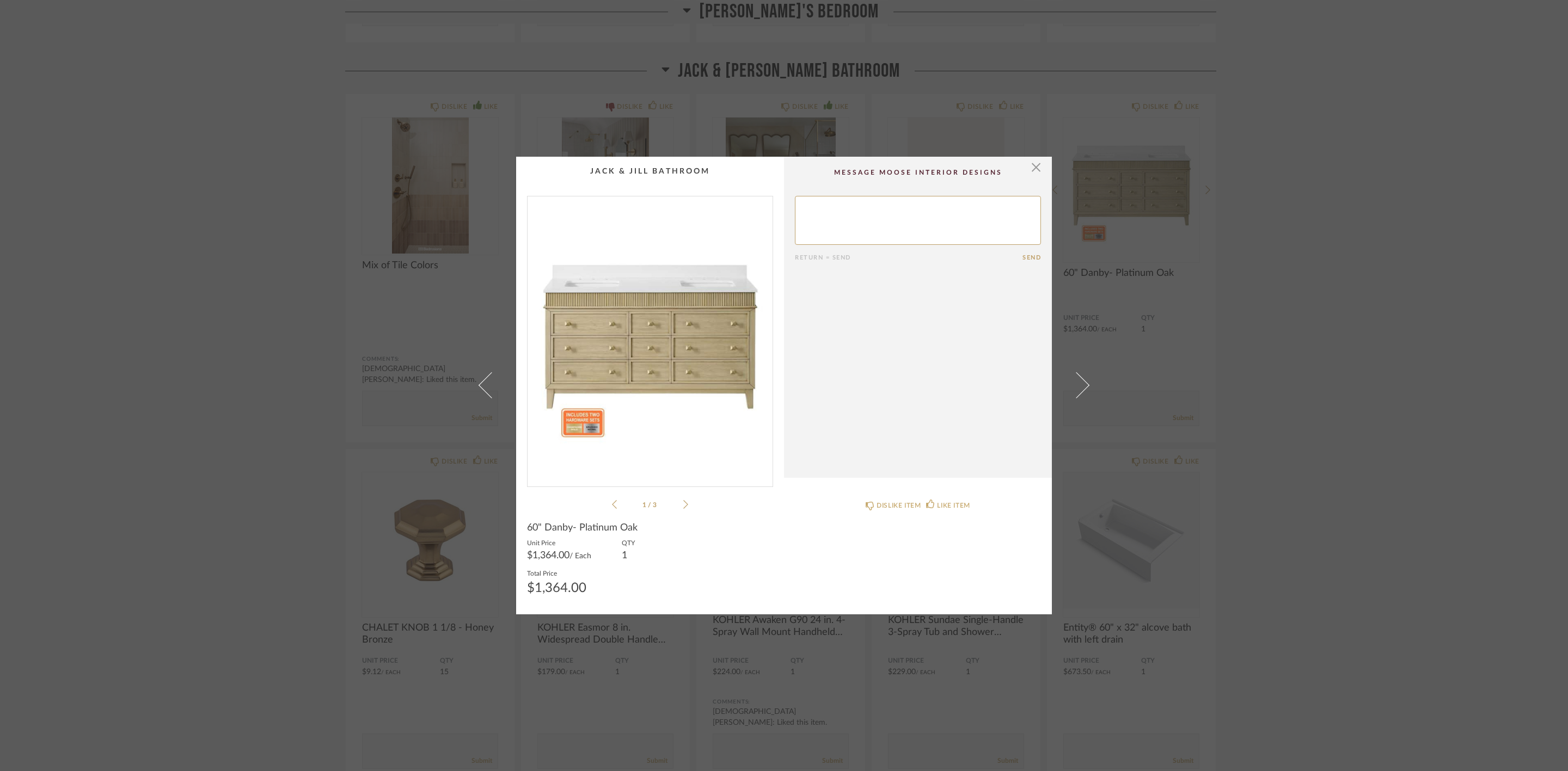
click at [667, 350] on img "0" at bounding box center [650, 337] width 245 height 282
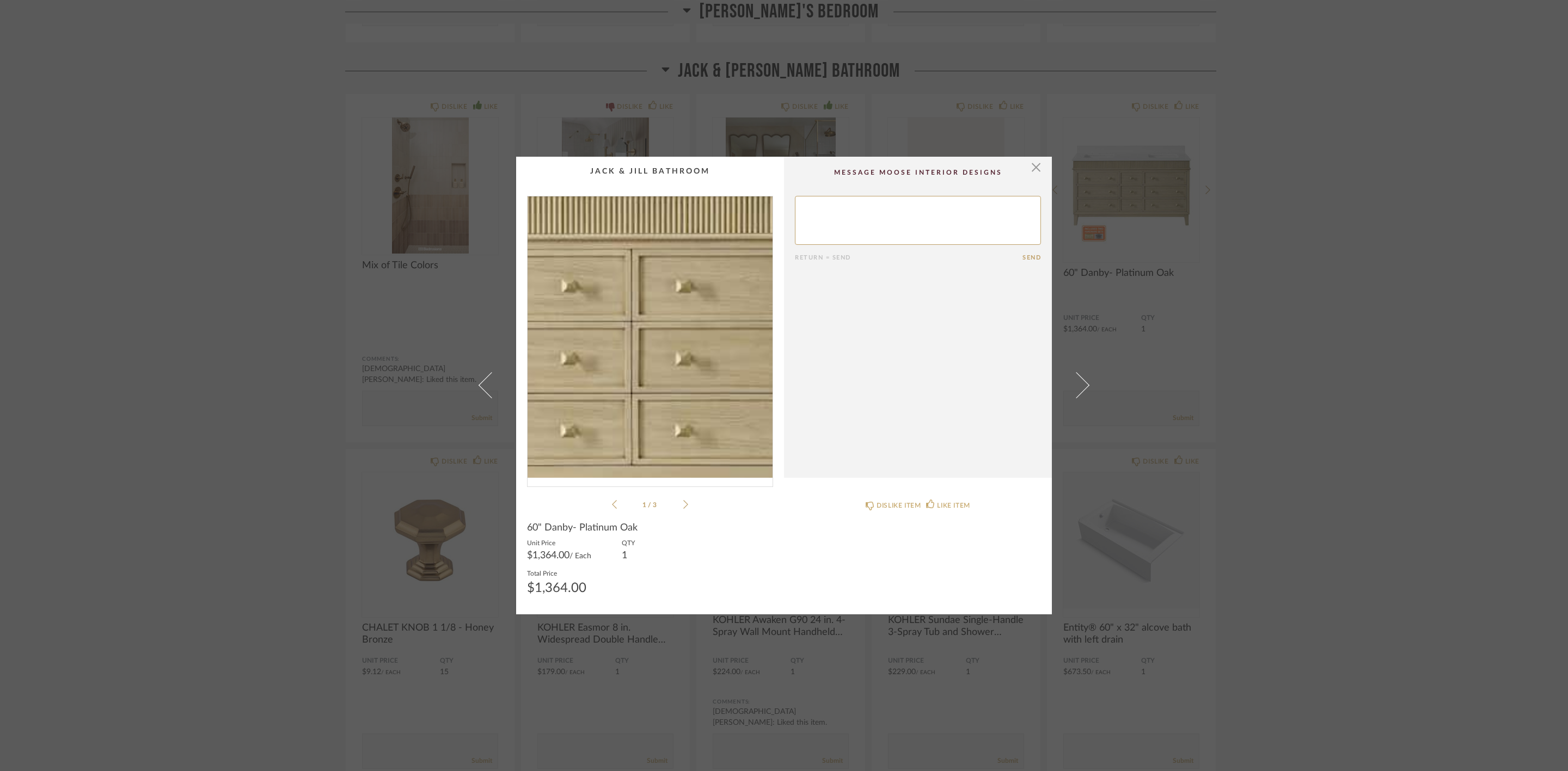
click at [674, 341] on img "0" at bounding box center [650, 337] width 245 height 282
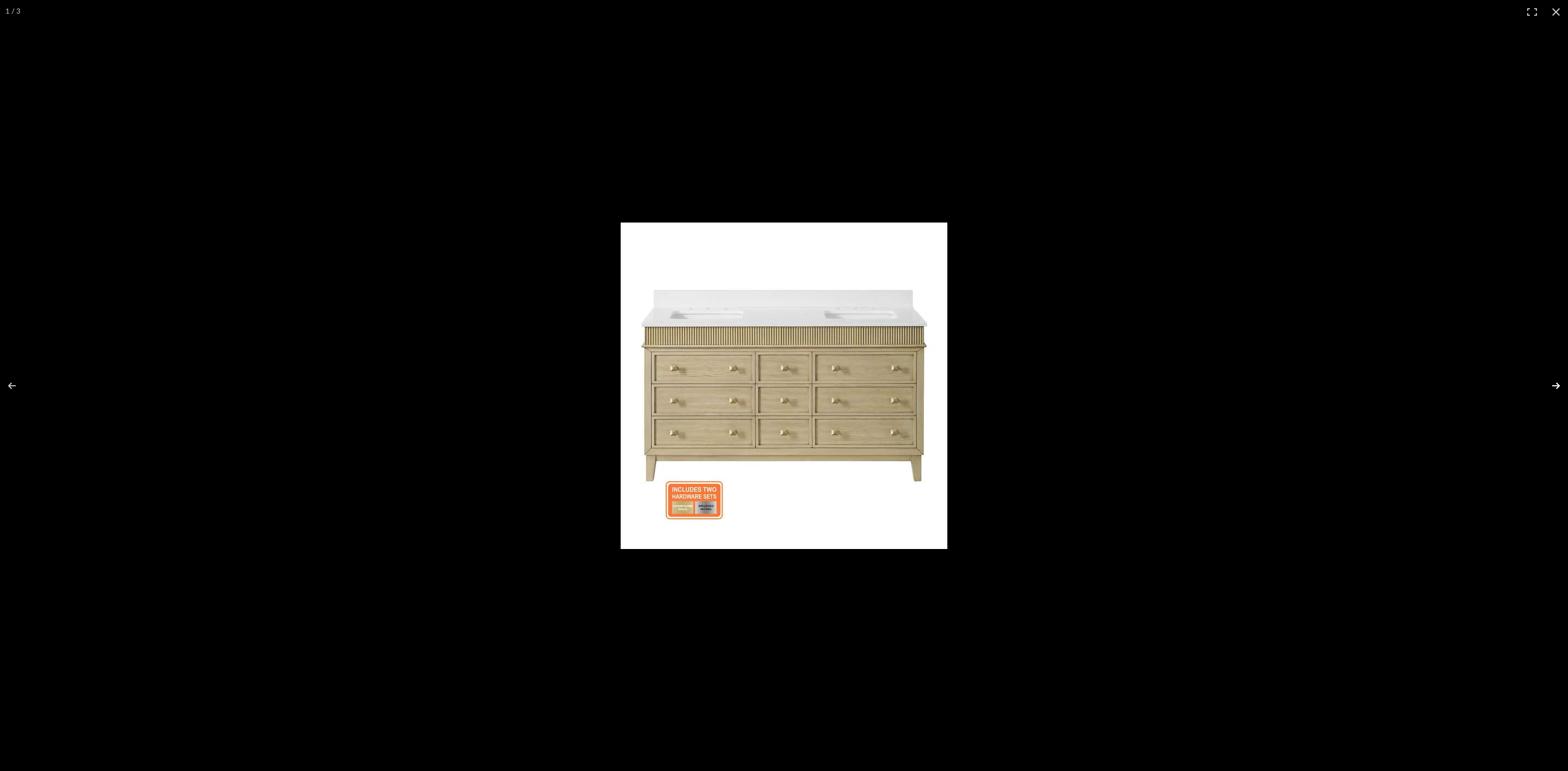
click at [1548, 379] on button at bounding box center [1549, 386] width 38 height 54
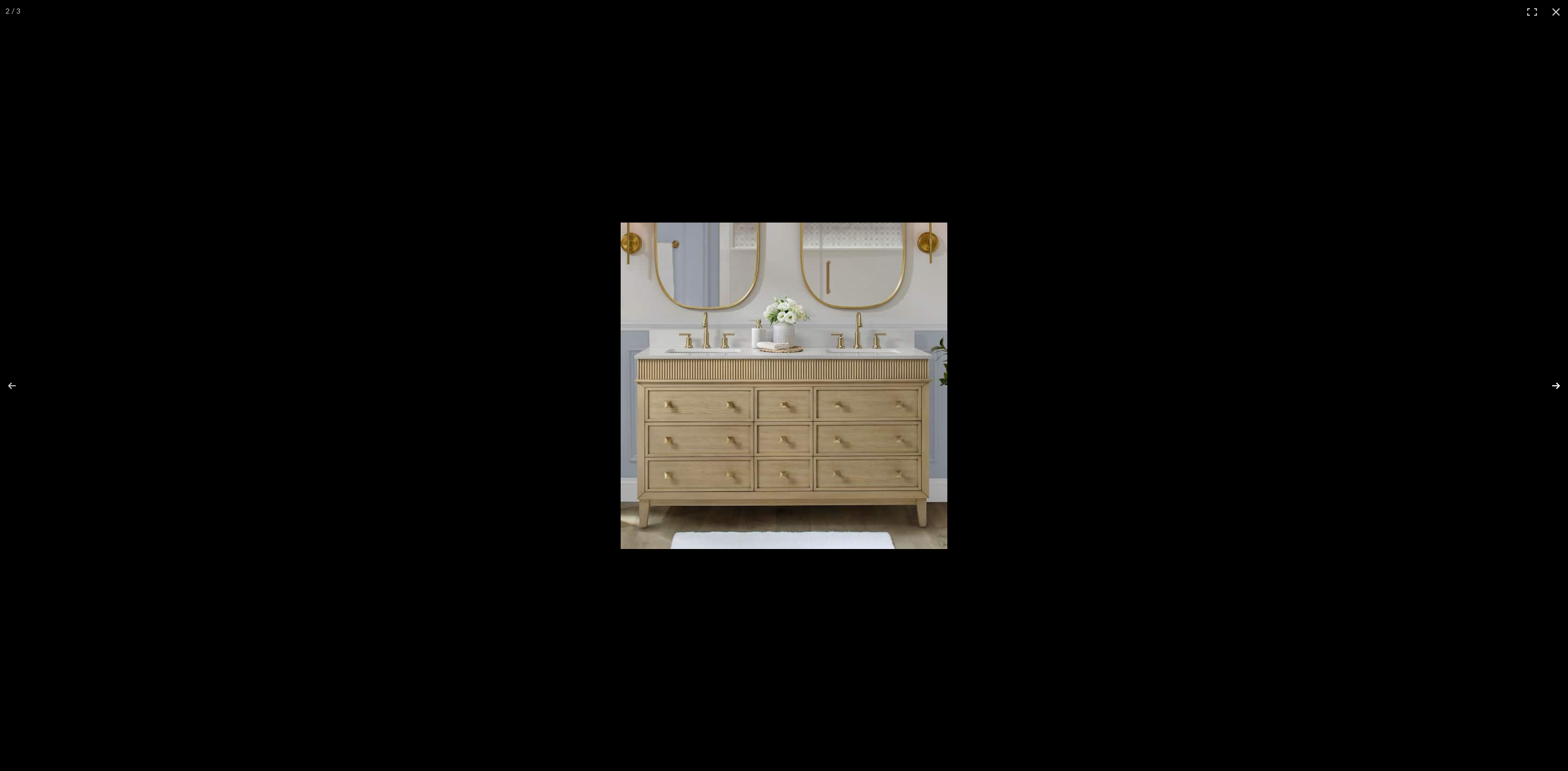
click at [1550, 378] on button at bounding box center [1549, 386] width 38 height 54
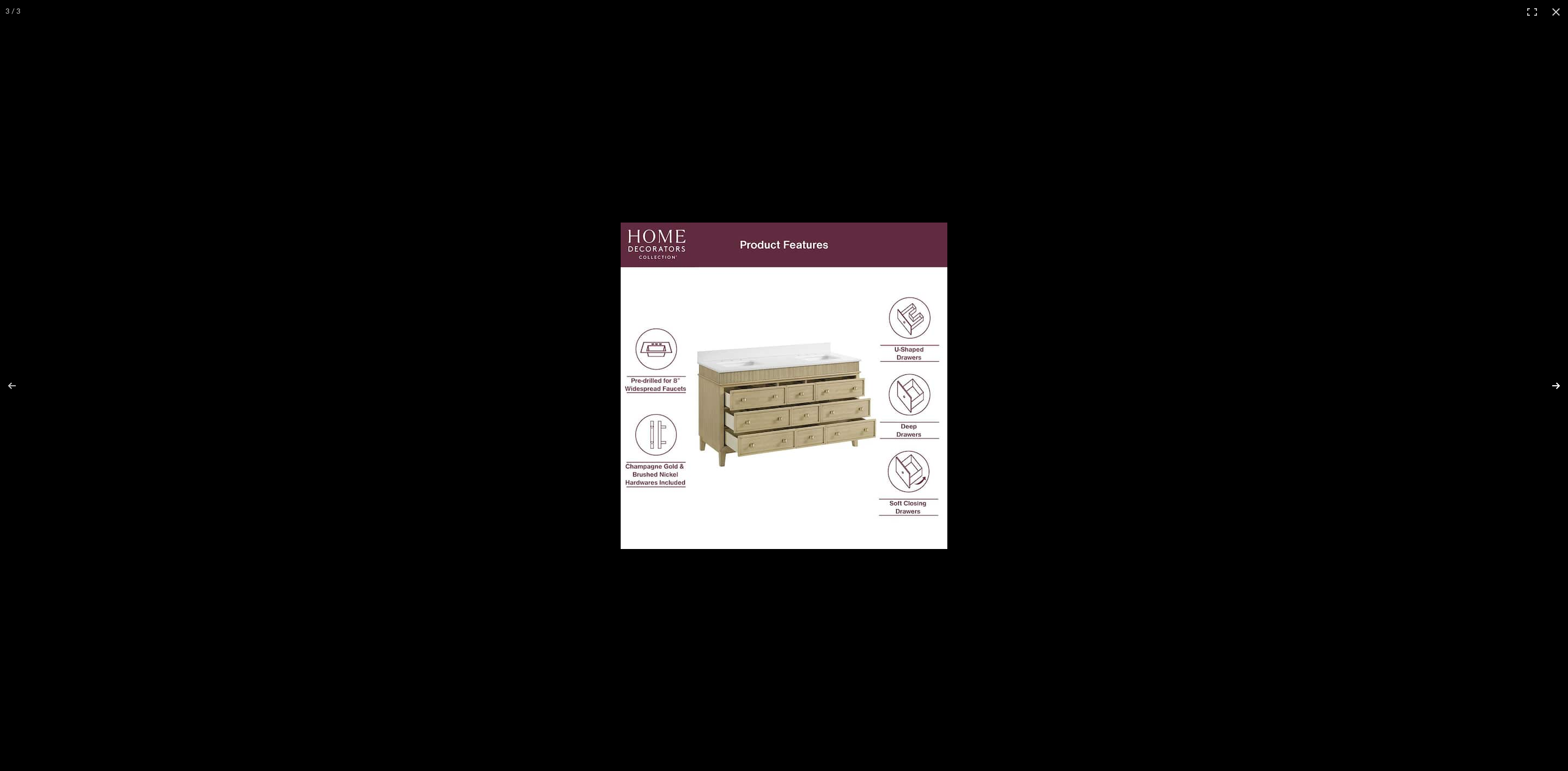
click at [1551, 378] on button at bounding box center [1549, 386] width 38 height 54
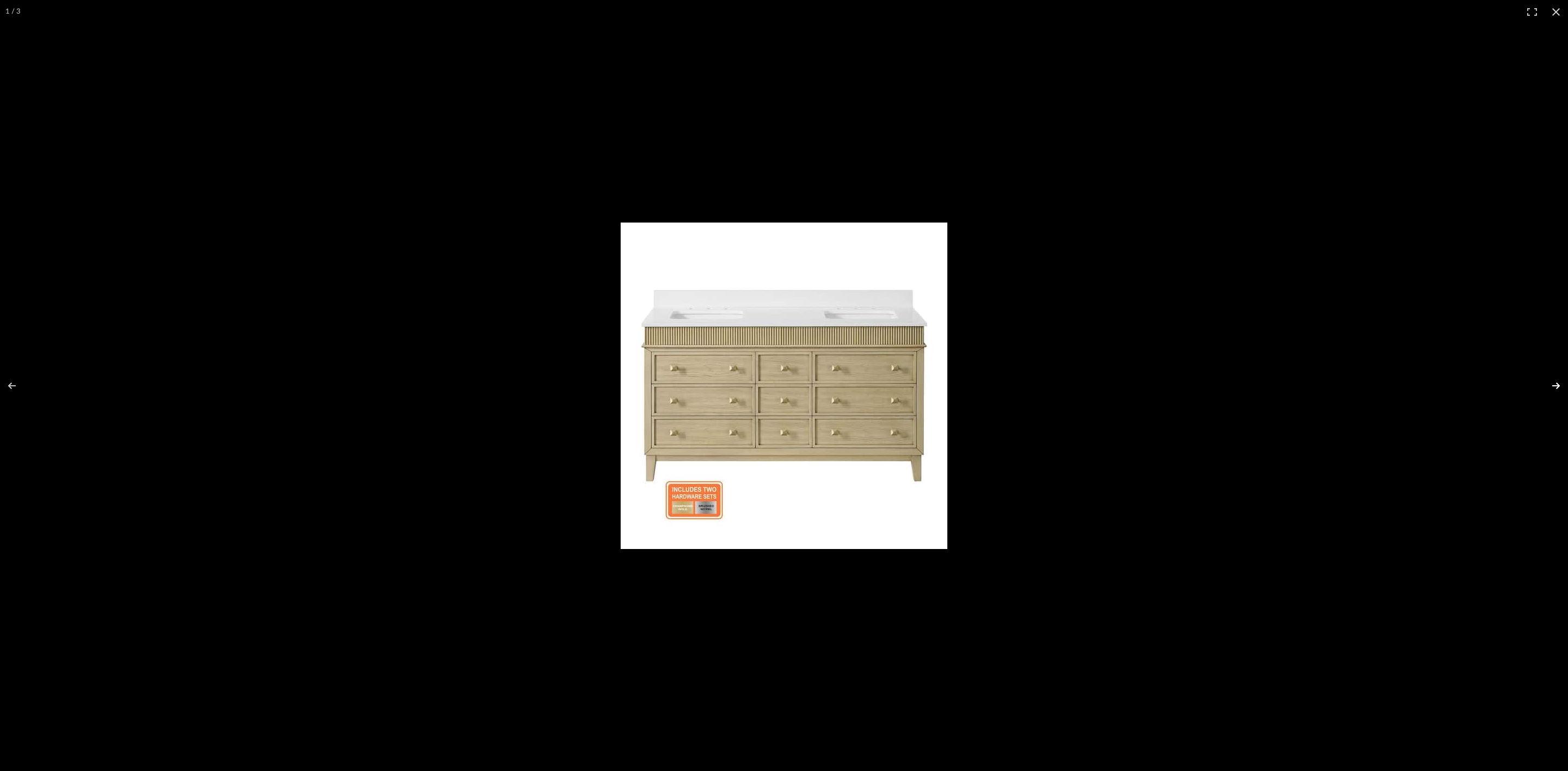
click at [1551, 378] on button at bounding box center [1549, 386] width 38 height 54
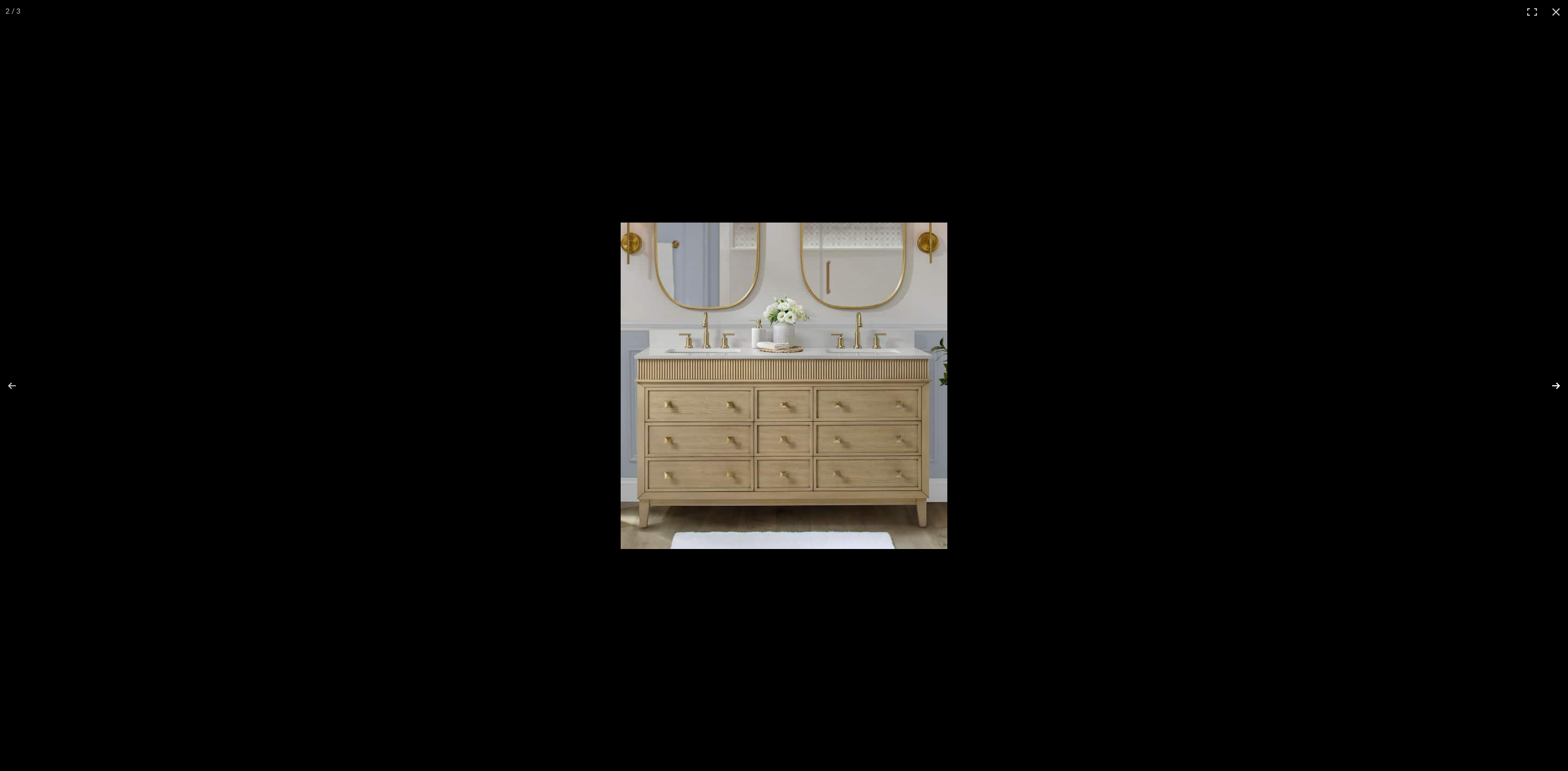
click at [1552, 391] on button at bounding box center [1549, 386] width 38 height 54
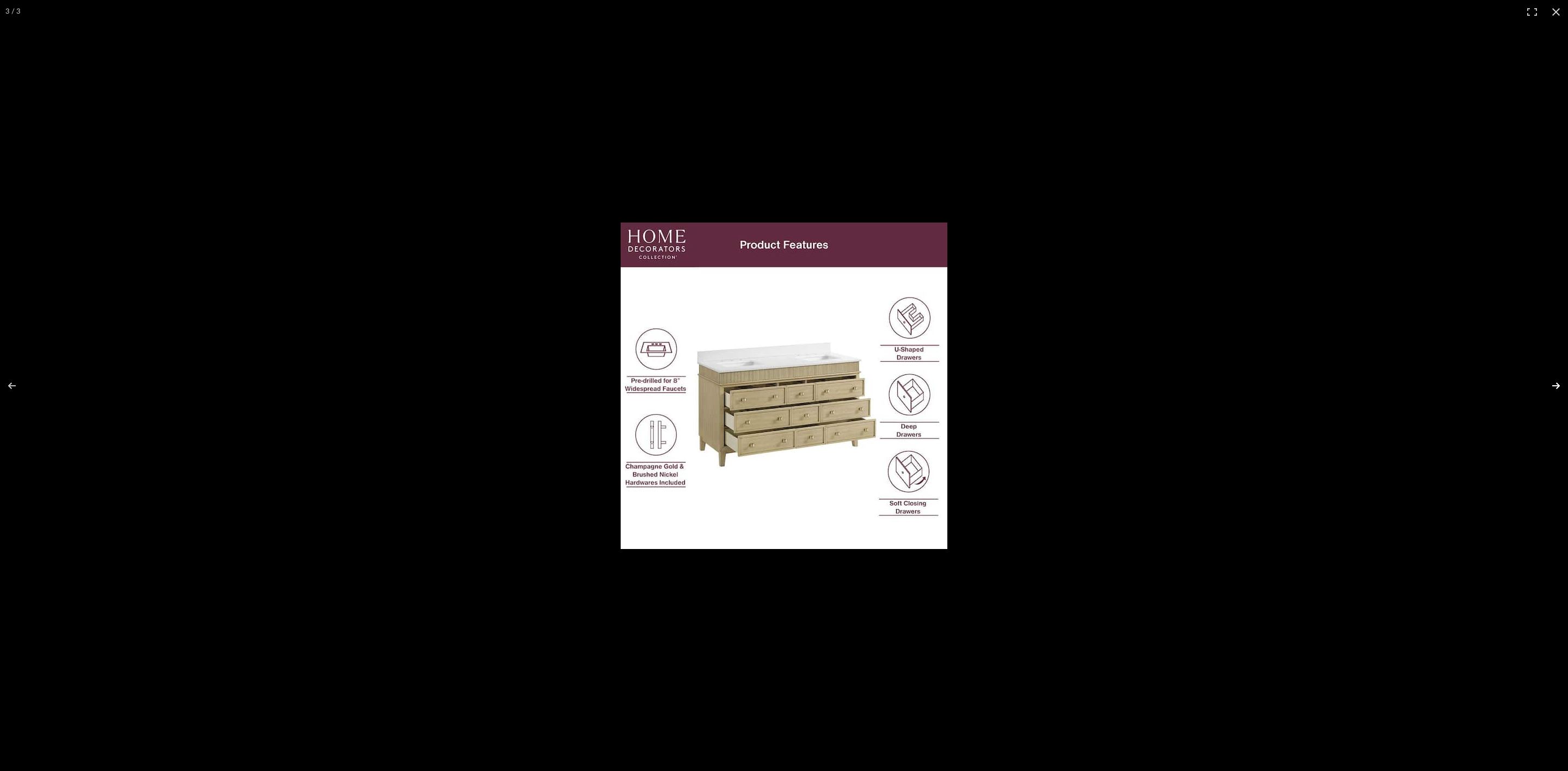
click at [1549, 389] on button at bounding box center [1549, 386] width 38 height 54
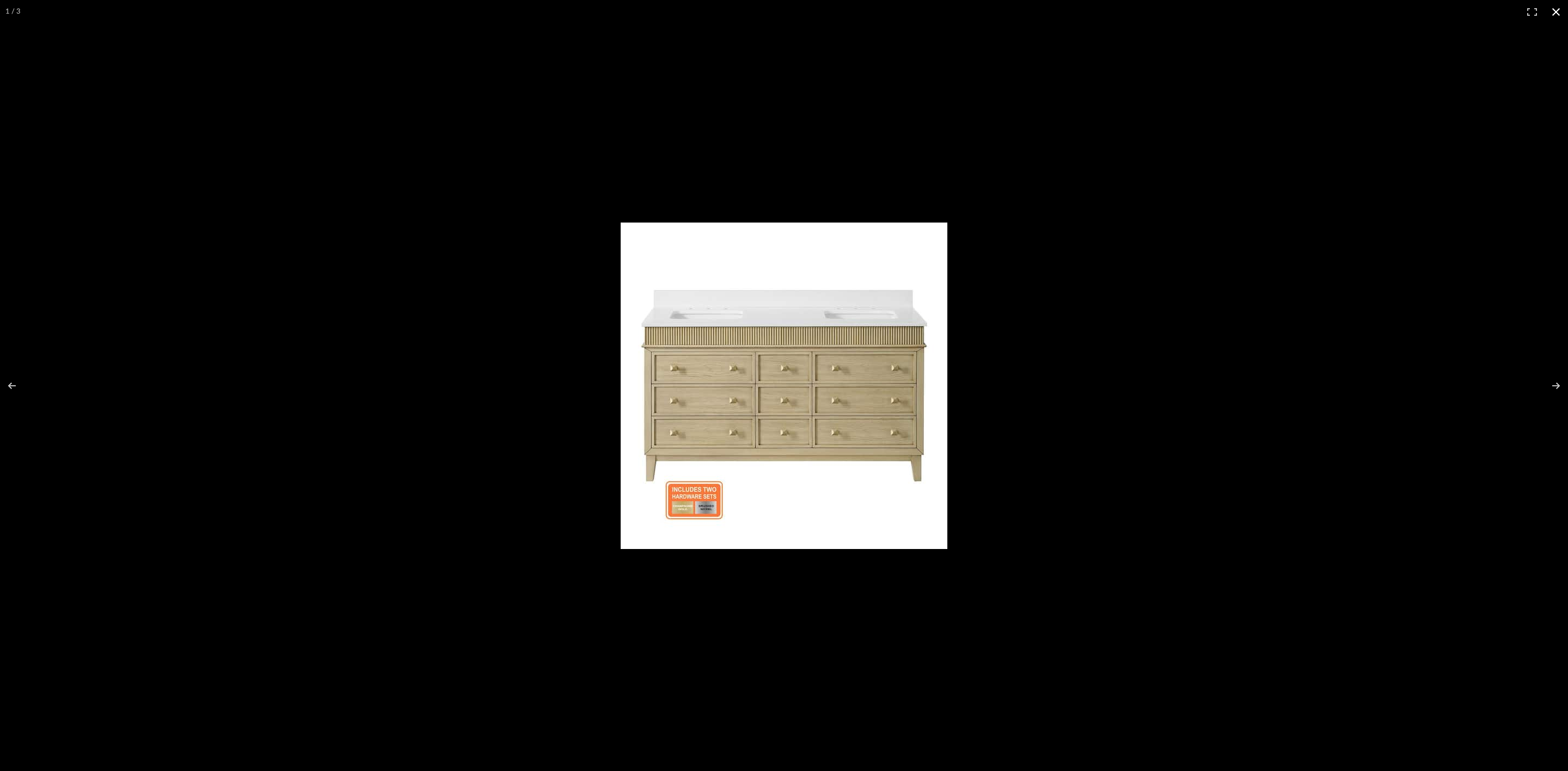
click at [1374, 338] on div at bounding box center [784, 385] width 1568 height 771
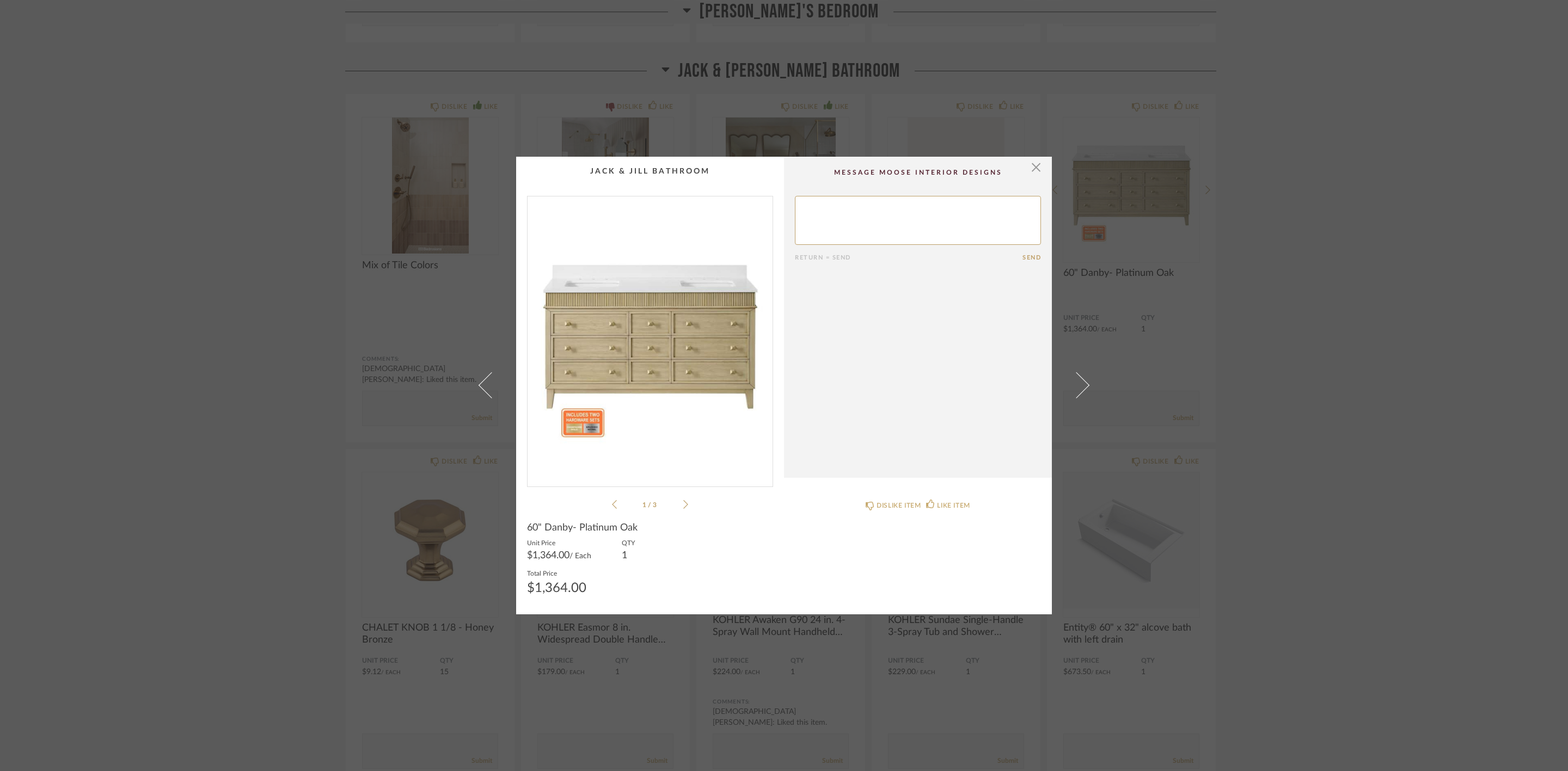
drag, startPoint x: 1339, startPoint y: 188, endPoint x: 1333, endPoint y: 188, distance: 6.0
click at [1335, 188] on div "× 1 / 3 Return = Send Send 60" Danby- Platinum Oak Unit Price $1,364.00 / Each …" at bounding box center [784, 385] width 1568 height 771
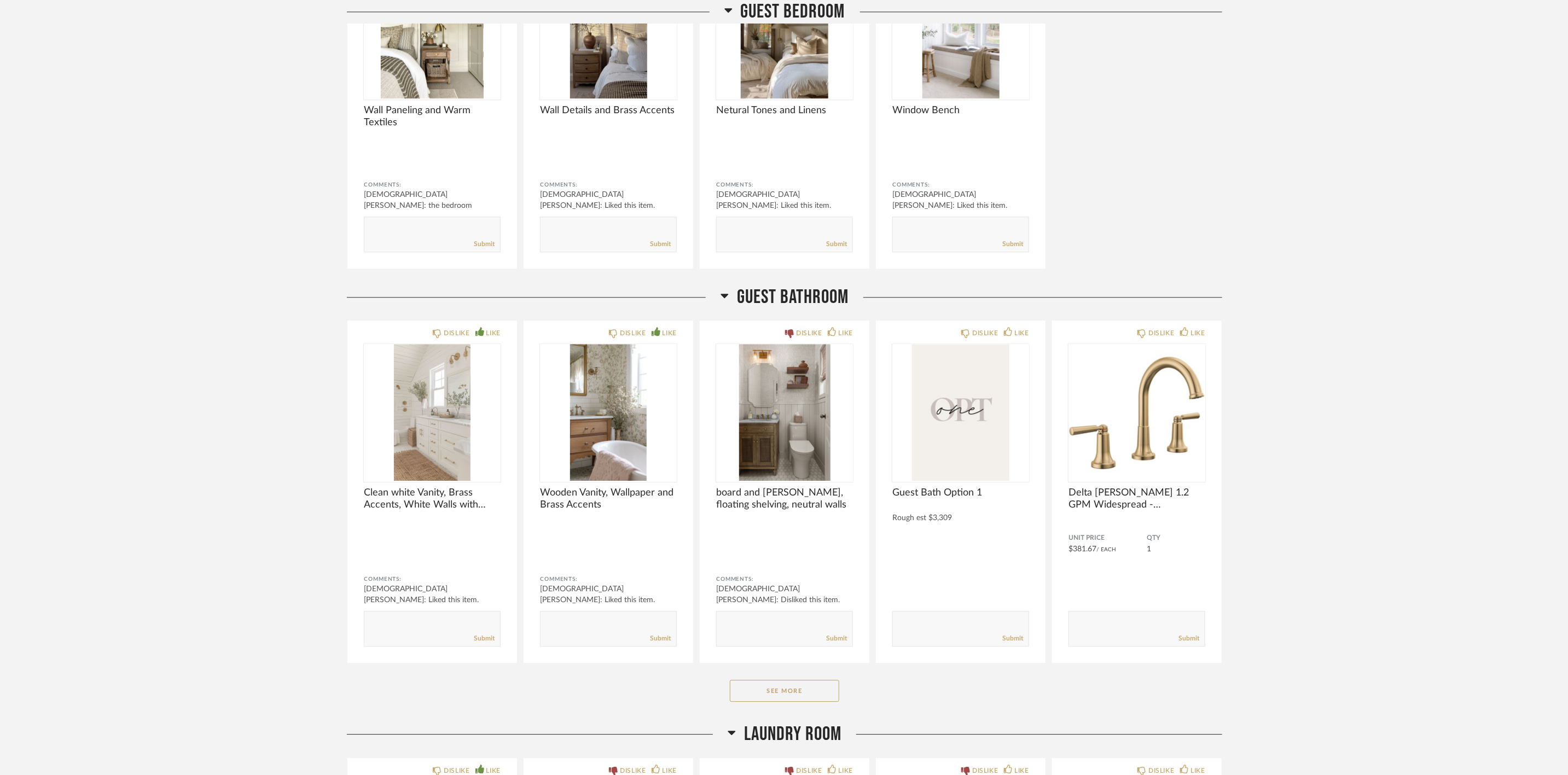
scroll to position [5171, 0]
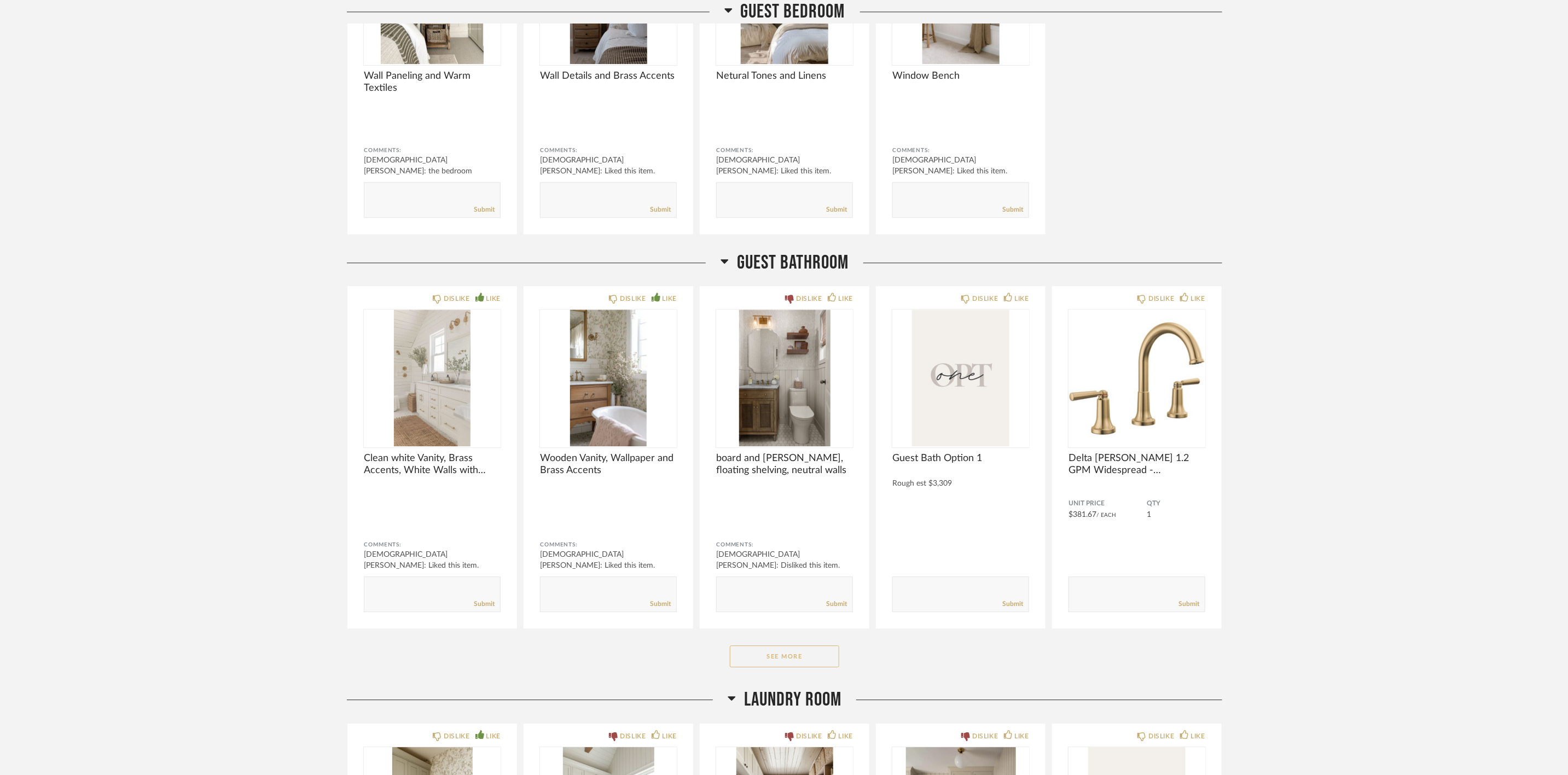
click at [740, 660] on button "See More" at bounding box center [785, 657] width 109 height 22
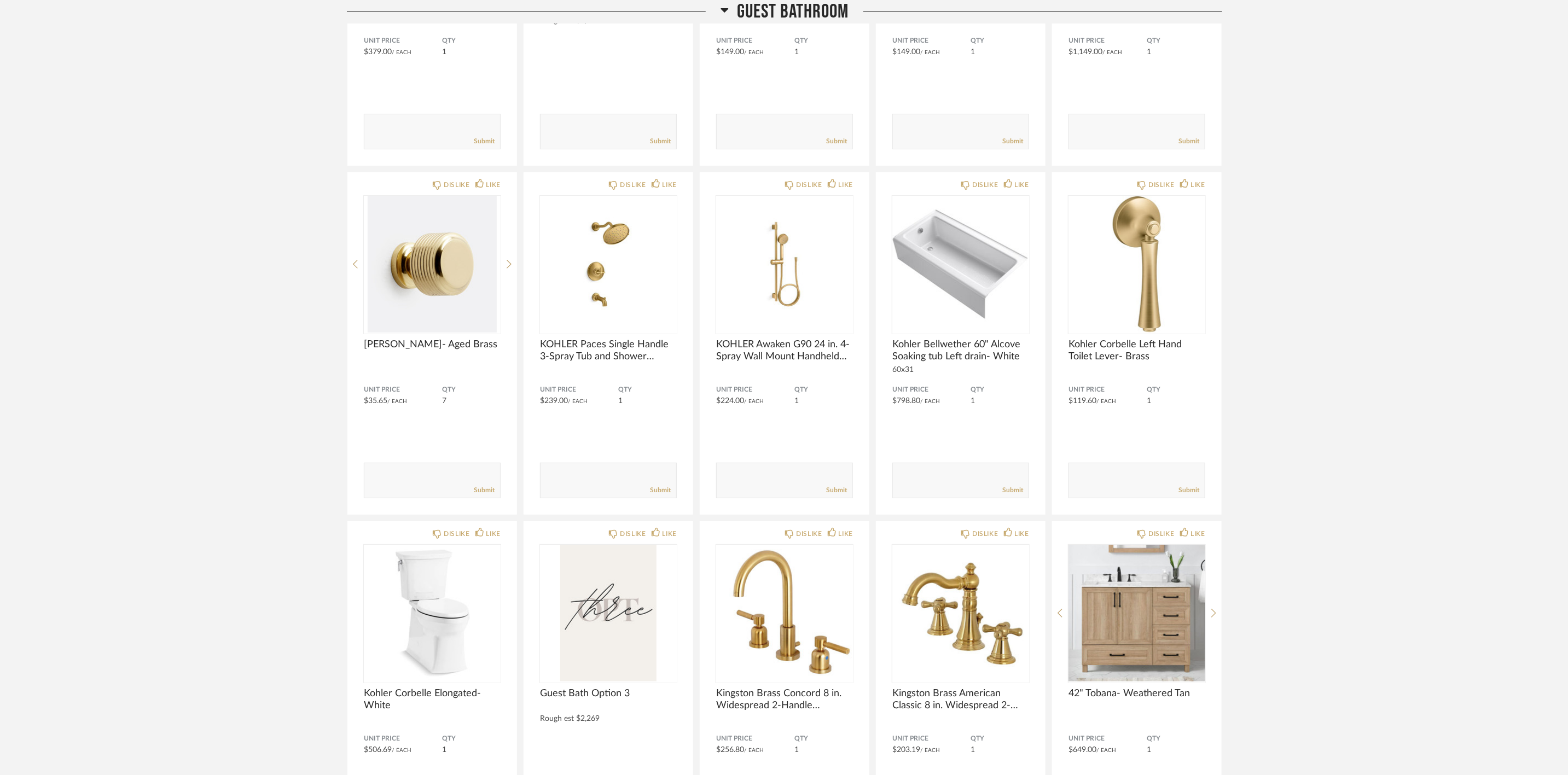
scroll to position [6484, 0]
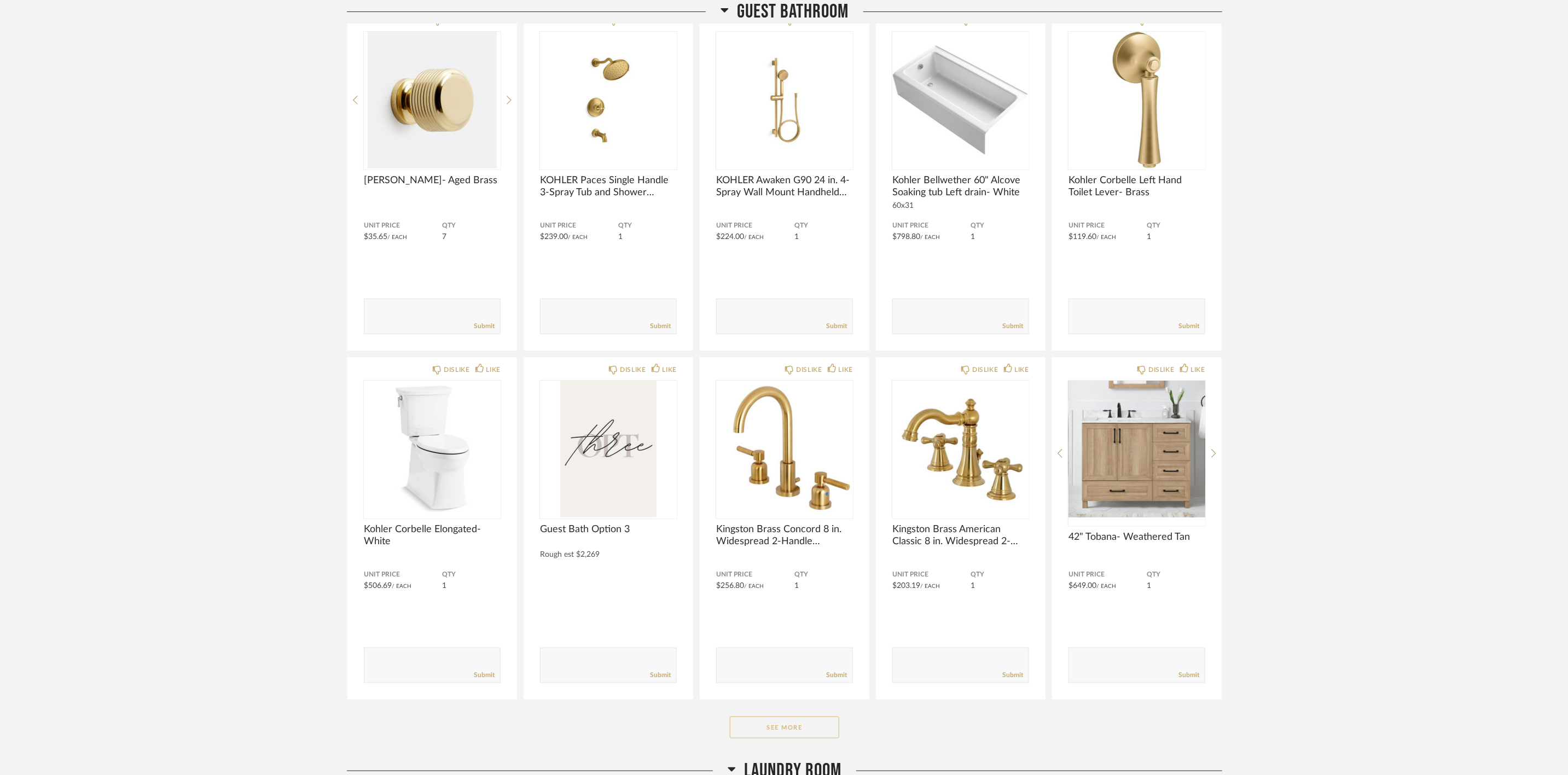
click at [764, 739] on button "See More" at bounding box center [785, 727] width 109 height 22
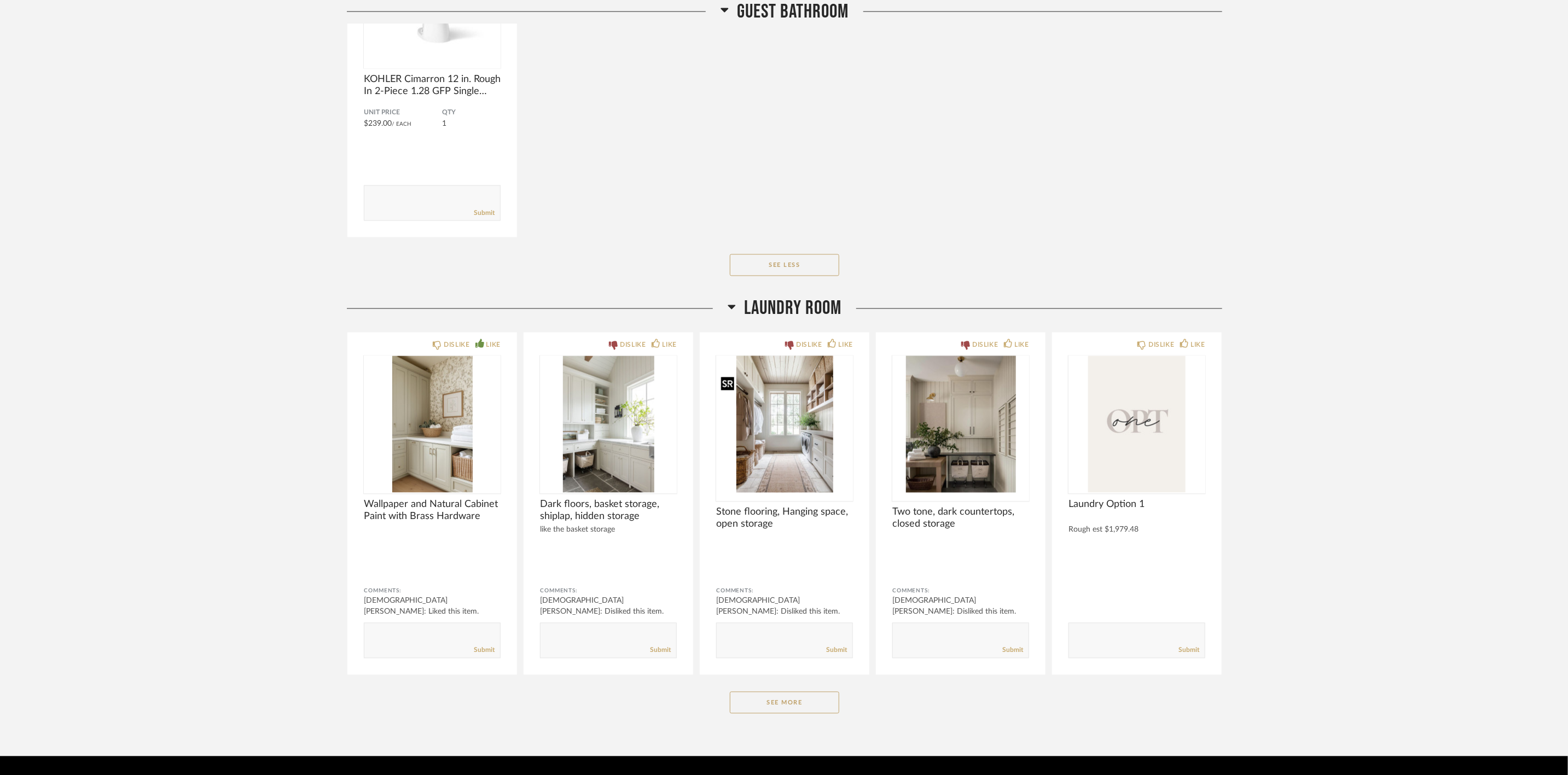
scroll to position [7669, 0]
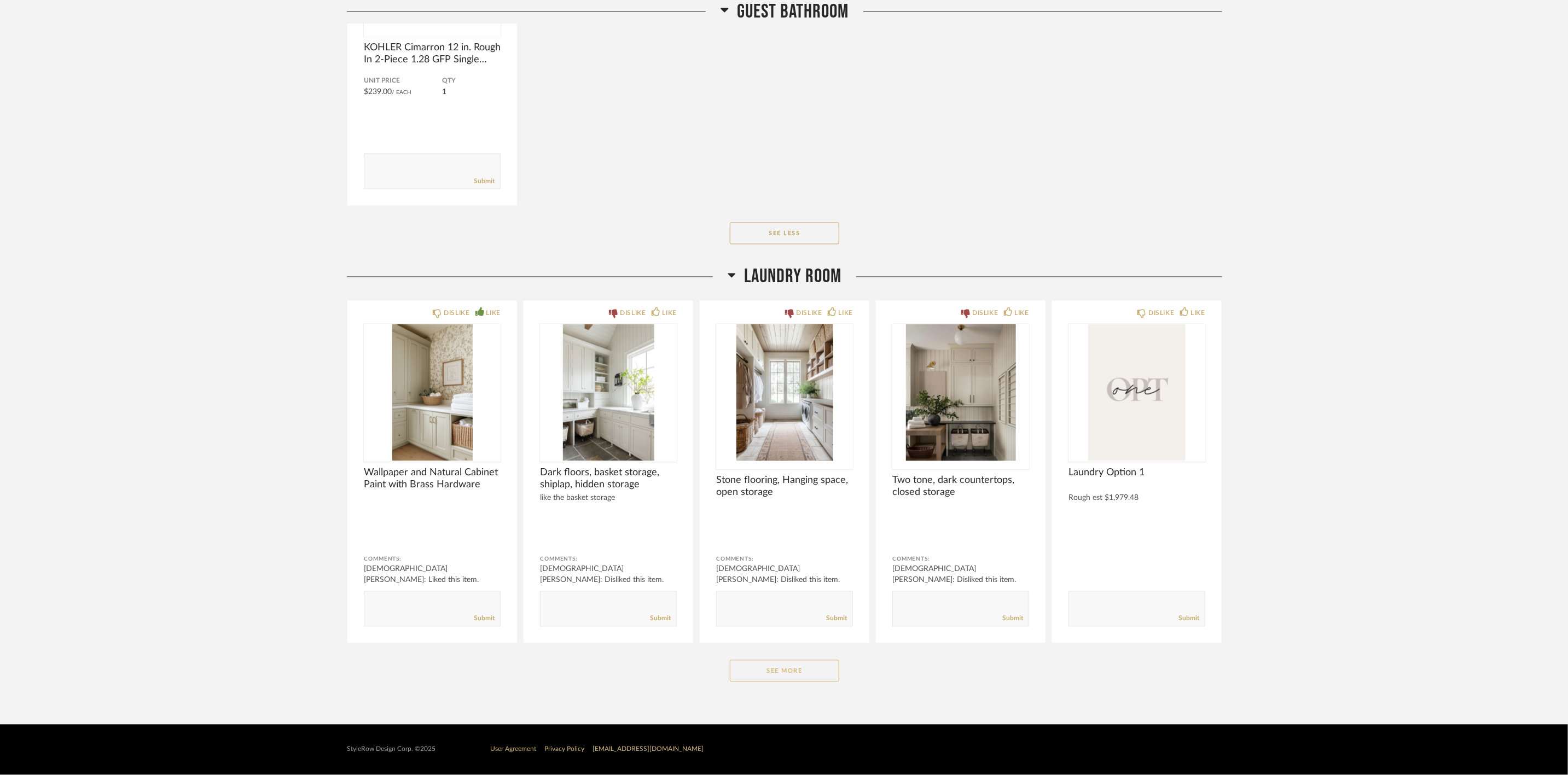
click at [789, 673] on button "See More" at bounding box center [785, 671] width 109 height 22
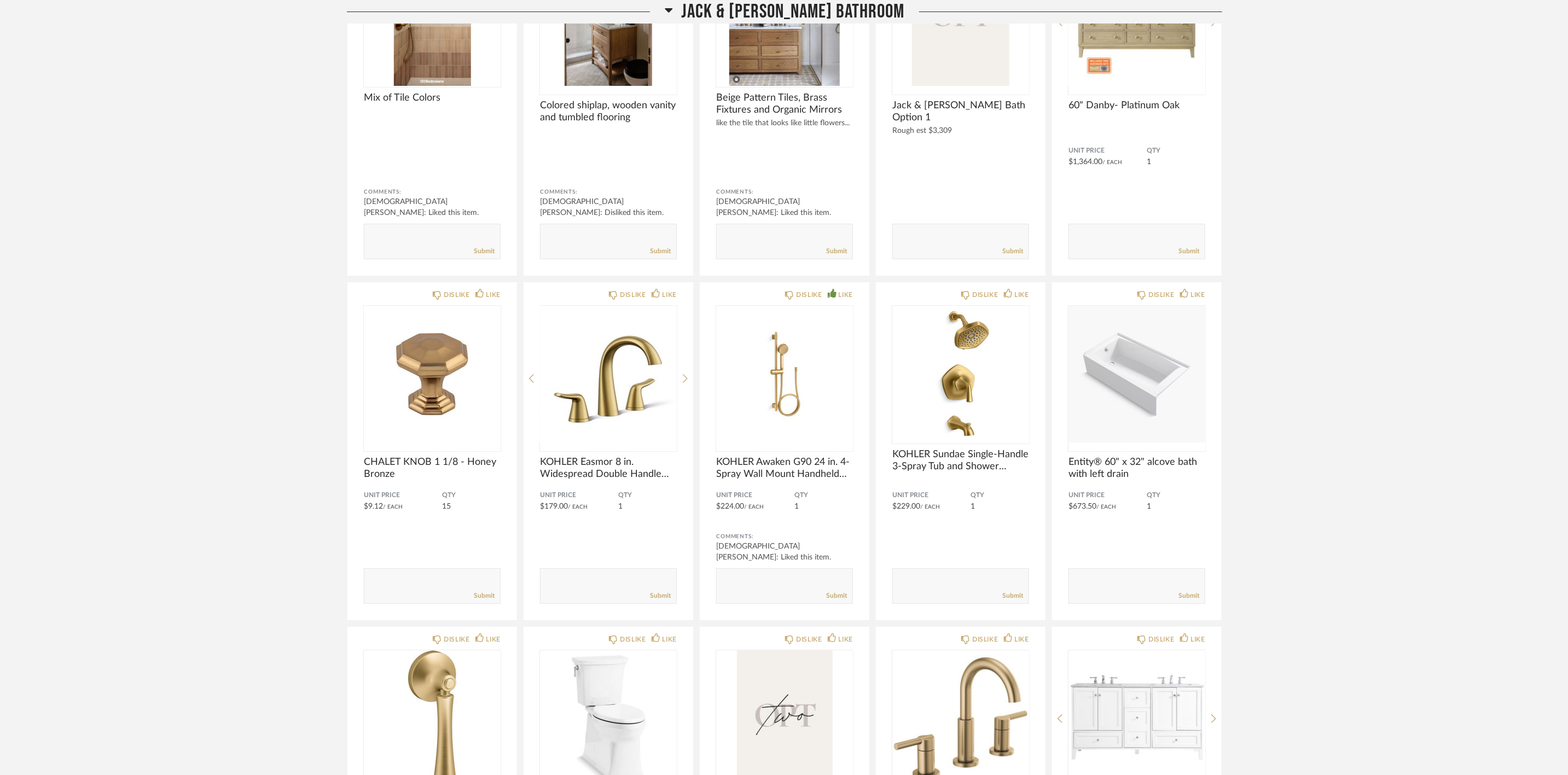
scroll to position [2714, 0]
